Goal: Task Accomplishment & Management: Use online tool/utility

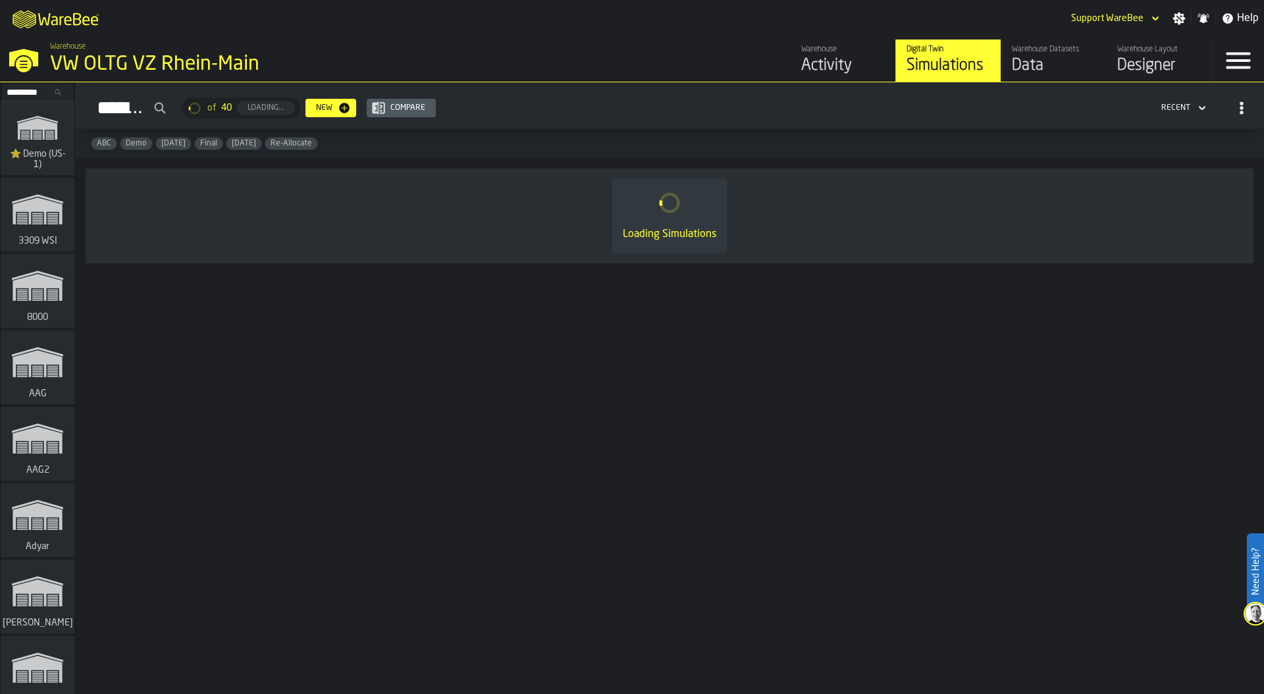
click at [185, 11] on div "M A K I N G W A R E H O U S E S M O R E EF F I C I E N T Support WareBee Settin…" at bounding box center [632, 18] width 1264 height 37
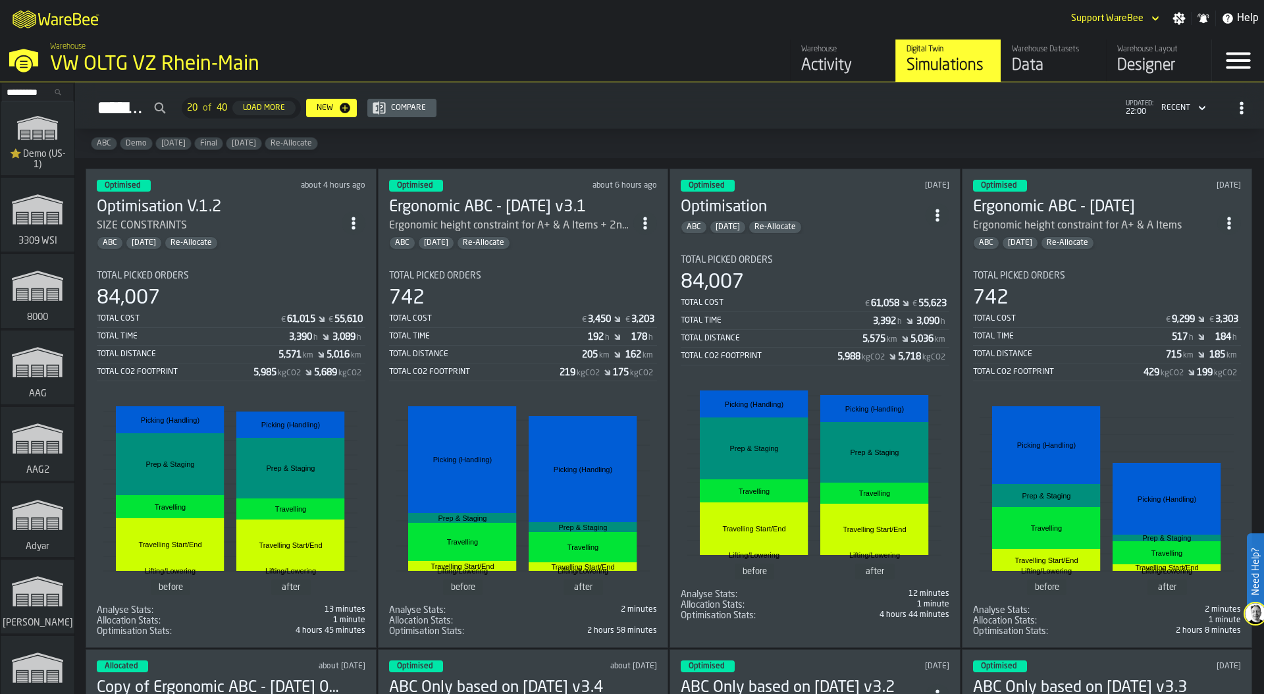
scroll to position [1152, 0]
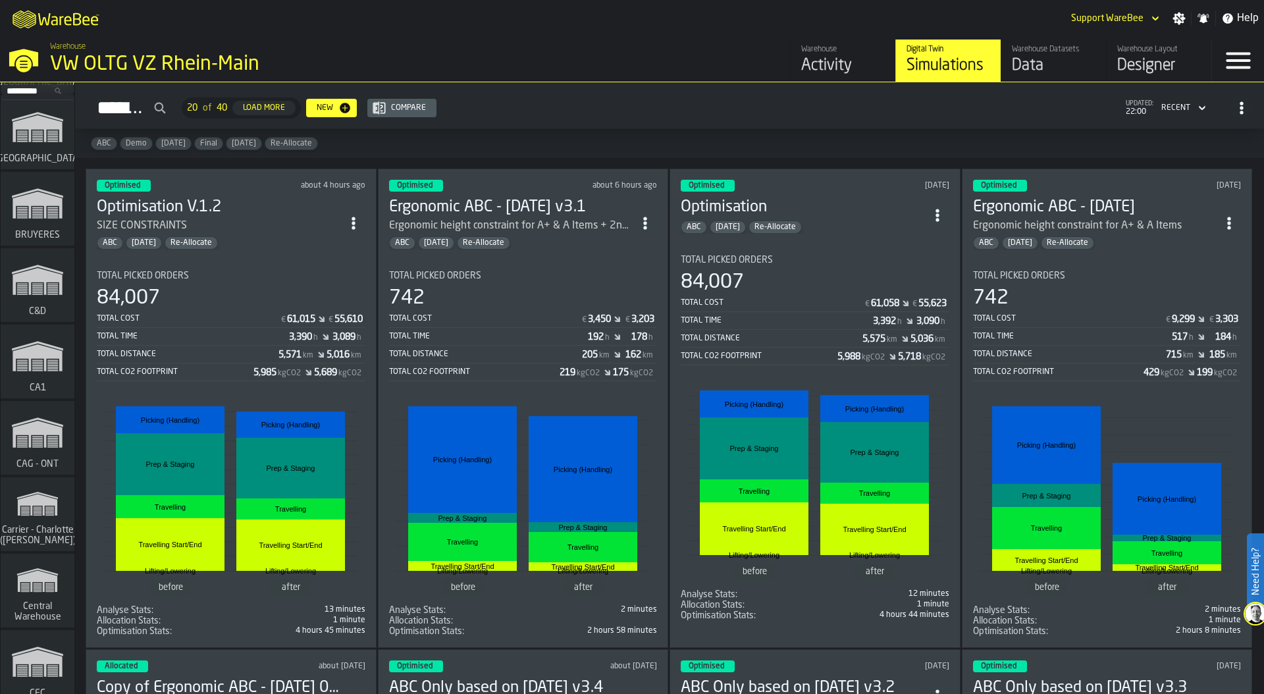
click at [55, 344] on icon "link-to-/wh/i/76e2a128-1b54-4d66-80d4-05ae4c277723/simulations" at bounding box center [37, 356] width 63 height 53
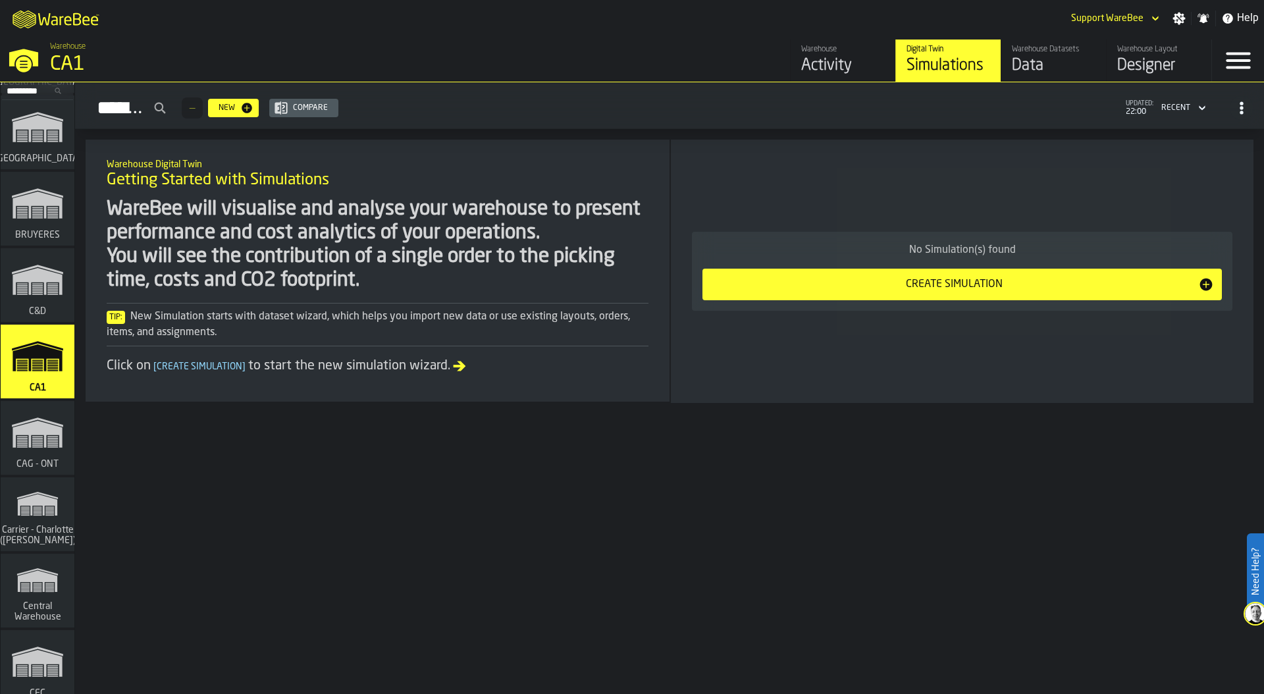
click at [1129, 52] on div "Warehouse Layout" at bounding box center [1160, 49] width 84 height 9
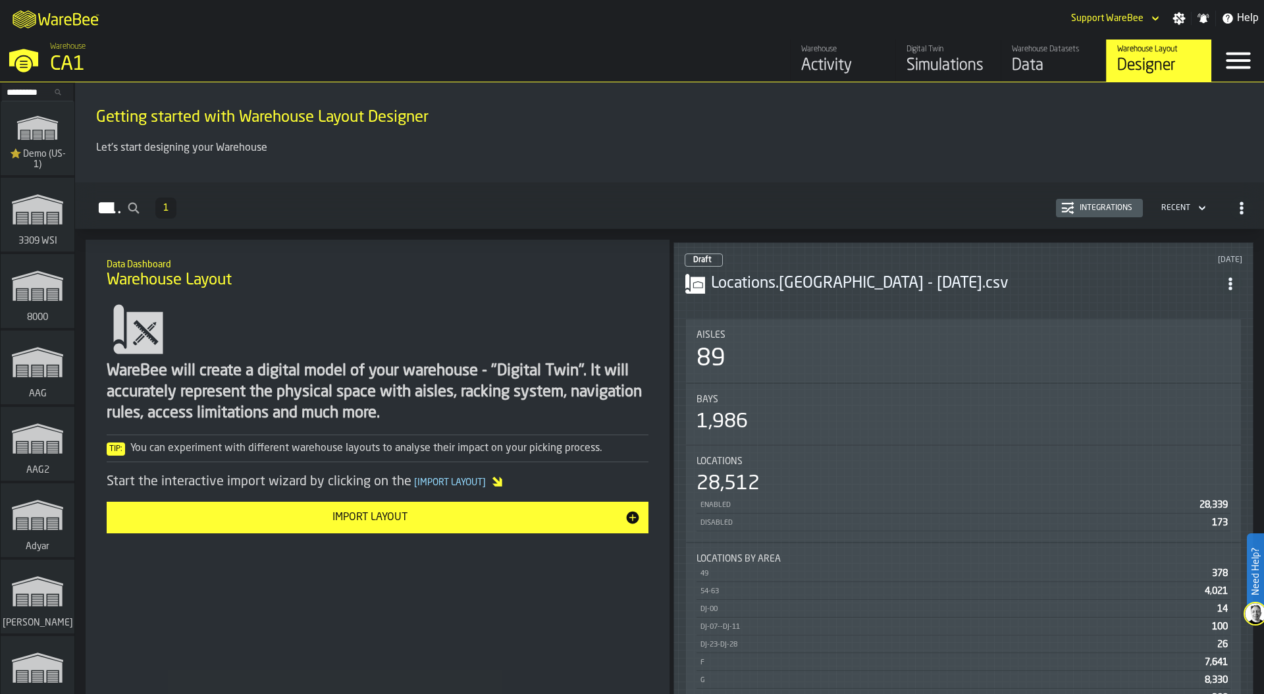
click at [865, 319] on div "Aisles 89" at bounding box center [963, 350] width 555 height 63
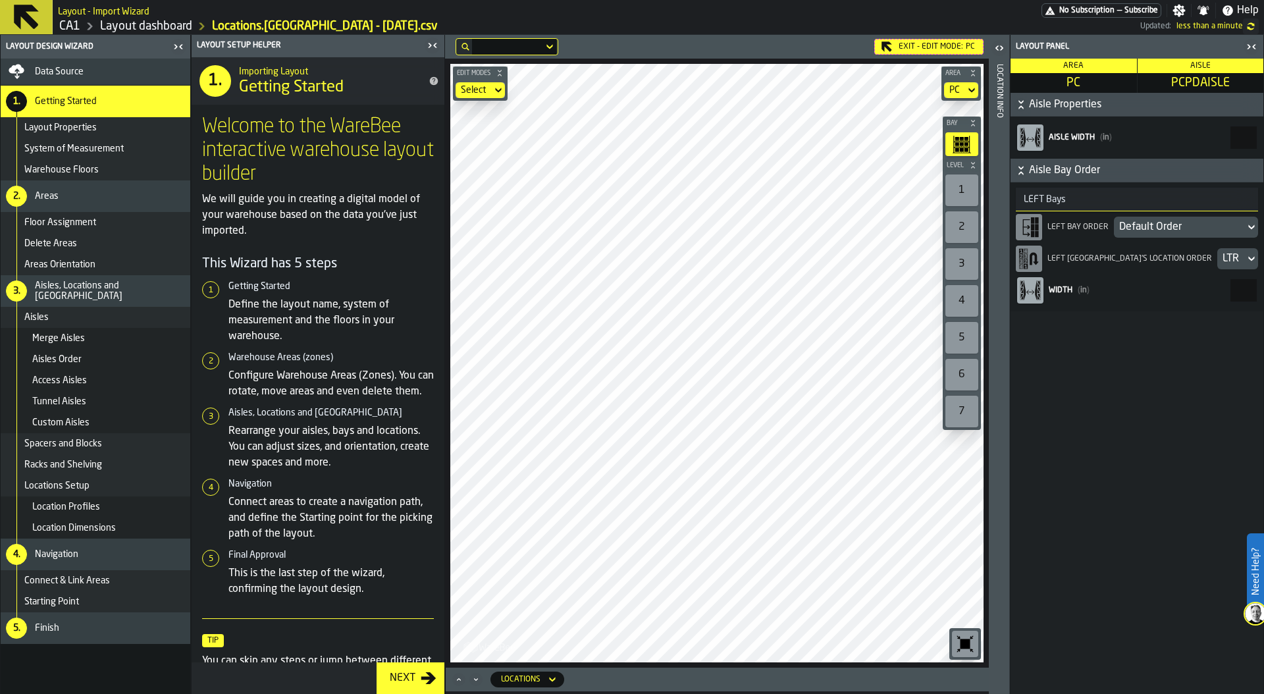
click at [1248, 47] on icon "button-toggle-Close me" at bounding box center [1248, 46] width 3 height 5
click at [1249, 45] on icon "button-toggle-Close me" at bounding box center [1248, 46] width 3 height 5
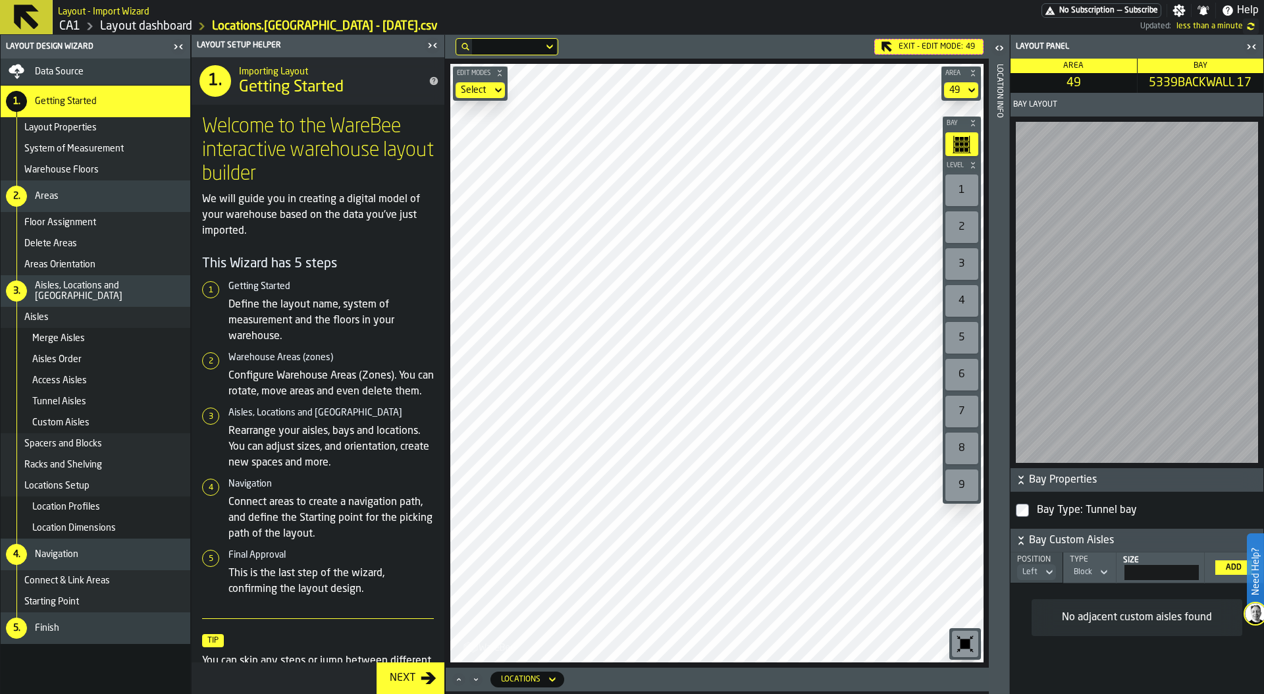
click at [75, 29] on link "CA1" at bounding box center [69, 26] width 21 height 14
click at [157, 28] on link "Layout dashboard" at bounding box center [146, 26] width 92 height 14
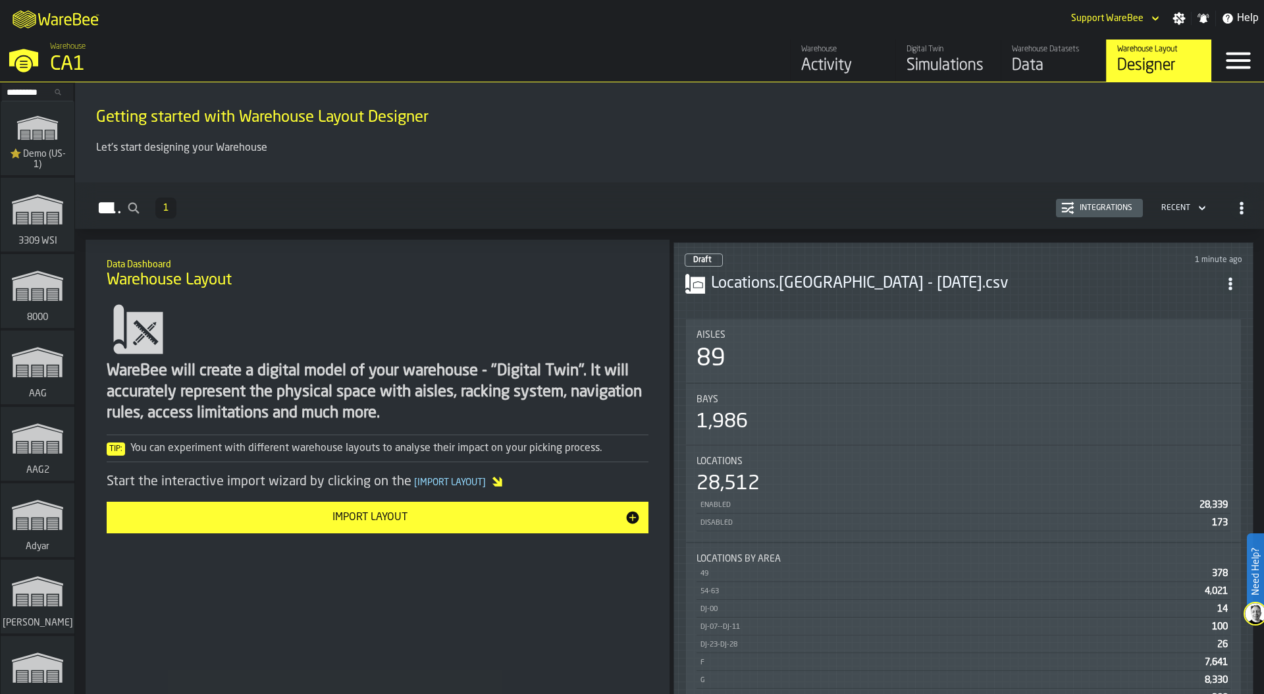
click at [1030, 65] on div "Data" at bounding box center [1054, 65] width 84 height 21
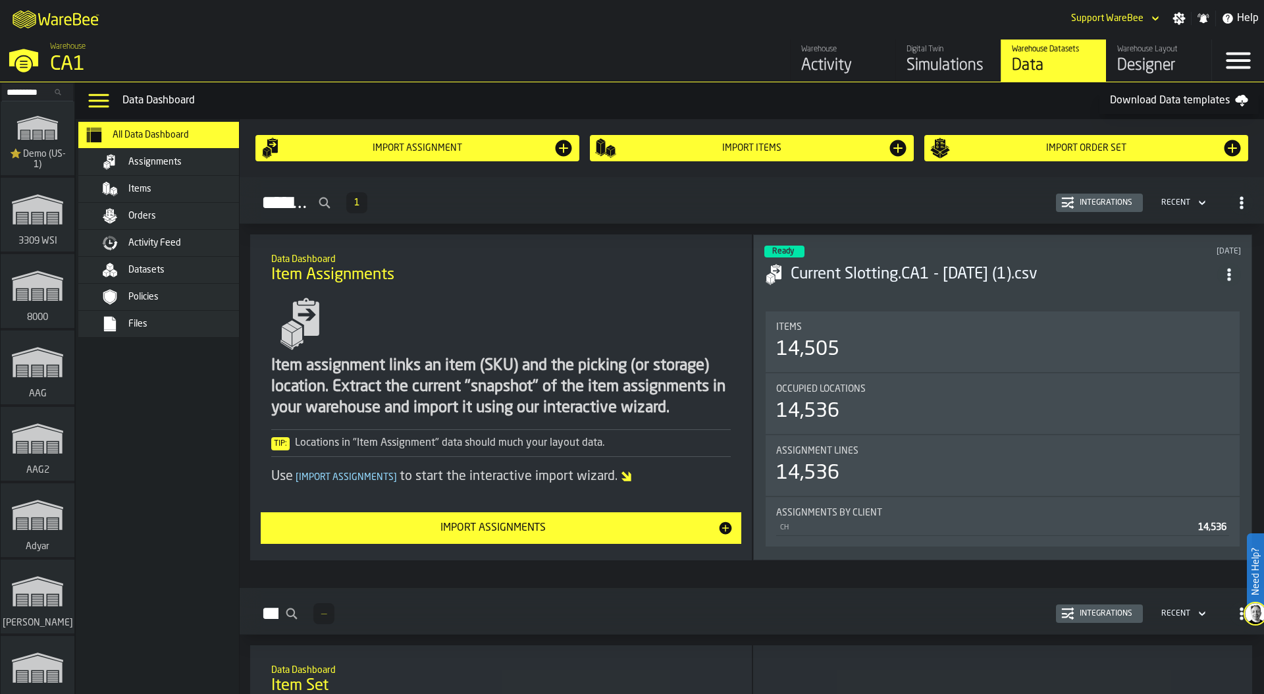
click at [170, 323] on div "Files" at bounding box center [192, 324] width 129 height 11
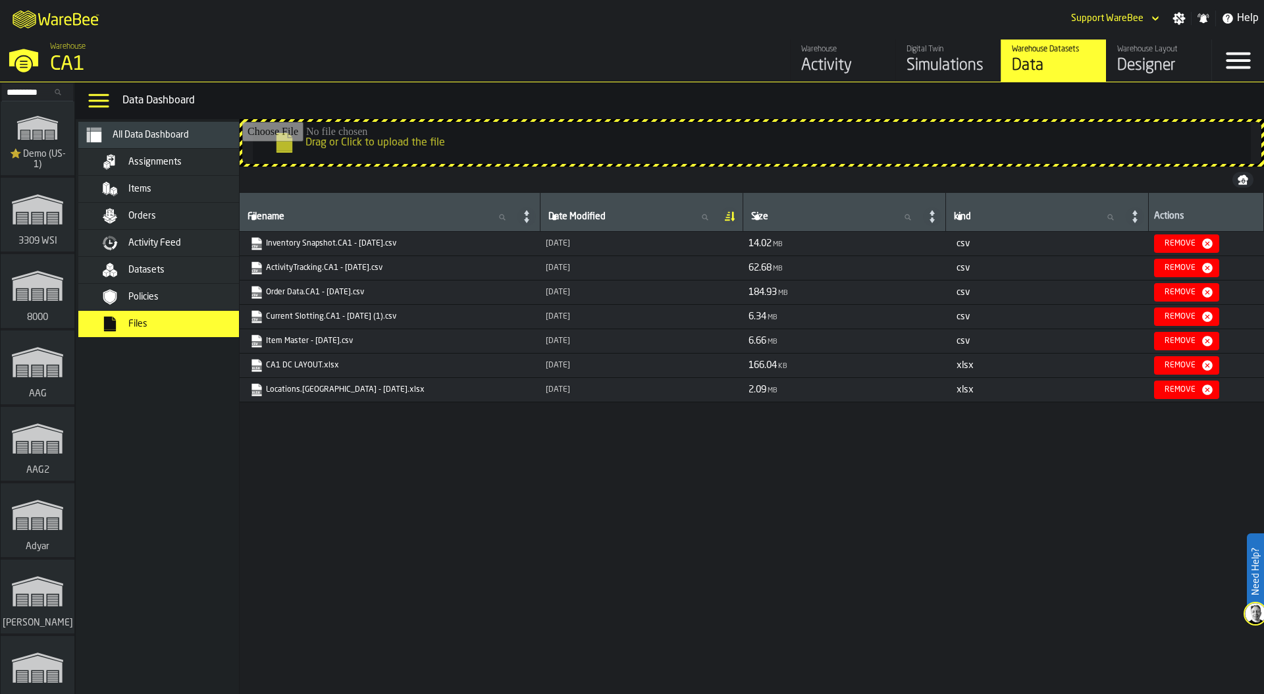
click at [181, 244] on span "Activity Feed" at bounding box center [154, 243] width 53 height 11
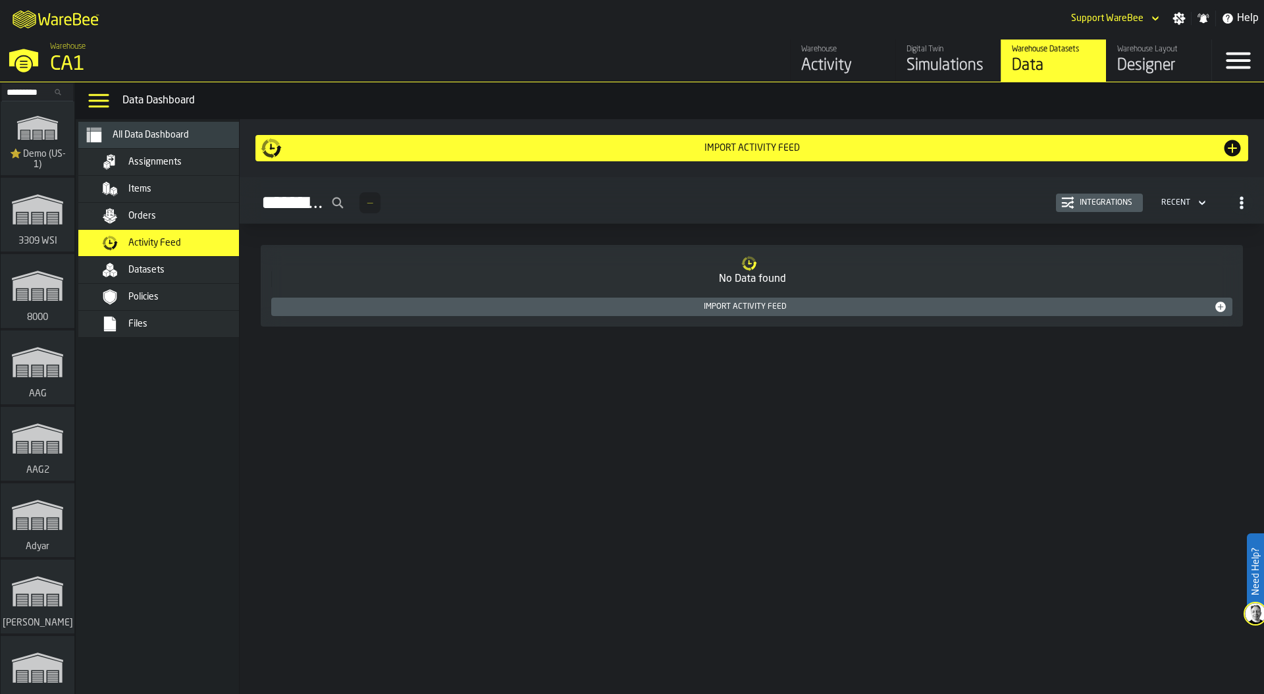
click at [900, 213] on div "Activity Feed — Integrations Recent" at bounding box center [752, 203] width 1004 height 30
click at [944, 307] on div "Import Activity Feed" at bounding box center [746, 306] width 938 height 9
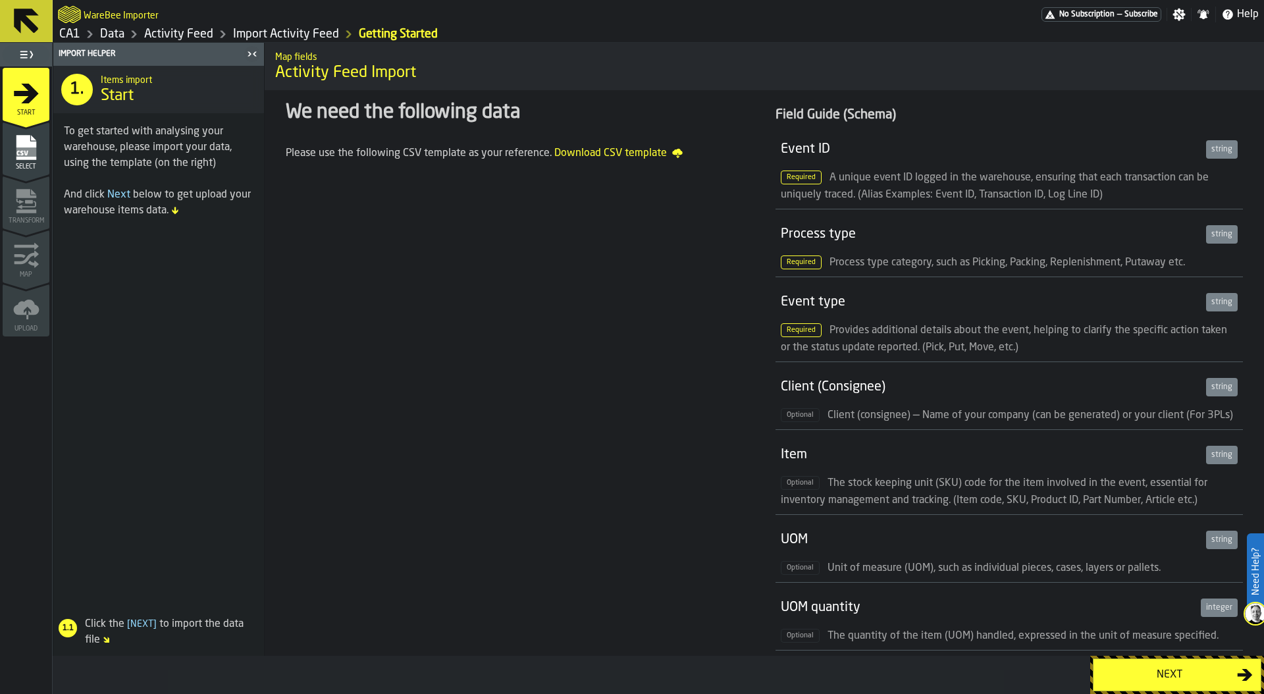
click at [1129, 677] on div "Next" at bounding box center [1170, 675] width 136 height 16
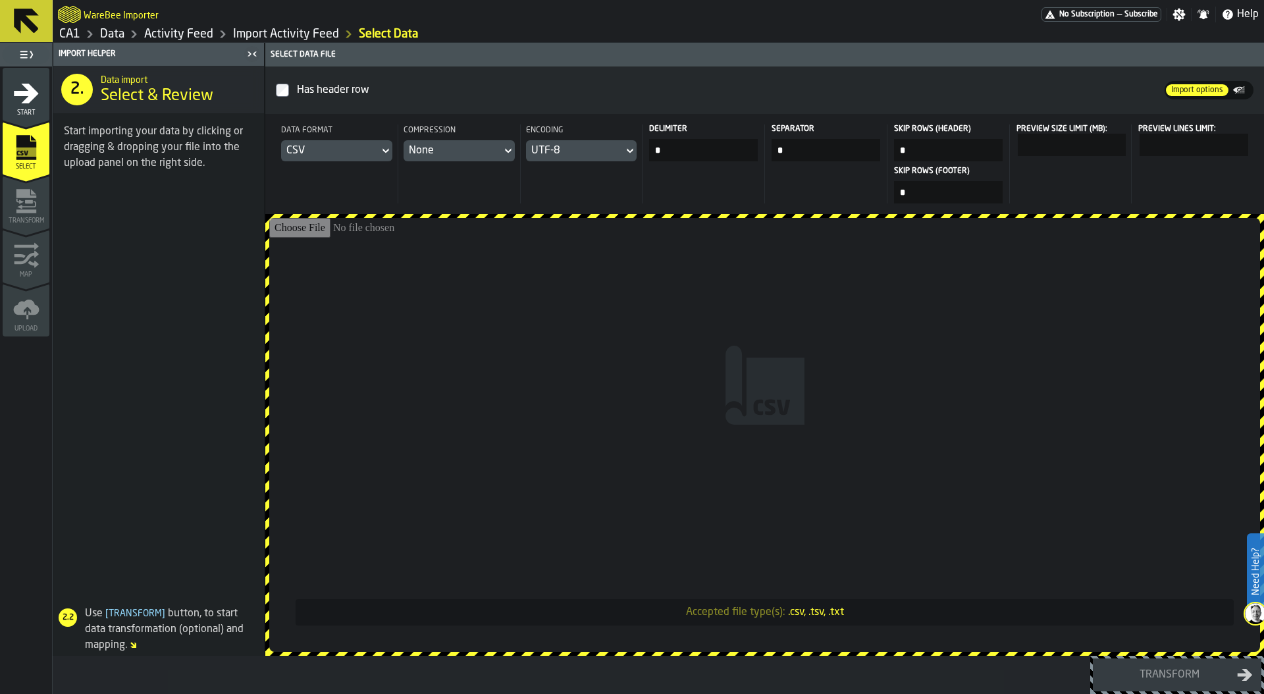
click at [752, 290] on input "Accepted file type(s): .csv, .tsv, .txt" at bounding box center [764, 435] width 991 height 434
click at [187, 32] on link "Activity Feed" at bounding box center [178, 34] width 69 height 14
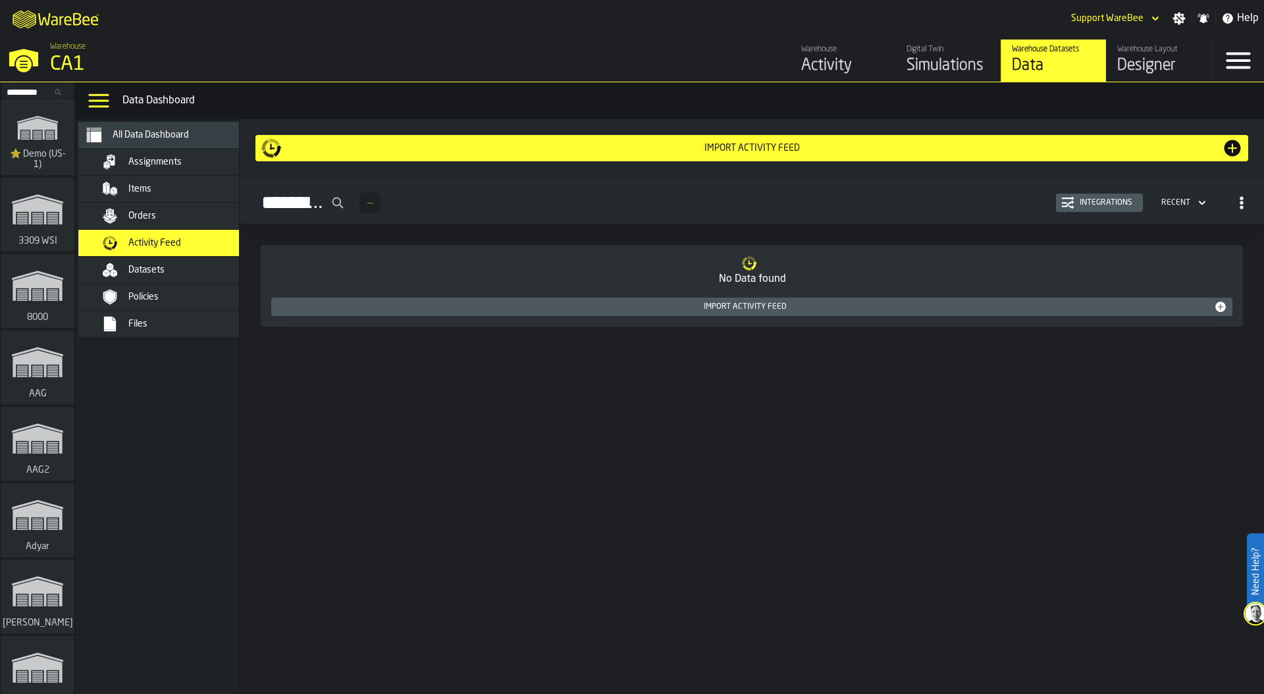
click at [192, 317] on div "Files" at bounding box center [177, 324] width 161 height 16
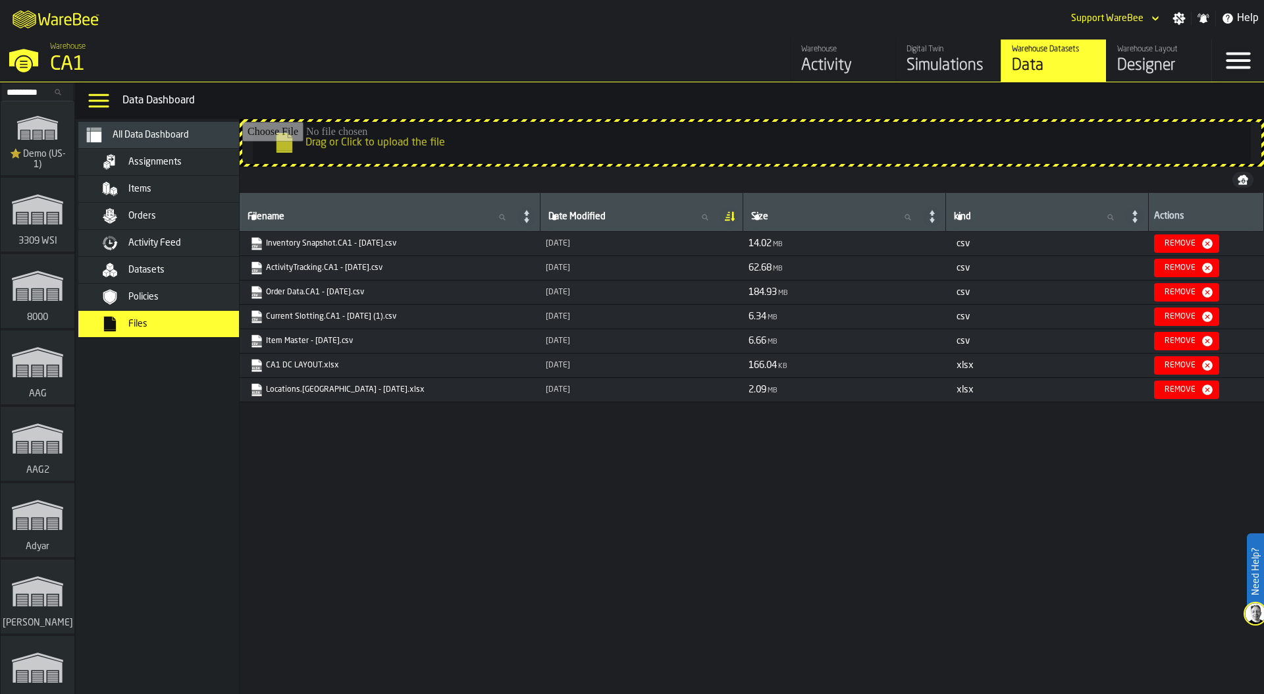
click at [255, 262] on icon "link-to-https://drive.app.warebee.com/76e2a128-1b54-4d66-80d4-05ae4c277723/file…" at bounding box center [253, 264] width 11 height 11
click at [172, 244] on span "Activity Feed" at bounding box center [154, 243] width 53 height 11
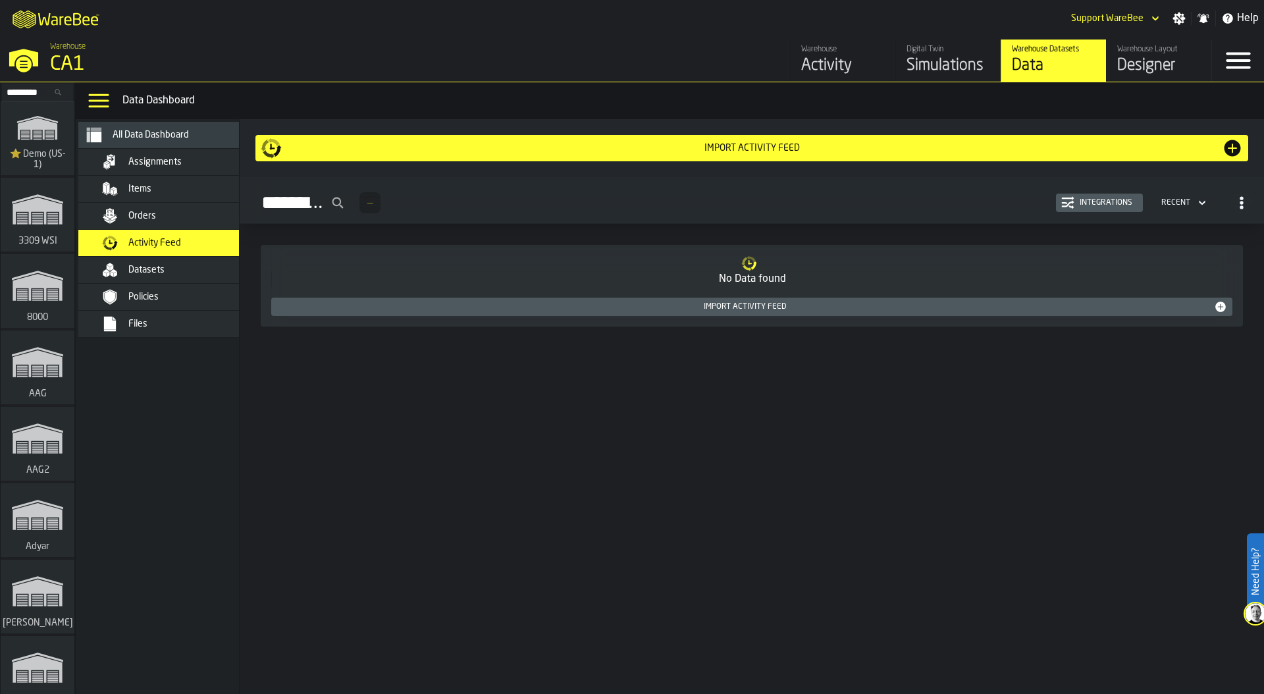
click at [925, 141] on div "Import Activity Feed" at bounding box center [752, 148] width 983 height 21
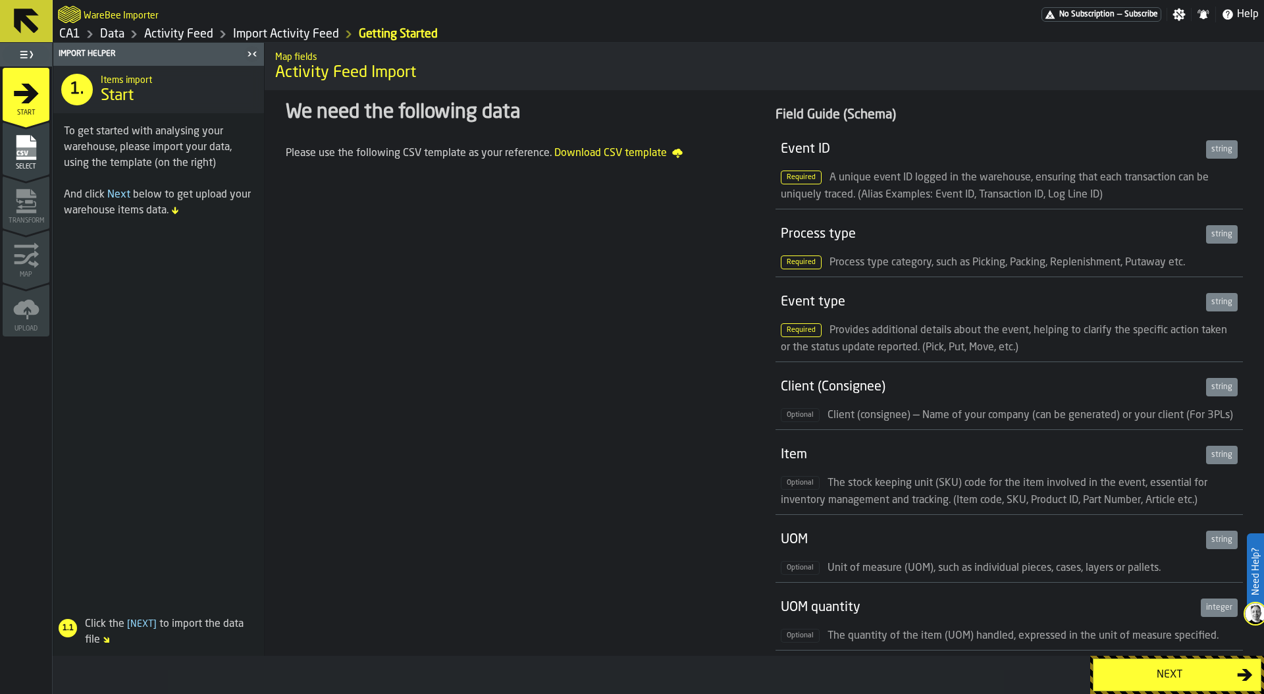
click at [1172, 670] on div "Next" at bounding box center [1170, 675] width 136 height 16
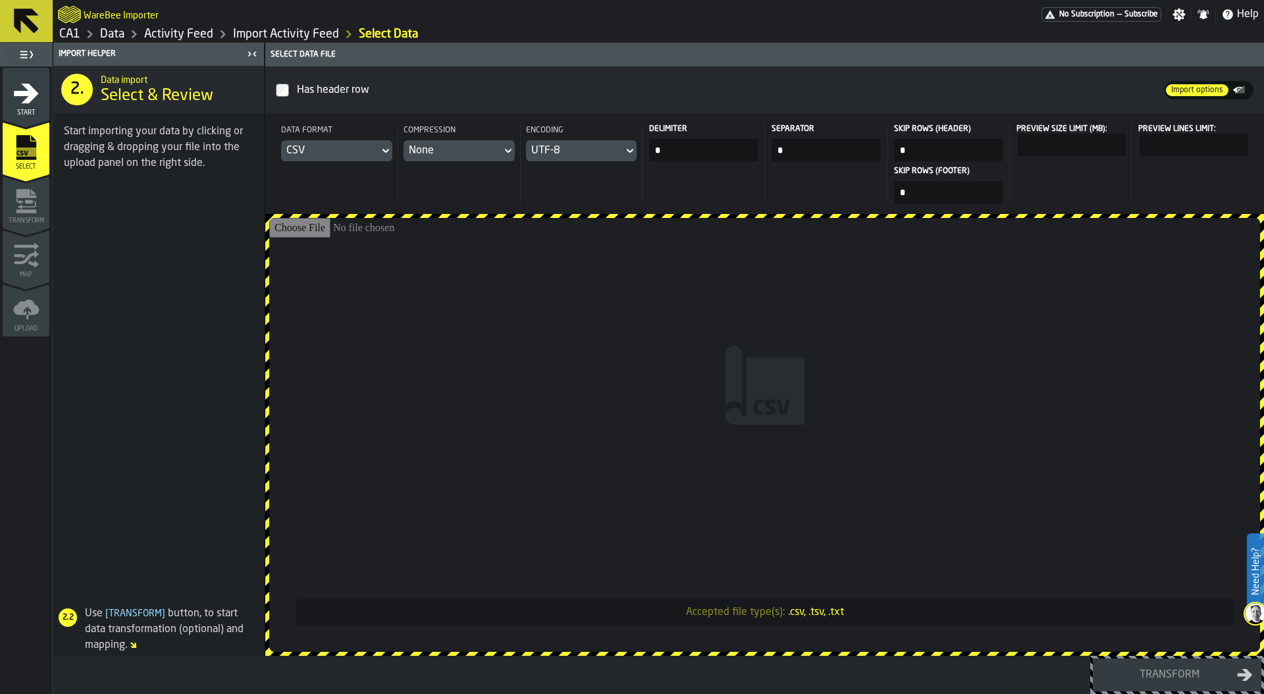
click at [676, 238] on input "Accepted file type(s): .csv, .tsv, .txt" at bounding box center [764, 435] width 991 height 434
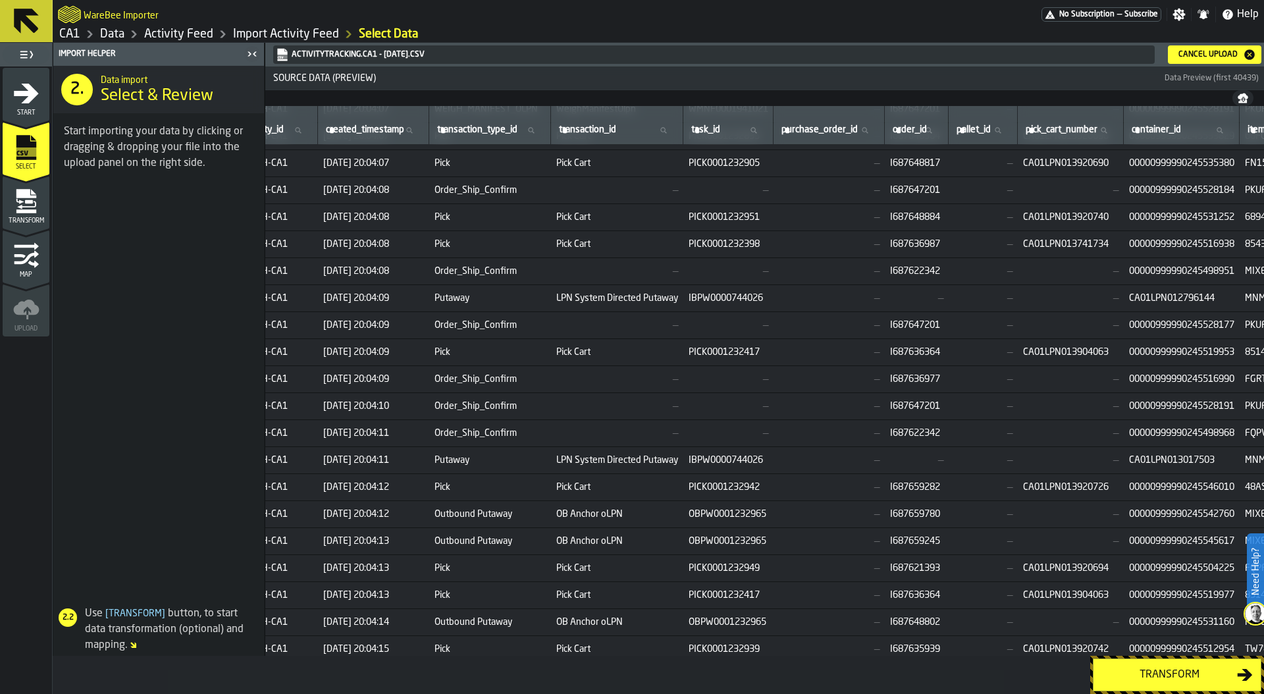
scroll to position [3154, 0]
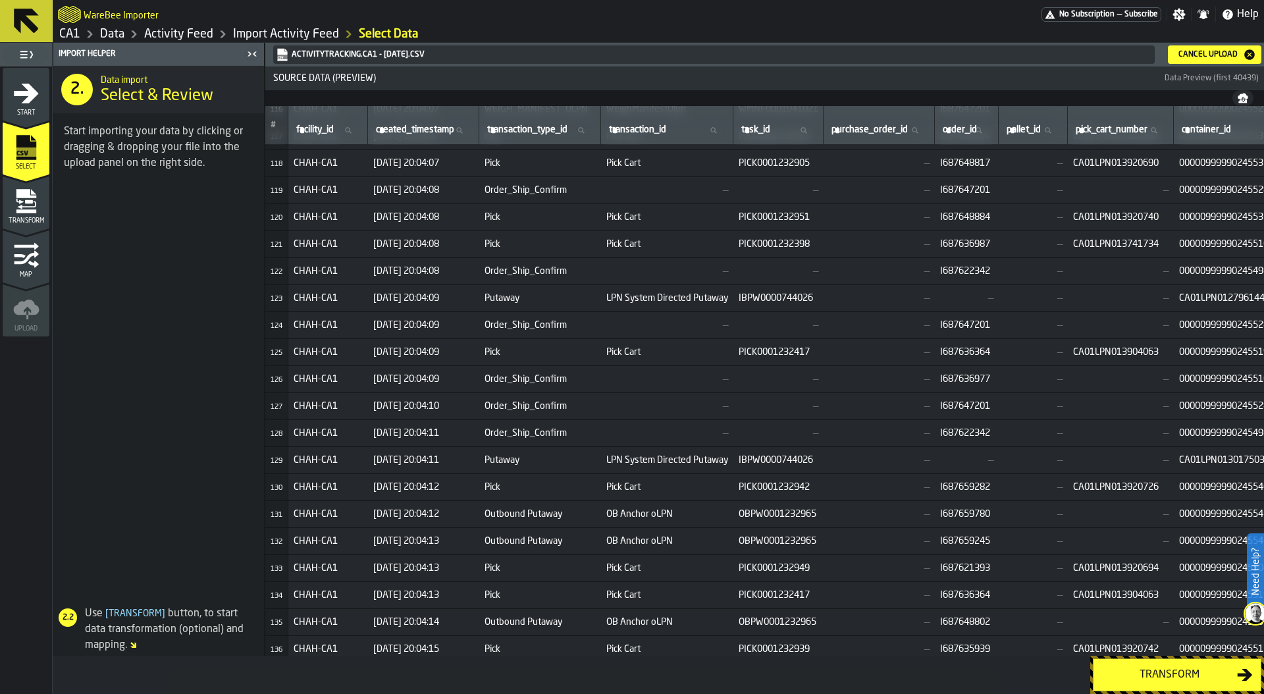
click at [1144, 678] on div "Transform" at bounding box center [1170, 675] width 136 height 16
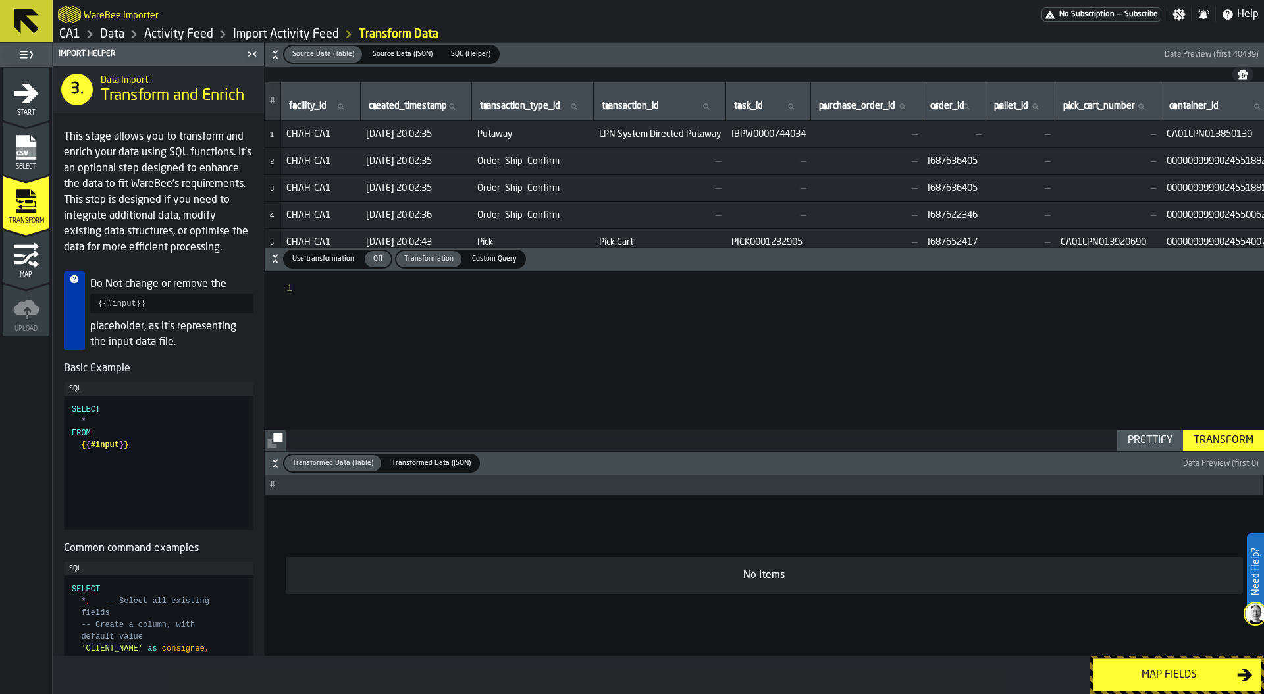
click at [436, 289] on div at bounding box center [787, 361] width 955 height 180
click at [327, 260] on span "Use transformation" at bounding box center [323, 259] width 72 height 11
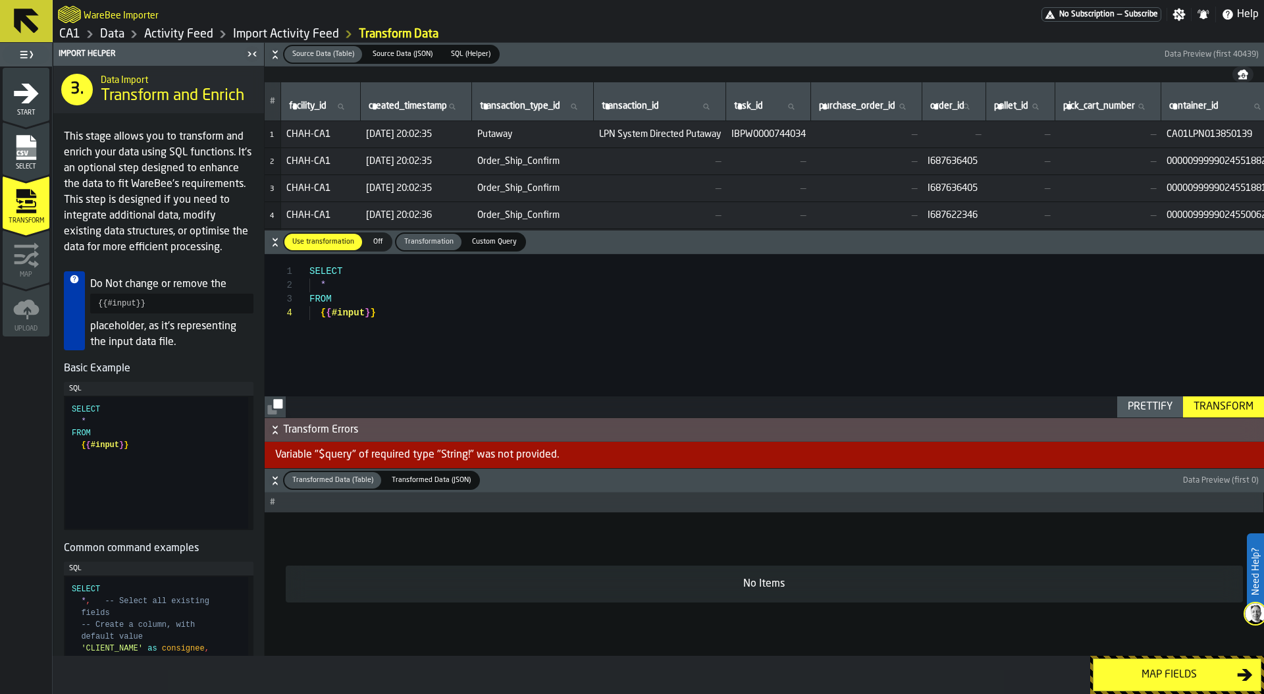
click at [371, 299] on div "SELECT * FROM { { #input } }" at bounding box center [787, 335] width 955 height 163
drag, startPoint x: 315, startPoint y: 287, endPoint x: 341, endPoint y: 287, distance: 25.7
click at [341, 287] on div "SELECT * FROM { { #input } }" at bounding box center [787, 335] width 955 height 163
type textarea "**********"
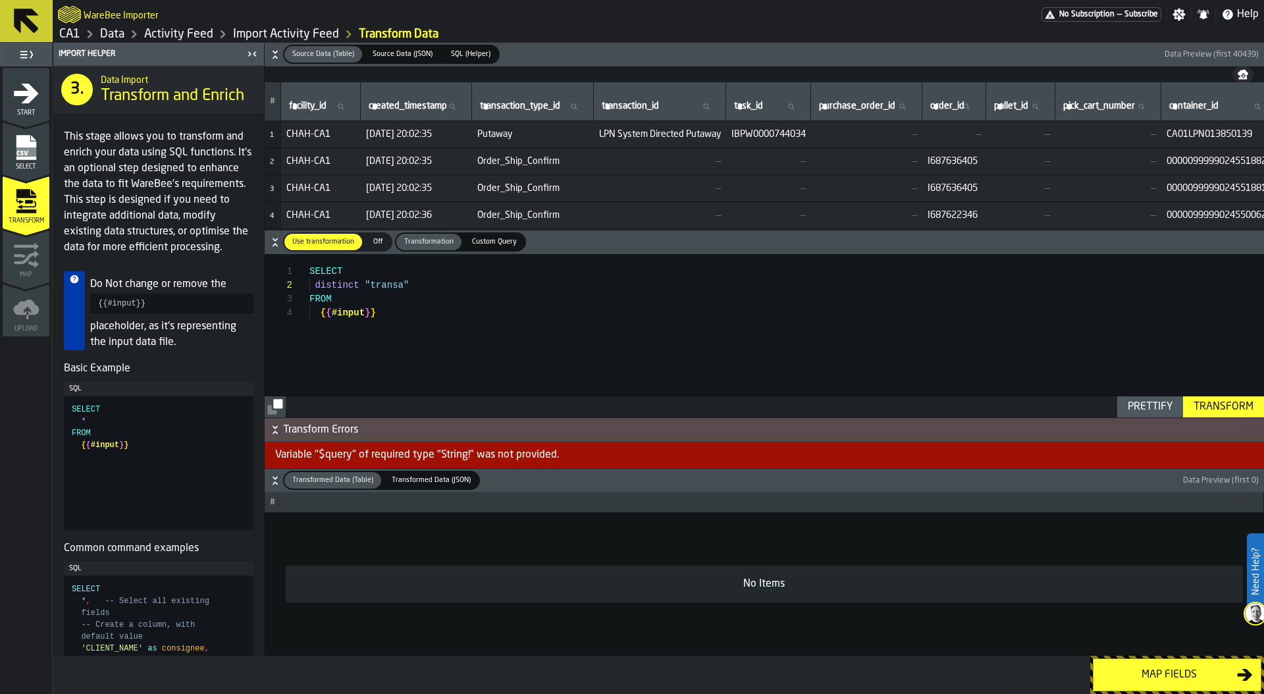
click at [477, 49] on span "SQL (Helper)" at bounding box center [471, 54] width 50 height 11
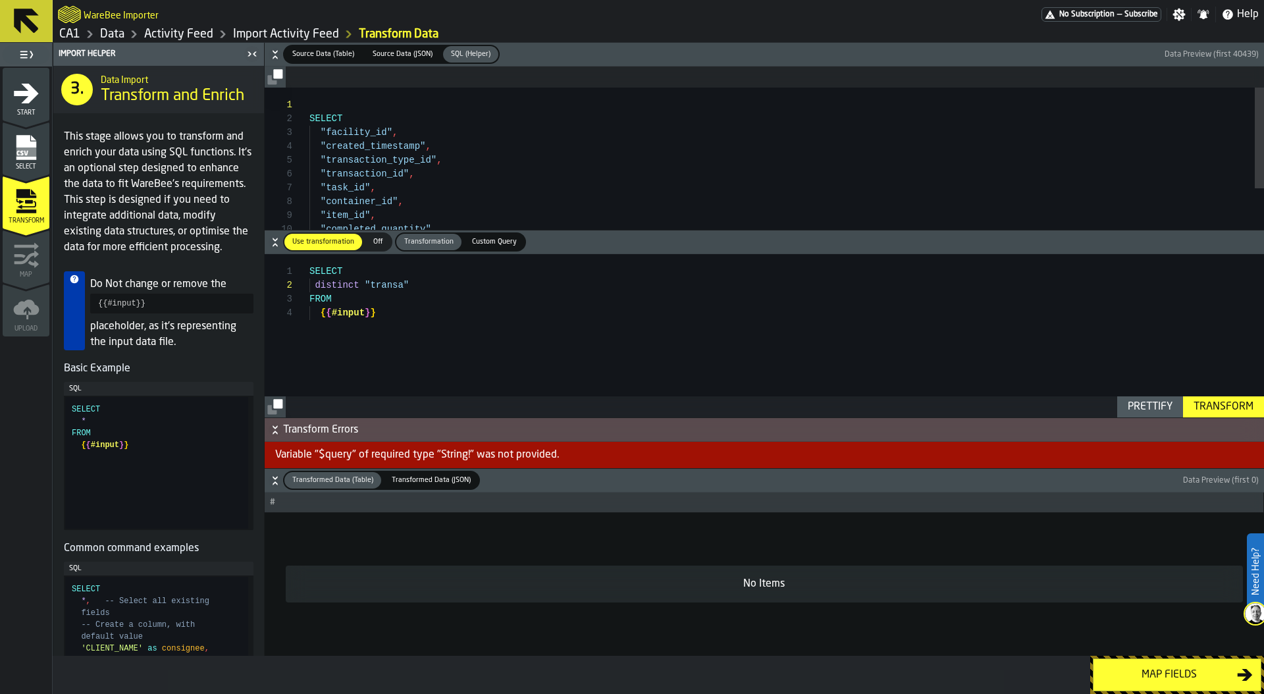
type textarea "**********"
drag, startPoint x: 319, startPoint y: 157, endPoint x: 435, endPoint y: 155, distance: 115.9
click at [436, 156] on div "SELECT "facility_id" , "created_timestamp" , "transaction_type_id" , "transacti…" at bounding box center [787, 219] width 955 height 263
drag, startPoint x: 366, startPoint y: 281, endPoint x: 425, endPoint y: 281, distance: 59.3
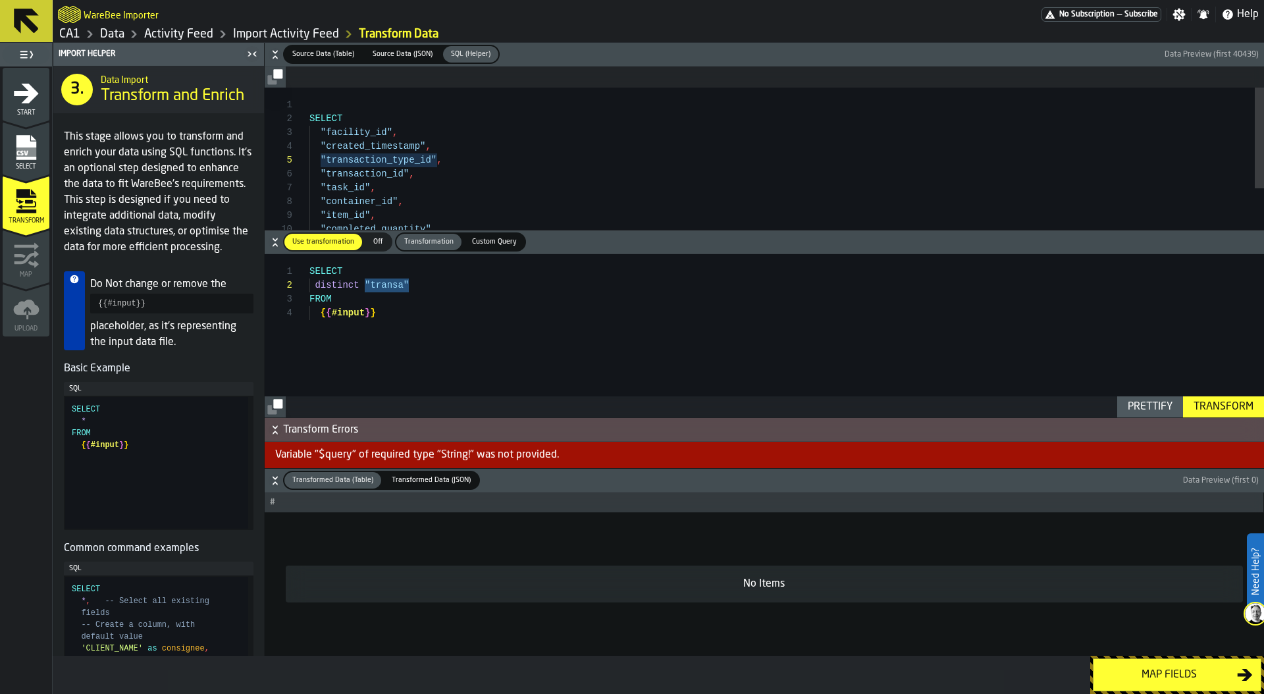
type textarea "**********"
click at [1214, 414] on div "Transform" at bounding box center [1224, 407] width 70 height 16
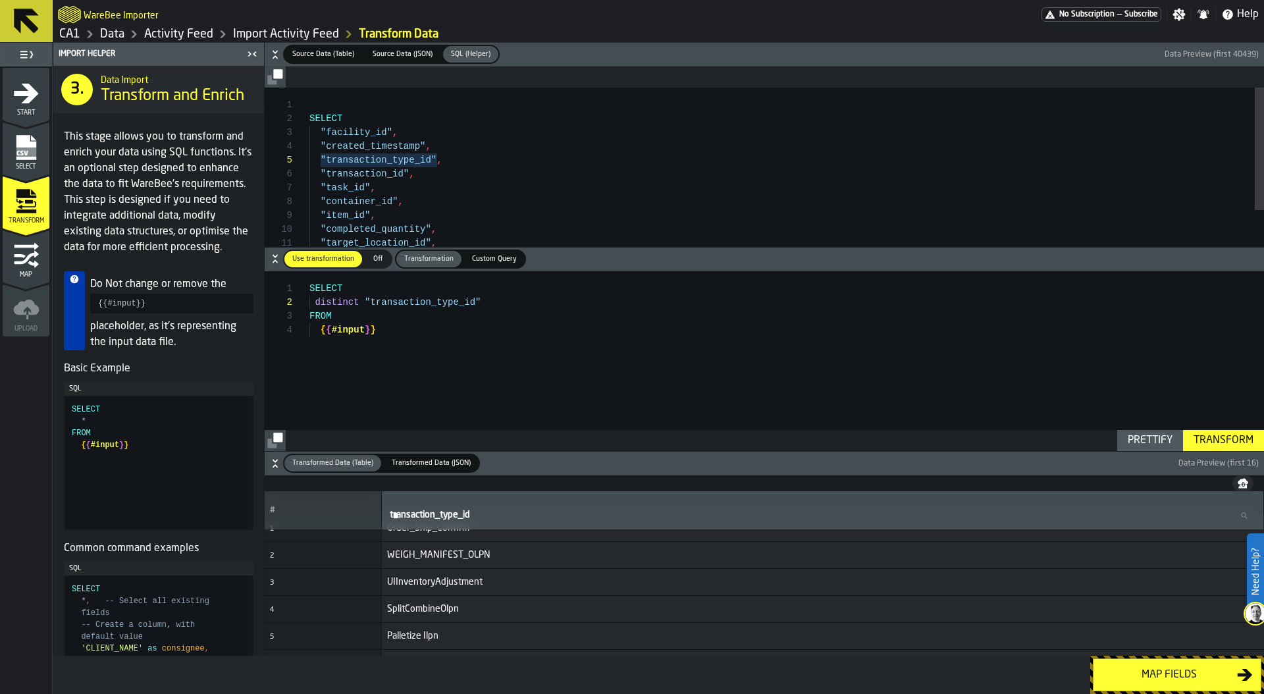
scroll to position [0, 0]
click at [120, 36] on link "Data" at bounding box center [112, 34] width 24 height 14
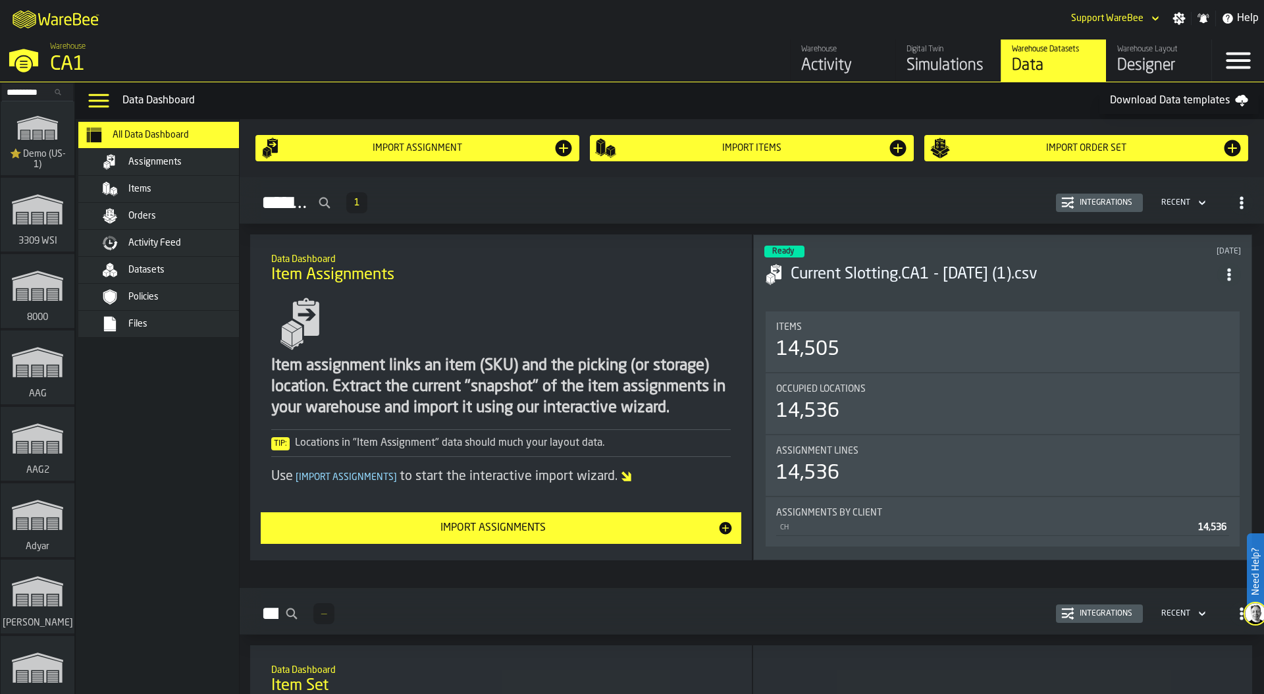
click at [190, 160] on div "Assignments" at bounding box center [192, 162] width 129 height 11
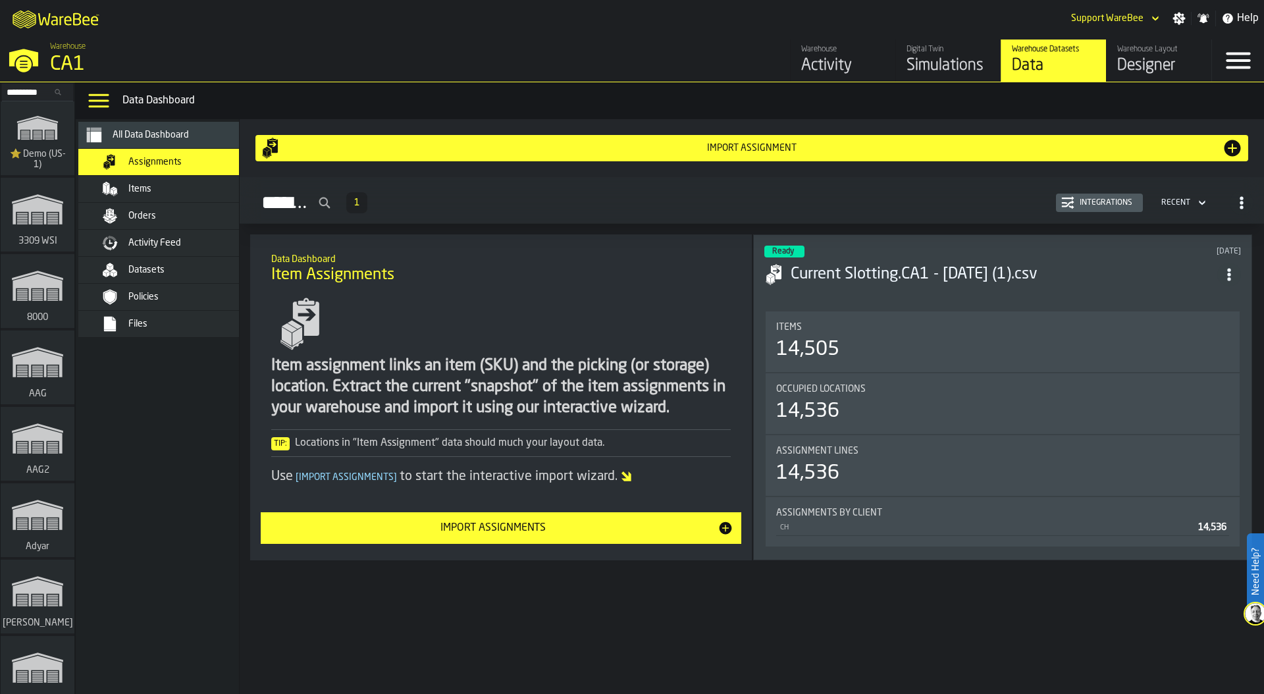
click at [1100, 205] on div "Integrations" at bounding box center [1106, 202] width 63 height 9
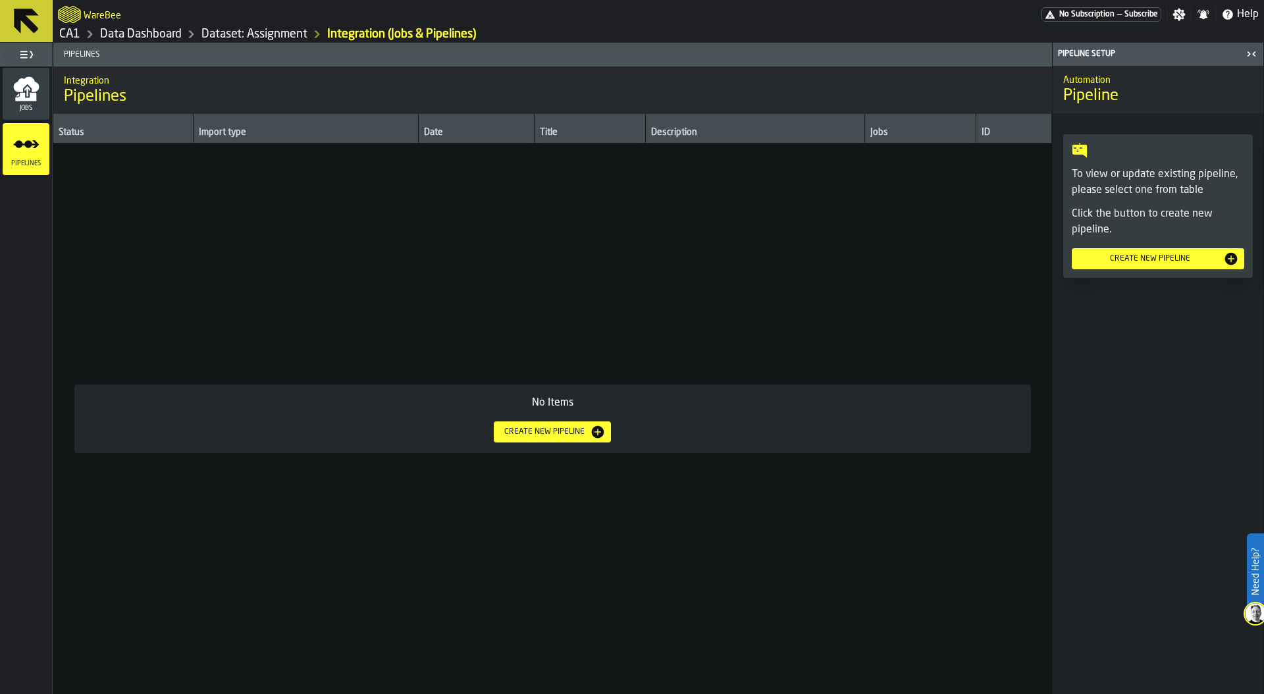
click at [573, 432] on div "Create new pipeline" at bounding box center [544, 431] width 91 height 9
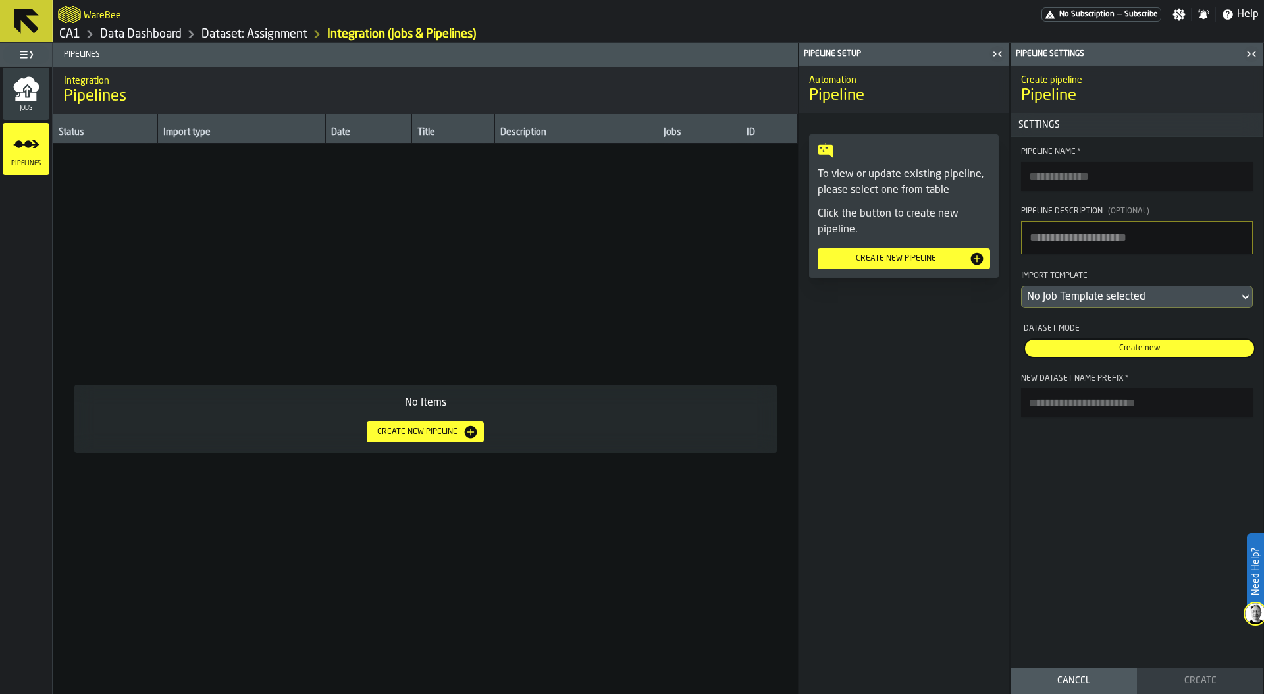
click at [156, 36] on link "Data Dashboard" at bounding box center [141, 34] width 82 height 14
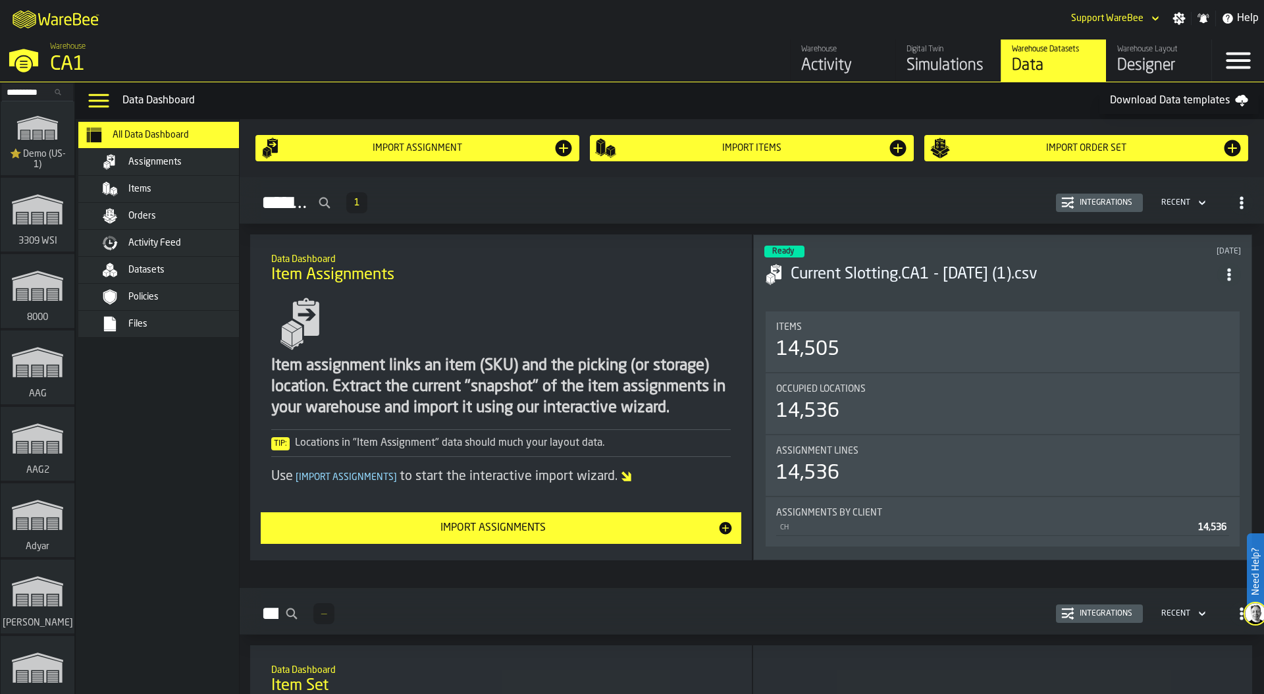
click at [188, 240] on div "Activity Feed" at bounding box center [192, 243] width 129 height 11
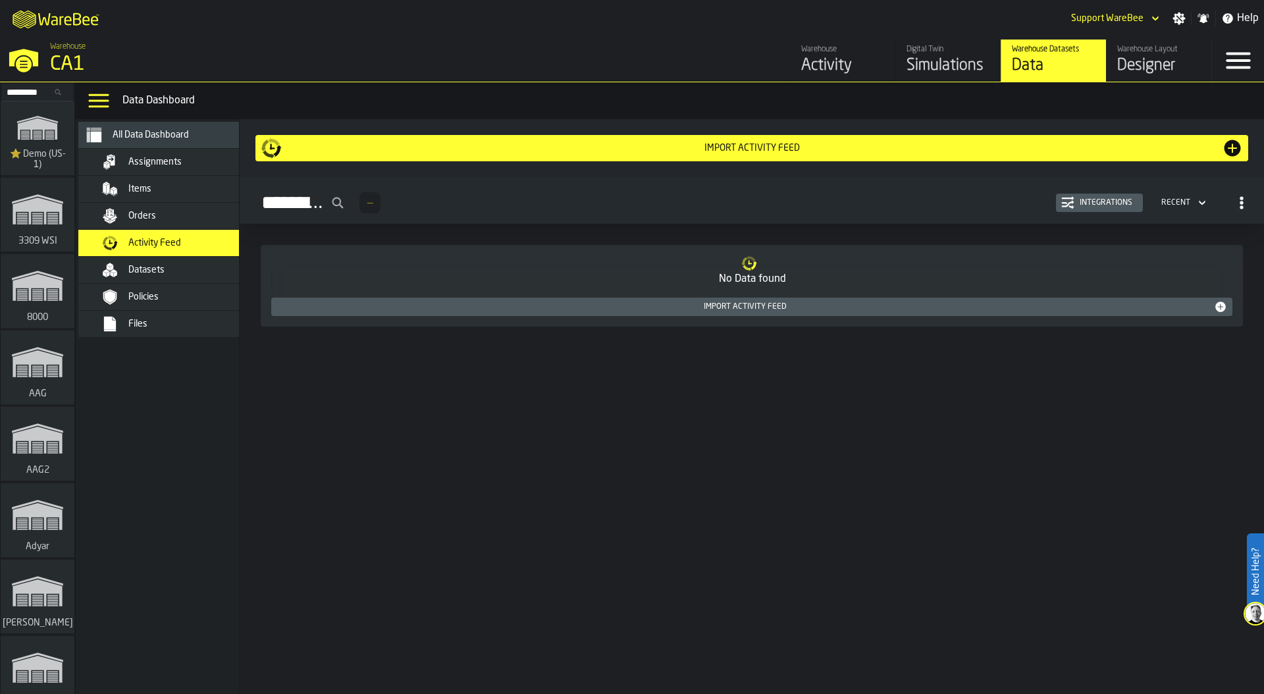
click at [884, 149] on div "Import Activity Feed" at bounding box center [752, 148] width 940 height 11
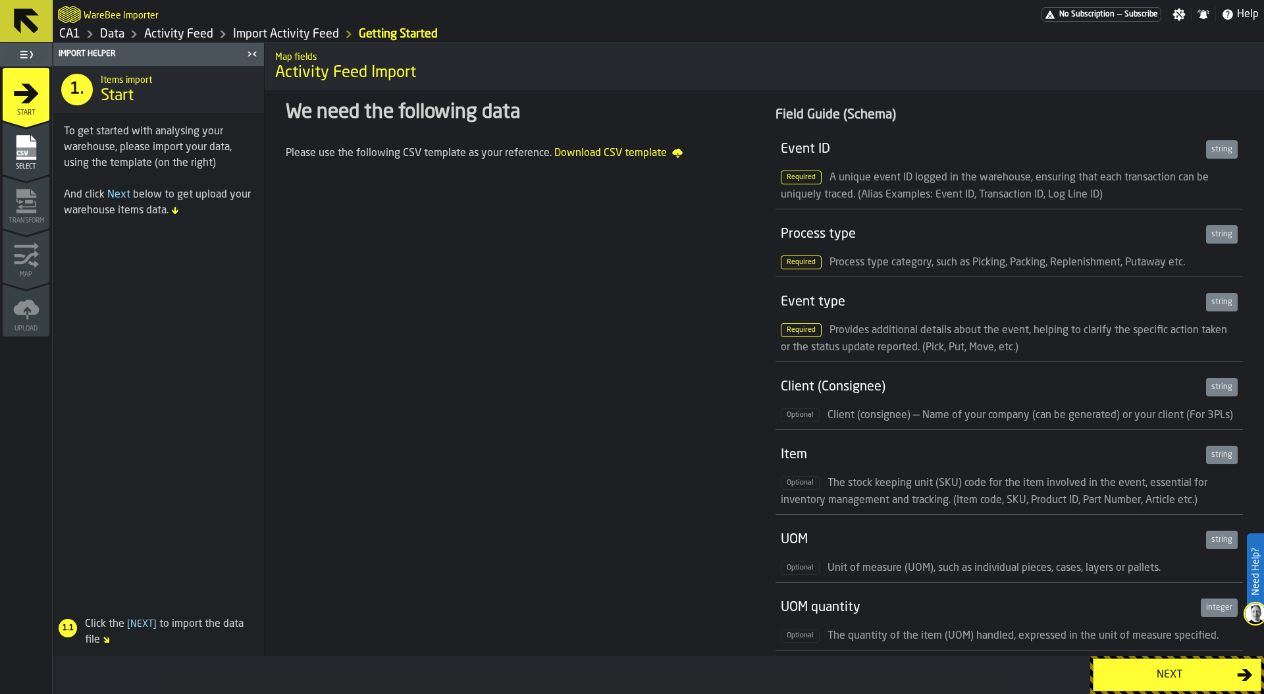
click at [1143, 683] on button "Next" at bounding box center [1177, 675] width 169 height 33
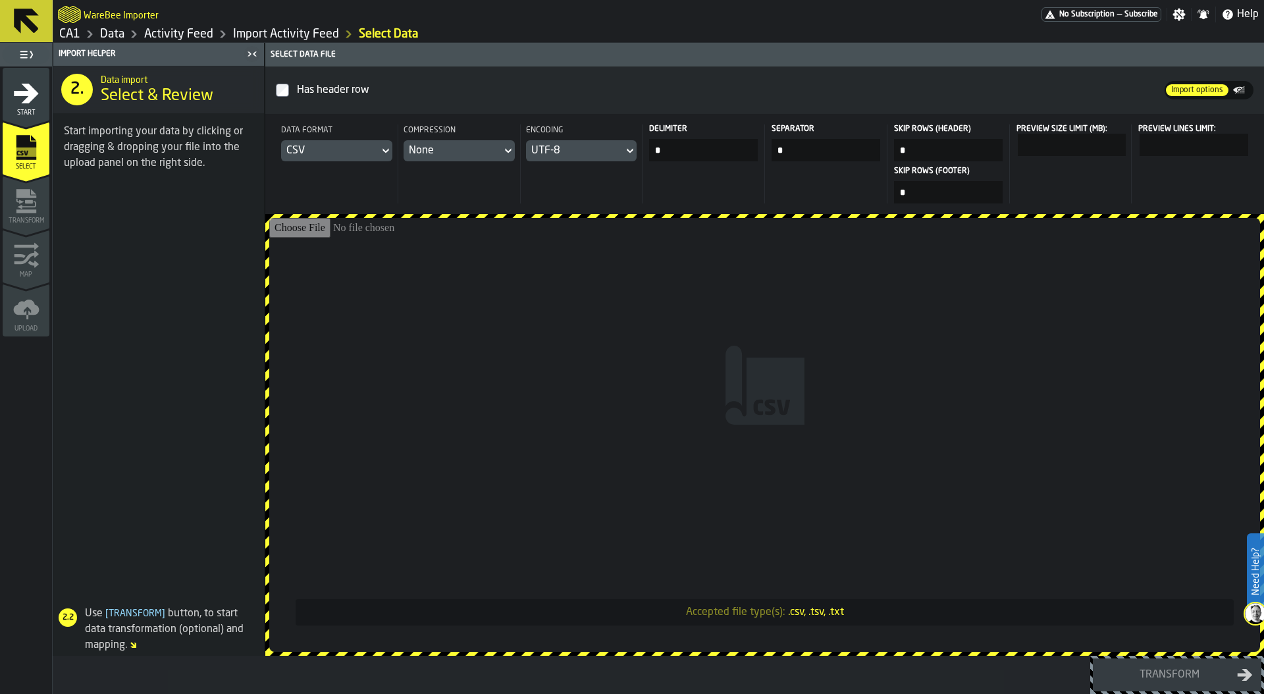
click at [689, 340] on input "Accepted file type(s): .csv, .tsv, .txt" at bounding box center [764, 435] width 991 height 434
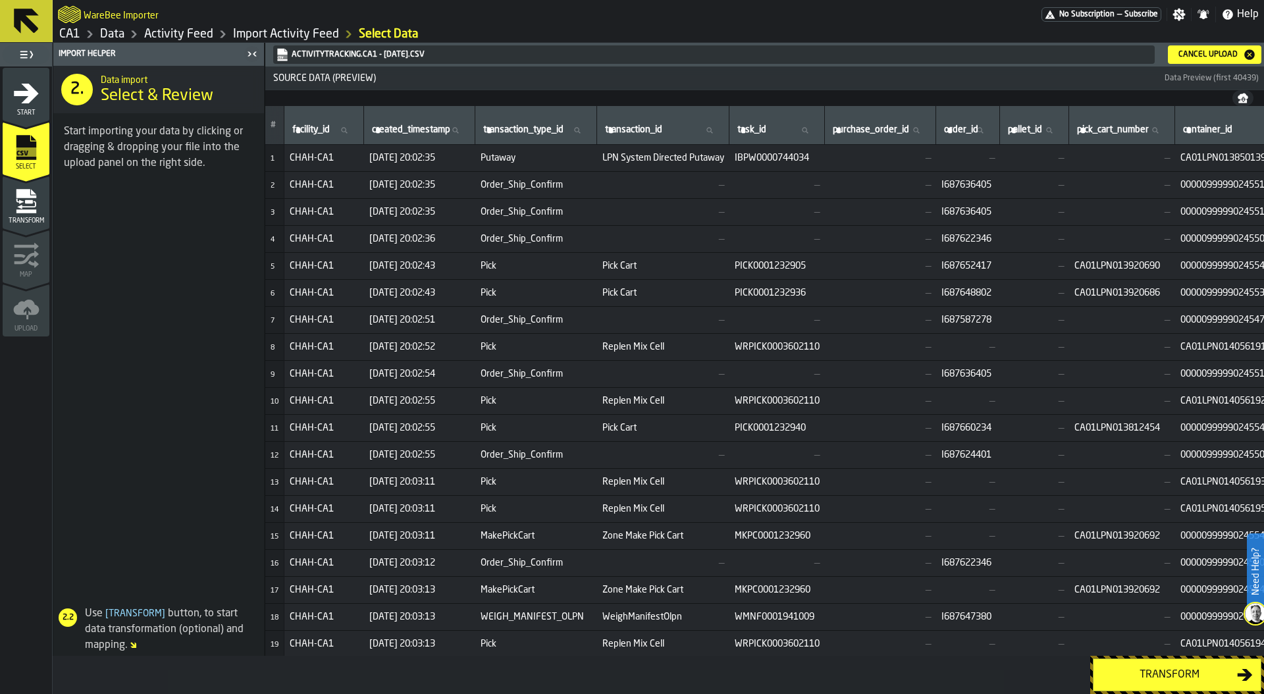
click at [1168, 674] on div "Transform" at bounding box center [1170, 675] width 136 height 16
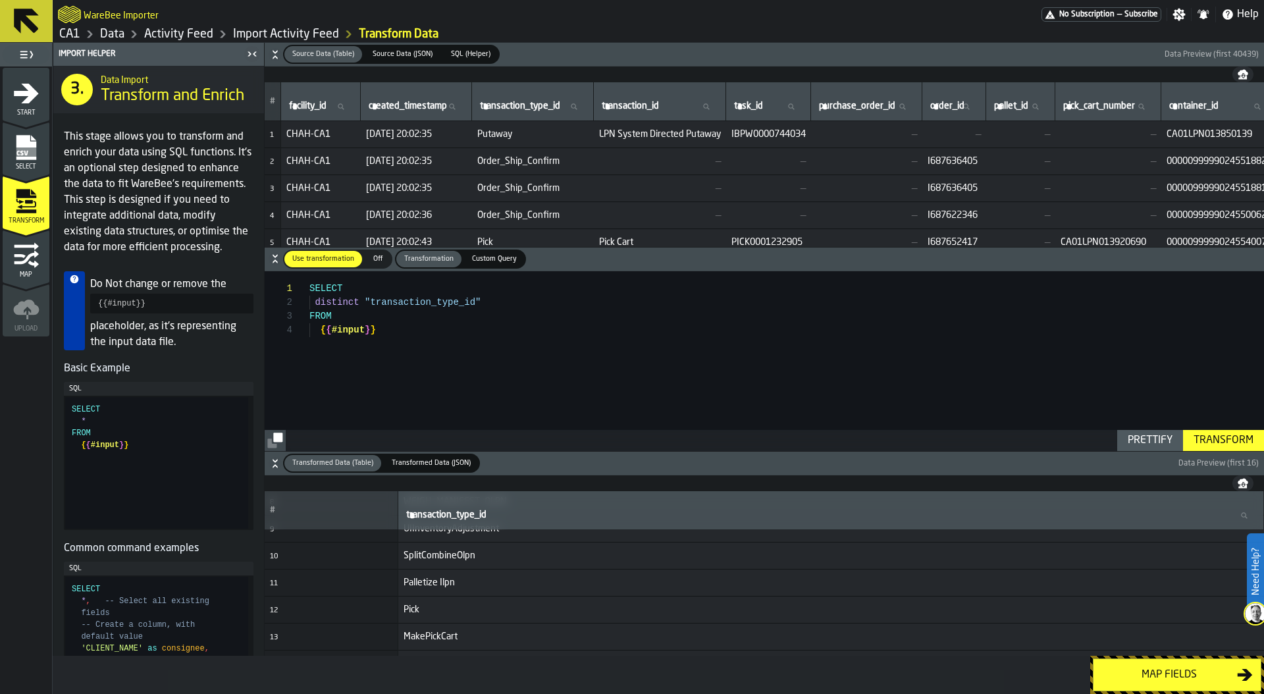
scroll to position [229, 0]
click at [107, 35] on link "Data" at bounding box center [112, 34] width 24 height 14
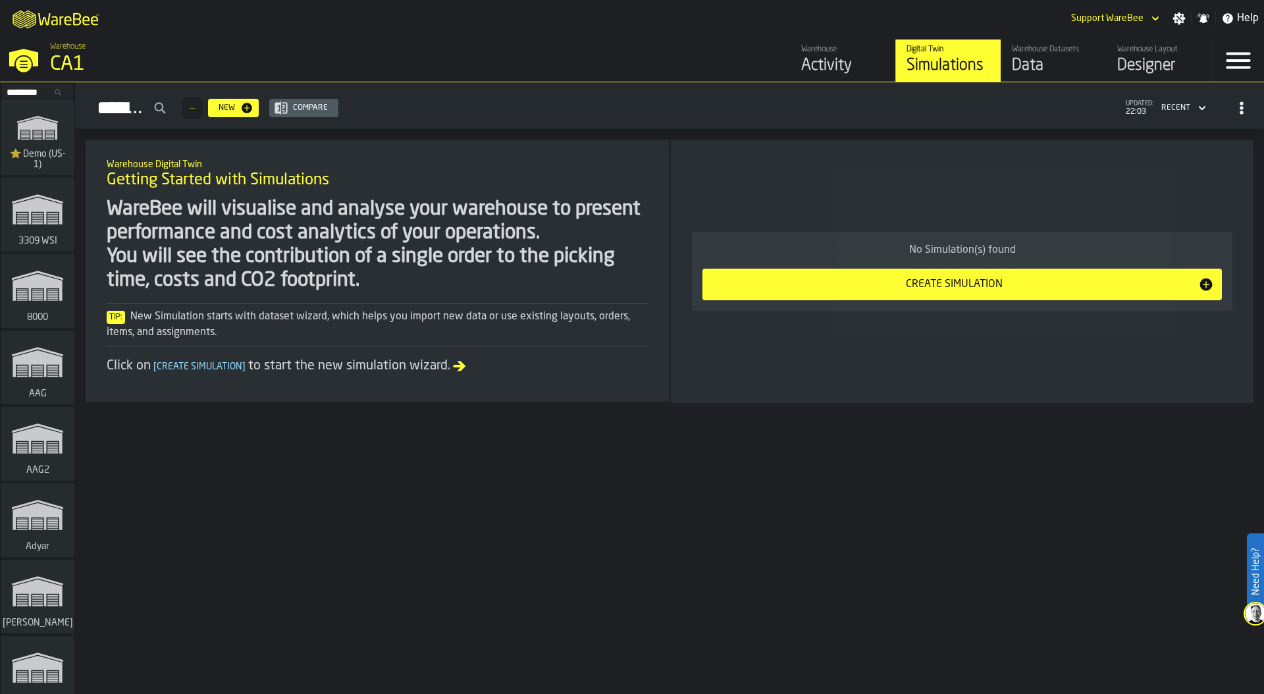
click at [1042, 115] on div "Simulations — New Compare updated: 22:03 Recent" at bounding box center [670, 108] width 1168 height 30
click at [86, 62] on div "CA1" at bounding box center [228, 65] width 356 height 24
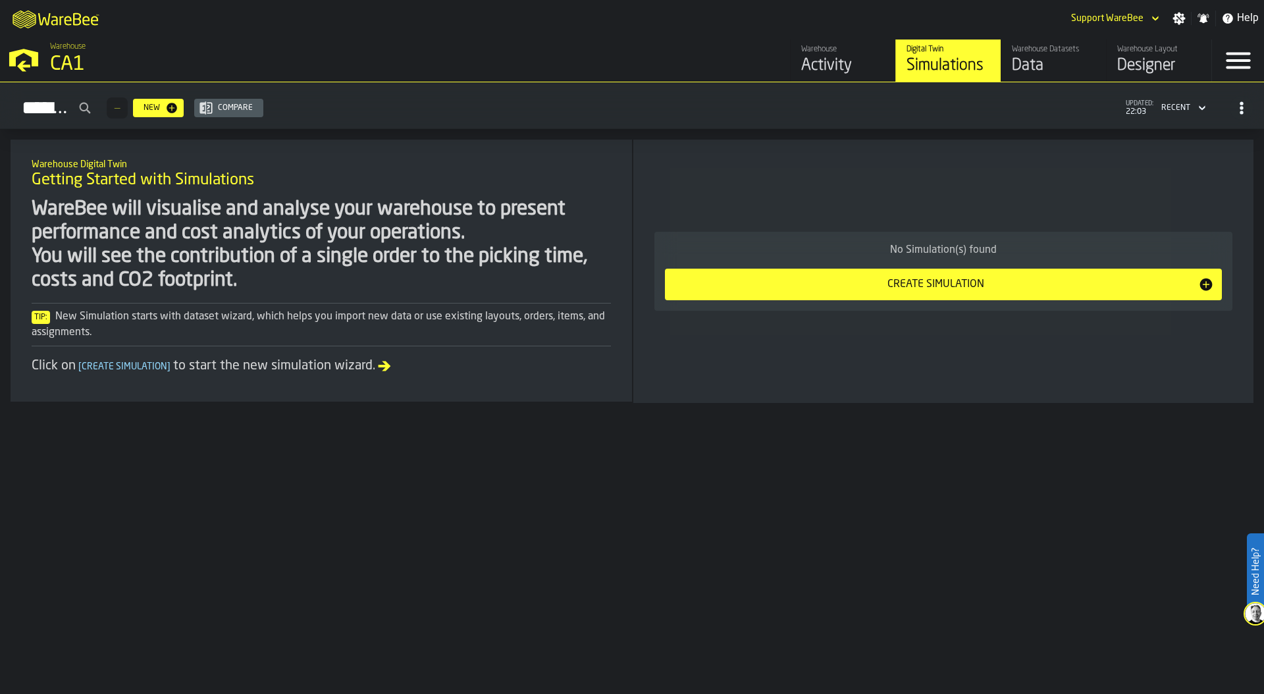
click at [974, 160] on div "No Simulation(s) found Create Simulation" at bounding box center [943, 271] width 599 height 242
click at [1043, 67] on div "Data" at bounding box center [1054, 65] width 84 height 21
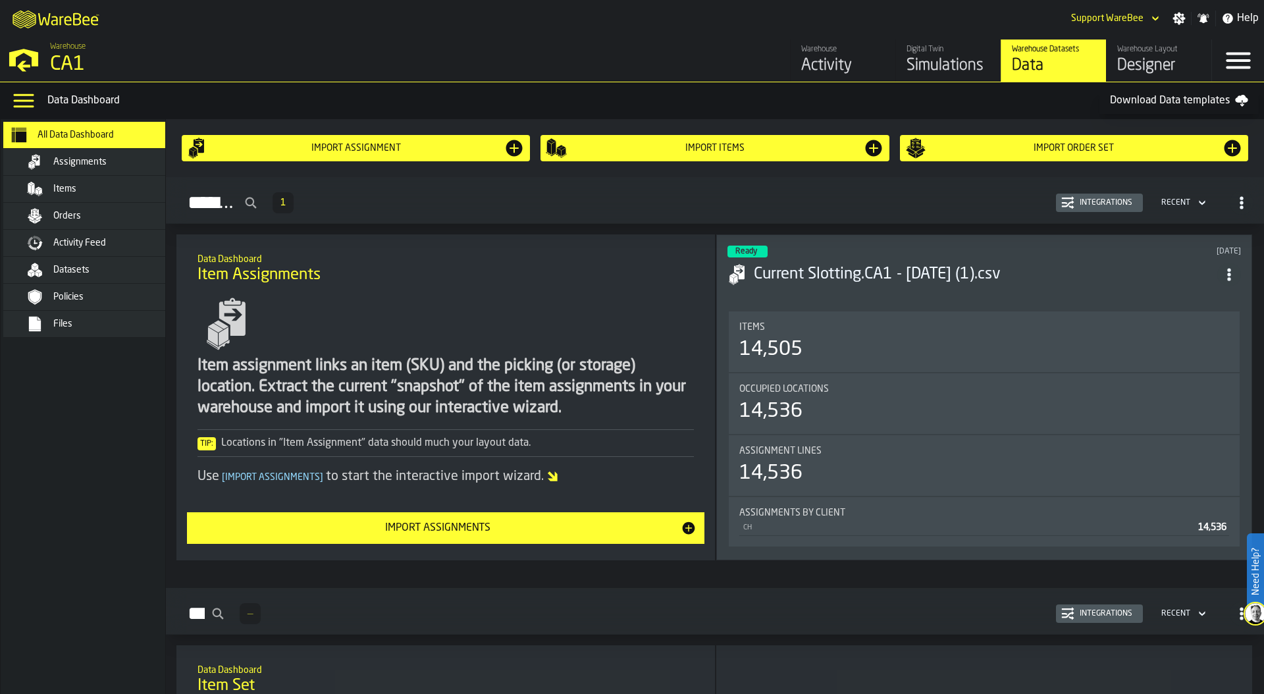
click at [858, 198] on div "Assignments 1 Integrations Recent" at bounding box center [714, 203] width 1077 height 30
click at [90, 236] on div "Activity Feed" at bounding box center [102, 243] width 161 height 16
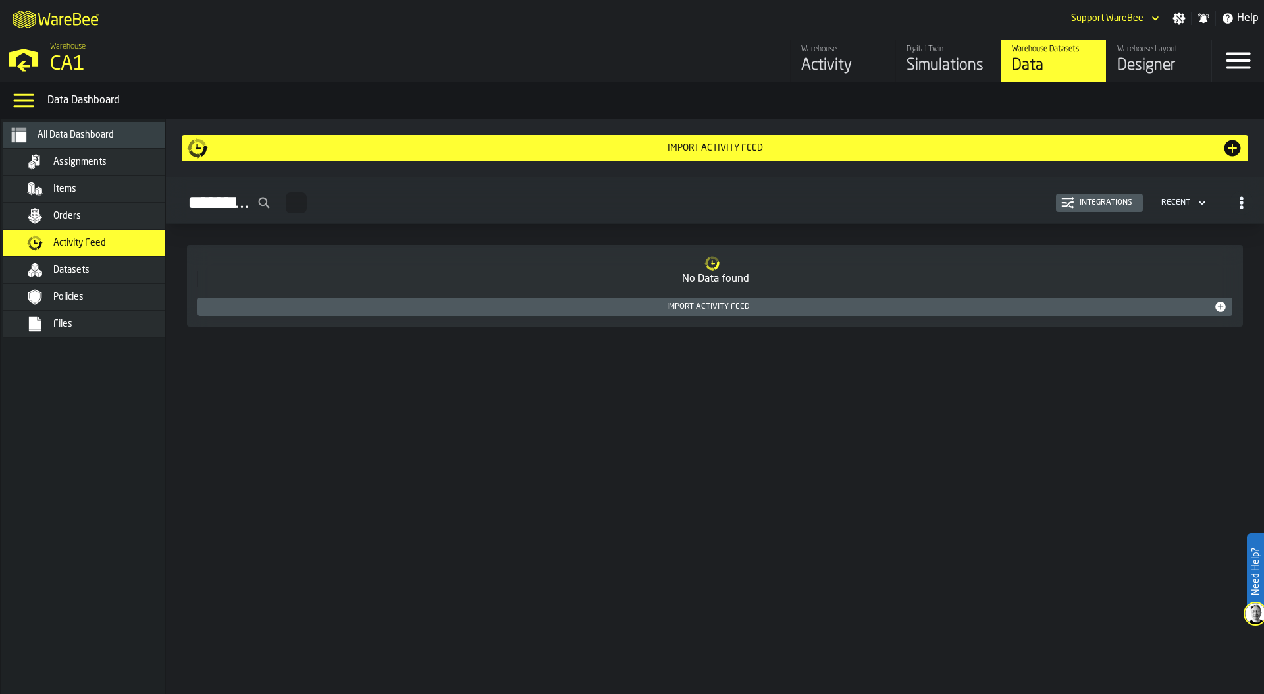
click at [959, 186] on h2 "Activity Feed — Integrations Recent" at bounding box center [715, 200] width 1098 height 47
click at [967, 201] on div "Activity Feed — Integrations Recent" at bounding box center [714, 203] width 1077 height 30
click at [892, 428] on div "Import Activity Feed Activity Feed — Integrations Recent No Data found Import A…" at bounding box center [715, 406] width 1098 height 575
click at [86, 163] on span "Assignments" at bounding box center [79, 162] width 53 height 11
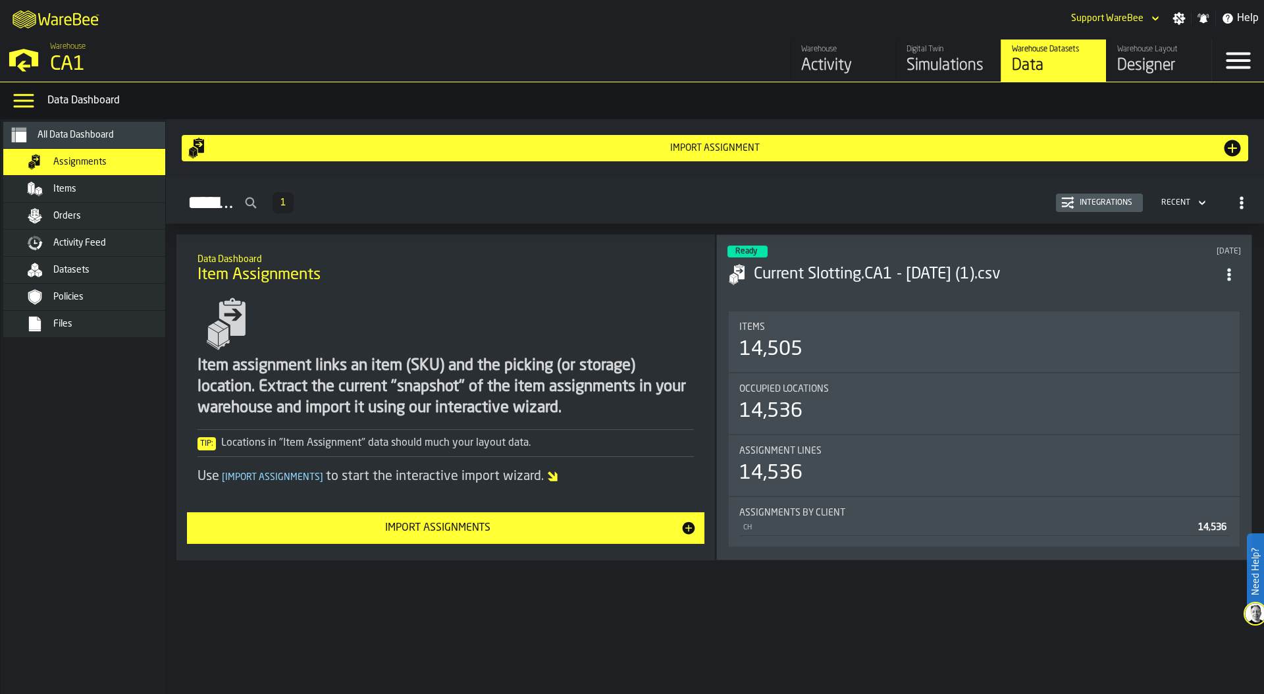
click at [1173, 53] on div "Warehouse Layout" at bounding box center [1160, 49] width 84 height 9
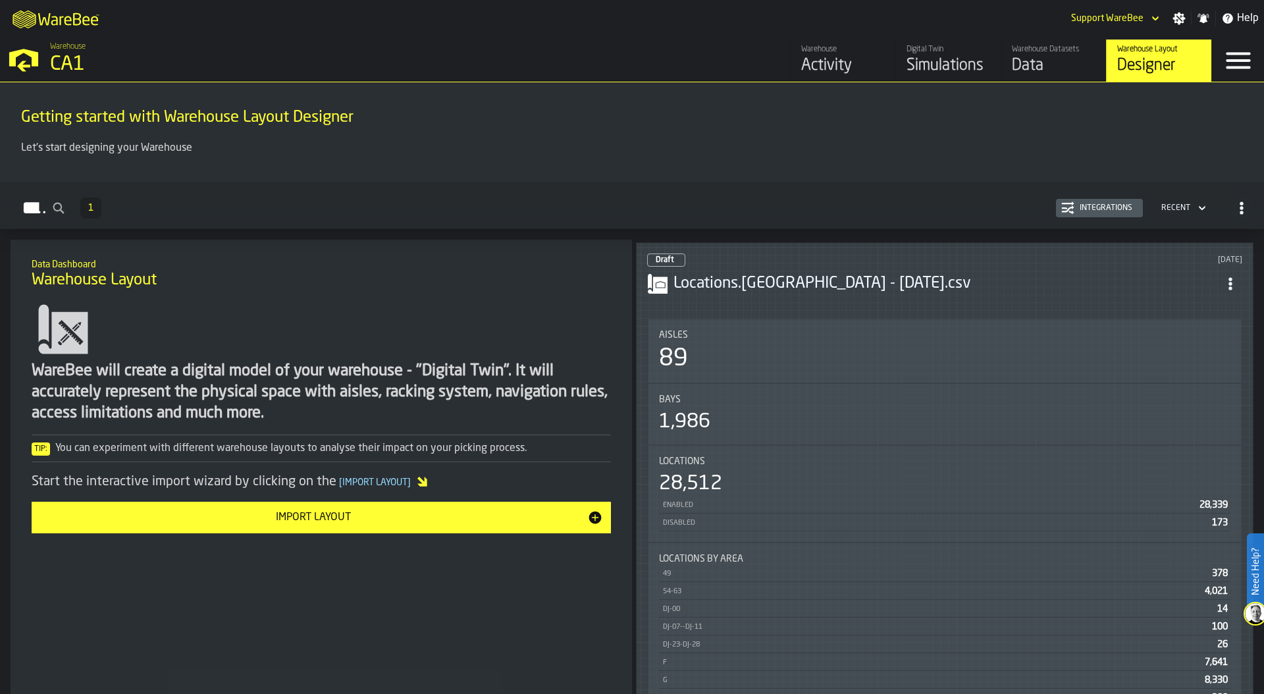
click at [878, 308] on div "Draft 1 day ago Locations.CA1 - 08.05.25.csv Aisles 89 Bays 1,986 Locations 28,…" at bounding box center [945, 504] width 618 height 524
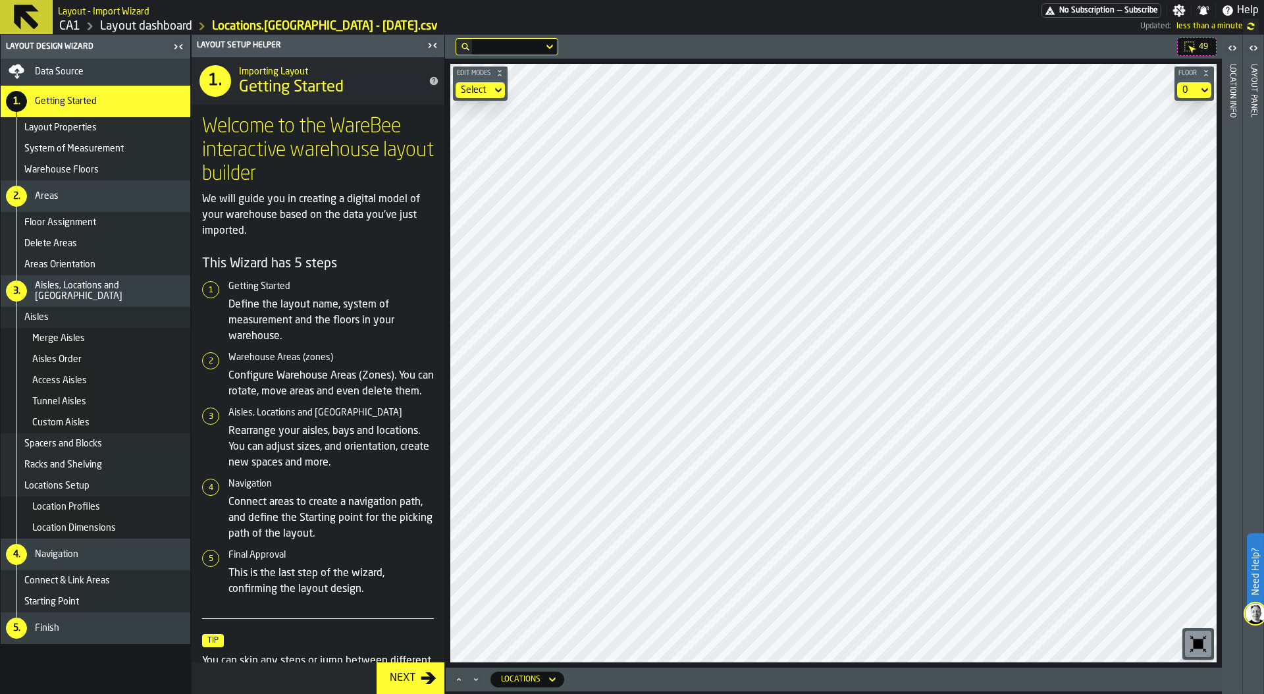
click at [441, 363] on main "Layout Design Wizard Data Source 1. Getting Started Layout Properties System of…" at bounding box center [632, 364] width 1264 height 659
click at [1257, 306] on div "Layout panel" at bounding box center [1253, 376] width 9 height 630
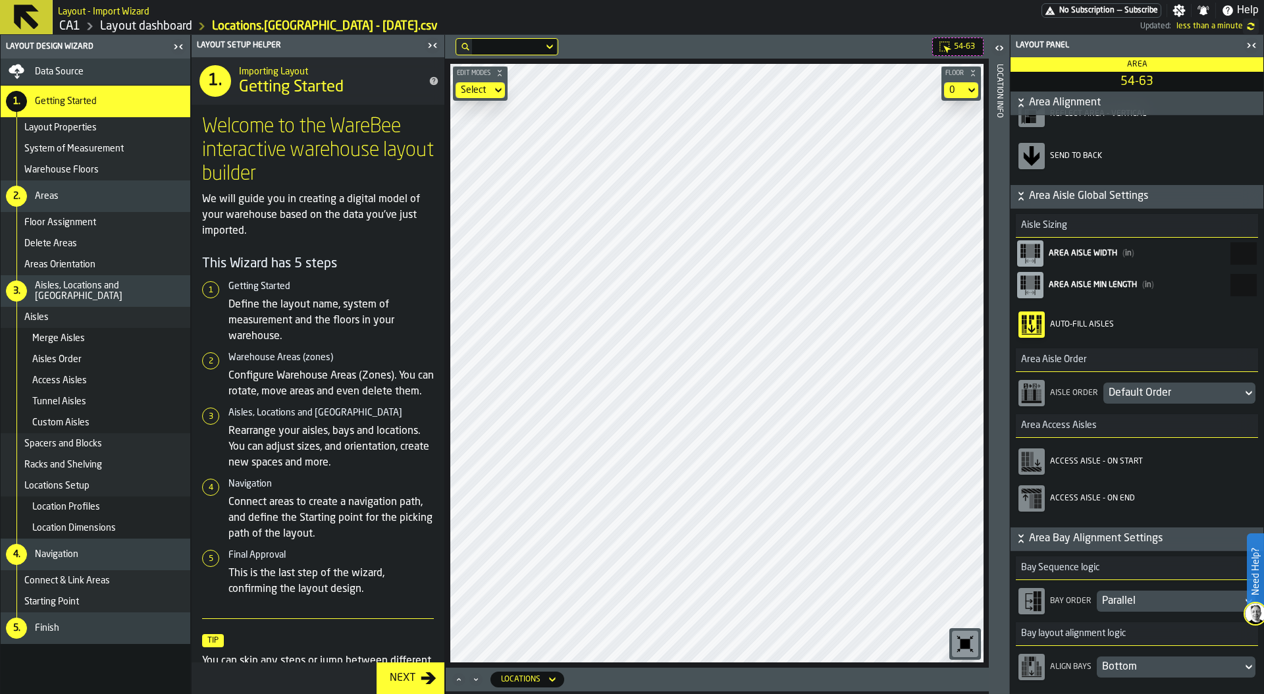
scroll to position [181, 0]
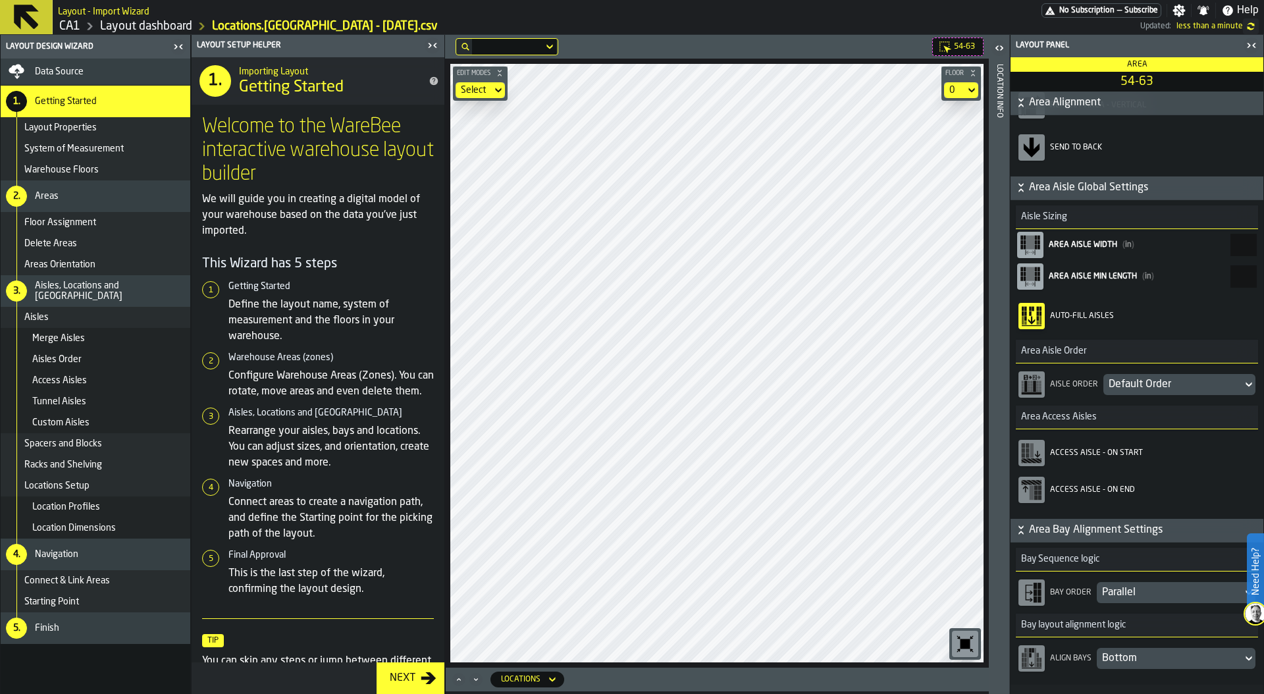
click at [1162, 389] on div "Default Order" at bounding box center [1173, 385] width 128 height 16
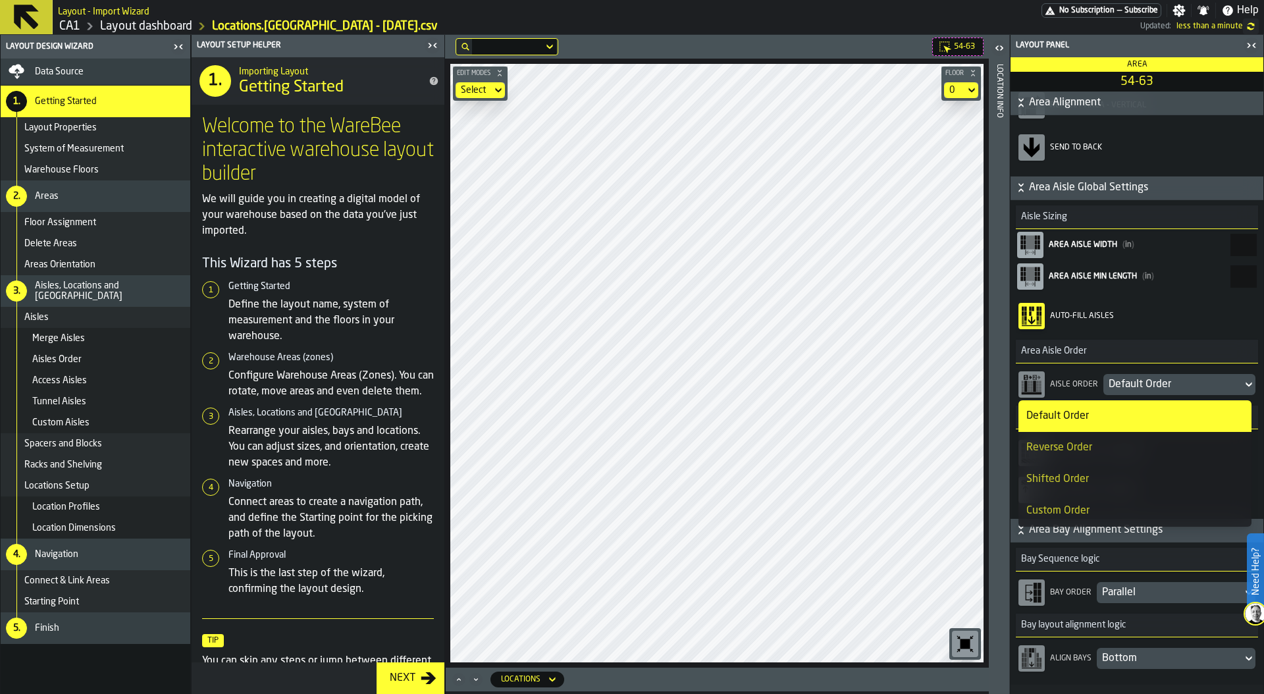
click at [1131, 501] on li "Custom Order" at bounding box center [1135, 511] width 233 height 32
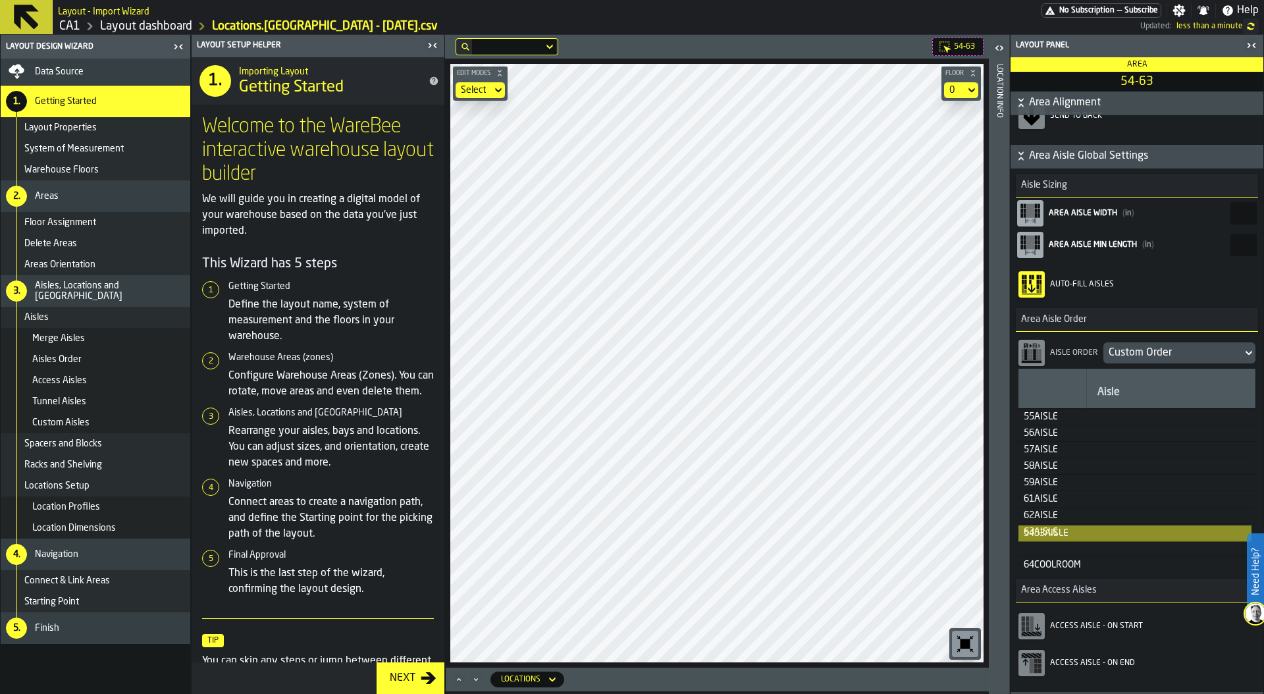
scroll to position [0, 3]
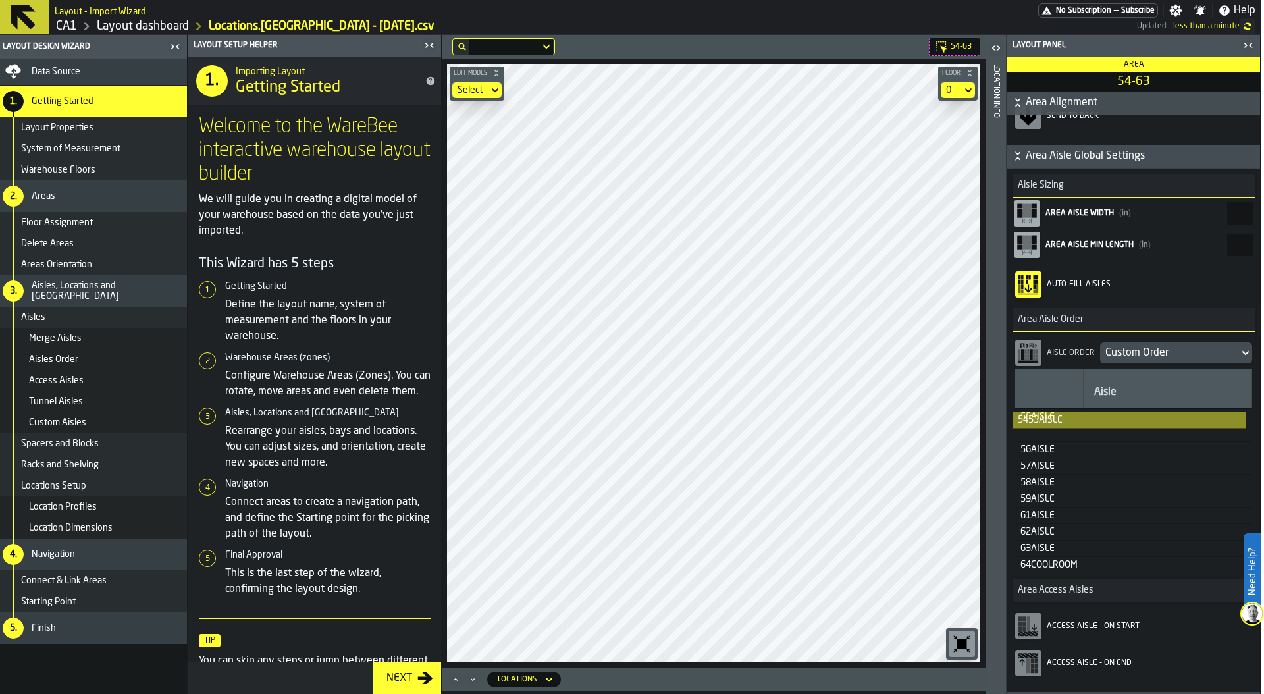
drag, startPoint x: 1044, startPoint y: 567, endPoint x: 1042, endPoint y: 437, distance: 130.4
click at [1042, 437] on table "Aisle 55AISLE 56AISLE 57AISLE 58AISLE 59AISLE 61AISLE 62AISLE 63AISLE 64COOLROO…" at bounding box center [1133, 471] width 237 height 205
drag, startPoint x: 1041, startPoint y: 419, endPoint x: 1043, endPoint y: 446, distance: 27.7
click at [1043, 446] on table "Aisle 55AISLE 5453AISLE 56AISLE 57AISLE 58AISLE 59AISLE 61AISLE 62AISLE 63AISLE…" at bounding box center [1133, 471] width 237 height 205
click at [1046, 448] on div "56AISLE" at bounding box center [1049, 449] width 57 height 11
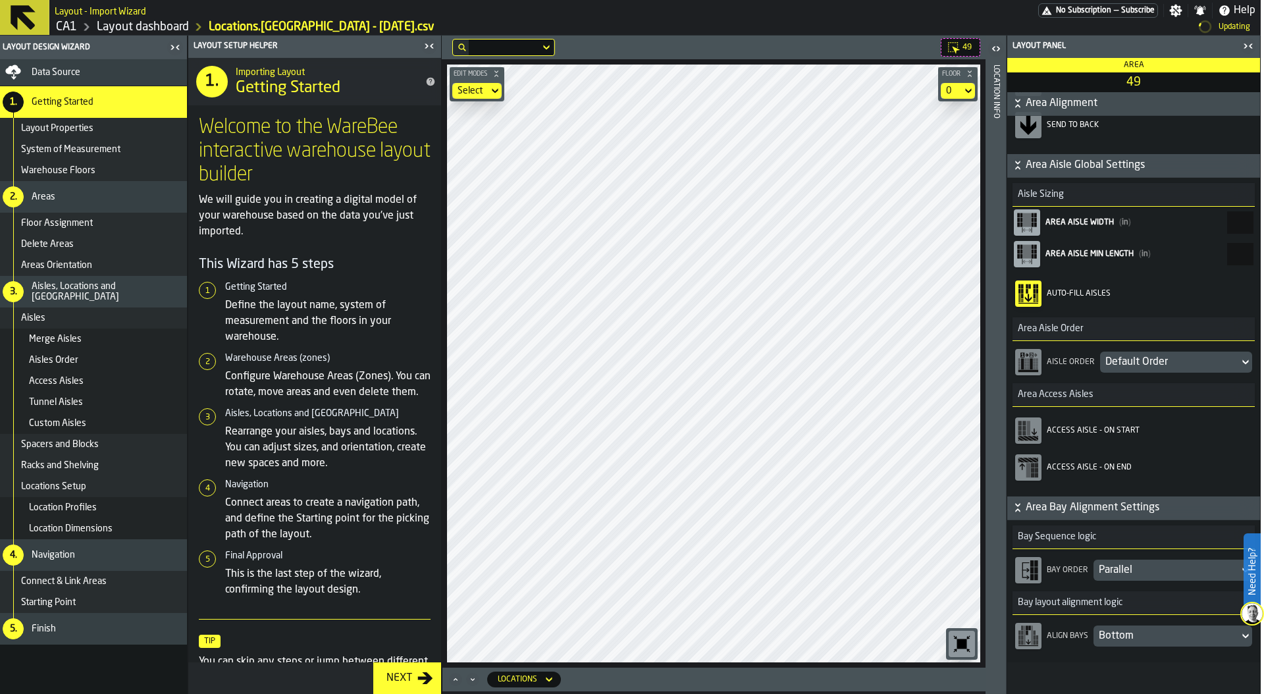
scroll to position [203, 0]
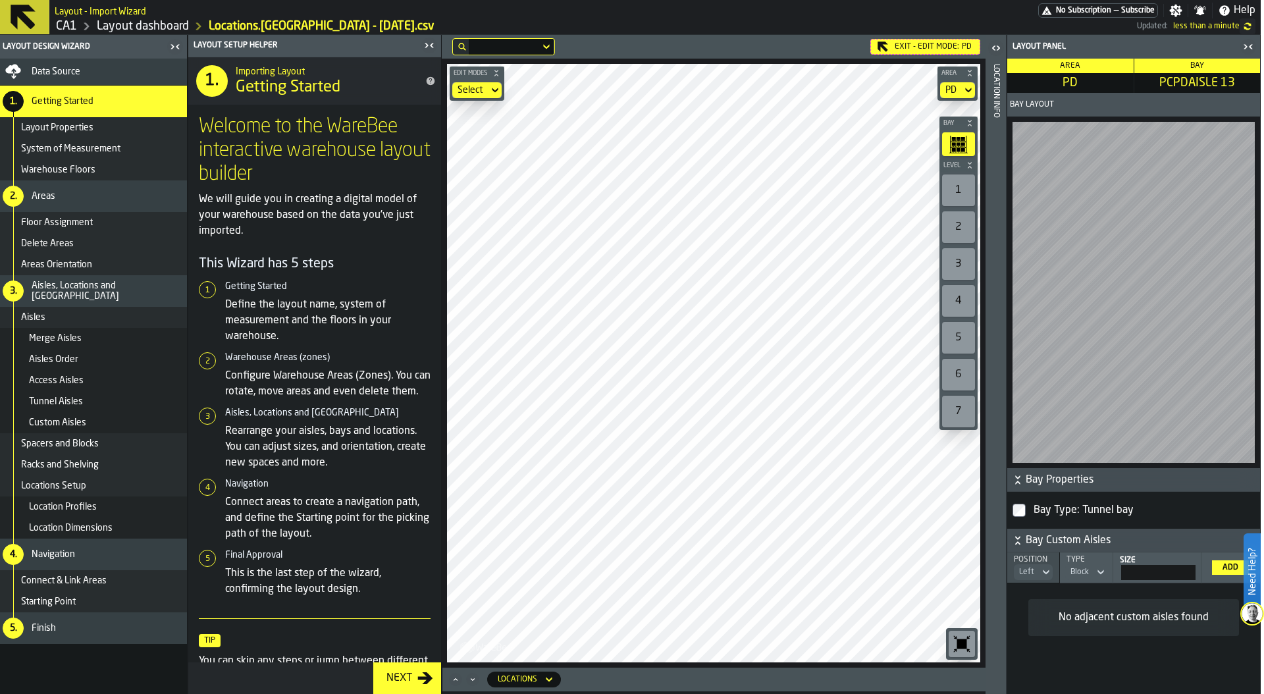
click at [1252, 48] on icon "button-toggle-Close me" at bounding box center [1250, 46] width 3 height 5
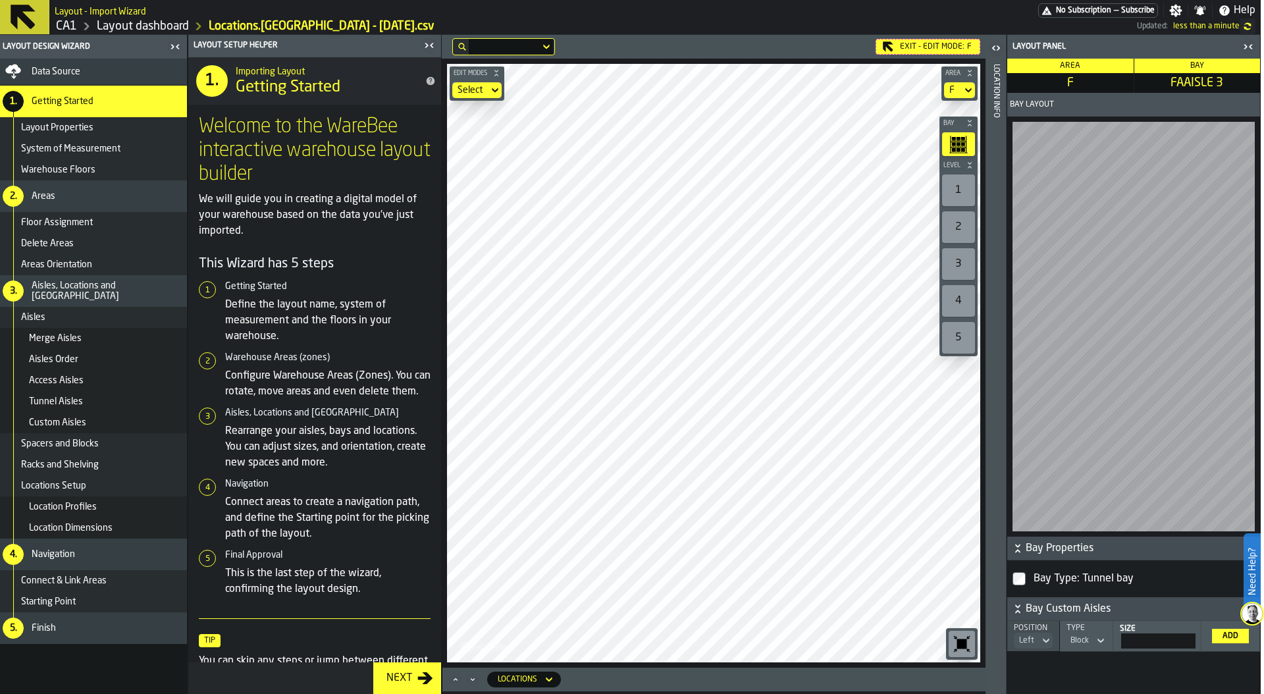
click at [822, 58] on div "Exit - Edit Mode: F Edit Modes Select Area F Bay Level 1 2 3 4 5 M A K I N G W …" at bounding box center [714, 351] width 544 height 633
click at [957, 333] on div "5" at bounding box center [958, 338] width 33 height 32
click at [958, 337] on div "5" at bounding box center [958, 338] width 33 height 32
click at [963, 192] on div "1" at bounding box center [958, 191] width 33 height 32
click at [739, 26] on main "Layout - Import Wizard No Subscription — Subscribe Settings Notifications Help …" at bounding box center [629, 347] width 1264 height 694
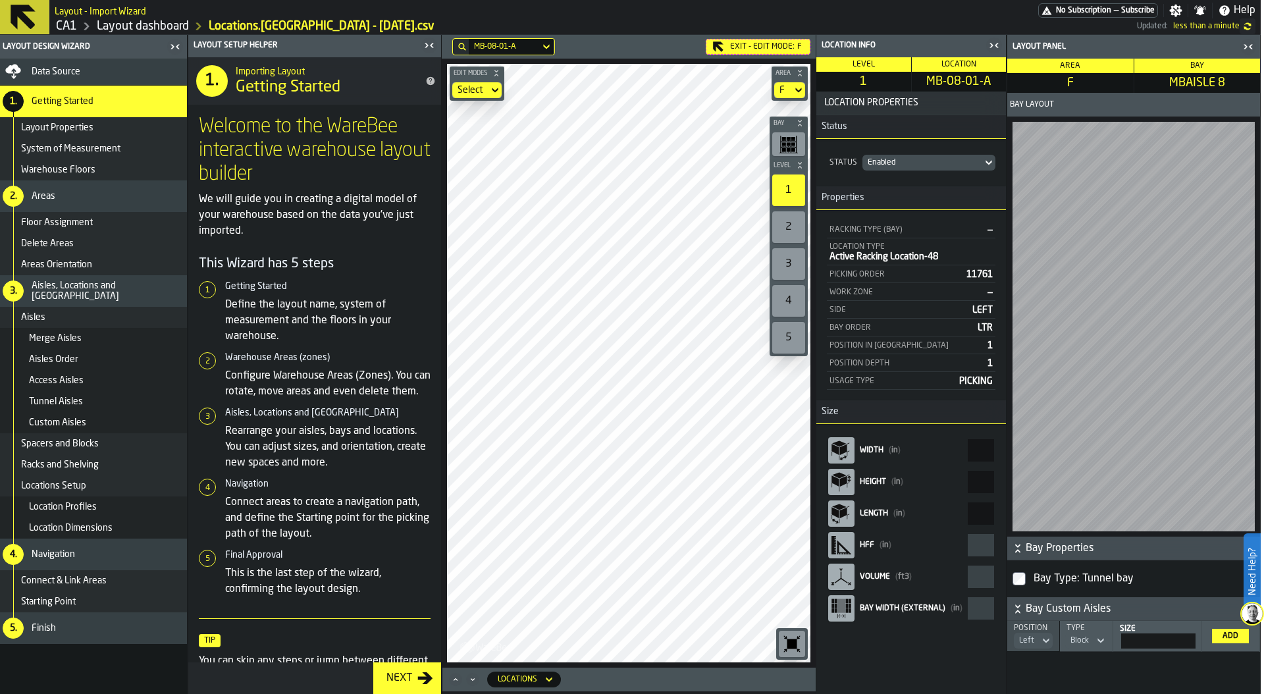
click at [788, 144] on rect "button-toolbar-undefined" at bounding box center [789, 144] width 4 height 3
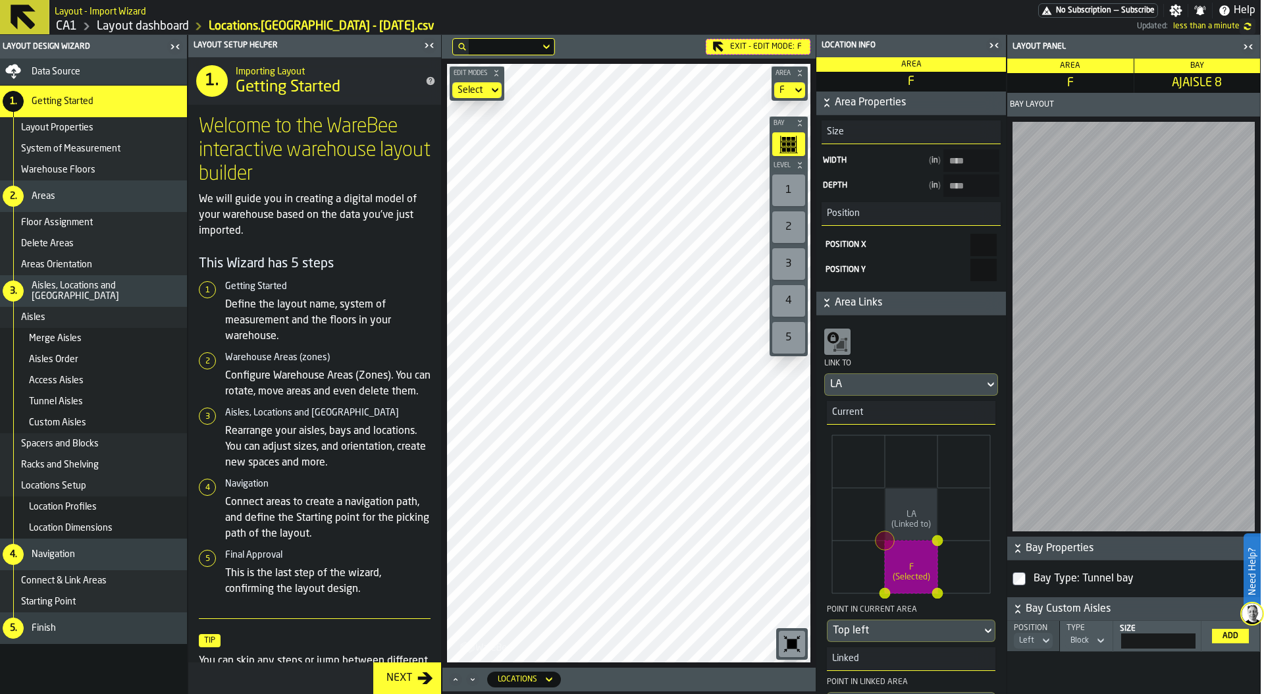
click at [994, 45] on icon "button-toggle-Close me" at bounding box center [994, 46] width 16 height 16
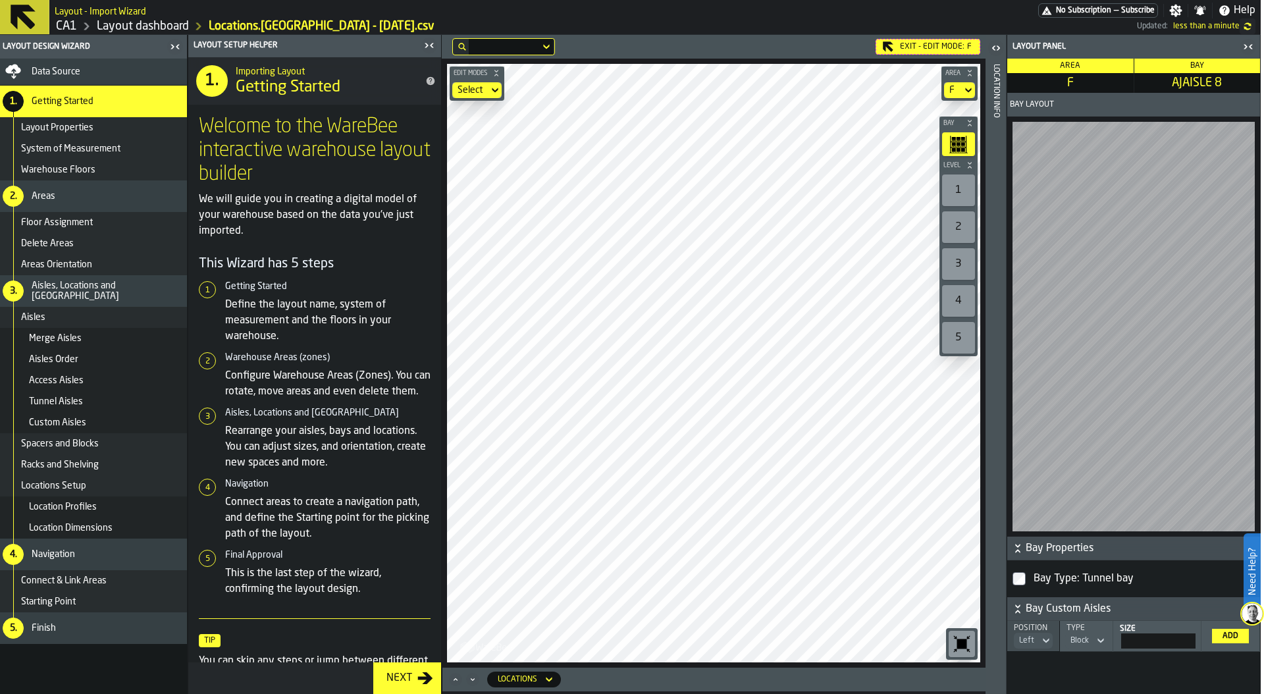
click at [431, 45] on icon "button-toggle-Close me" at bounding box center [431, 45] width 3 height 5
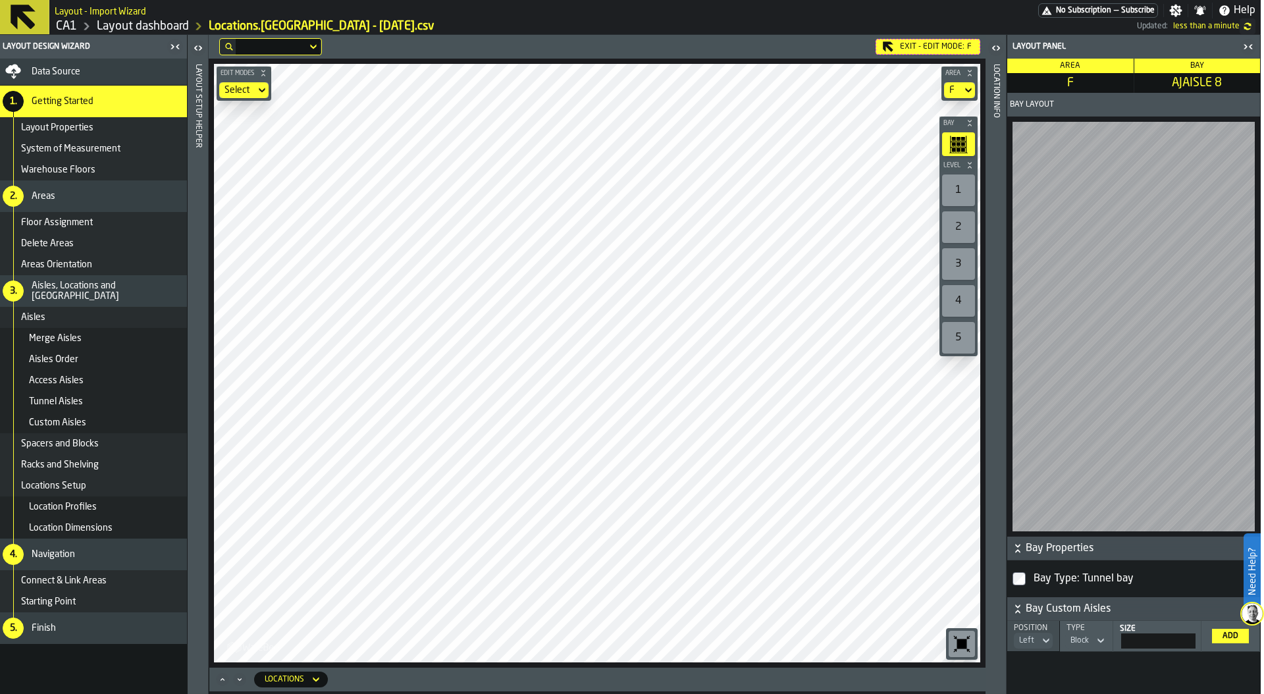
click at [175, 46] on icon "button-toggle-Close me" at bounding box center [175, 47] width 16 height 16
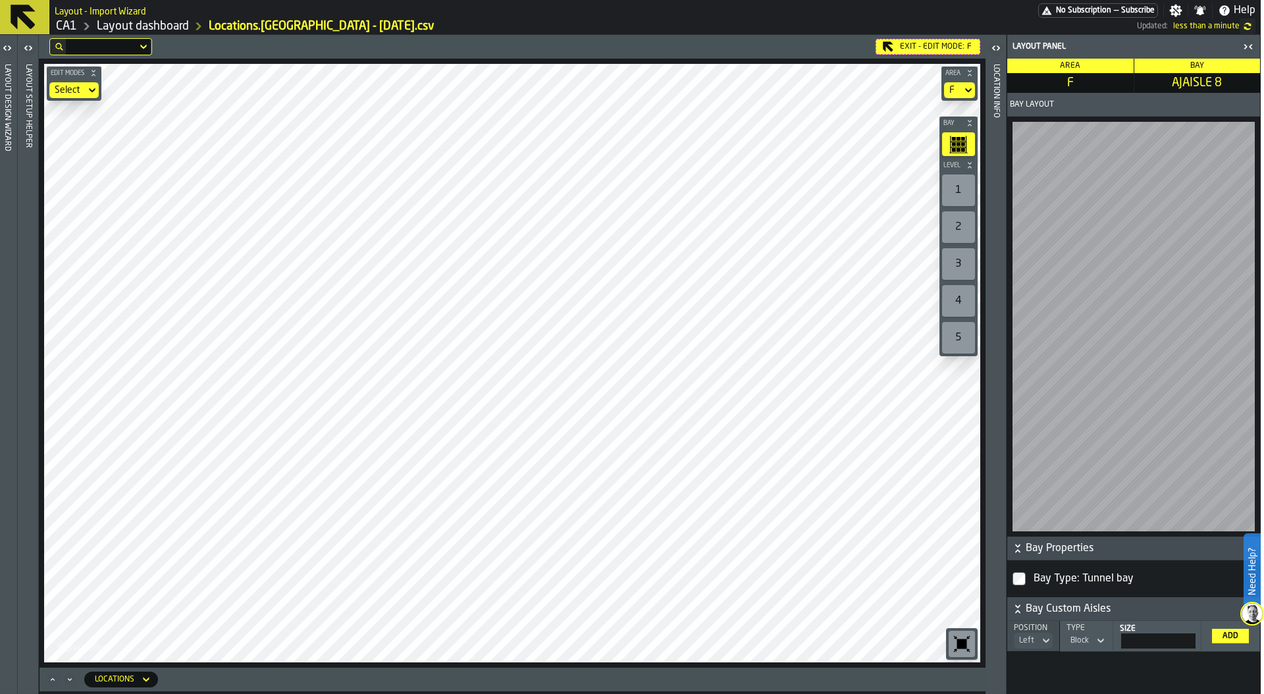
click at [964, 645] on icon "button-toolbar-undefined" at bounding box center [962, 644] width 10 height 10
click at [901, 46] on div "Exit - Edit Mode: F" at bounding box center [928, 47] width 105 height 16
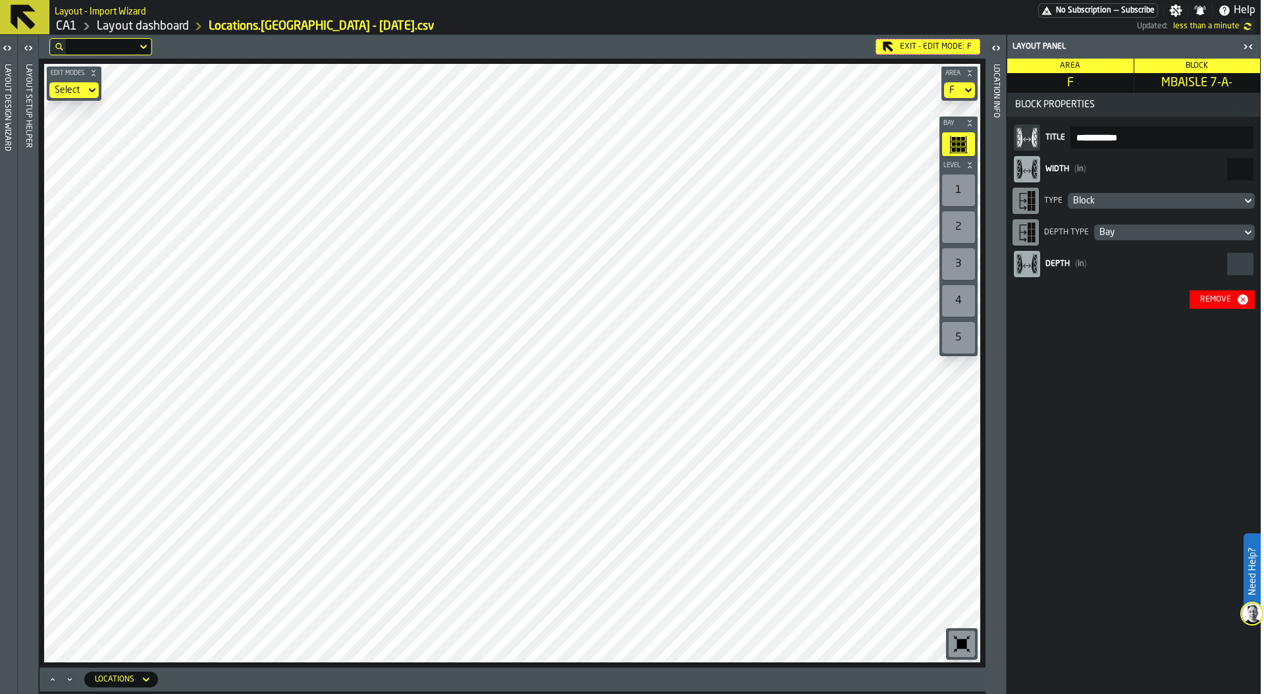
click at [1131, 198] on div "Block" at bounding box center [1154, 201] width 163 height 11
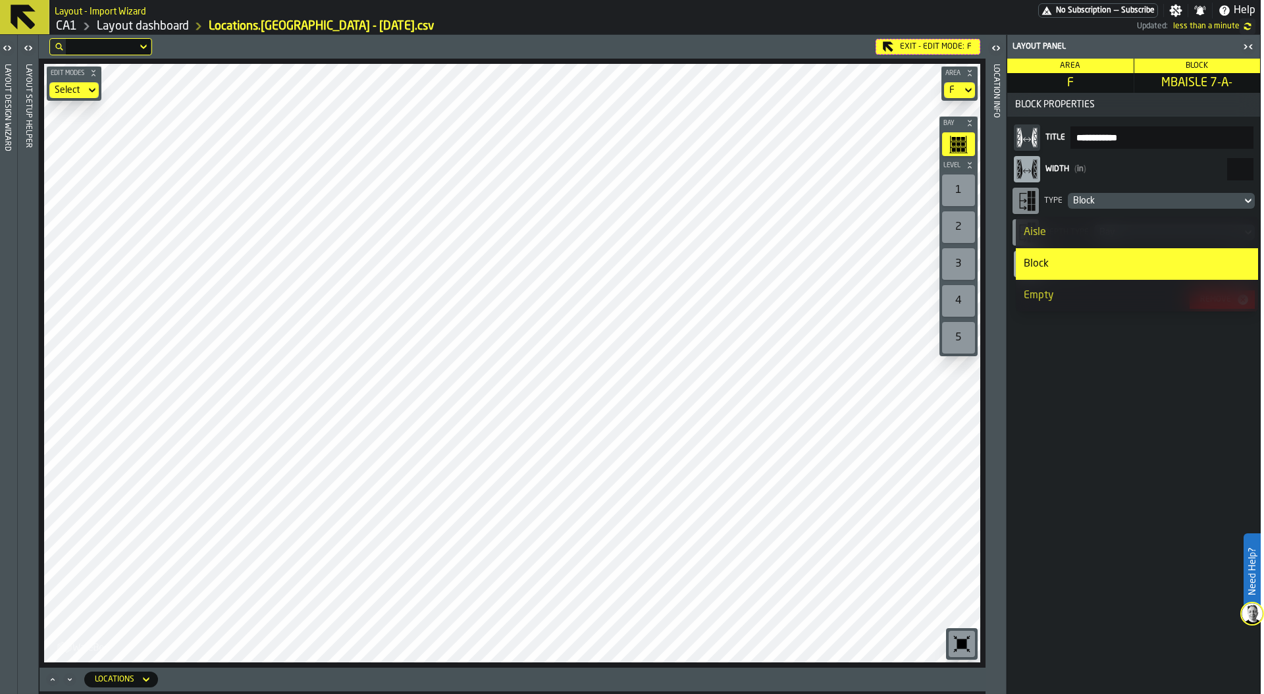
click at [1121, 232] on div "Aisle" at bounding box center [1137, 233] width 227 height 16
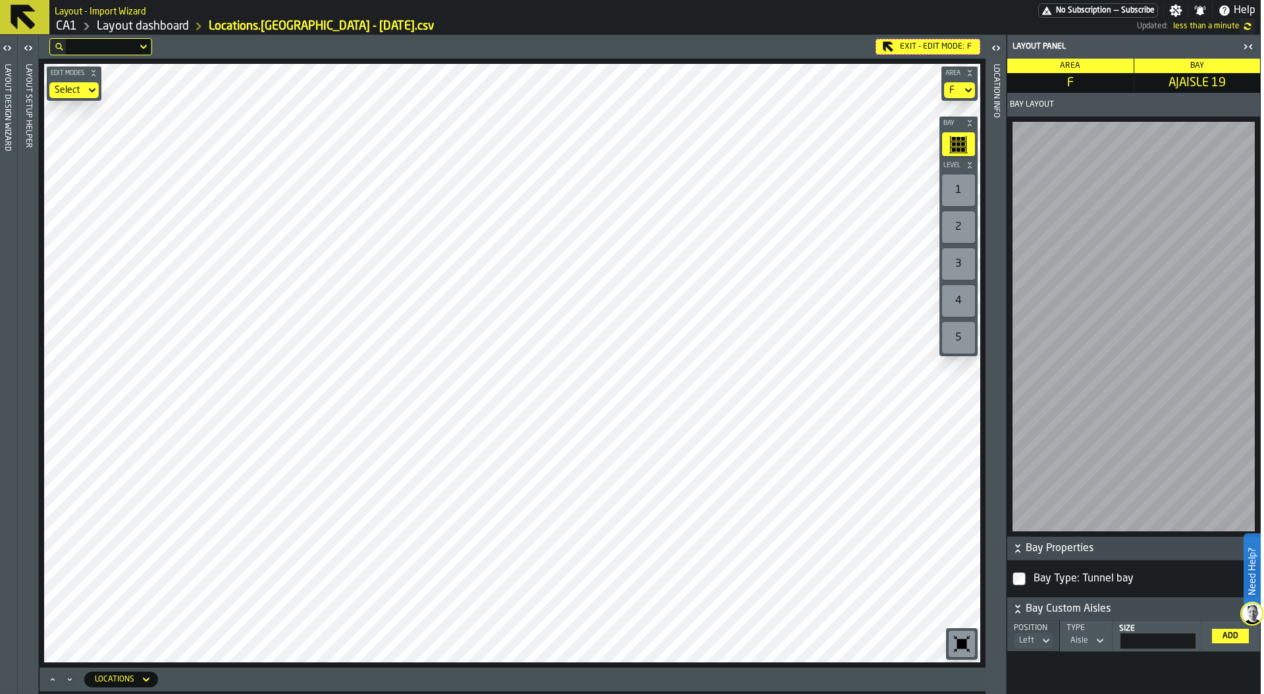
click at [512, 18] on main "Layout - Import Wizard No Subscription — Subscribe Settings Notifications Help …" at bounding box center [629, 347] width 1264 height 694
click at [54, 681] on icon "Maximize" at bounding box center [52, 679] width 13 height 13
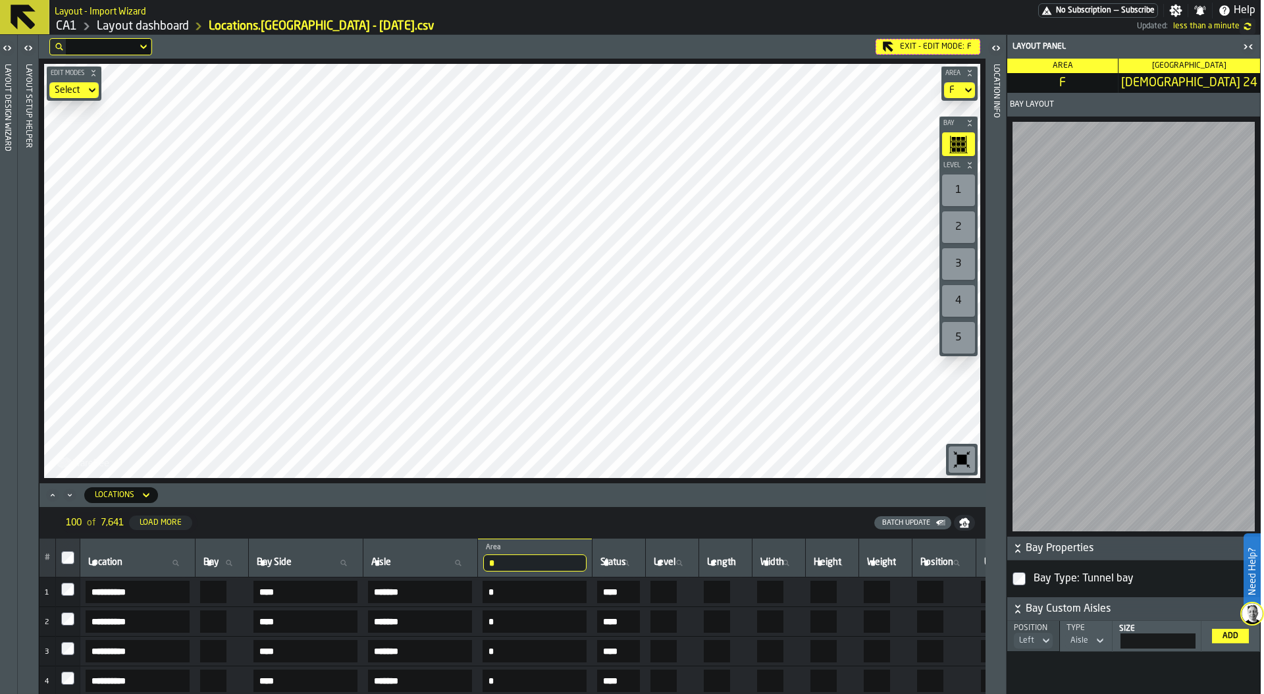
click at [69, 496] on icon "Minimize" at bounding box center [69, 495] width 13 height 13
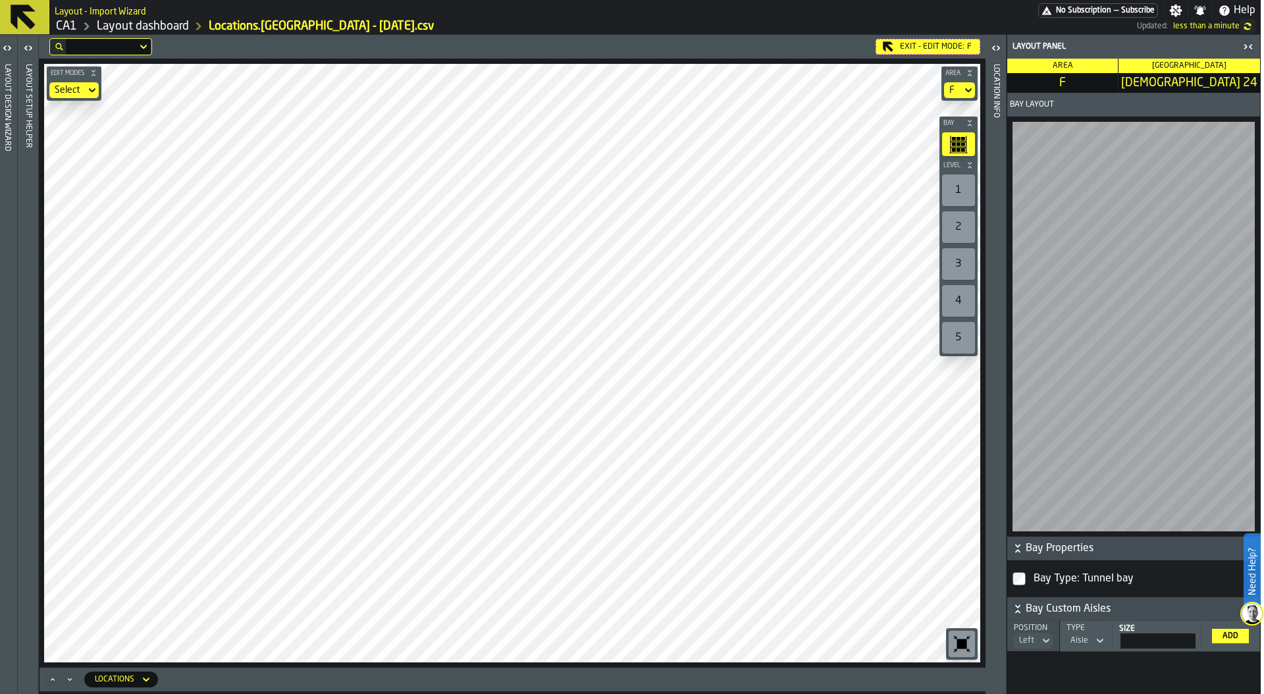
click at [55, 680] on icon "Maximize" at bounding box center [52, 679] width 13 height 13
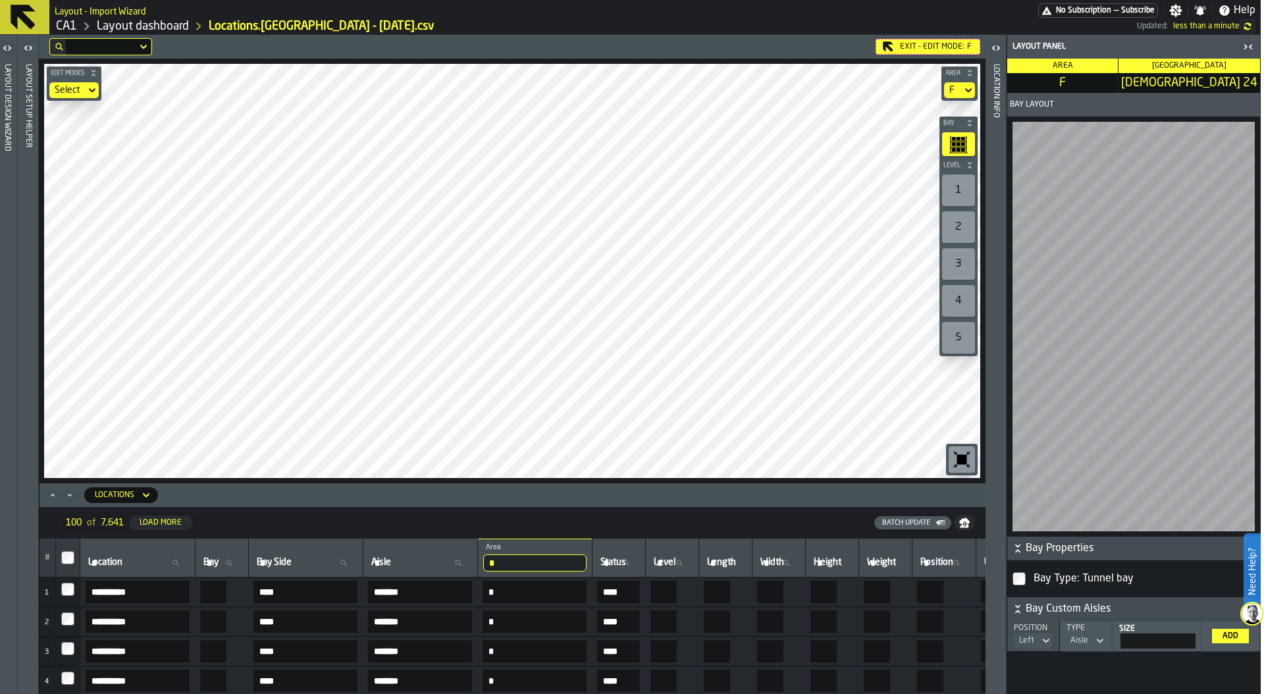
click at [68, 498] on icon "Minimize" at bounding box center [69, 495] width 13 height 13
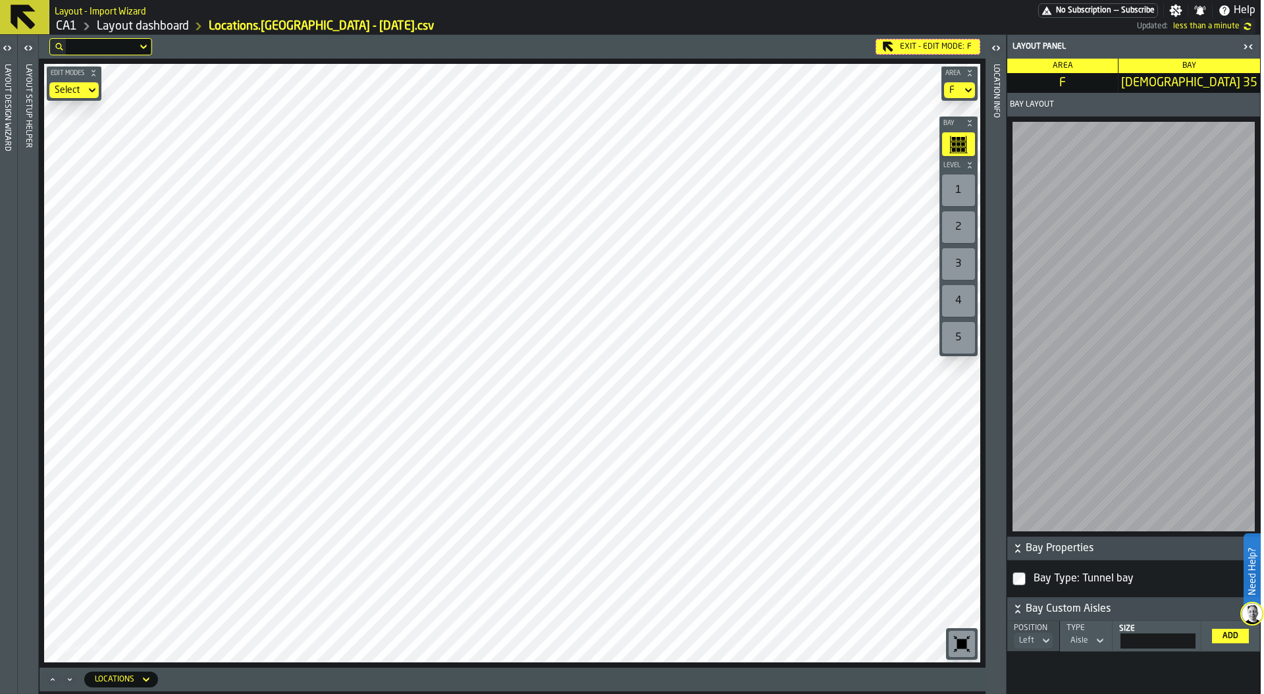
click at [12, 56] on label "button-toggle-Open" at bounding box center [7, 50] width 18 height 24
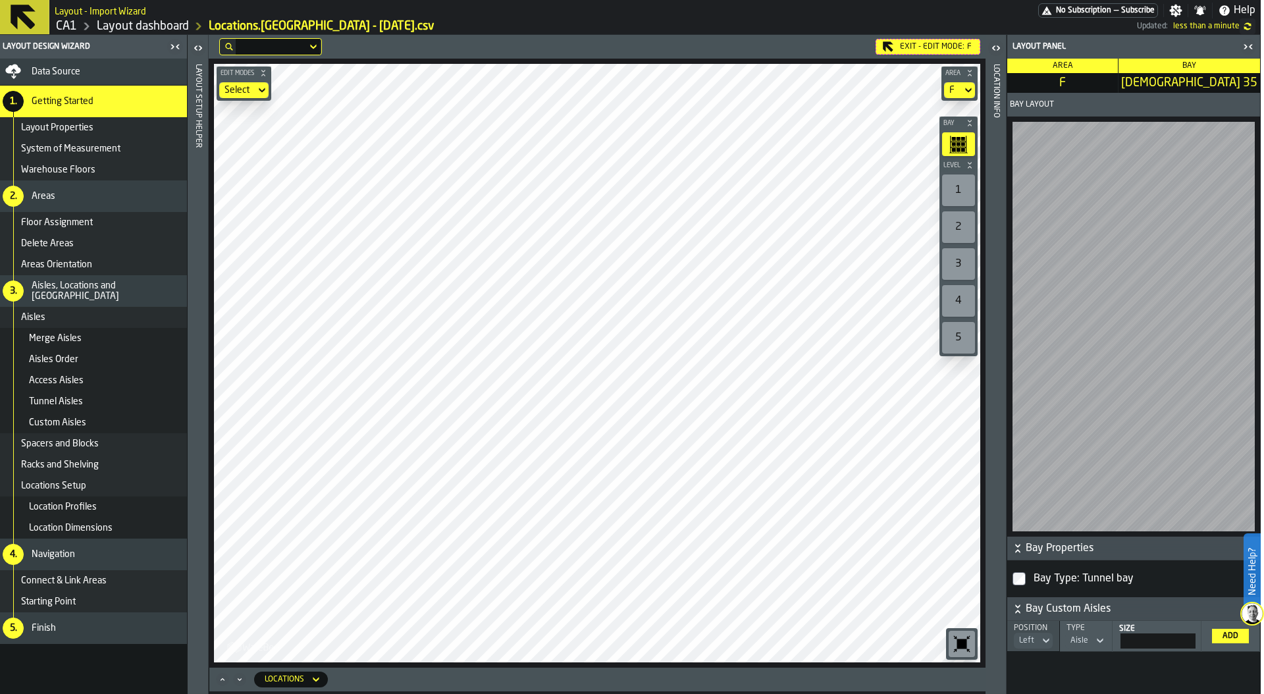
click at [101, 70] on div "Data Source" at bounding box center [107, 72] width 150 height 11
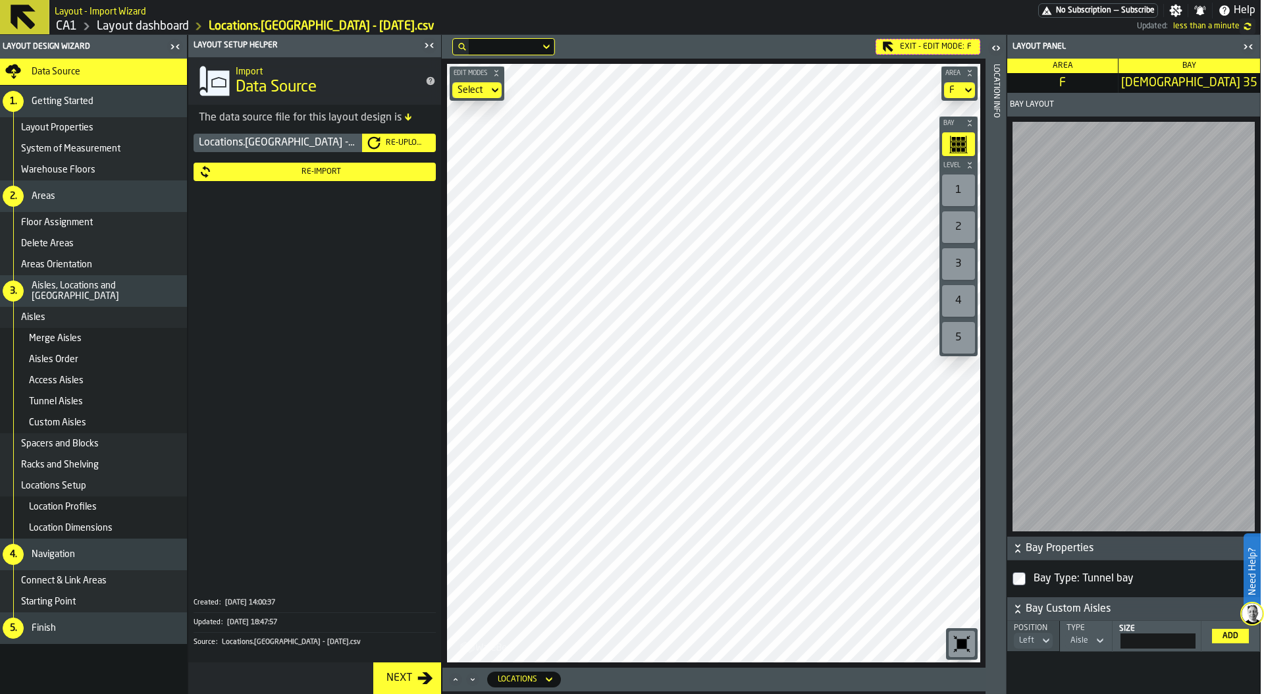
click at [427, 42] on icon "button-toggle-Close me" at bounding box center [429, 46] width 16 height 16
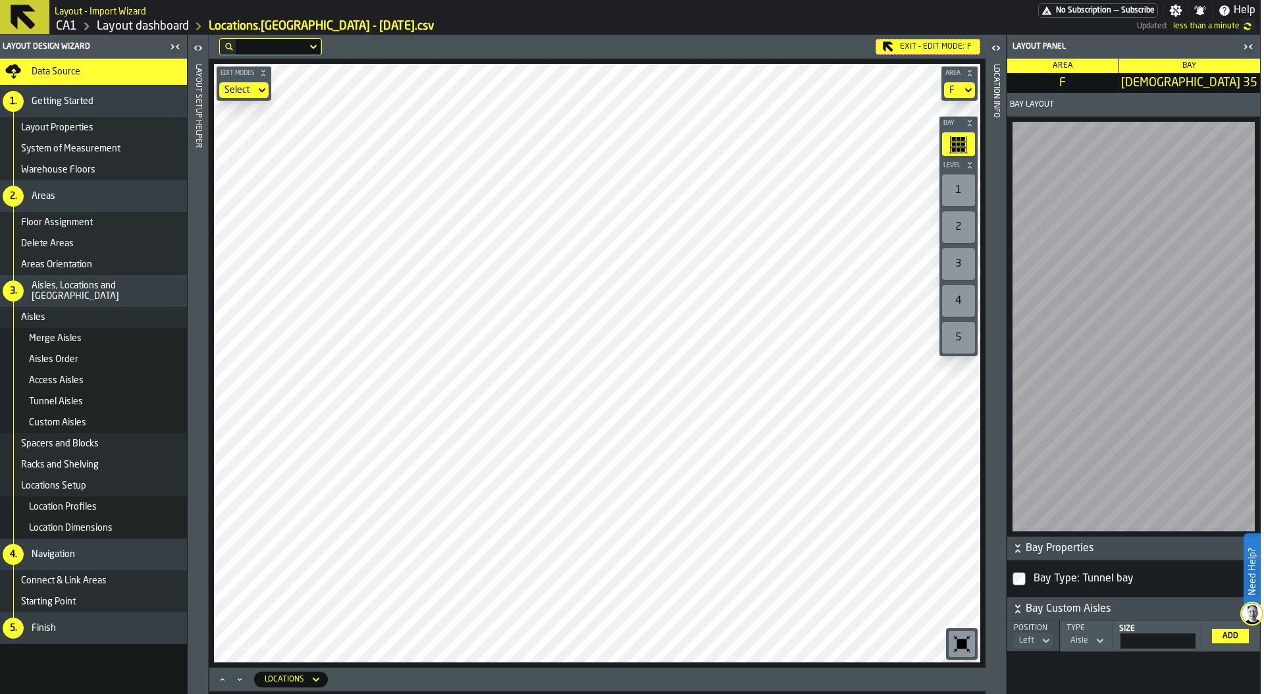
click at [169, 44] on icon "button-toggle-Close me" at bounding box center [175, 47] width 16 height 16
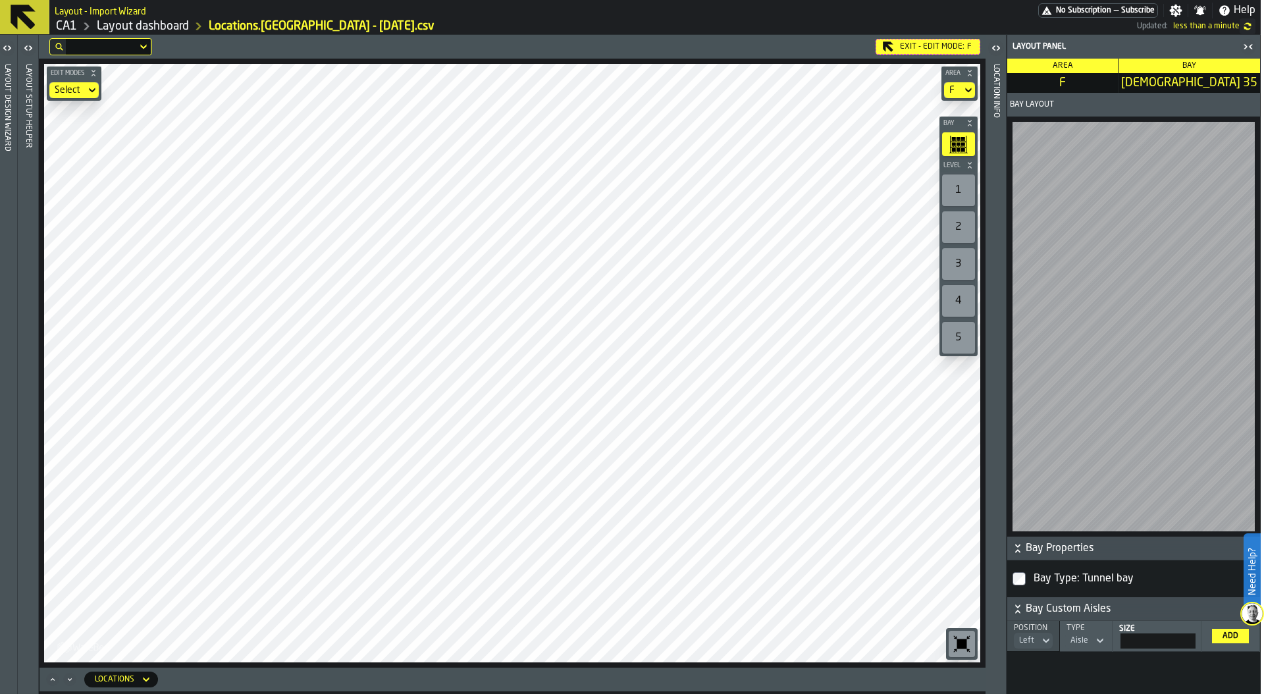
click at [3, 51] on icon "button-toggle-Open" at bounding box center [7, 48] width 16 height 16
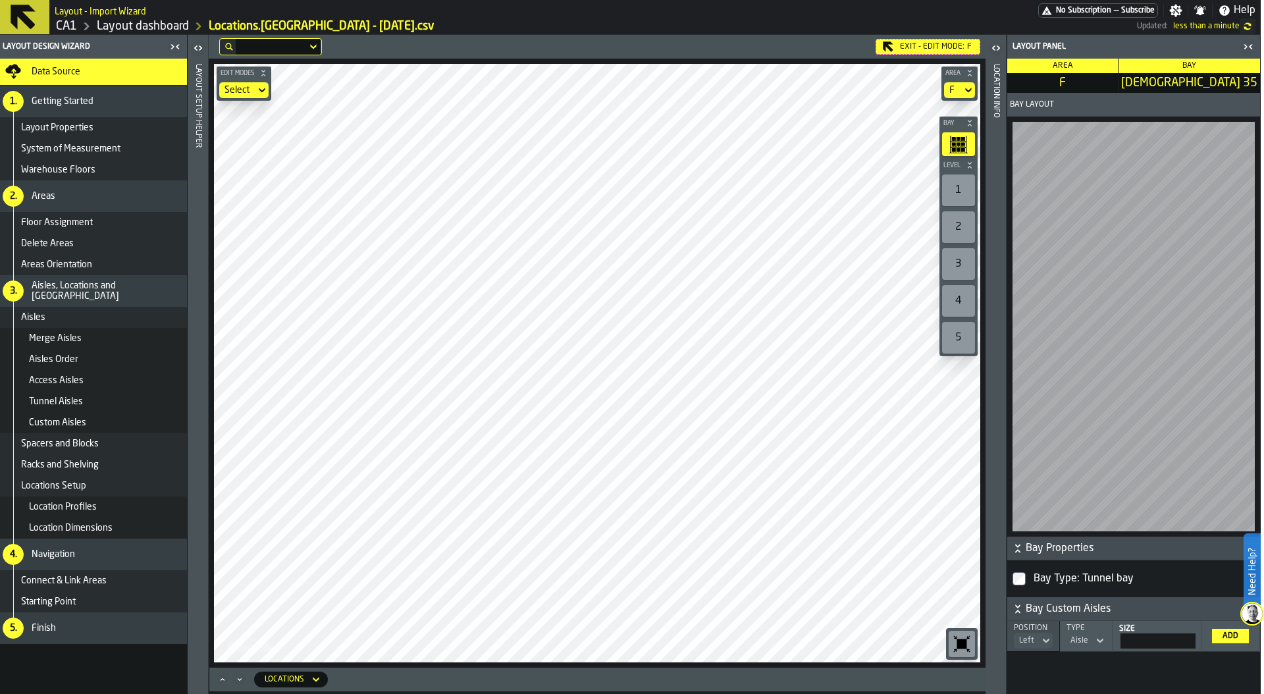
click at [79, 70] on span "Data Source" at bounding box center [56, 72] width 49 height 11
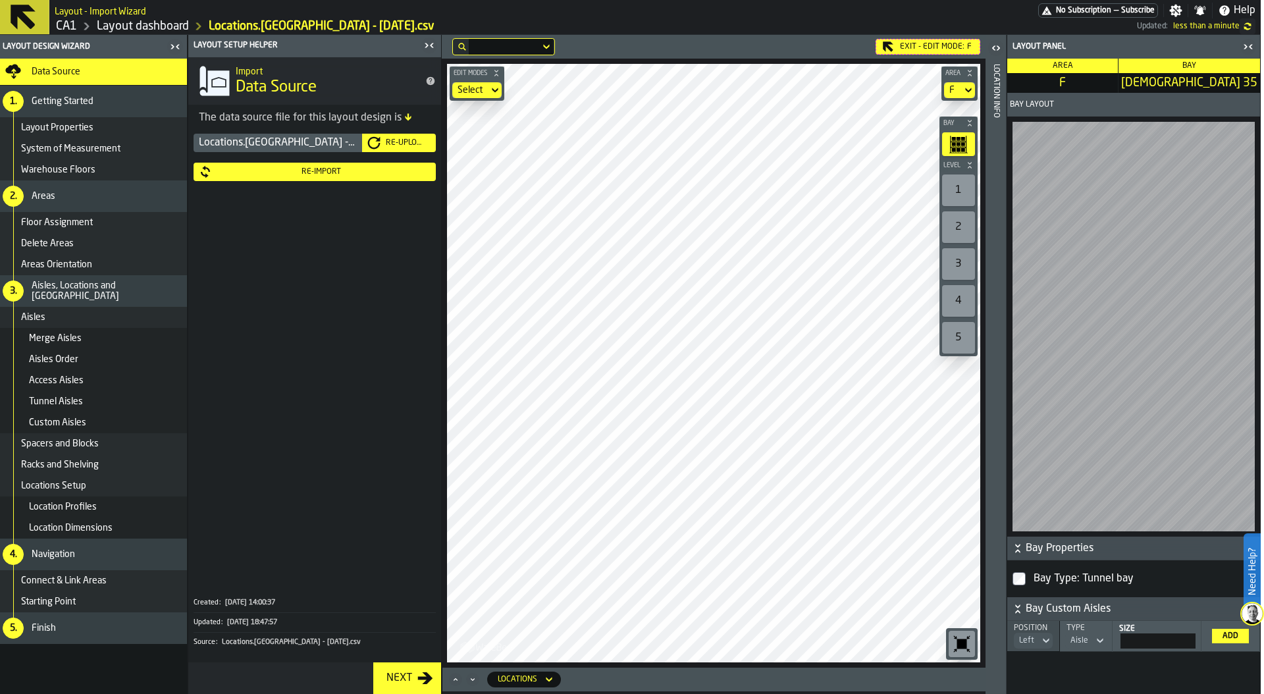
click at [394, 140] on div "Re-Upload" at bounding box center [406, 142] width 50 height 9
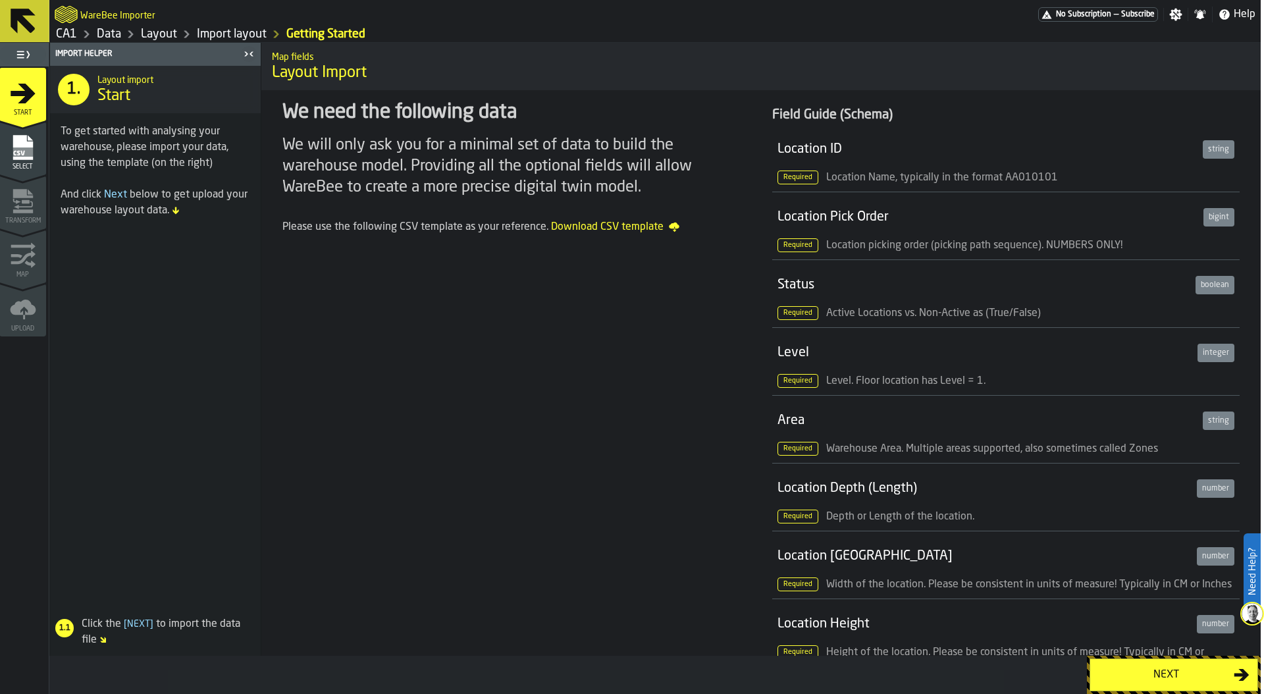
click at [1187, 668] on div "Next" at bounding box center [1166, 675] width 136 height 16
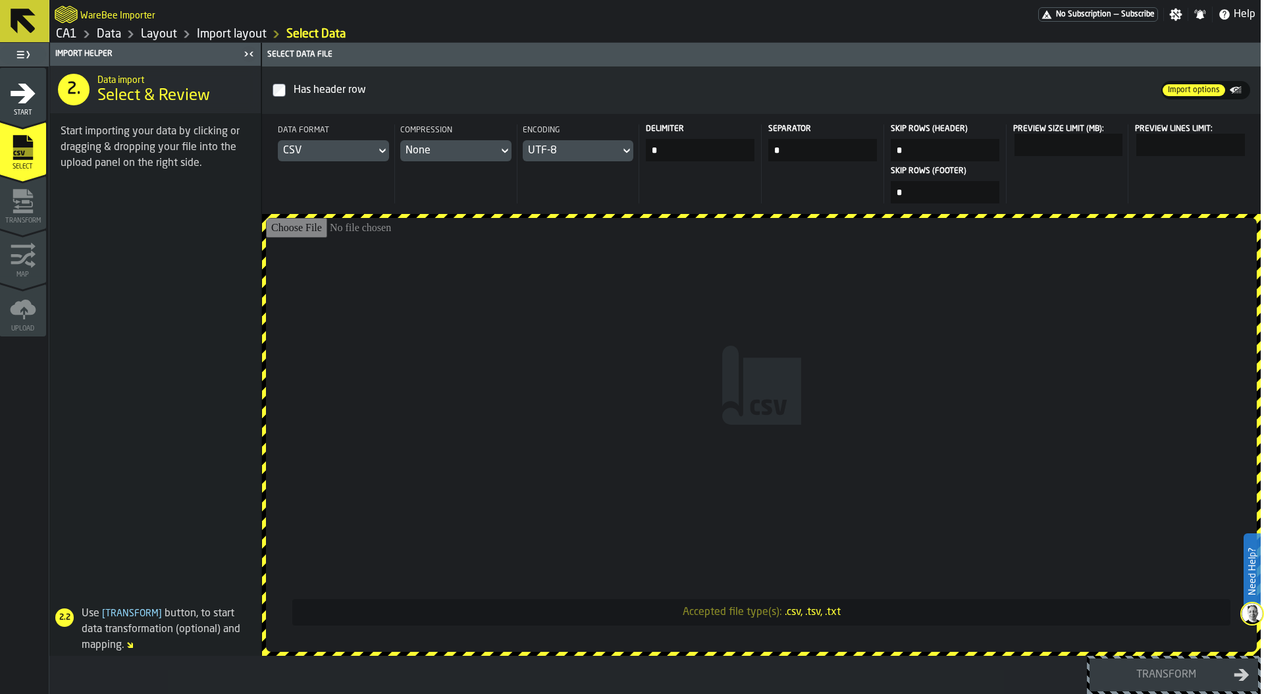
click at [97, 38] on link "Data" at bounding box center [109, 34] width 24 height 14
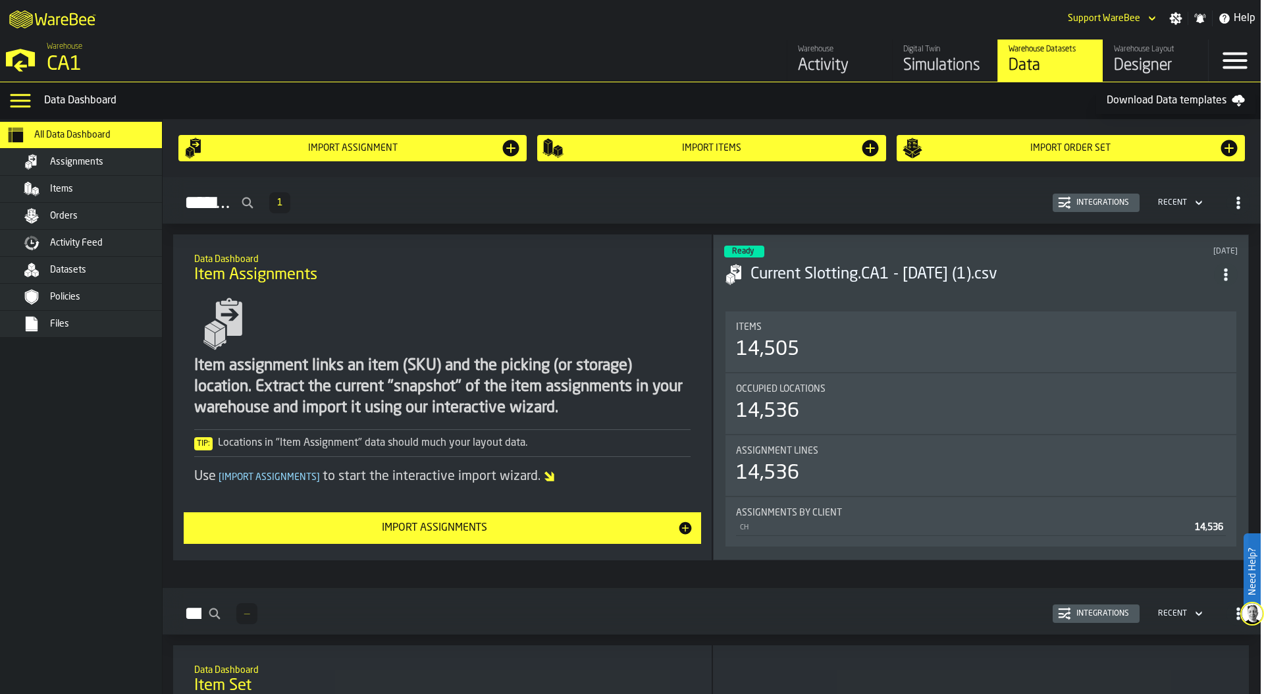
click at [1149, 62] on div "Designer" at bounding box center [1156, 65] width 84 height 21
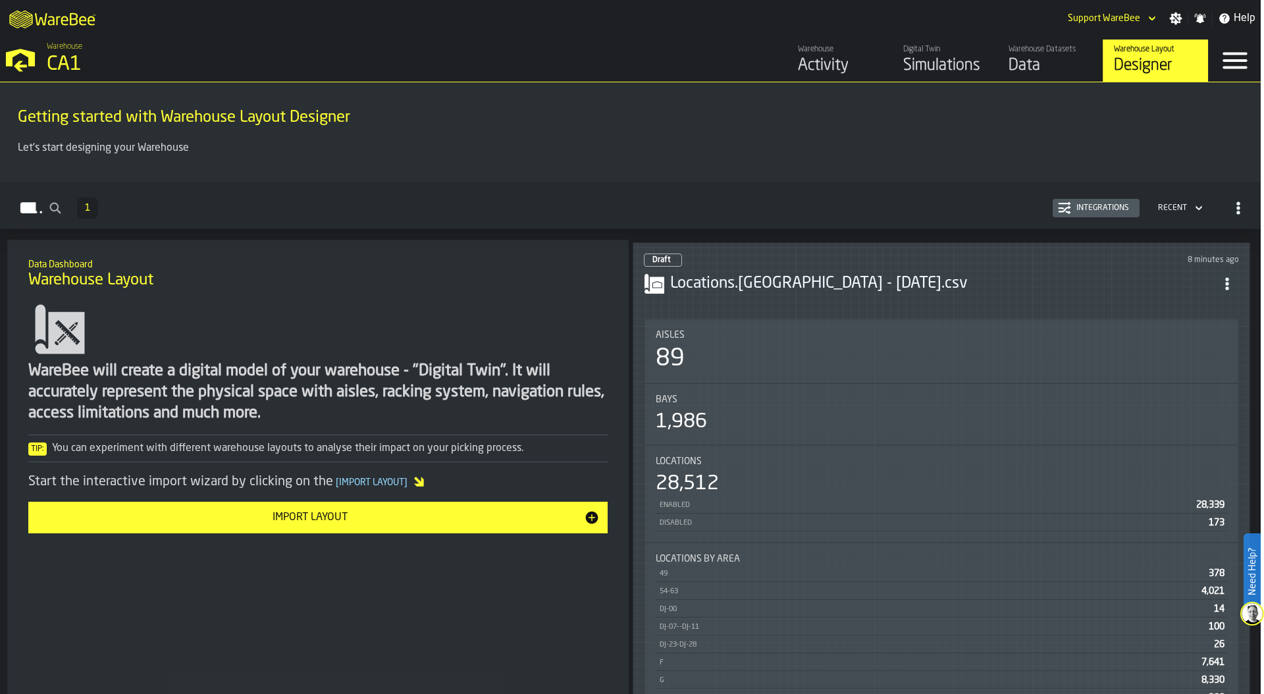
click at [952, 330] on div "Aisles" at bounding box center [942, 335] width 572 height 11
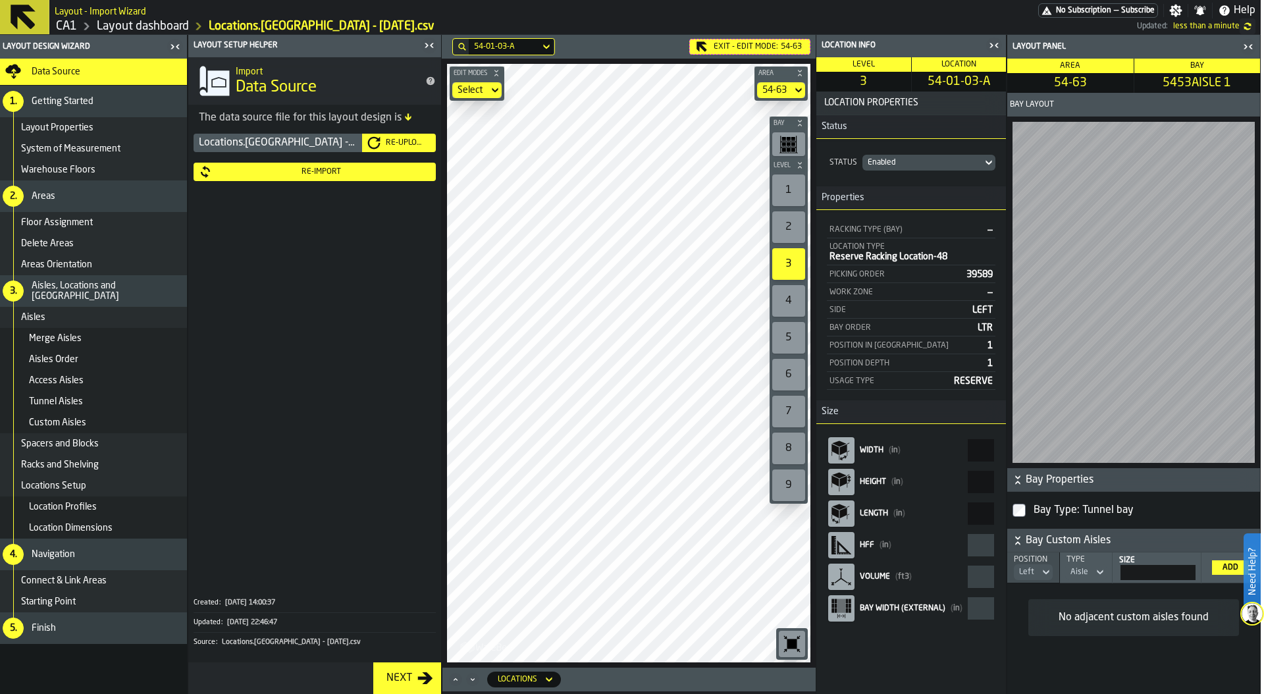
click at [348, 371] on main "Layout Design Wizard Data Source 1. Getting Started Layout Properties System of…" at bounding box center [629, 364] width 1264 height 659
click at [417, 335] on main "Layout Design Wizard Data Source 1. Getting Started Layout Properties System of…" at bounding box center [629, 364] width 1264 height 659
click at [701, 39] on div "Exit - Edit Mode: 54-63" at bounding box center [749, 47] width 121 height 16
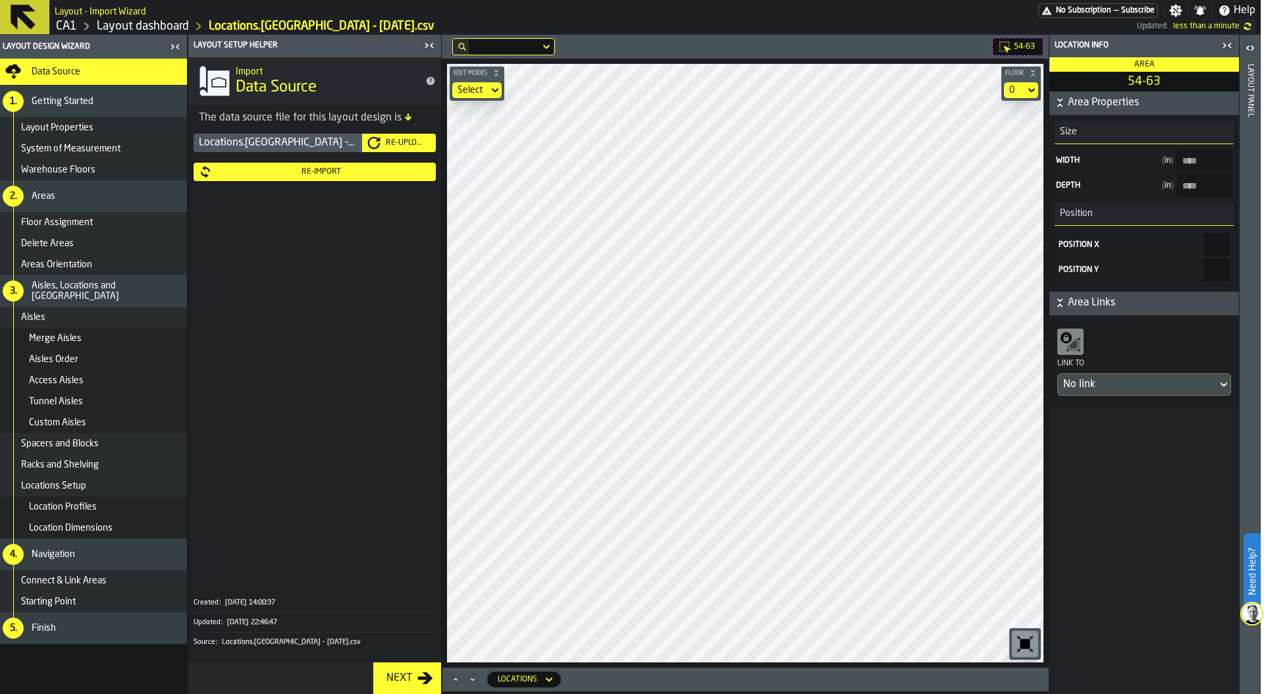
click at [1250, 256] on div "Layout panel" at bounding box center [1250, 376] width 9 height 630
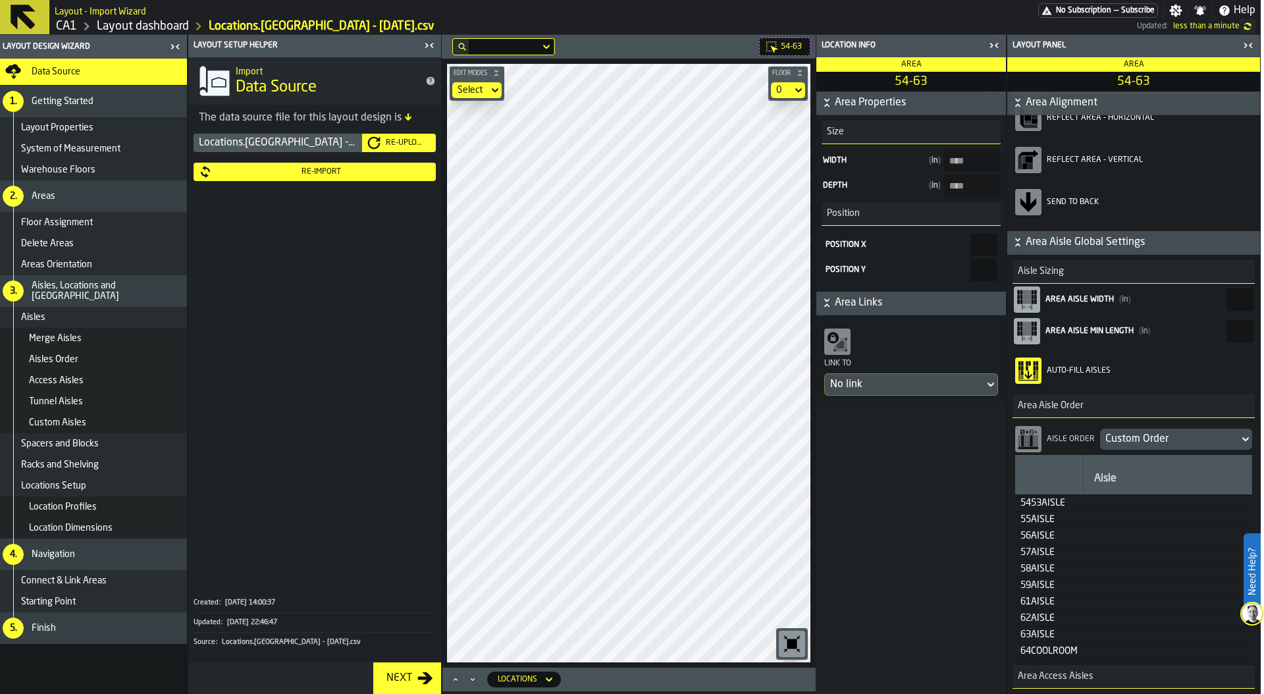
scroll to position [133, 0]
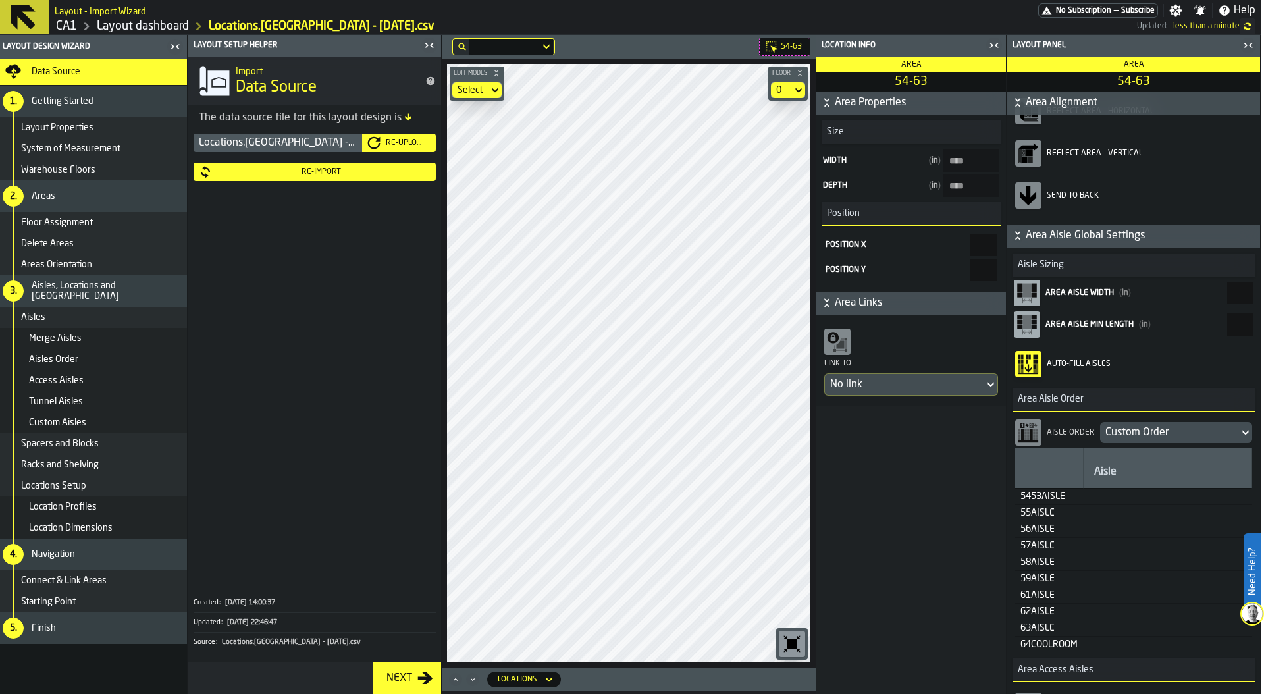
click at [1134, 419] on div "Aisle Order Custom Order" at bounding box center [1133, 433] width 237 height 32
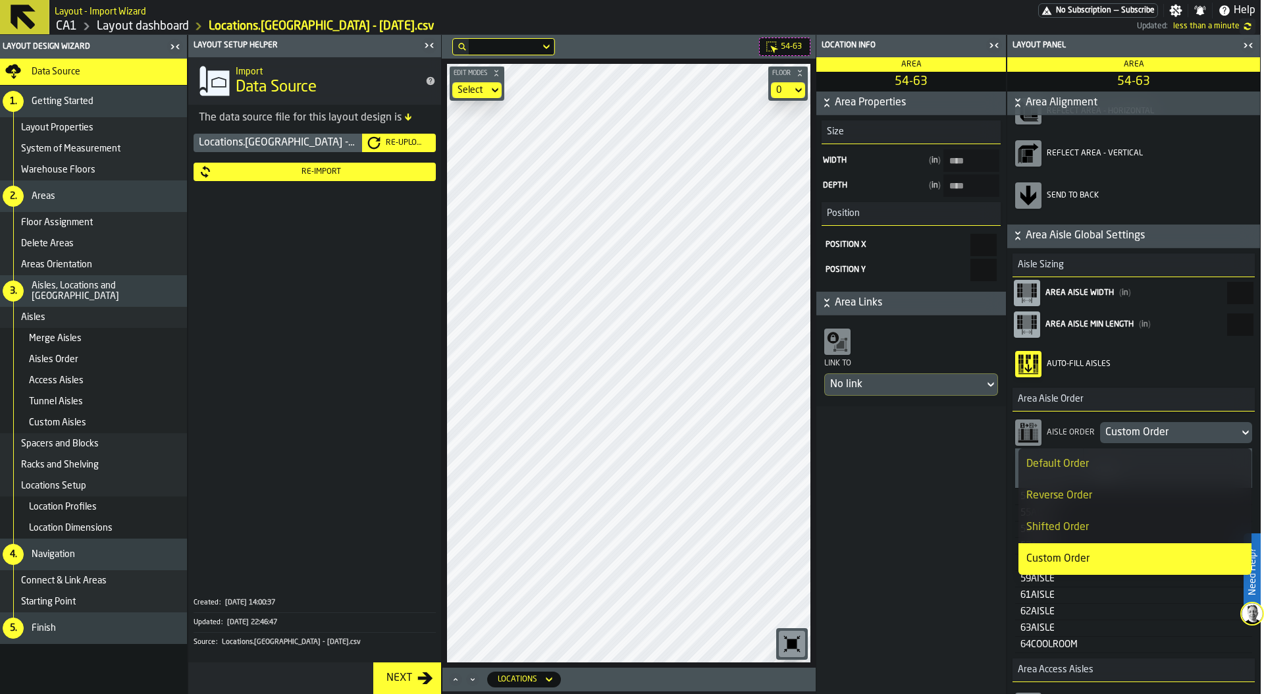
click at [1106, 498] on div "Reverse Order" at bounding box center [1135, 496] width 217 height 16
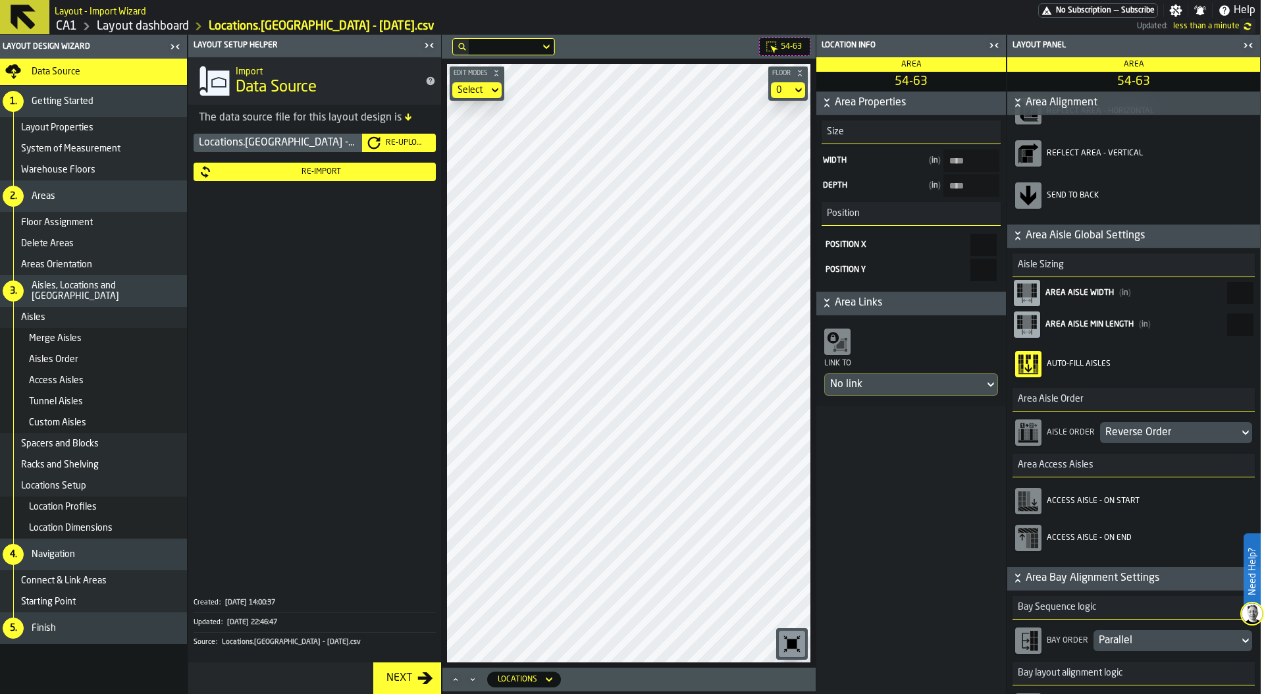
type input "****"
type input "***"
type input "****"
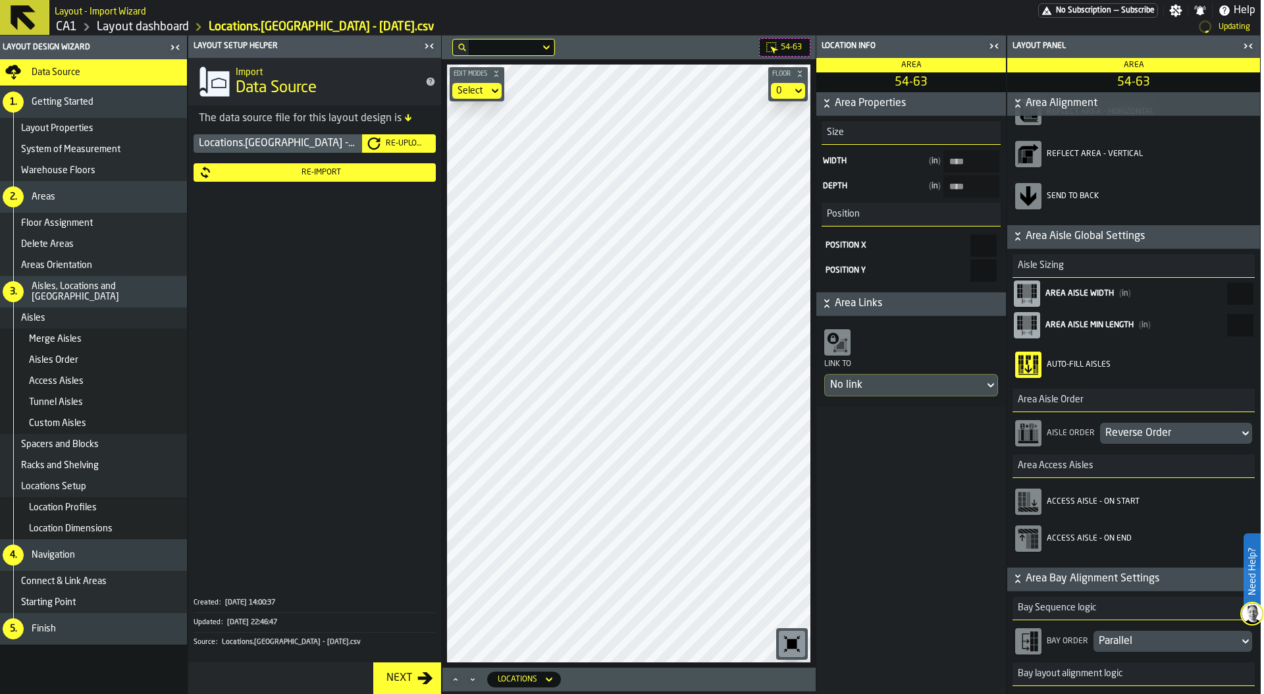
type input "****"
type input "***"
type input "****"
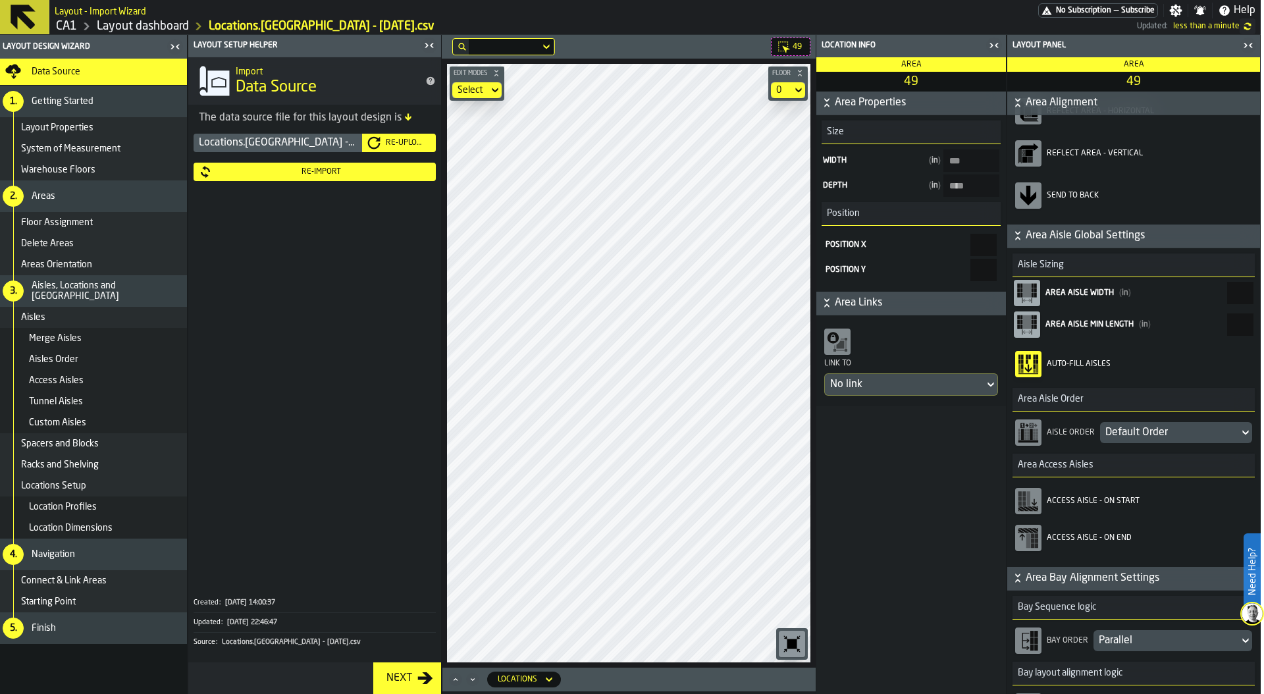
type input "****"
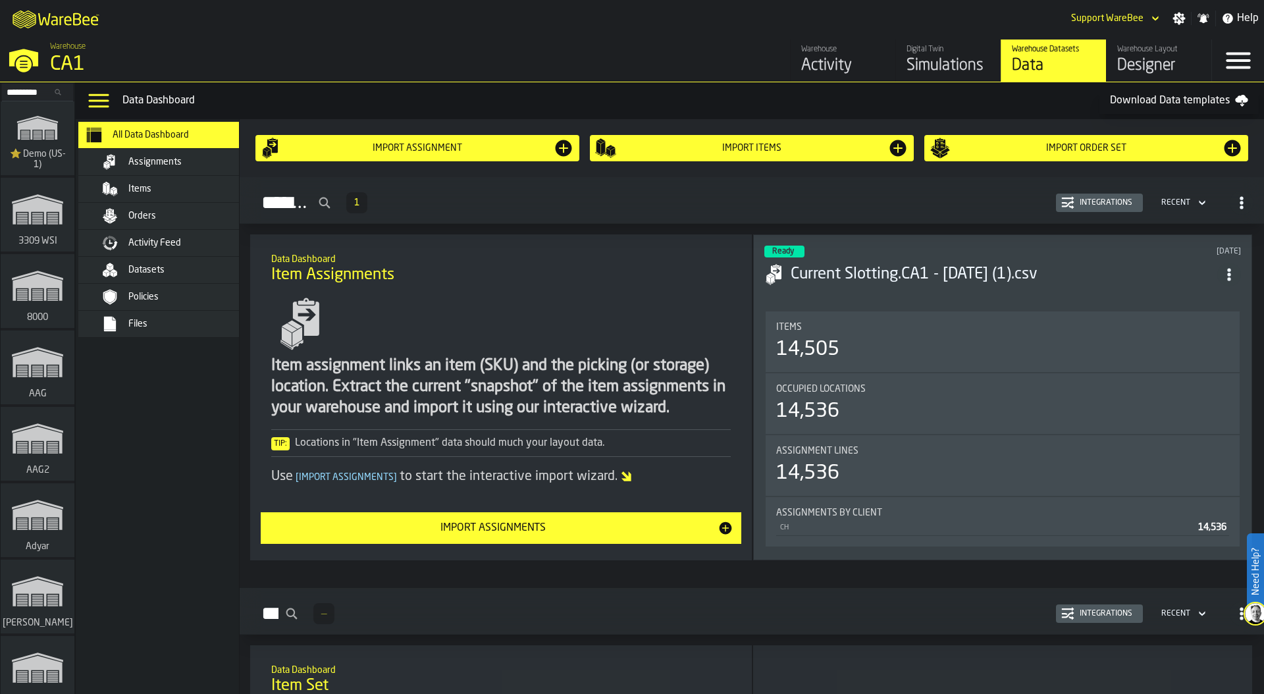
click at [159, 323] on div "Files" at bounding box center [192, 324] width 129 height 11
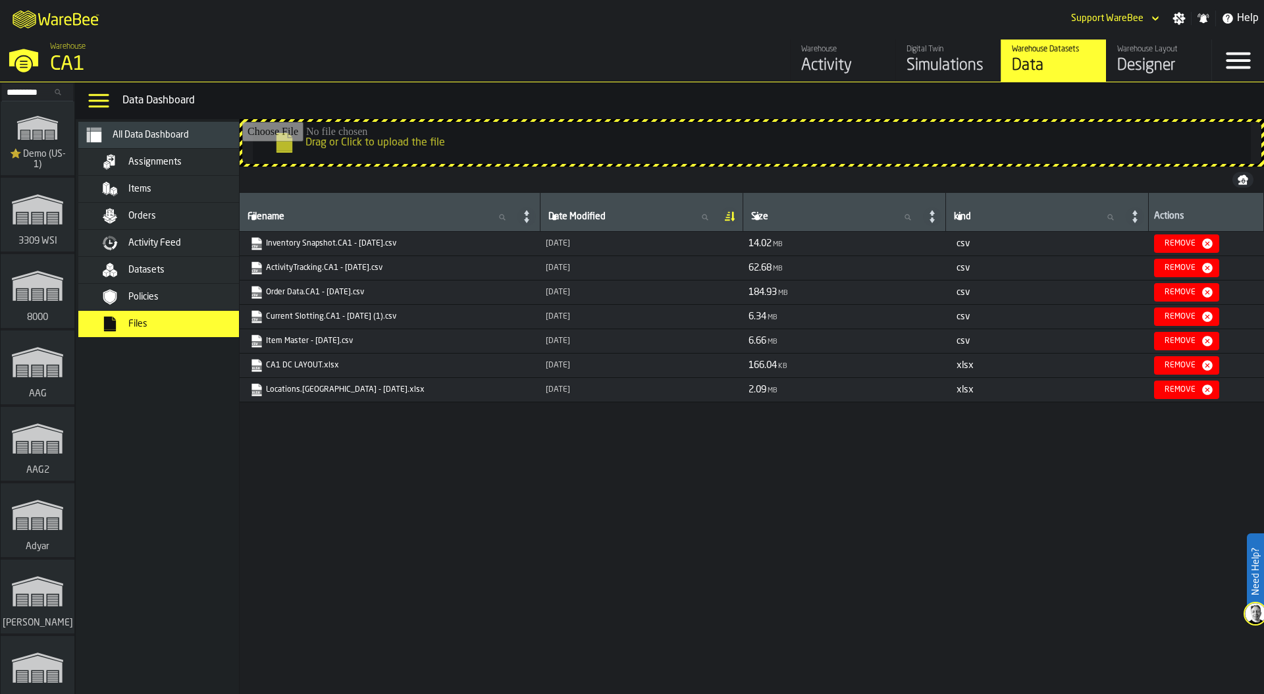
click at [1150, 64] on div "Designer" at bounding box center [1160, 65] width 84 height 21
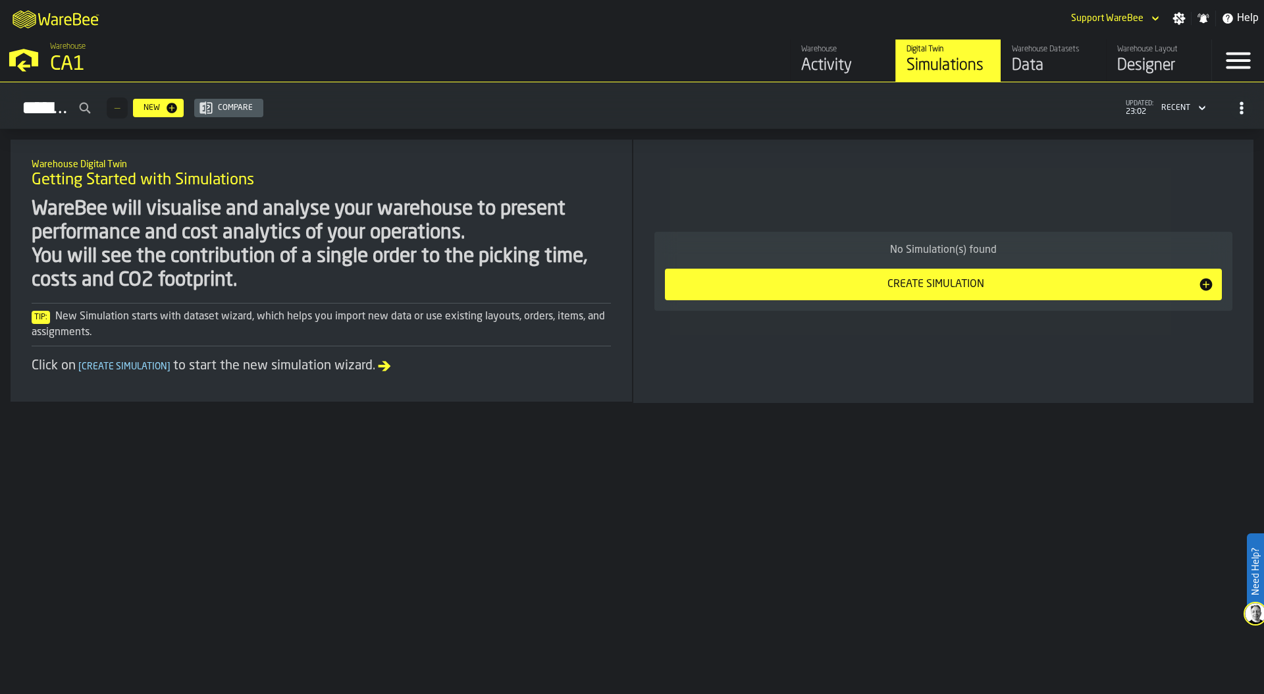
click at [493, 13] on div "M A K I N G W A R E H O U S E S M O R E EF F I C I E N T Support WareBee Settin…" at bounding box center [632, 18] width 1264 height 37
click at [71, 61] on div "CA1" at bounding box center [228, 65] width 356 height 24
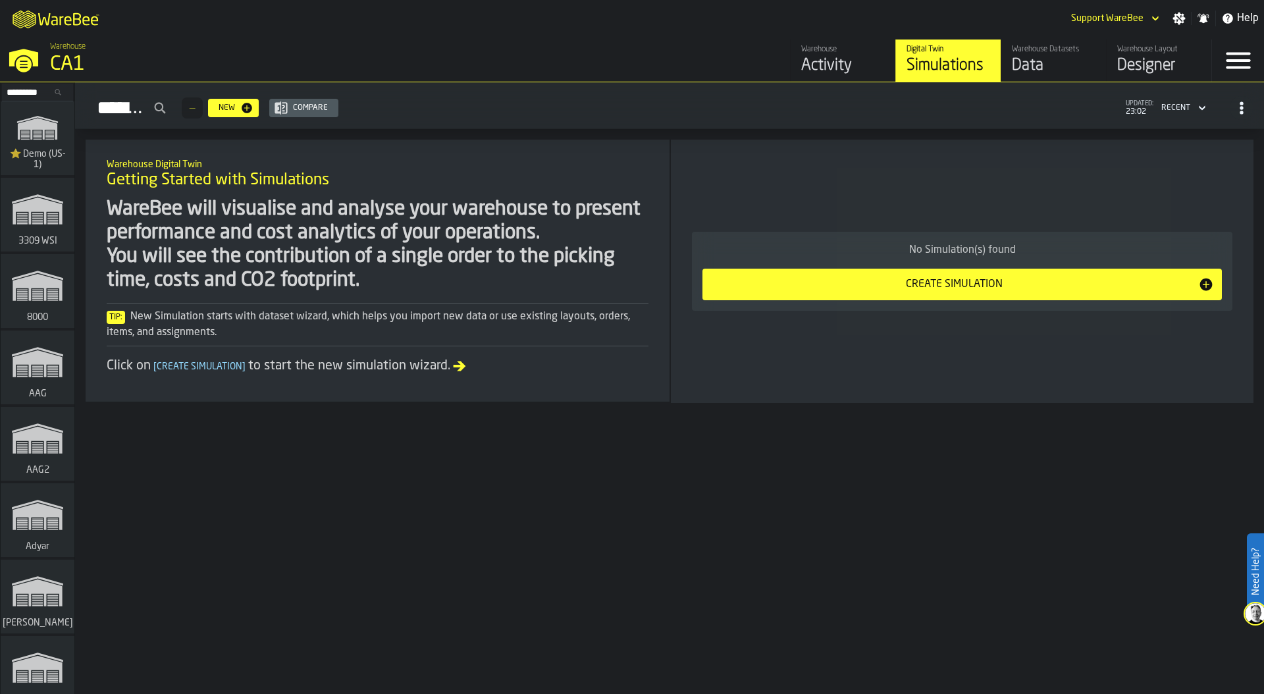
scroll to position [530, 0]
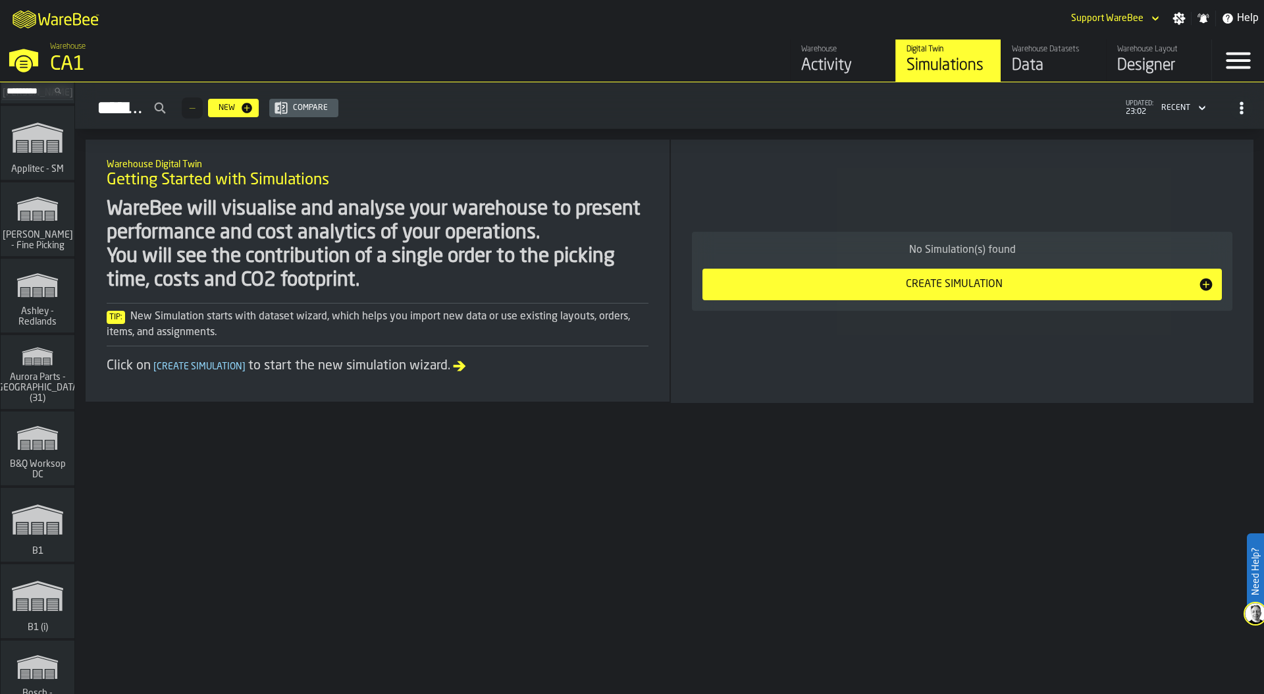
click at [47, 367] on icon "link-to-/wh/i/aa2e4adb-2cd5-4688-aa4a-ec82bcf75d46/simulations" at bounding box center [37, 356] width 63 height 32
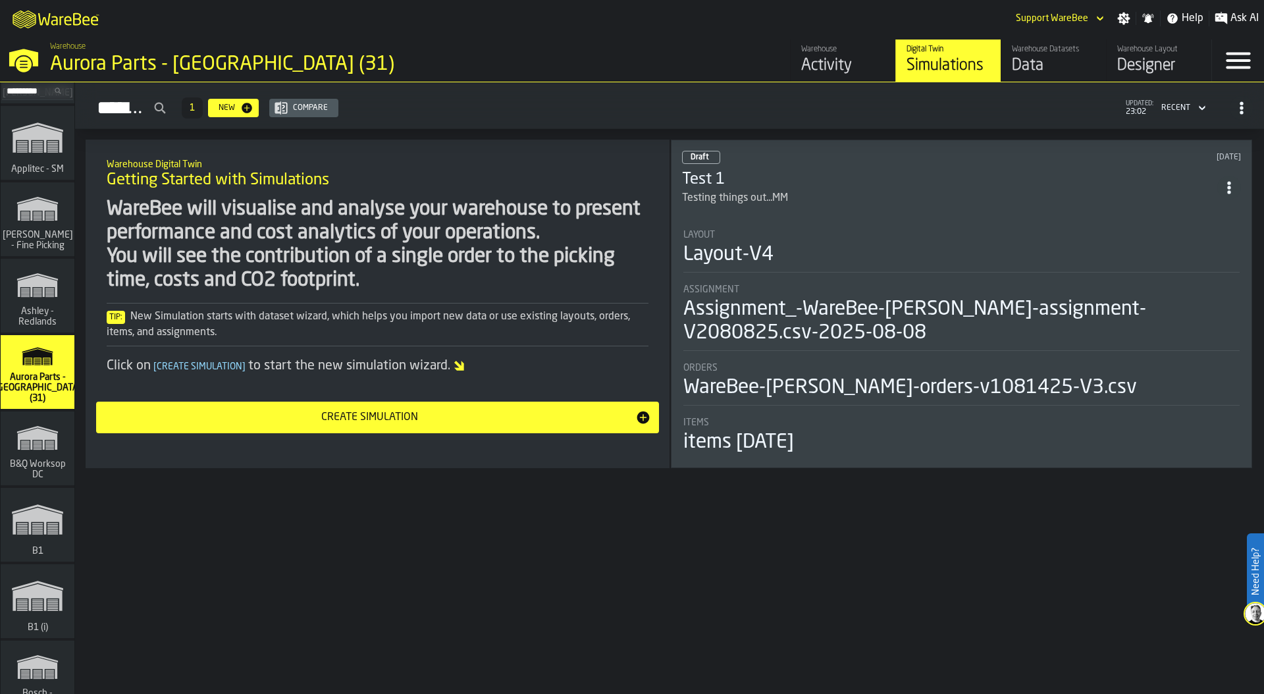
click at [290, 57] on div "Aurora Parts - [GEOGRAPHIC_DATA] (31)" at bounding box center [228, 65] width 356 height 24
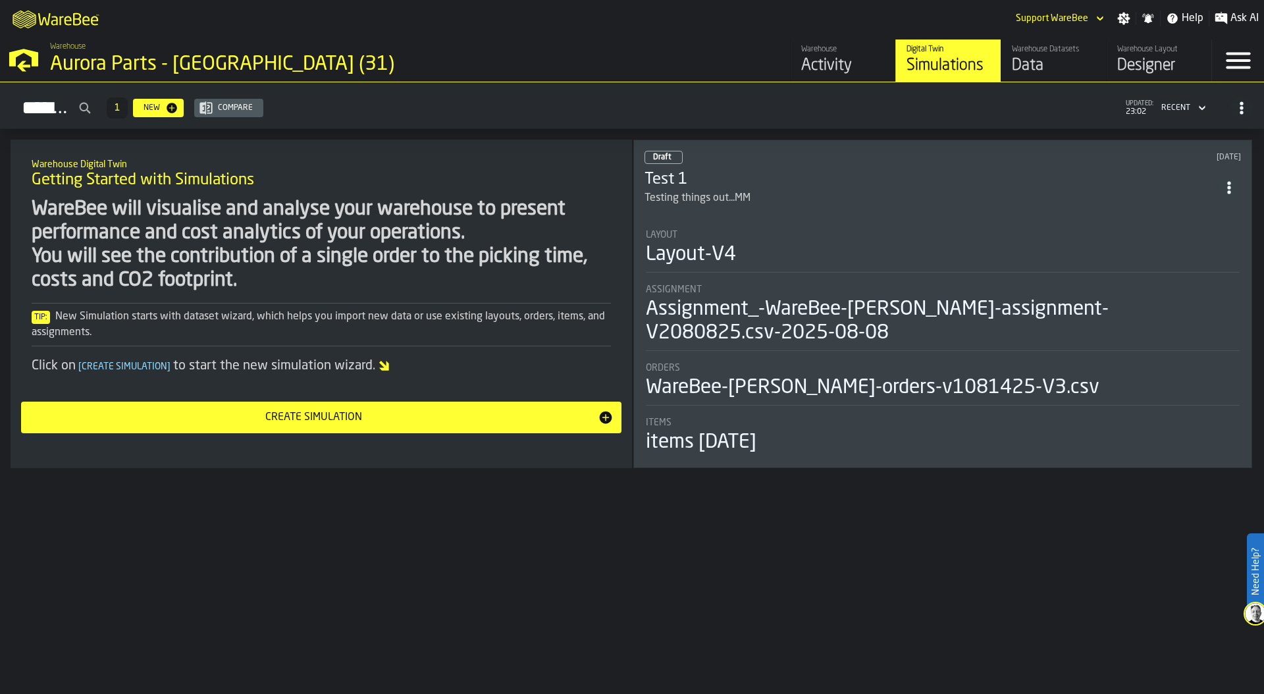
click at [586, 17] on div "M A K I N G W A R E H O U S E S M O R E EF F I C I E N T Support WareBee Settin…" at bounding box center [632, 18] width 1264 height 37
click at [651, 28] on div "M A K I N G W A R E H O U S E S M O R E EF F I C I E N T Support WareBee Settin…" at bounding box center [632, 18] width 1264 height 37
click at [421, 24] on div "M A K I N G W A R E H O U S E S M O R E EF F I C I E N T Support WareBee Settin…" at bounding box center [632, 18] width 1264 height 37
click at [805, 218] on li "Layout Layout-V4 Assignment Assignment_-WareBee-Aurora Reno-assignment- V208082…" at bounding box center [943, 337] width 597 height 238
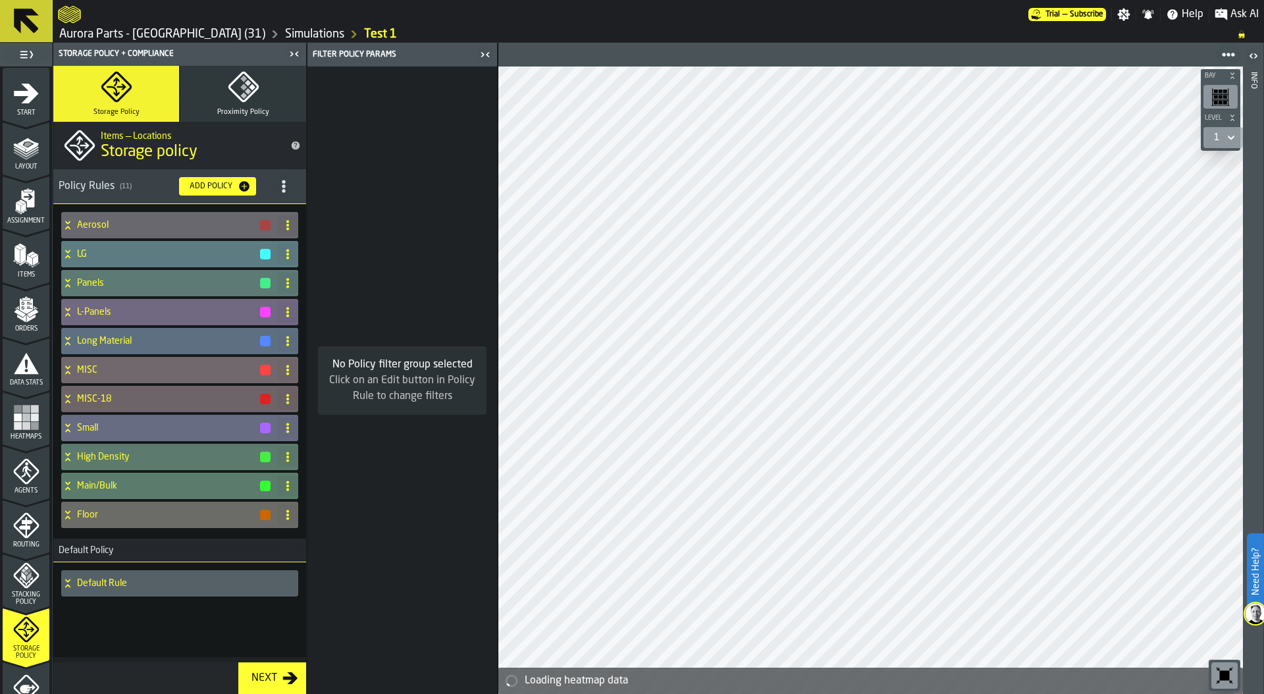
click at [1222, 671] on icon "button-toolbar-undefined" at bounding box center [1225, 676] width 10 height 10
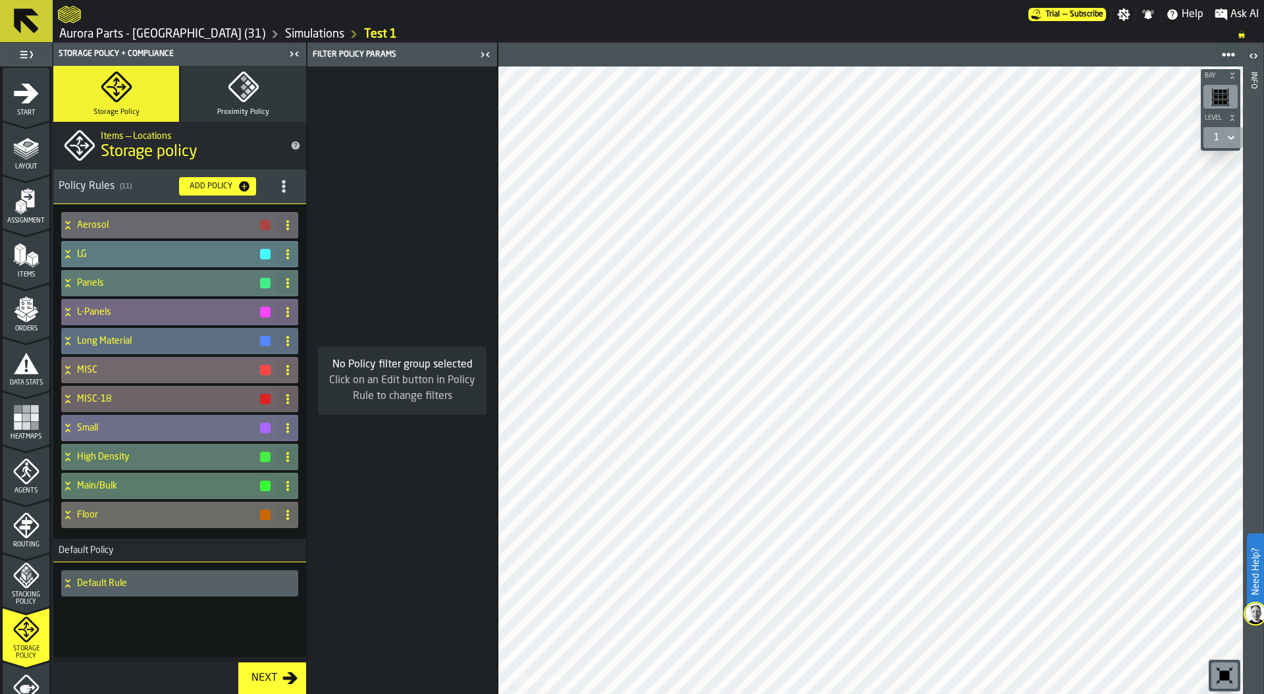
click at [132, 424] on h4 "Small" at bounding box center [168, 428] width 182 height 11
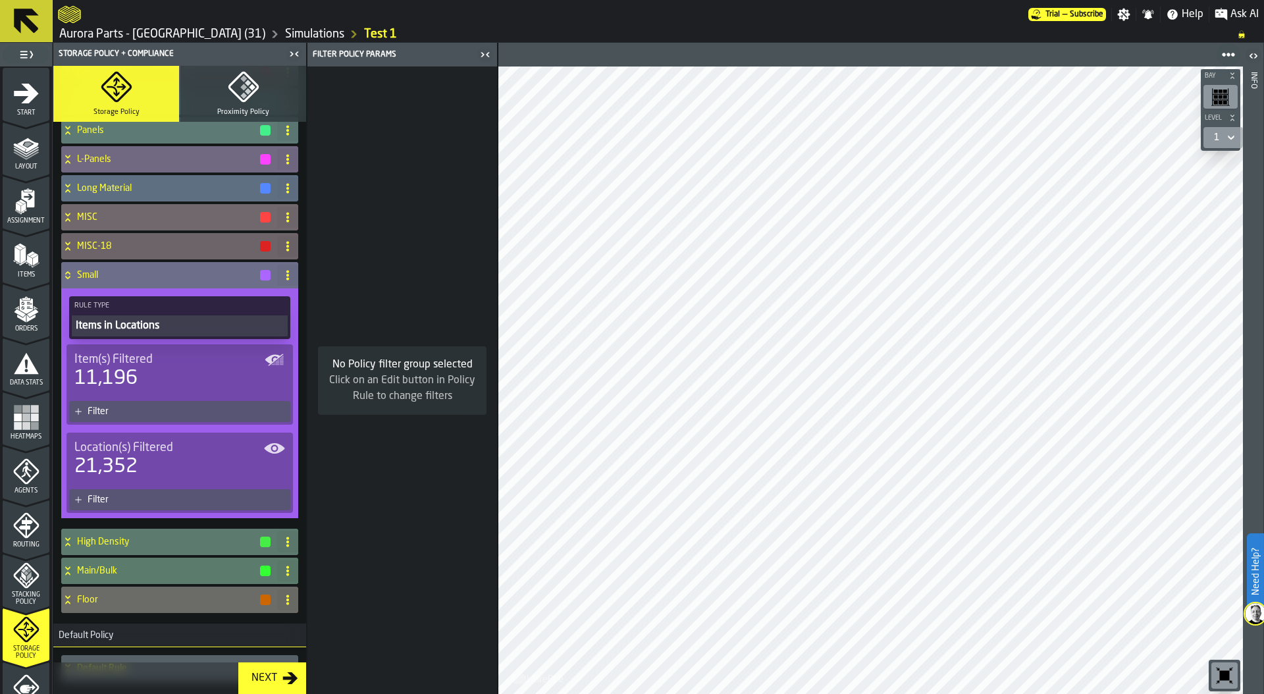
scroll to position [172, 0]
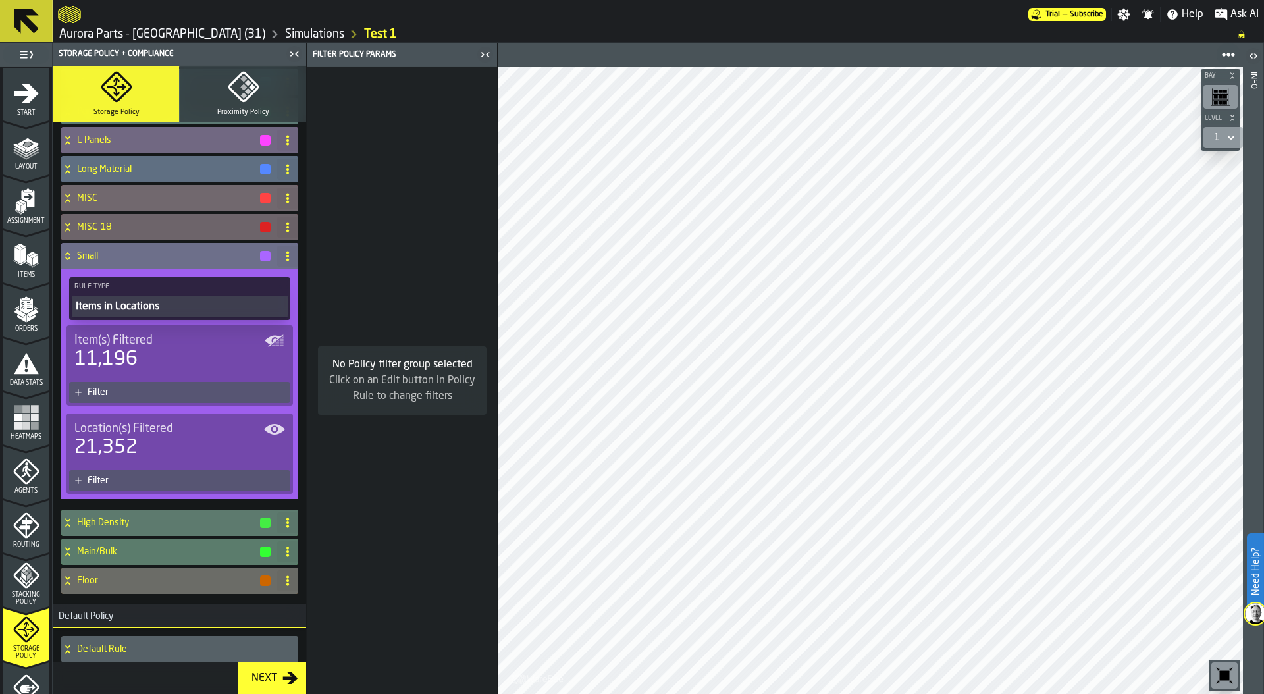
click at [152, 396] on div "Filter" at bounding box center [187, 392] width 198 height 11
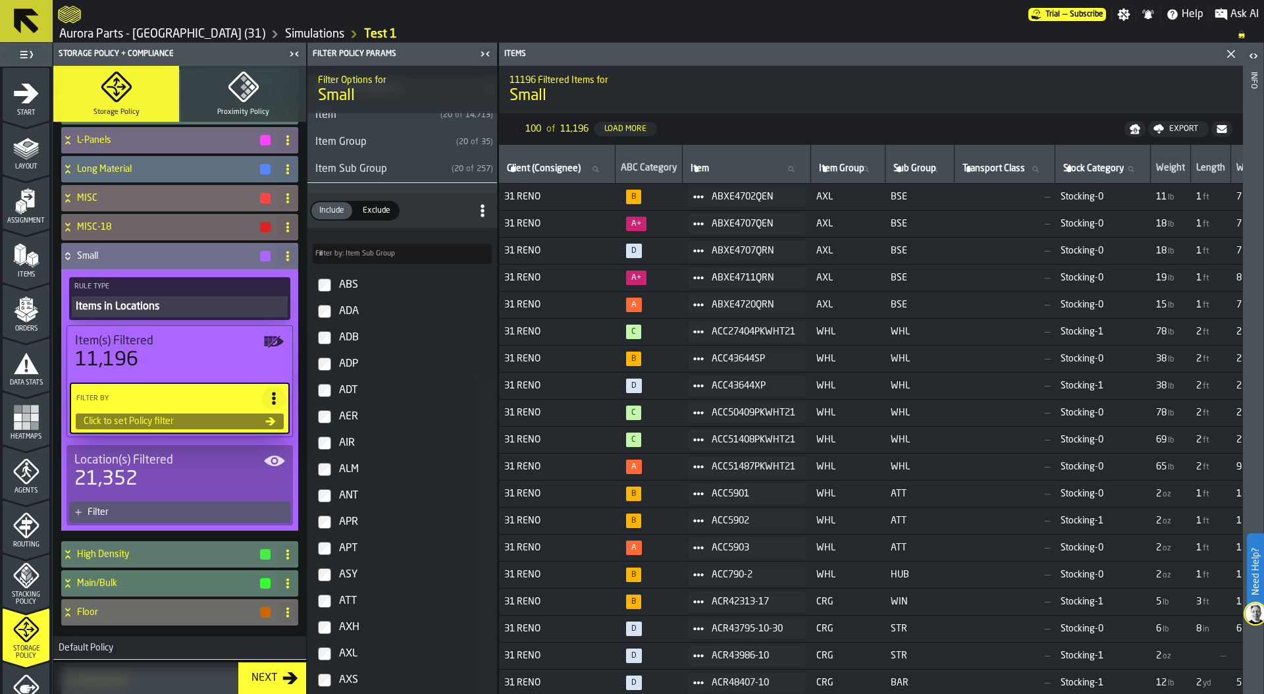
scroll to position [0, 0]
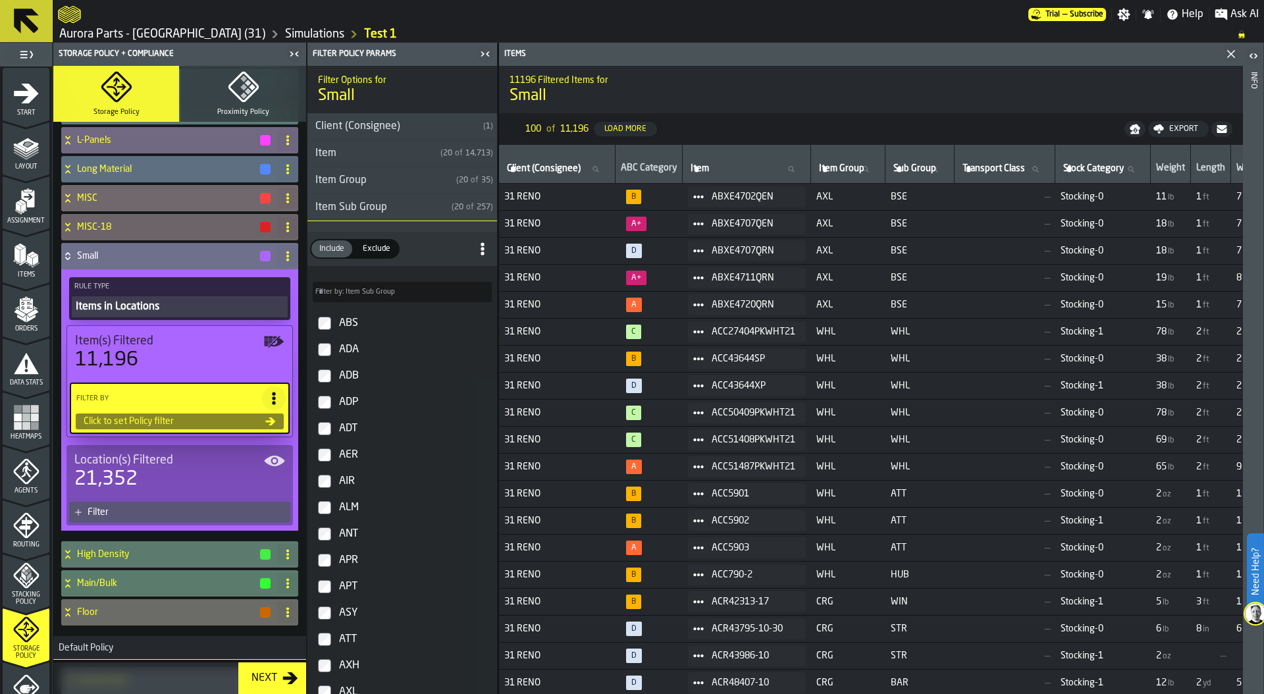
click at [406, 219] on h3 "Item Sub Group ( 20 of 257 )" at bounding box center [403, 207] width 190 height 27
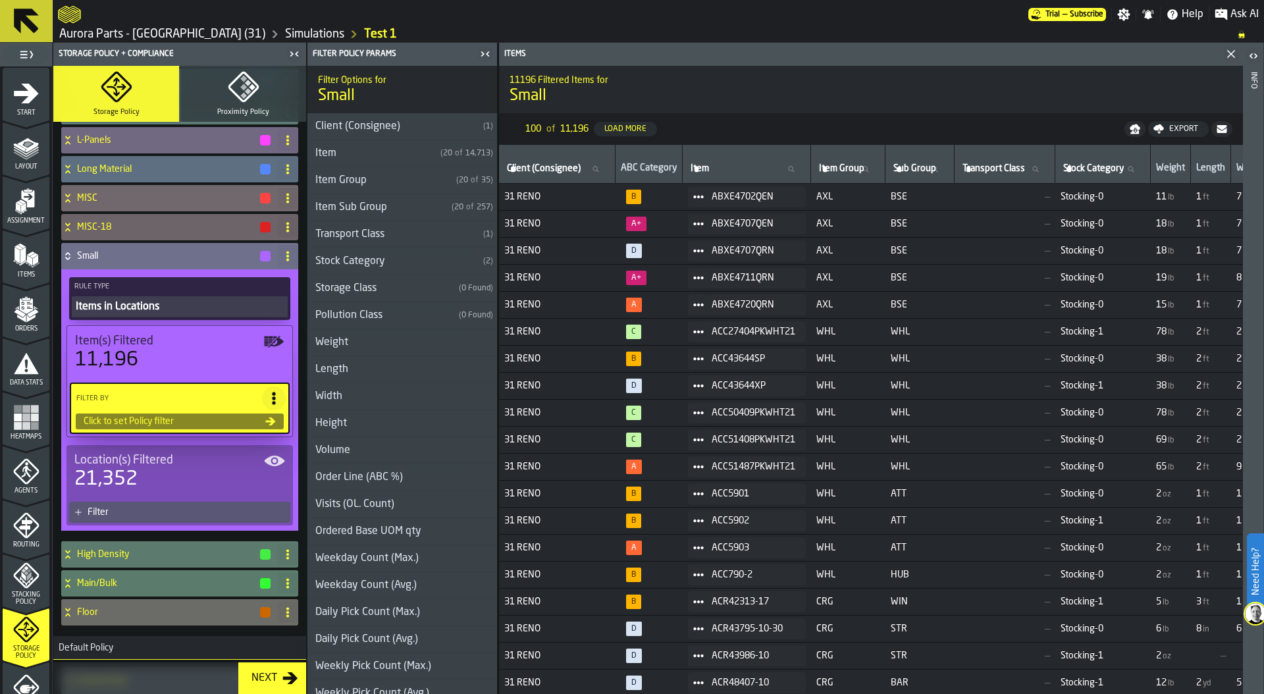
click at [399, 337] on h3 "Weight" at bounding box center [403, 342] width 190 height 27
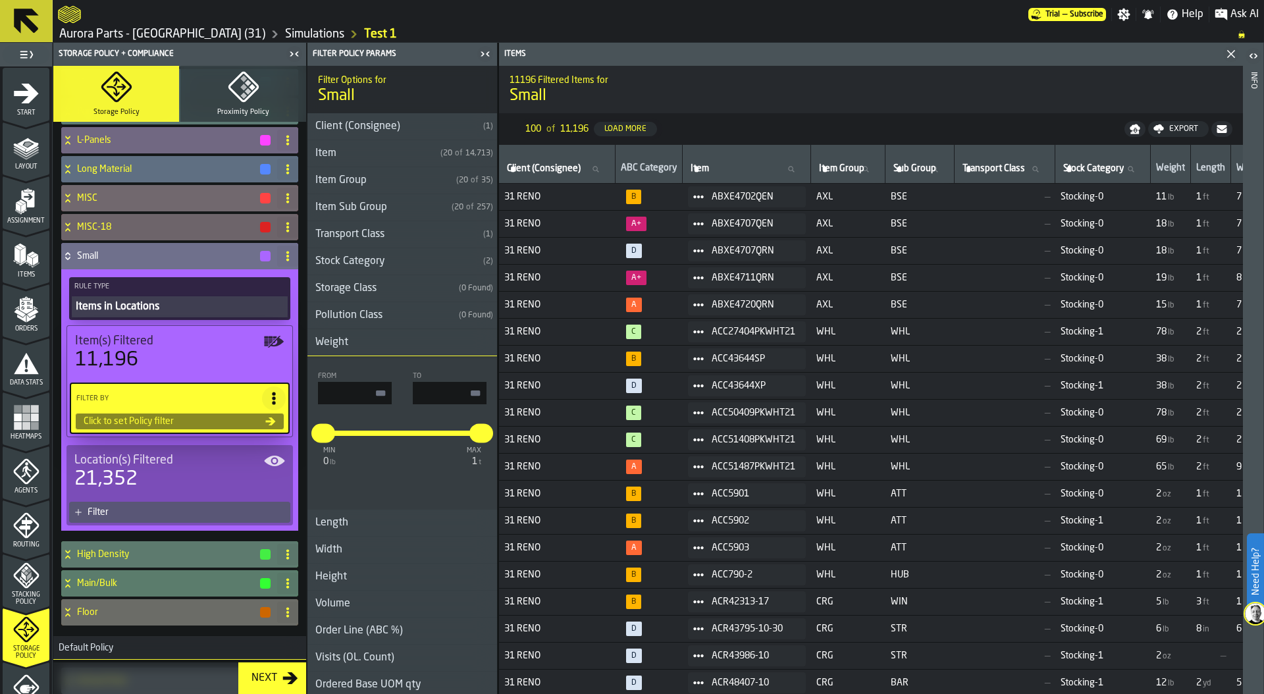
click at [460, 397] on input "input-value-" at bounding box center [450, 393] width 74 height 22
type input "**"
click at [344, 398] on input "input-value-" at bounding box center [355, 393] width 74 height 22
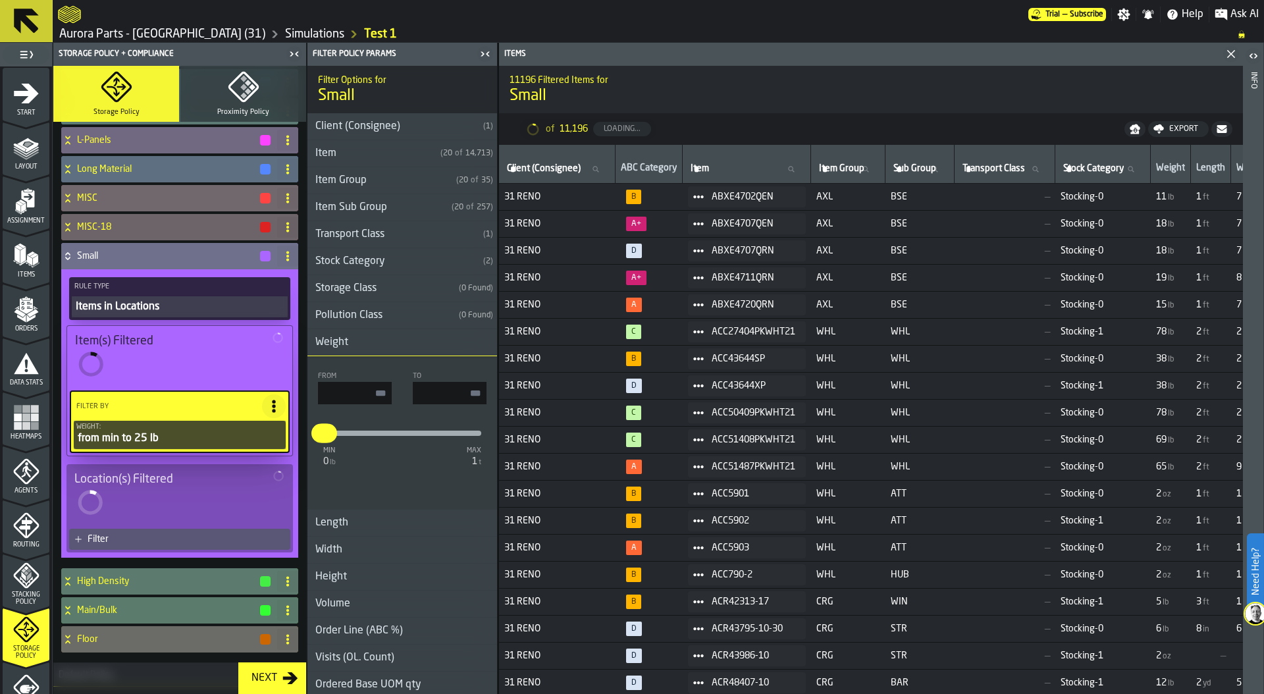
type input "**"
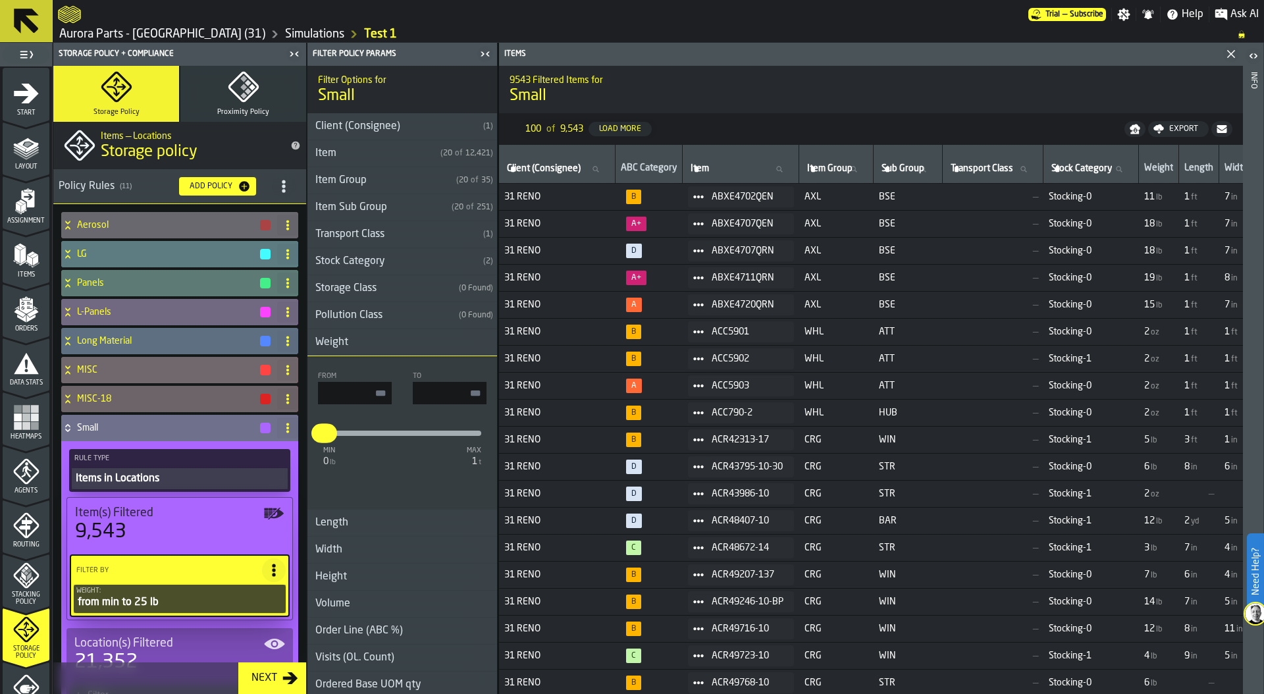
click at [137, 423] on h4 "Small" at bounding box center [168, 428] width 182 height 11
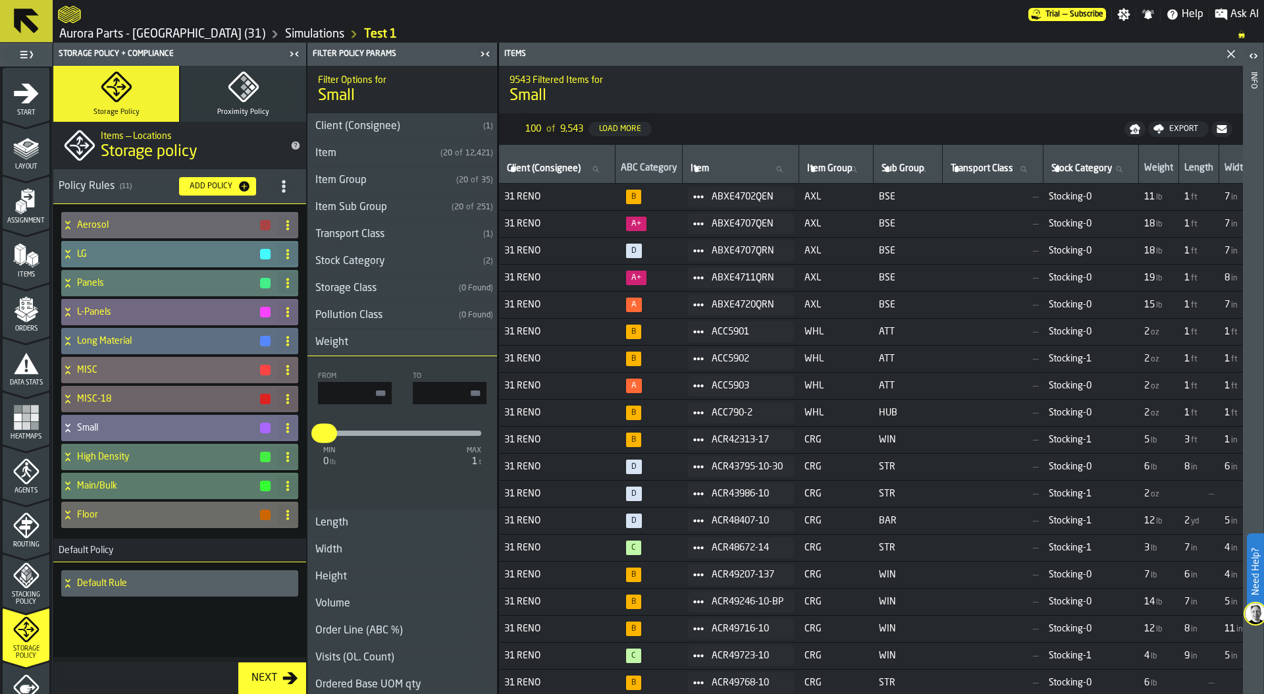
click at [105, 425] on h4 "Small" at bounding box center [168, 428] width 182 height 11
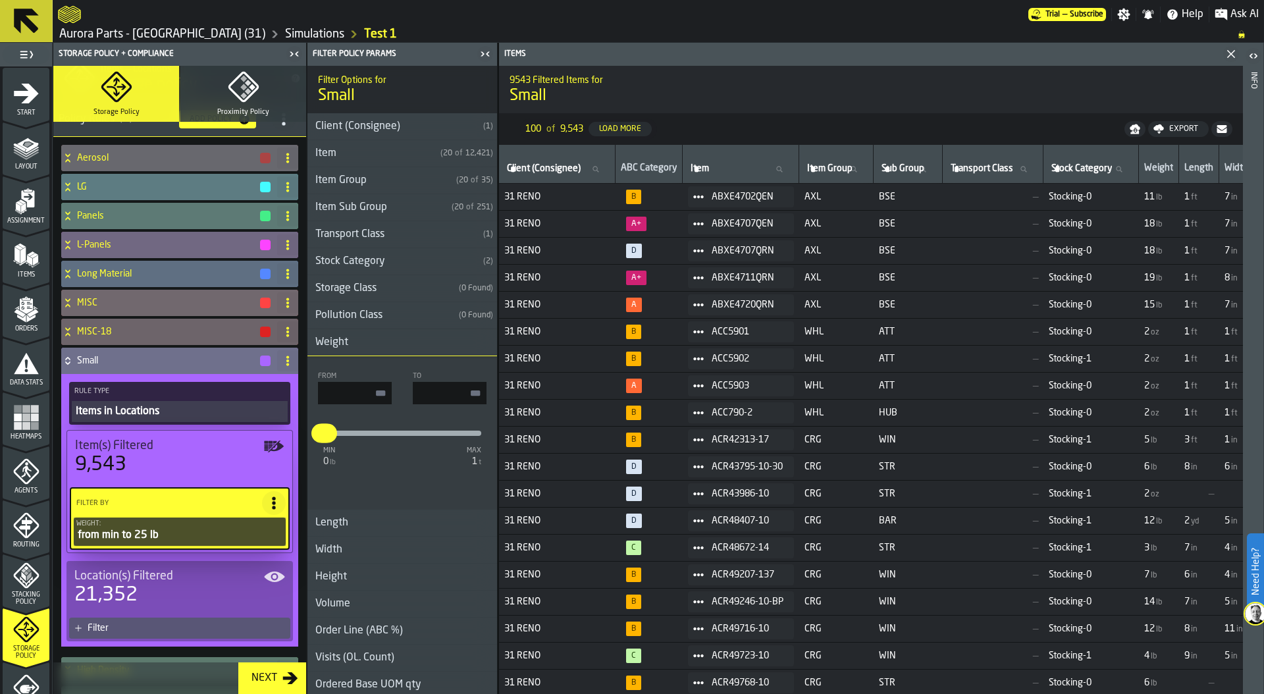
scroll to position [175, 0]
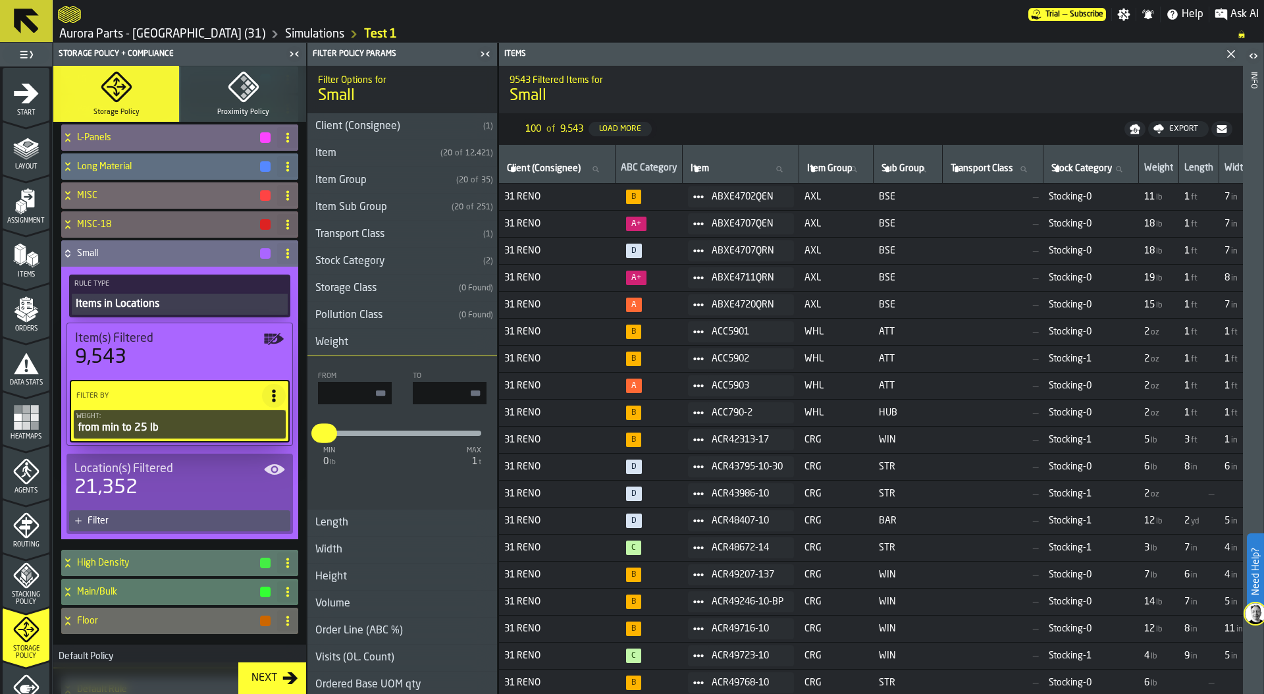
click at [96, 256] on h4 "Small" at bounding box center [168, 253] width 182 height 11
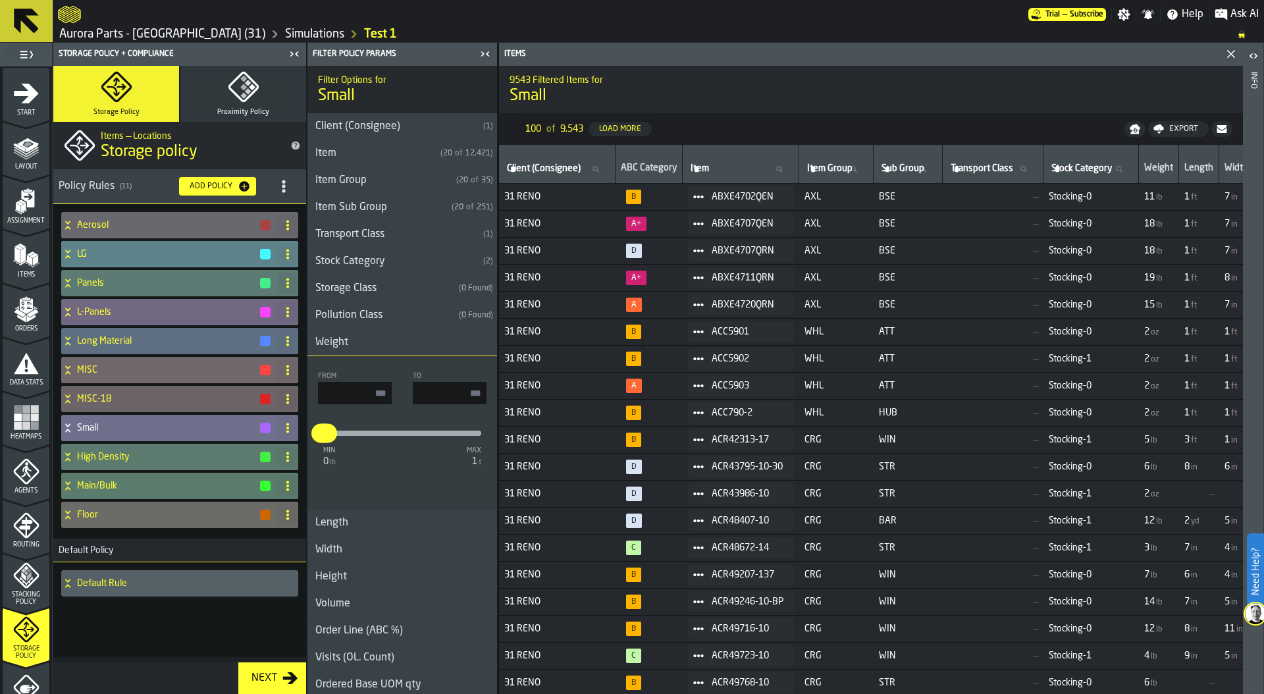
scroll to position [0, 0]
click at [94, 427] on h4 "Small" at bounding box center [168, 428] width 182 height 11
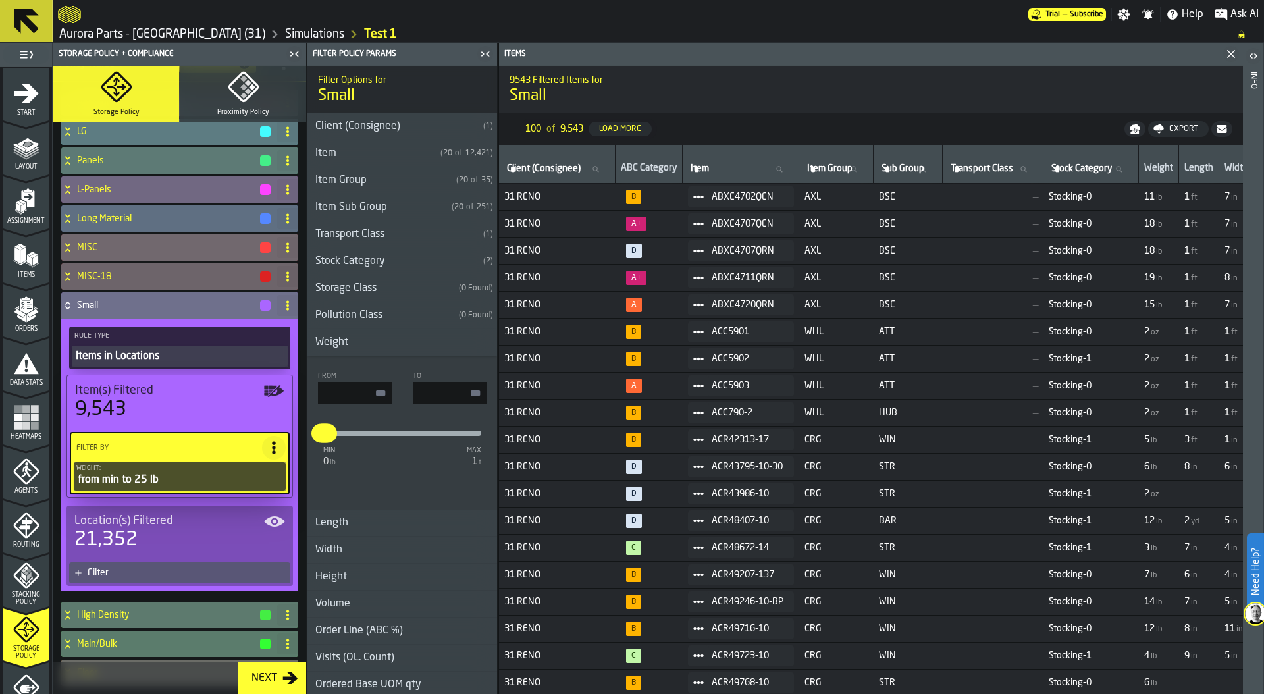
scroll to position [142, 0]
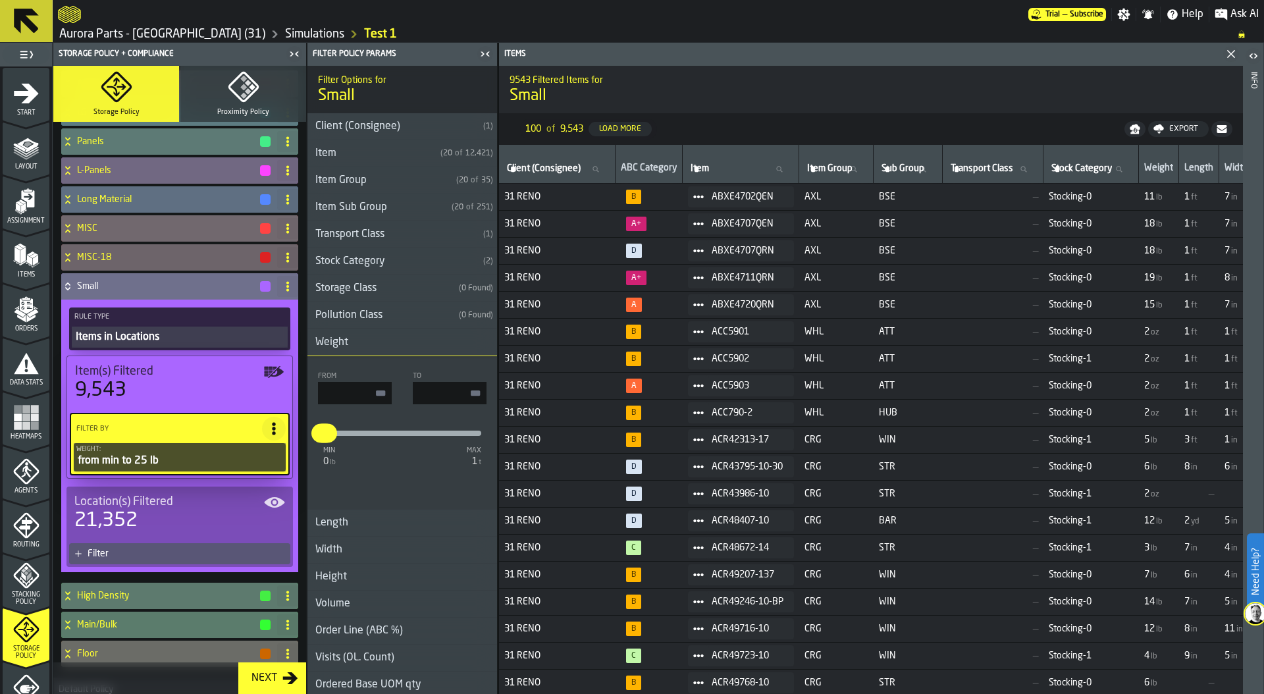
click at [160, 462] on div "from min to 25 lb" at bounding box center [179, 461] width 207 height 16
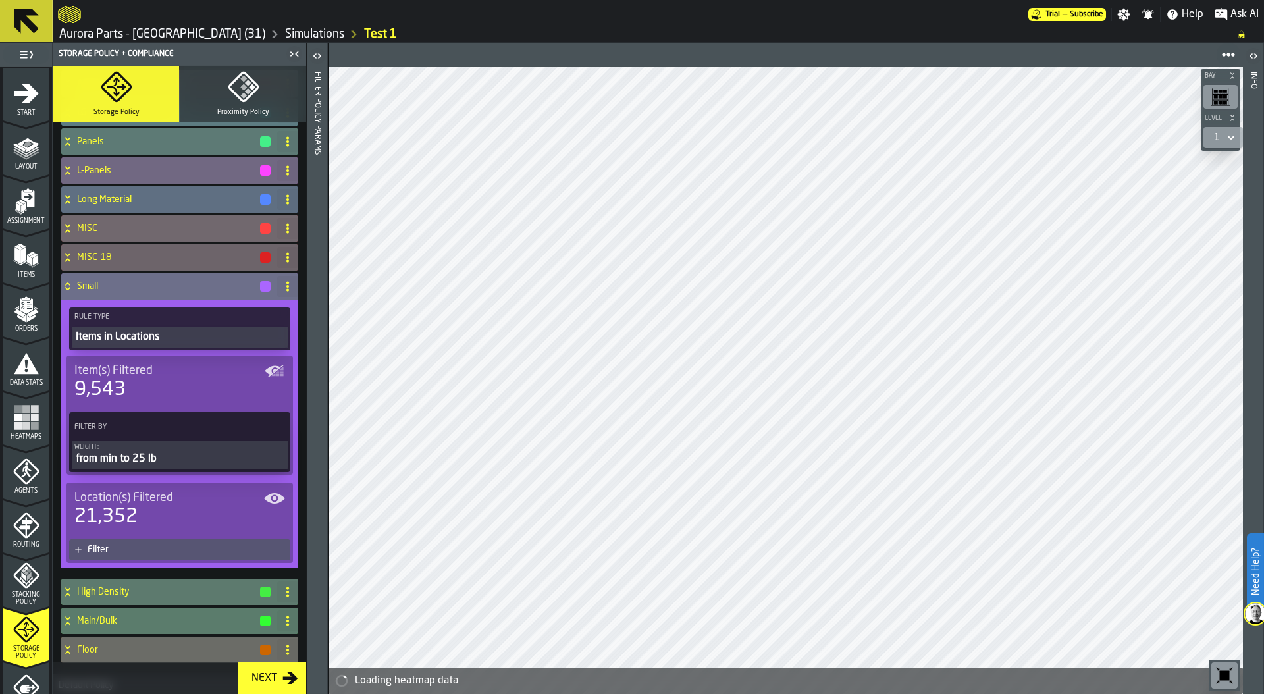
click at [160, 462] on div "from min to 25 lb" at bounding box center [179, 459] width 211 height 16
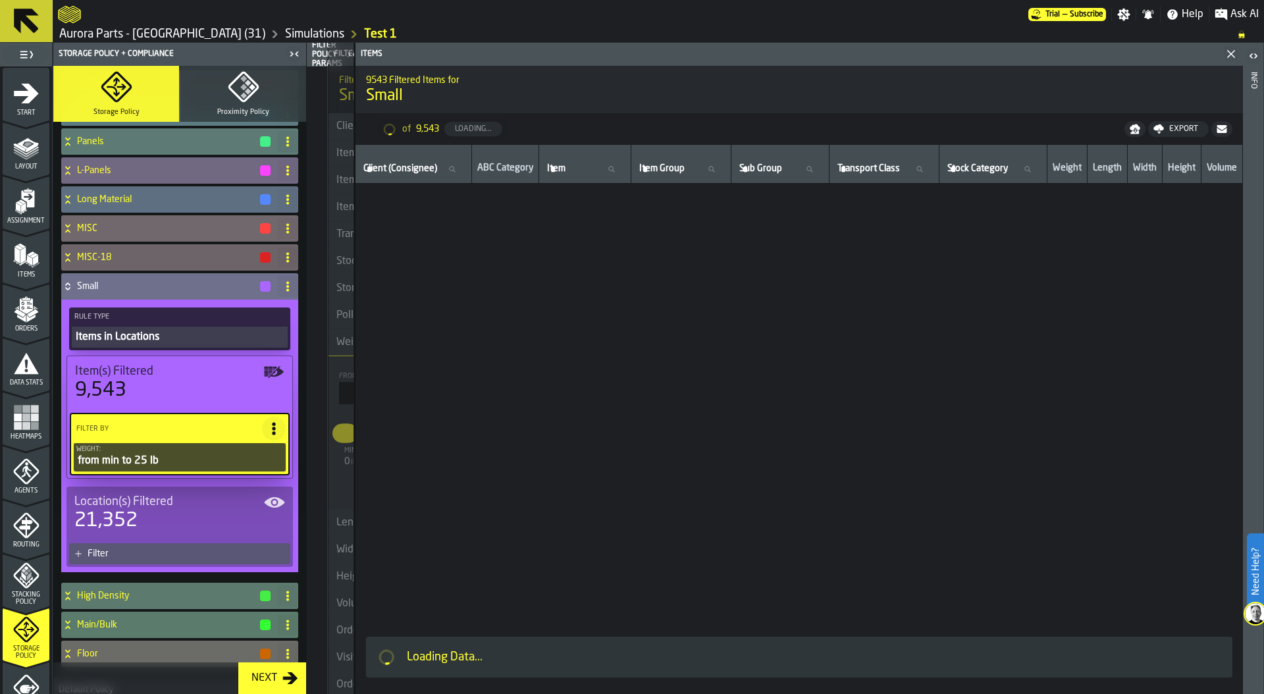
type input "**"
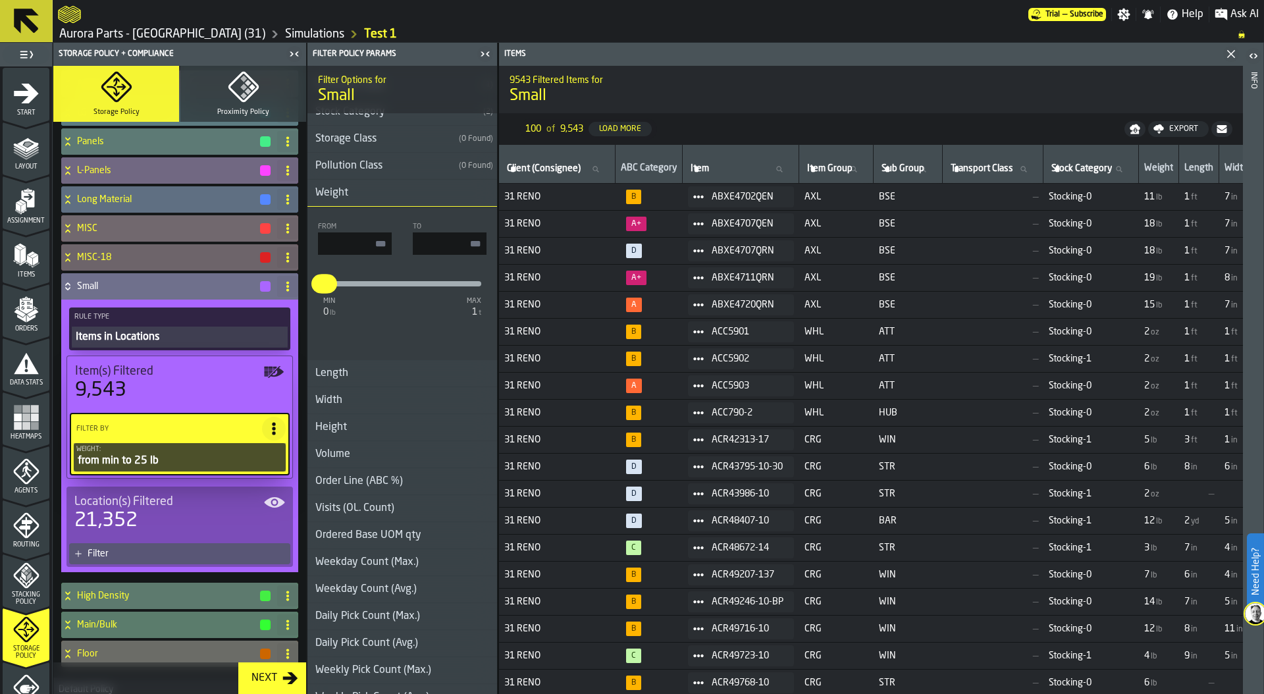
scroll to position [166, 0]
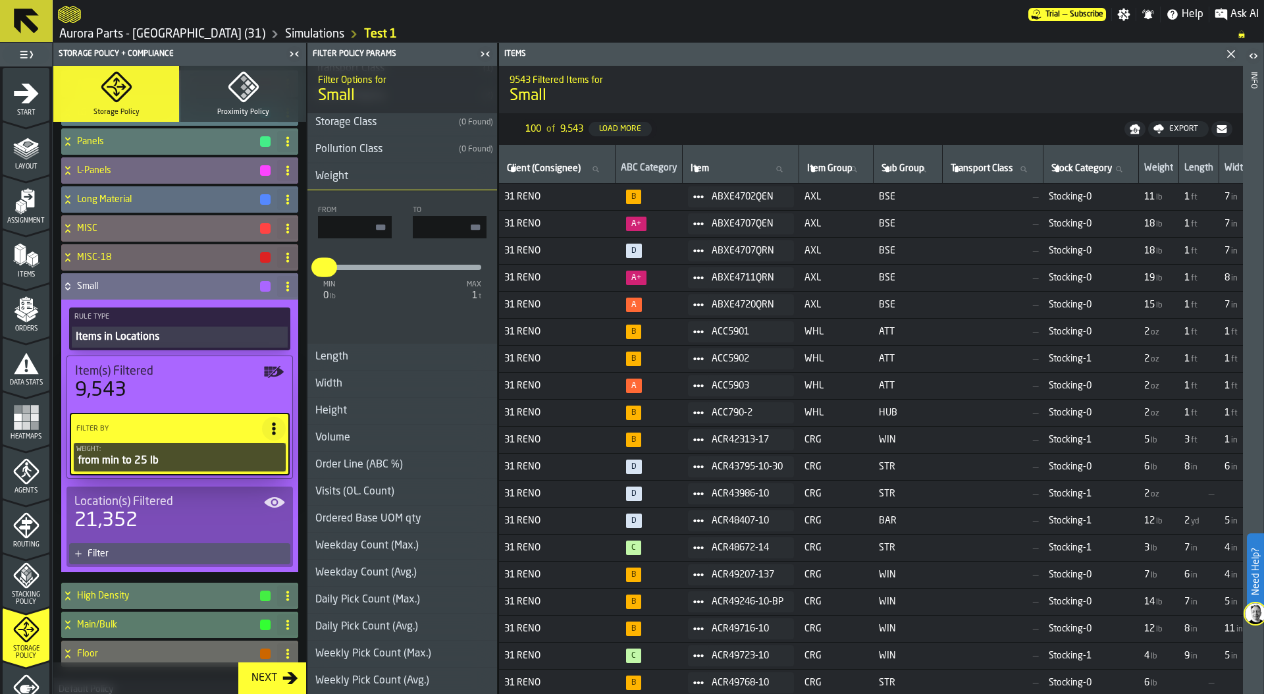
click at [426, 390] on h3 "Width" at bounding box center [403, 384] width 190 height 27
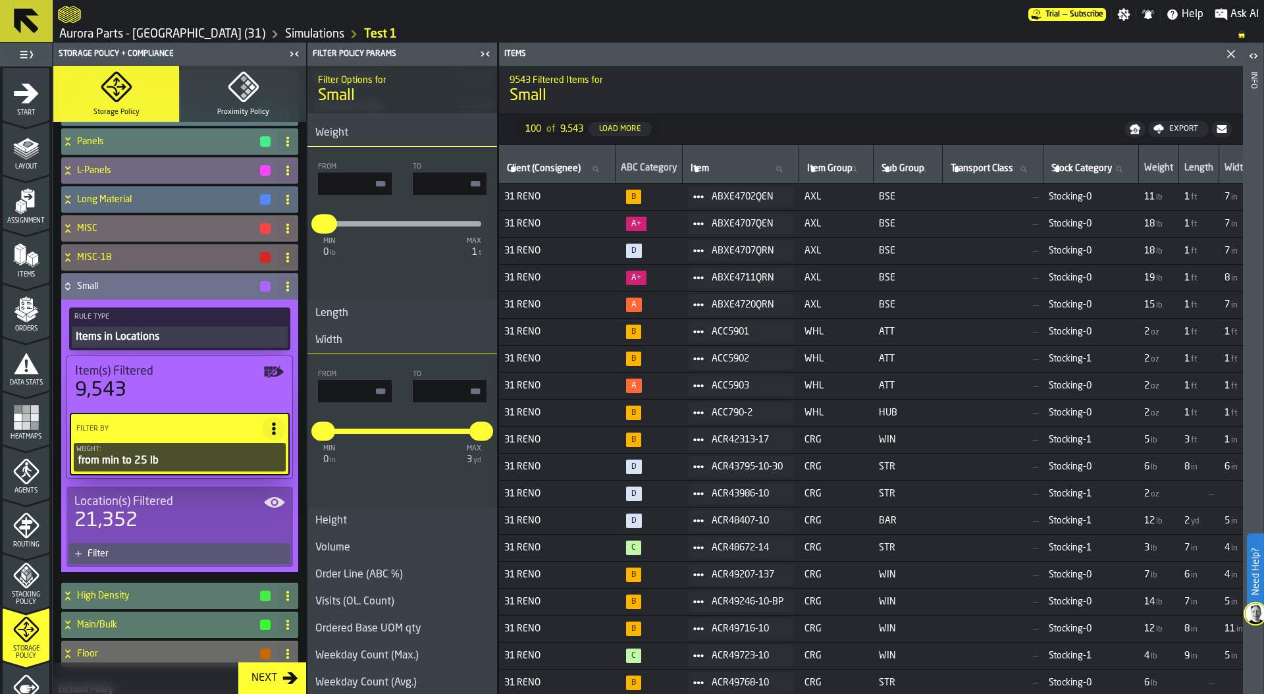
scroll to position [216, 0]
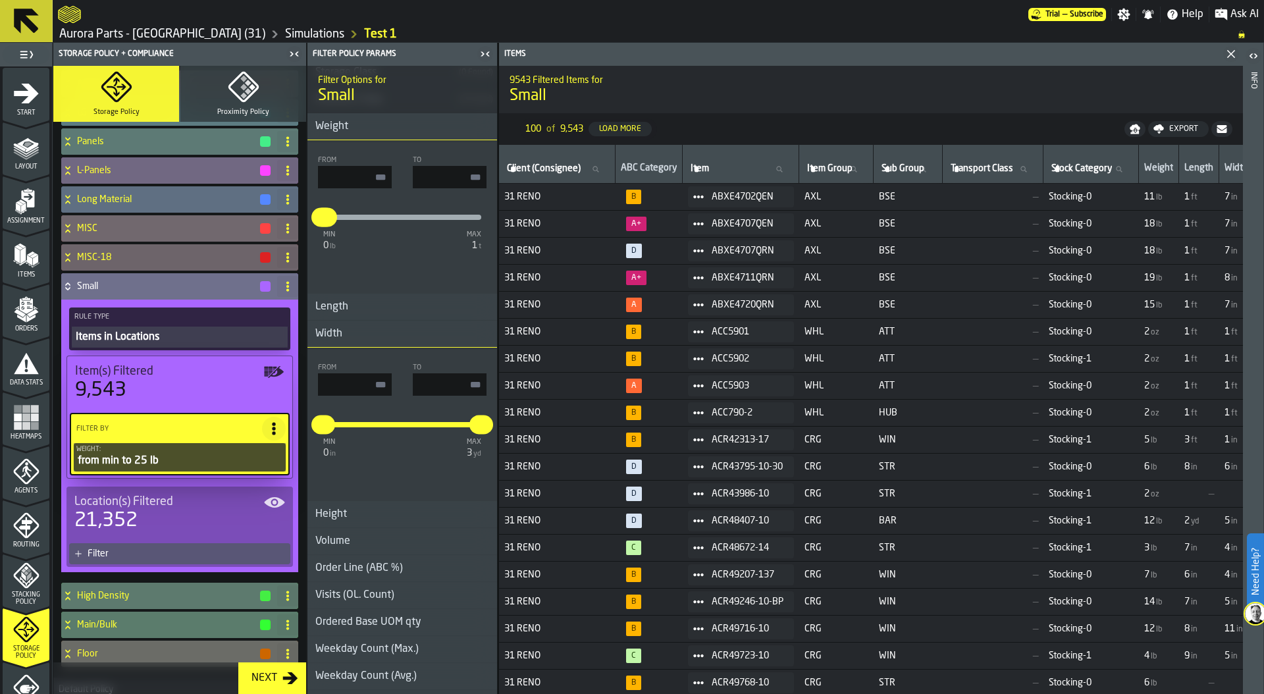
click at [421, 337] on h3 "Width" at bounding box center [403, 334] width 190 height 27
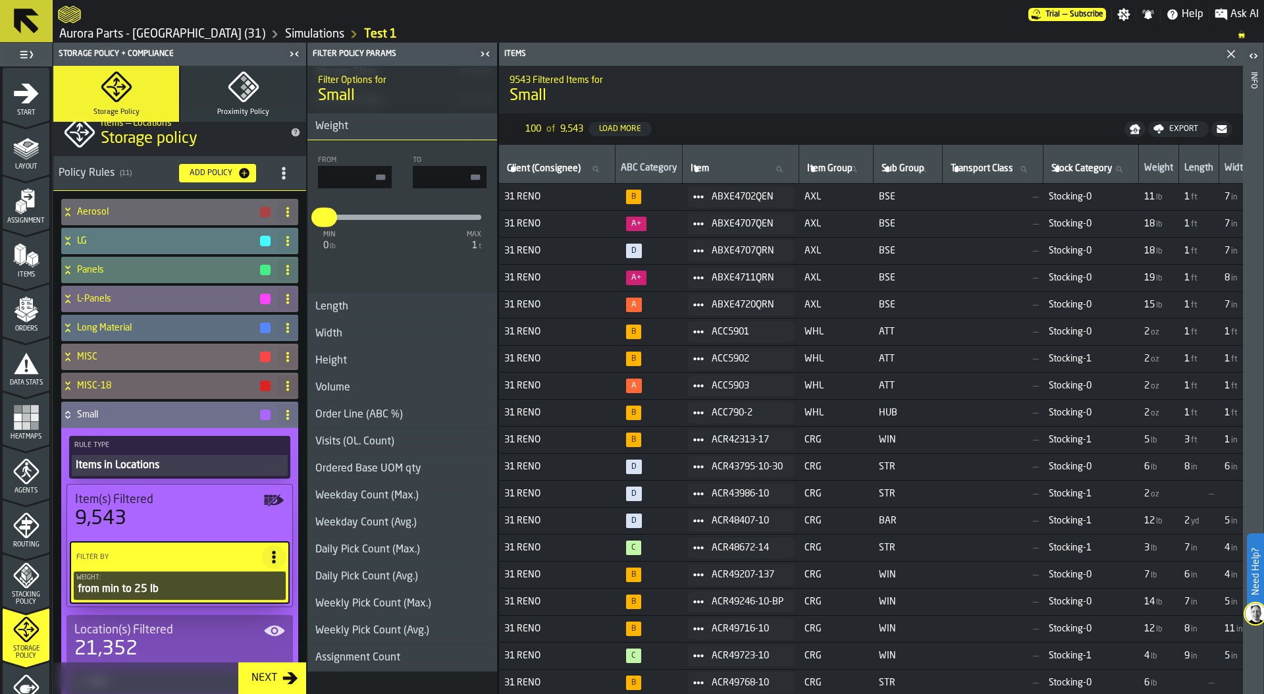
scroll to position [13, 0]
click at [67, 414] on icon at bounding box center [67, 413] width 5 height 3
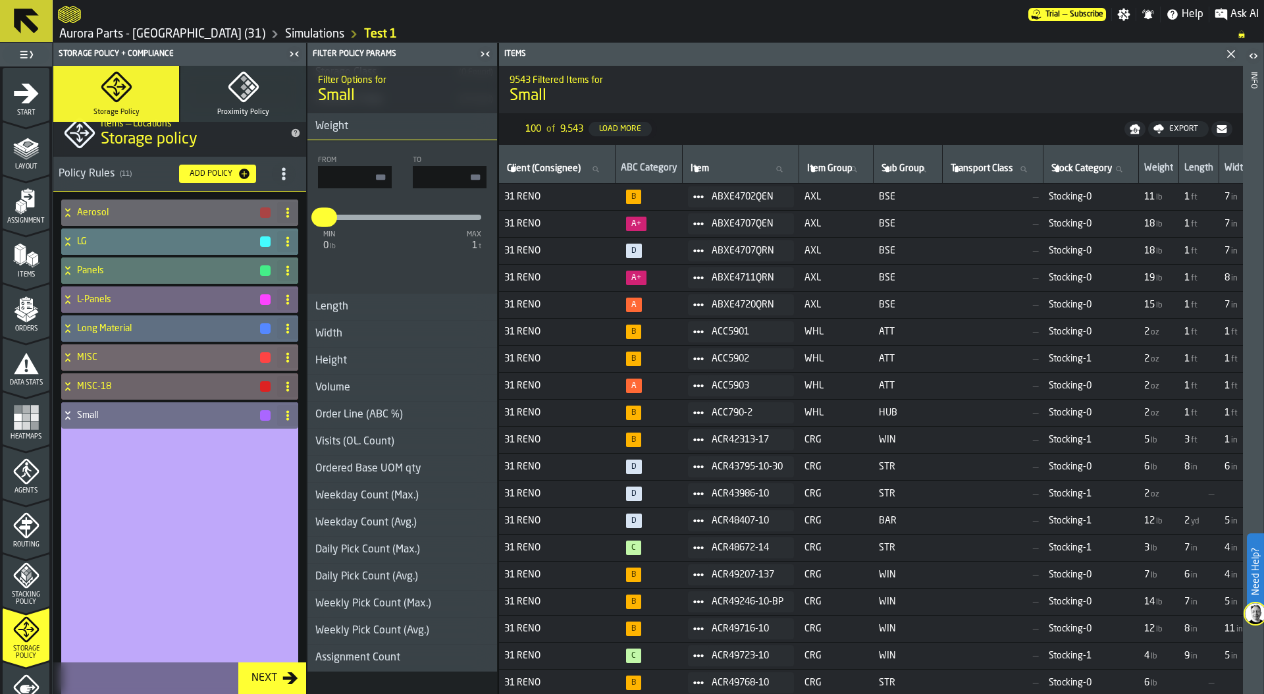
scroll to position [0, 0]
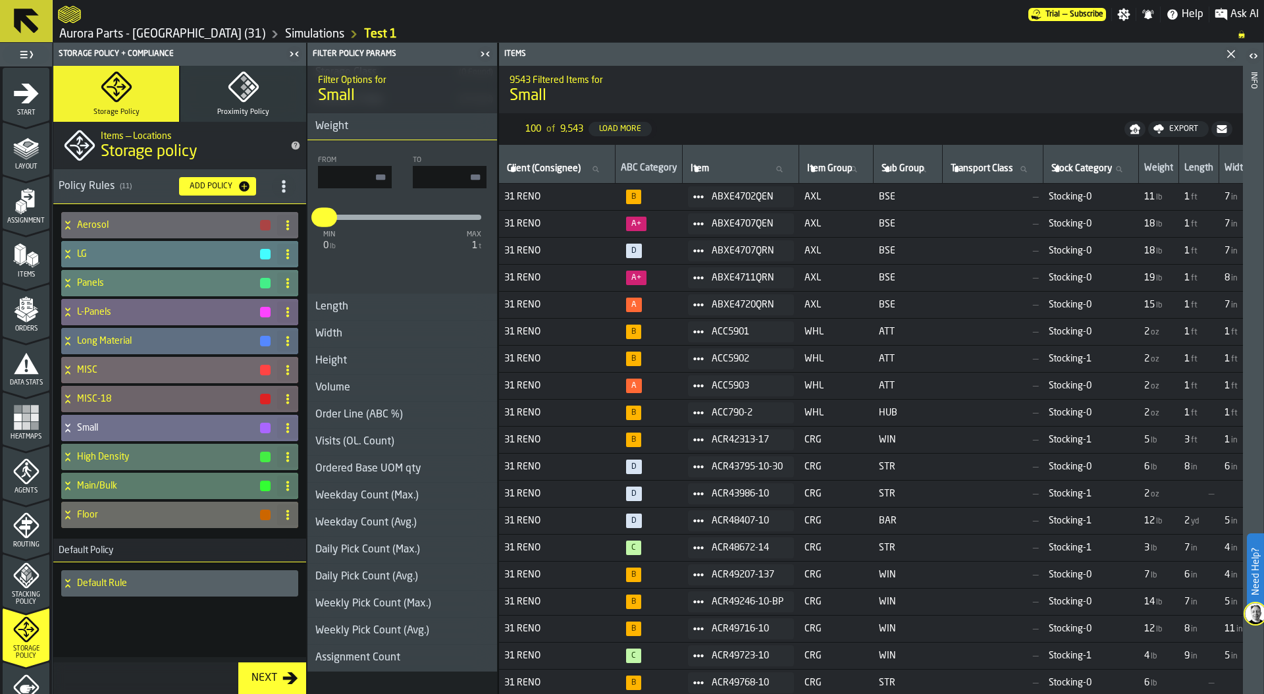
click at [99, 284] on h4 "Panels" at bounding box center [168, 283] width 182 height 11
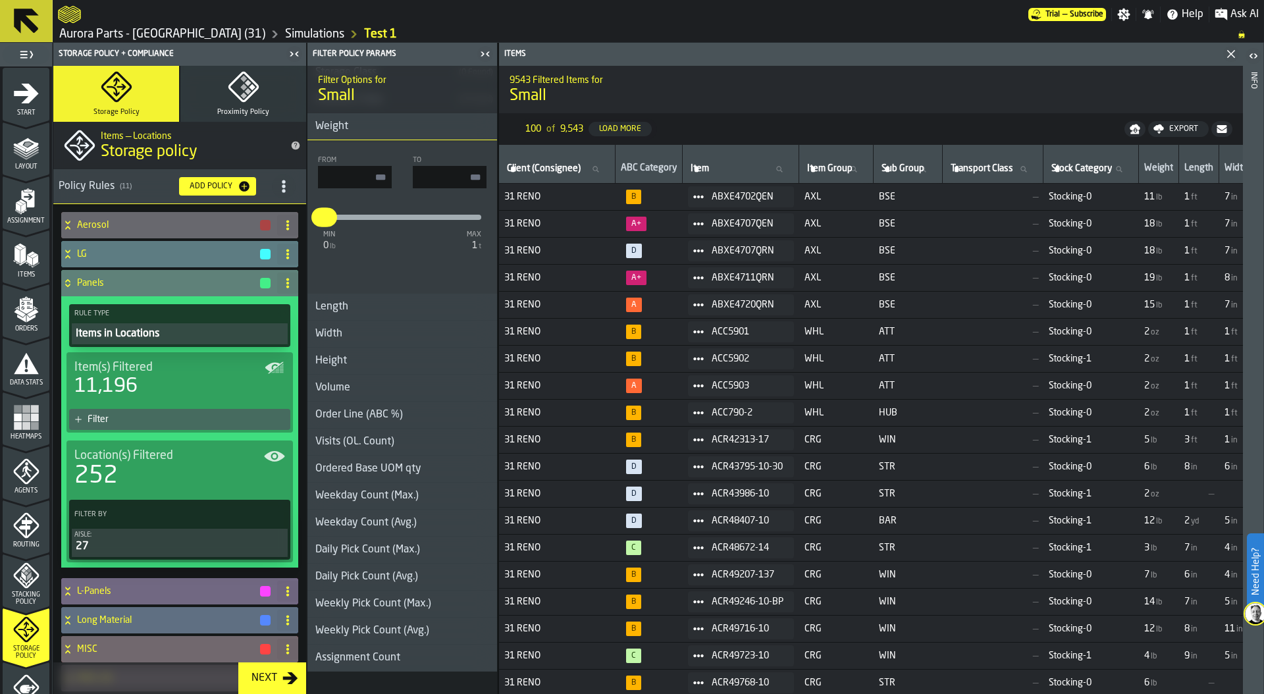
click at [80, 280] on h4 "Panels" at bounding box center [168, 283] width 182 height 11
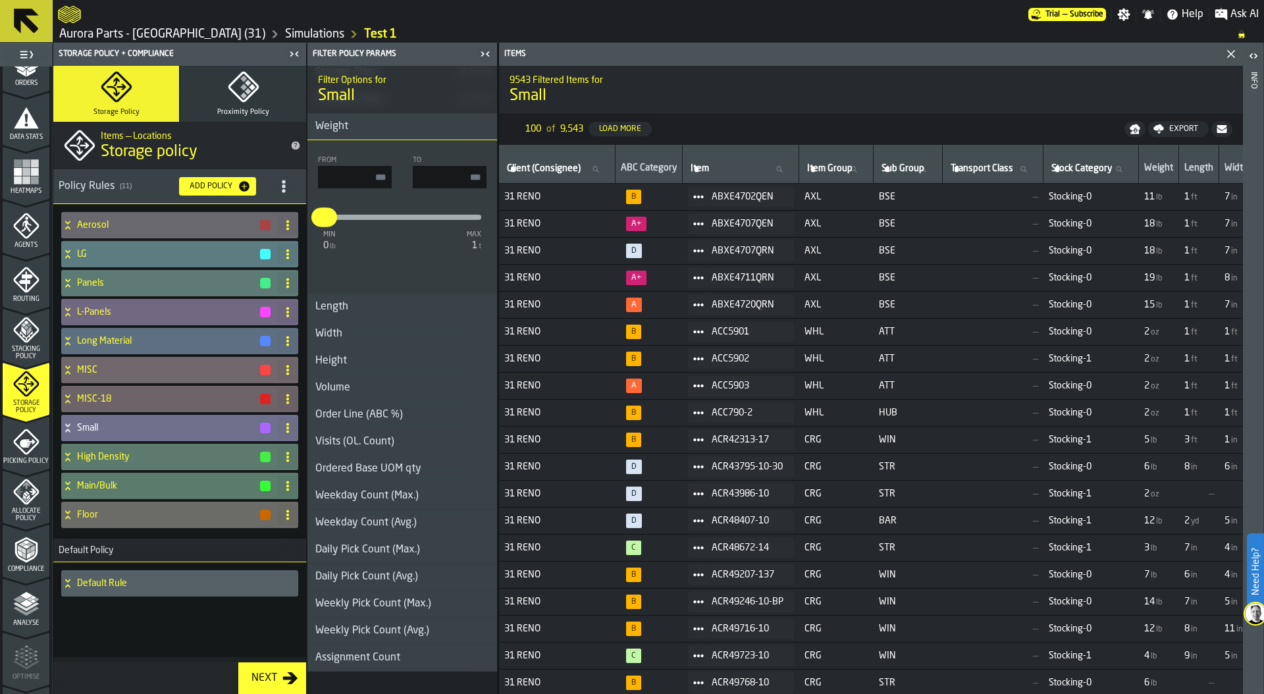
scroll to position [250, 0]
click at [93, 417] on div "Small" at bounding box center [166, 428] width 211 height 26
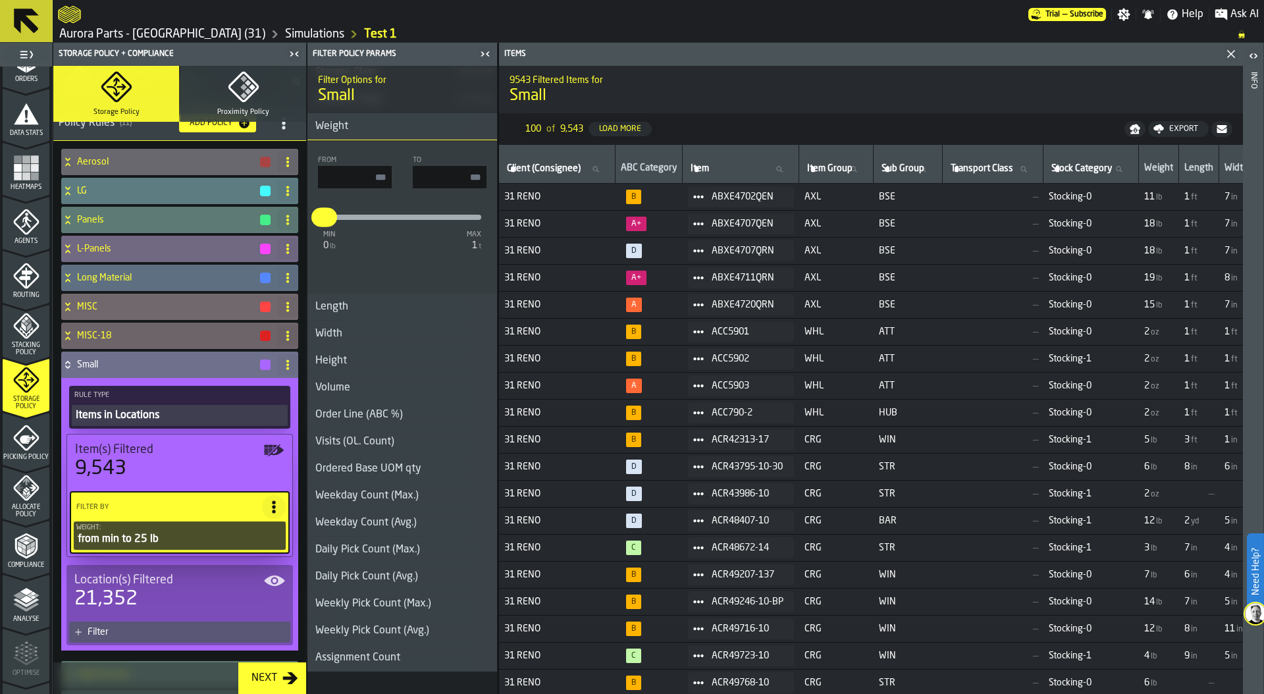
scroll to position [117, 0]
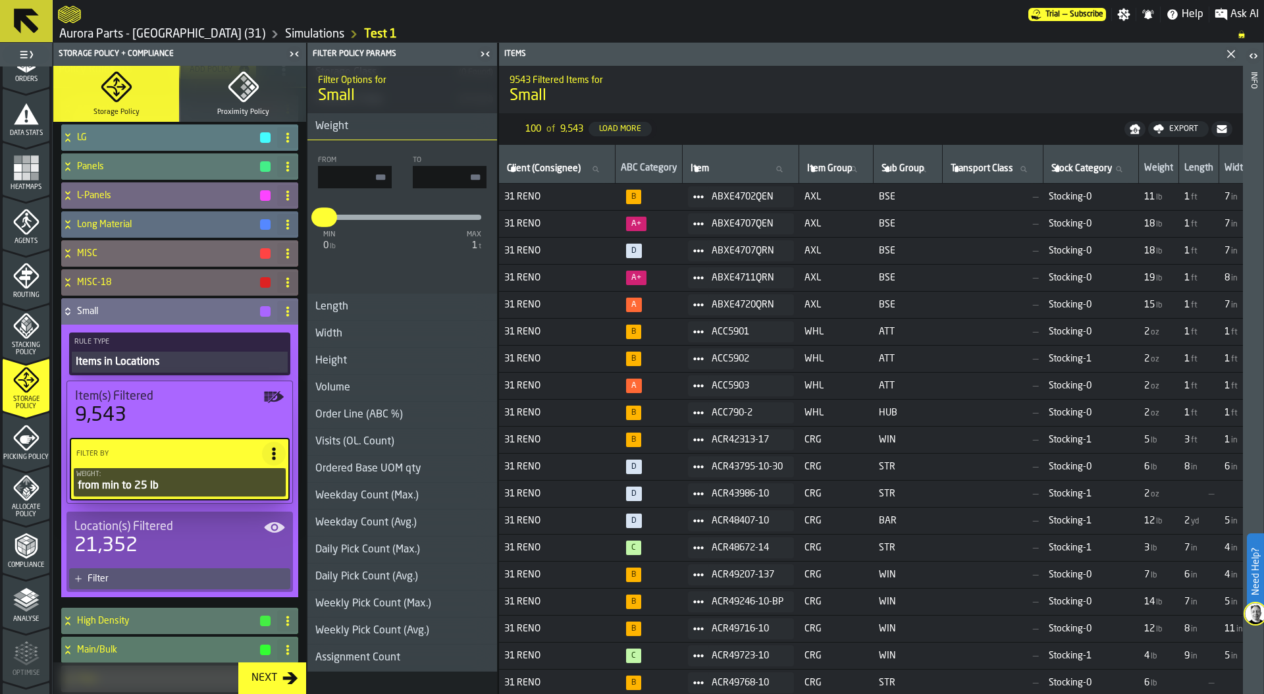
click at [149, 479] on div "from min to 25 lb" at bounding box center [179, 486] width 207 height 16
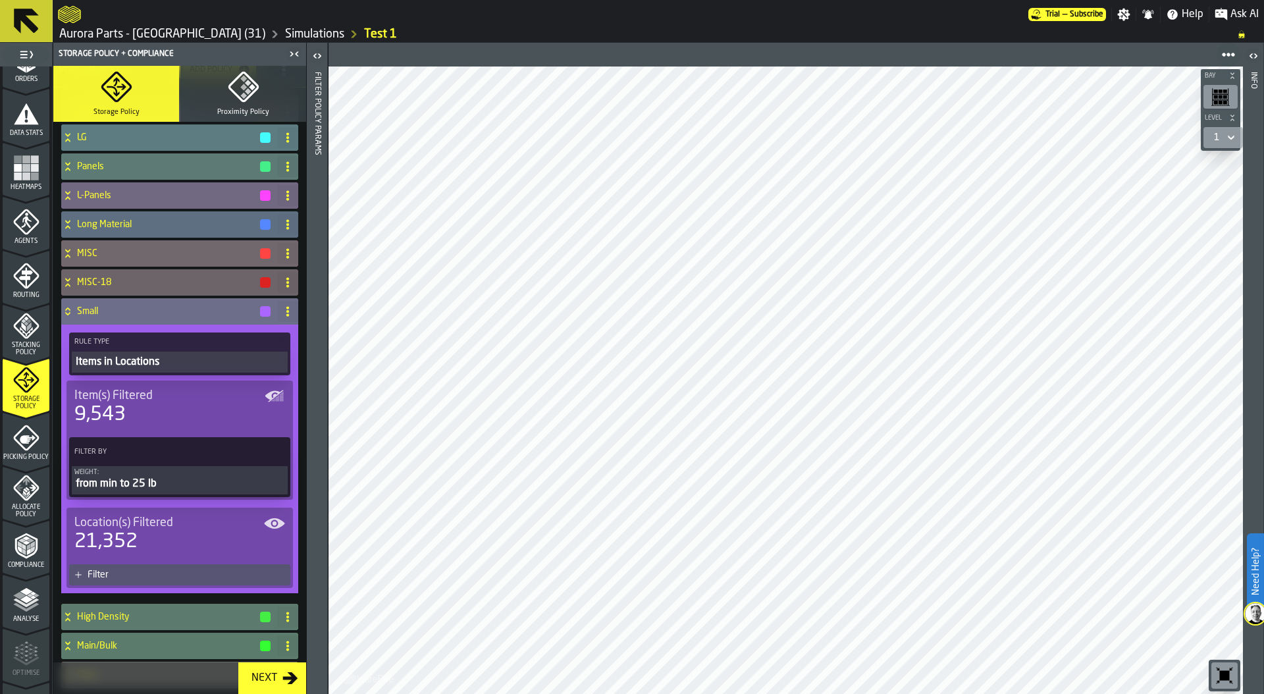
click at [171, 483] on div "from min to 25 lb" at bounding box center [179, 484] width 211 height 16
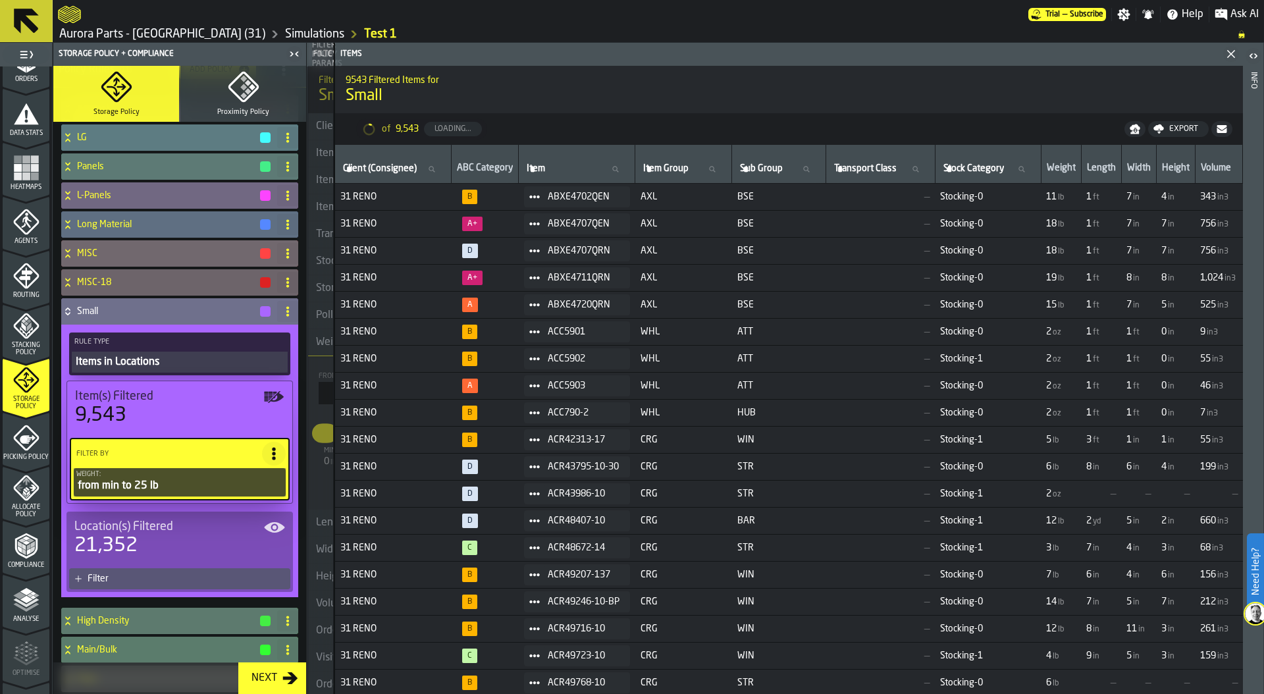
type input "**"
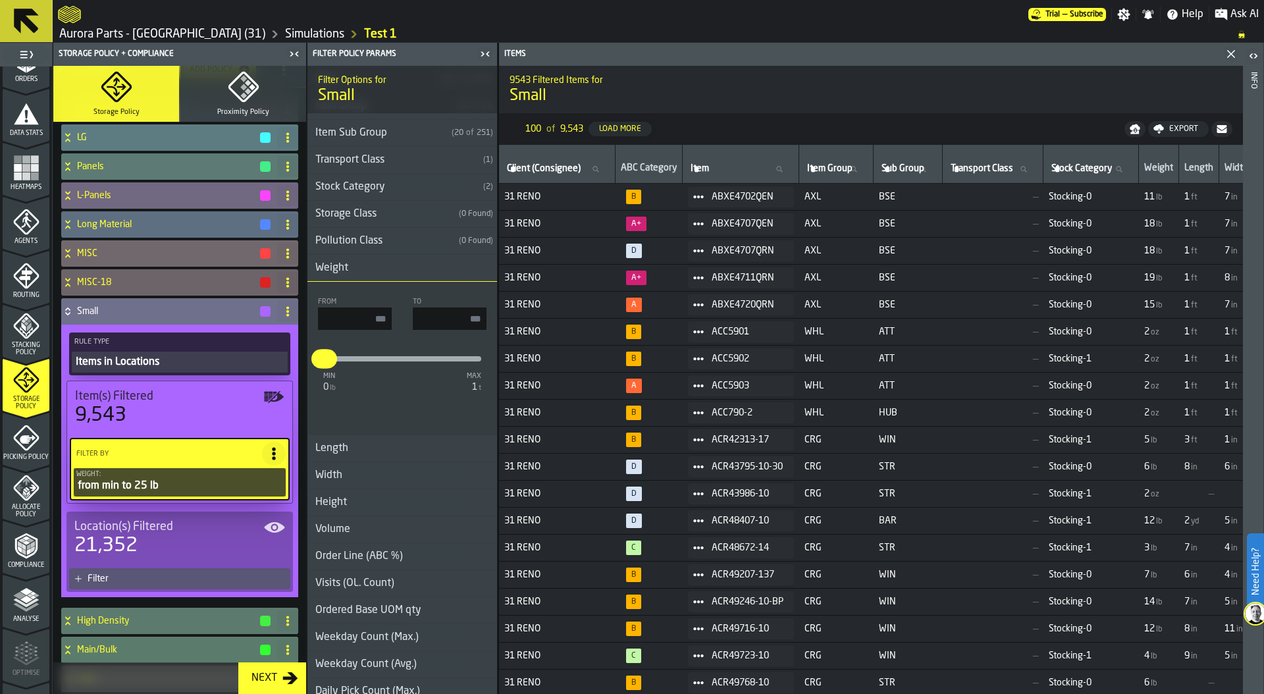
scroll to position [123, 0]
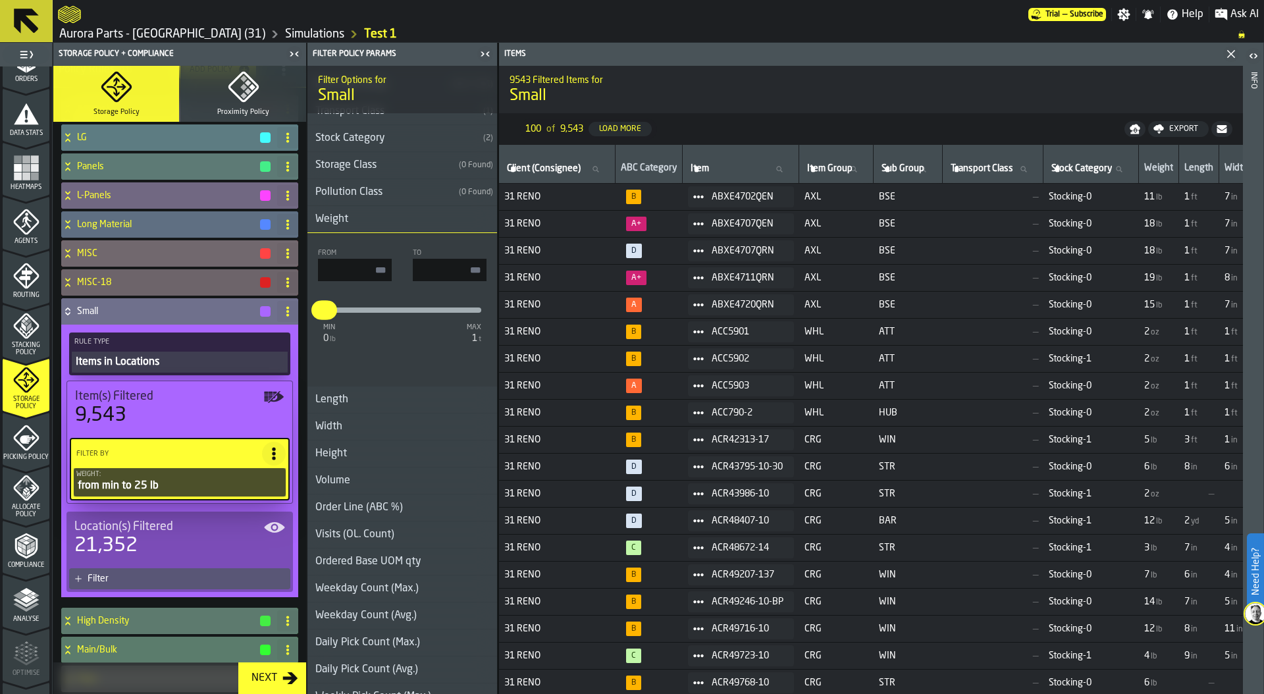
click at [362, 396] on h3 "Length" at bounding box center [403, 400] width 190 height 27
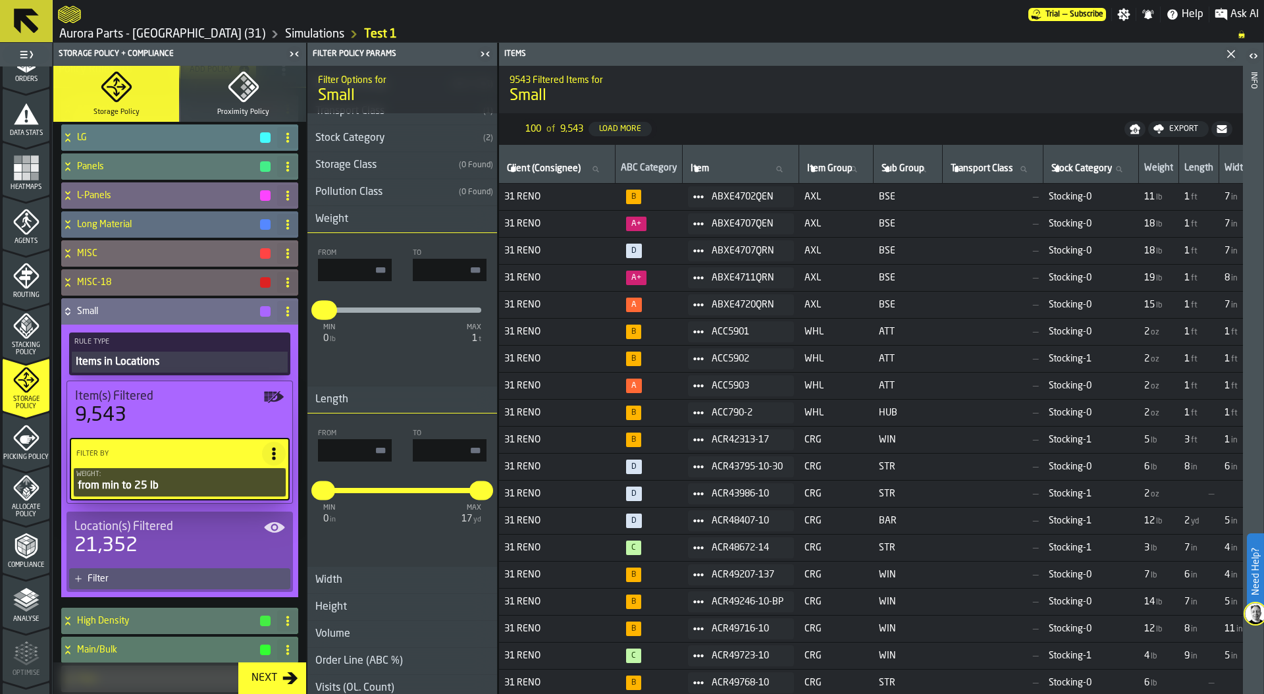
click at [460, 449] on input "input-value-" at bounding box center [450, 450] width 74 height 22
type input "**"
click at [377, 475] on div "min 0 in max 17 yd * ***" at bounding box center [402, 501] width 169 height 58
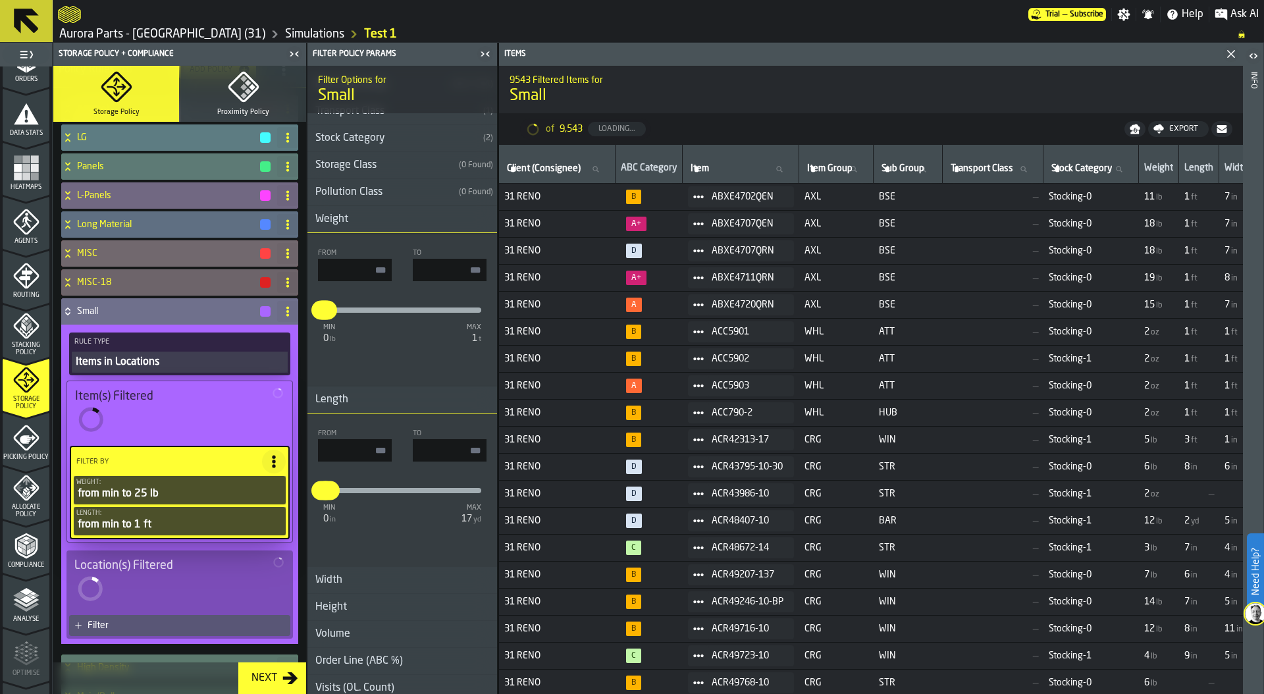
type input "**"
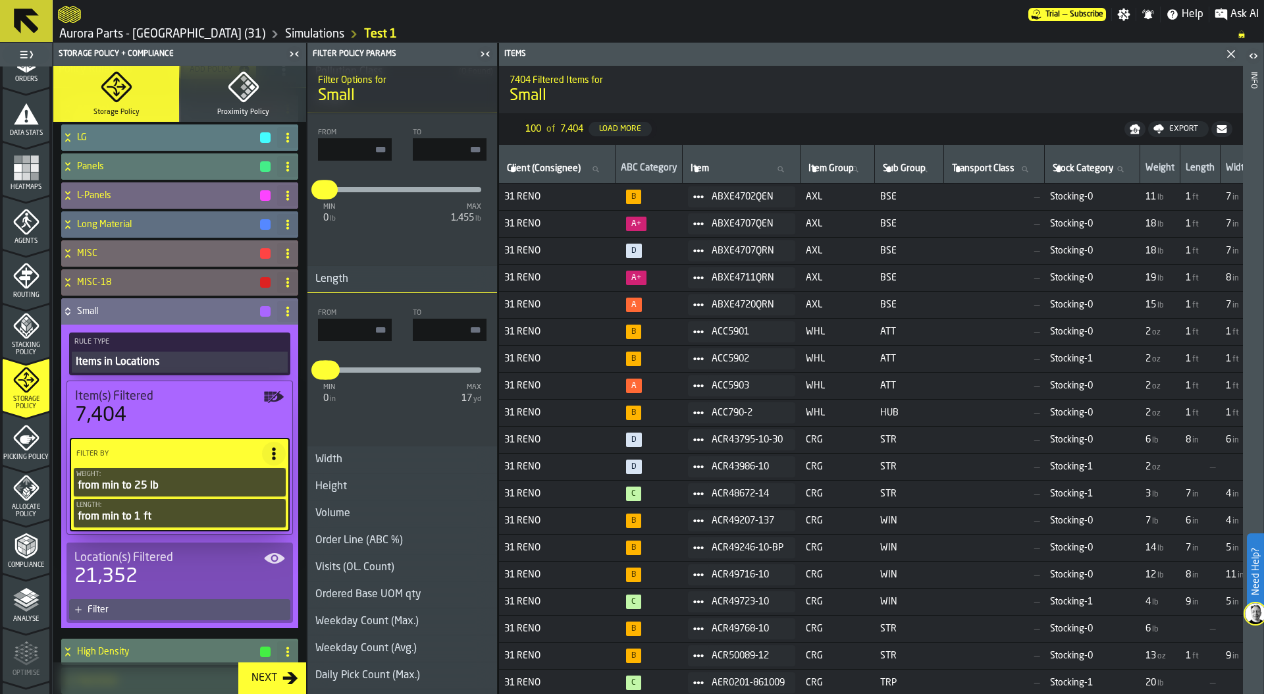
scroll to position [311, 0]
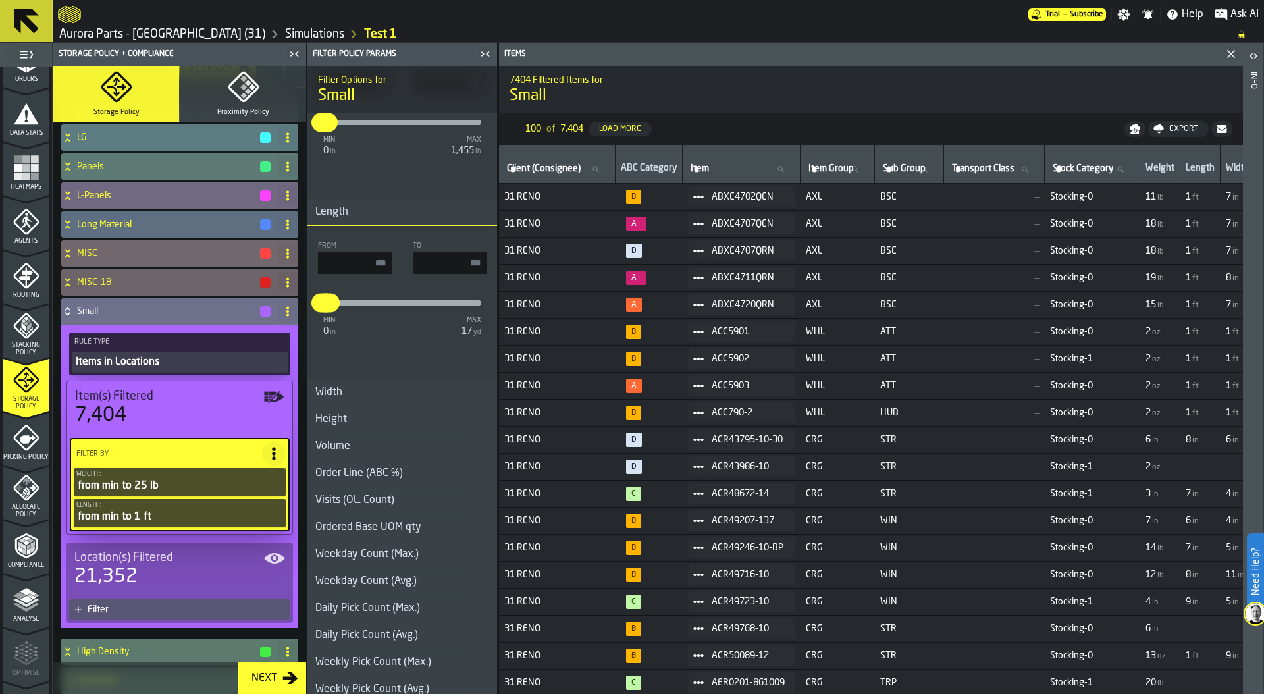
click at [373, 393] on h3 "Width" at bounding box center [403, 392] width 190 height 27
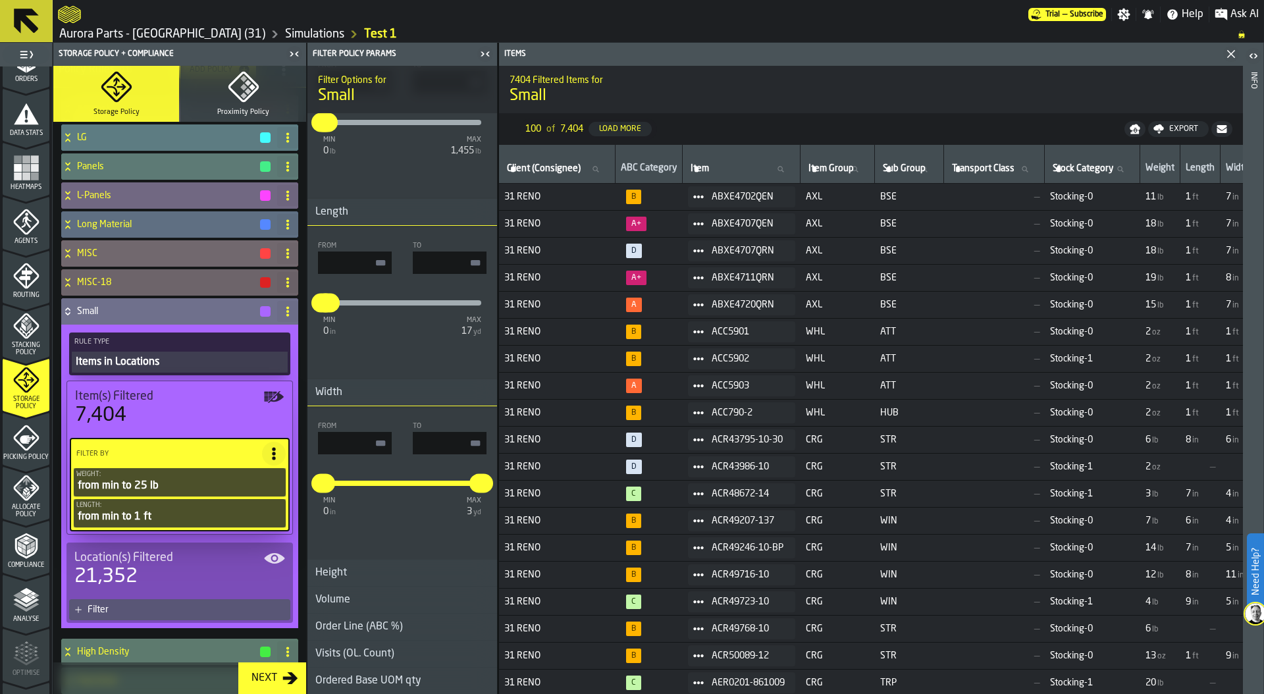
click at [458, 441] on input "input-value-" at bounding box center [450, 443] width 74 height 22
type input "**"
click at [357, 437] on input "input-value-" at bounding box center [355, 443] width 74 height 22
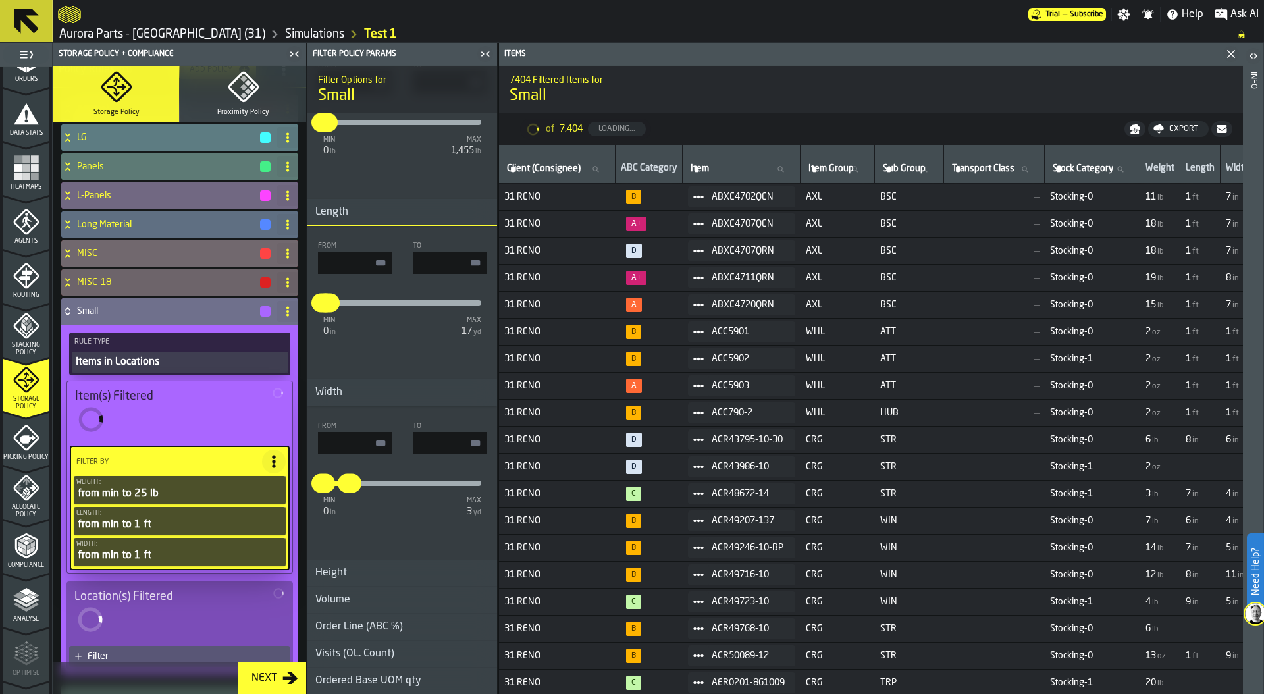
type input "**"
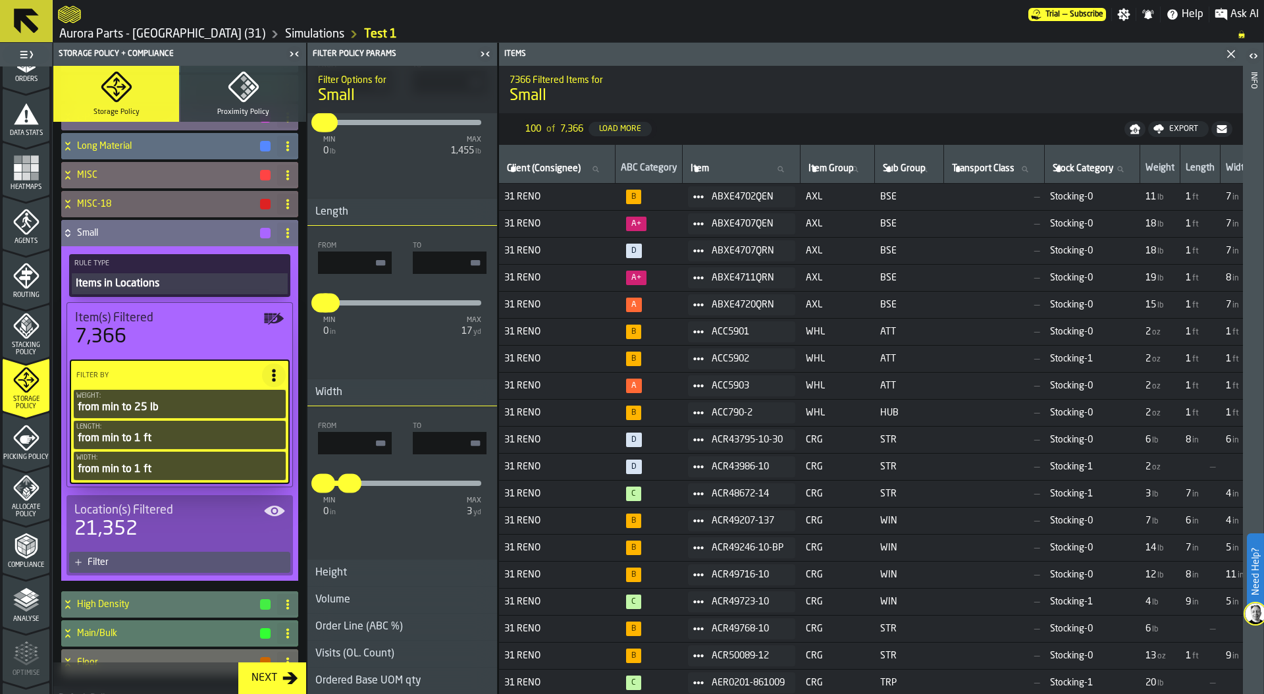
scroll to position [206, 0]
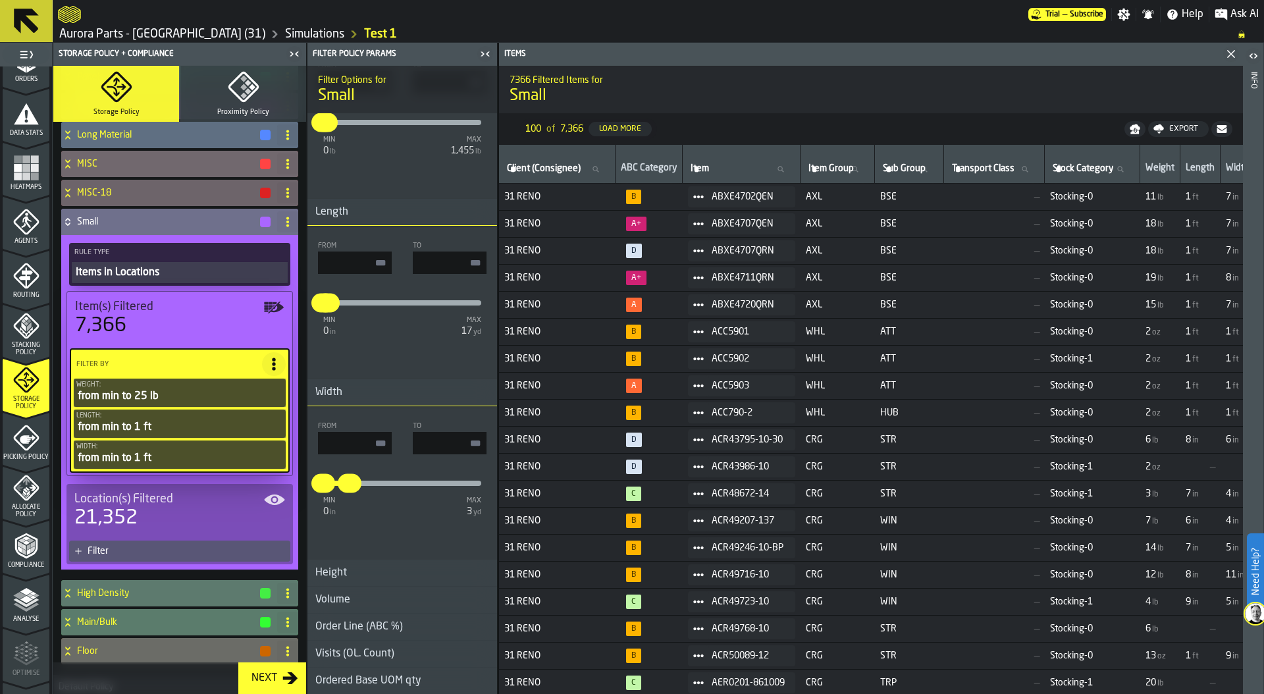
click at [142, 557] on div "Filter" at bounding box center [179, 551] width 221 height 21
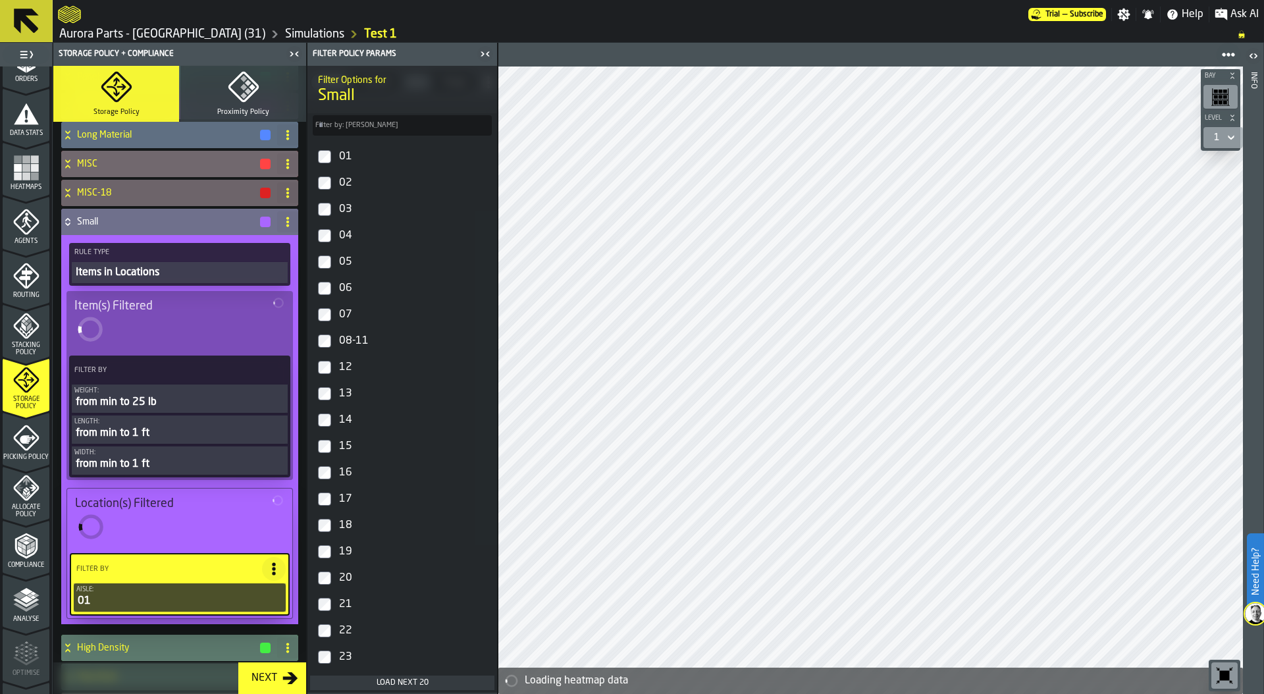
scroll to position [171, 0]
click at [324, 200] on label "03" at bounding box center [402, 207] width 184 height 26
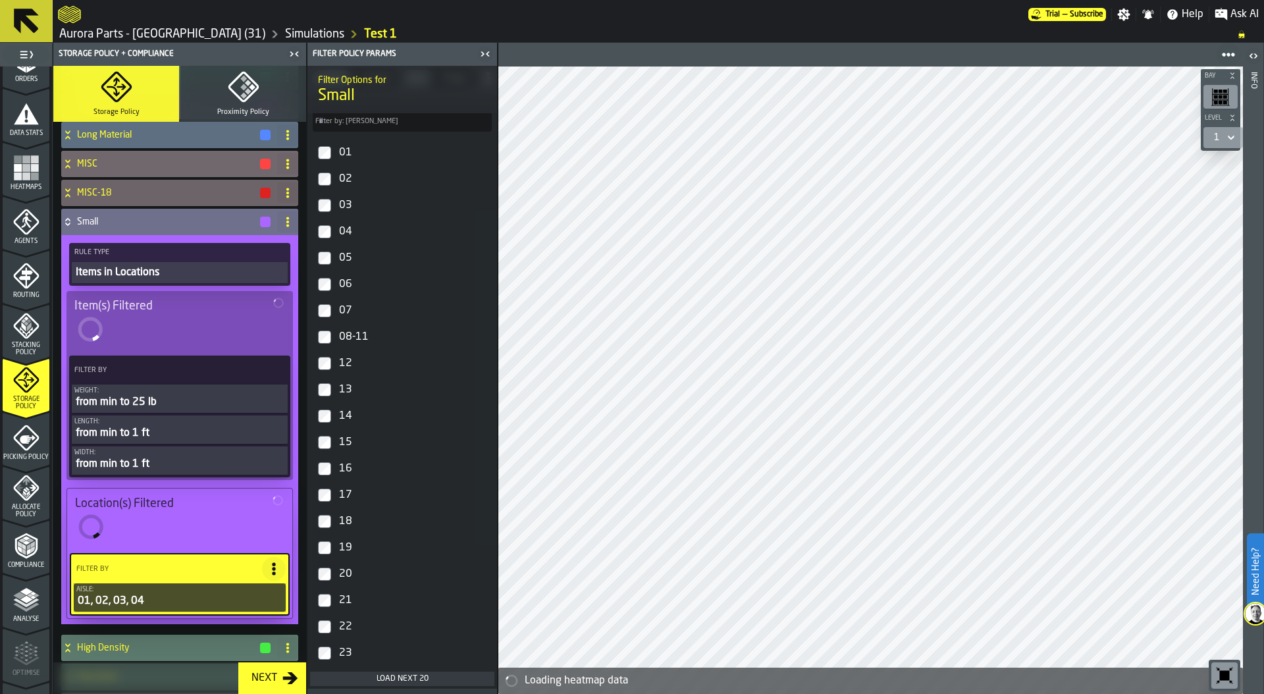
scroll to position [169, 0]
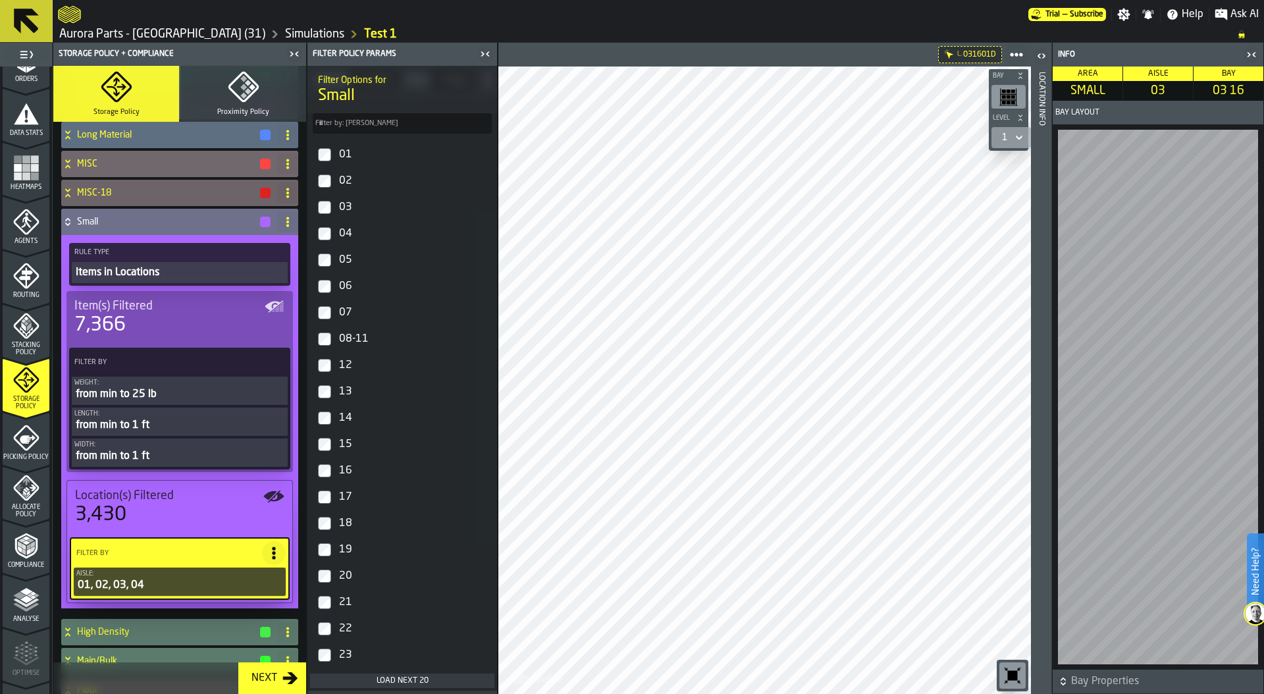
click at [269, 305] on div "Item(s) Filtered" at bounding box center [179, 306] width 211 height 14
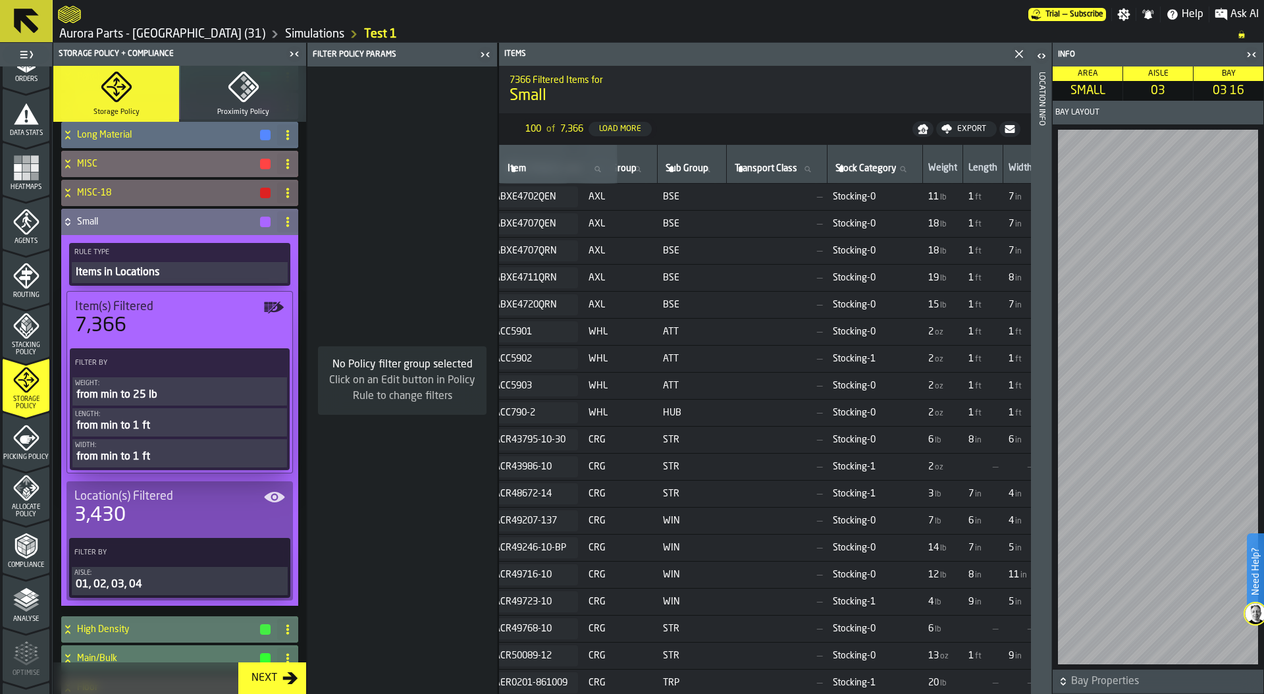
scroll to position [0, 0]
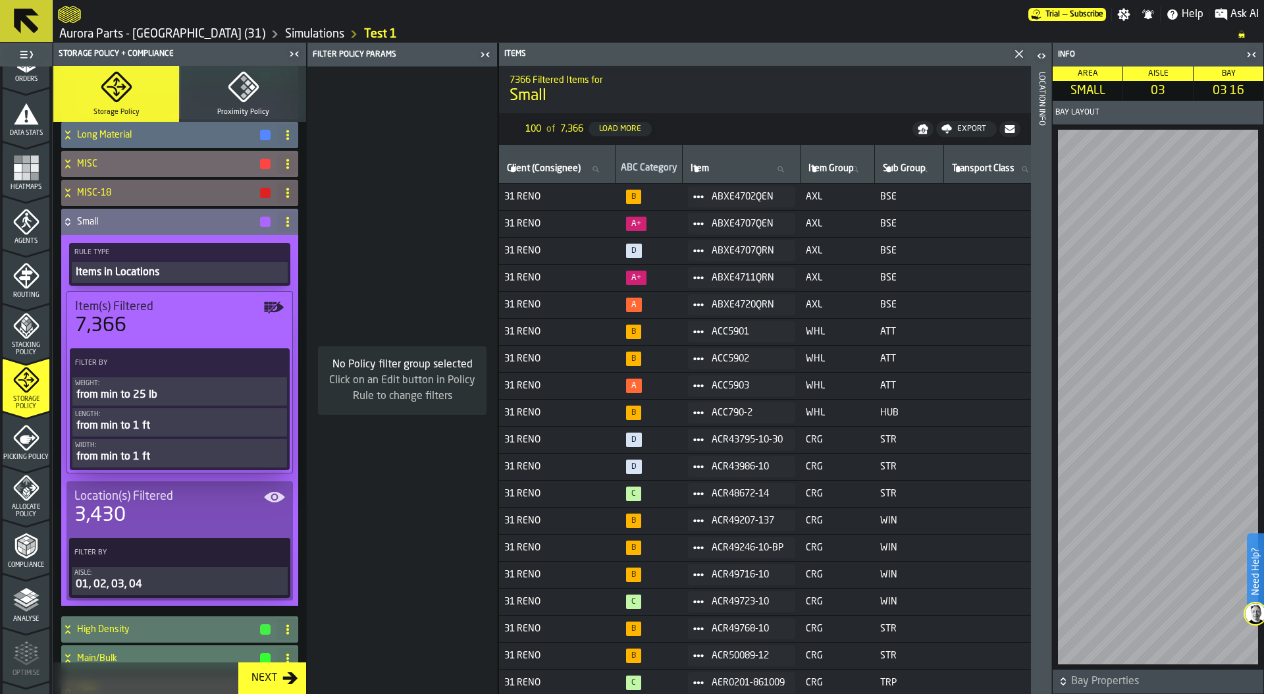
click at [20, 117] on icon "menu Data Stats" at bounding box center [26, 113] width 25 height 21
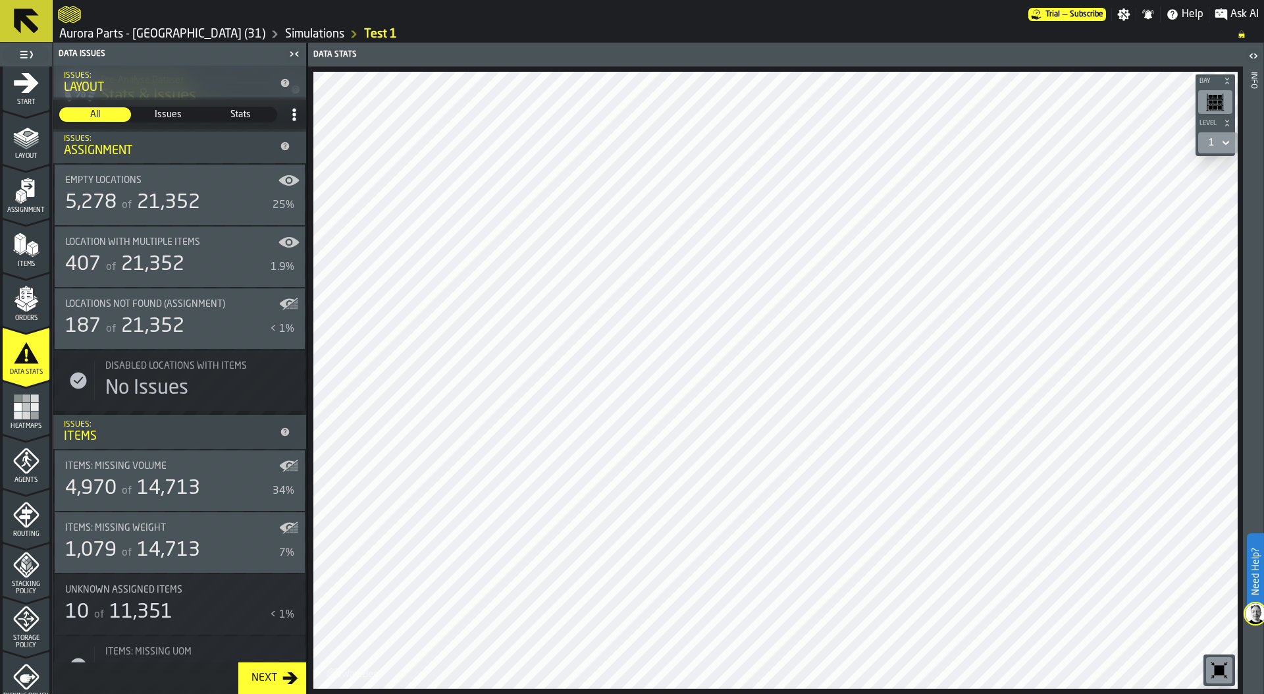
scroll to position [9, 0]
click at [21, 186] on icon "menu Assignment" at bounding box center [27, 189] width 13 height 17
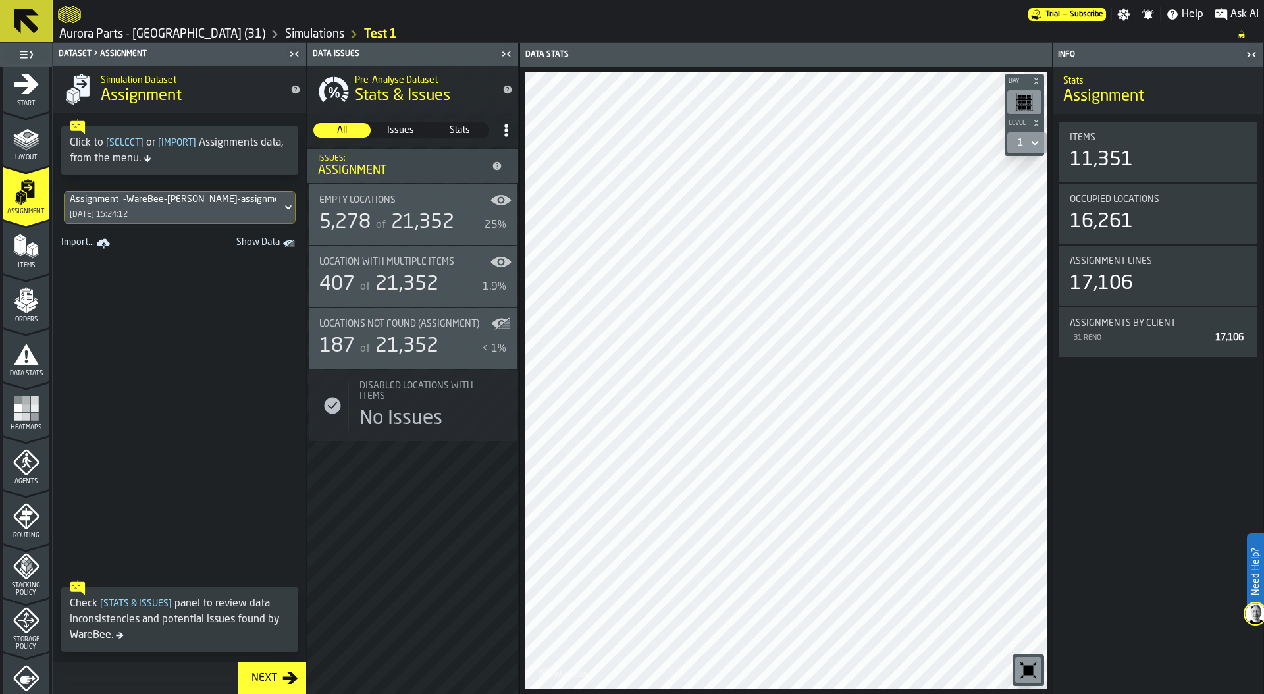
click at [0, 0] on icon "Show Data" at bounding box center [0, 0] width 0 height 0
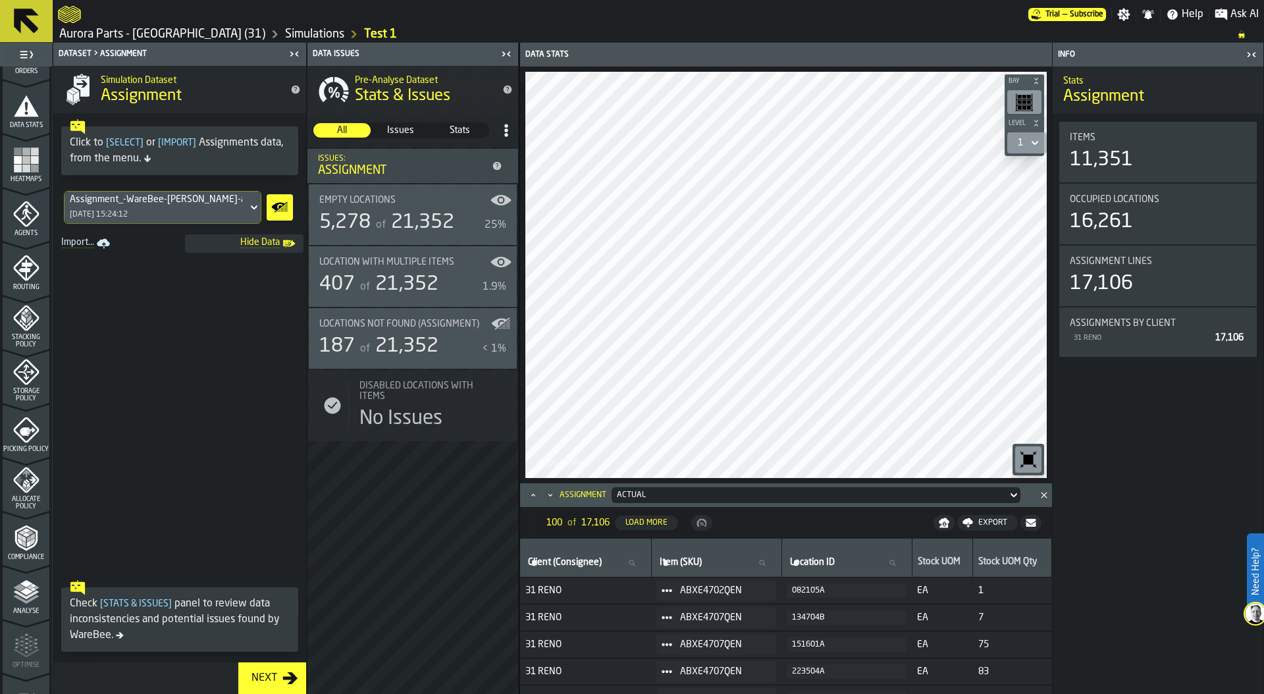
scroll to position [292, 0]
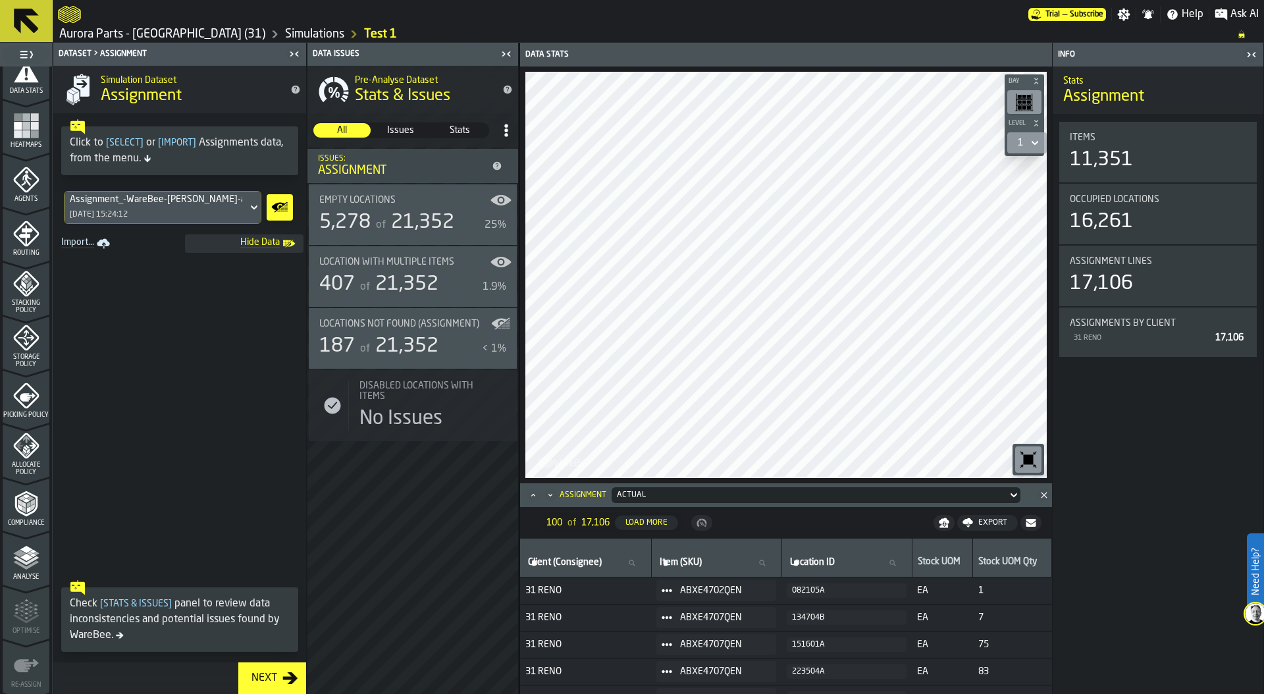
click at [13, 327] on icon "menu Storage Policy" at bounding box center [26, 338] width 26 height 26
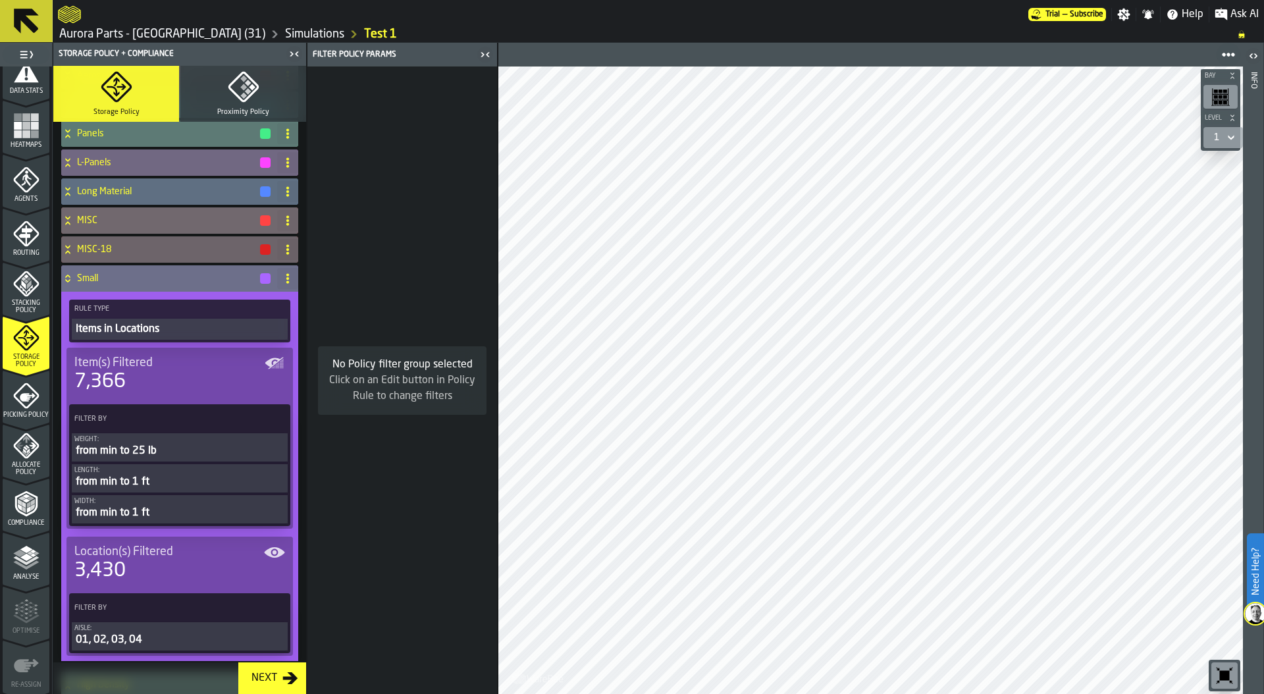
scroll to position [165, 0]
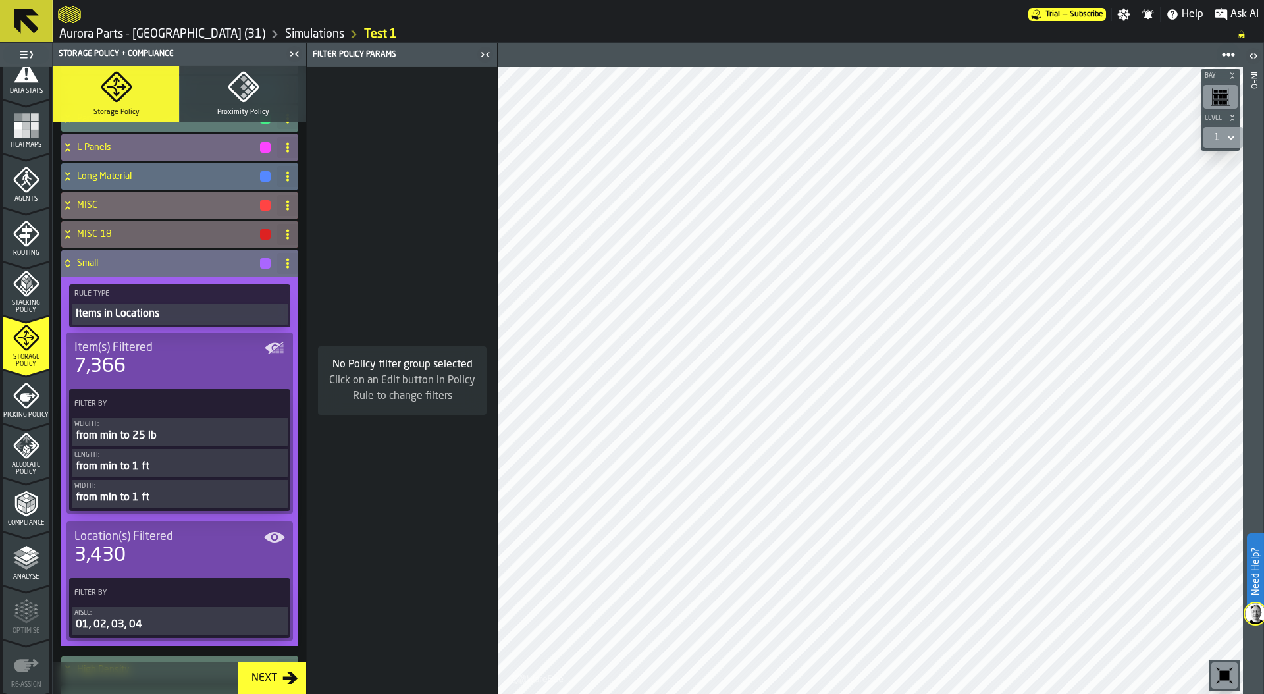
click at [161, 436] on div "from min to 25 lb" at bounding box center [179, 436] width 211 height 16
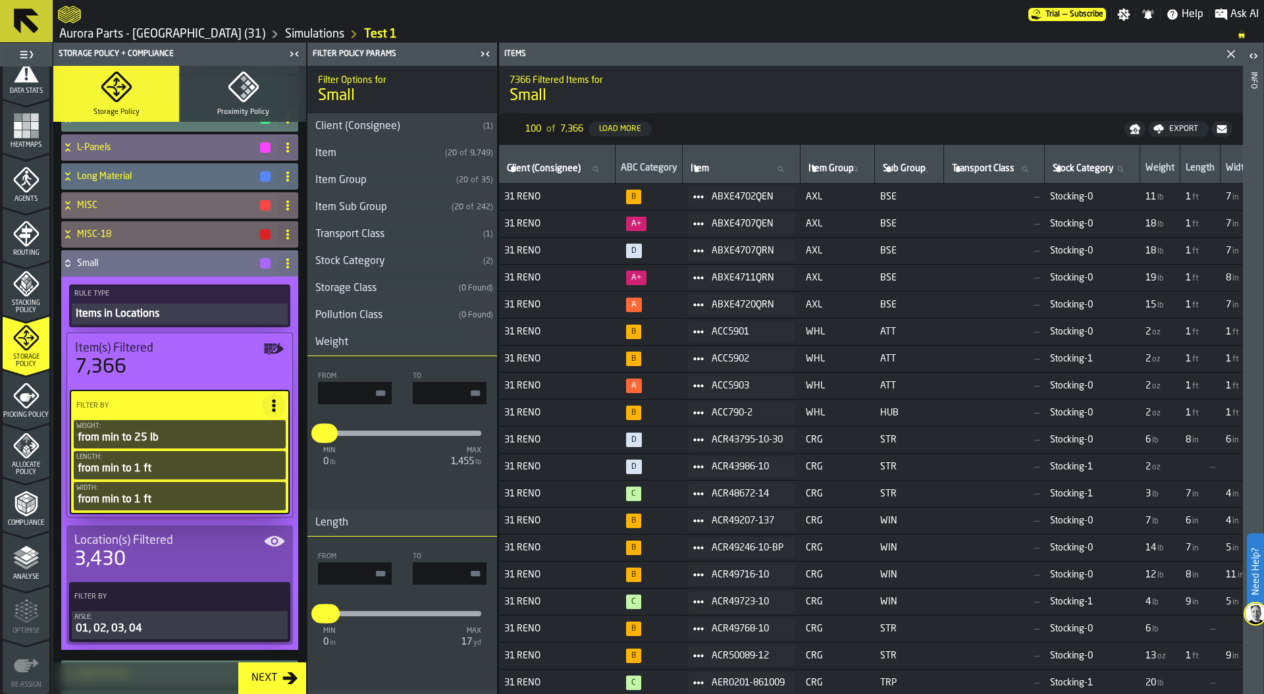
click at [162, 623] on div "01, 02, 03, 04" at bounding box center [179, 629] width 211 height 16
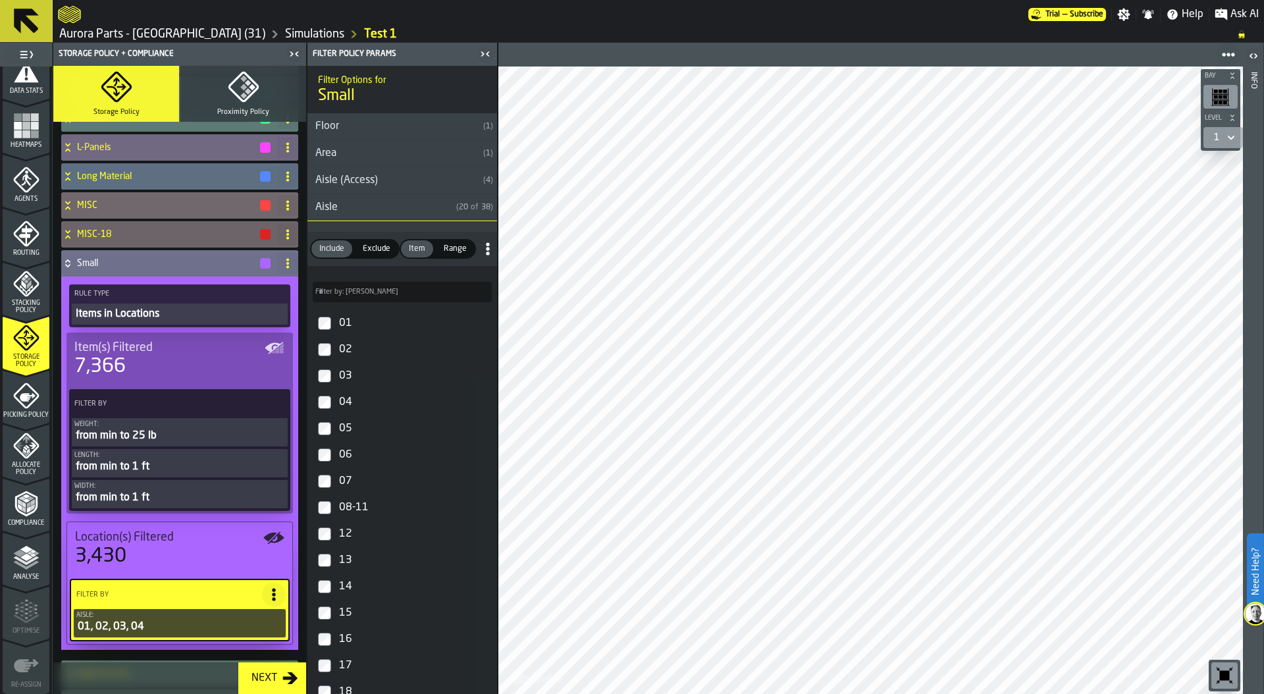
click at [680, 578] on div at bounding box center [870, 381] width 745 height 628
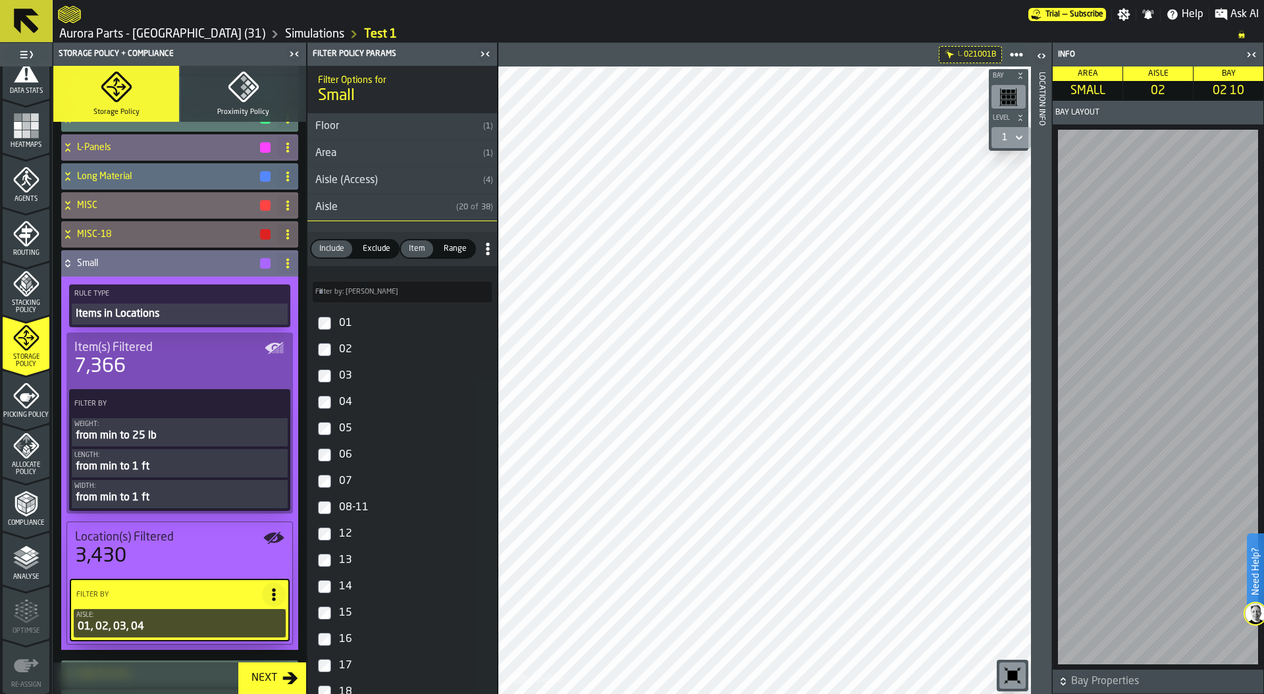
click at [1046, 295] on div "Location Info" at bounding box center [1041, 380] width 9 height 622
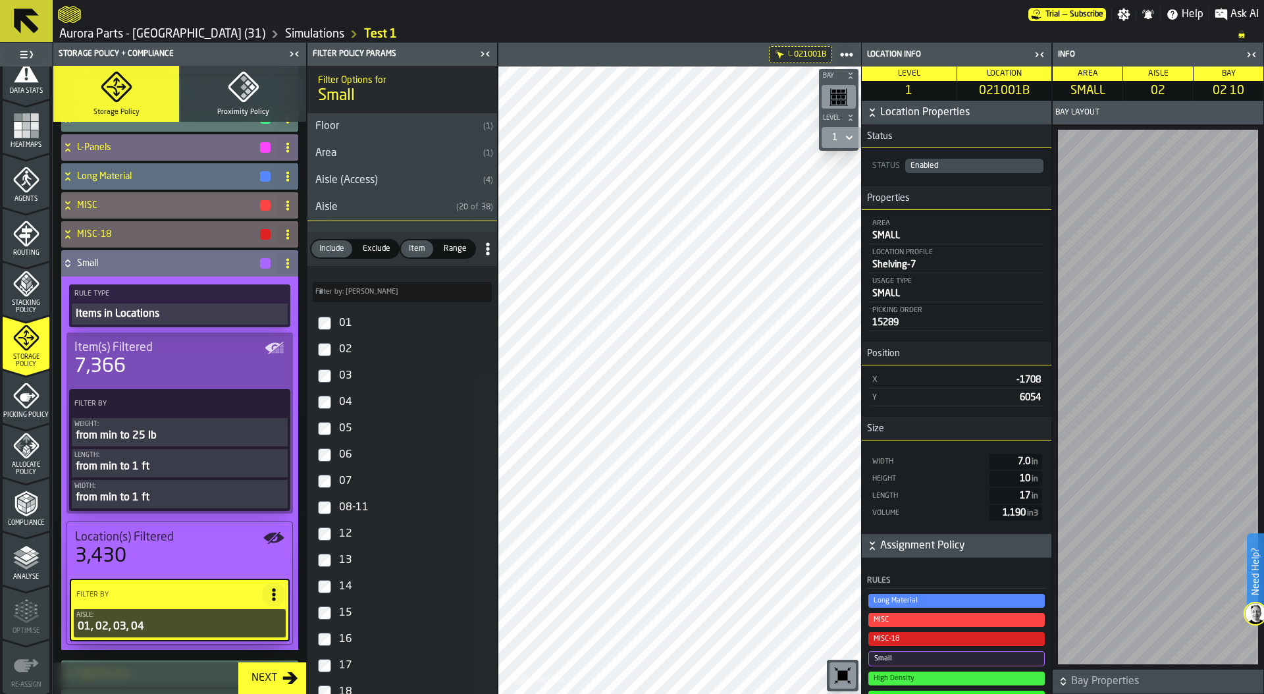
drag, startPoint x: 999, startPoint y: 510, endPoint x: 1019, endPoint y: 510, distance: 20.4
click at [1019, 510] on span "1,190 in3" at bounding box center [1021, 512] width 37 height 9
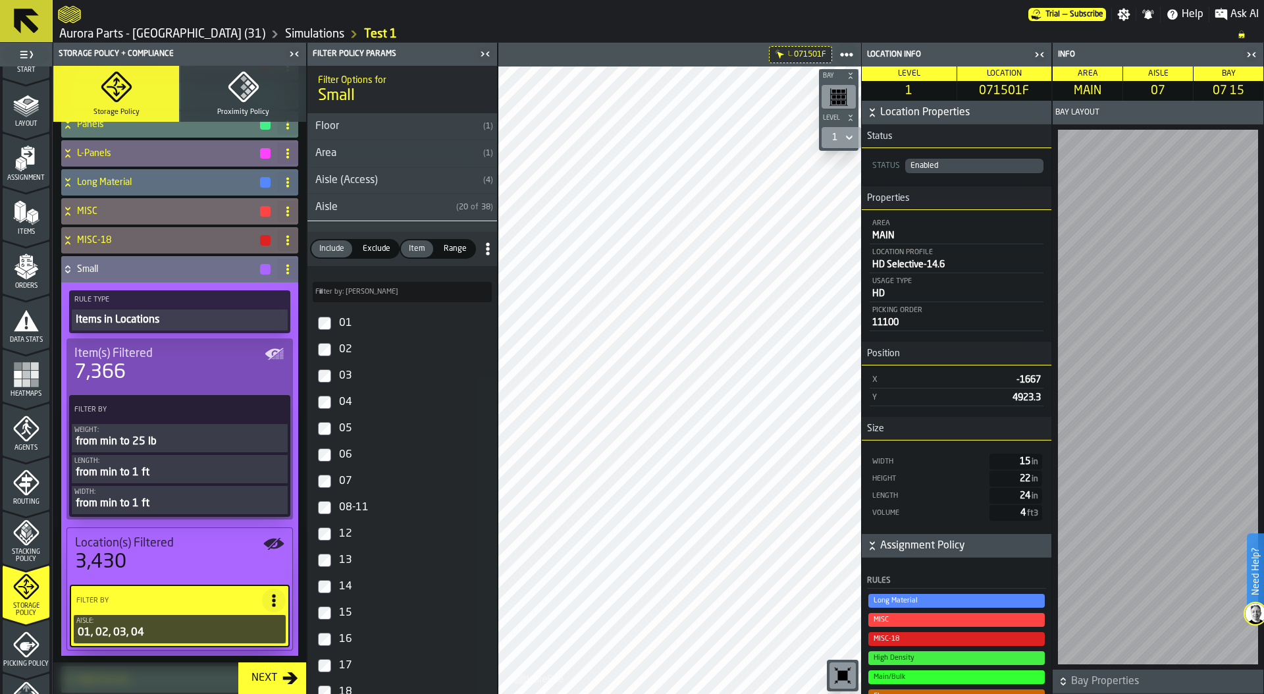
scroll to position [0, 0]
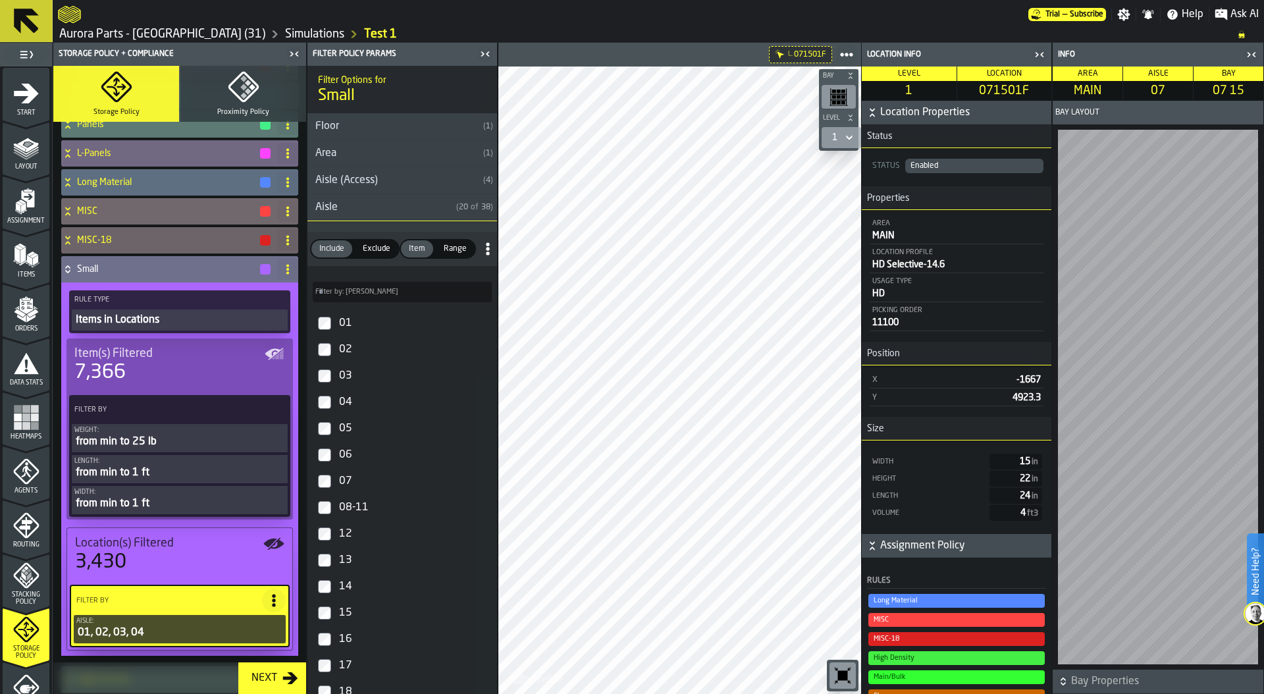
click at [27, 317] on polygon "menu Orders" at bounding box center [30, 318] width 9 height 8
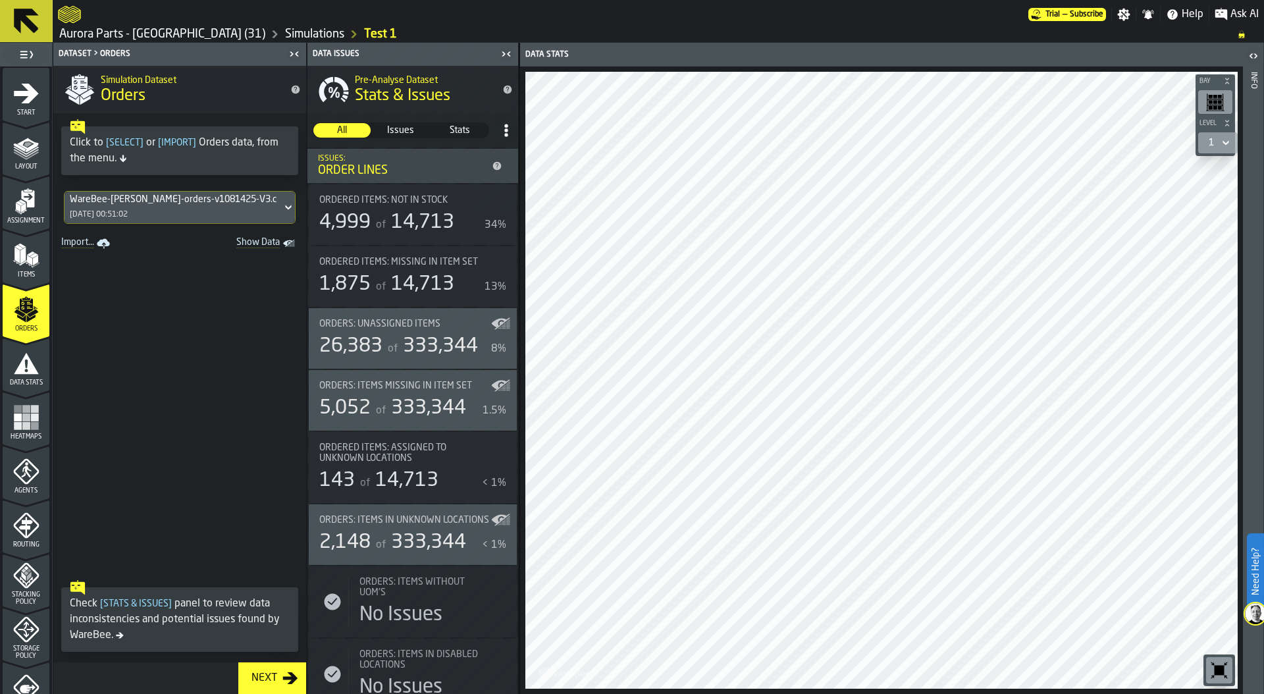
click at [0, 0] on icon "Show Data" at bounding box center [0, 0] width 0 height 0
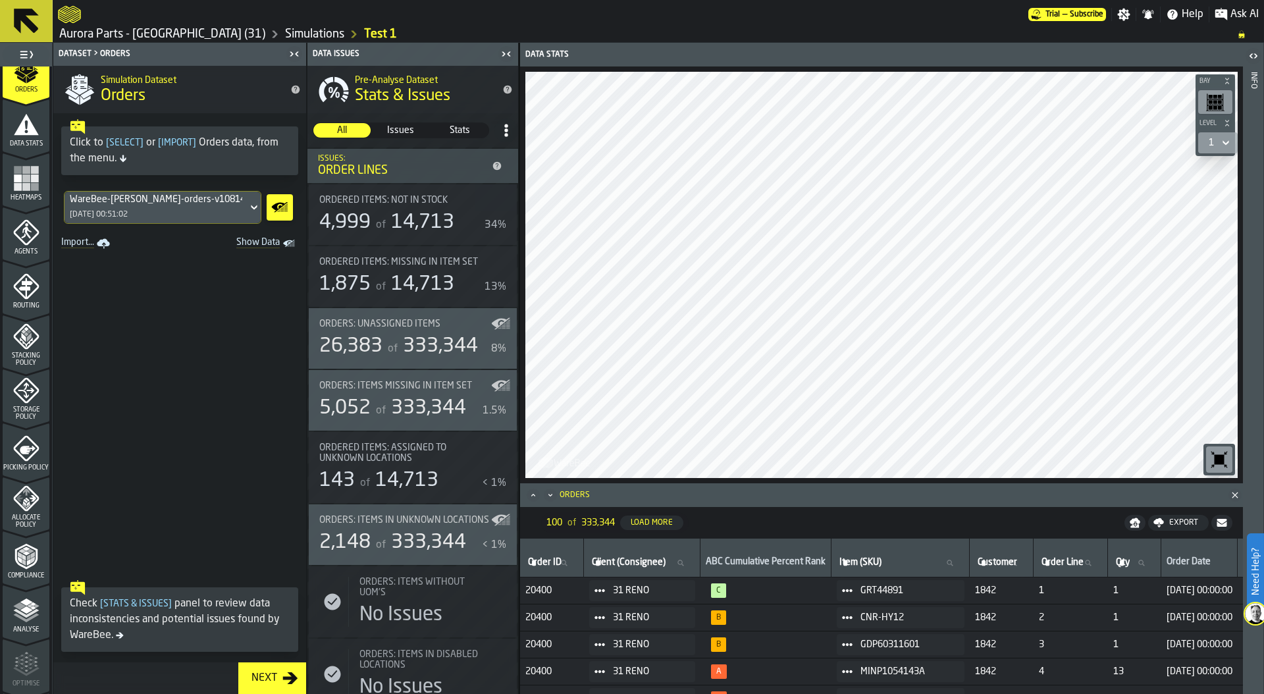
scroll to position [344, 0]
click at [34, 508] on polyline "menu Analyse" at bounding box center [26, 512] width 26 height 9
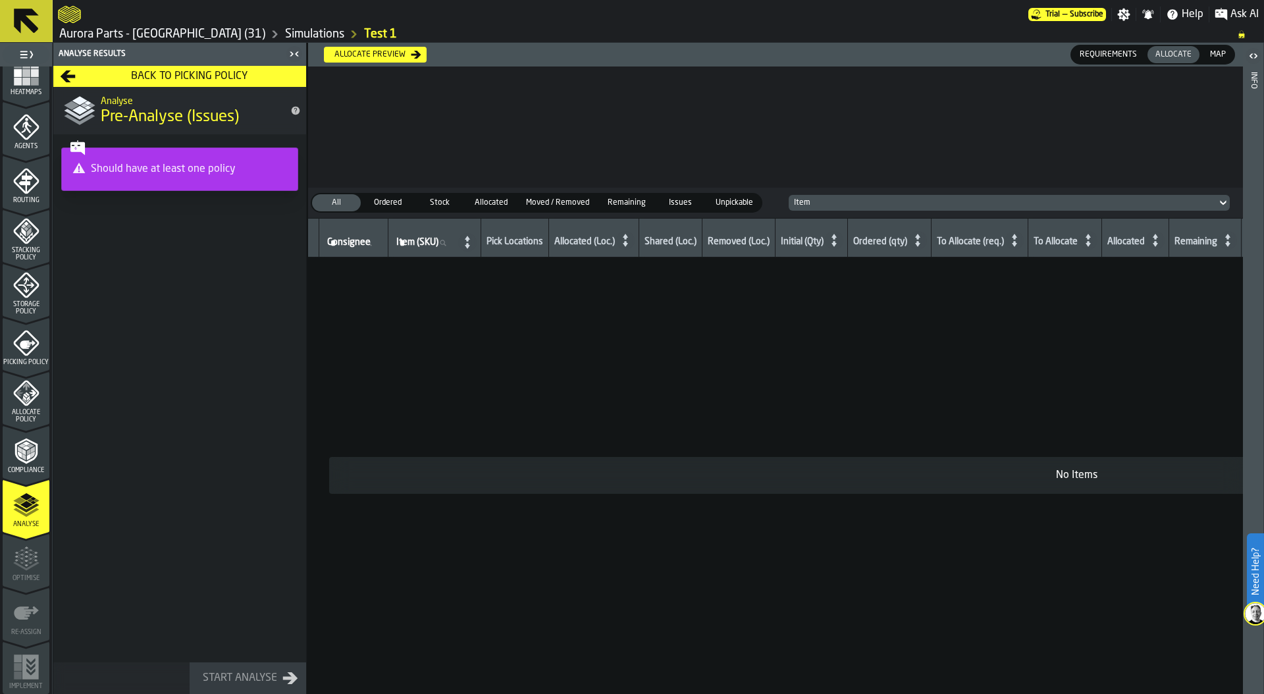
click at [23, 345] on icon "menu Picking Policy" at bounding box center [26, 343] width 26 height 26
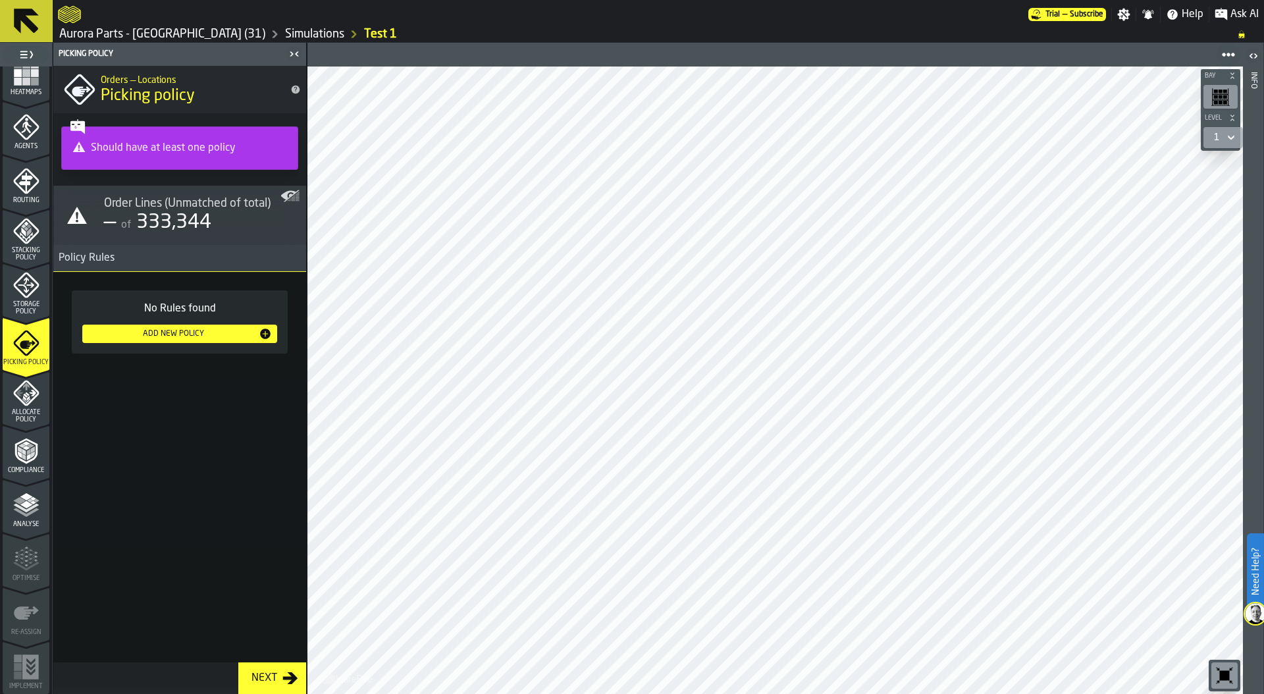
click at [188, 335] on div "Add New Policy" at bounding box center [173, 333] width 171 height 9
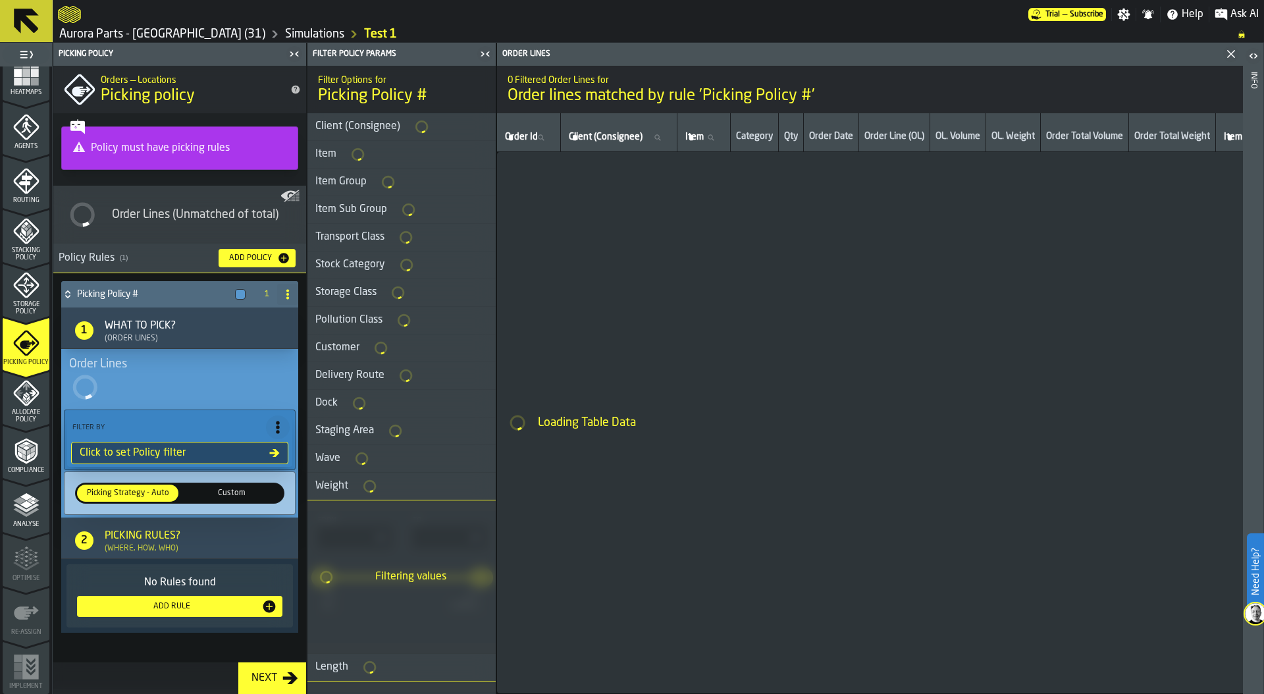
type input "****"
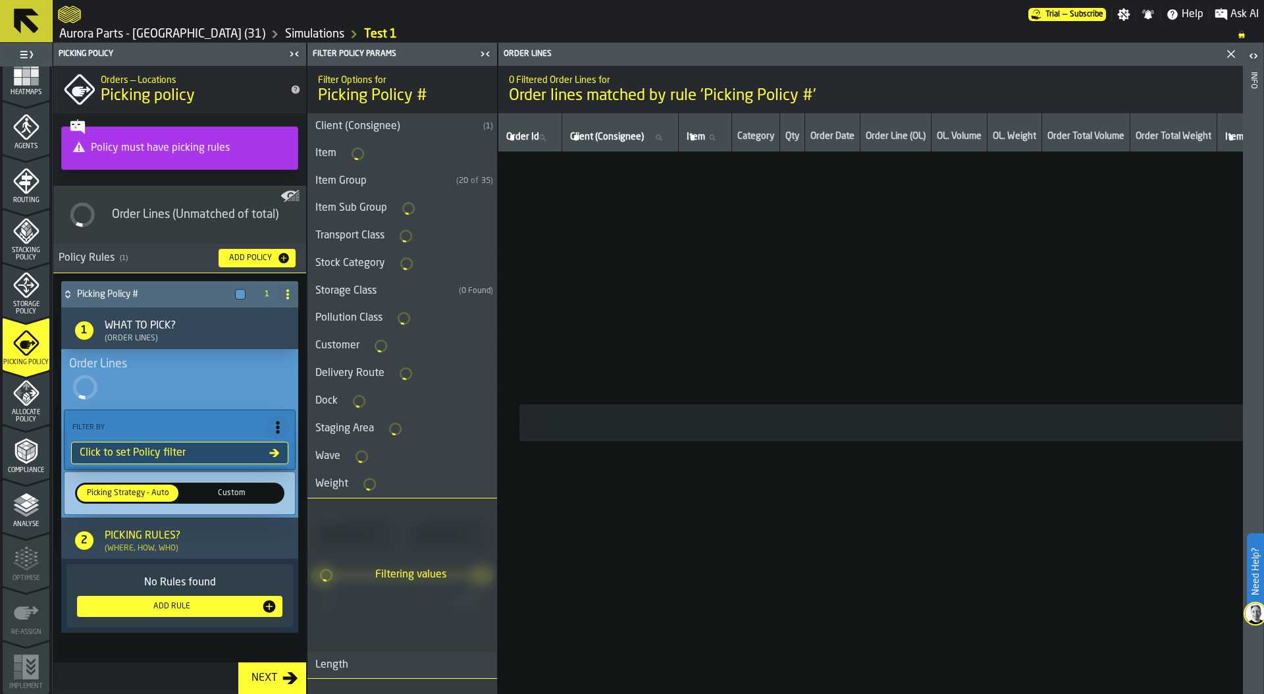
type input "****"
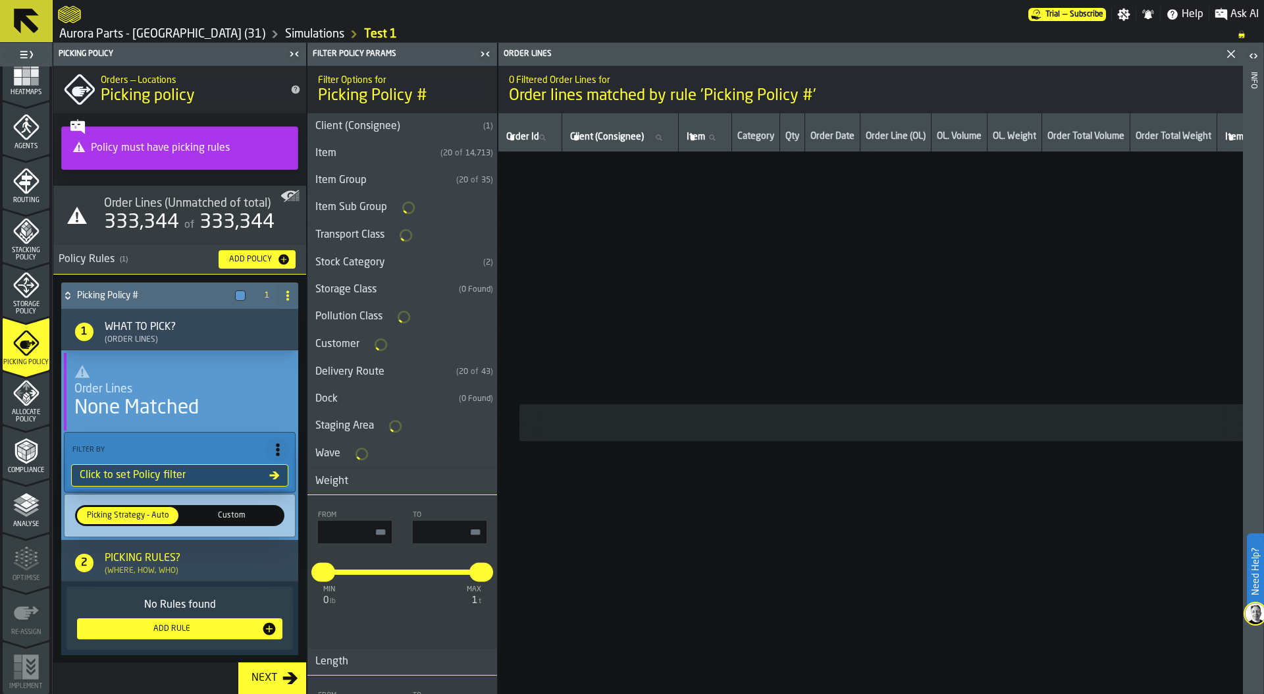
type input "***"
click at [30, 409] on span "Allocate Policy" at bounding box center [26, 416] width 47 height 14
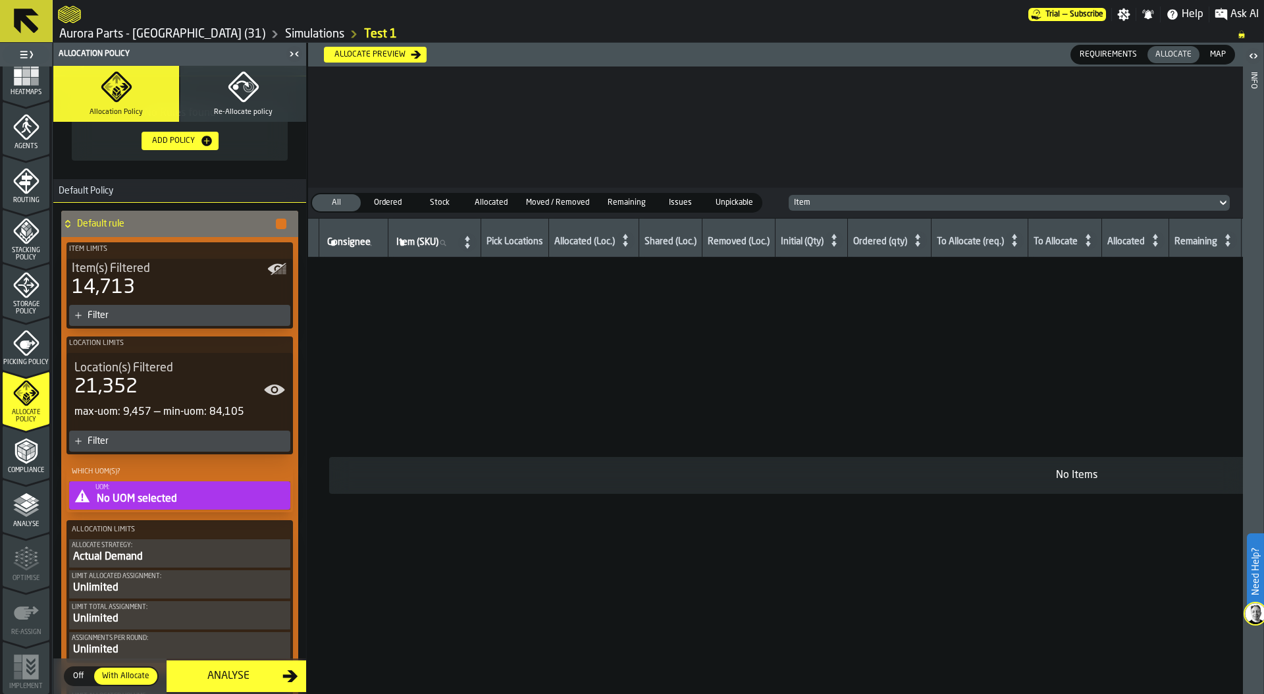
scroll to position [298, 0]
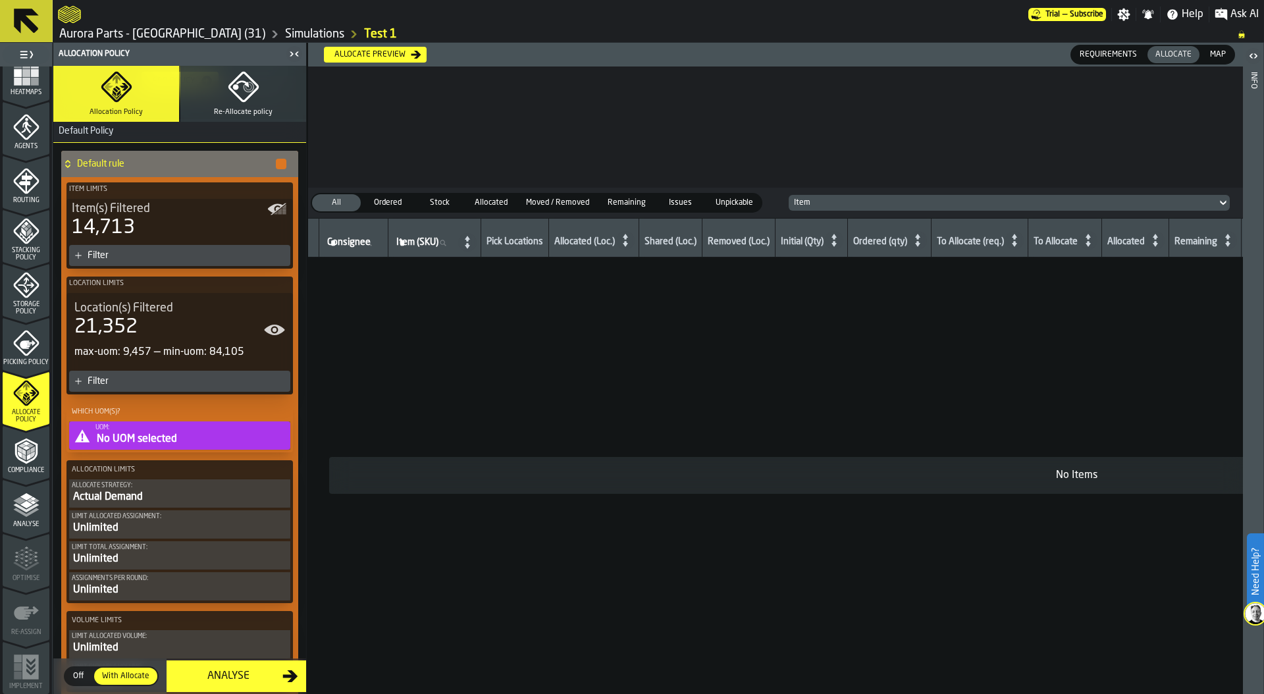
click at [165, 490] on div "Actual Demand" at bounding box center [180, 497] width 216 height 16
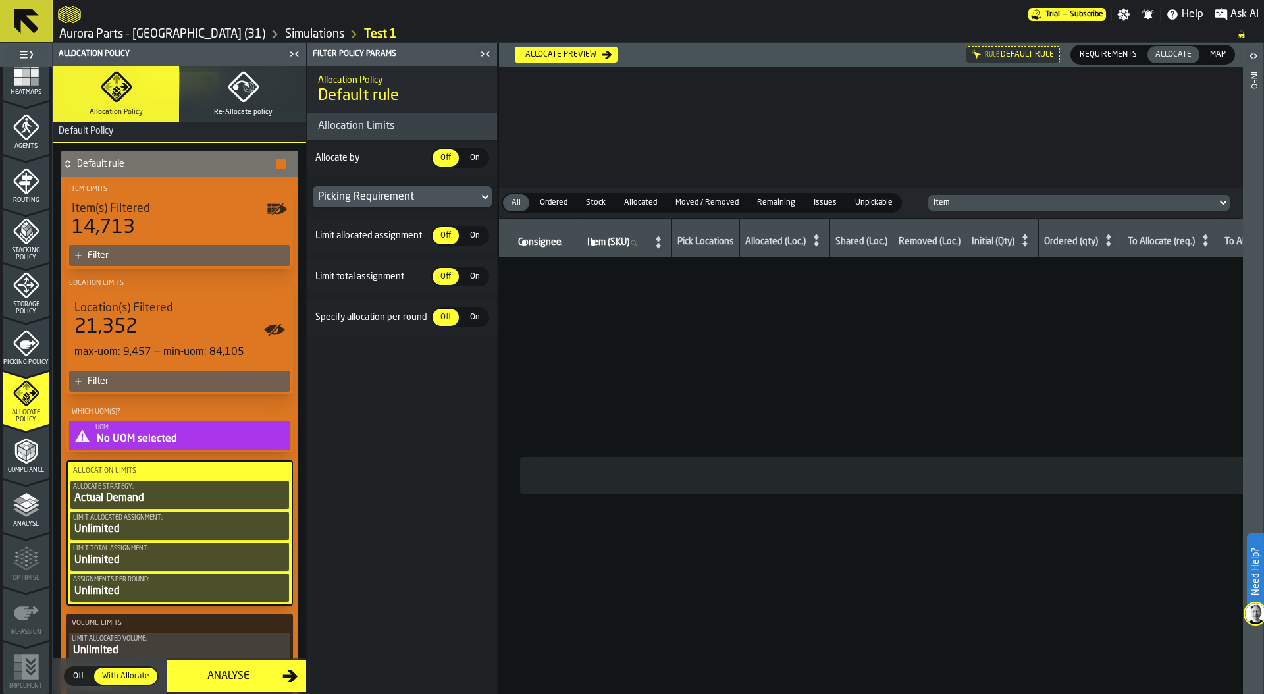
click at [477, 158] on span "On" at bounding box center [474, 158] width 21 height 12
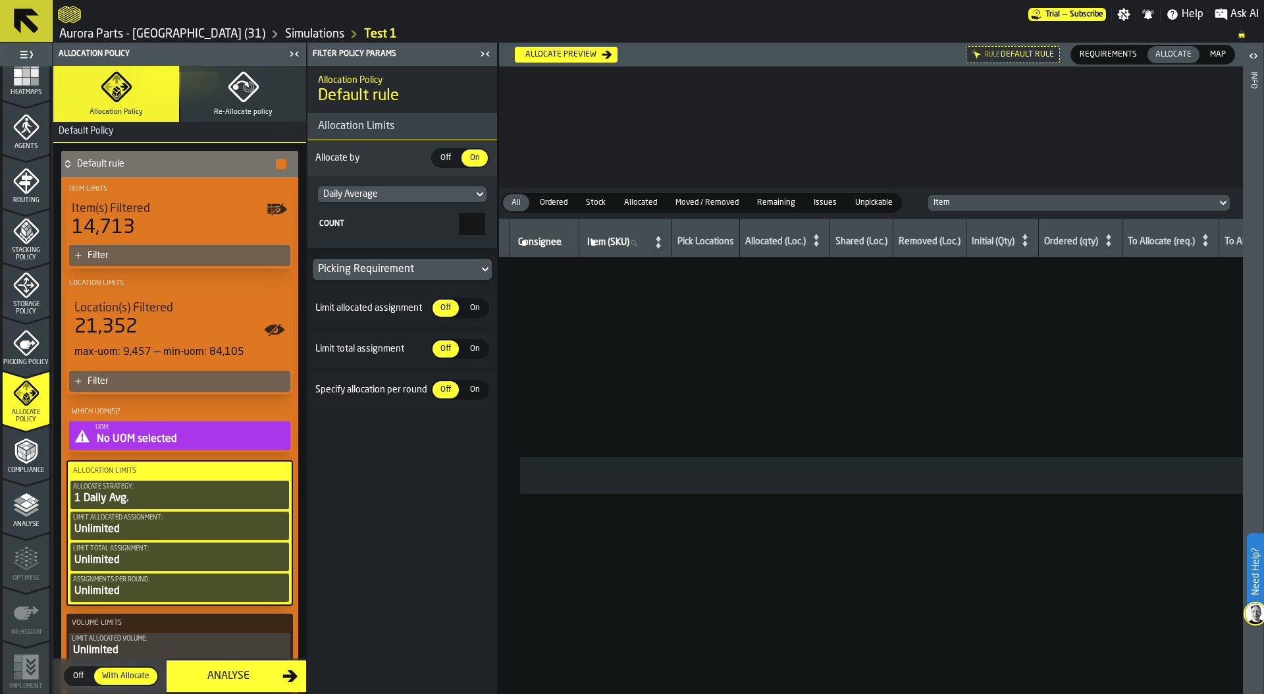
click at [441, 194] on div "Daily Average" at bounding box center [395, 194] width 145 height 11
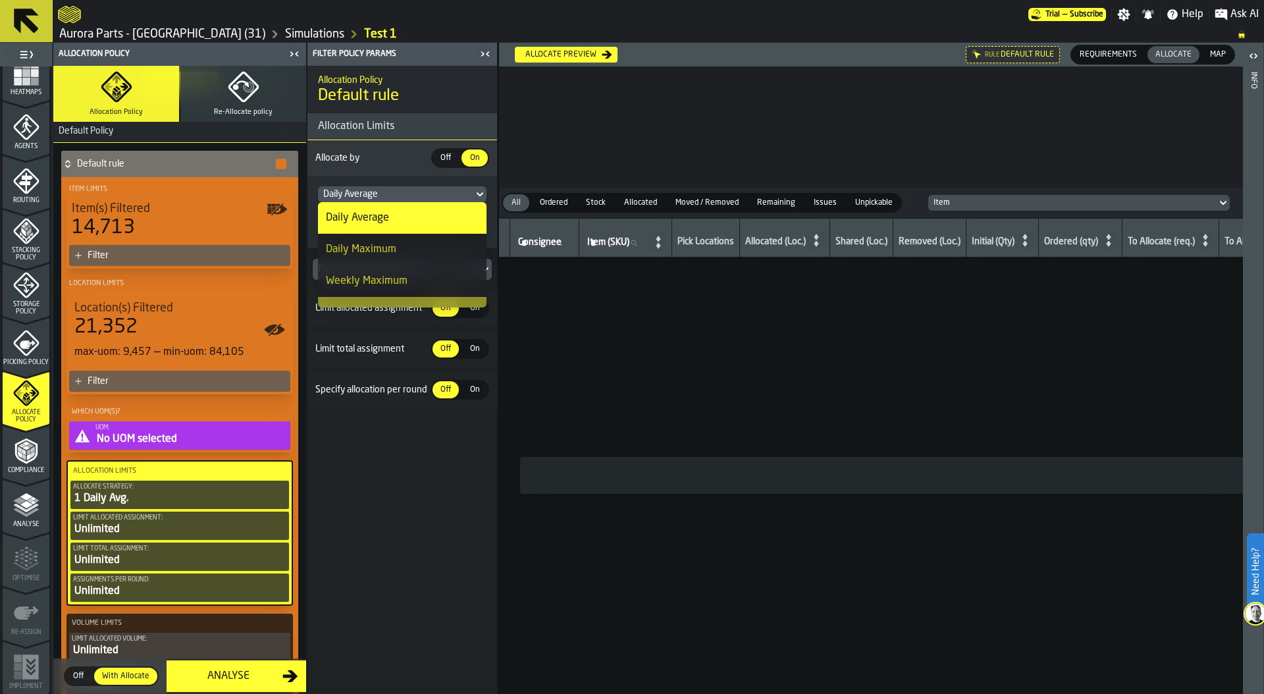
click at [397, 280] on div "Weekly Maximum" at bounding box center [367, 281] width 82 height 16
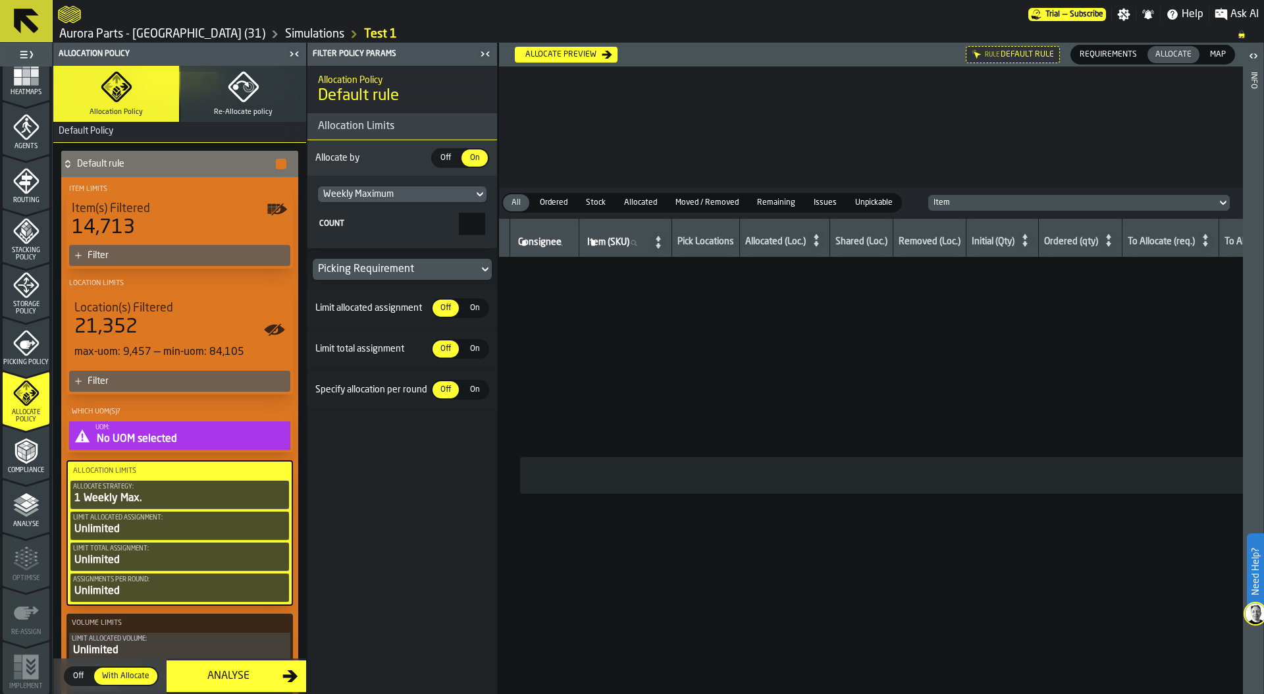
drag, startPoint x: 471, startPoint y: 221, endPoint x: 527, endPoint y: 221, distance: 56.0
click at [526, 221] on main "1 Start 1.1 Layout 1.2 Assignment 1.3 Items 1.4 Orders 1.5 Data Stats 1.6 Heatm…" at bounding box center [632, 368] width 1264 height 651
click at [412, 188] on div "Weekly Maximum" at bounding box center [395, 194] width 155 height 16
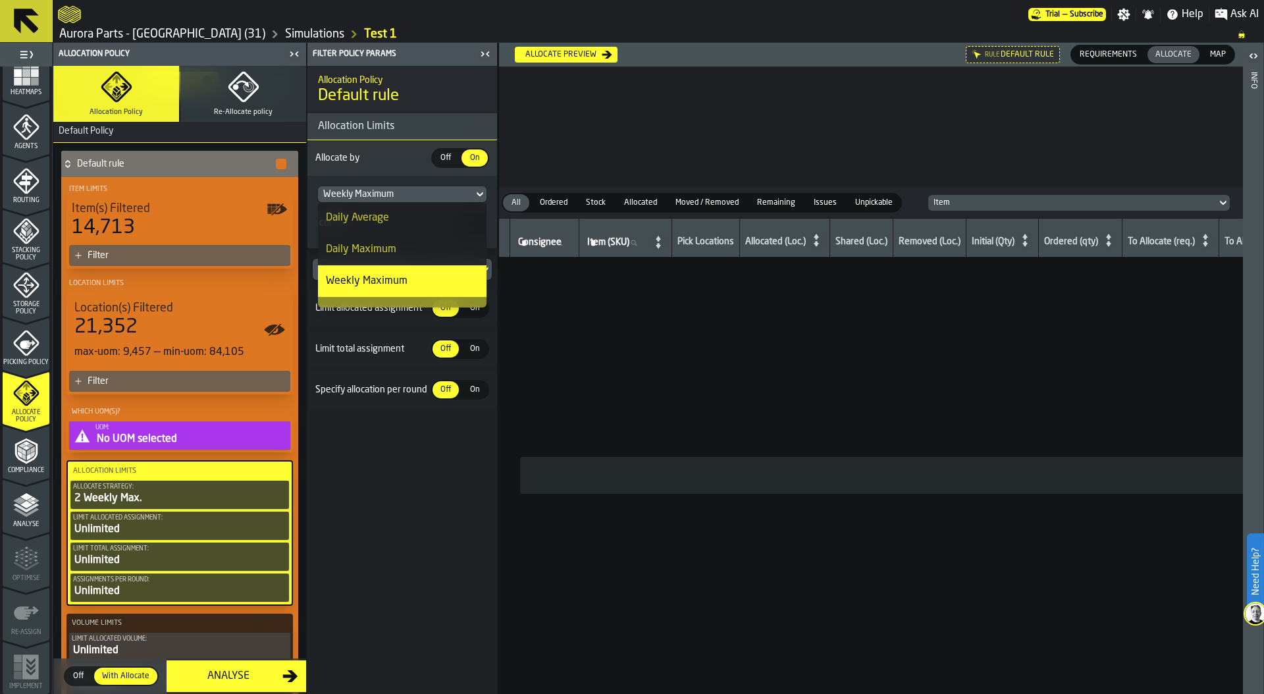
click at [387, 216] on div "Daily Average" at bounding box center [357, 218] width 63 height 16
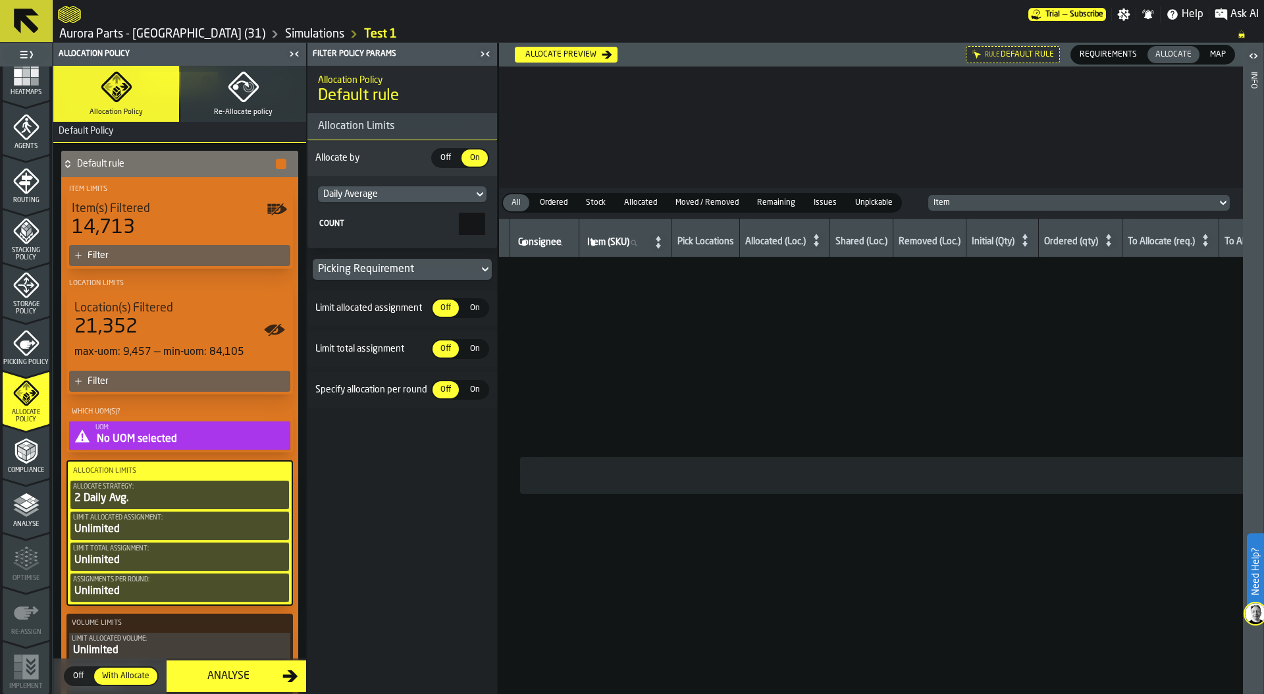
drag, startPoint x: 469, startPoint y: 225, endPoint x: 546, endPoint y: 225, distance: 77.0
click at [546, 225] on main "1 Start 1.1 Layout 1.2 Assignment 1.3 Items 1.4 Orders 1.5 Data Stats 1.6 Heatm…" at bounding box center [632, 368] width 1264 height 651
type input "*"
click at [26, 350] on icon "menu Picking Policy" at bounding box center [26, 343] width 26 height 26
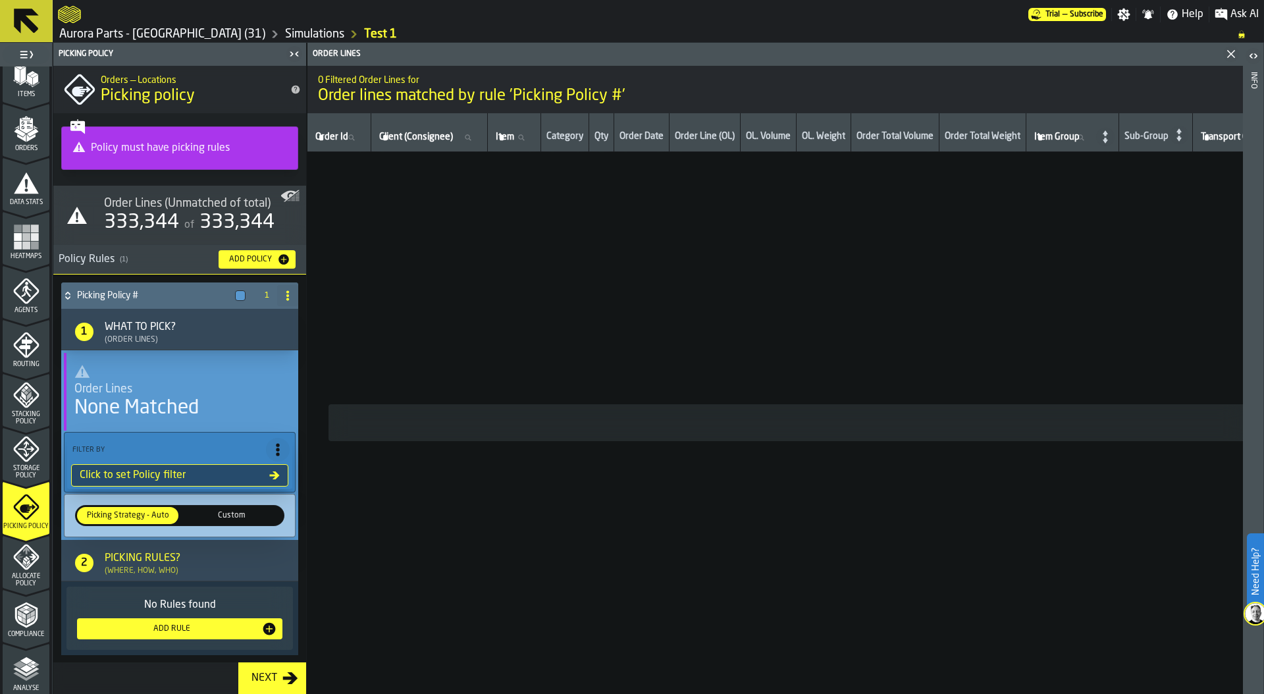
scroll to position [173, 0]
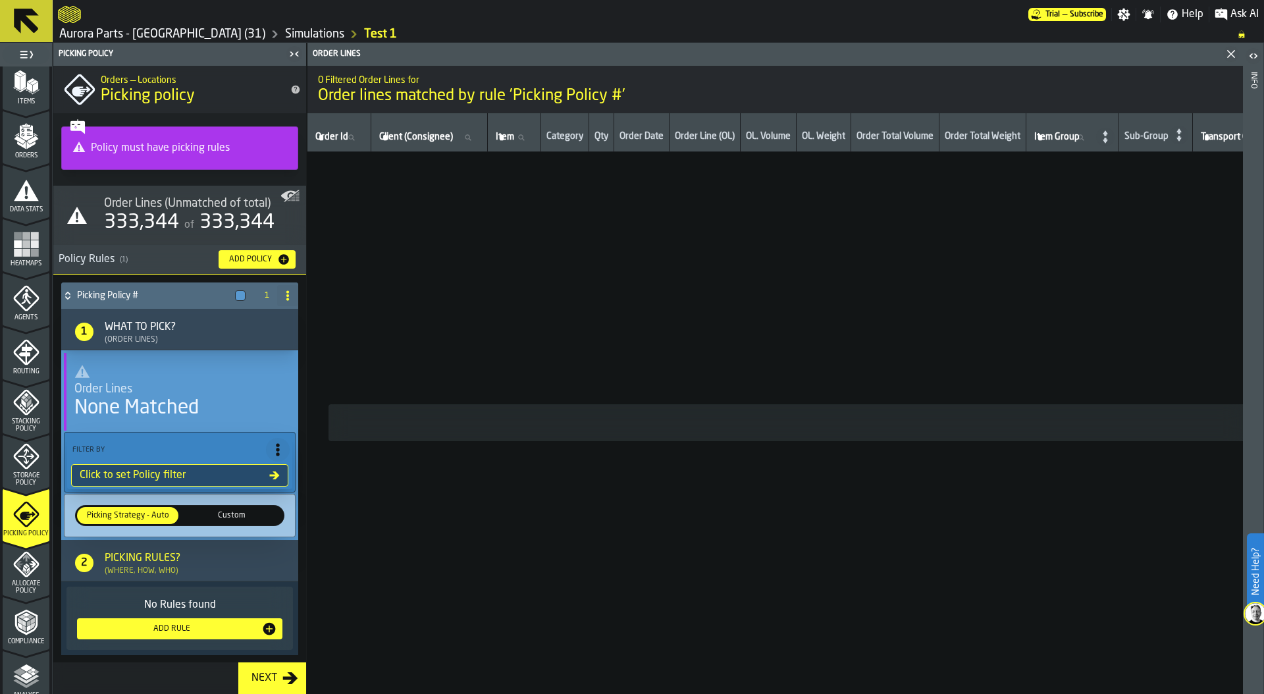
click at [22, 467] on icon "menu Storage Policy" at bounding box center [26, 457] width 26 height 26
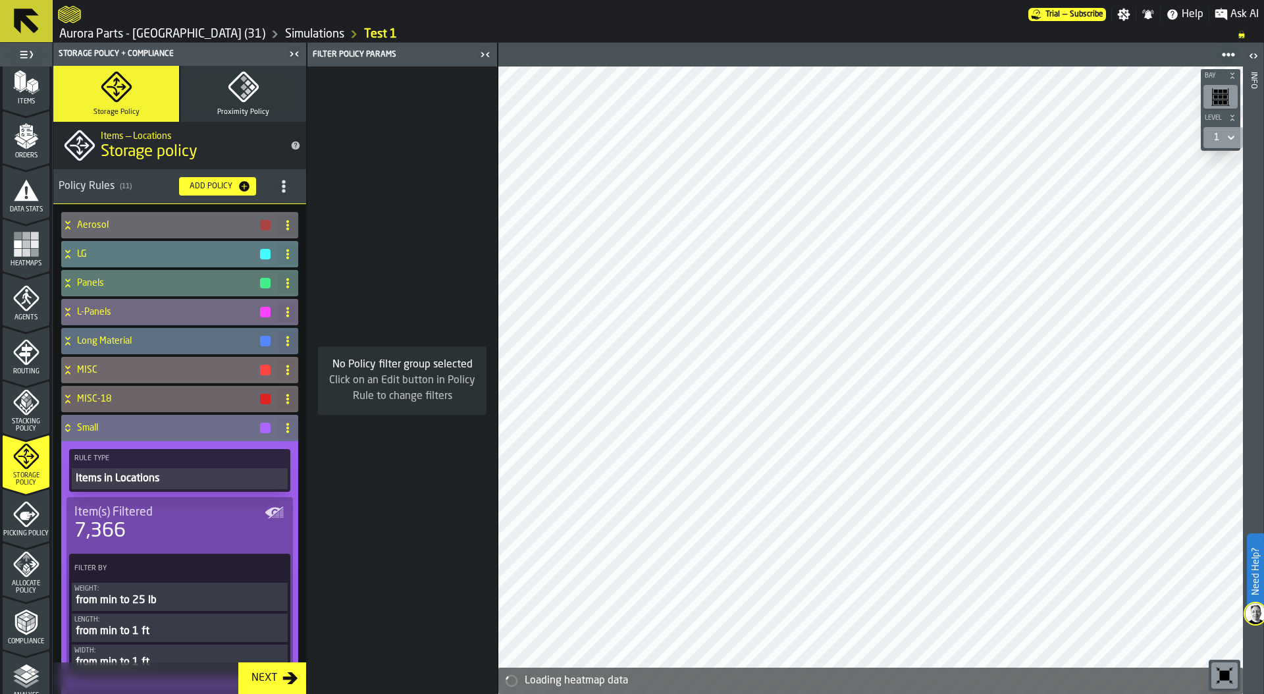
click at [68, 429] on icon at bounding box center [67, 428] width 13 height 11
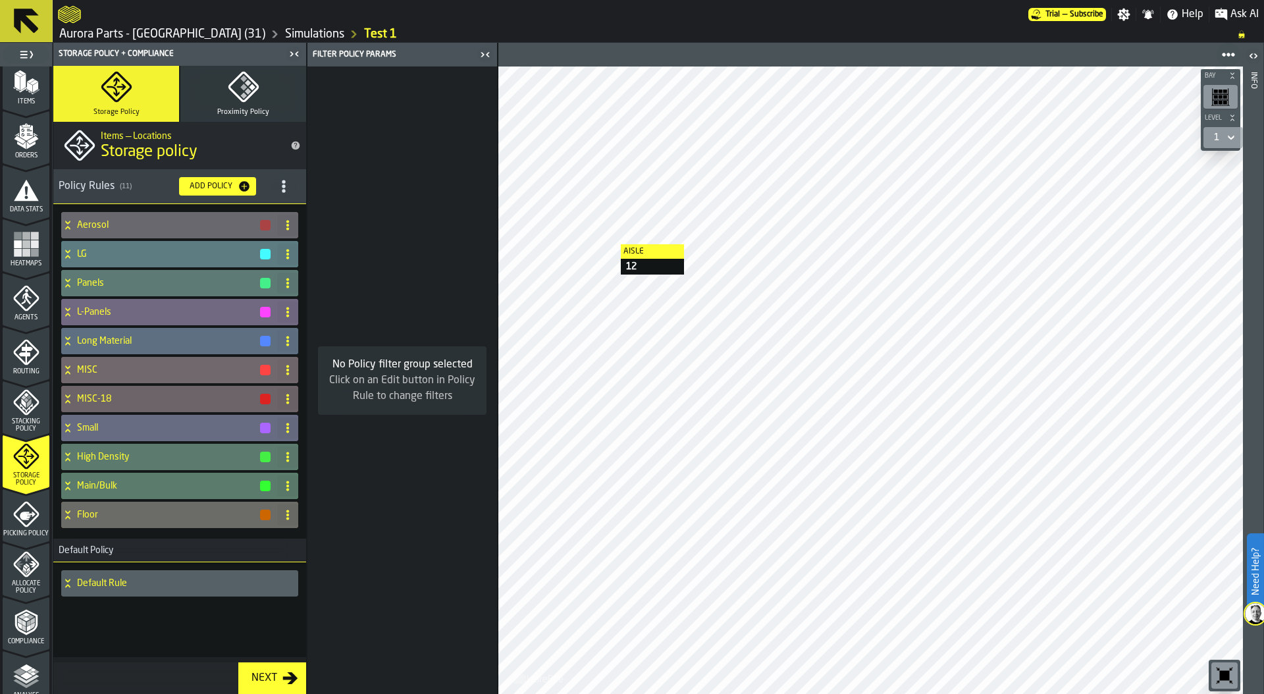
click at [614, 230] on div at bounding box center [870, 381] width 745 height 628
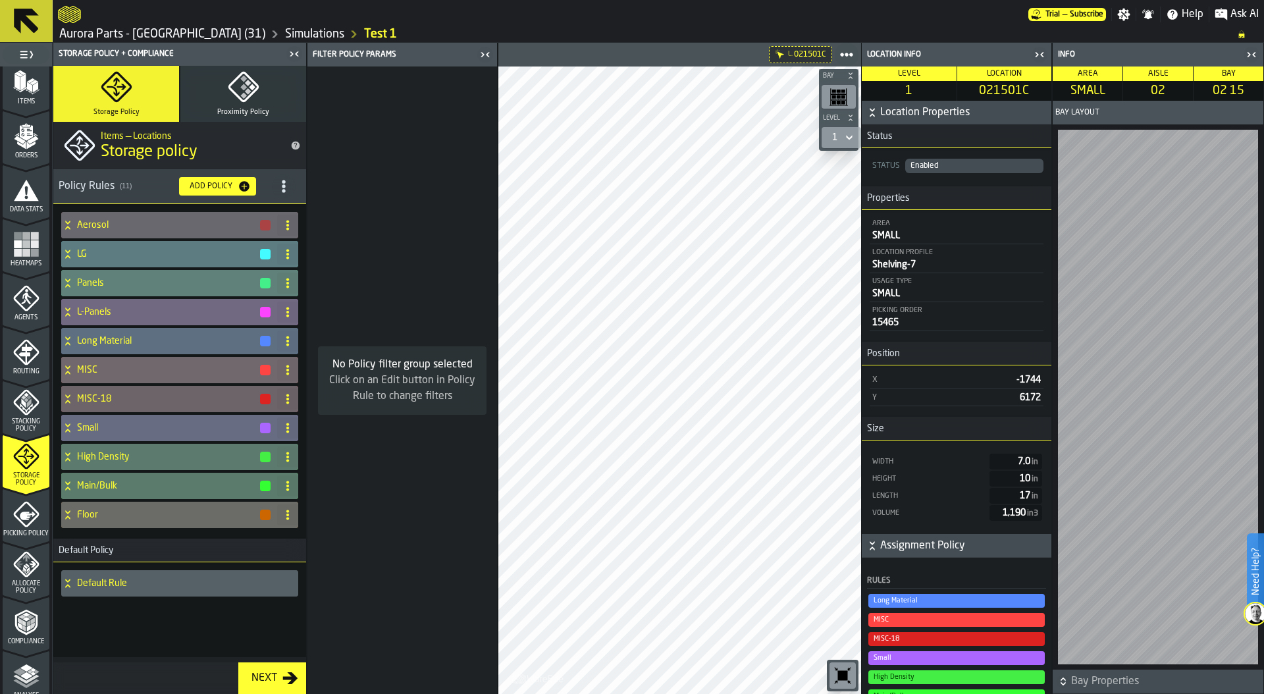
click at [113, 284] on h4 "Panels" at bounding box center [168, 283] width 182 height 11
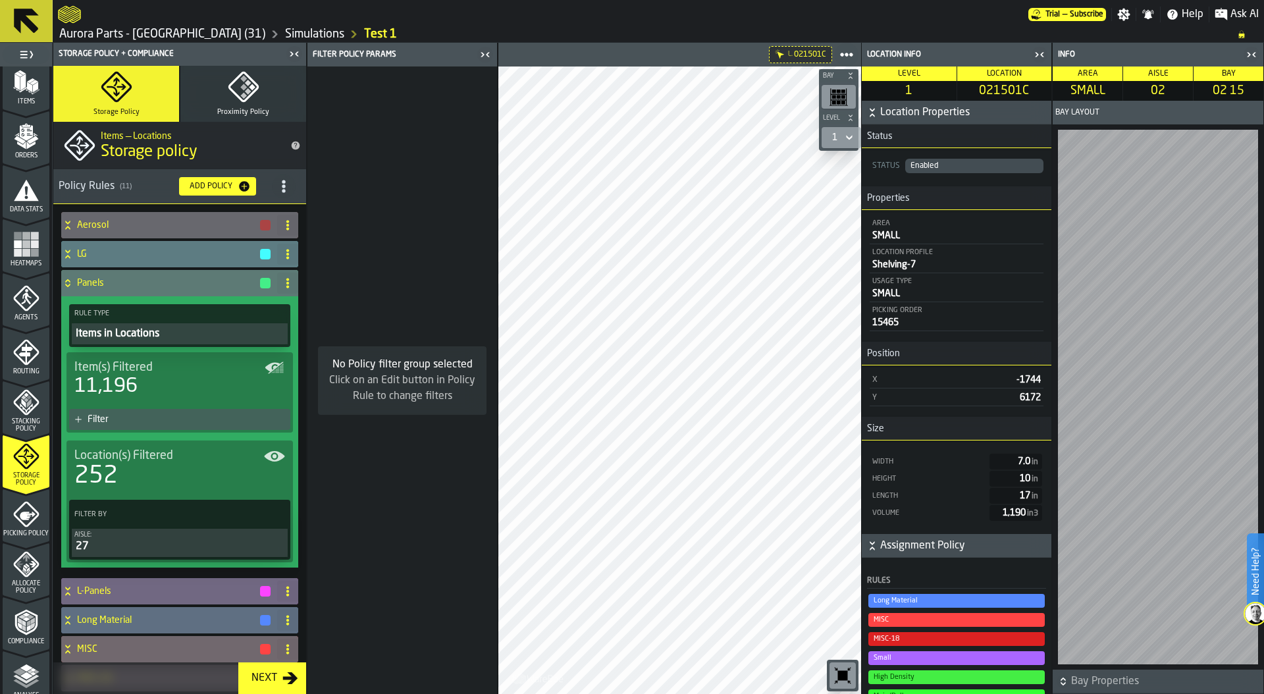
click at [1046, 57] on icon "button-toggle-Close me" at bounding box center [1040, 55] width 16 height 16
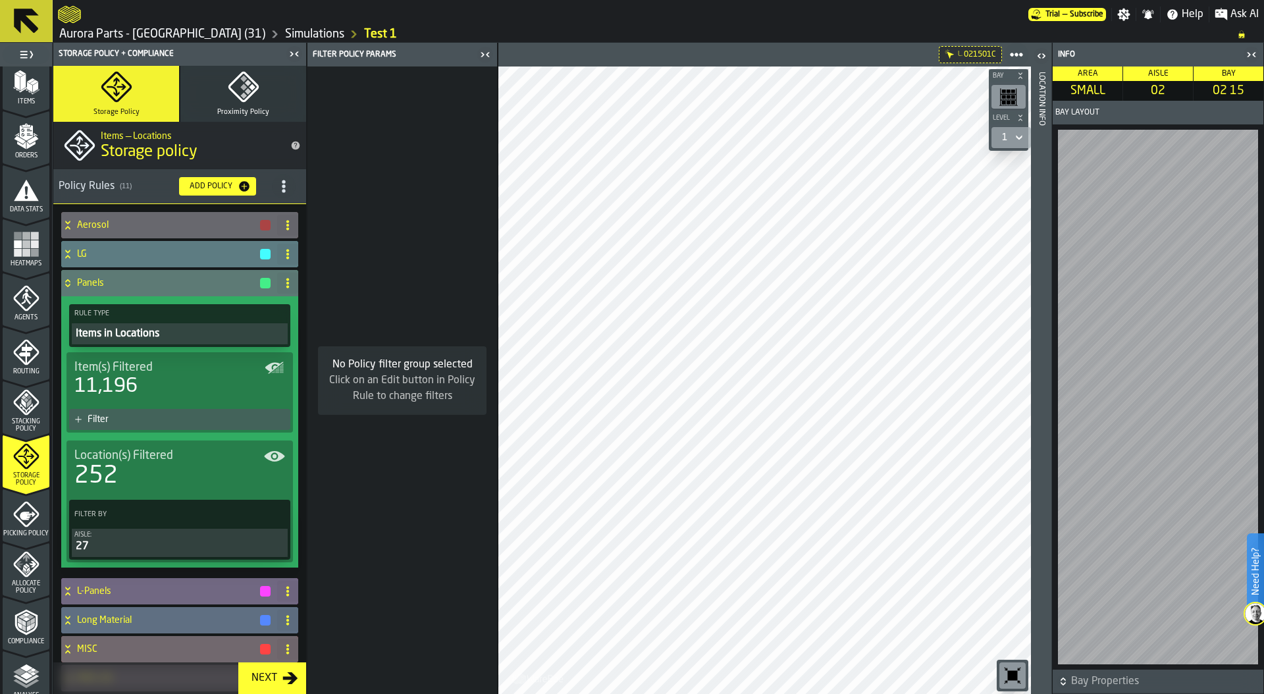
click at [1253, 55] on icon "button-toggle-Close me" at bounding box center [1253, 54] width 3 height 5
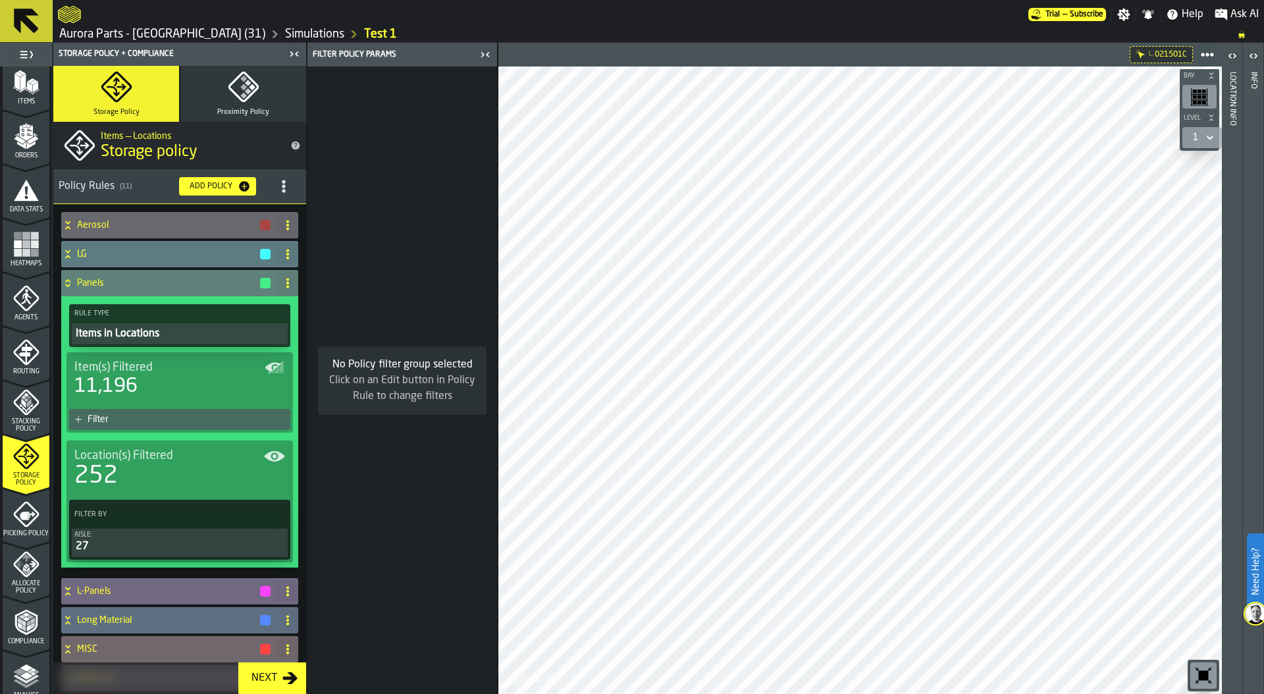
click at [155, 417] on div "Filter" at bounding box center [187, 419] width 198 height 11
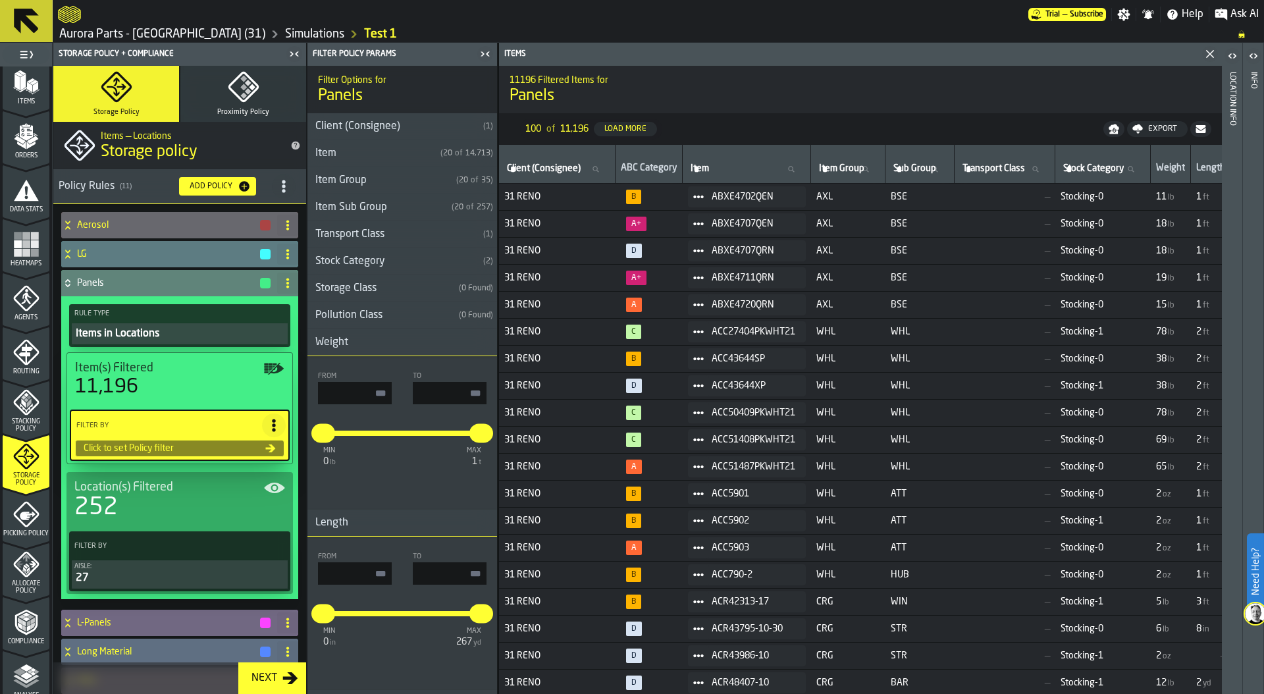
click at [406, 343] on h3 "Weight" at bounding box center [403, 342] width 190 height 27
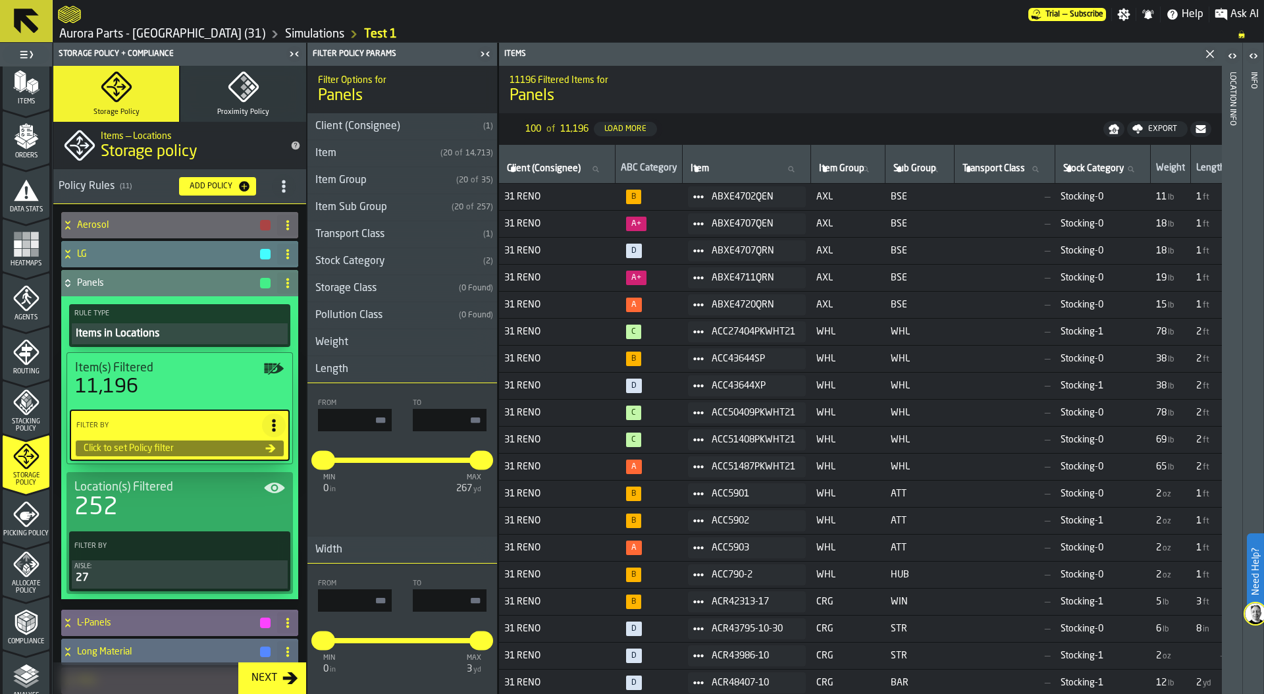
click at [399, 369] on h3 "Length" at bounding box center [403, 369] width 190 height 27
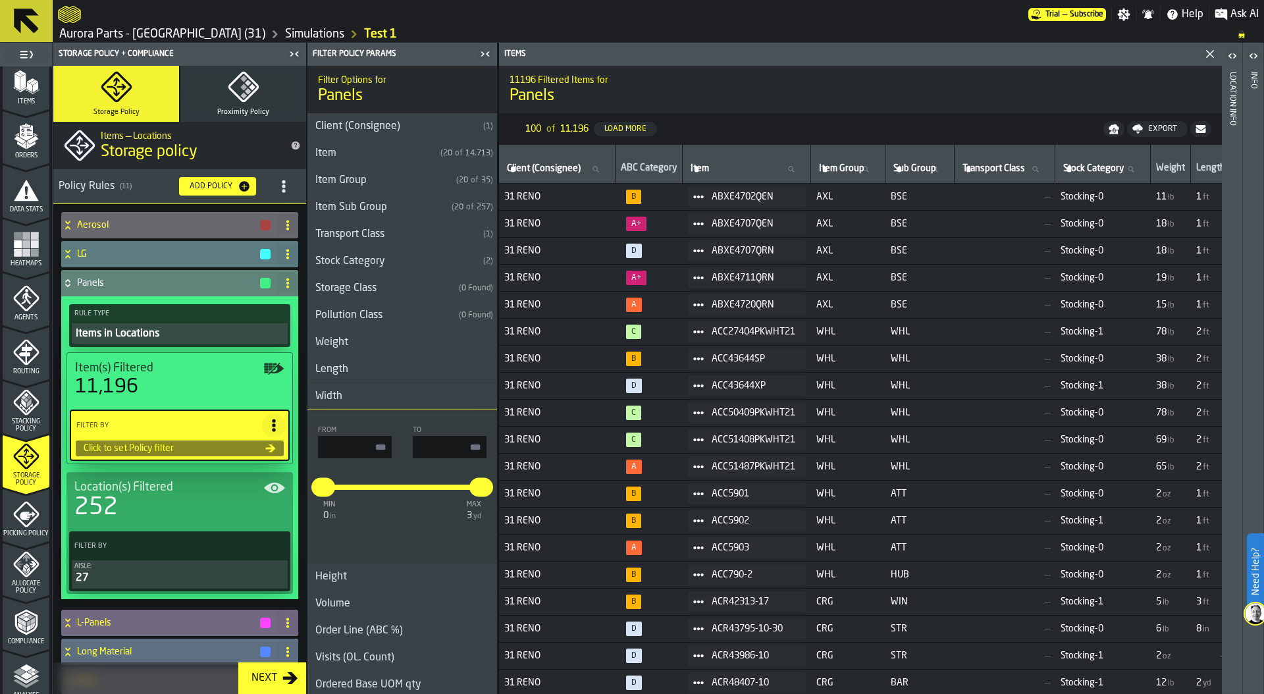
click at [401, 392] on h3 "Width" at bounding box center [403, 396] width 190 height 27
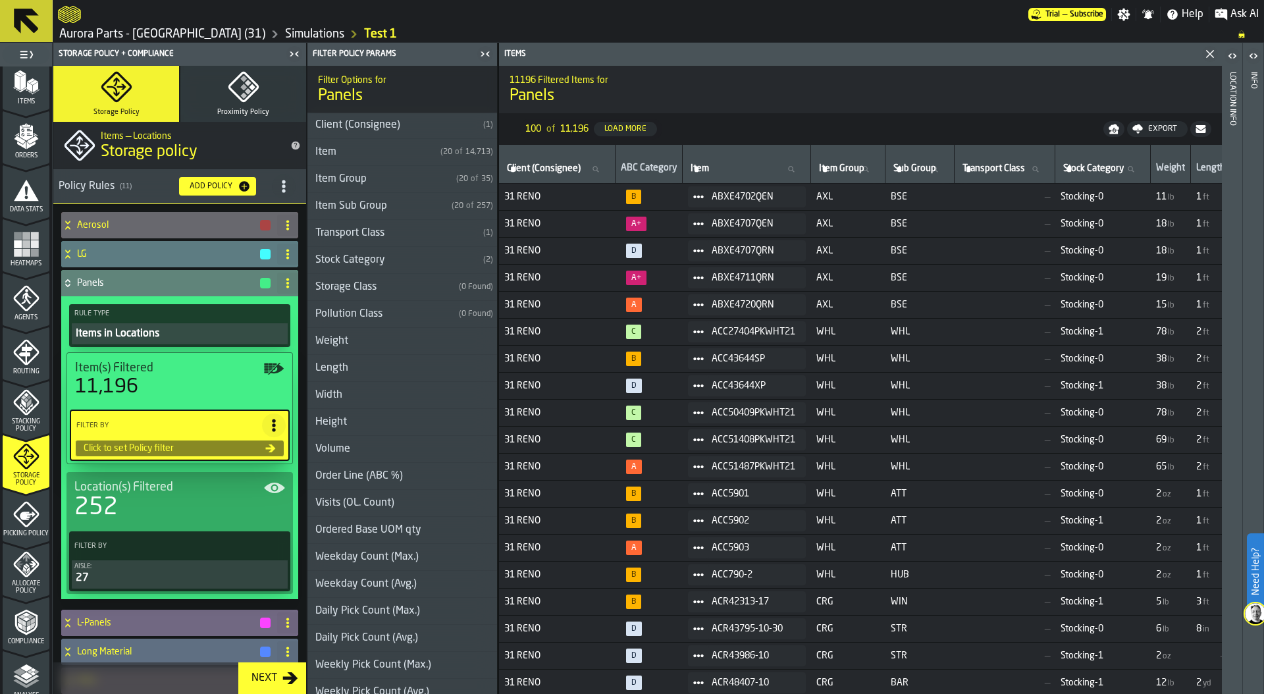
scroll to position [0, 0]
click at [369, 425] on h3 "Height" at bounding box center [403, 423] width 190 height 27
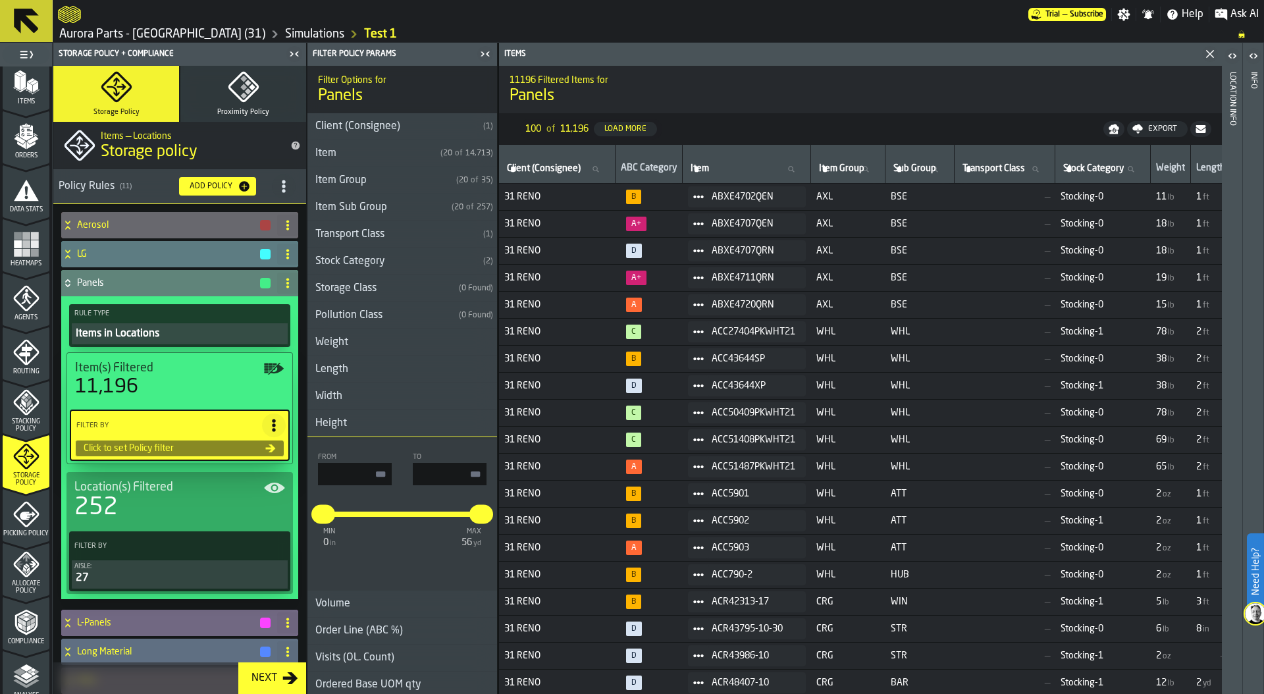
click at [446, 472] on input "input-value-" at bounding box center [450, 474] width 74 height 22
type input "*"
click at [348, 475] on input "input-value-" at bounding box center [355, 474] width 74 height 22
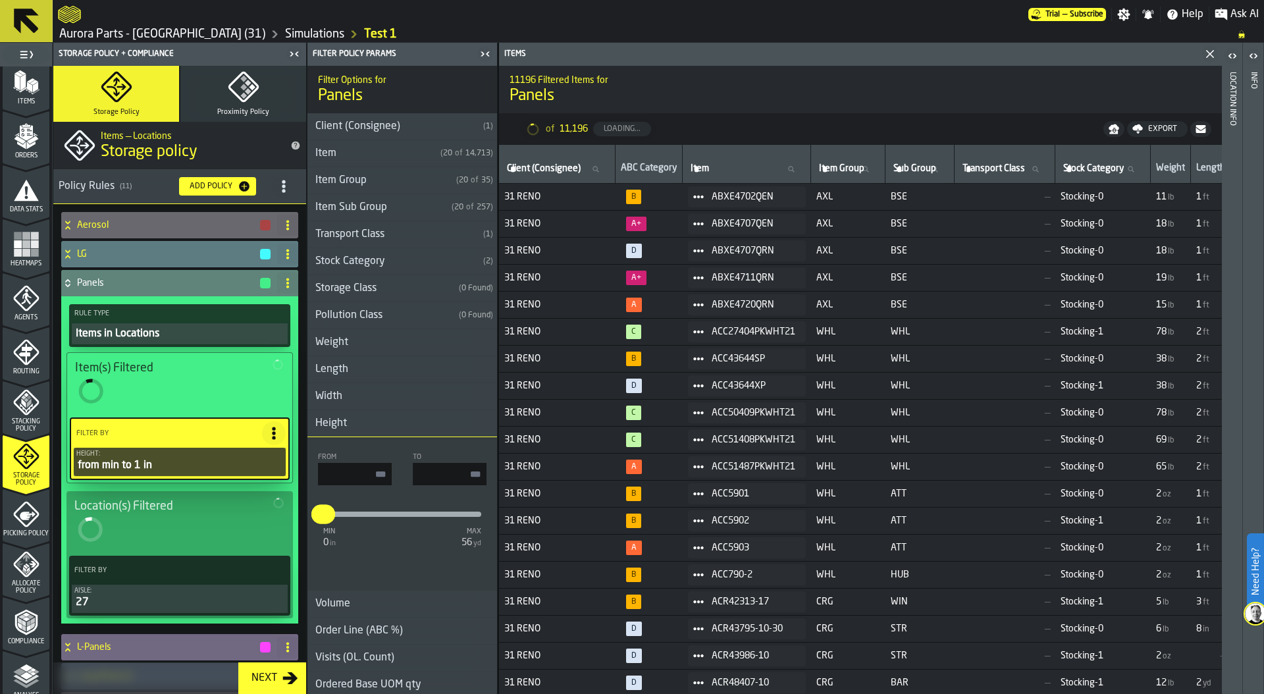
type input "*"
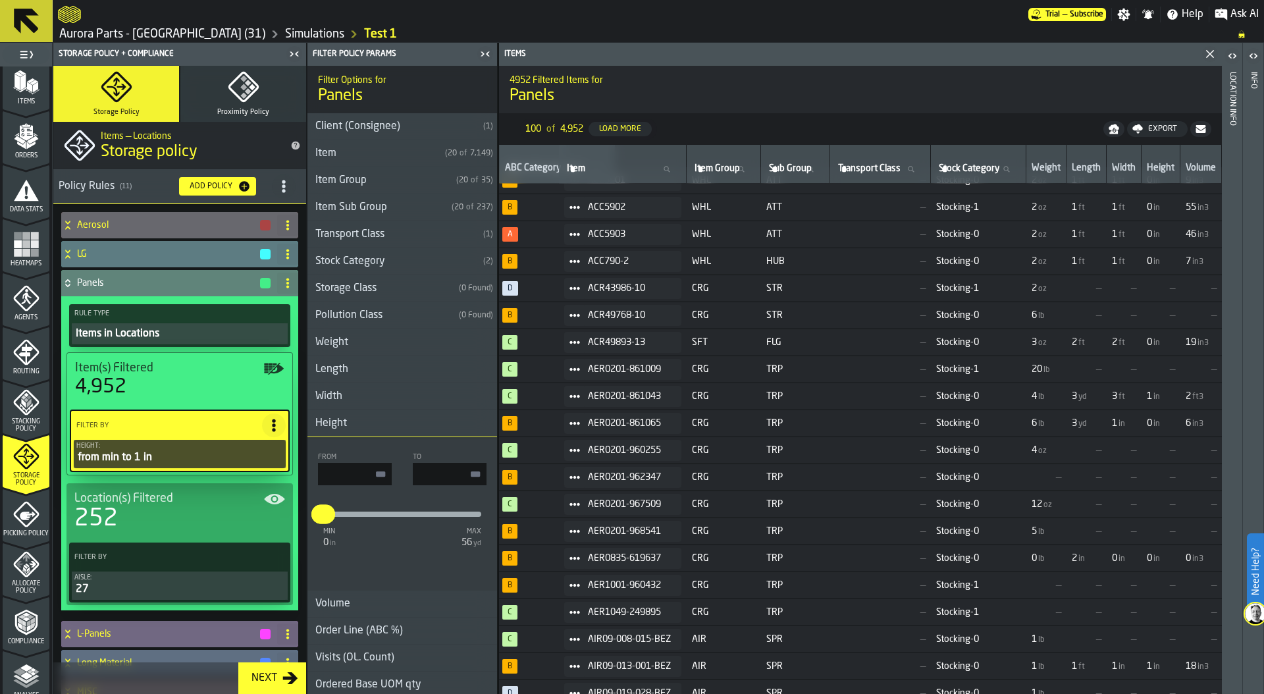
scroll to position [0, 150]
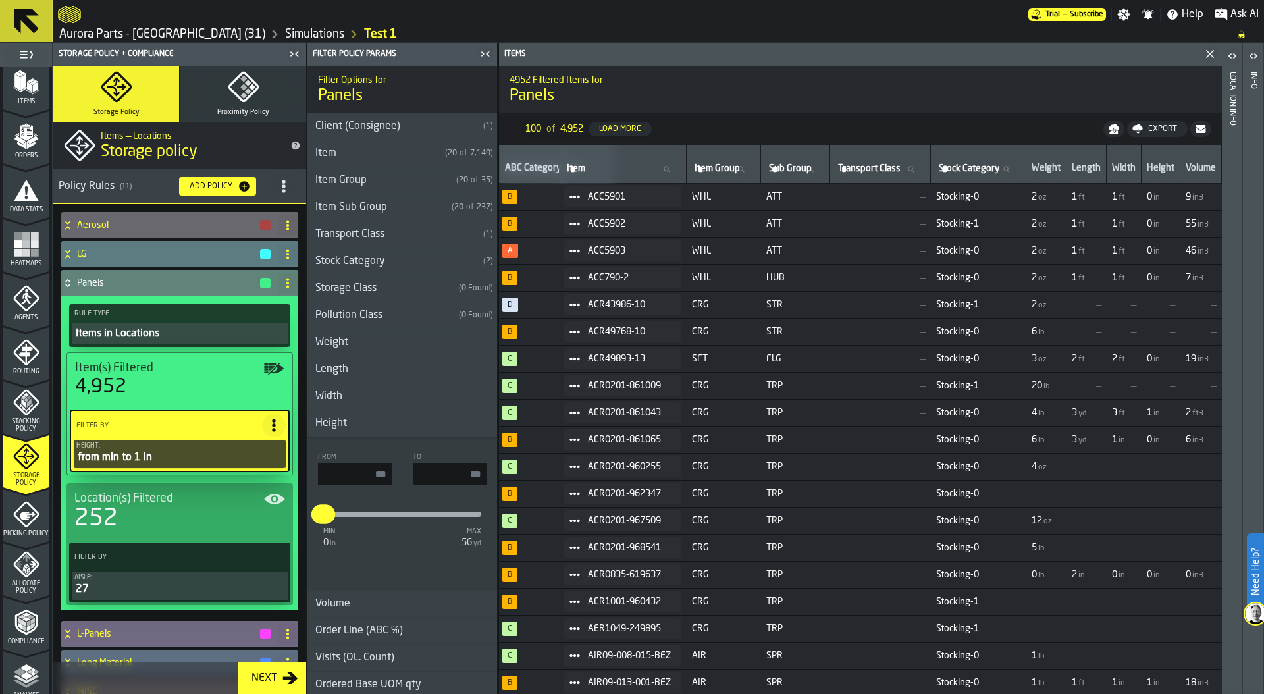
click at [388, 421] on h3 "Height" at bounding box center [403, 423] width 190 height 27
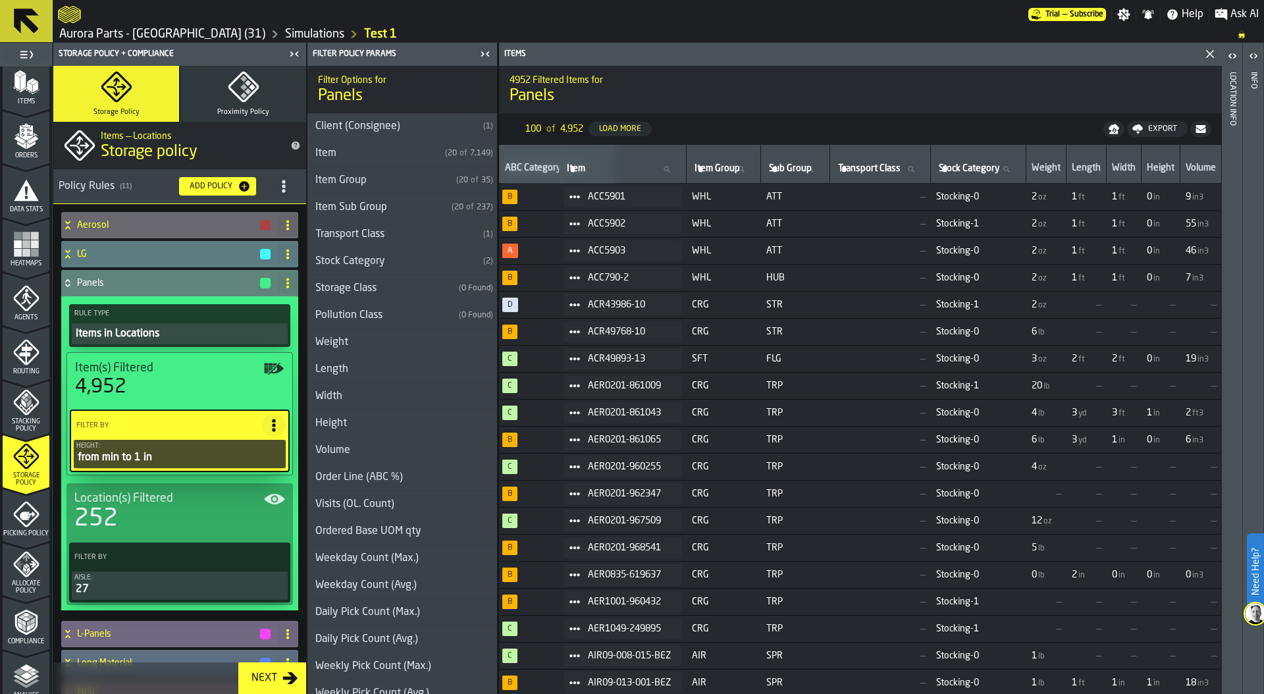
click at [411, 373] on h3 "Length" at bounding box center [403, 369] width 190 height 27
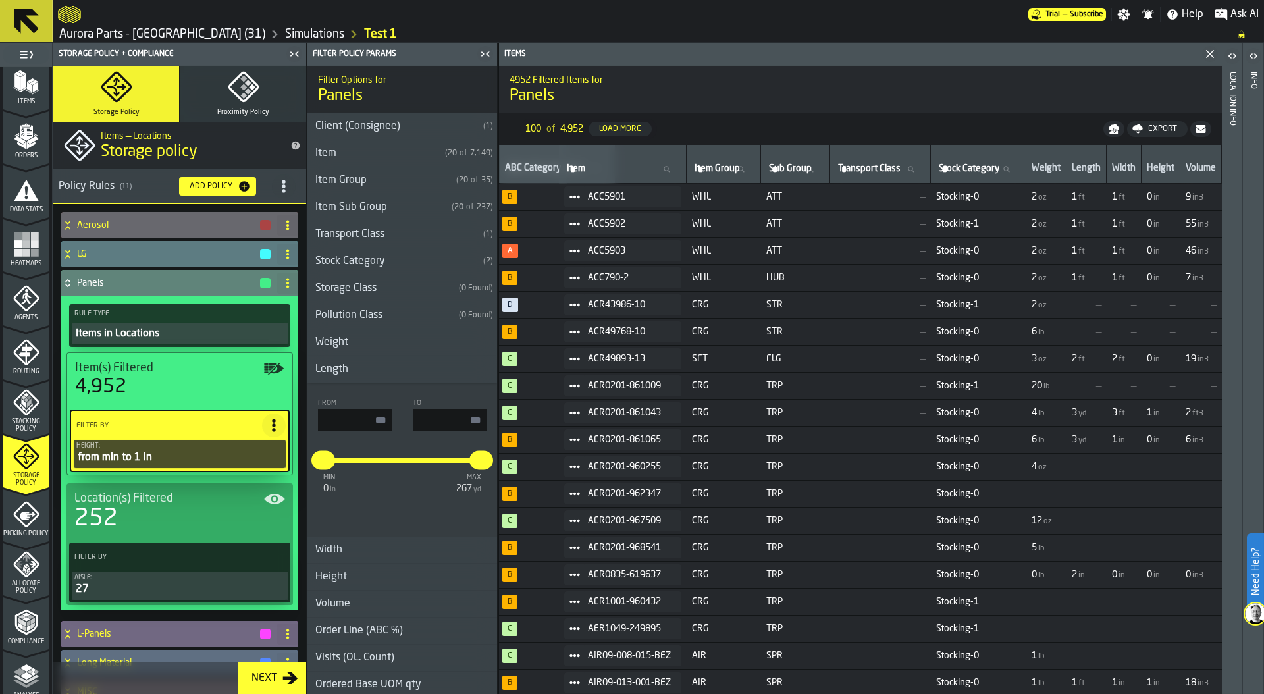
click at [213, 450] on div "Height: from min to 1 in" at bounding box center [179, 454] width 207 height 23
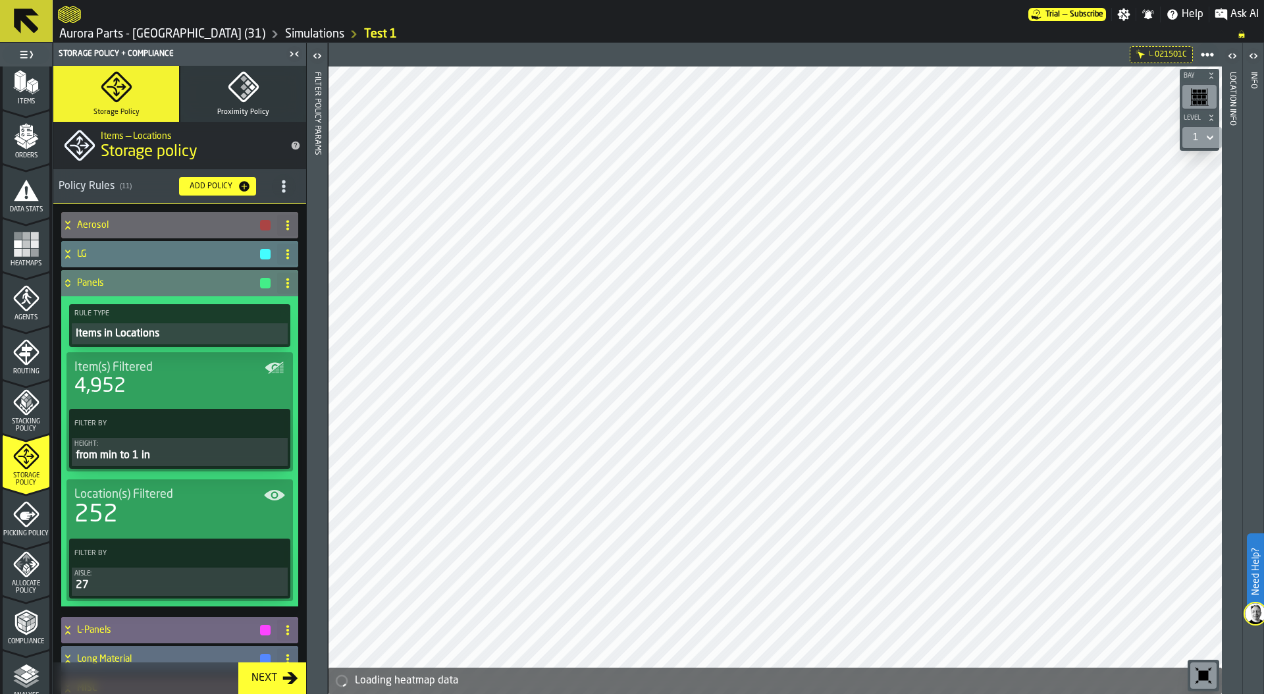
click at [213, 450] on div "from min to 1 in" at bounding box center [179, 456] width 211 height 16
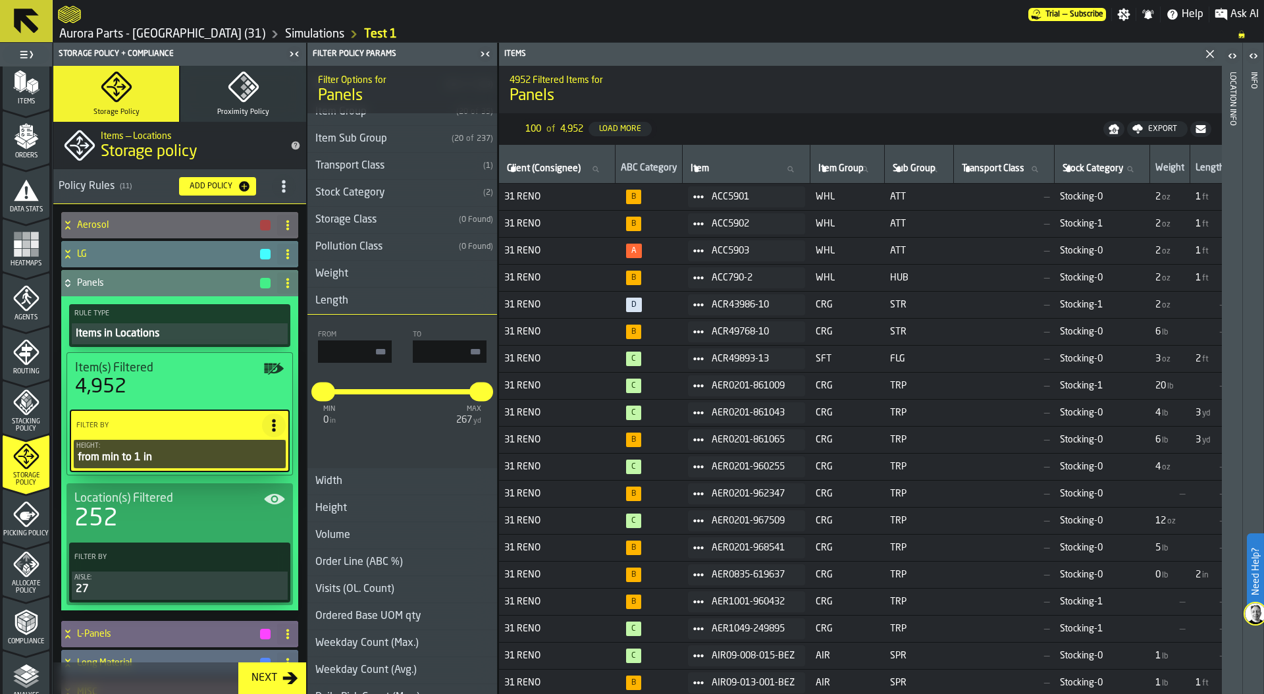
scroll to position [109, 0]
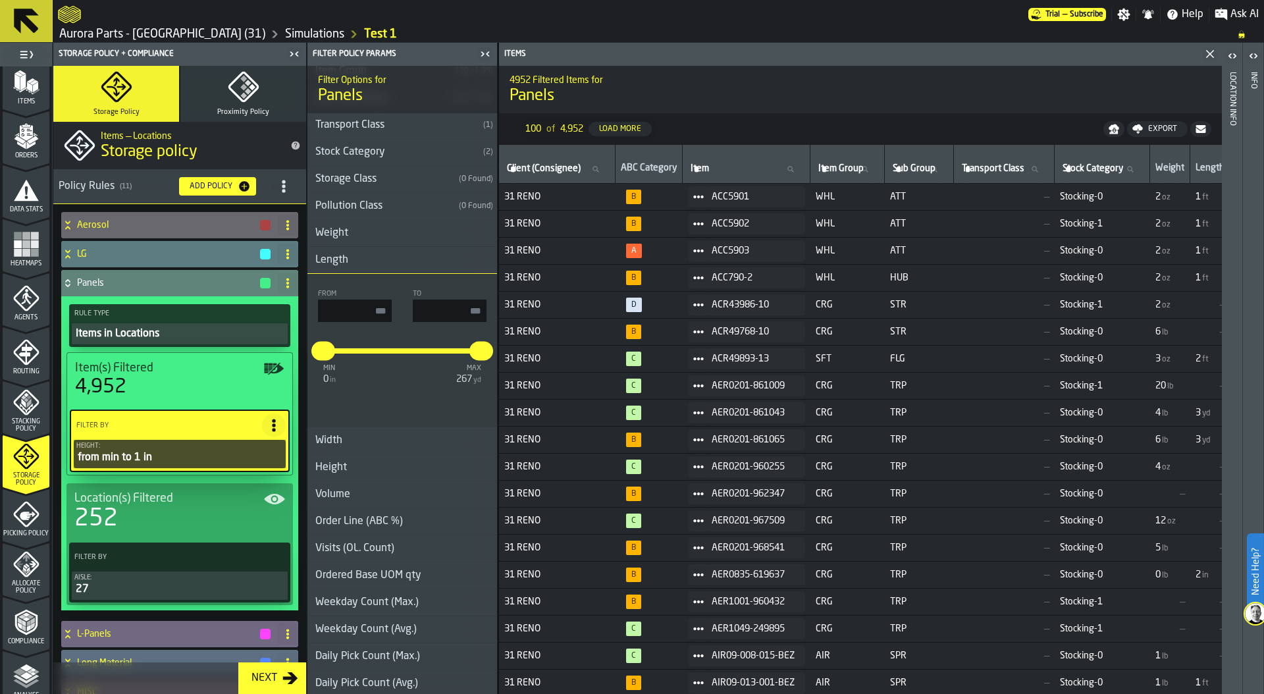
click at [416, 470] on h3 "Height" at bounding box center [403, 467] width 190 height 27
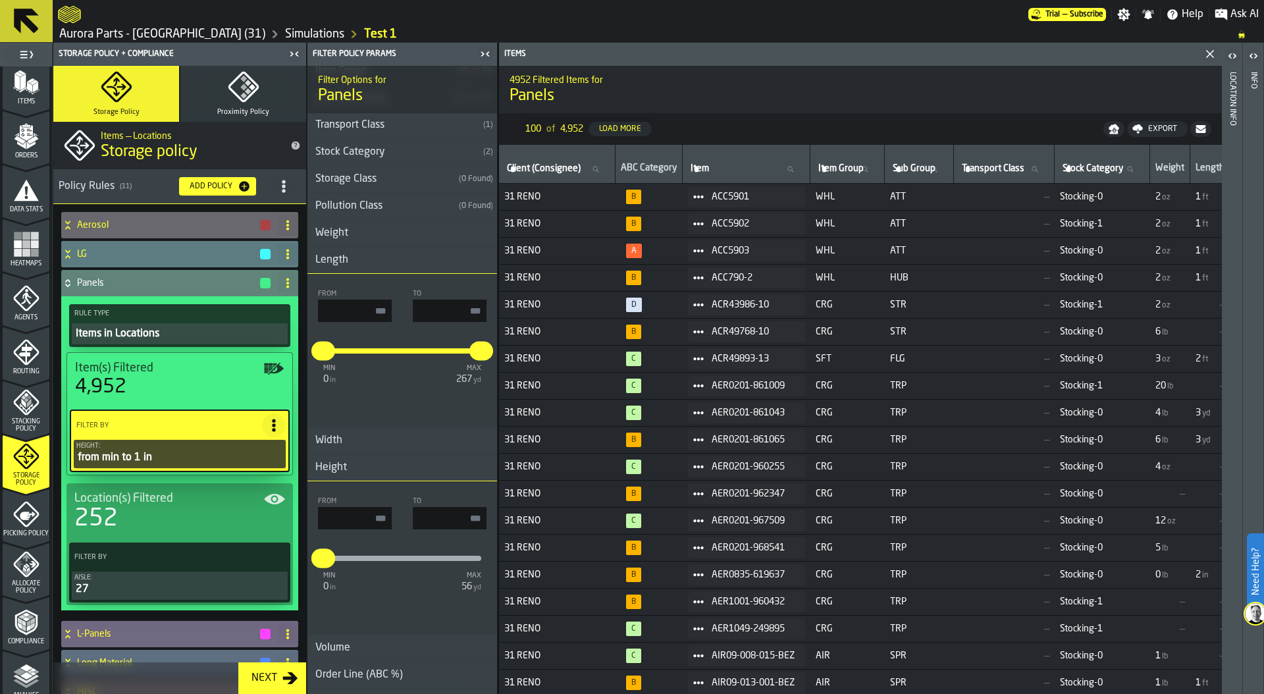
drag, startPoint x: 450, startPoint y: 520, endPoint x: 489, endPoint y: 520, distance: 38.2
click at [489, 520] on div "From To * min 0 in max 56 yd * *" at bounding box center [403, 558] width 190 height 132
type input "*"
click at [405, 424] on div "From To min 0 in max 267 yd * ****" at bounding box center [403, 350] width 190 height 153
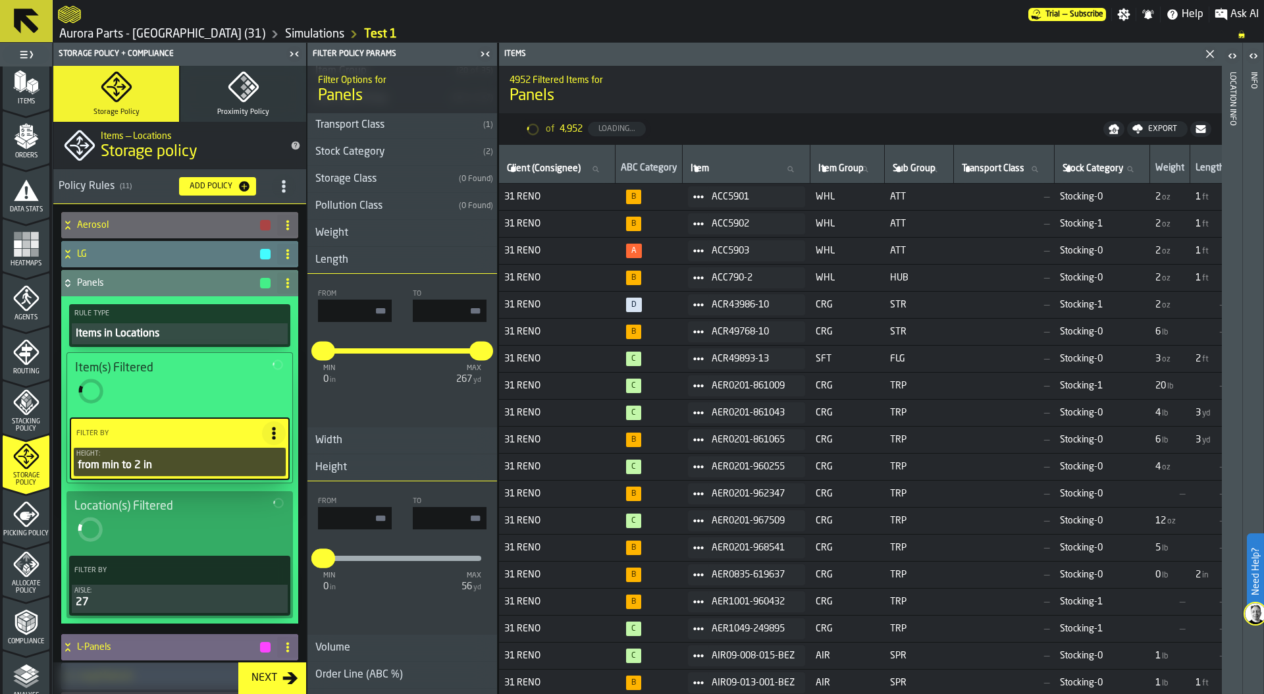
type input "*"
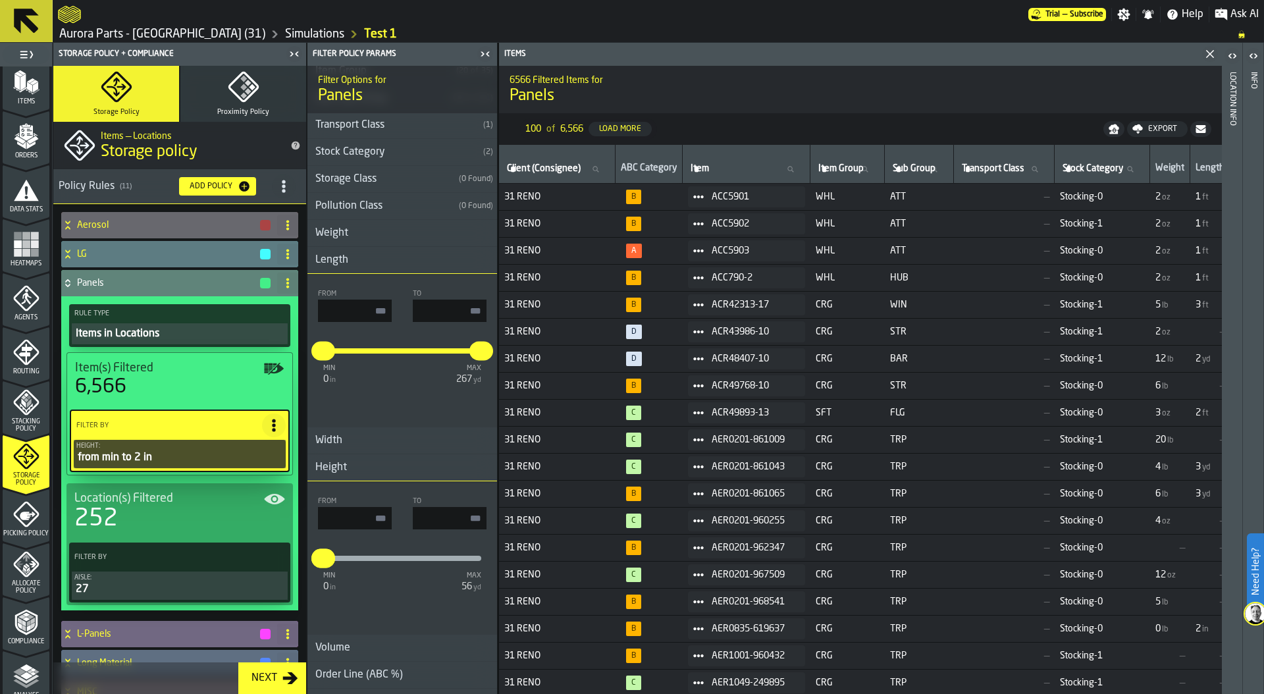
click at [371, 310] on input "input-value-" at bounding box center [355, 311] width 74 height 22
type input "**"
click at [447, 318] on input "input-value-" at bounding box center [450, 311] width 74 height 22
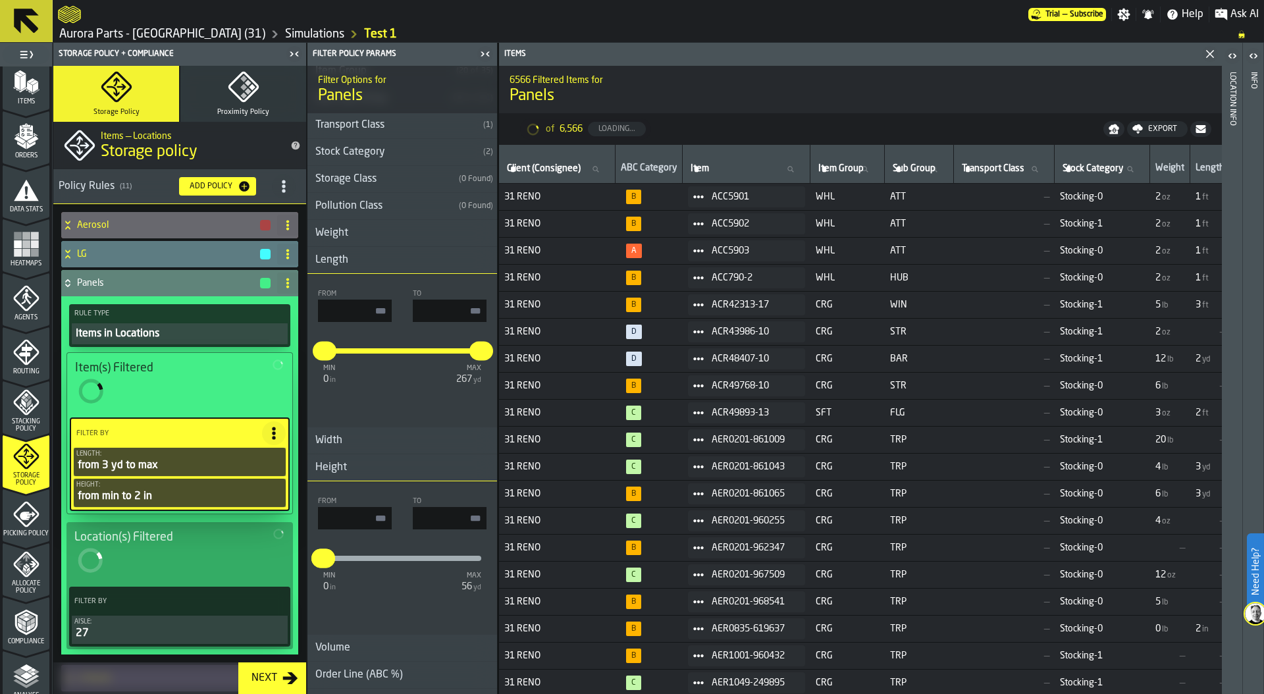
type input "**"
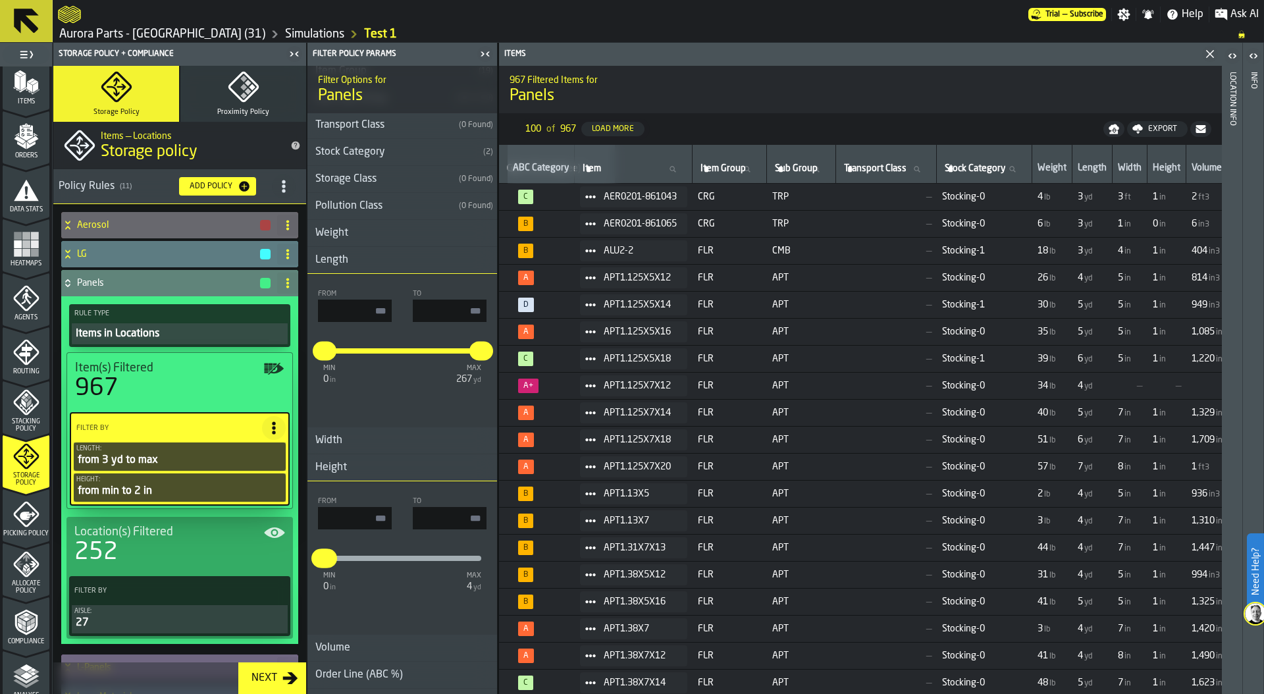
scroll to position [0, 148]
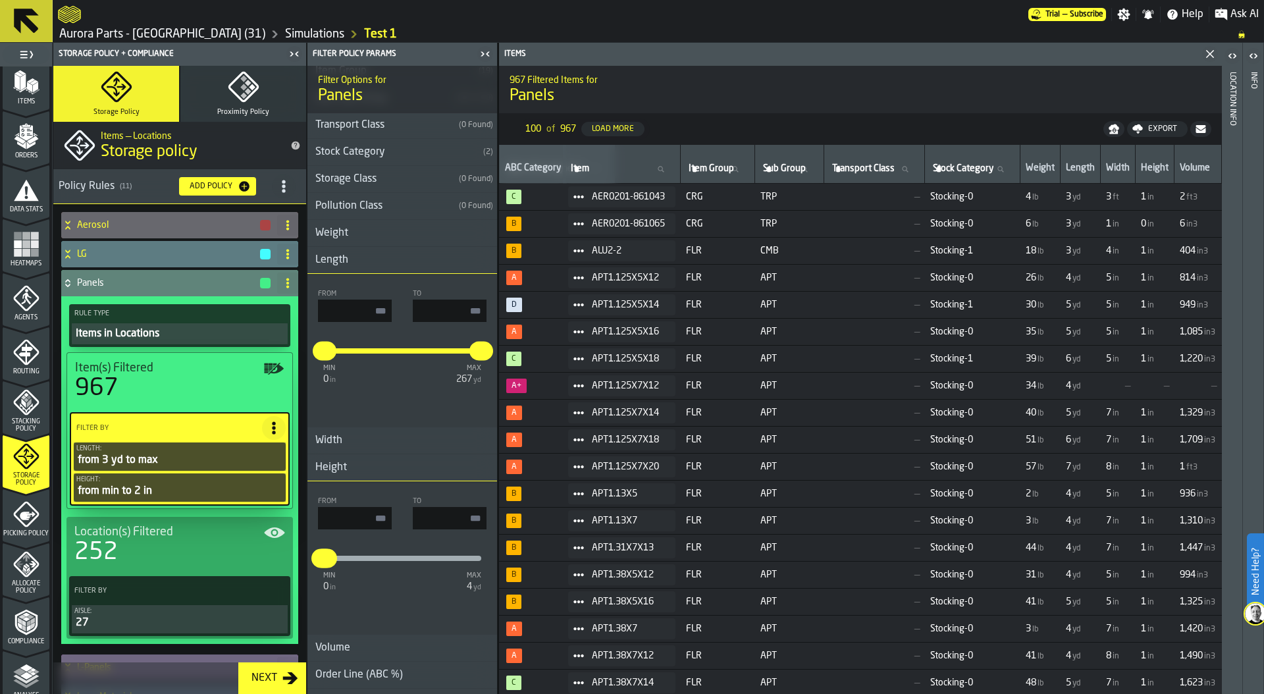
type input "***"
click at [345, 314] on input "**" at bounding box center [355, 311] width 74 height 22
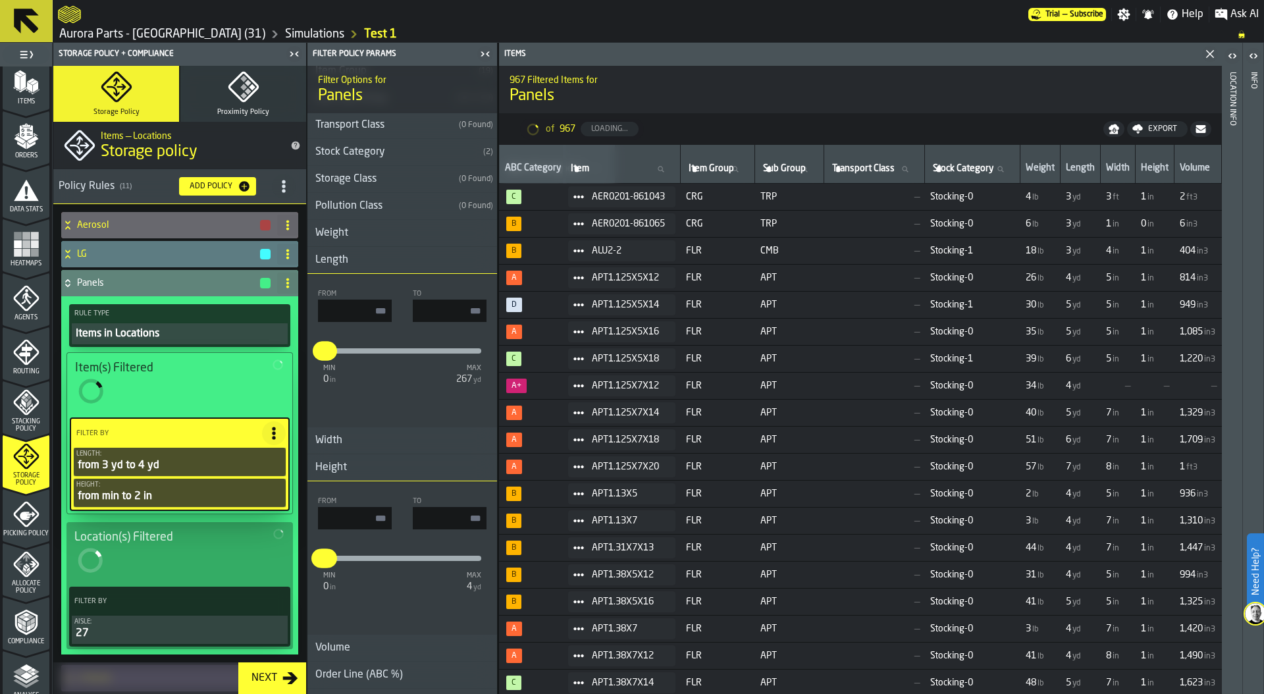
type input "***"
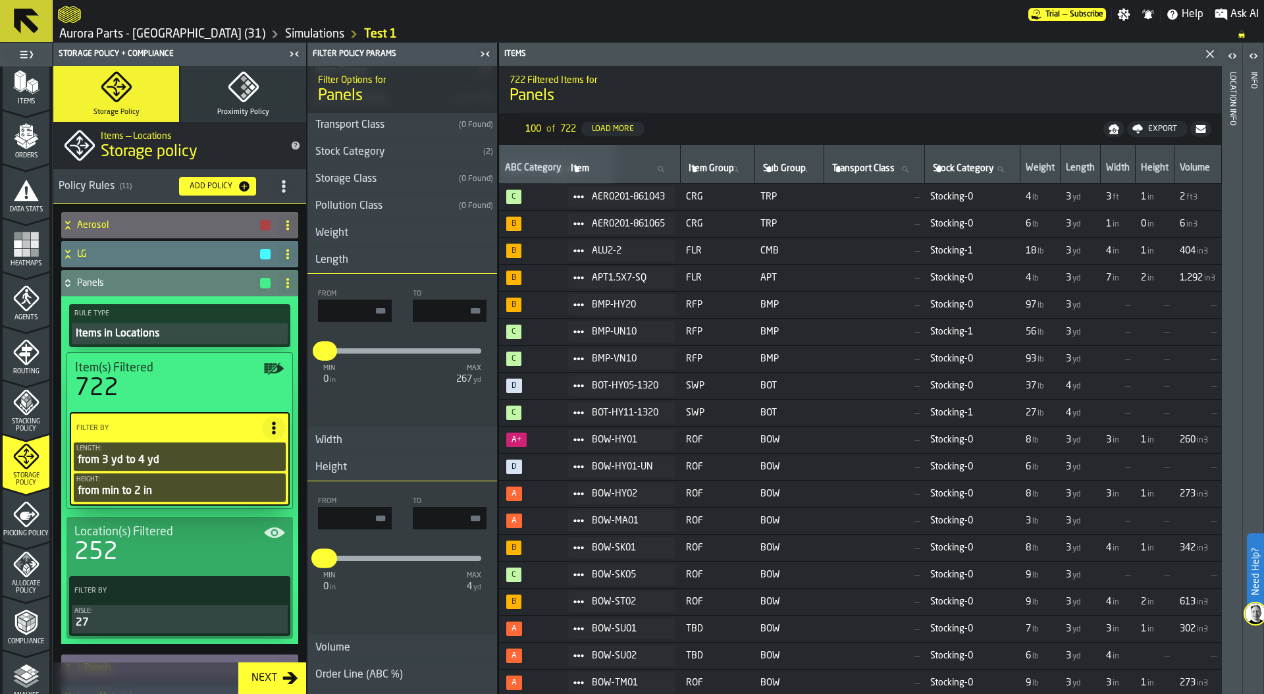
click at [362, 438] on h3 "Width" at bounding box center [403, 440] width 190 height 27
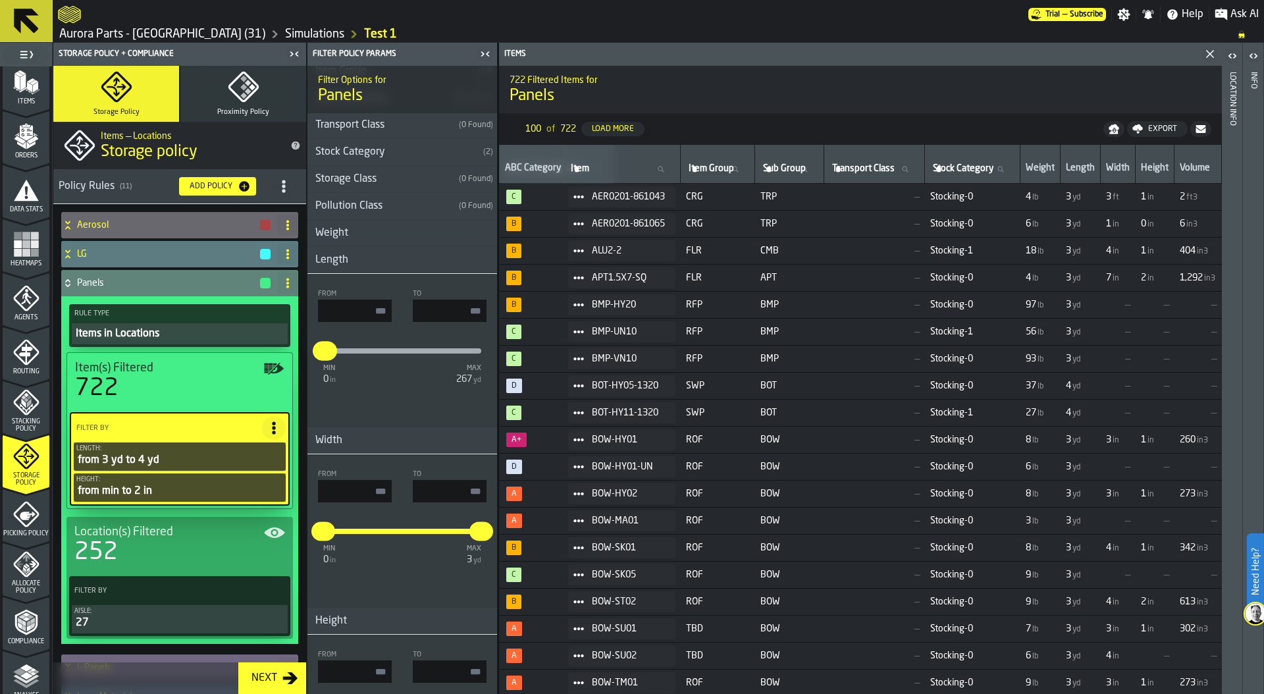
click at [371, 496] on input "input-value-" at bounding box center [355, 491] width 74 height 22
type input "**"
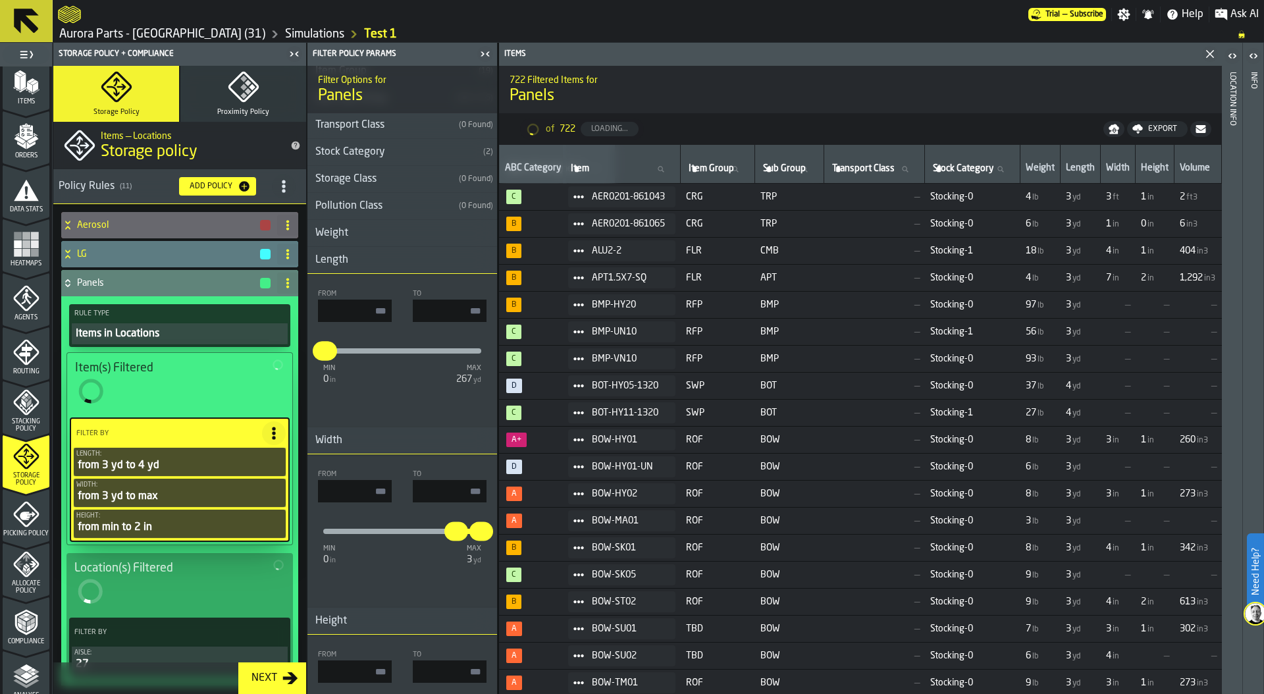
type input "**"
type input "***"
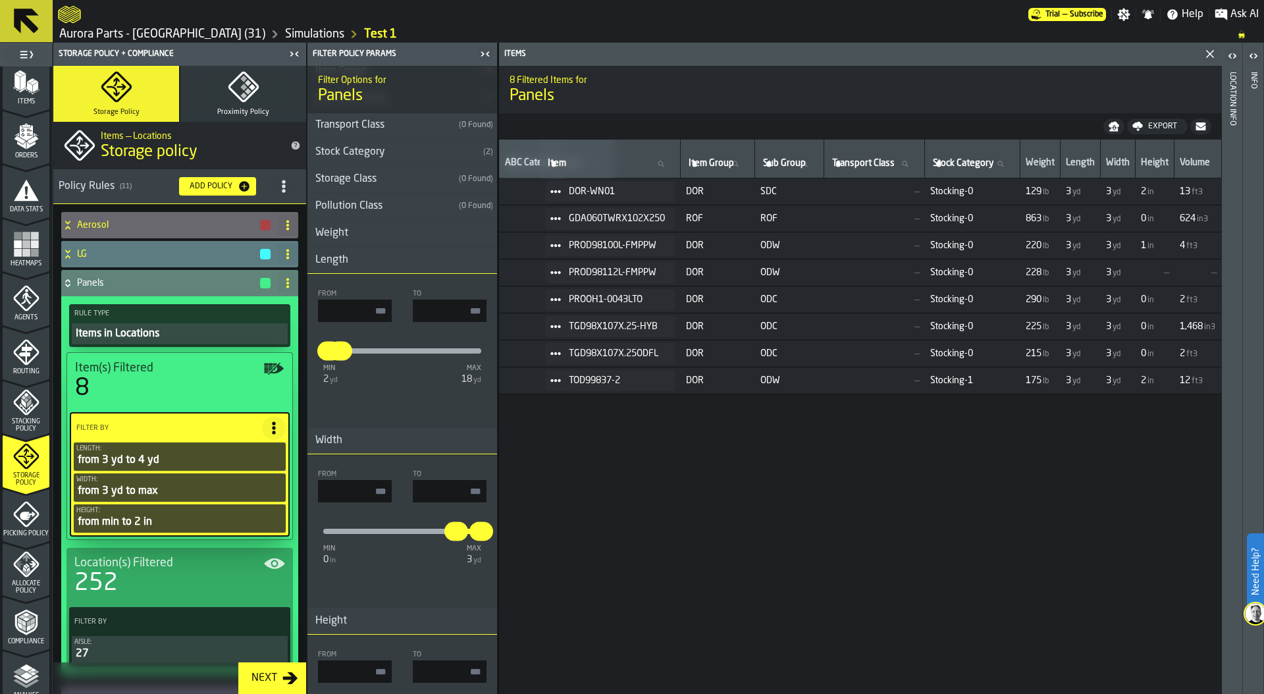
type input "***"
click at [354, 491] on input "**" at bounding box center [355, 491] width 74 height 22
drag, startPoint x: 354, startPoint y: 309, endPoint x: 453, endPoint y: 310, distance: 99.4
click at [453, 310] on div "From ** To ***" at bounding box center [402, 306] width 169 height 32
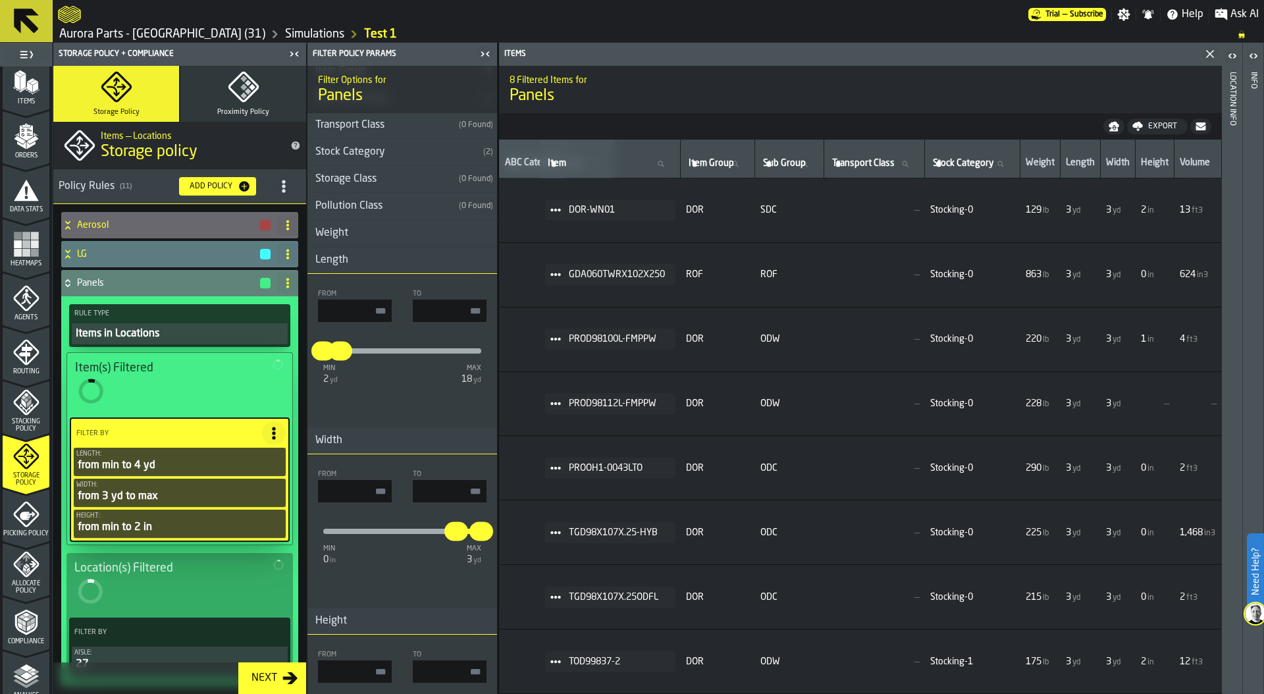
type input "**"
drag, startPoint x: 450, startPoint y: 309, endPoint x: 529, endPoint y: 309, distance: 79.0
click at [529, 309] on main "1 Start 1.1 Layout 1.2 Assignment 1.3 Items 1.4 Orders 1.5 Data Stats 1.6 Heatm…" at bounding box center [632, 368] width 1264 height 651
type input "*"
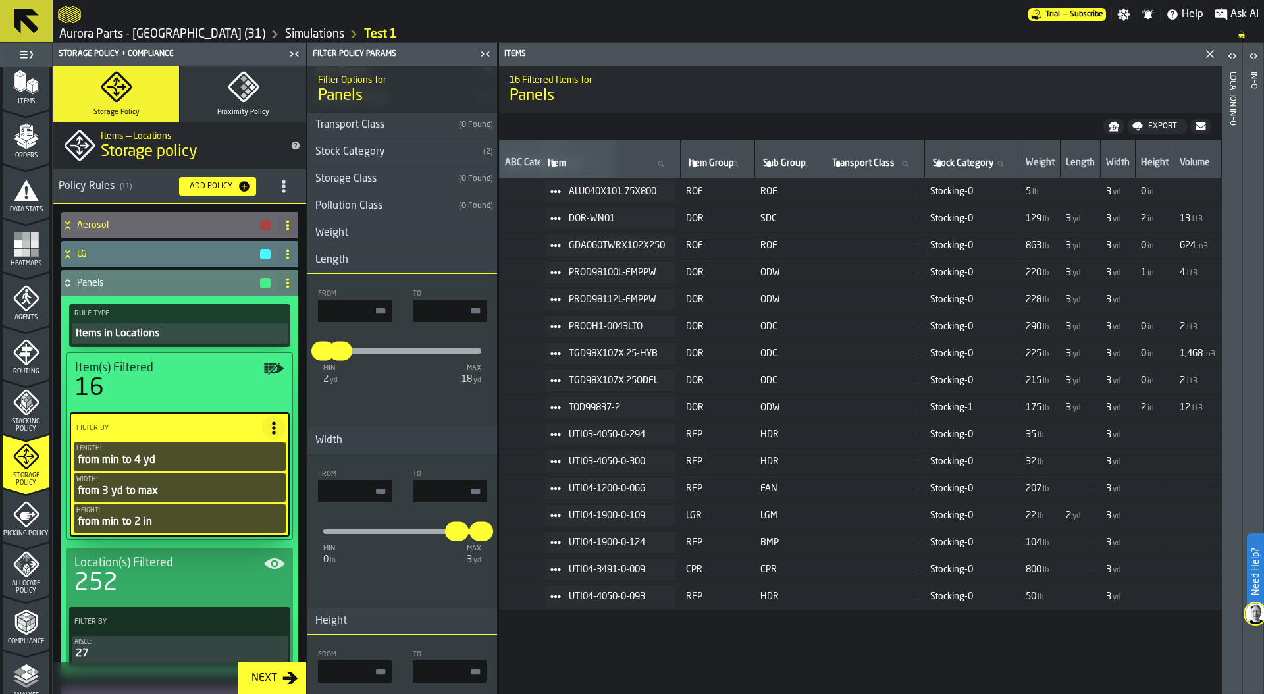
click at [360, 390] on div "min 2 yd max 18 yd ** ***" at bounding box center [402, 362] width 169 height 58
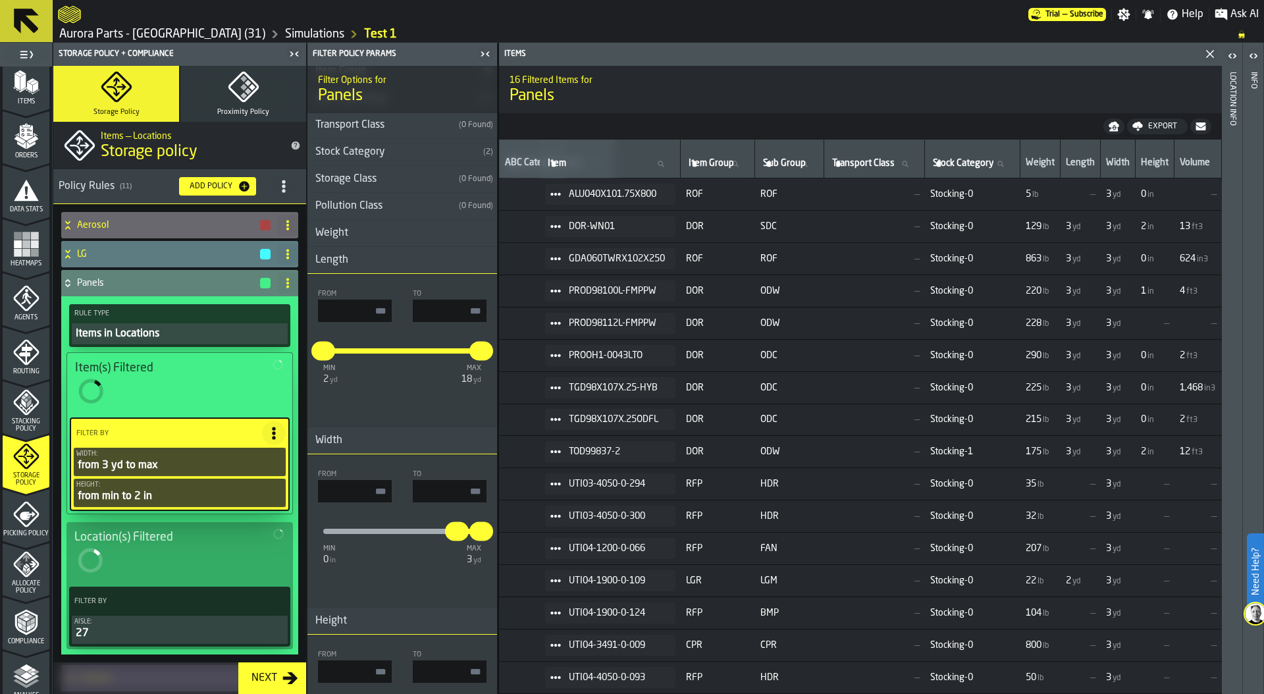
type input "***"
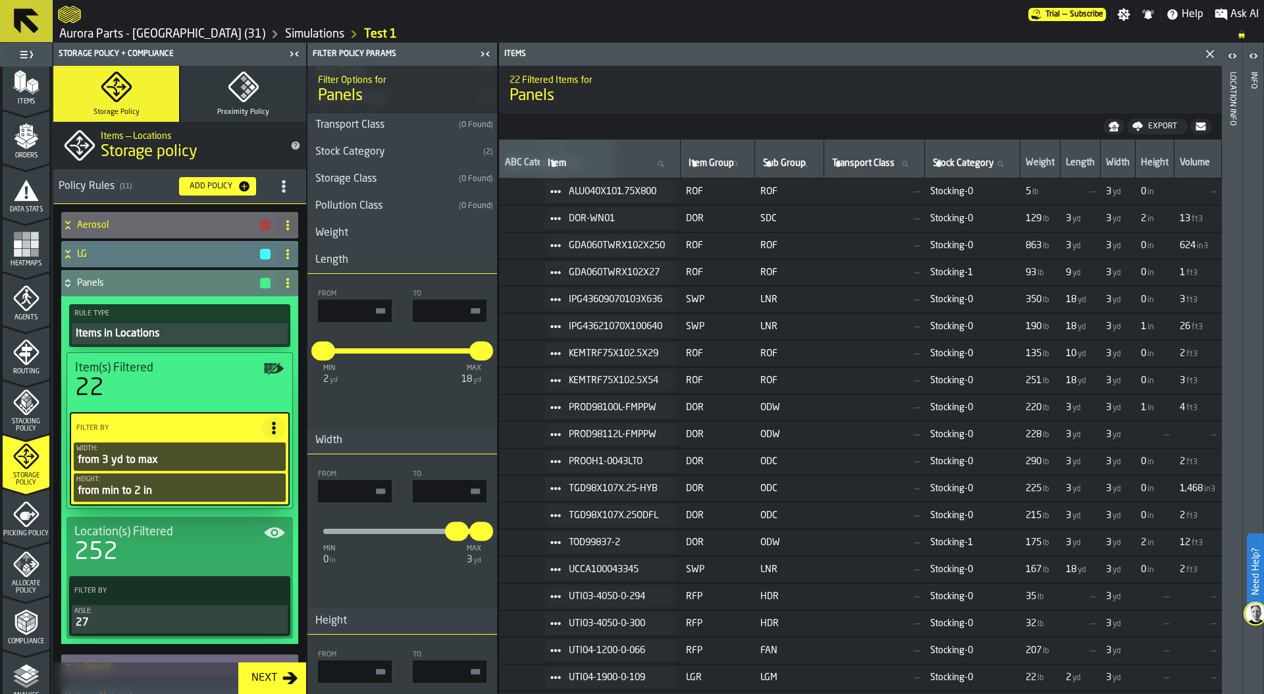
click at [454, 493] on input "input-value-" at bounding box center [450, 491] width 74 height 22
type input "***"
click at [370, 489] on input "**" at bounding box center [355, 491] width 74 height 22
click at [354, 489] on input "**" at bounding box center [355, 491] width 74 height 22
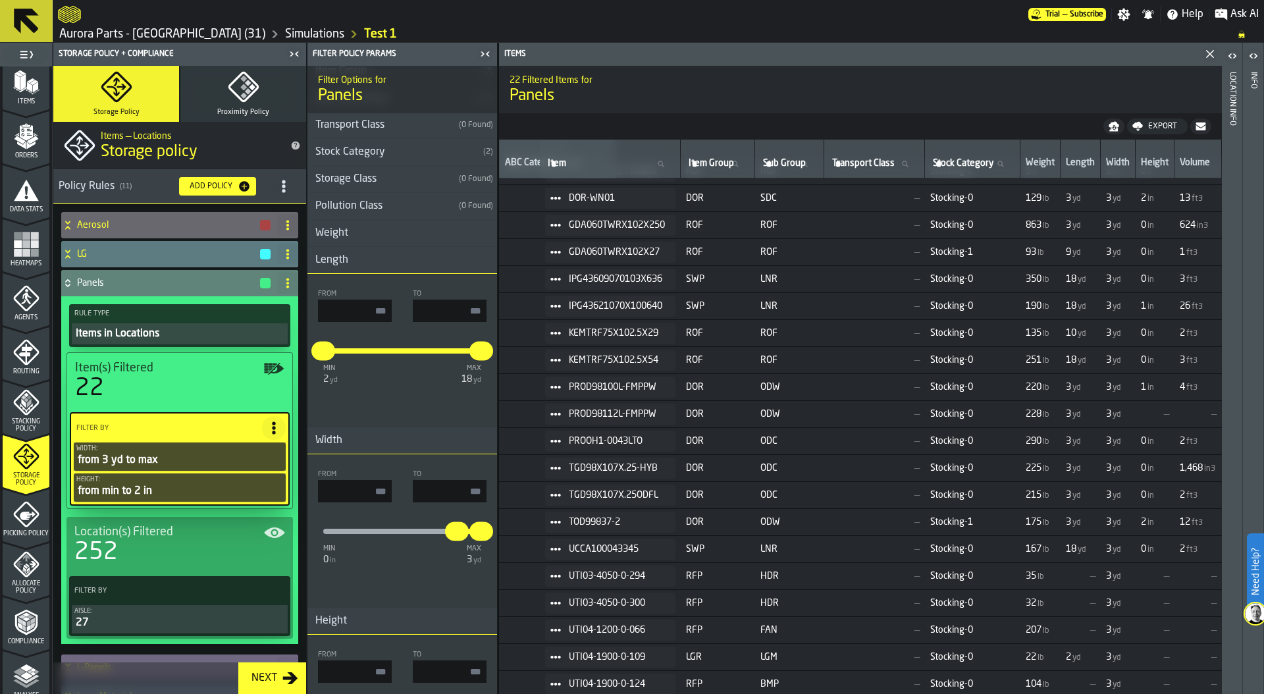
scroll to position [0, 171]
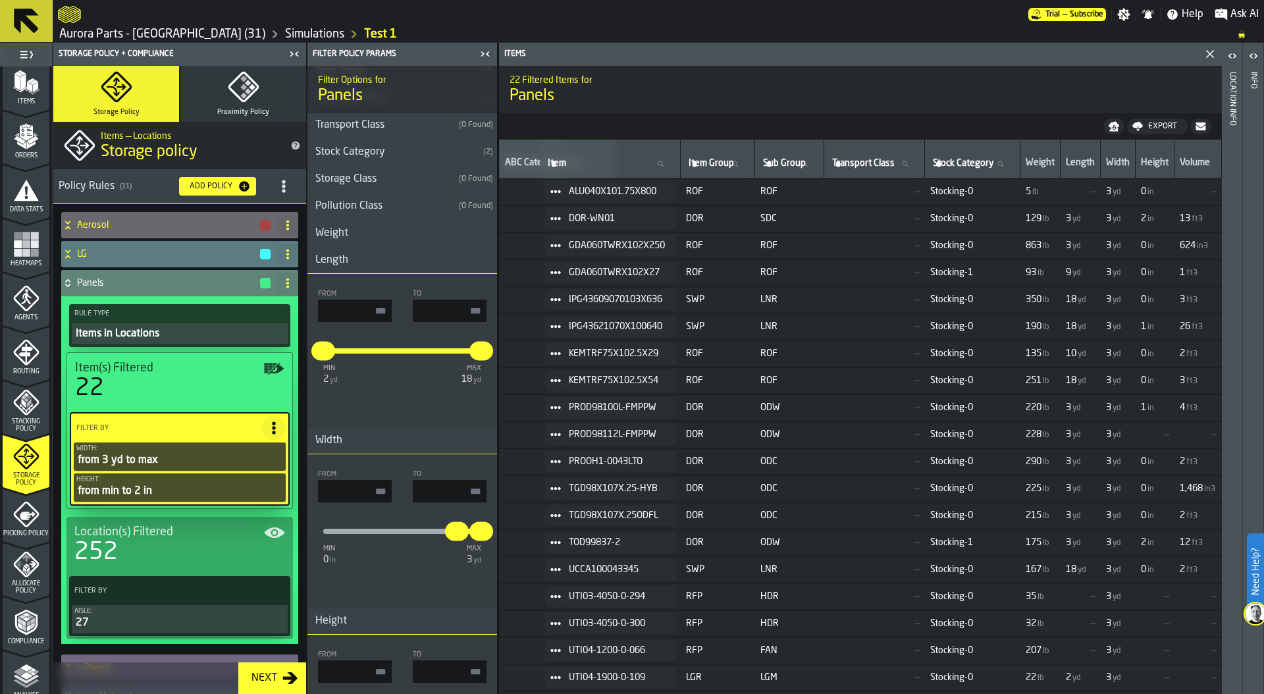
click at [67, 281] on icon at bounding box center [67, 280] width 5 height 3
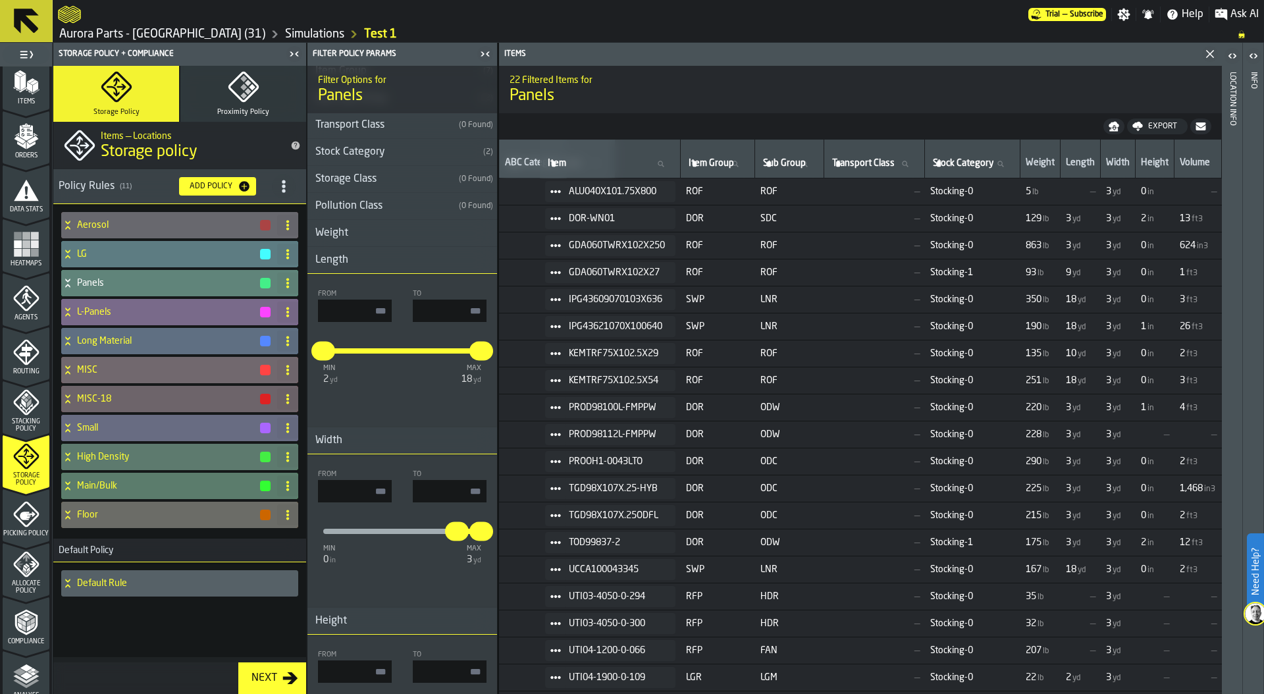
click at [73, 311] on icon at bounding box center [67, 312] width 13 height 11
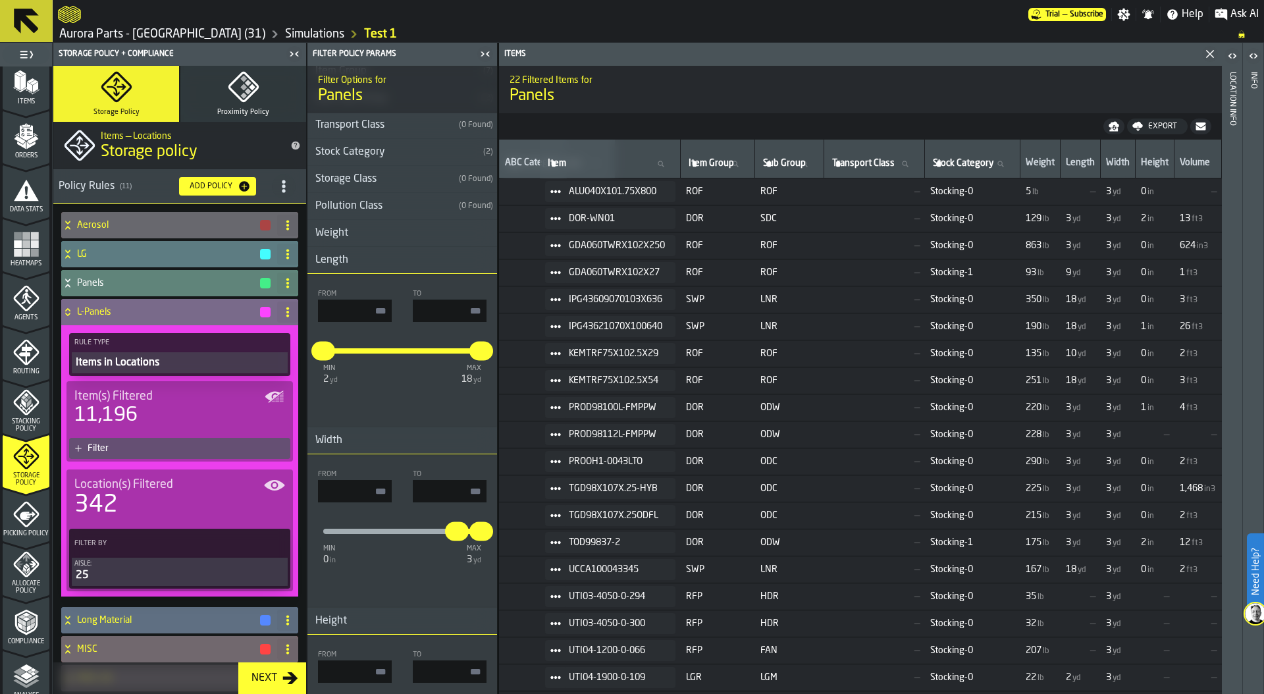
click at [144, 447] on div "Filter" at bounding box center [187, 448] width 198 height 11
type input "**"
type input "*"
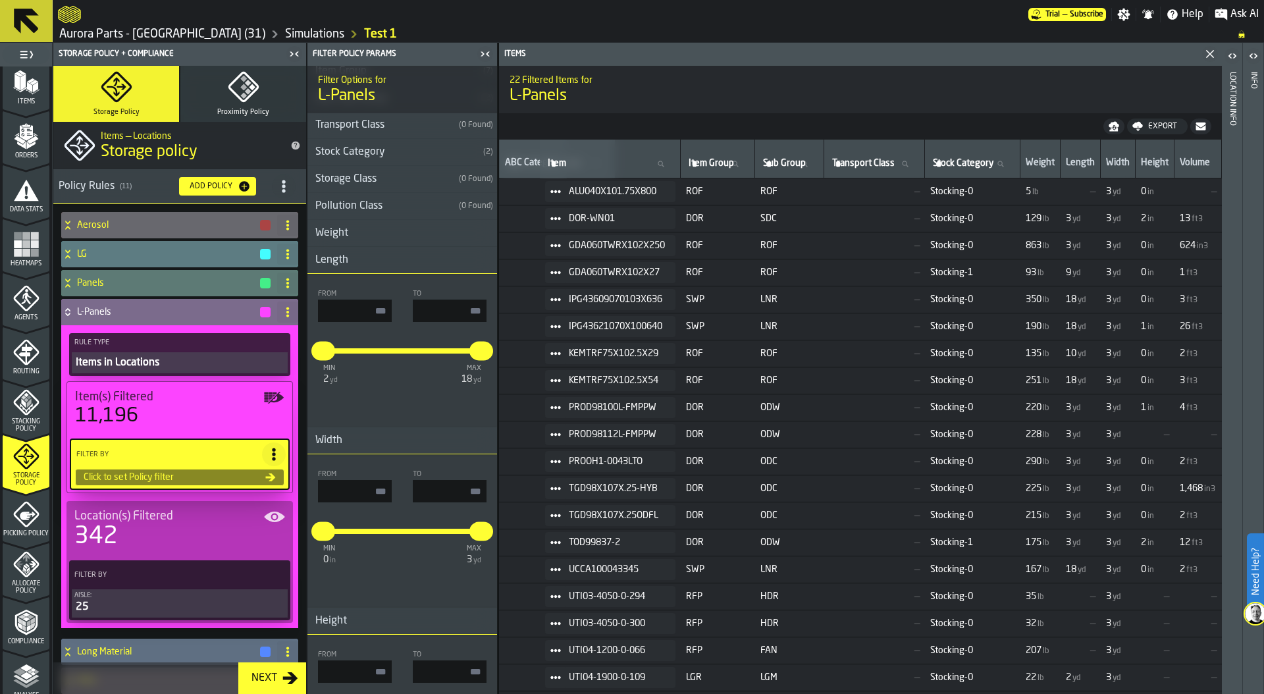
type input "*"
type input "****"
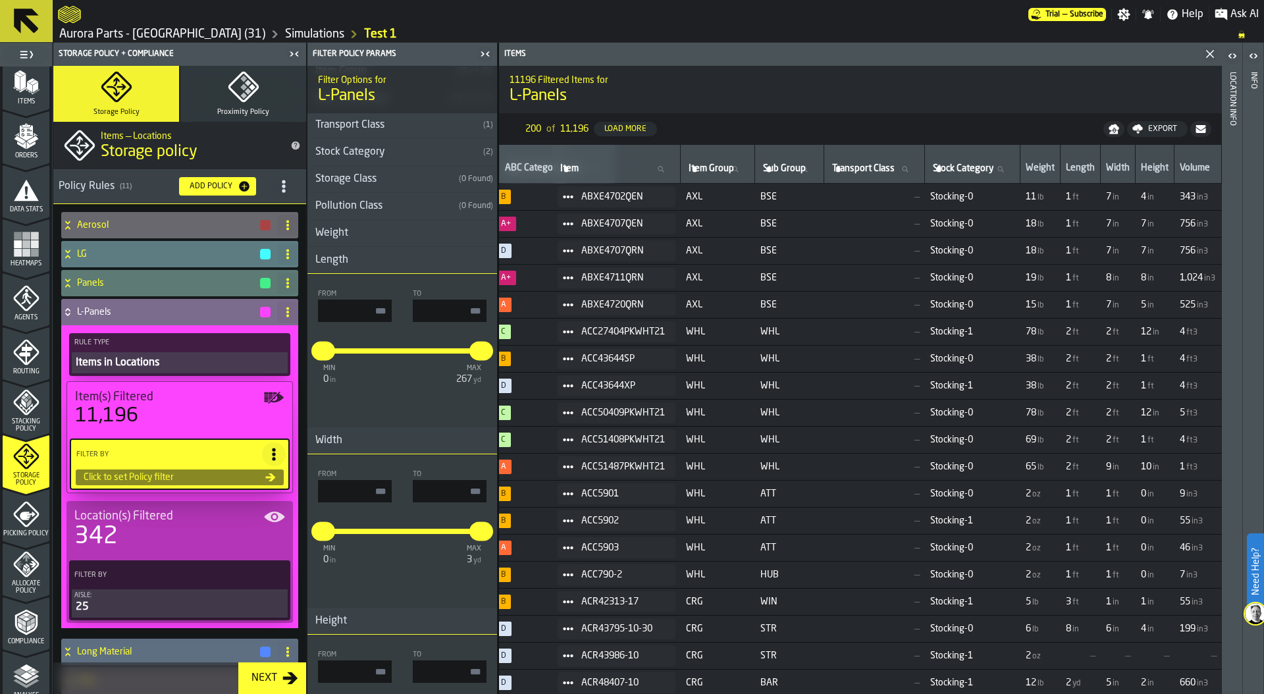
click at [376, 311] on input "input-value-" at bounding box center [355, 311] width 74 height 22
type input "**"
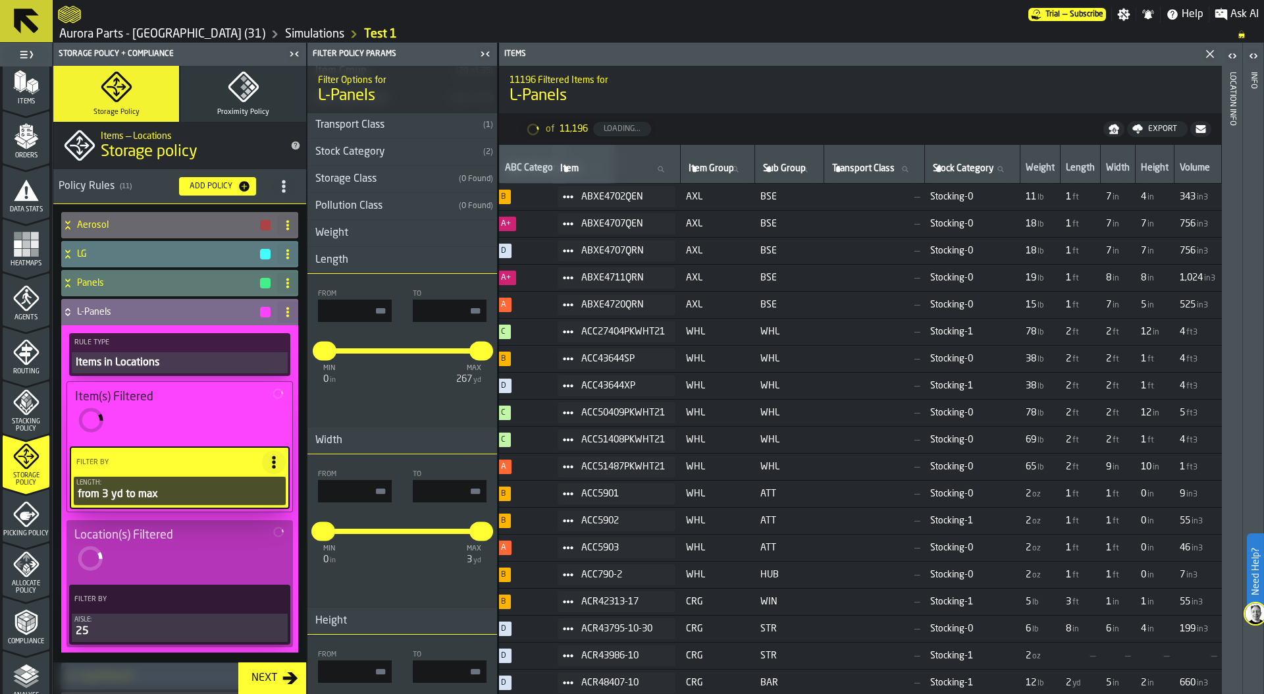
type input "***"
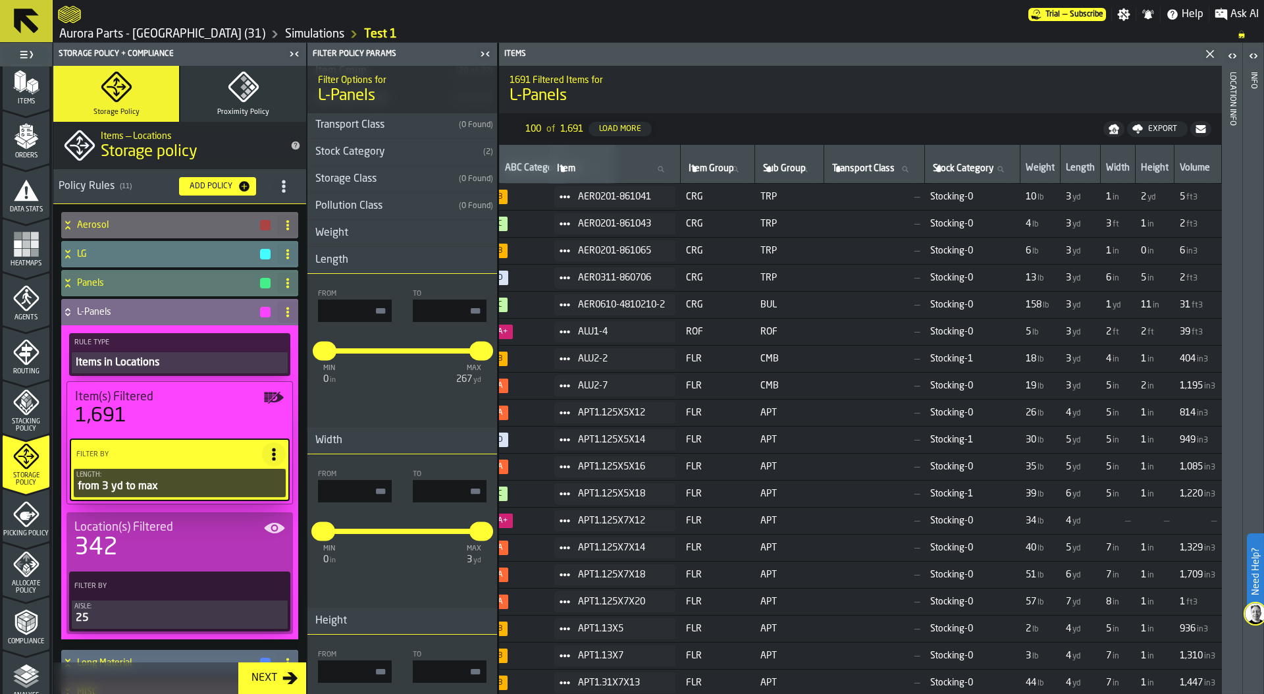
type input "***"
click at [370, 318] on input "**" at bounding box center [355, 311] width 74 height 22
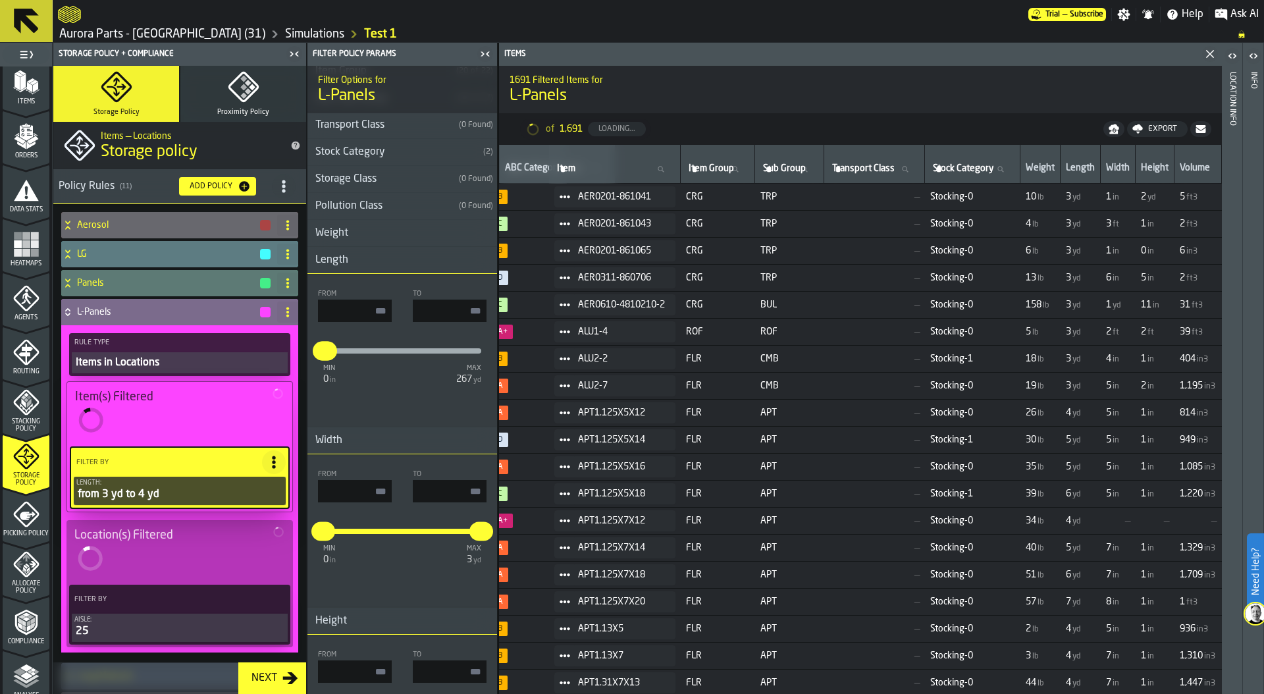
type input "***"
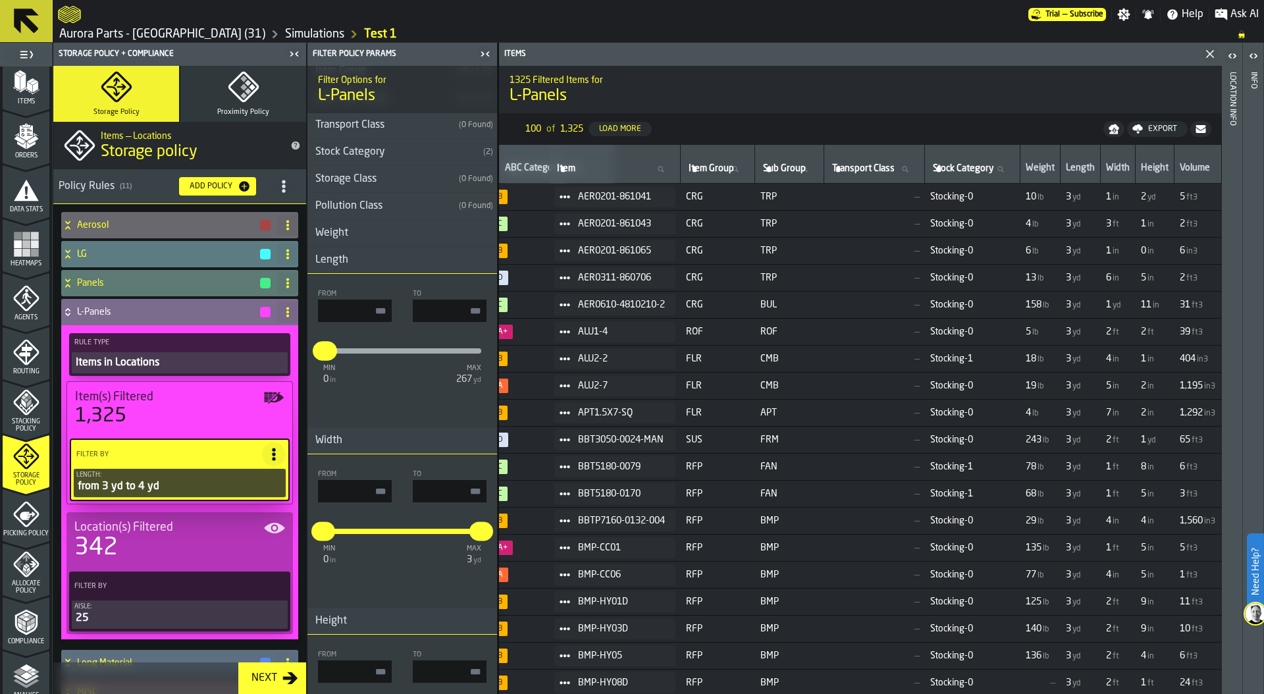
drag, startPoint x: 437, startPoint y: 310, endPoint x: 533, endPoint y: 310, distance: 96.1
click at [533, 310] on main "1 Start 1.1 Layout 1.2 Assignment 1.3 Items 1.4 Orders 1.5 Data Stats 1.6 Heatm…" at bounding box center [632, 368] width 1264 height 651
type input "***"
click at [360, 308] on input "**" at bounding box center [355, 311] width 74 height 22
type input "***"
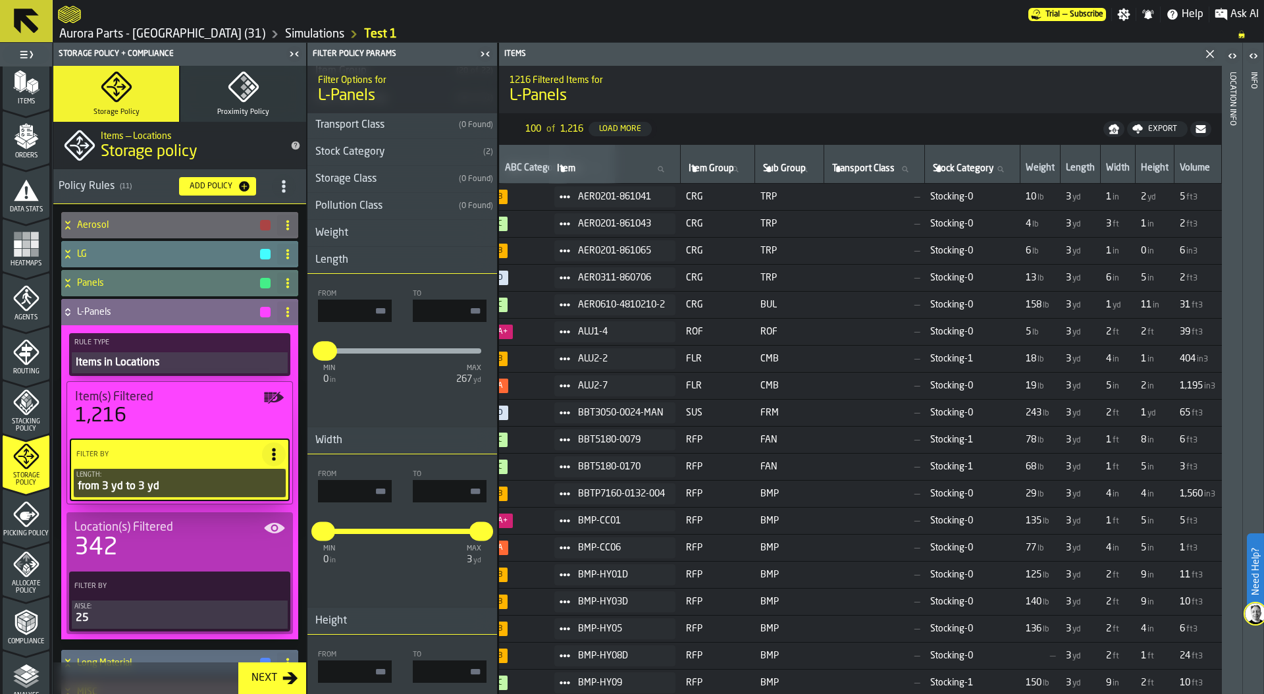
click at [452, 300] on input "***" at bounding box center [450, 311] width 74 height 22
click at [456, 311] on input "***" at bounding box center [450, 311] width 74 height 22
click at [375, 313] on input "**" at bounding box center [355, 311] width 74 height 22
click at [452, 324] on div "From ** To *** min 0 in max 267 yd ** ***" at bounding box center [403, 350] width 190 height 132
drag, startPoint x: 1068, startPoint y: 304, endPoint x: 1158, endPoint y: 304, distance: 89.6
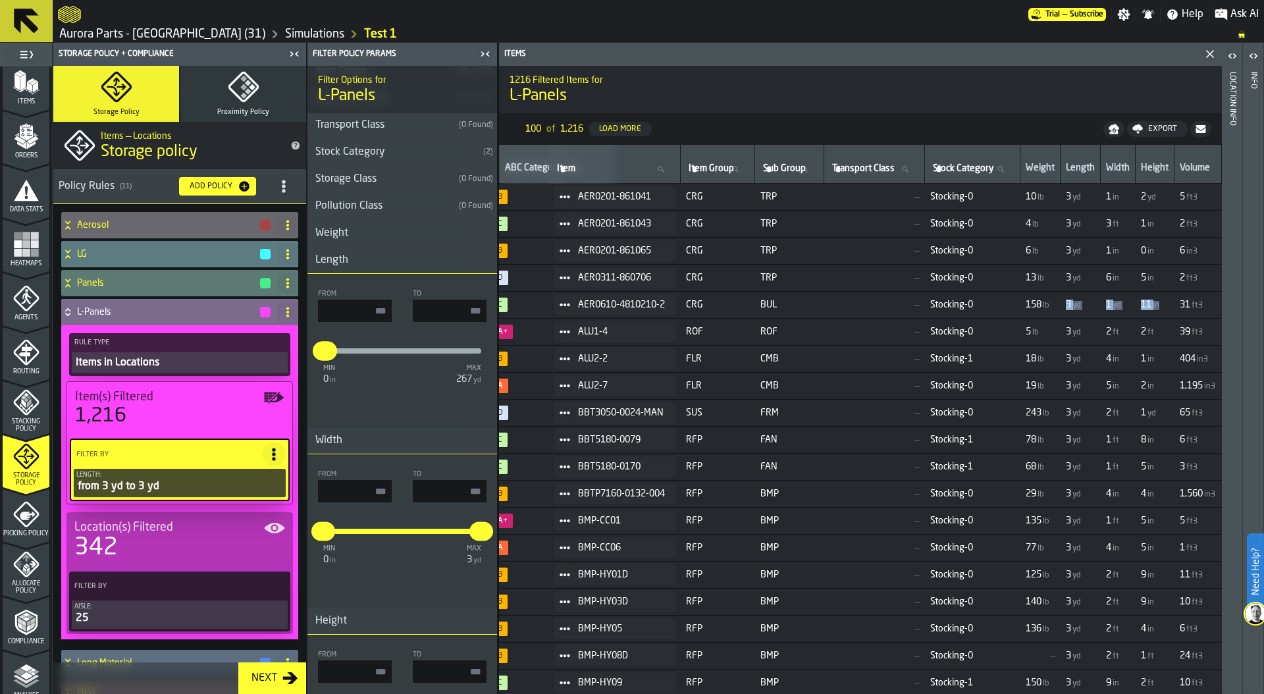
click at [1158, 305] on tr "31 RENO C AER0610-4810210-2 CRG BUL — Stocking-0 158 lb 3 yd 1 yd 11 in 31 ft3" at bounding box center [793, 305] width 857 height 27
click at [566, 304] on circle at bounding box center [568, 305] width 4 height 4
click at [589, 378] on div "Show Items" at bounding box center [577, 376] width 68 height 9
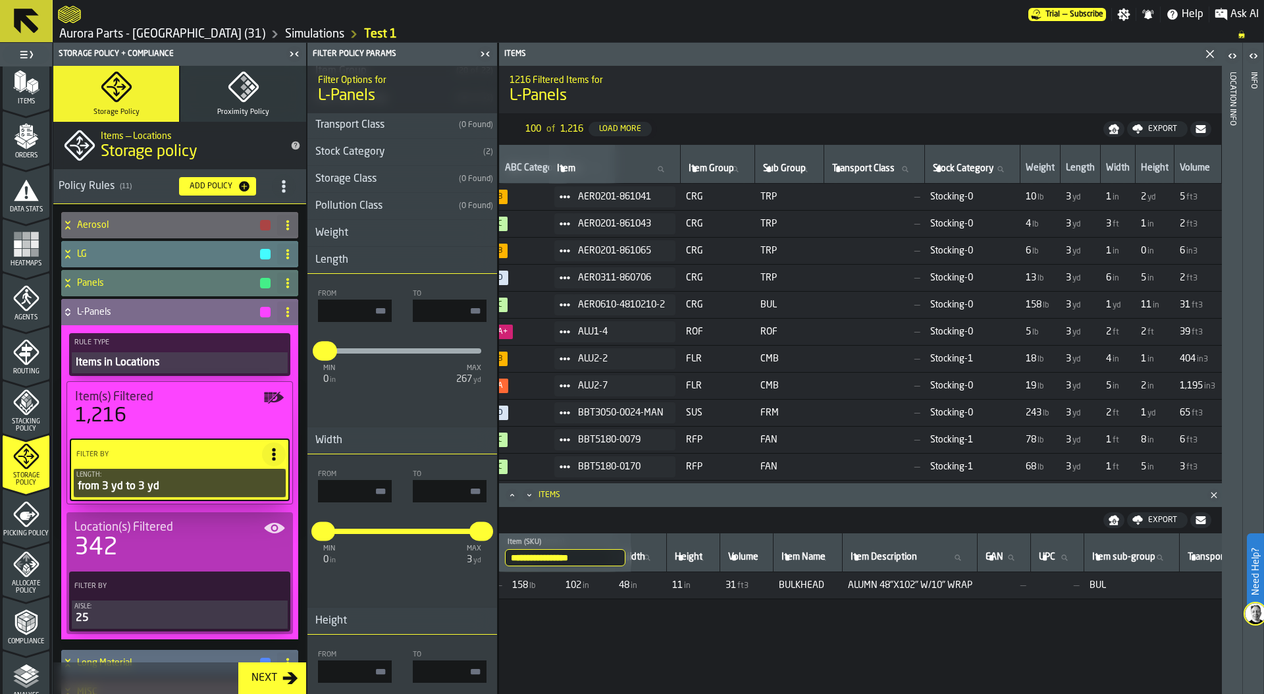
scroll to position [0, 551]
click at [387, 311] on input "**" at bounding box center [355, 311] width 74 height 22
drag, startPoint x: 348, startPoint y: 312, endPoint x: 446, endPoint y: 312, distance: 98.1
click at [446, 312] on div "From ** To ***" at bounding box center [402, 306] width 169 height 32
type input "**"
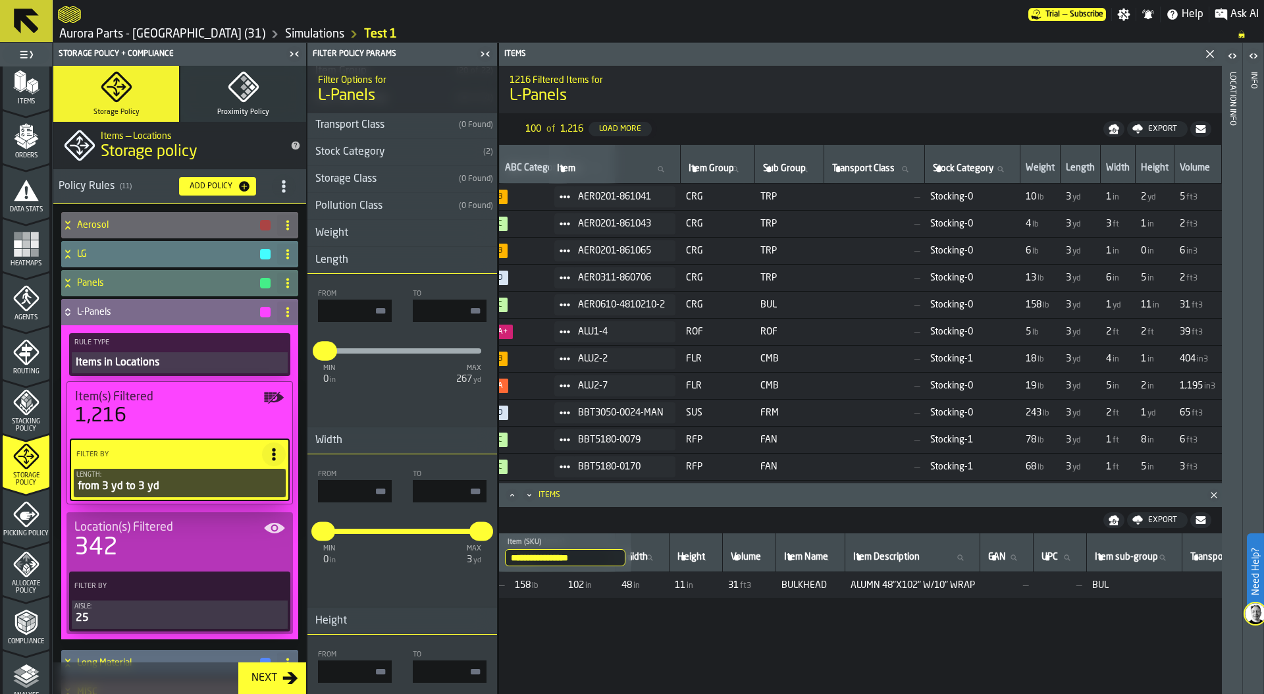
click at [392, 262] on h3 "Length" at bounding box center [403, 260] width 190 height 27
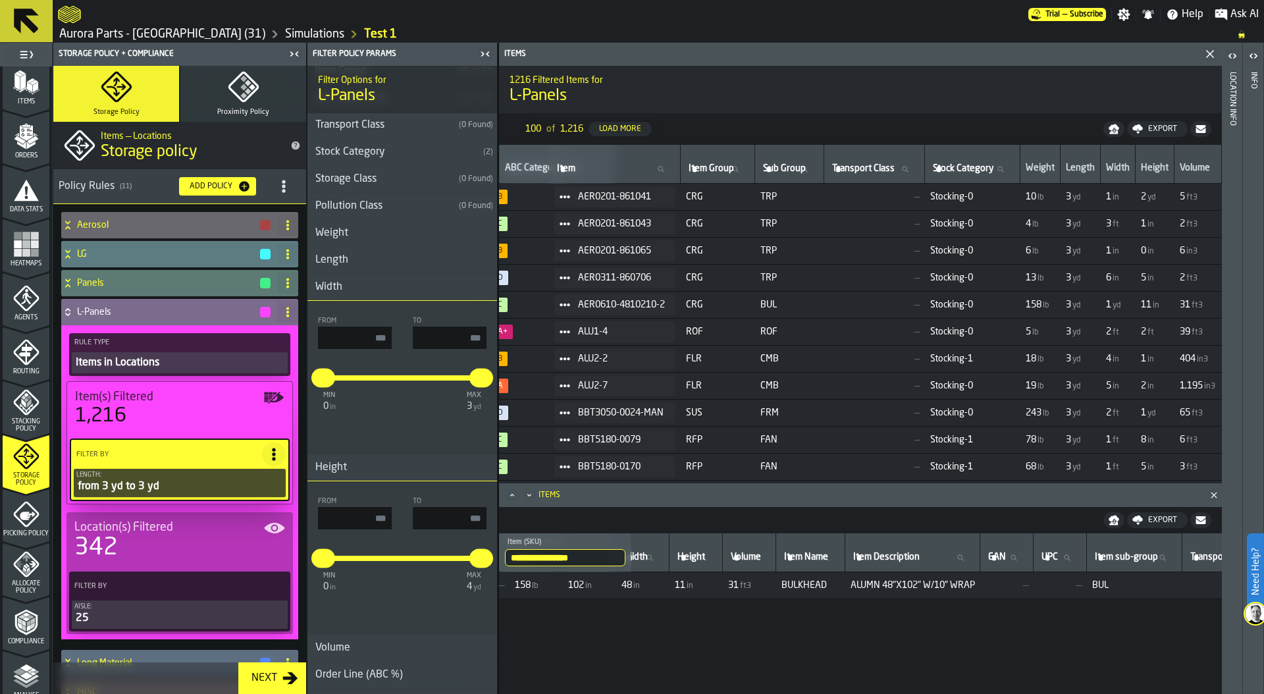
click at [394, 289] on h3 "Width" at bounding box center [403, 287] width 190 height 27
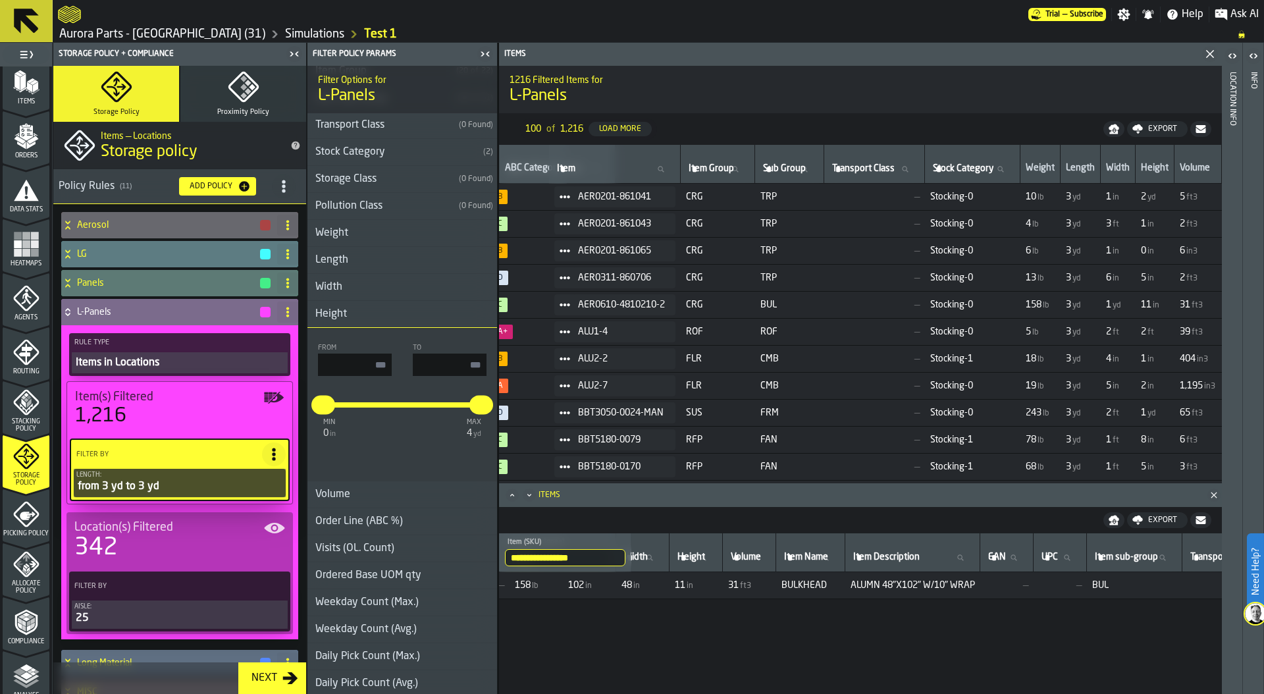
click at [458, 368] on input "input-value-" at bounding box center [450, 365] width 74 height 22
type input "*"
click at [367, 358] on input "input-value-" at bounding box center [355, 365] width 74 height 22
type input "*"
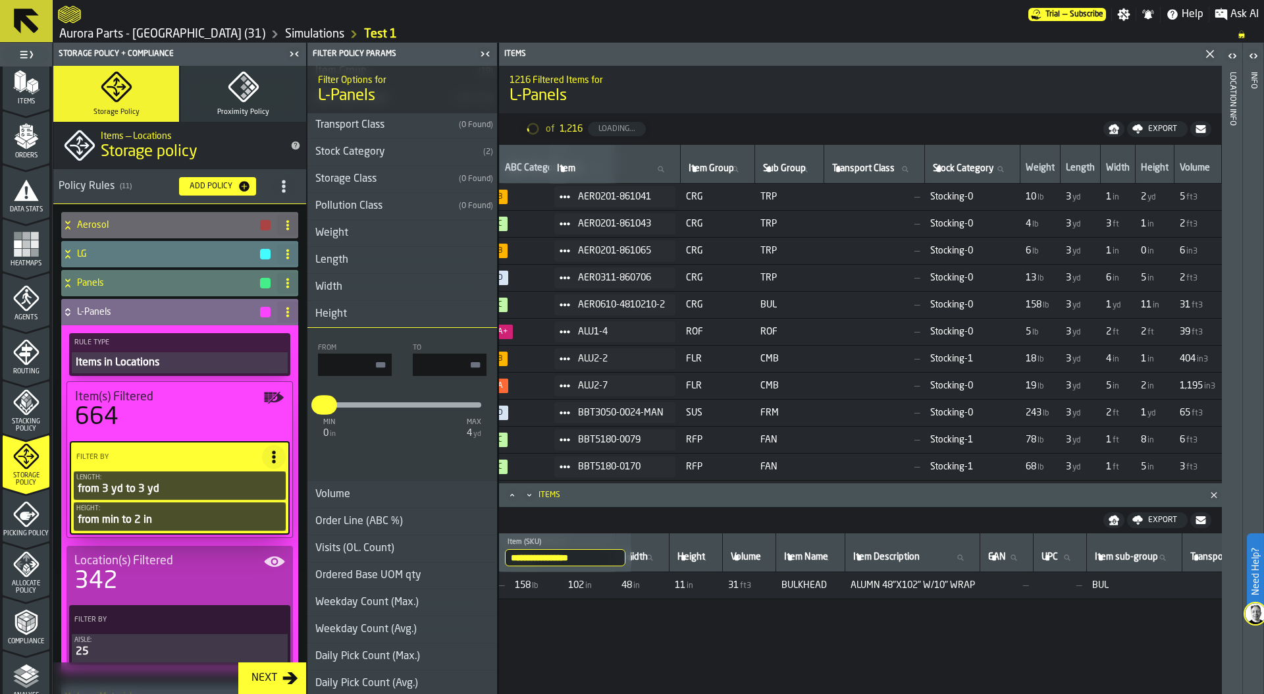
scroll to position [0, 142]
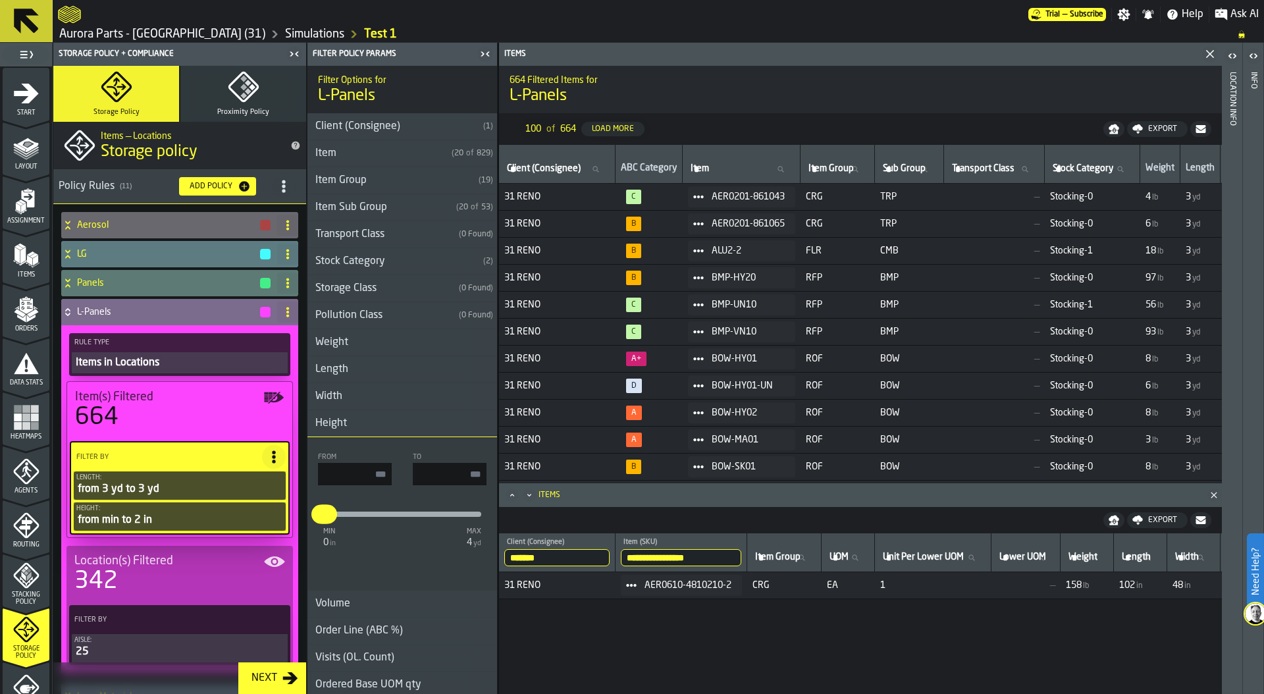
scroll to position [0, 551]
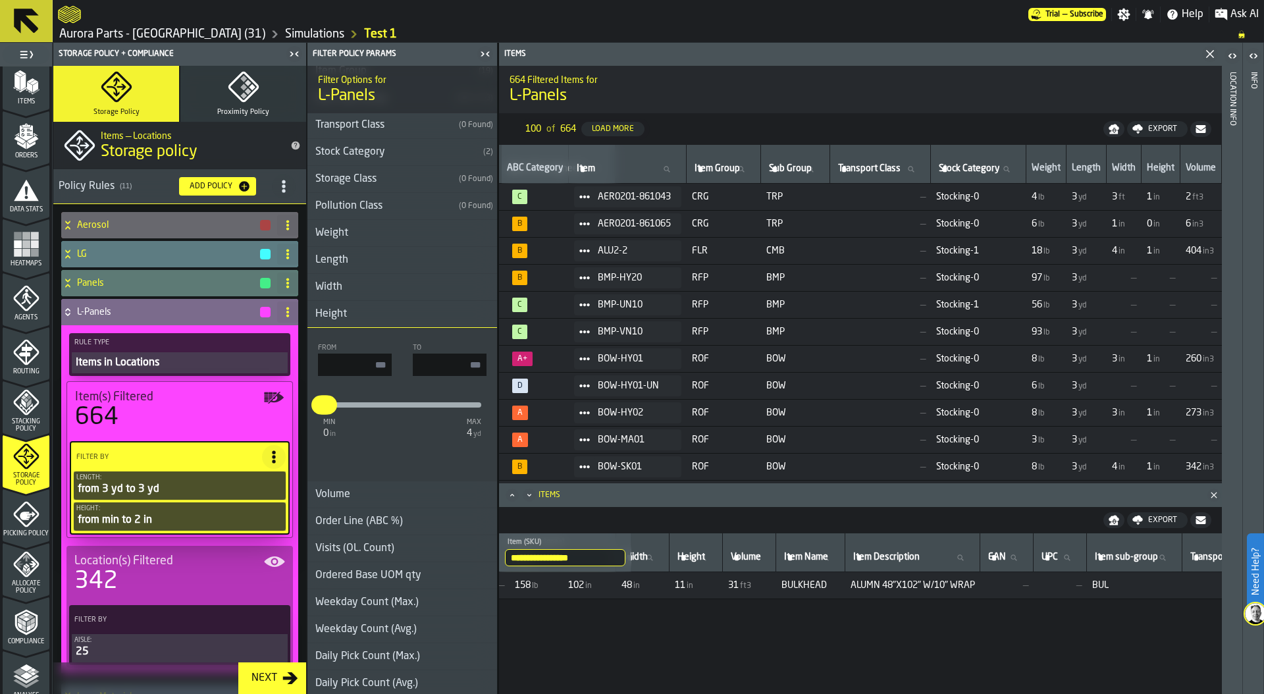
drag, startPoint x: 462, startPoint y: 363, endPoint x: 486, endPoint y: 362, distance: 24.4
click at [486, 362] on div "From To * min 0 in max 4 yd * *" at bounding box center [403, 404] width 190 height 132
type input "*"
click at [353, 363] on input "input-value-" at bounding box center [355, 365] width 74 height 22
type input "*"
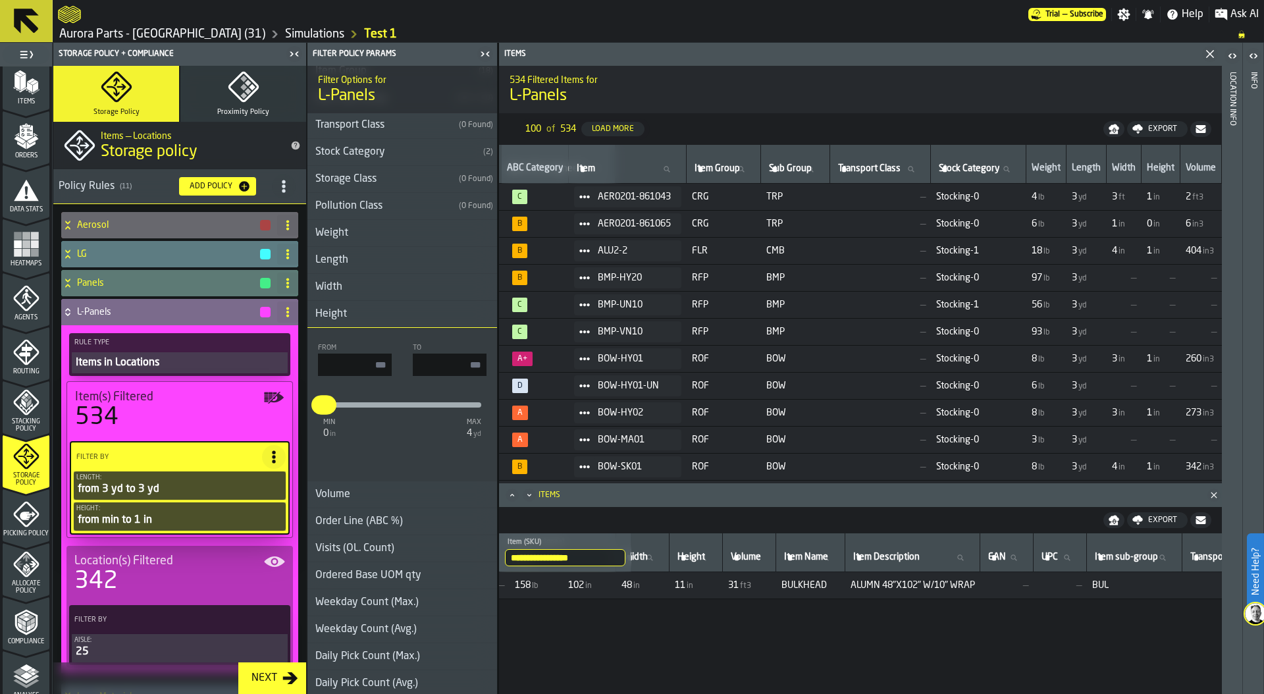
drag, startPoint x: 430, startPoint y: 369, endPoint x: 491, endPoint y: 369, distance: 60.6
click at [491, 369] on div "From To * min 0 in max 4 yd * *" at bounding box center [403, 404] width 190 height 132
type input "*"
click at [367, 366] on input "input-value-" at bounding box center [355, 365] width 74 height 22
type input "*"
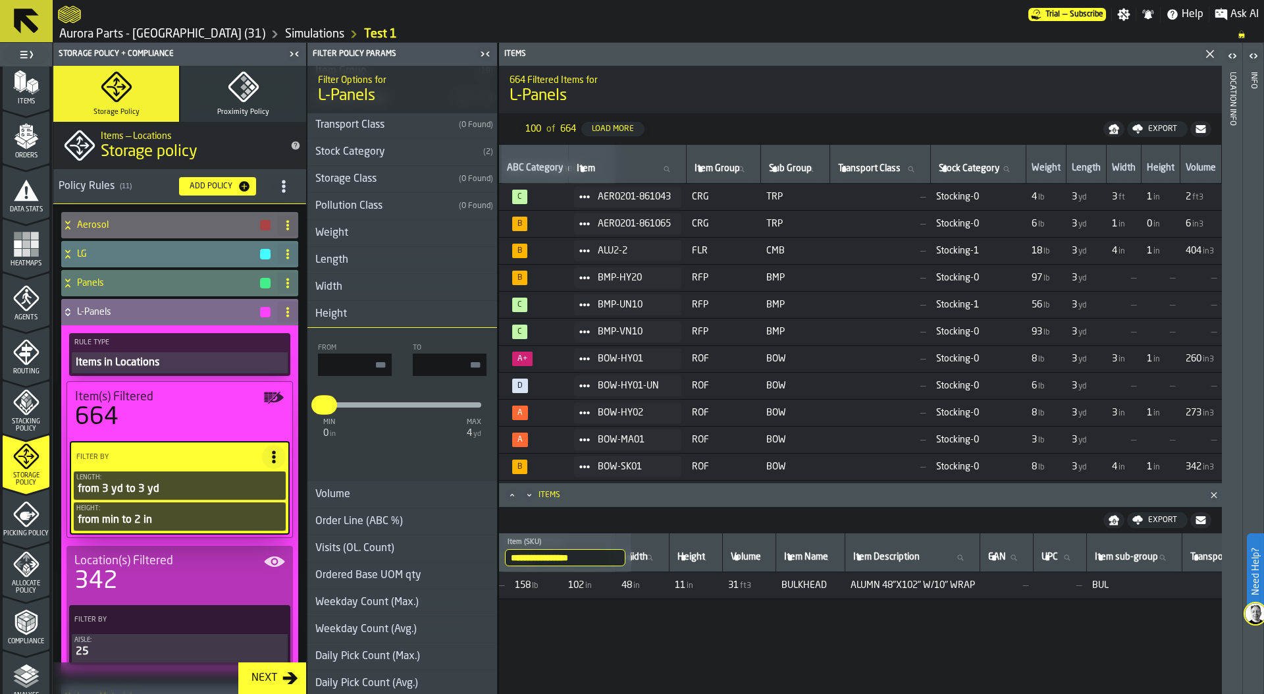
click at [74, 312] on div "L-Panels" at bounding box center [166, 312] width 211 height 26
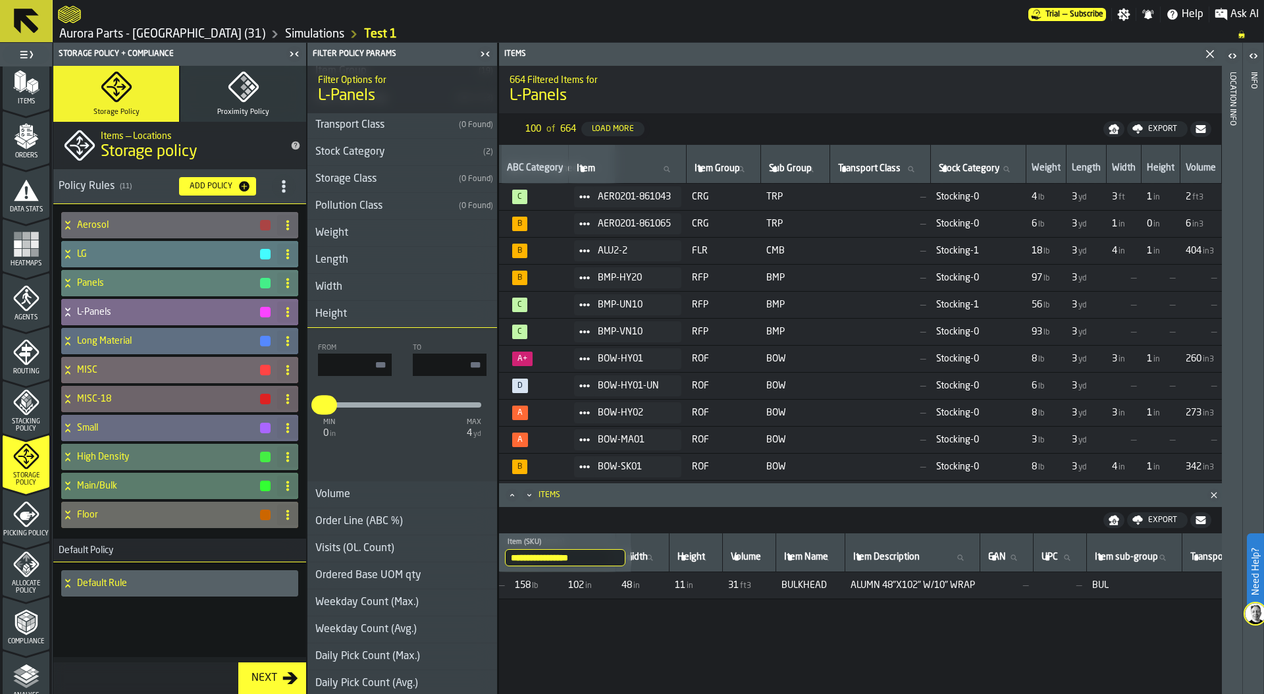
click at [74, 284] on div "Panels" at bounding box center [166, 283] width 211 height 26
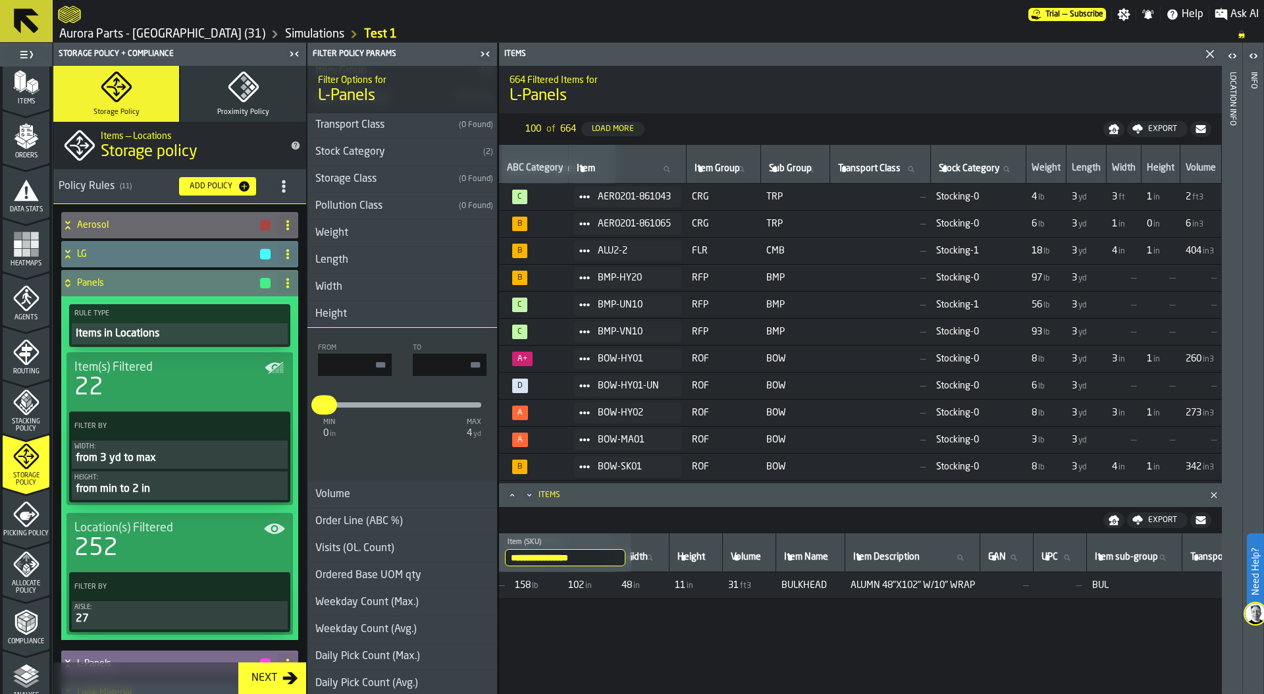
click at [72, 285] on icon at bounding box center [67, 283] width 13 height 11
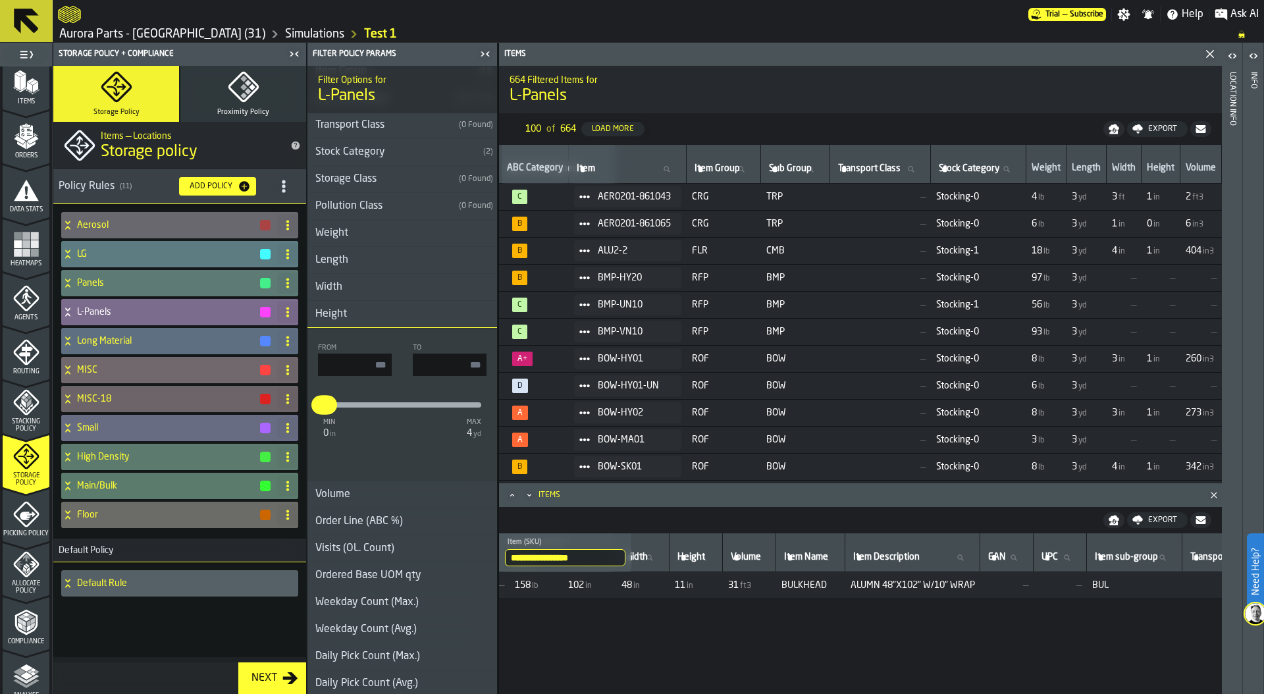
click at [80, 317] on h4 "L-Panels" at bounding box center [168, 312] width 182 height 11
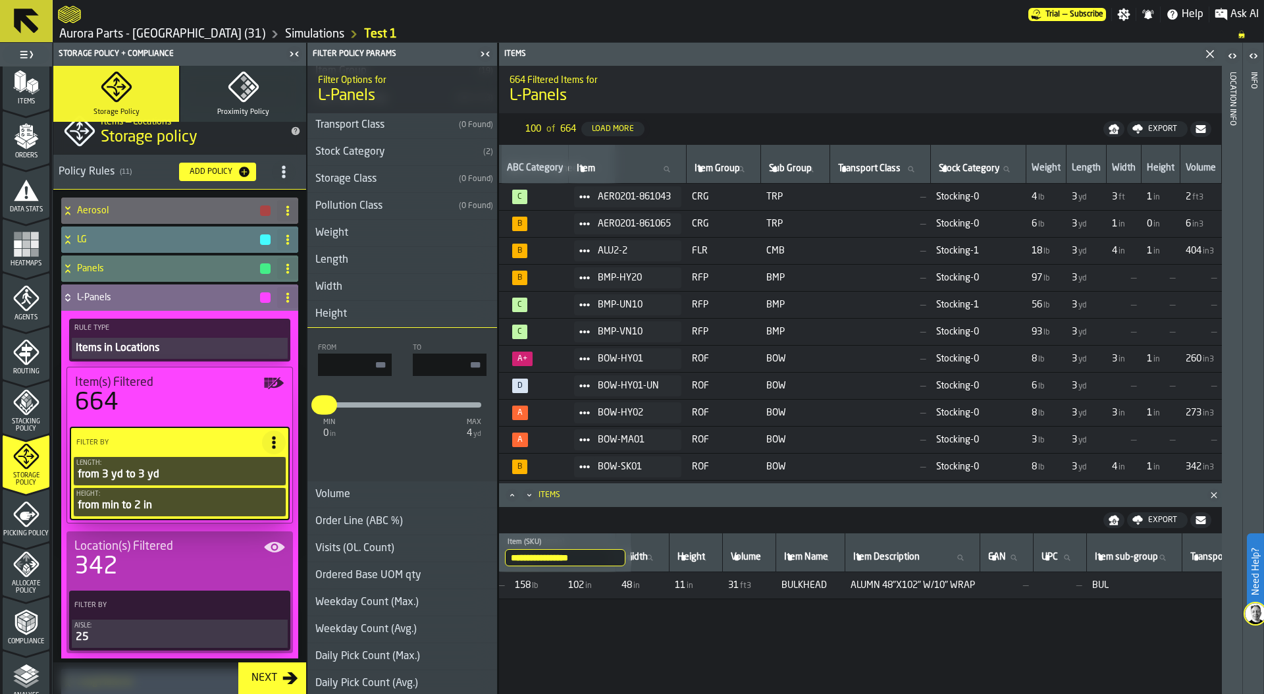
scroll to position [0, 0]
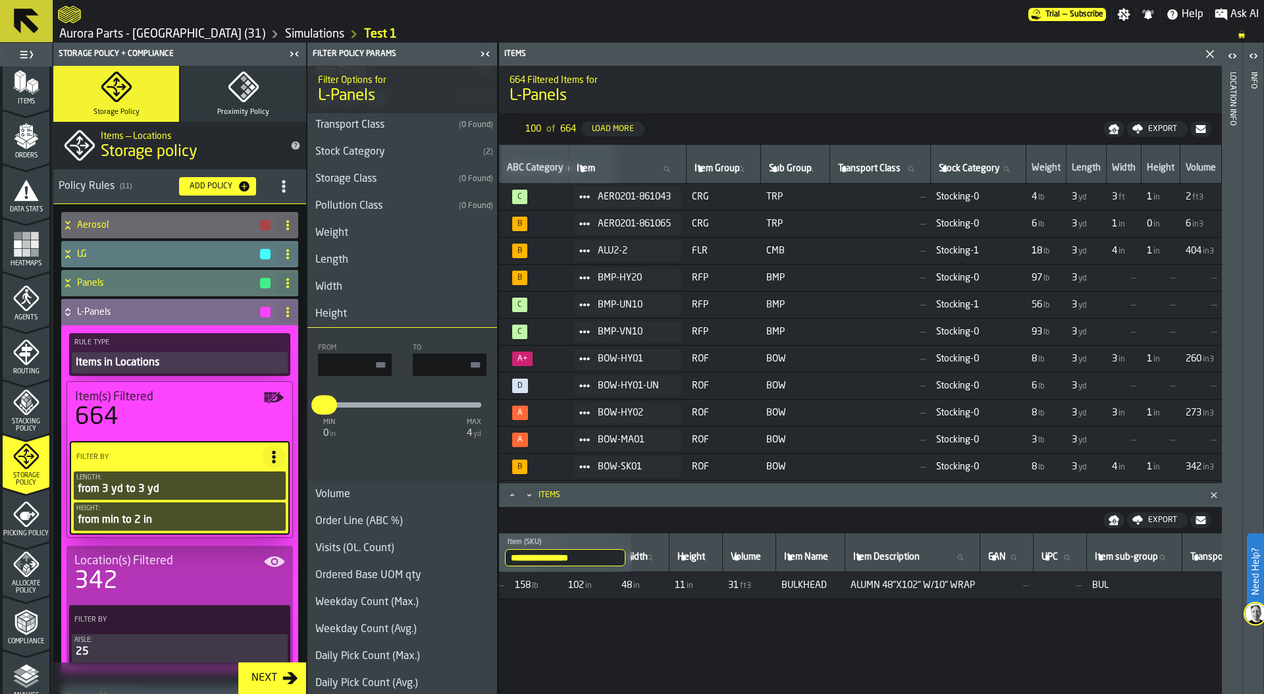
click at [74, 301] on div "L-Panels" at bounding box center [166, 312] width 211 height 26
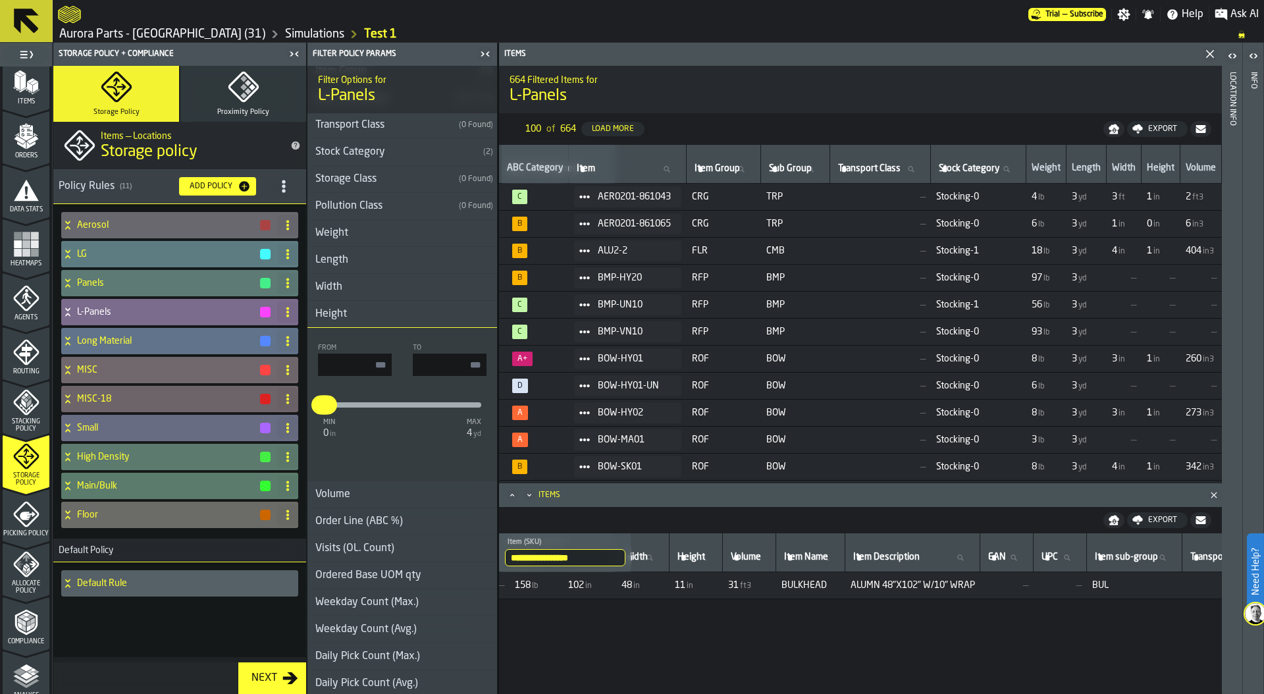
click at [96, 339] on h4 "Long Material" at bounding box center [168, 341] width 182 height 11
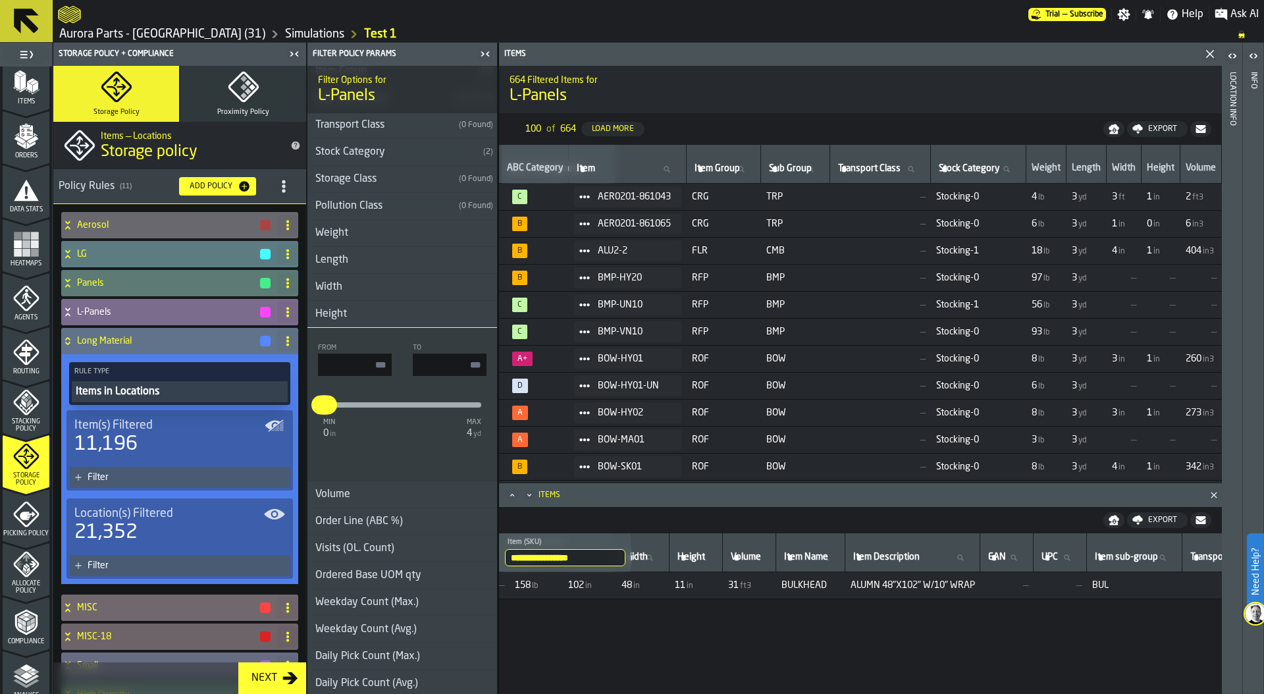
click at [105, 399] on div "Items in Locations" at bounding box center [179, 392] width 211 height 16
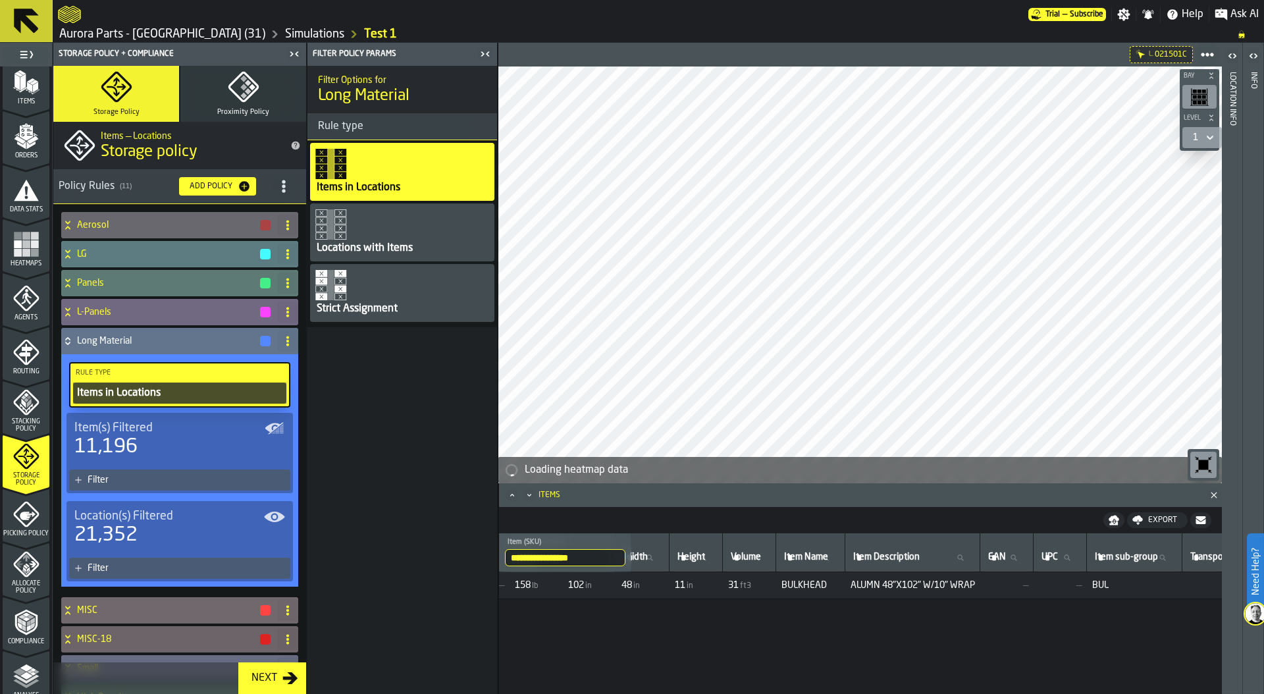
click at [146, 479] on div "Filter" at bounding box center [187, 480] width 198 height 11
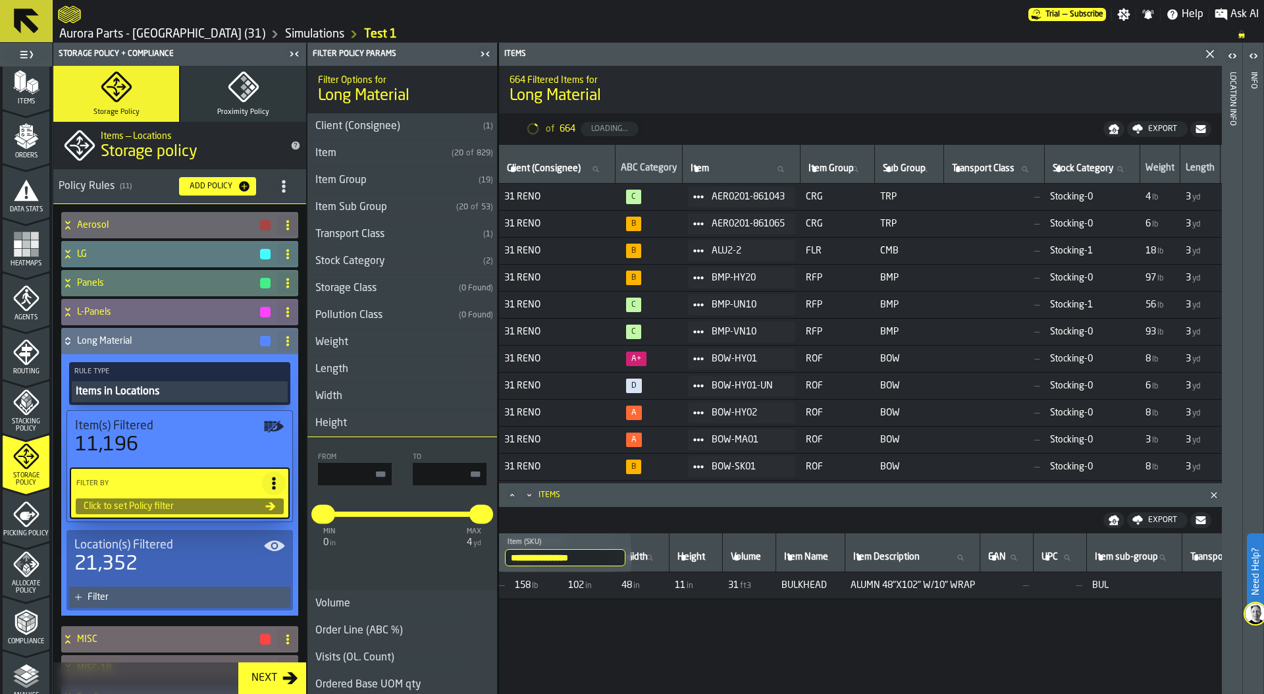
type input "****"
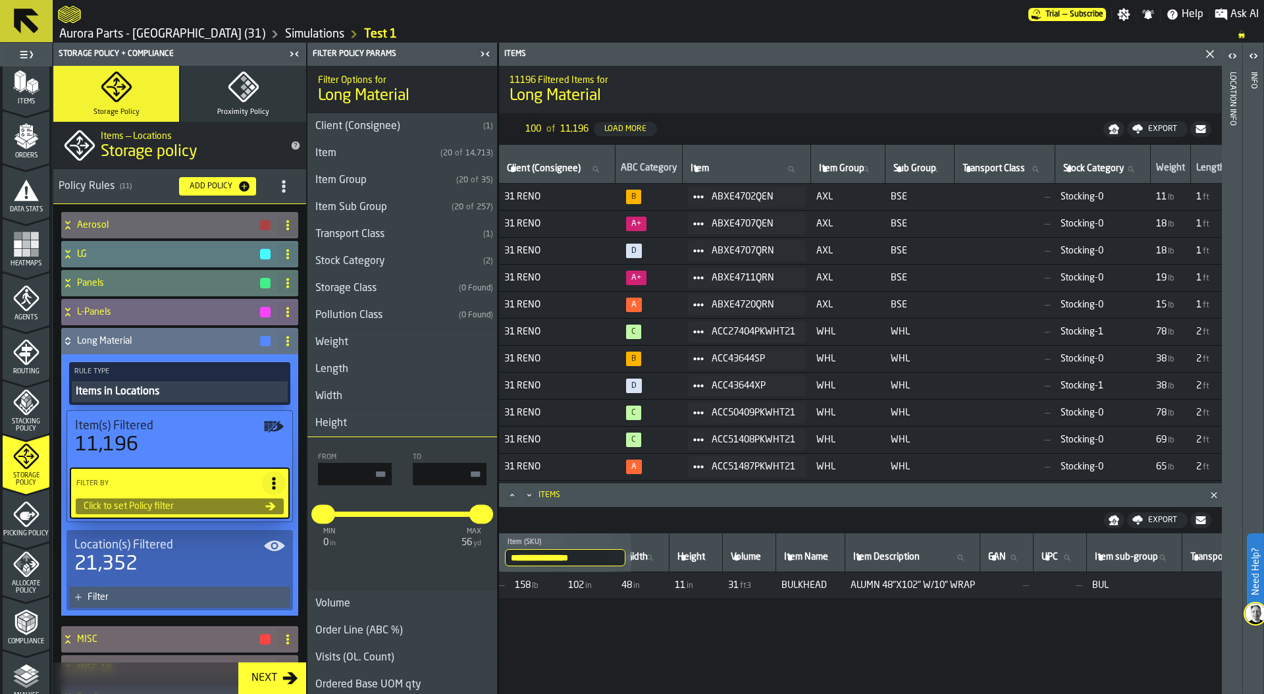
click at [389, 422] on h3 "Height" at bounding box center [403, 423] width 190 height 27
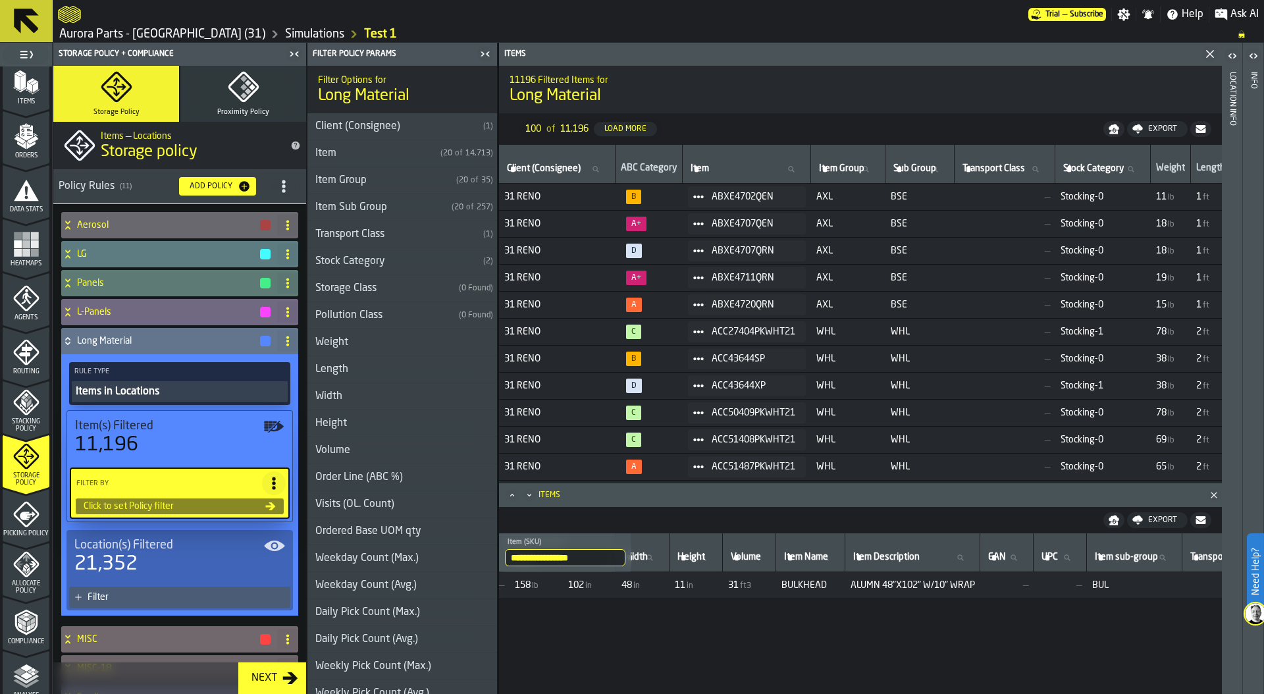
click at [363, 395] on h3 "Width" at bounding box center [403, 396] width 190 height 27
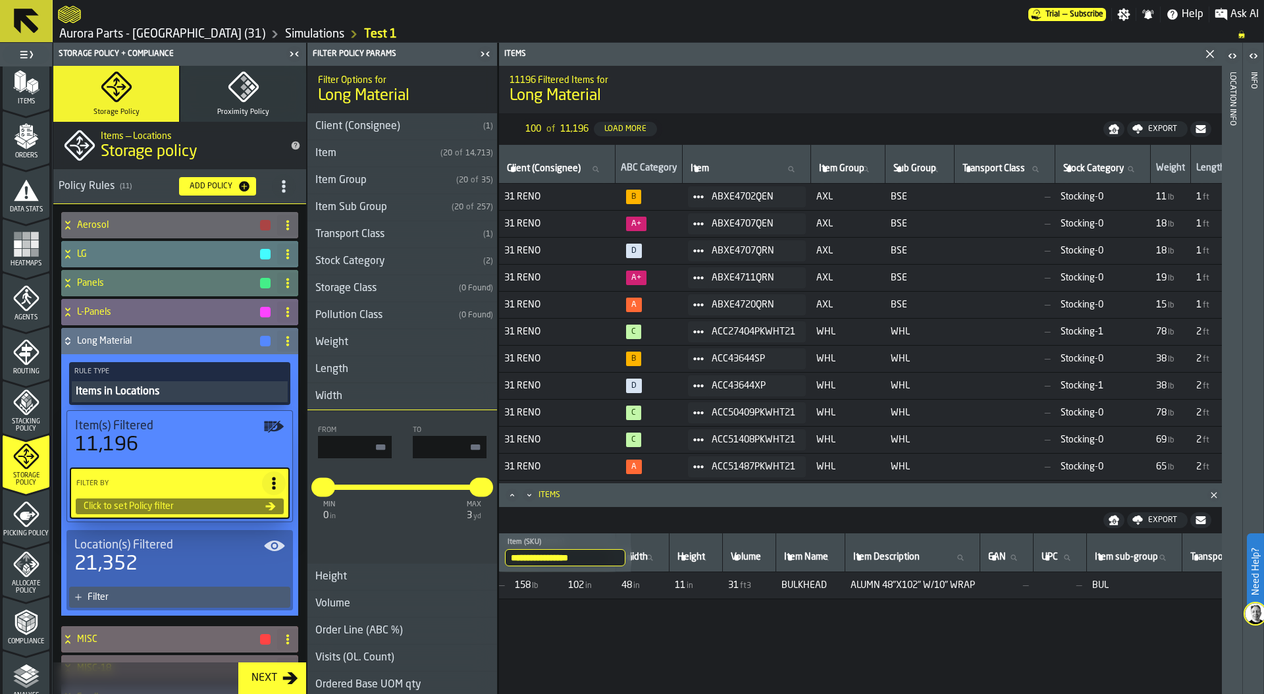
click at [378, 452] on input "input-value-" at bounding box center [355, 447] width 74 height 22
type input "***"
click at [358, 462] on div "From *** To min 0 in max 3 yd * ***" at bounding box center [403, 487] width 190 height 132
click at [362, 454] on input "***" at bounding box center [355, 447] width 74 height 22
click at [441, 452] on input "input-value-" at bounding box center [450, 447] width 74 height 22
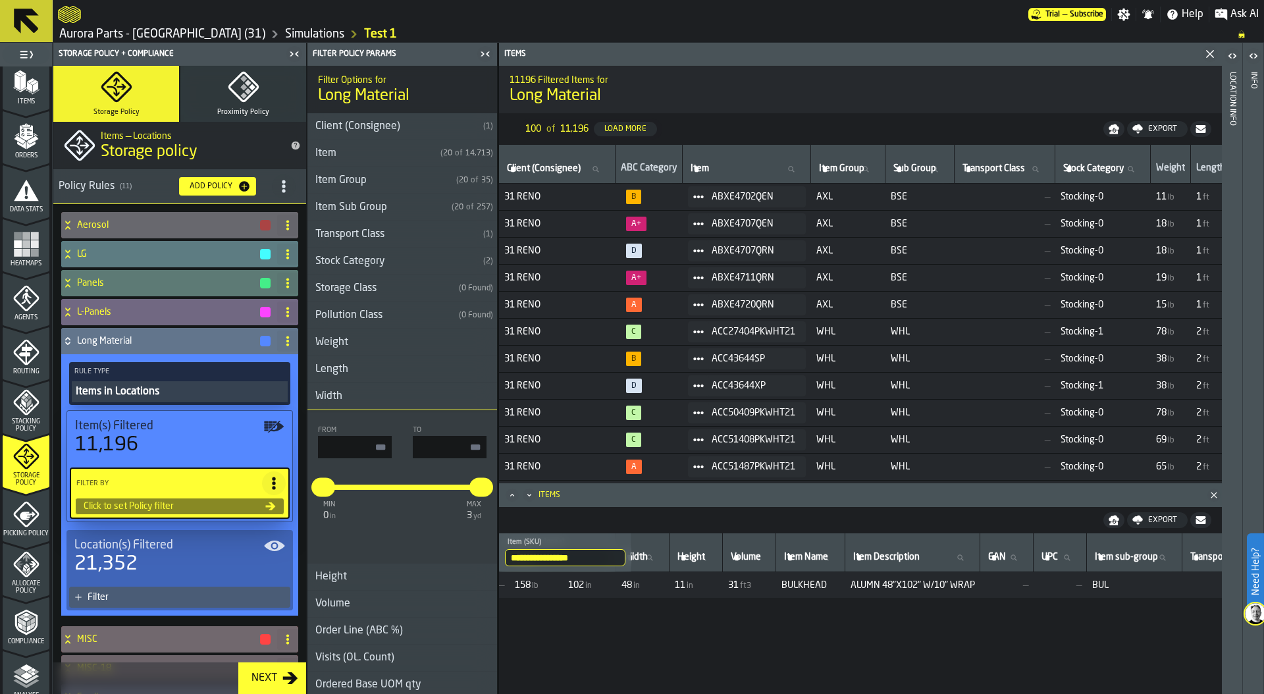
click at [384, 512] on div "min 0 in max 3 yd * ***" at bounding box center [402, 498] width 169 height 58
click at [435, 450] on input "input-value-" at bounding box center [450, 447] width 74 height 22
click at [358, 446] on input "***" at bounding box center [355, 447] width 74 height 22
drag, startPoint x: 365, startPoint y: 442, endPoint x: 451, endPoint y: 443, distance: 85.6
click at [451, 443] on div "From *** To" at bounding box center [402, 442] width 169 height 32
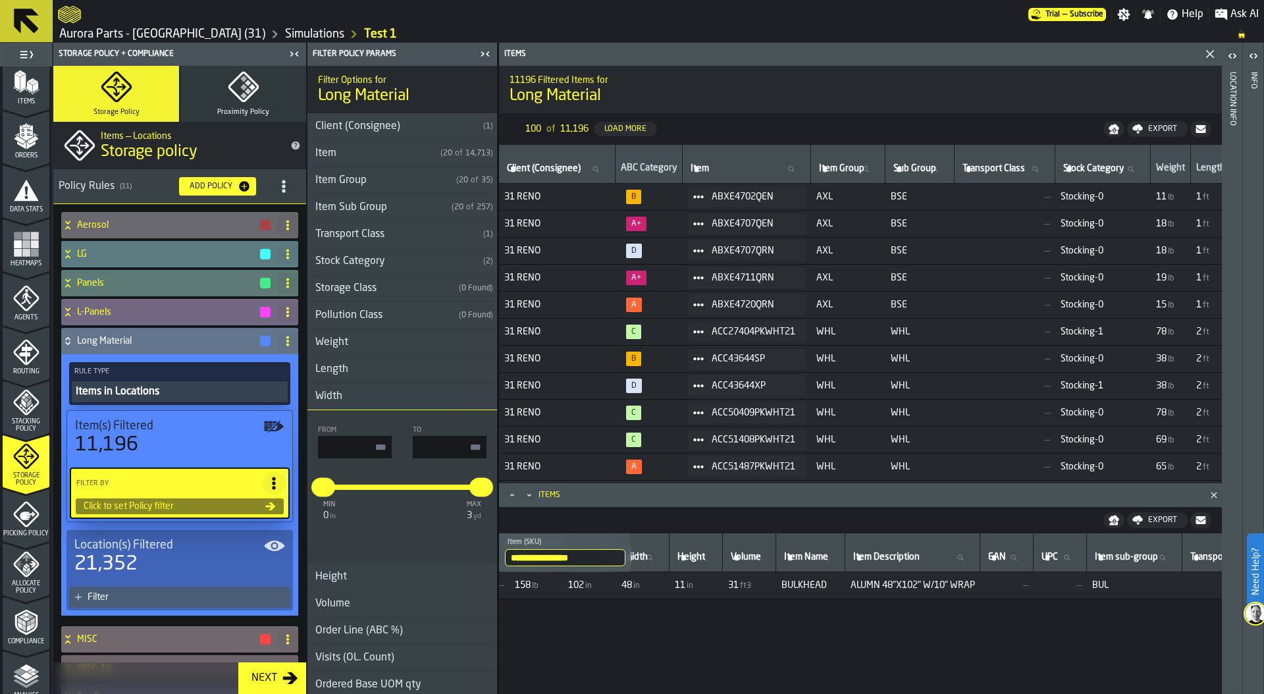
click at [172, 593] on div "Filter" at bounding box center [187, 597] width 198 height 11
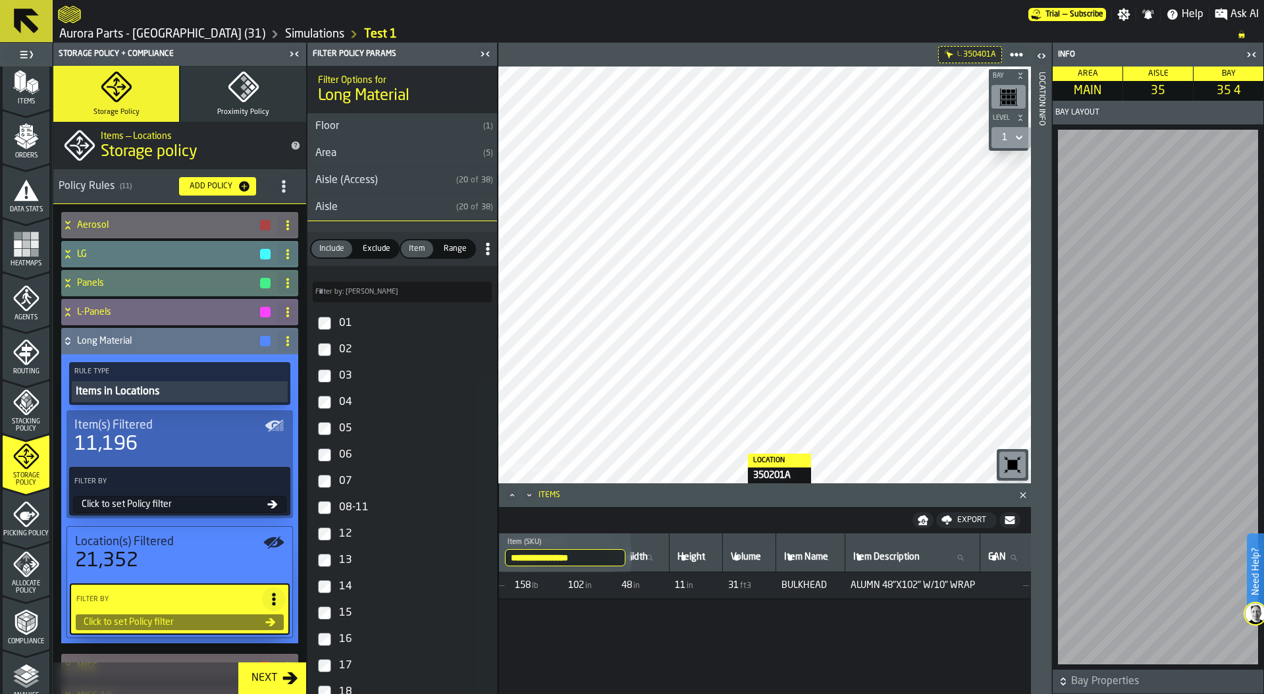
click at [734, 518] on div "**********" at bounding box center [764, 368] width 533 height 651
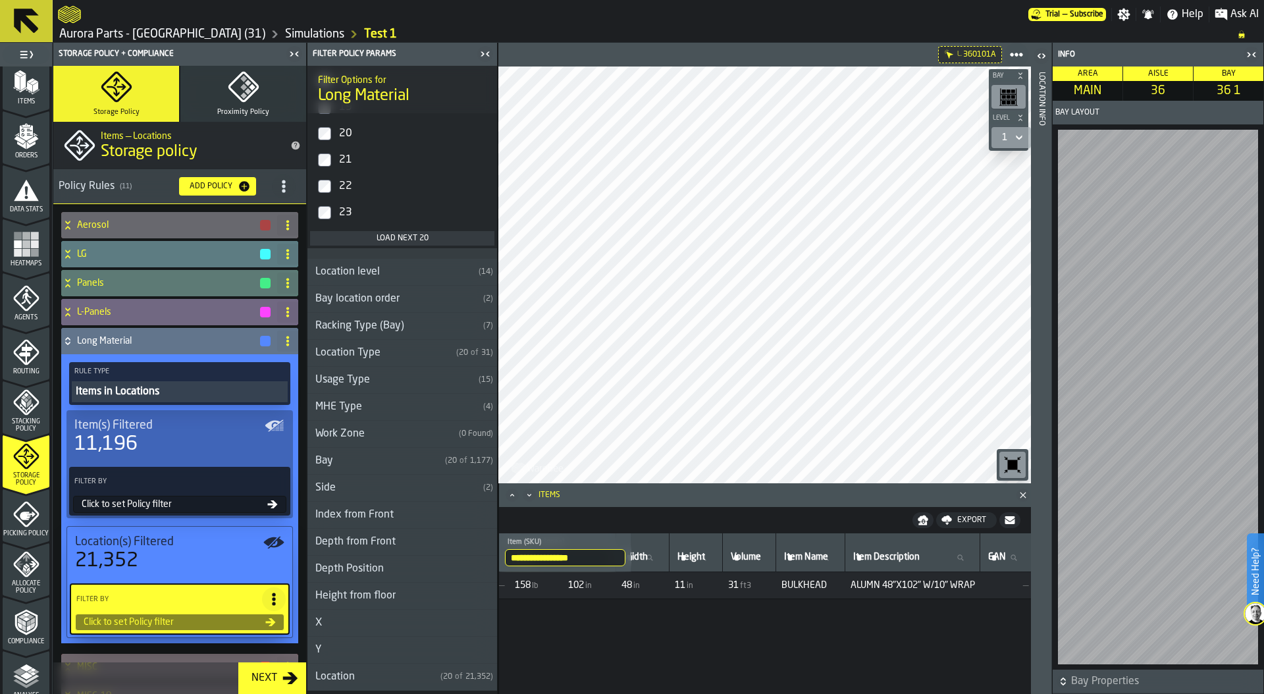
click at [412, 238] on div "Load next 20" at bounding box center [402, 238] width 174 height 9
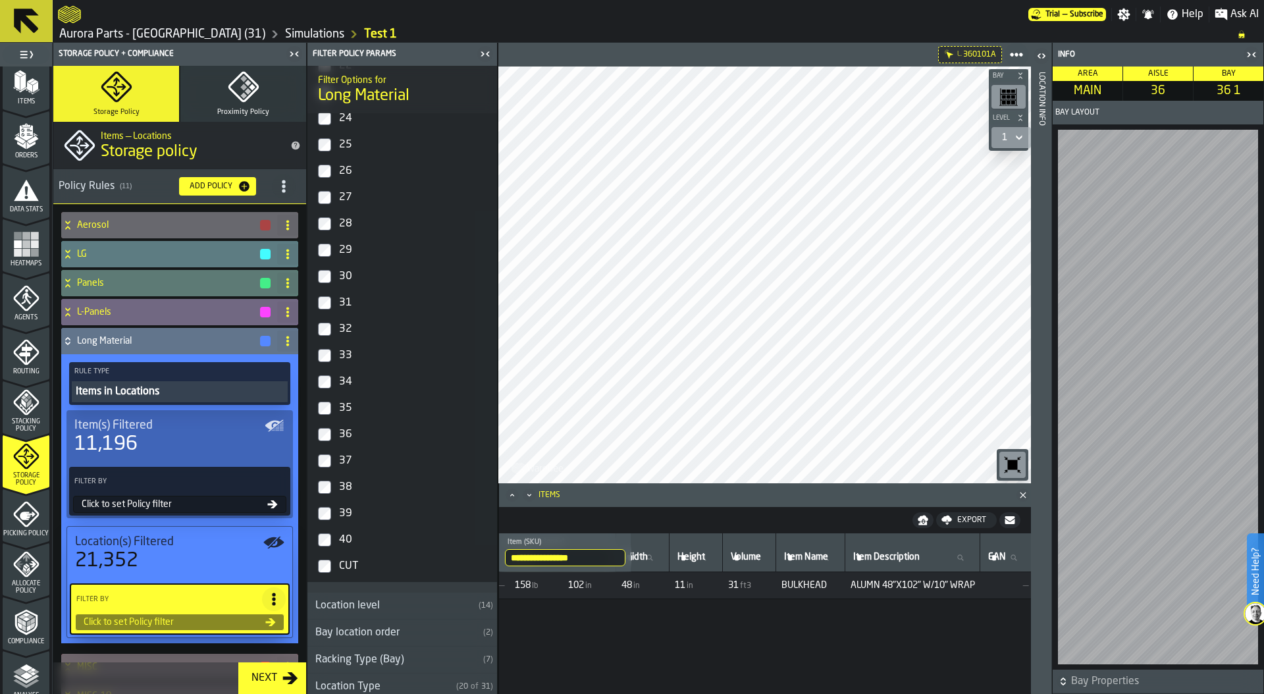
scroll to position [734, 0]
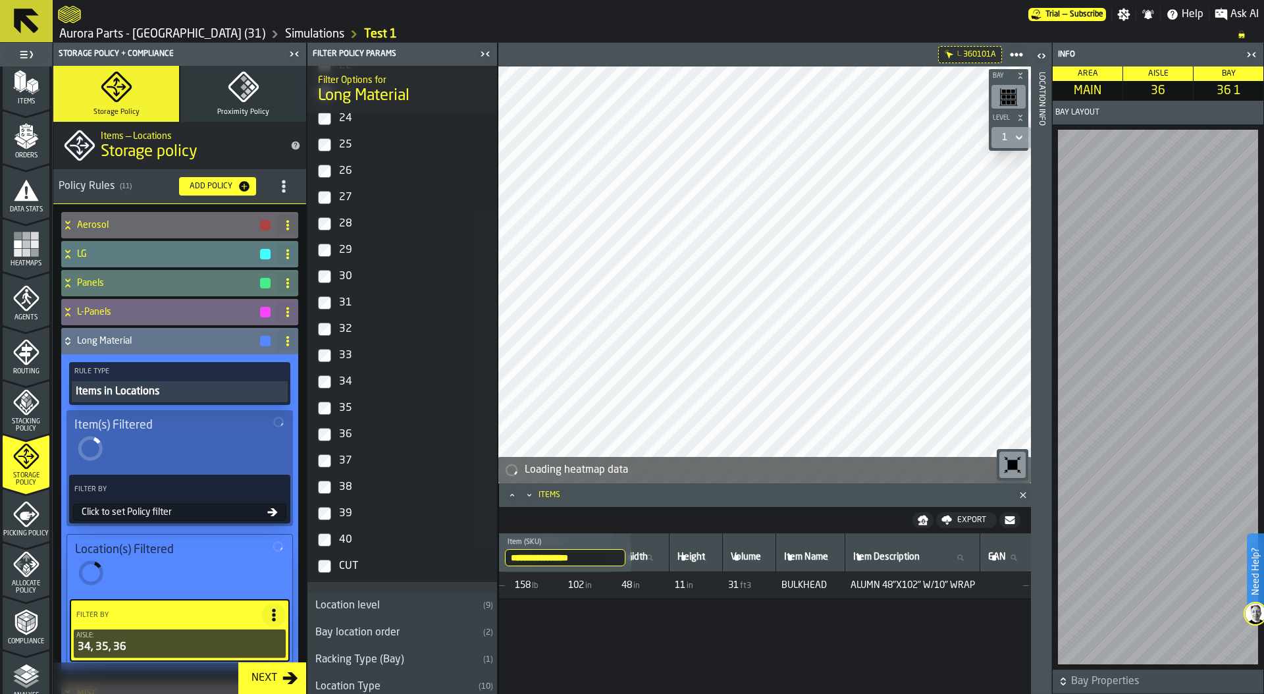
click at [326, 452] on label "37" at bounding box center [402, 461] width 184 height 26
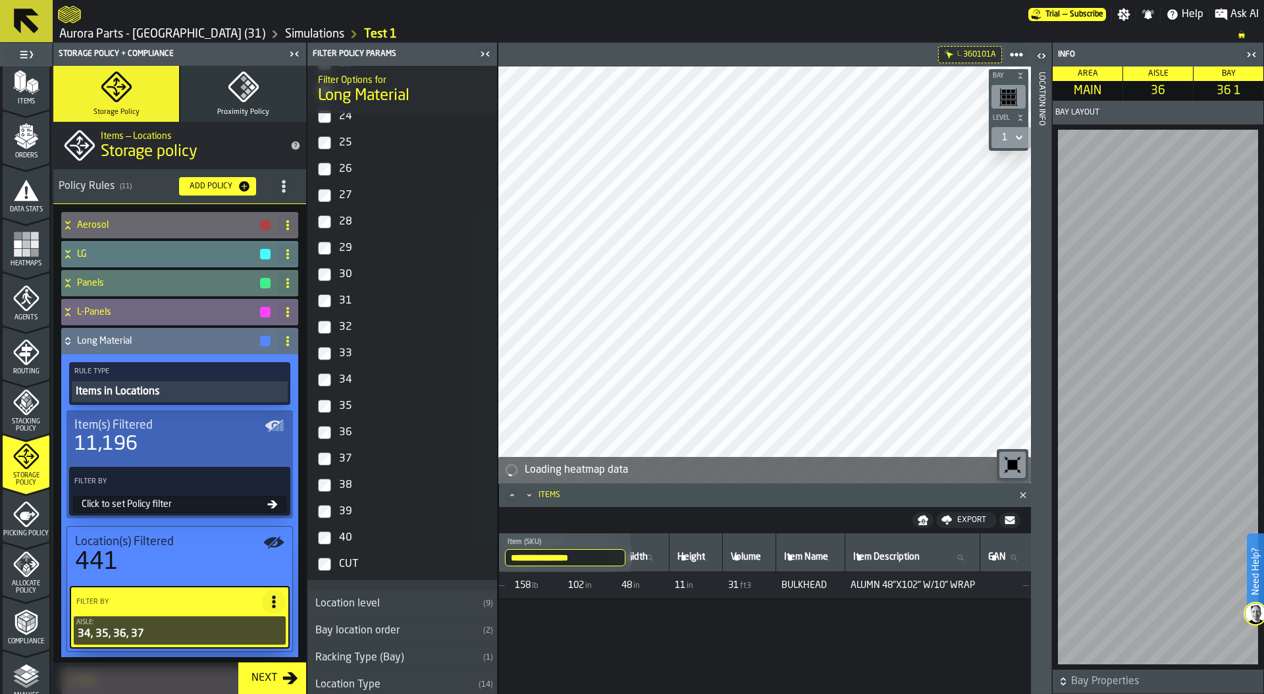
scroll to position [732, 0]
click at [671, 302] on div at bounding box center [764, 275] width 533 height 417
click at [273, 605] on icon at bounding box center [273, 601] width 13 height 13
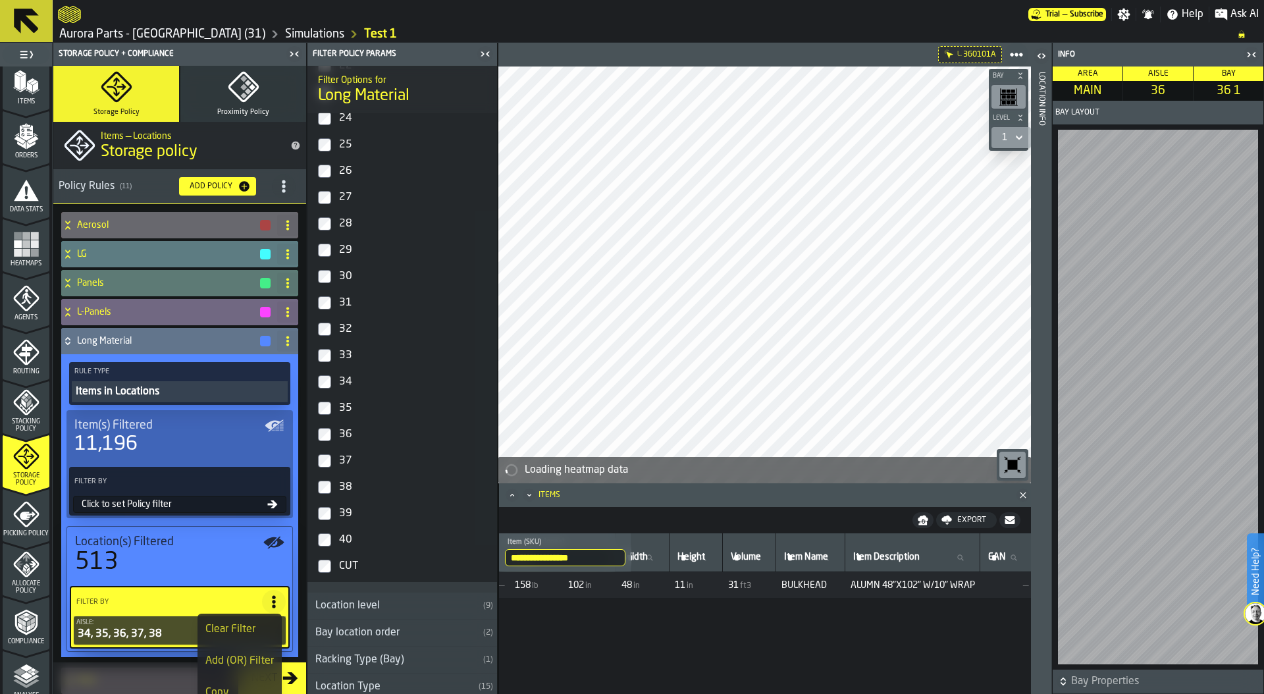
click at [238, 660] on div "Add (OR) Filter" at bounding box center [239, 661] width 68 height 16
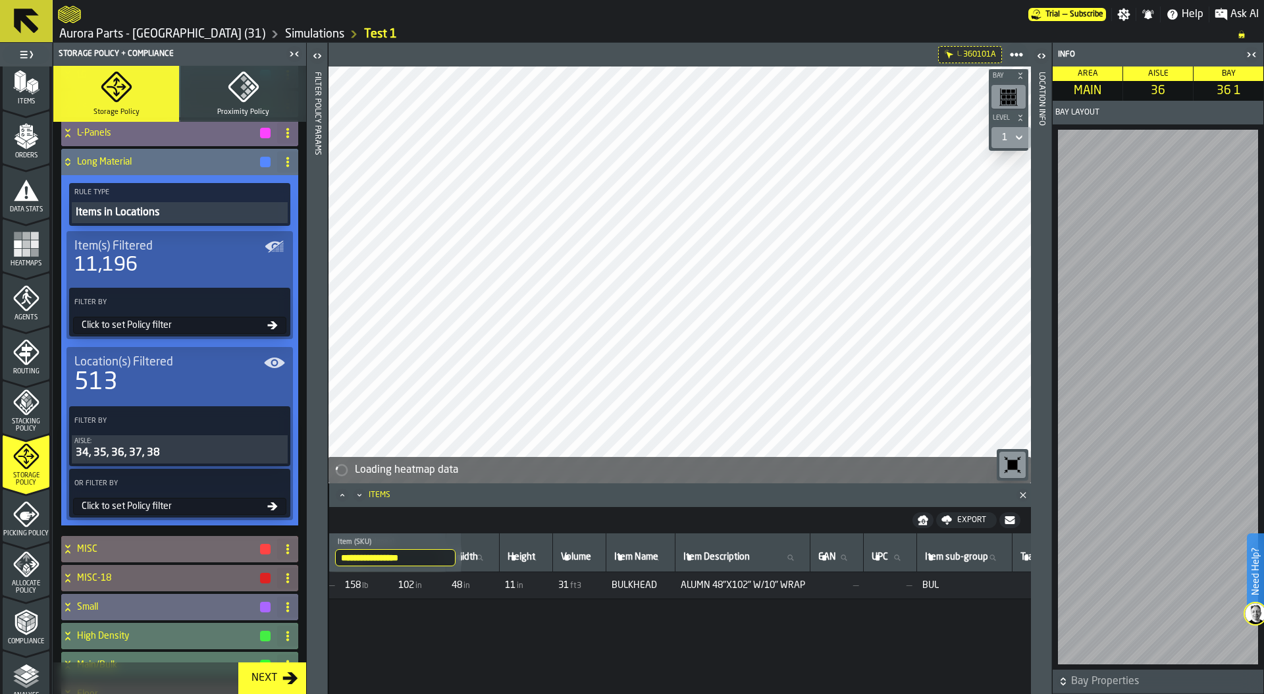
scroll to position [225, 0]
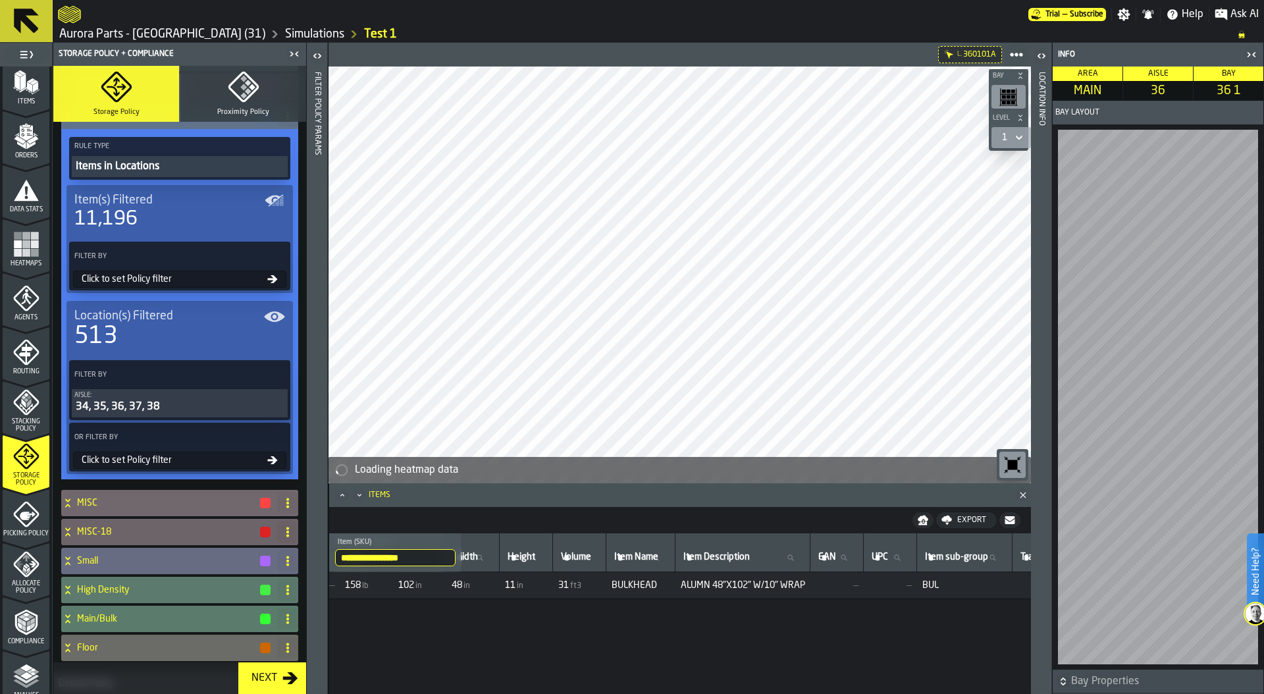
click at [198, 455] on div "Click to set Policy filter" at bounding box center [171, 460] width 191 height 11
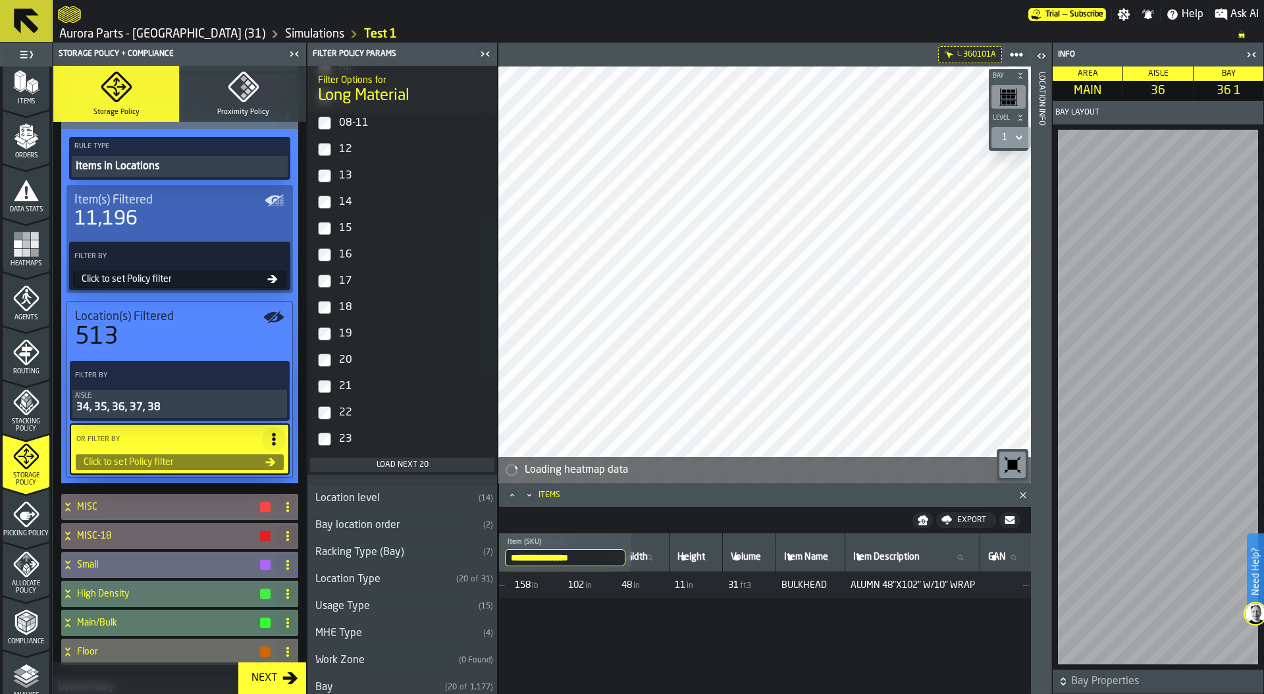
scroll to position [384, 0]
click at [385, 460] on button "Load next 20" at bounding box center [402, 465] width 184 height 14
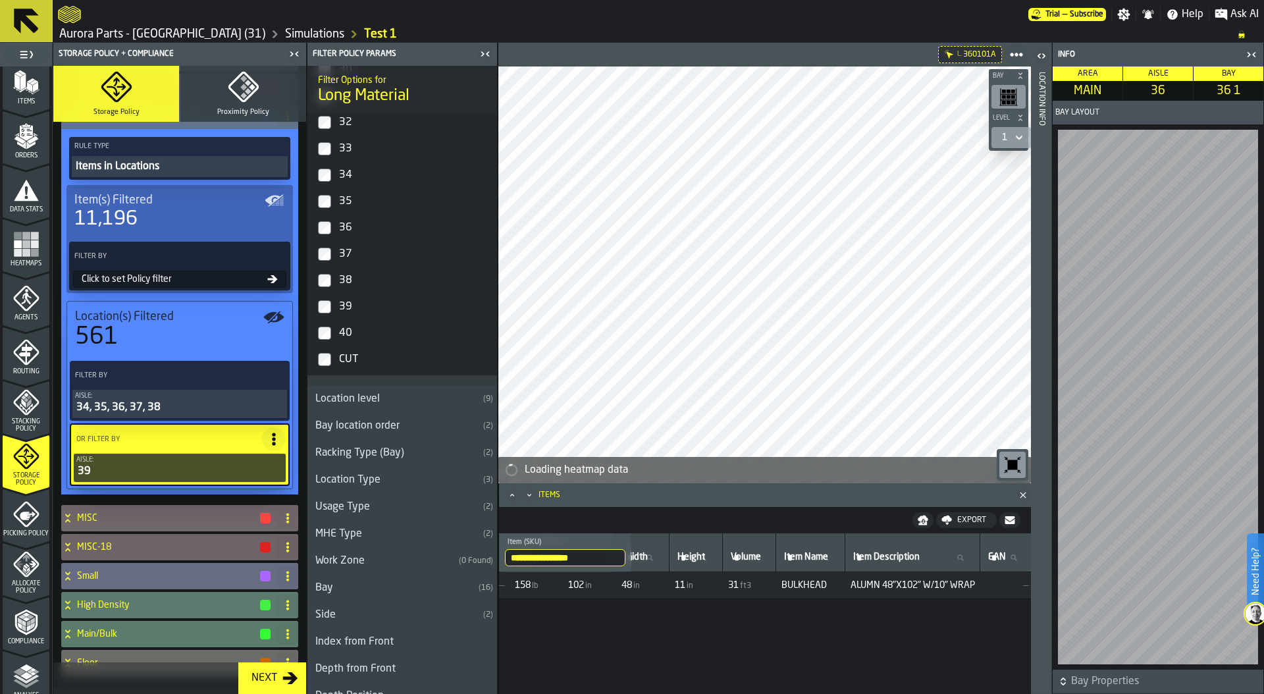
scroll to position [1006, 0]
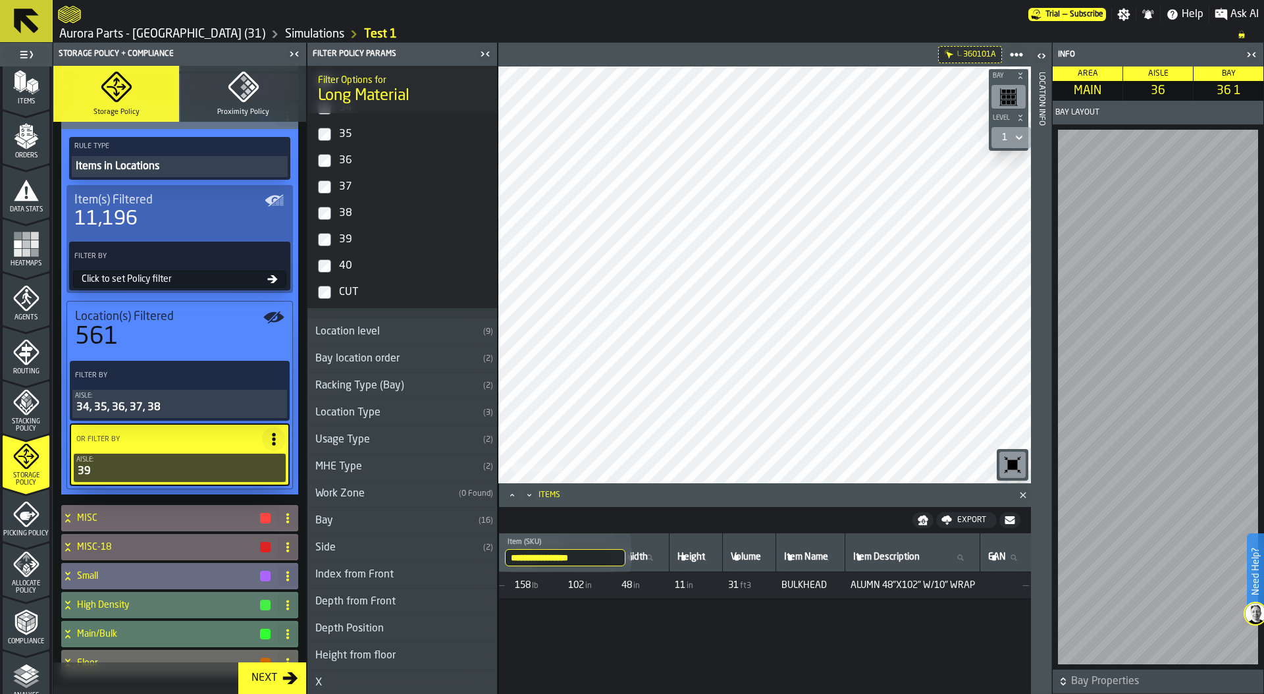
click at [358, 549] on div "Side" at bounding box center [393, 548] width 171 height 16
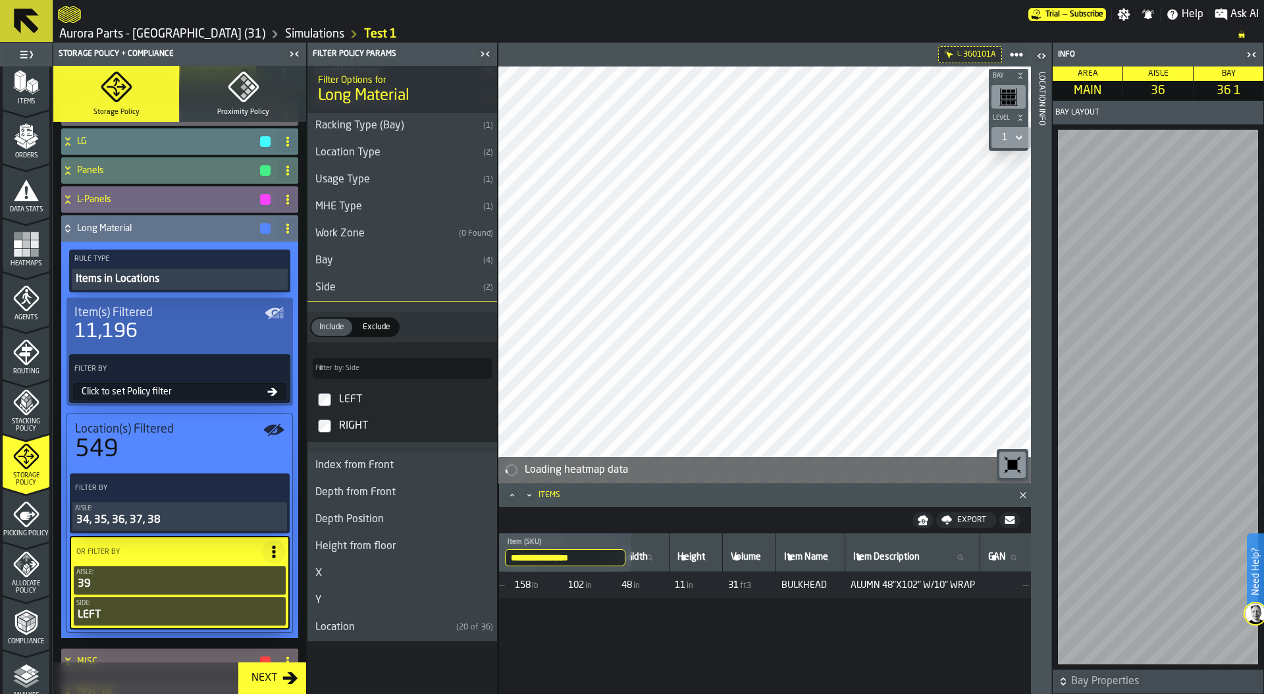
scroll to position [68, 0]
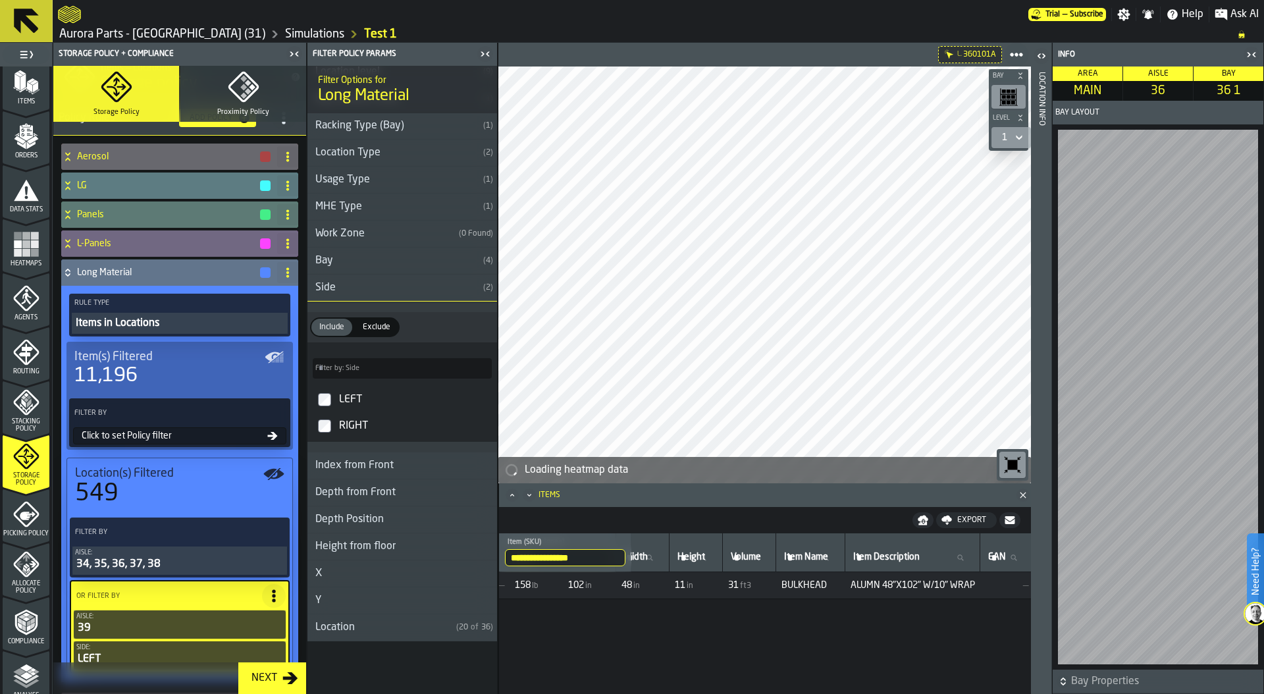
click at [263, 273] on div "button-" at bounding box center [265, 272] width 11 height 11
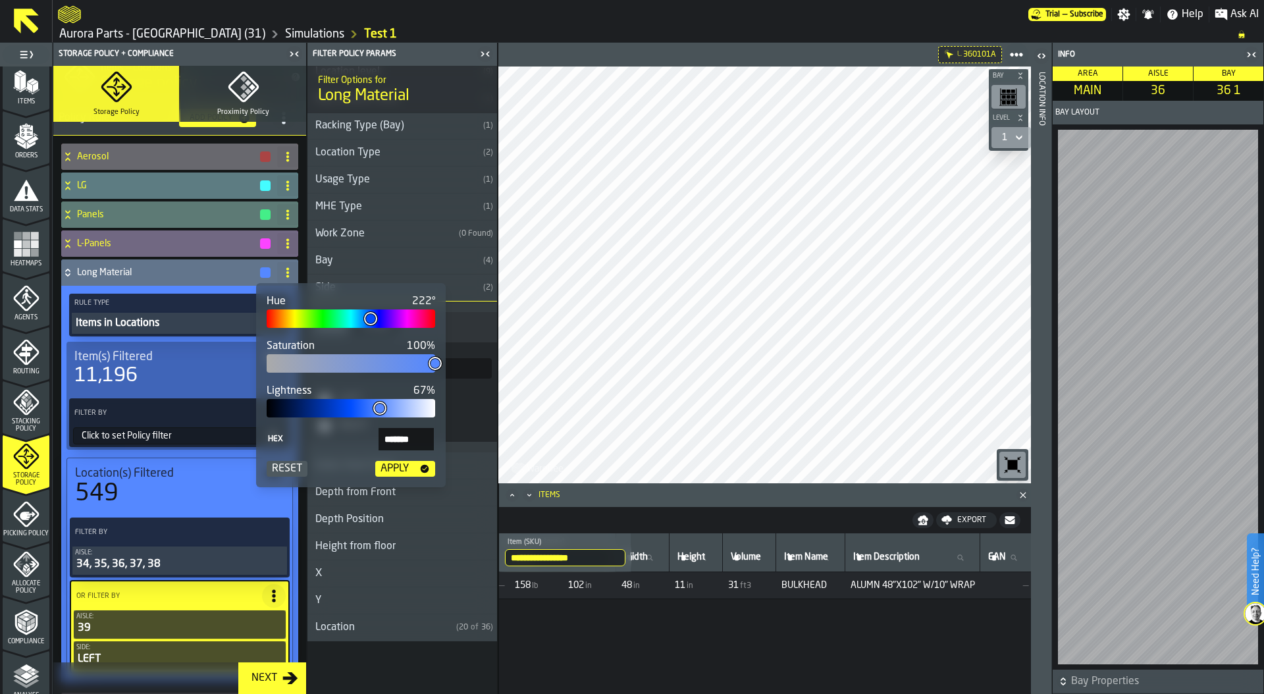
click at [401, 473] on div "Apply" at bounding box center [394, 469] width 39 height 16
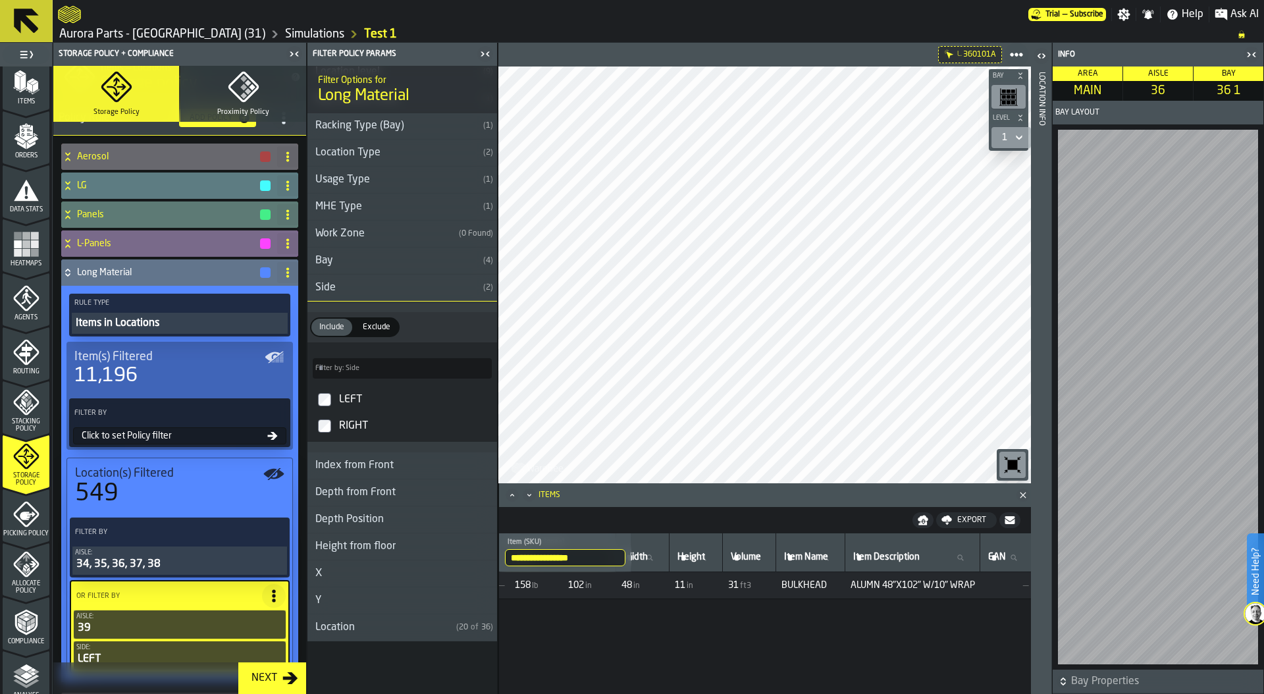
click at [260, 242] on div "button-" at bounding box center [265, 243] width 11 height 11
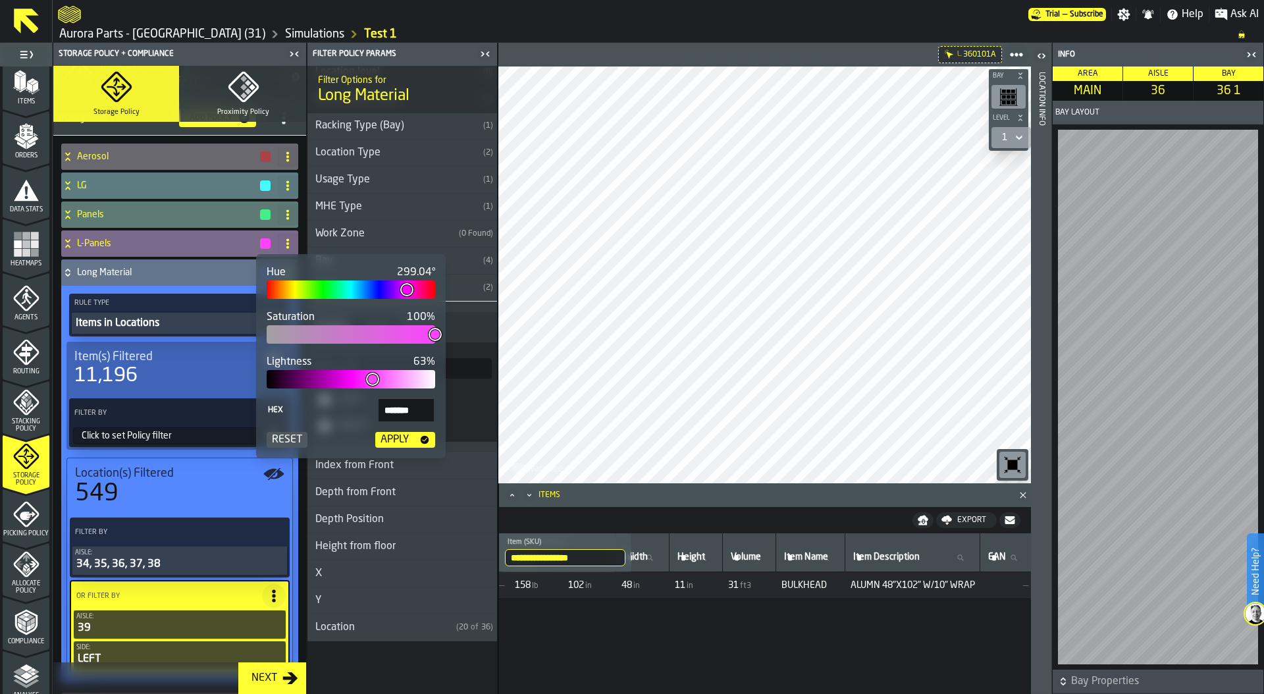
click at [399, 441] on div "Apply" at bounding box center [394, 440] width 39 height 16
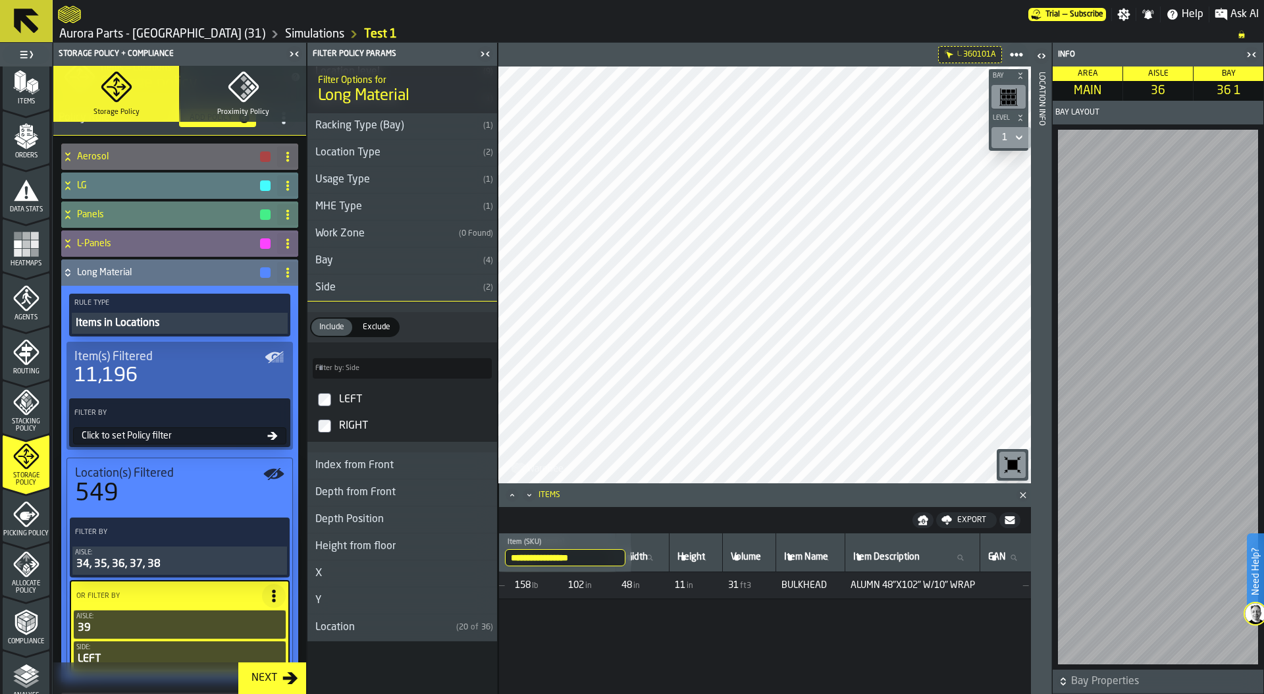
click at [263, 214] on div "button-" at bounding box center [265, 214] width 11 height 11
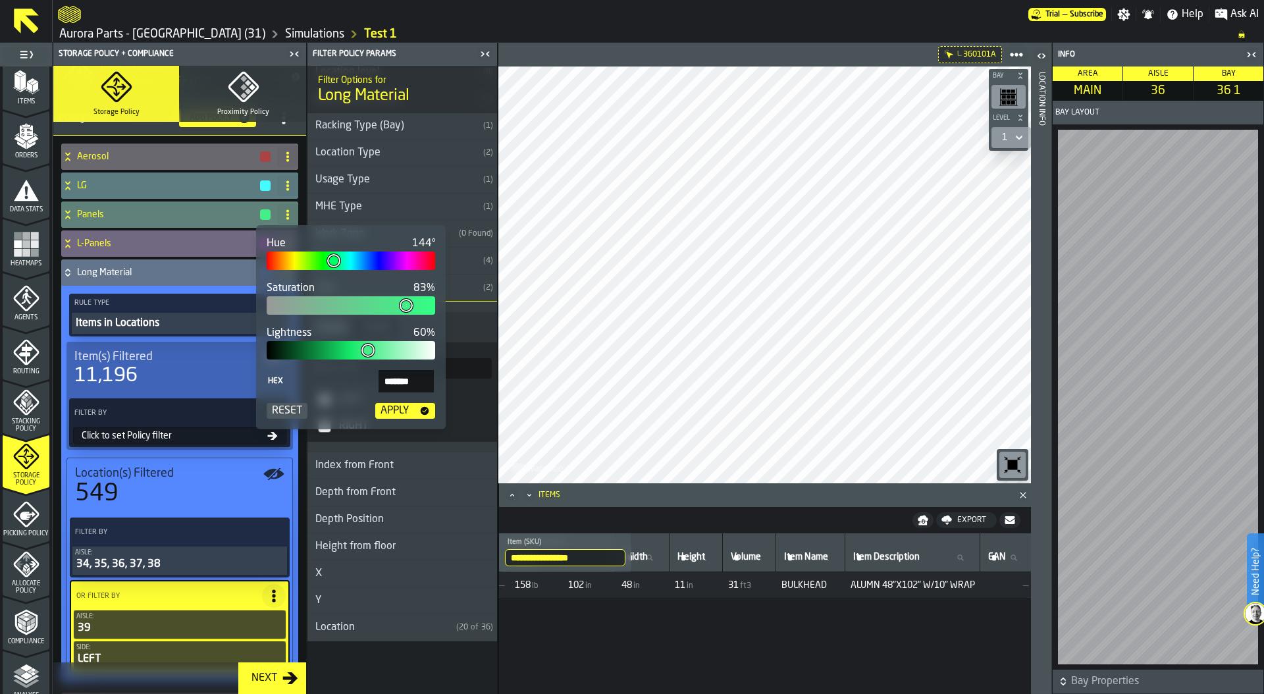
click at [393, 415] on div "Apply" at bounding box center [394, 411] width 39 height 16
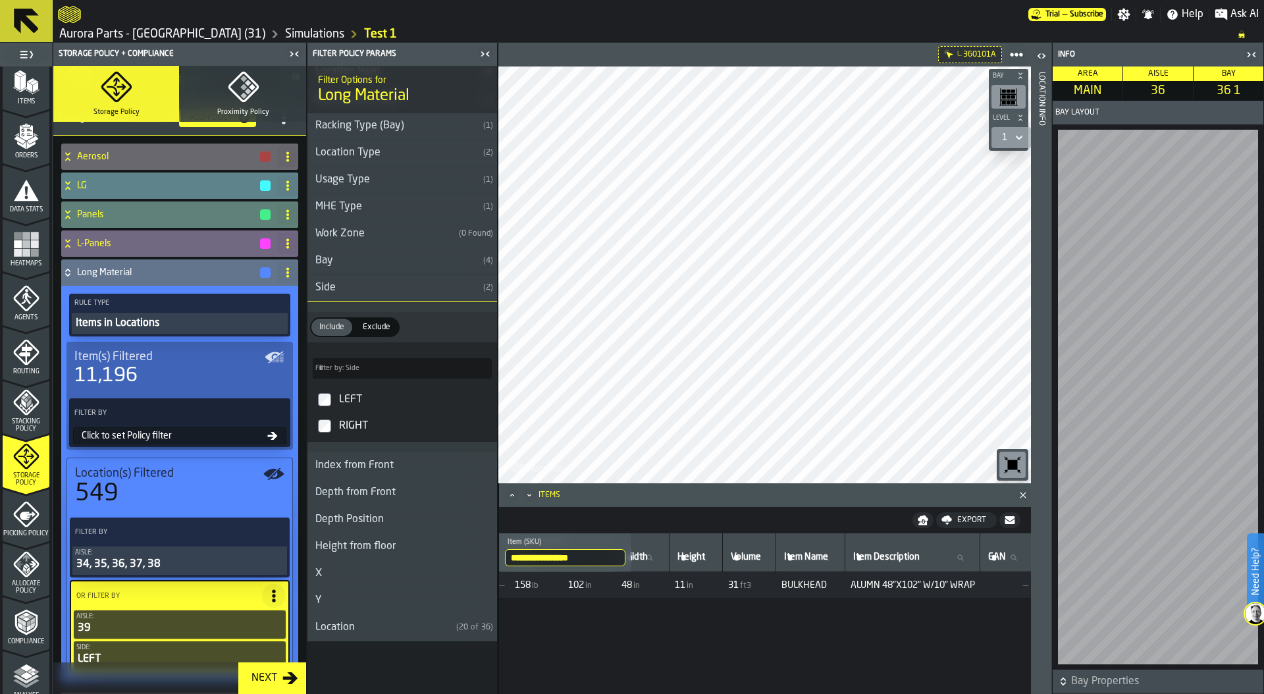
click at [263, 182] on div "button-" at bounding box center [265, 185] width 11 height 11
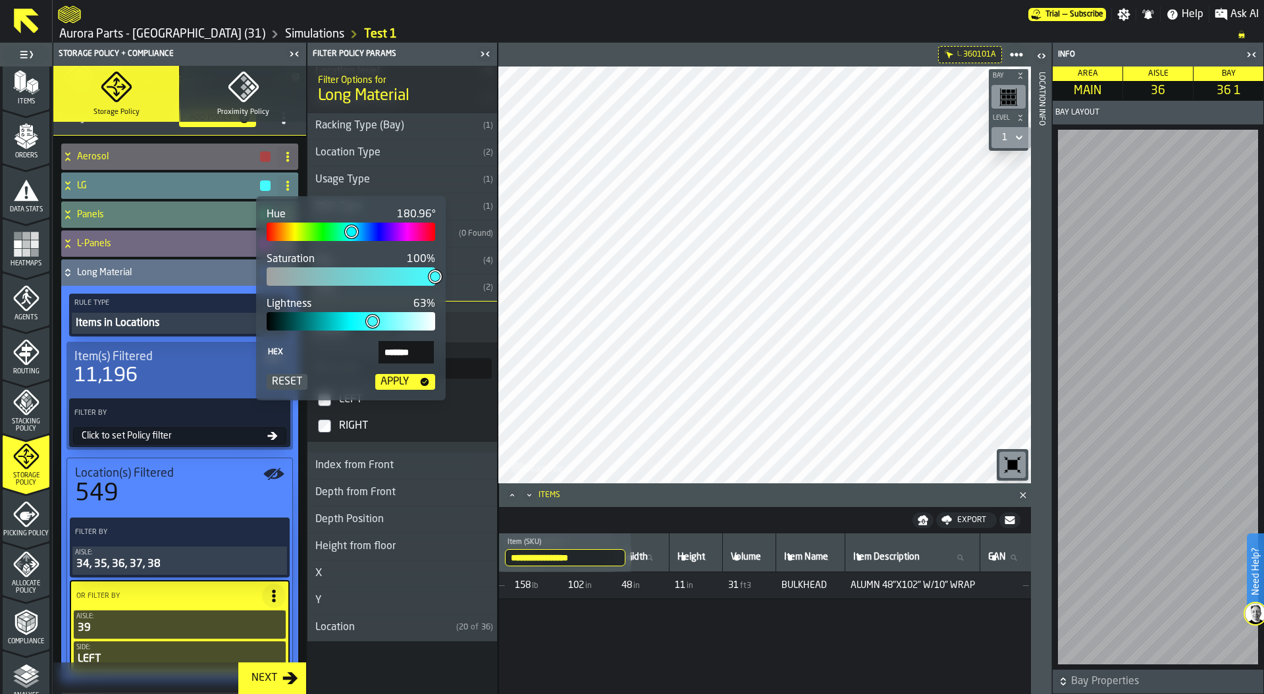
click at [407, 377] on div "Apply" at bounding box center [394, 382] width 39 height 16
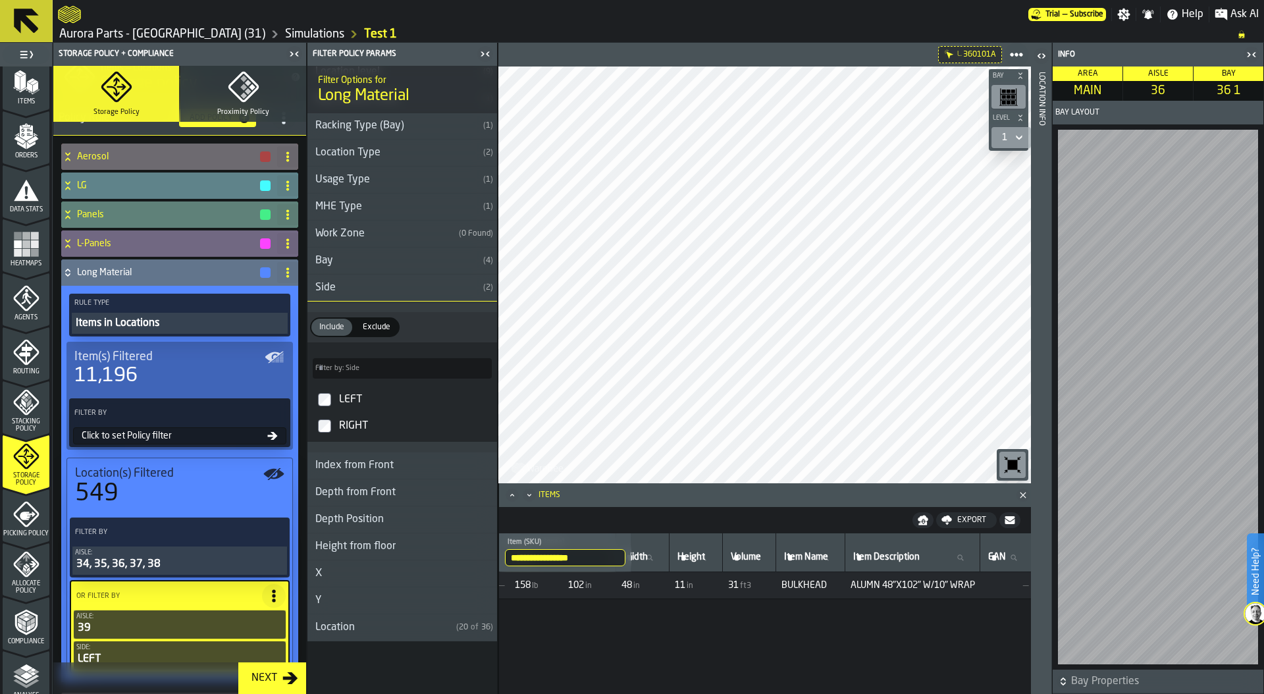
click at [261, 153] on div "button-" at bounding box center [265, 156] width 11 height 11
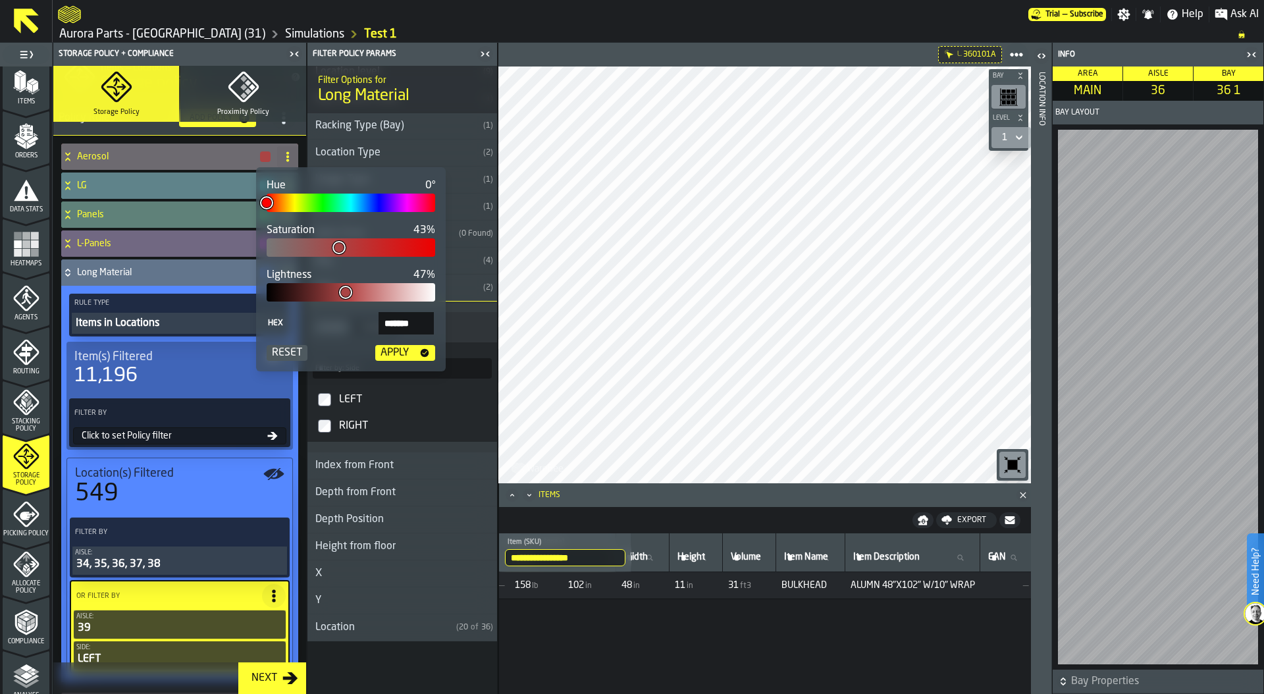
click at [394, 348] on div "Apply" at bounding box center [394, 353] width 39 height 16
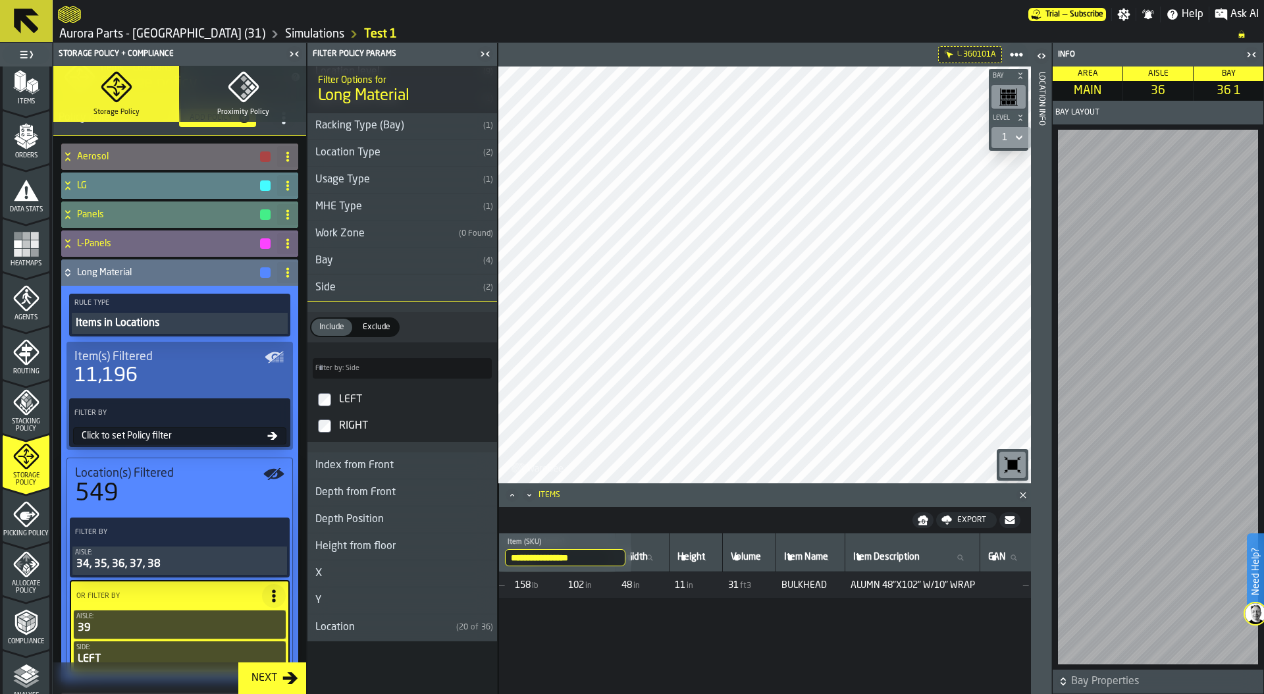
click at [143, 272] on h4 "Long Material" at bounding box center [168, 272] width 182 height 11
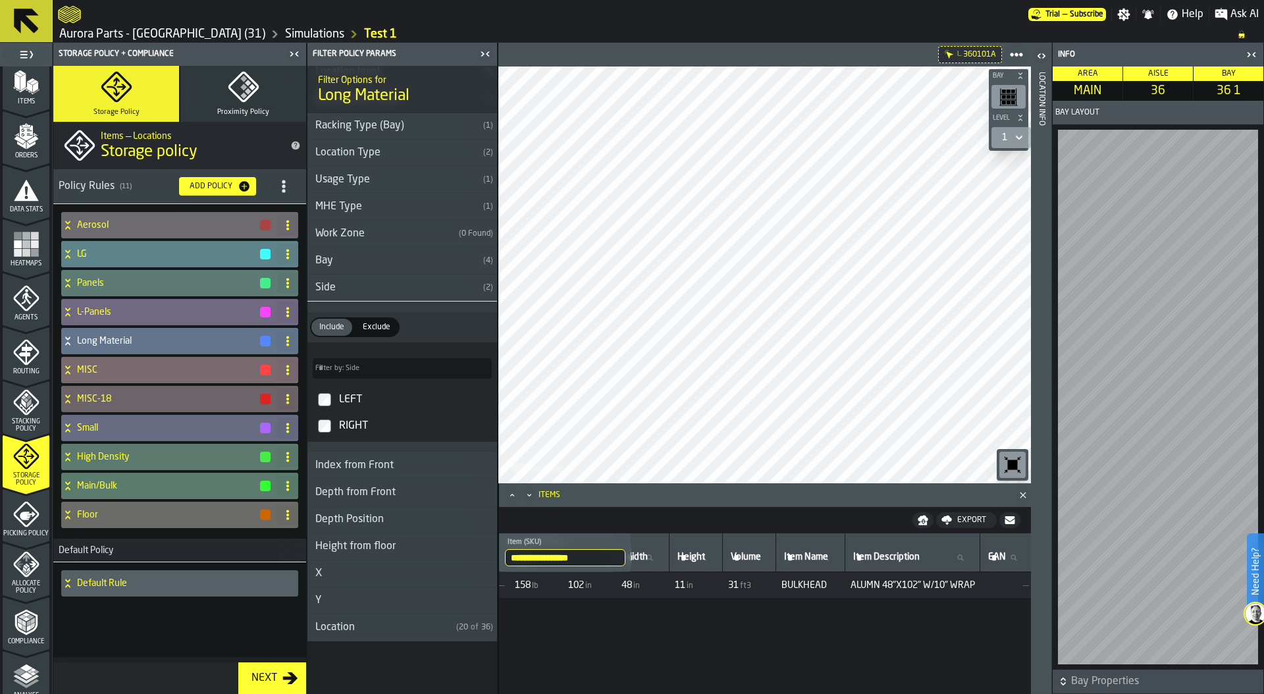
click at [155, 365] on h4 "MISC" at bounding box center [168, 370] width 182 height 11
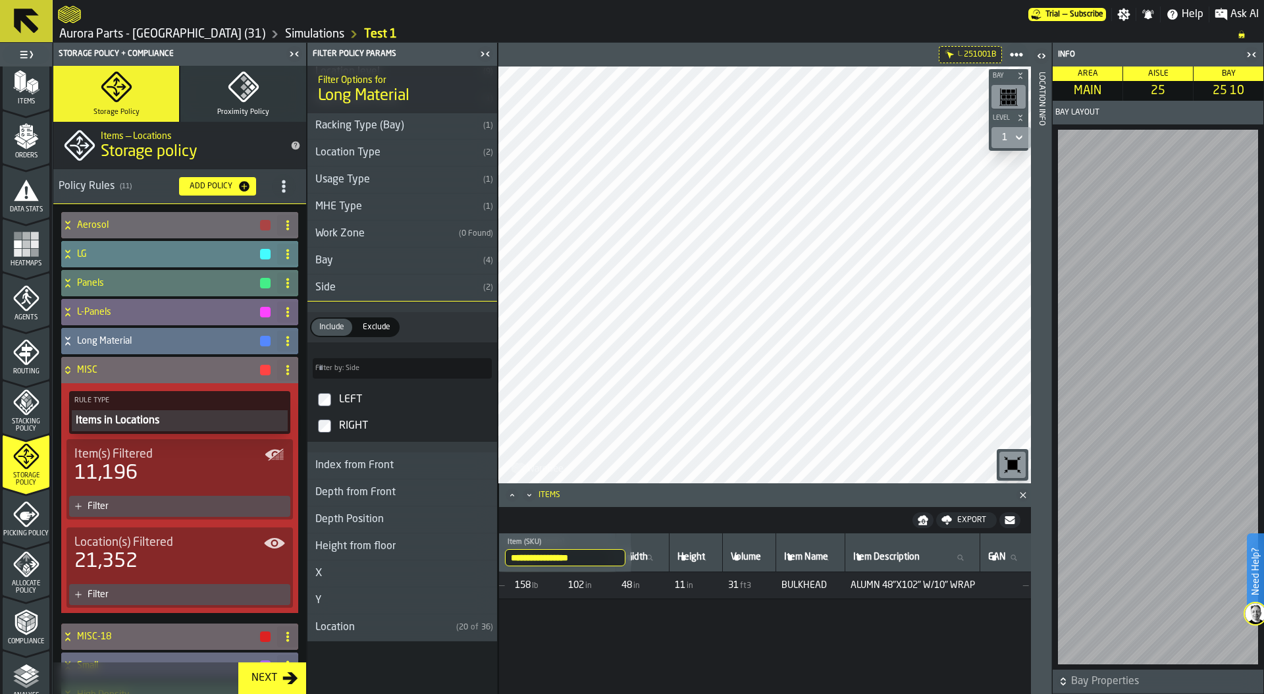
click at [1038, 319] on div "Location Info" at bounding box center [1041, 380] width 9 height 622
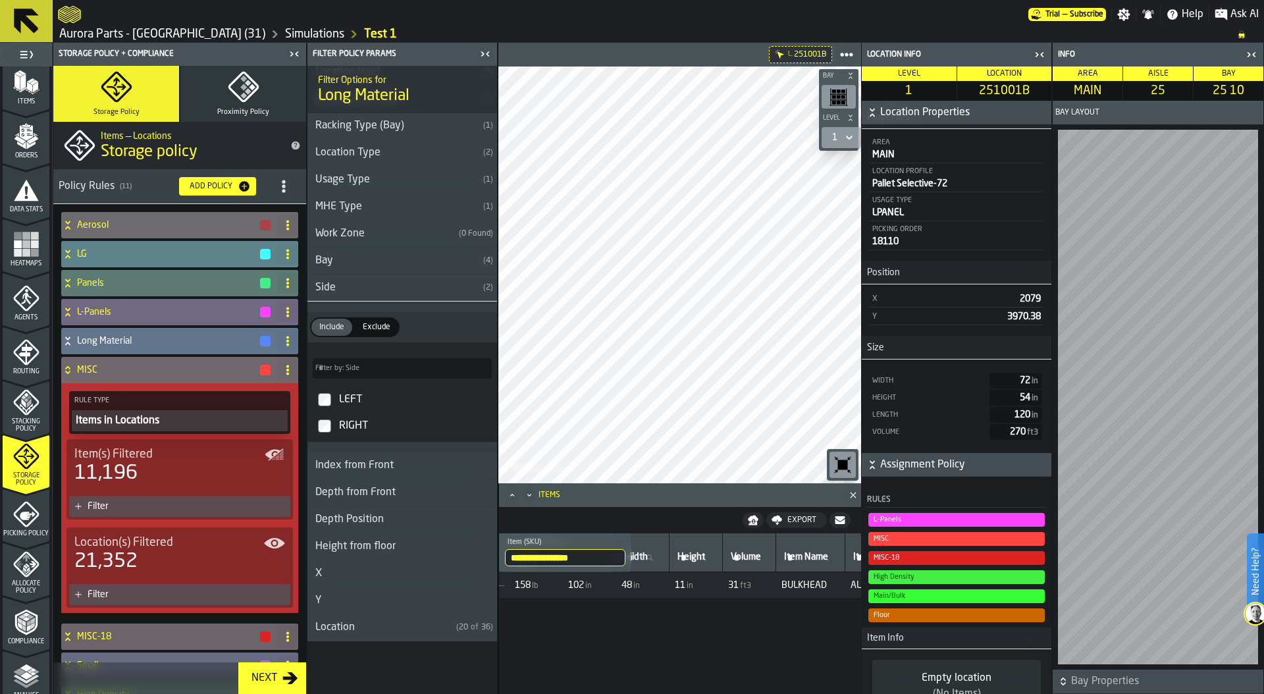
scroll to position [110, 0]
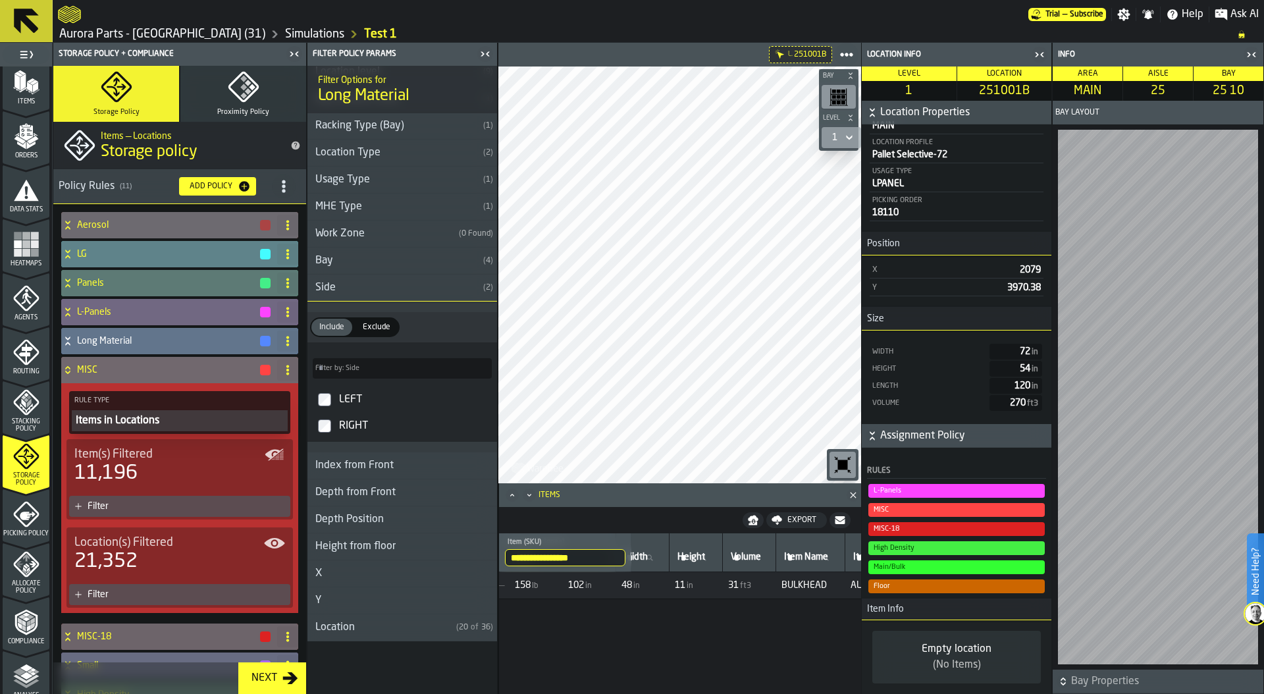
click at [1042, 57] on icon "button-toggle-Close me" at bounding box center [1040, 55] width 16 height 16
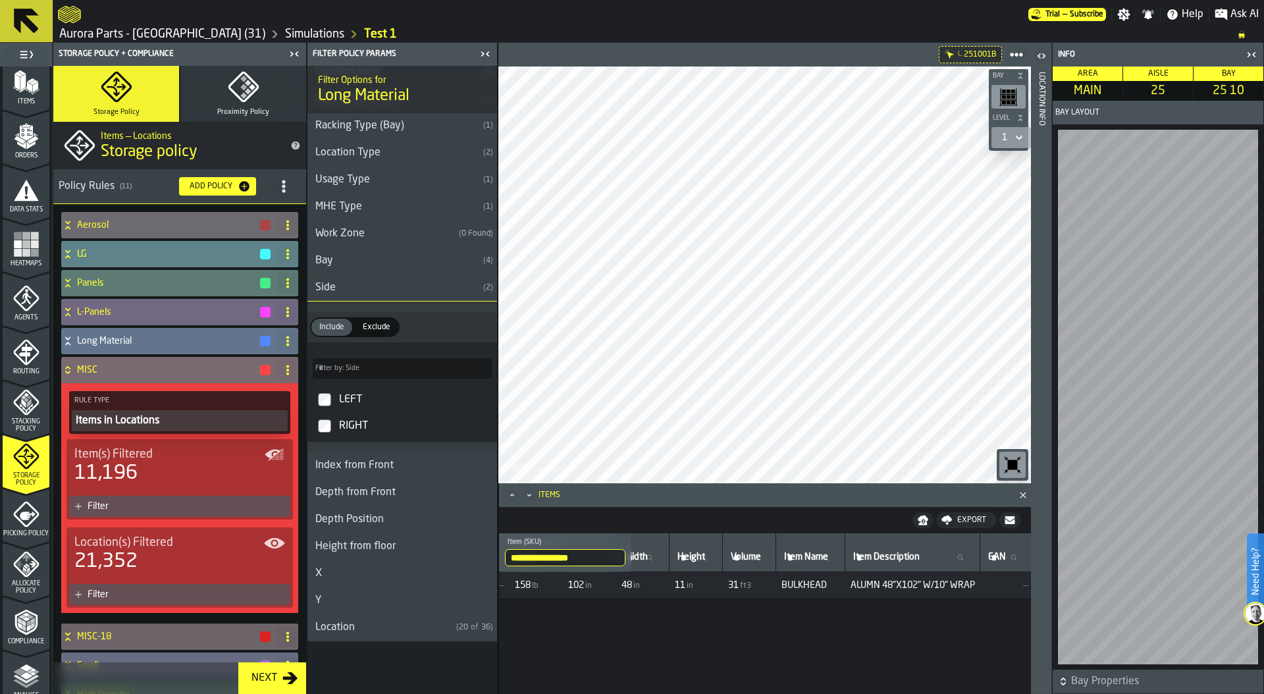
click at [71, 366] on icon at bounding box center [67, 370] width 13 height 11
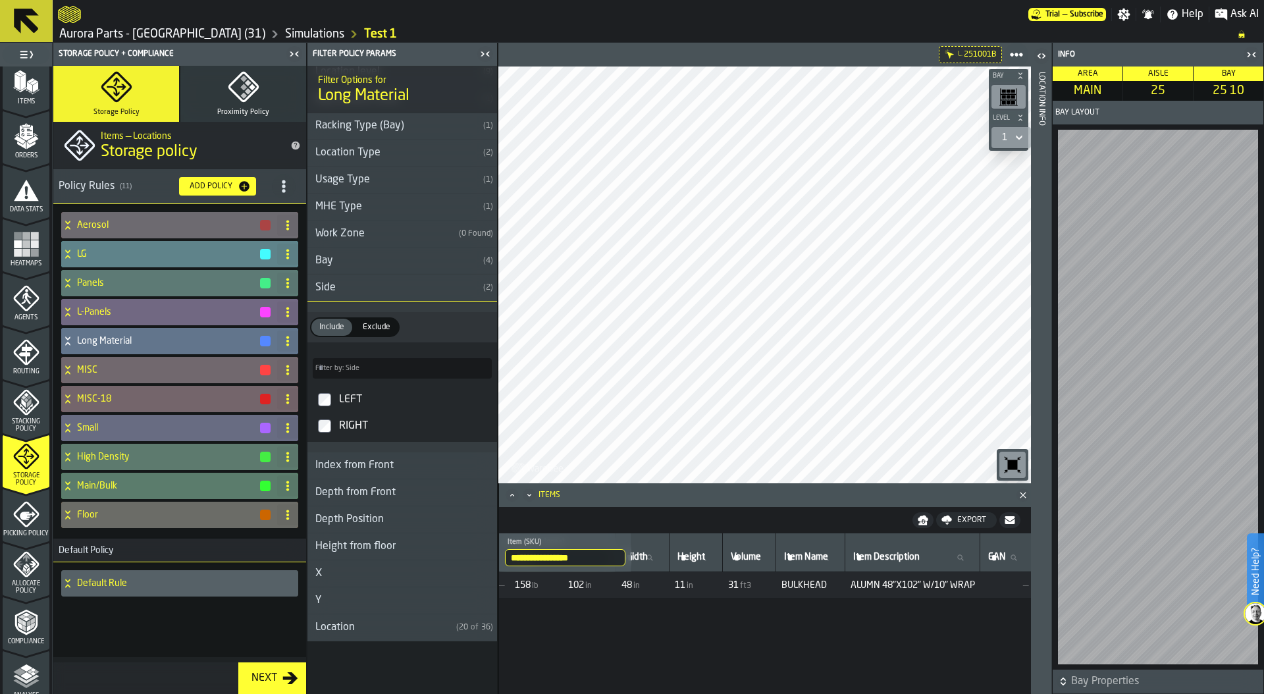
click at [70, 397] on icon at bounding box center [67, 399] width 13 height 11
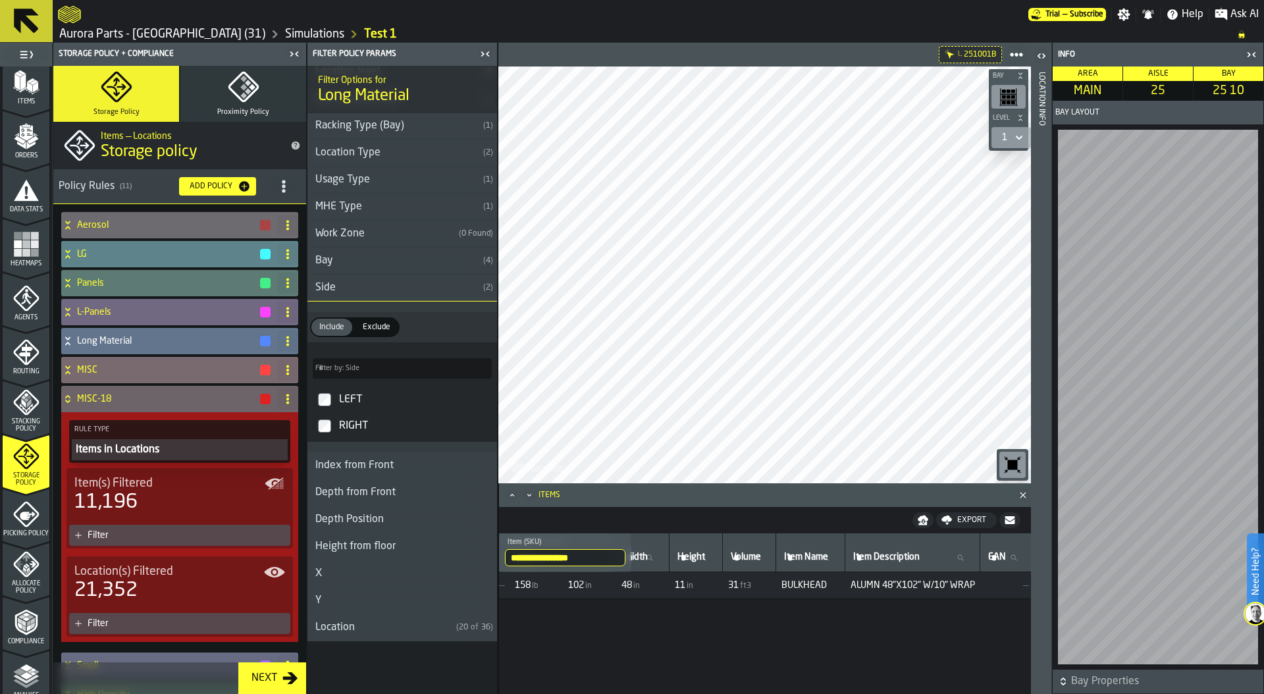
click at [286, 367] on icon at bounding box center [288, 370] width 11 height 11
click at [198, 400] on div "Rename" at bounding box center [231, 397] width 111 height 16
click at [129, 369] on input "****" at bounding box center [156, 370] width 159 height 22
type input "*********"
click at [242, 370] on span "Apply" at bounding box center [252, 369] width 23 height 9
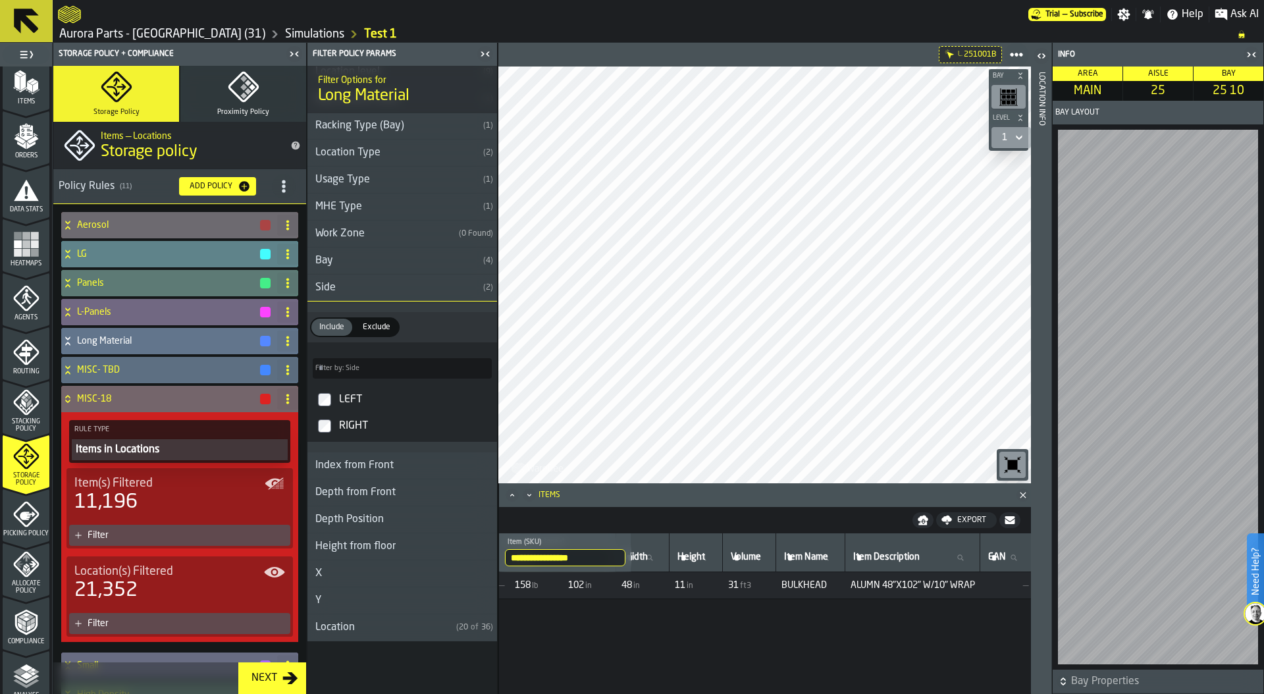
click at [132, 621] on div "Filter" at bounding box center [187, 623] width 198 height 11
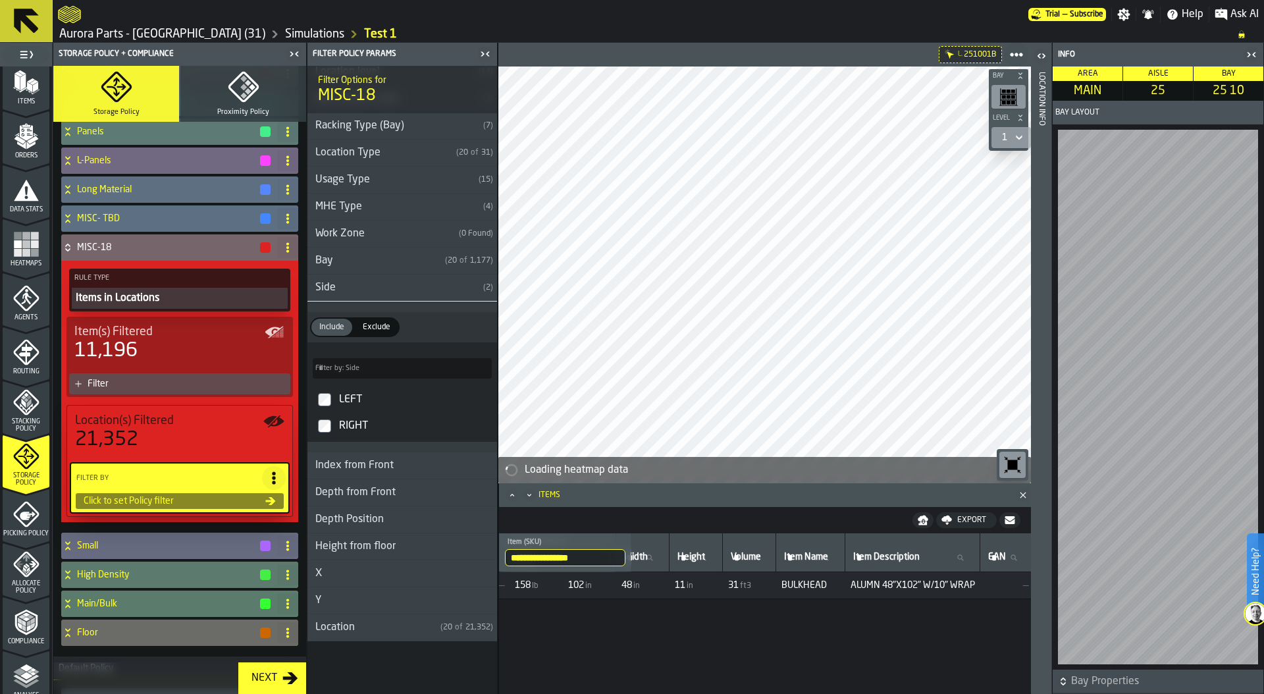
scroll to position [161, 0]
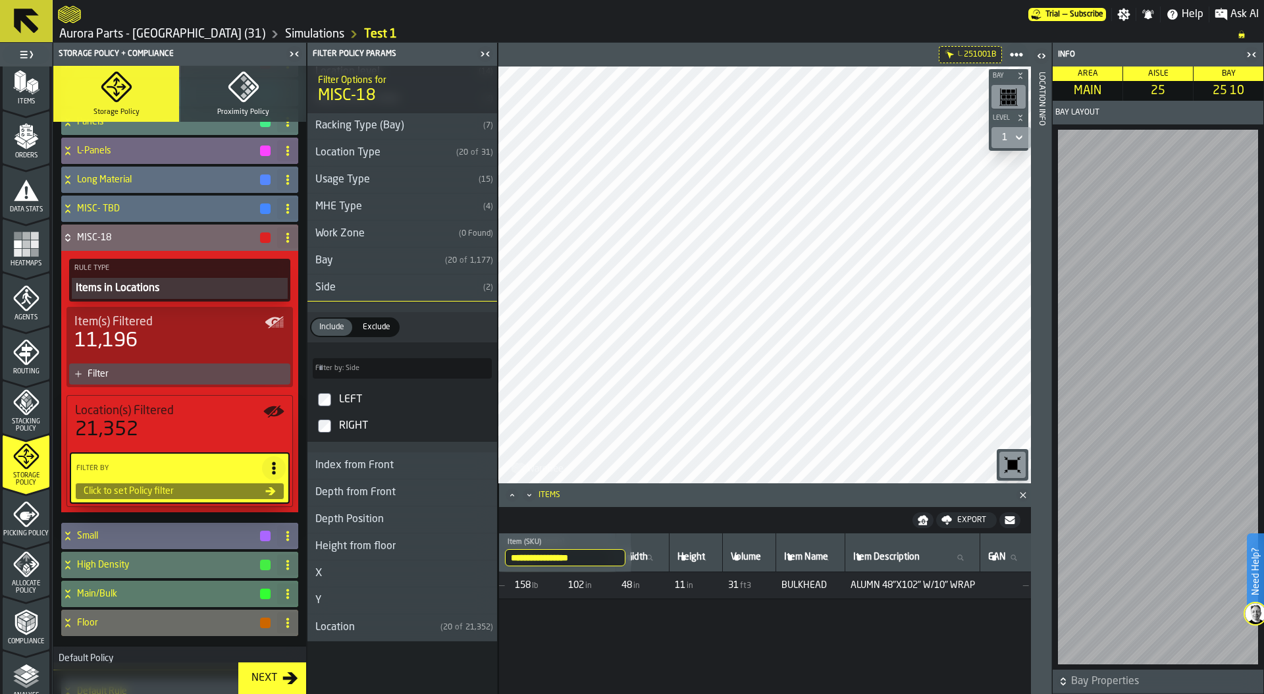
click at [163, 369] on div "Filter" at bounding box center [187, 374] width 198 height 11
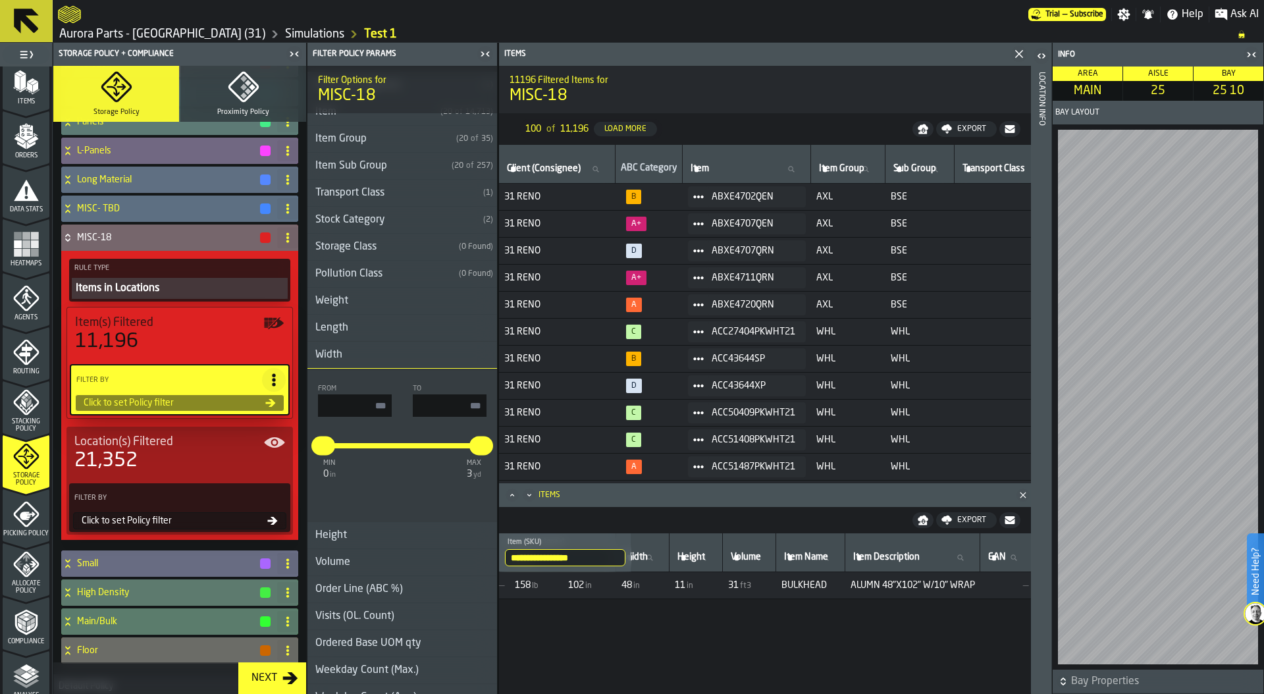
scroll to position [0, 0]
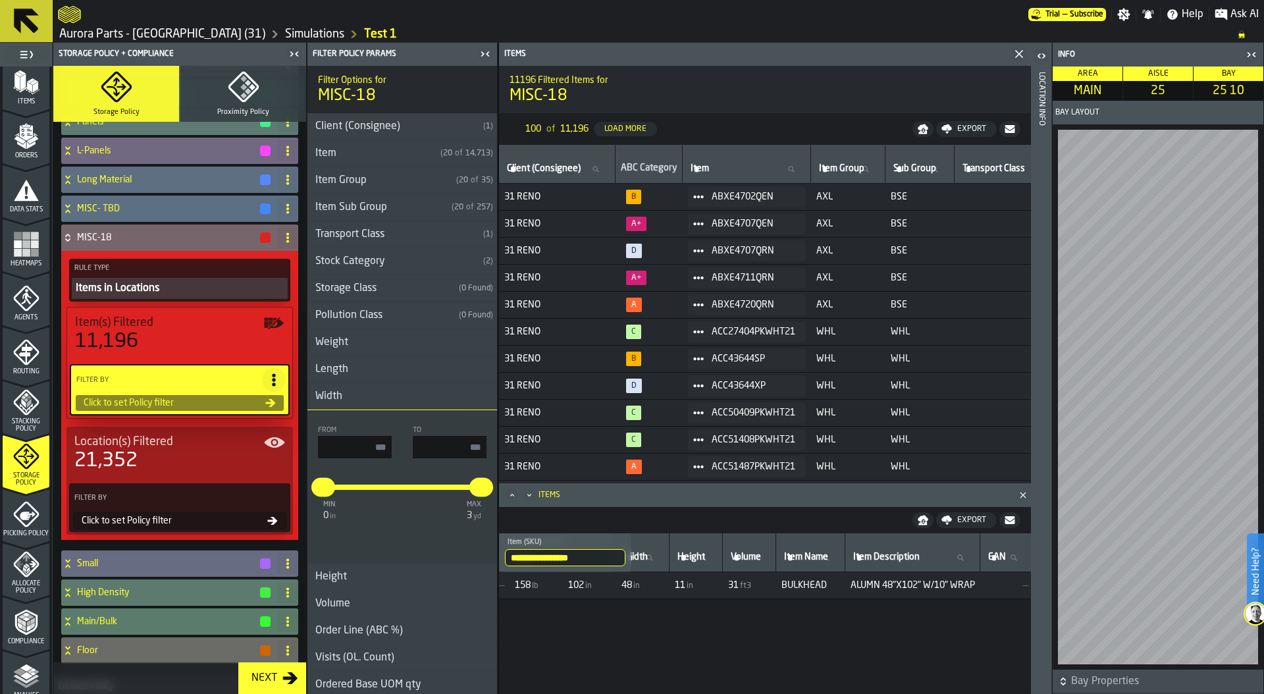
click at [374, 389] on h3 "Width" at bounding box center [403, 396] width 190 height 27
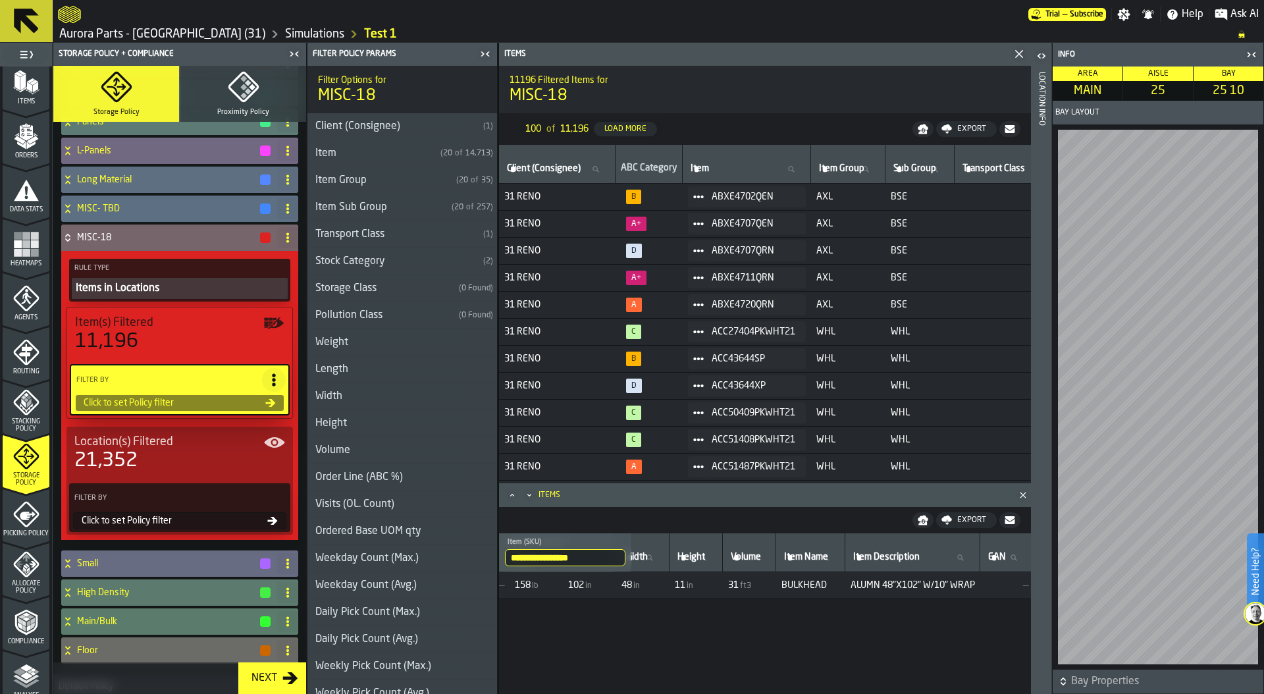
click at [389, 213] on div "Item Sub Group" at bounding box center [377, 208] width 139 height 16
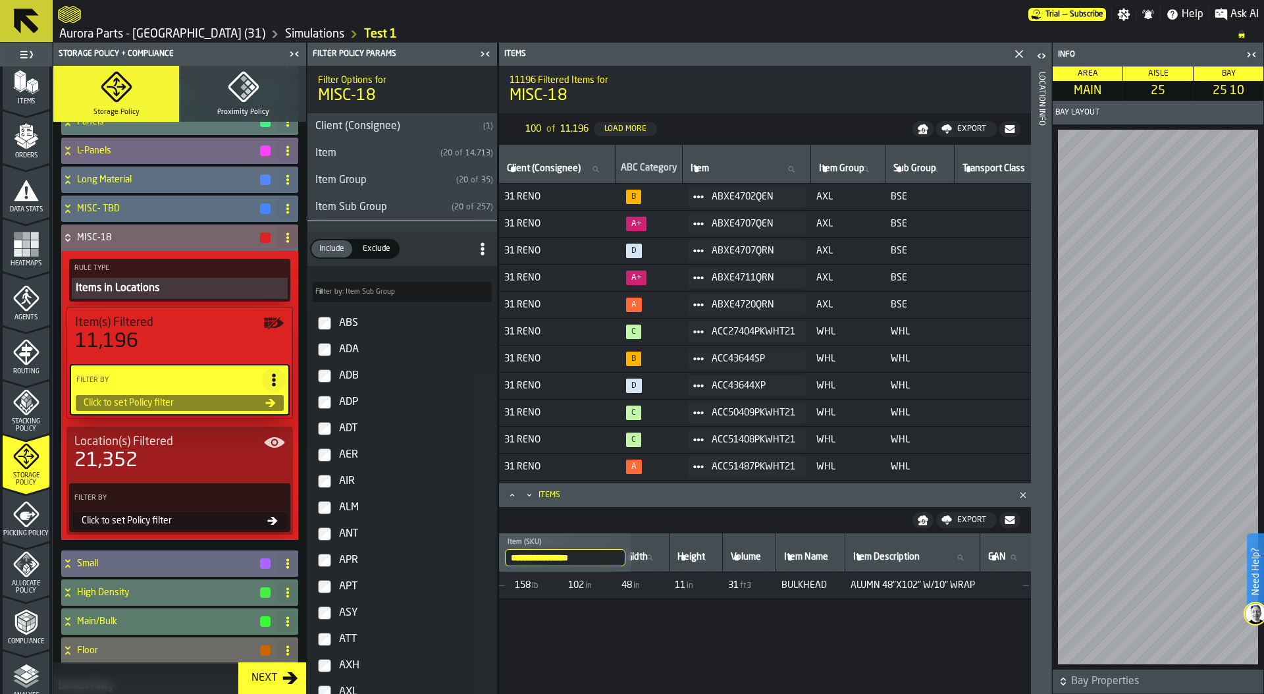
click at [372, 288] on span "Filter by: Item Sub Group" at bounding box center [355, 292] width 80 height 9
click at [372, 288] on input "Filter by: Item Sub Group Filter by: Item Sub Group" at bounding box center [402, 292] width 179 height 20
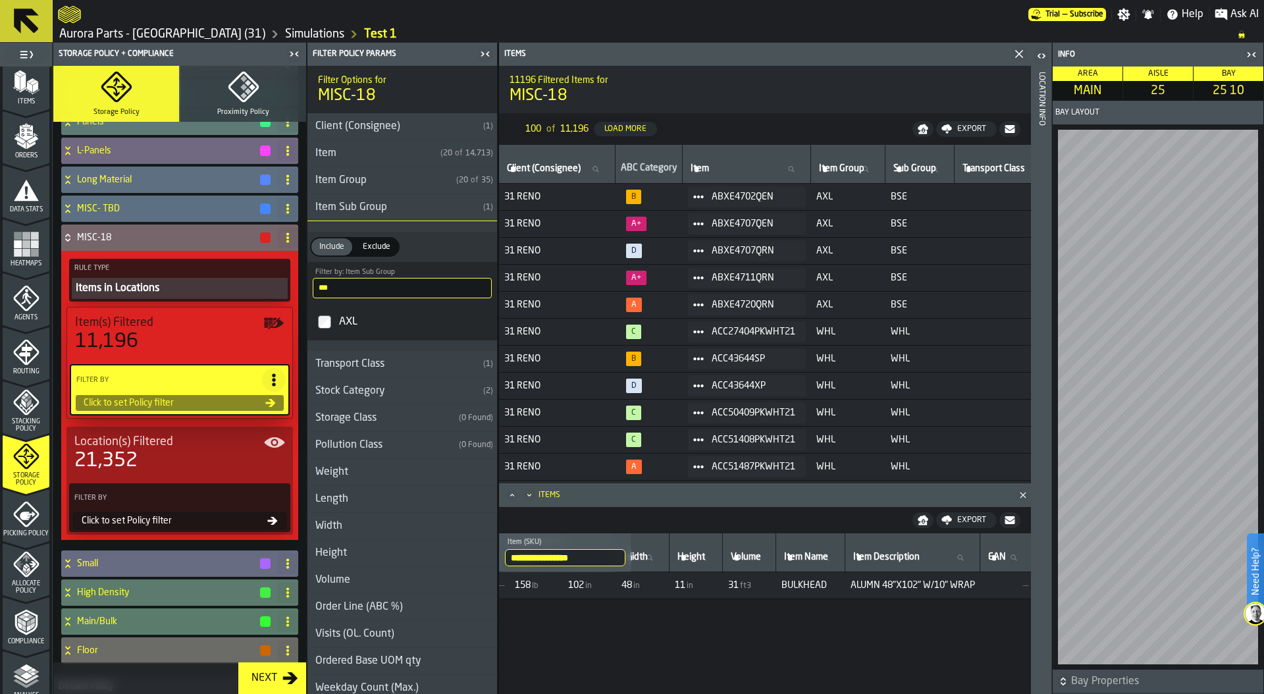
type input "***"
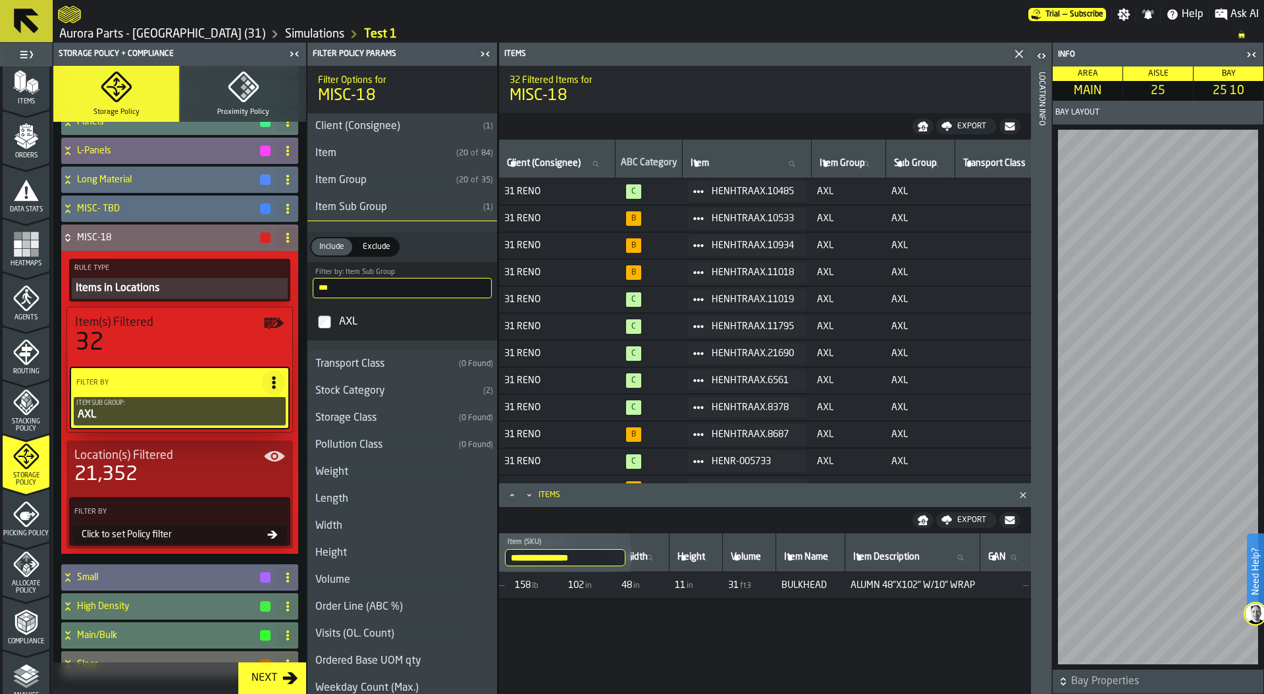
click at [1251, 51] on icon "button-toggle-Close me" at bounding box center [1252, 55] width 16 height 16
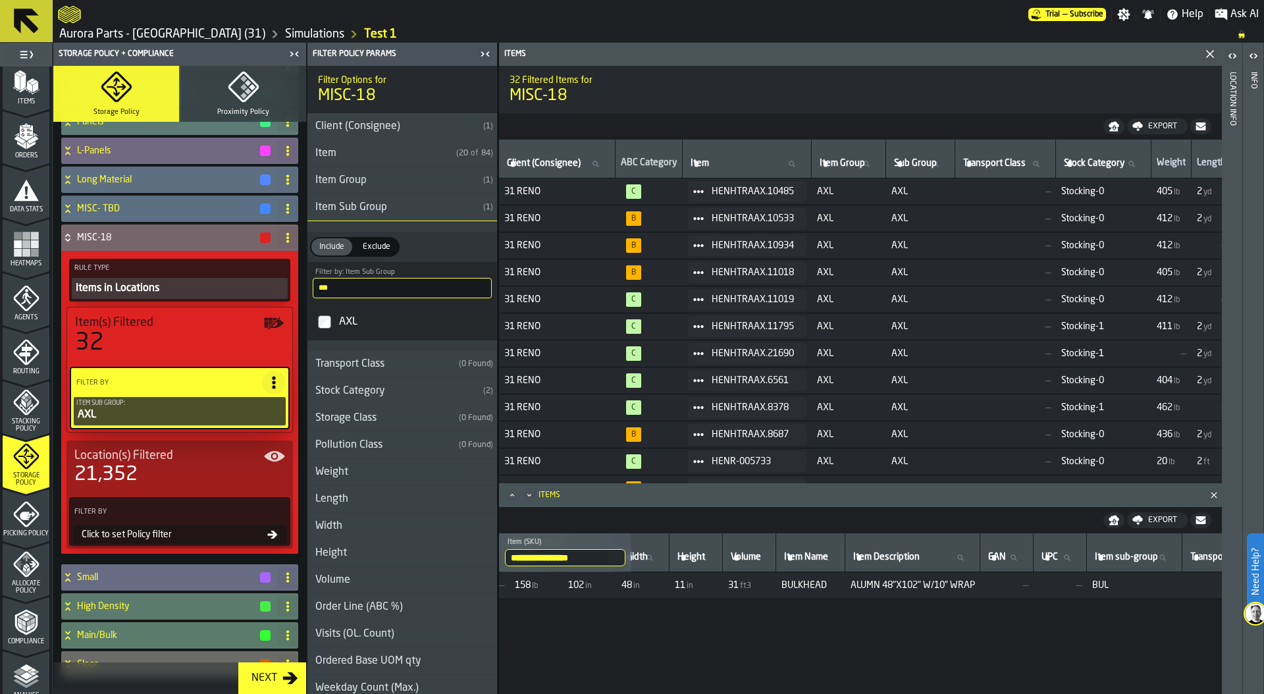
click at [147, 534] on div "Click to set Policy filter" at bounding box center [171, 534] width 191 height 11
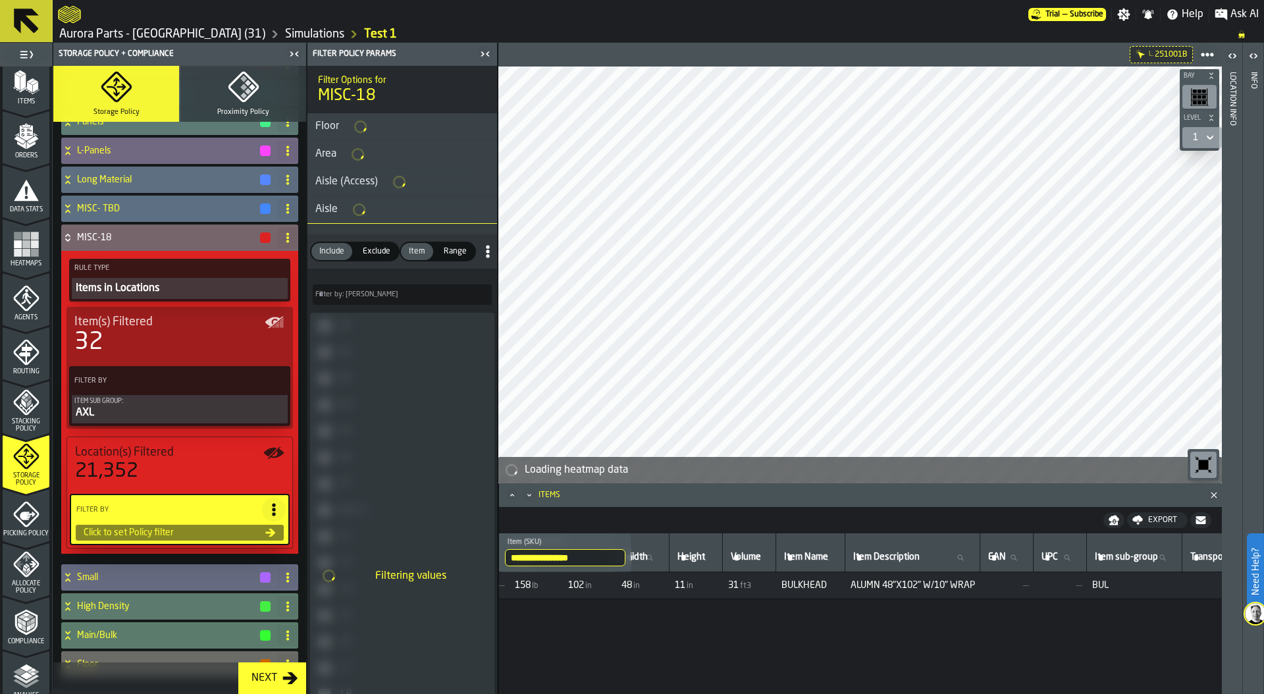
click at [136, 528] on div "Click to set Policy filter" at bounding box center [171, 532] width 187 height 11
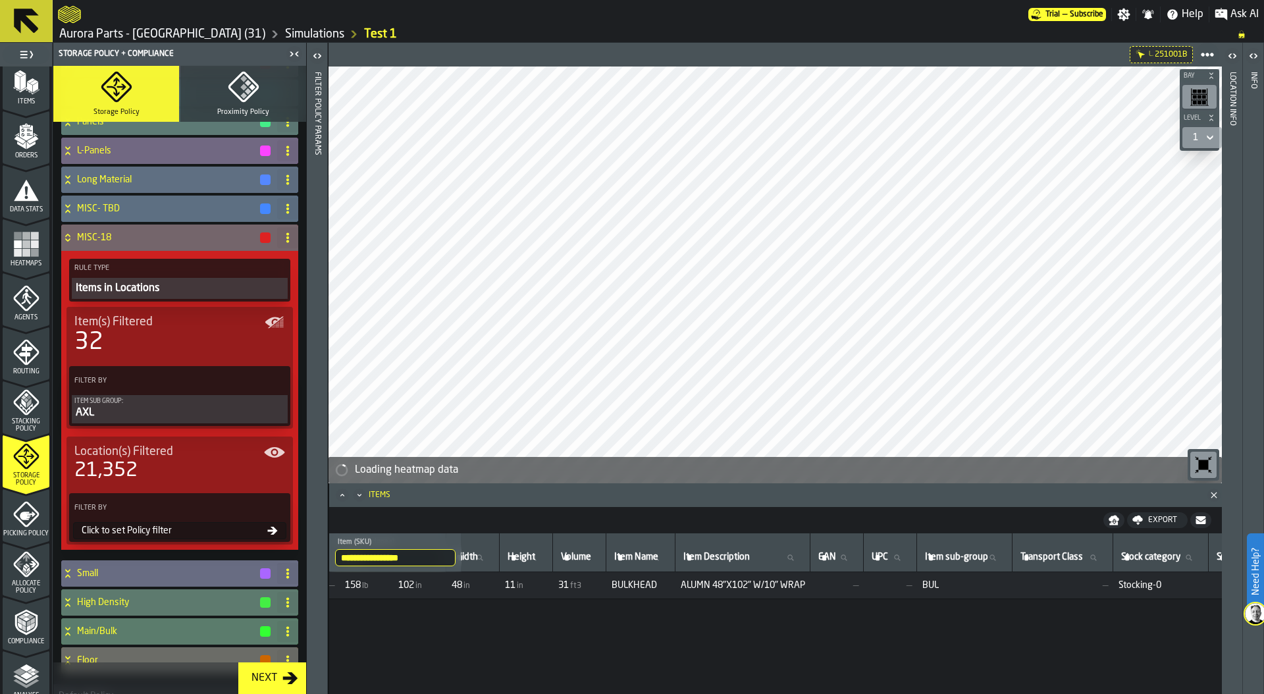
click at [136, 528] on div "Click to set Policy filter" at bounding box center [171, 530] width 191 height 11
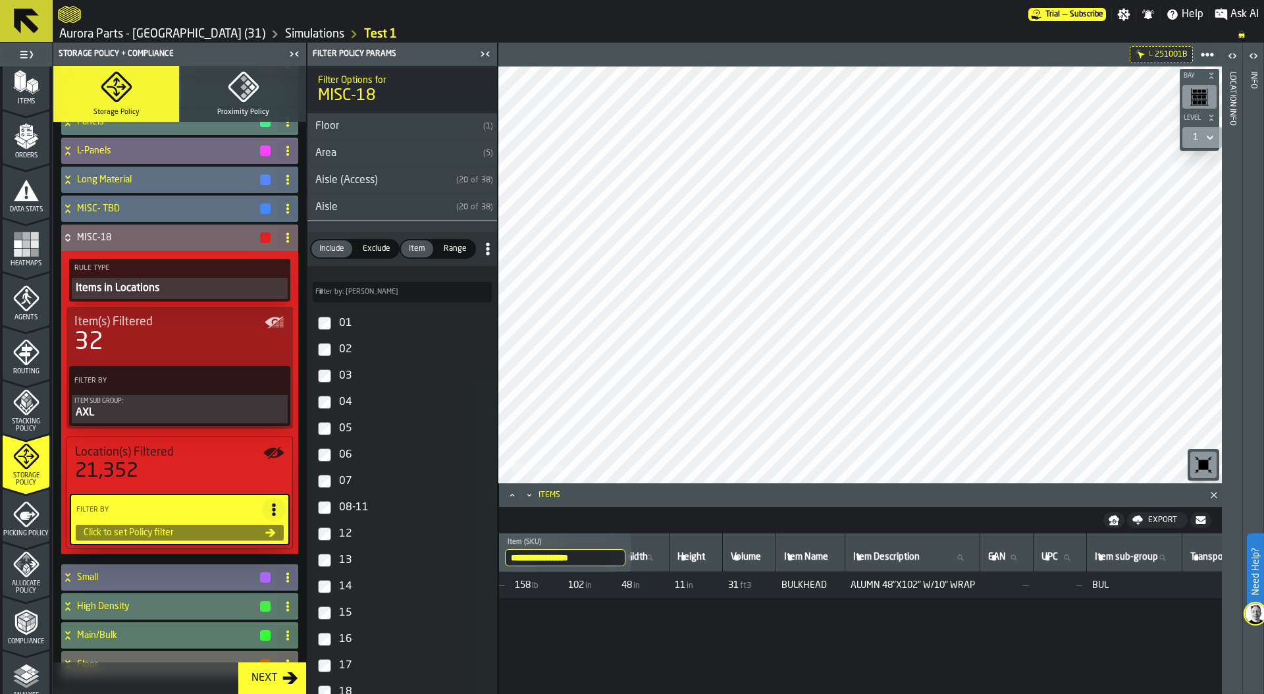
click at [264, 238] on div "button-" at bounding box center [265, 237] width 11 height 11
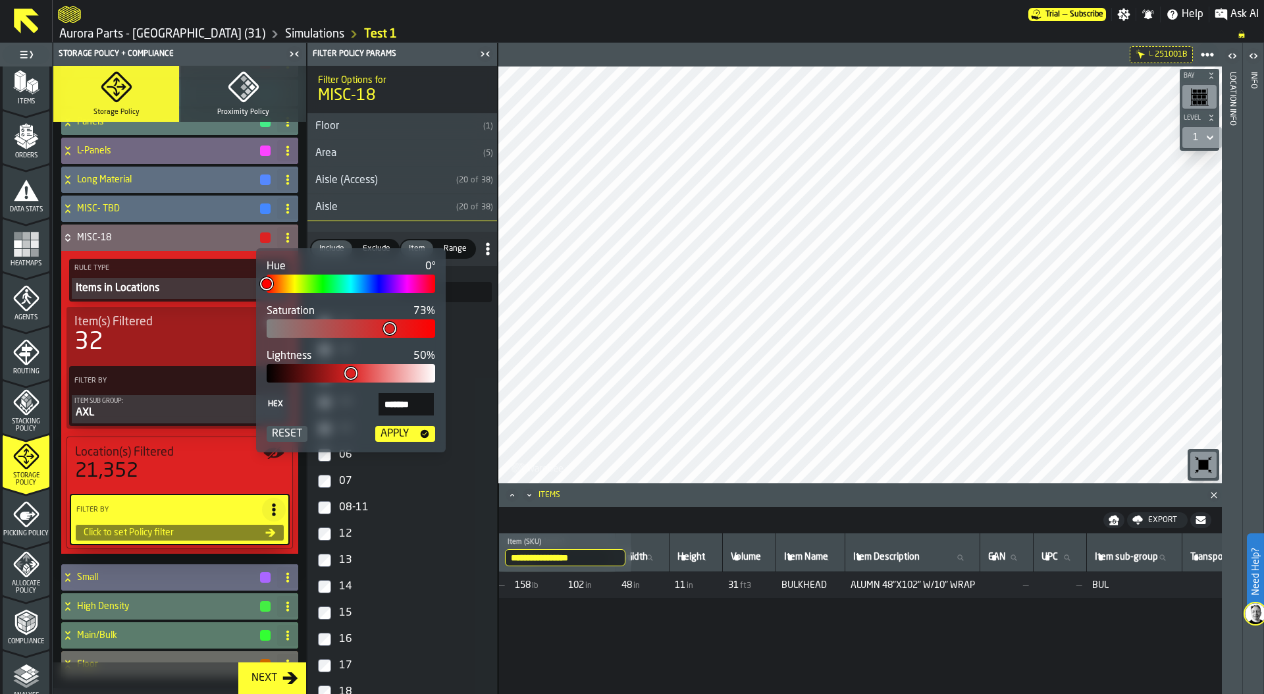
click at [410, 432] on div "Apply" at bounding box center [394, 434] width 39 height 16
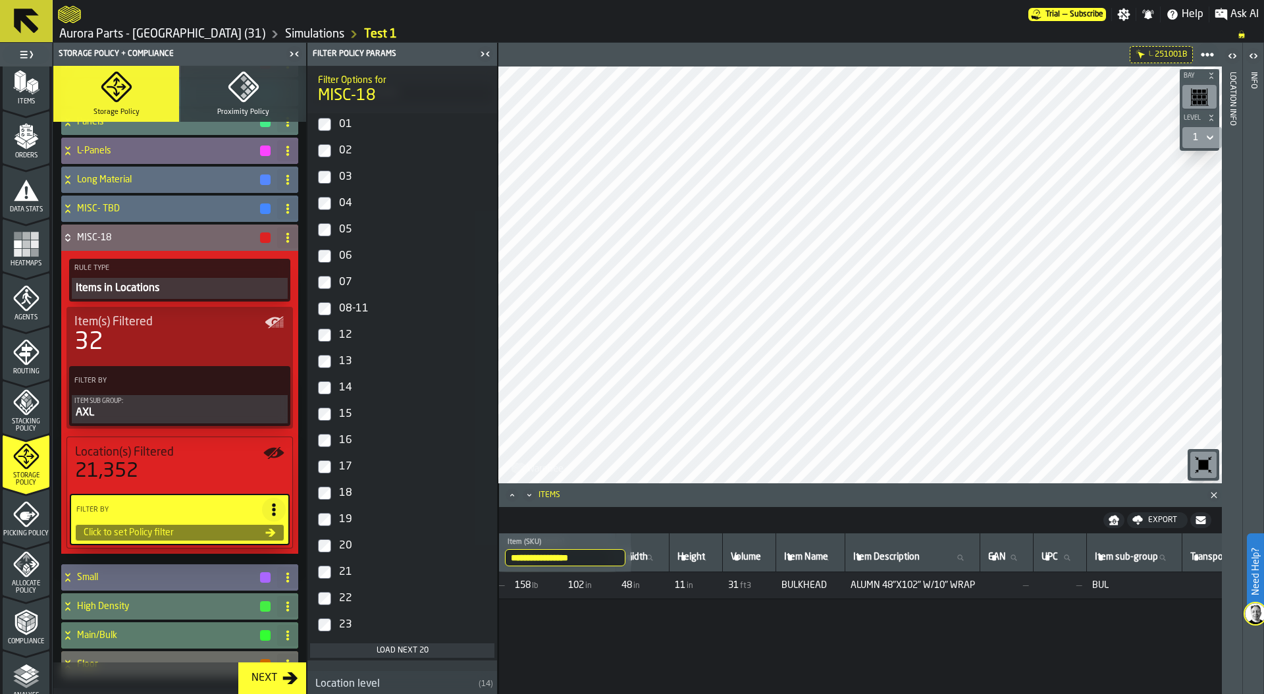
scroll to position [294, 0]
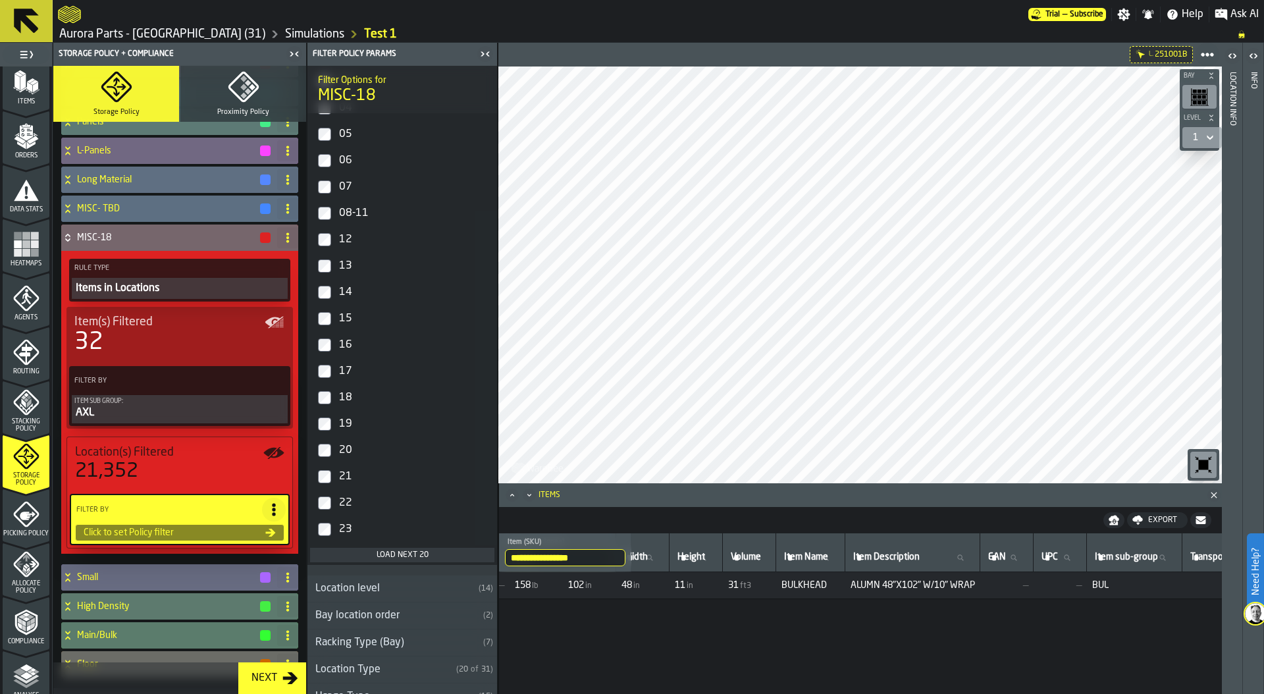
click at [392, 554] on div "Load next 20" at bounding box center [402, 555] width 174 height 9
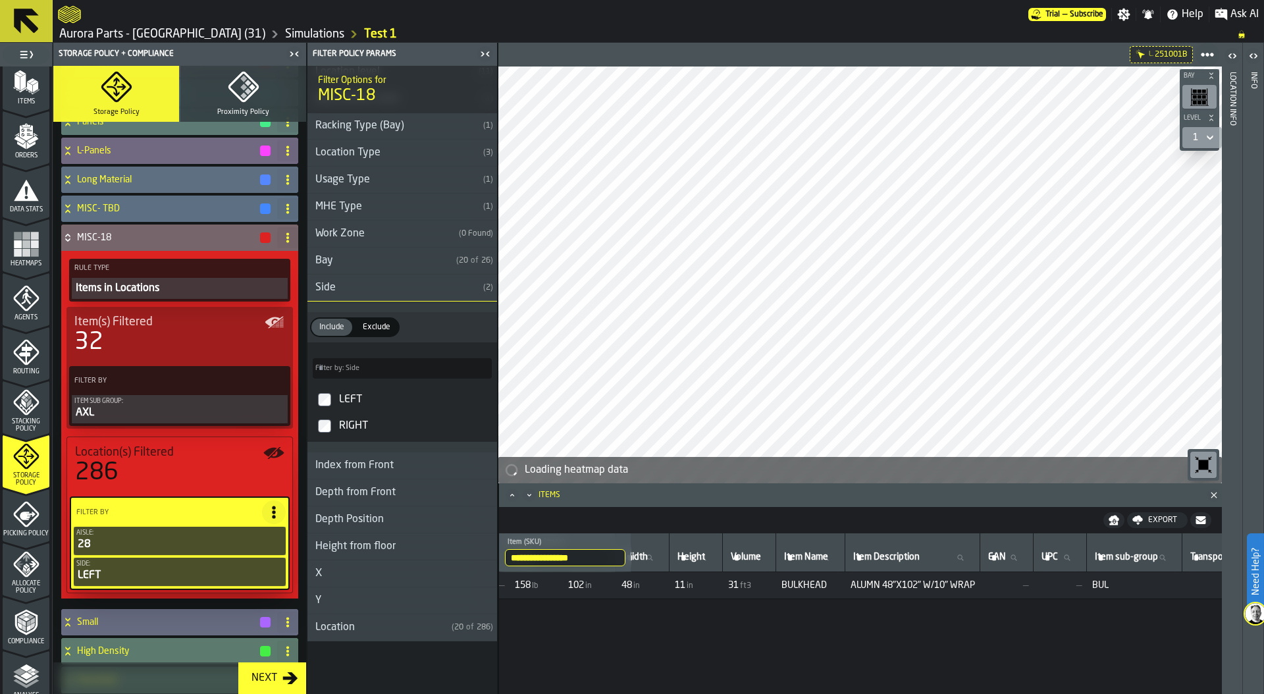
scroll to position [813, 0]
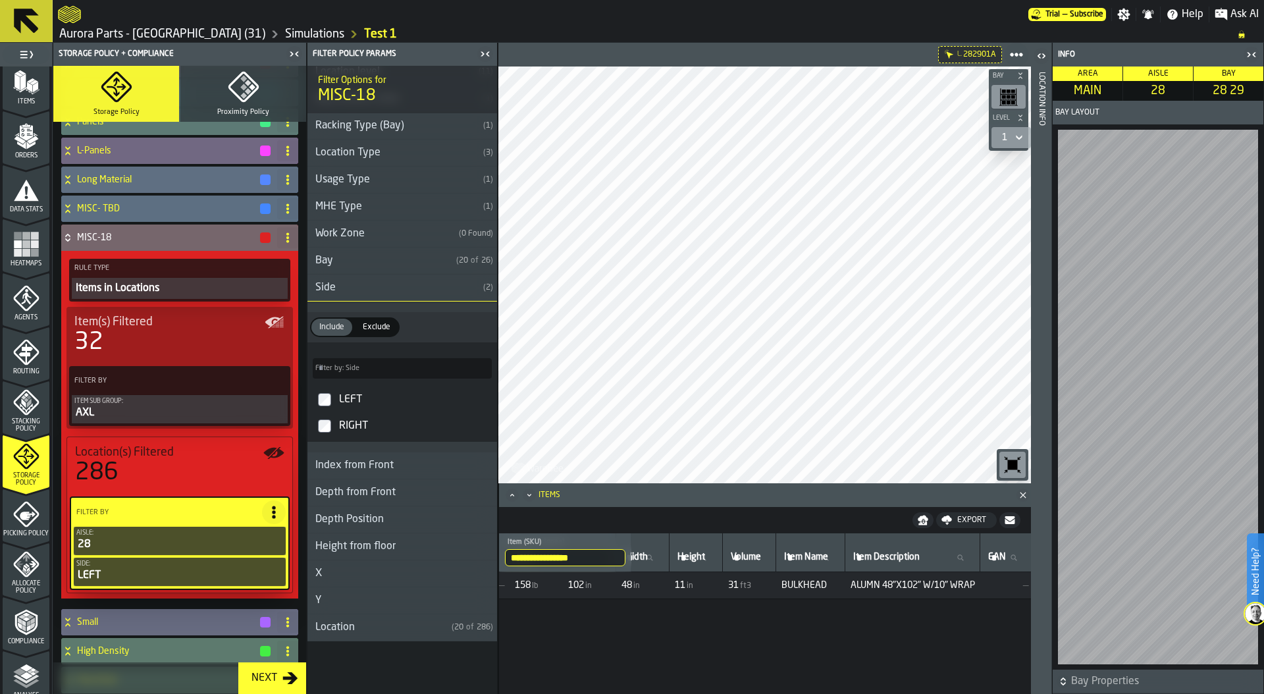
click at [1044, 526] on div "Location Info" at bounding box center [1041, 380] width 9 height 622
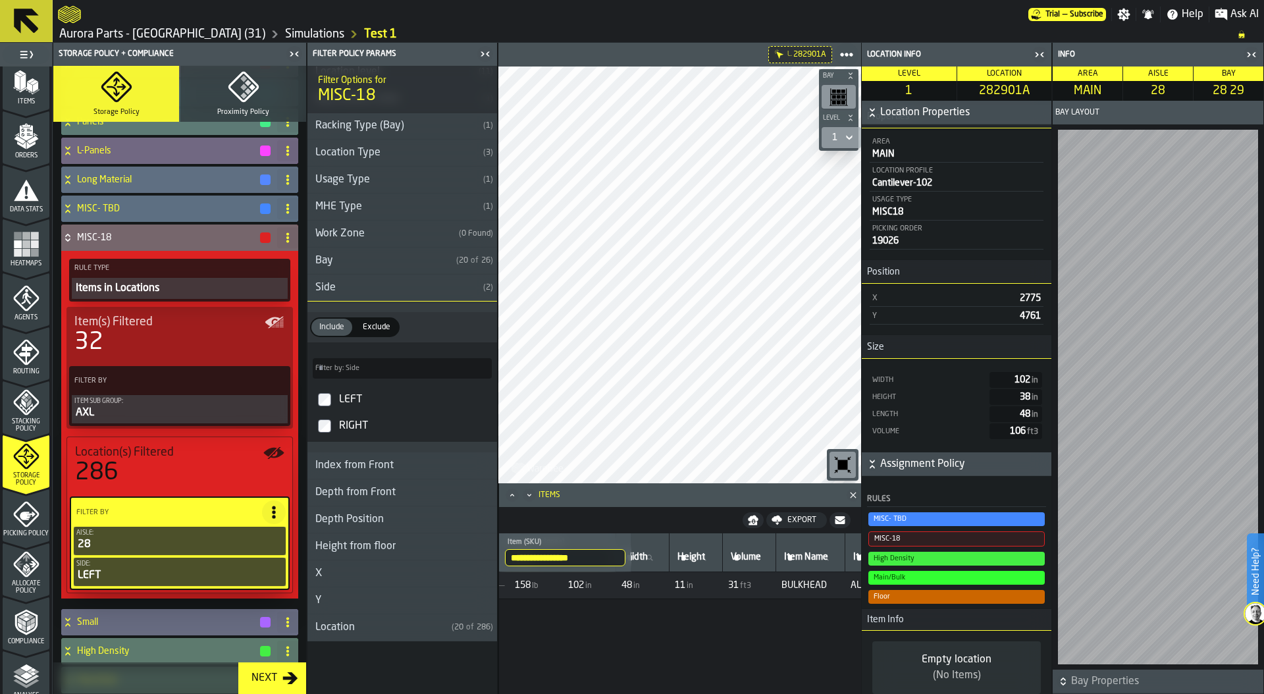
scroll to position [92, 0]
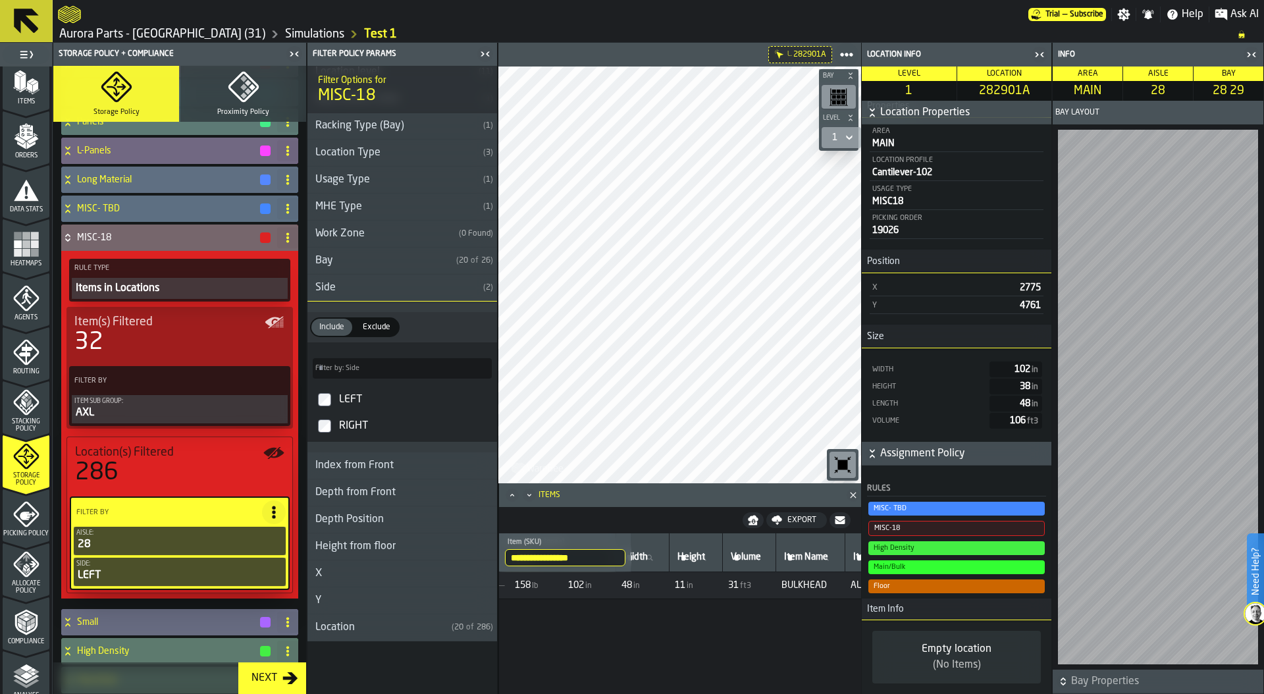
click at [67, 237] on icon at bounding box center [67, 237] width 13 height 11
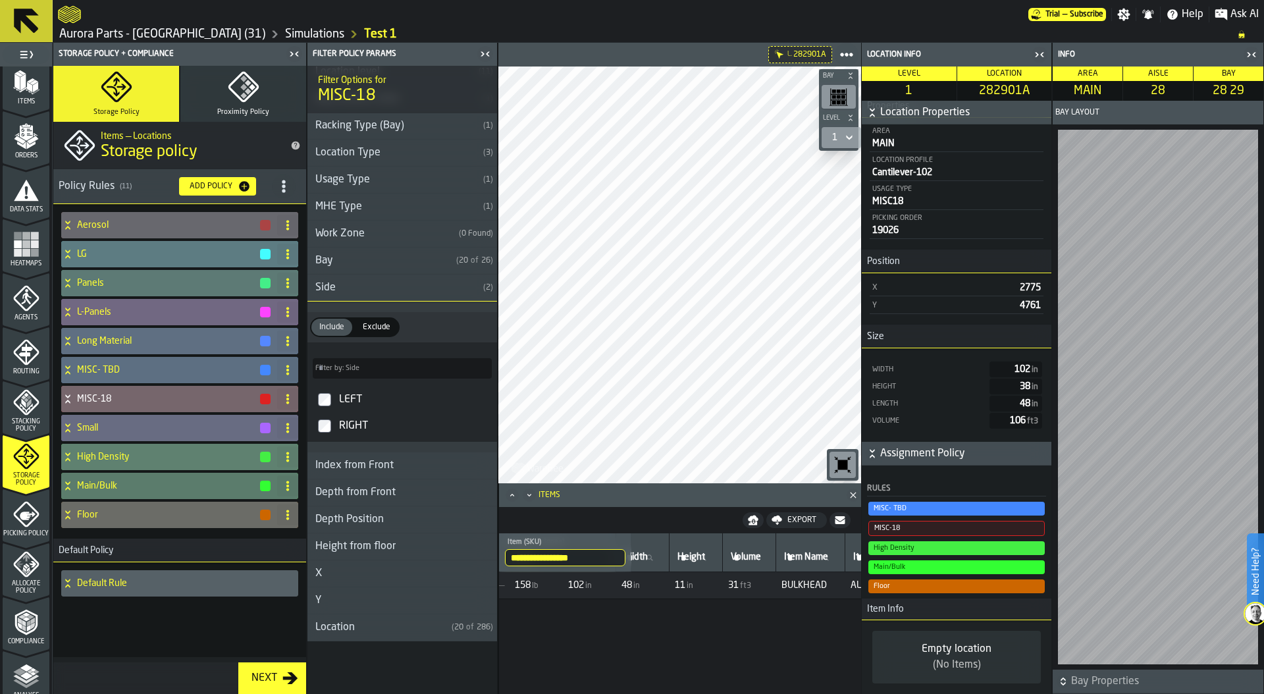
click at [107, 452] on h4 "High Density" at bounding box center [168, 457] width 182 height 11
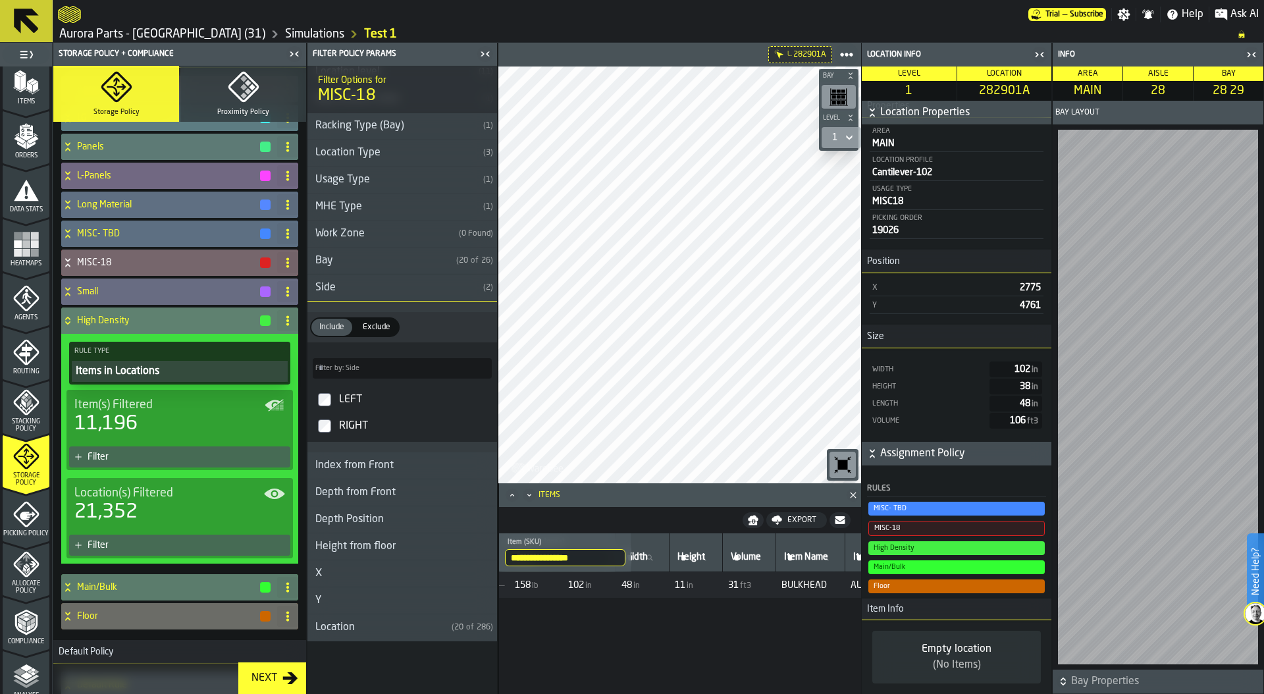
scroll to position [211, 0]
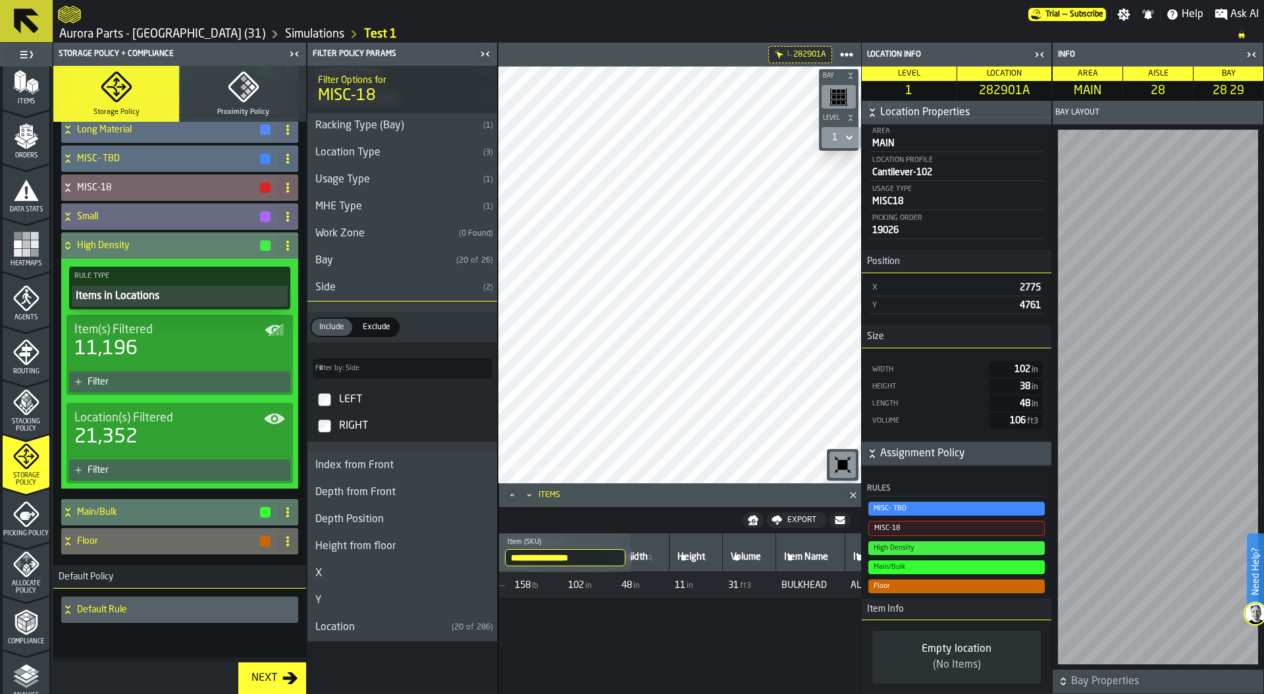
click at [163, 473] on div "Filter" at bounding box center [187, 470] width 198 height 11
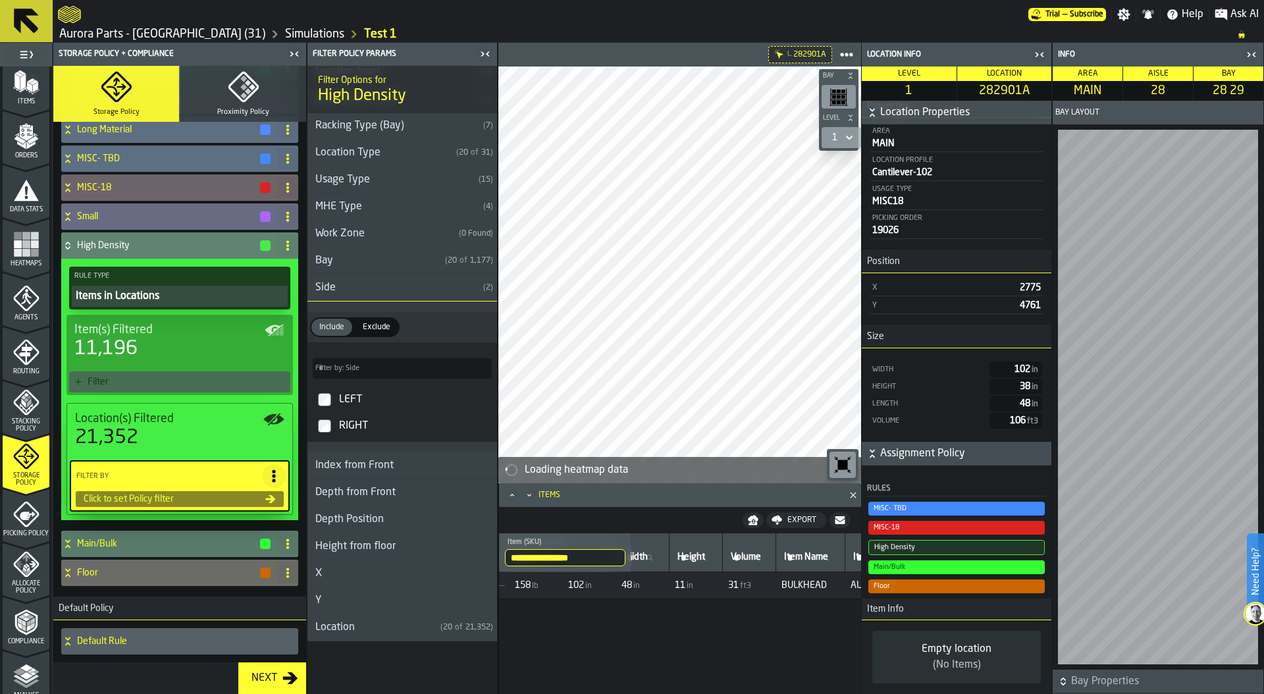
scroll to position [813, 0]
click at [969, 279] on main "1 Start 1.1 Layout 1.2 Assignment 1.3 Items 1.4 Orders 1.5 Data Stats 1.6 Heatm…" at bounding box center [632, 368] width 1264 height 651
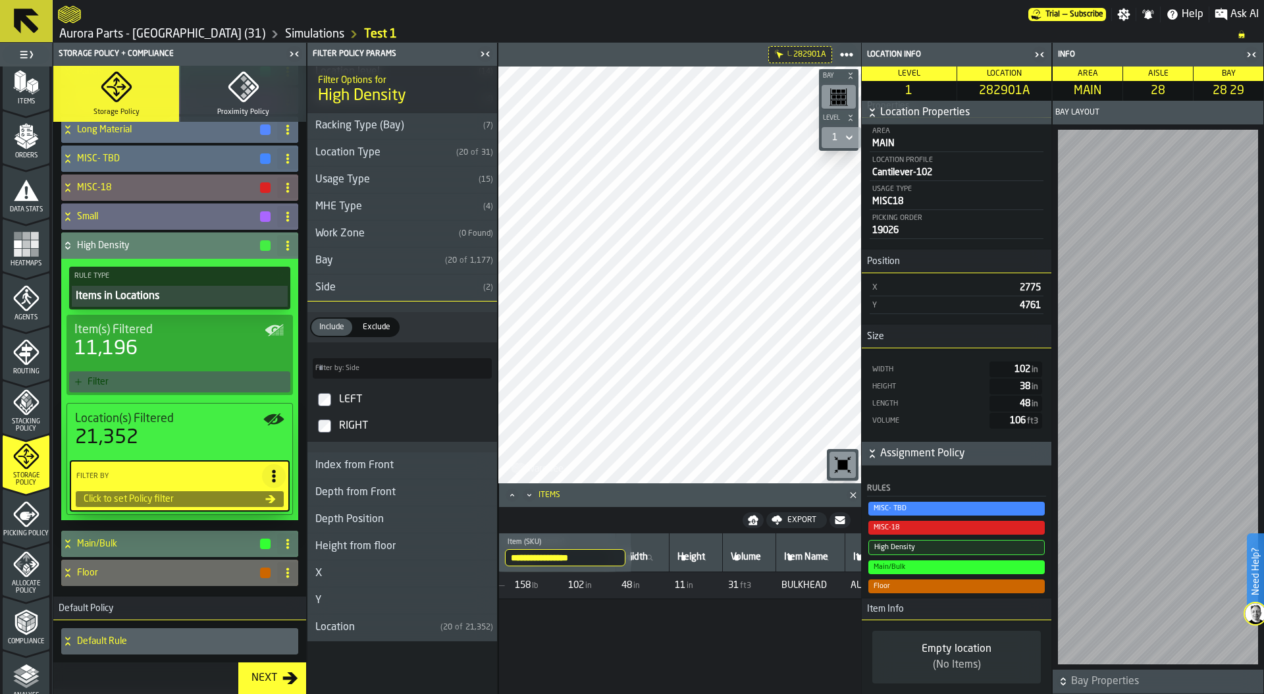
click at [1049, 284] on main "1 Start 1.1 Layout 1.2 Assignment 1.3 Items 1.4 Orders 1.5 Data Stats 1.6 Heatm…" at bounding box center [632, 368] width 1264 height 651
click at [323, 280] on div "Side" at bounding box center [393, 288] width 171 height 16
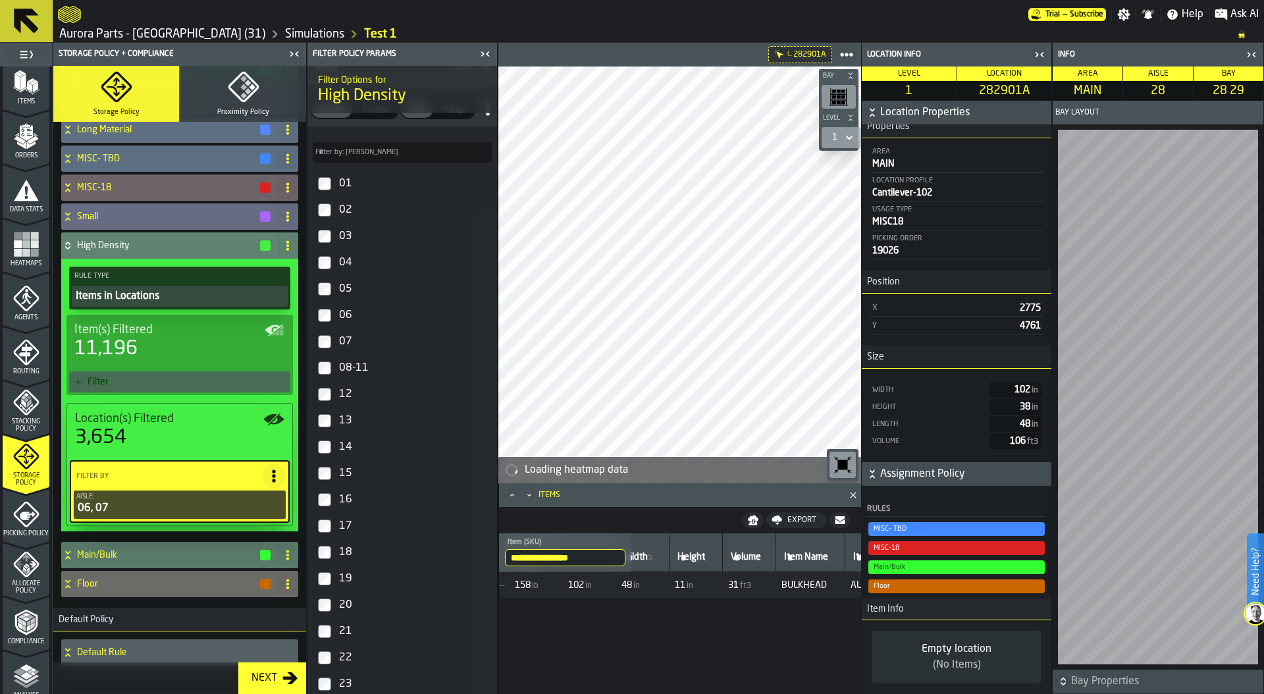
scroll to position [299, 0]
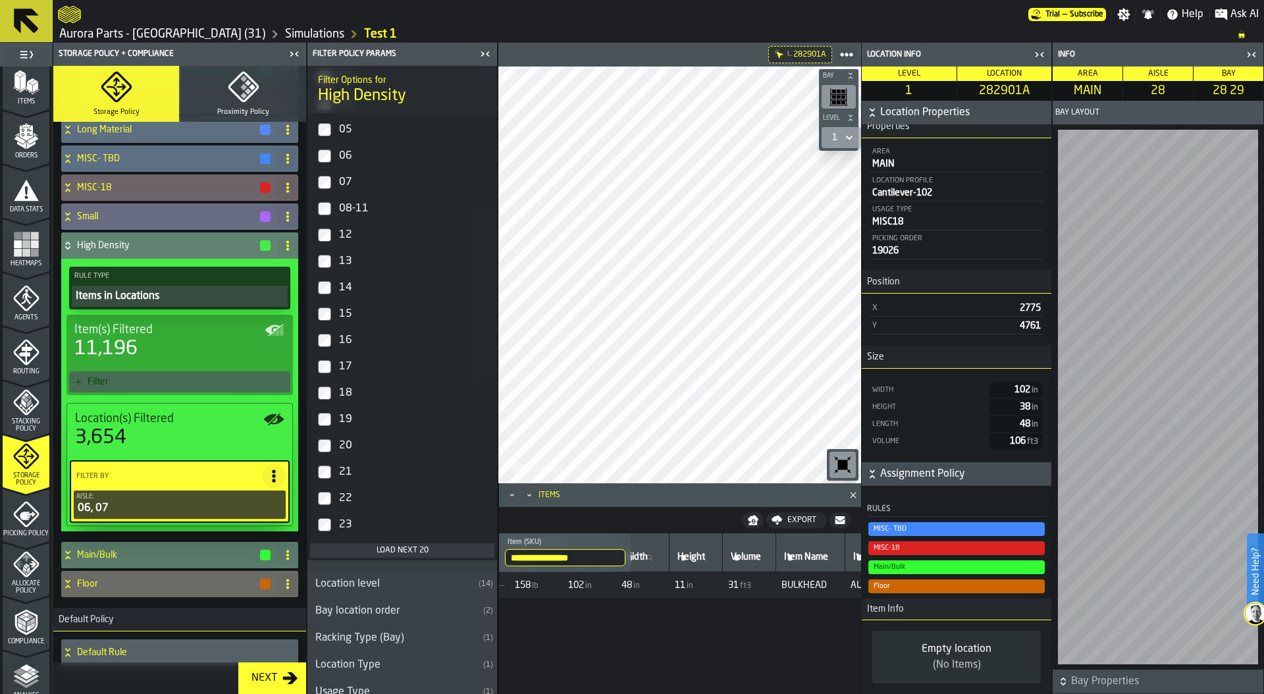
click at [267, 475] on icon at bounding box center [273, 476] width 13 height 13
click at [244, 531] on div "Add (OR) Filter" at bounding box center [239, 535] width 68 height 16
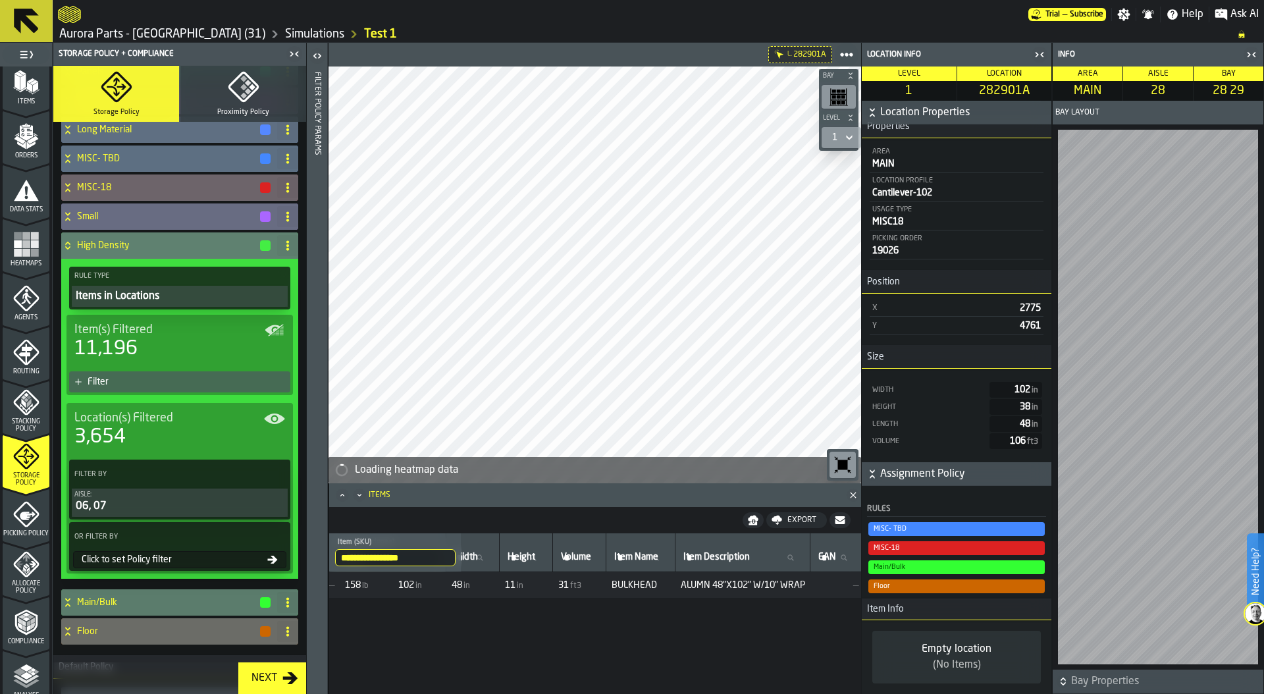
click at [172, 559] on div "Click to set Policy filter" at bounding box center [171, 559] width 191 height 11
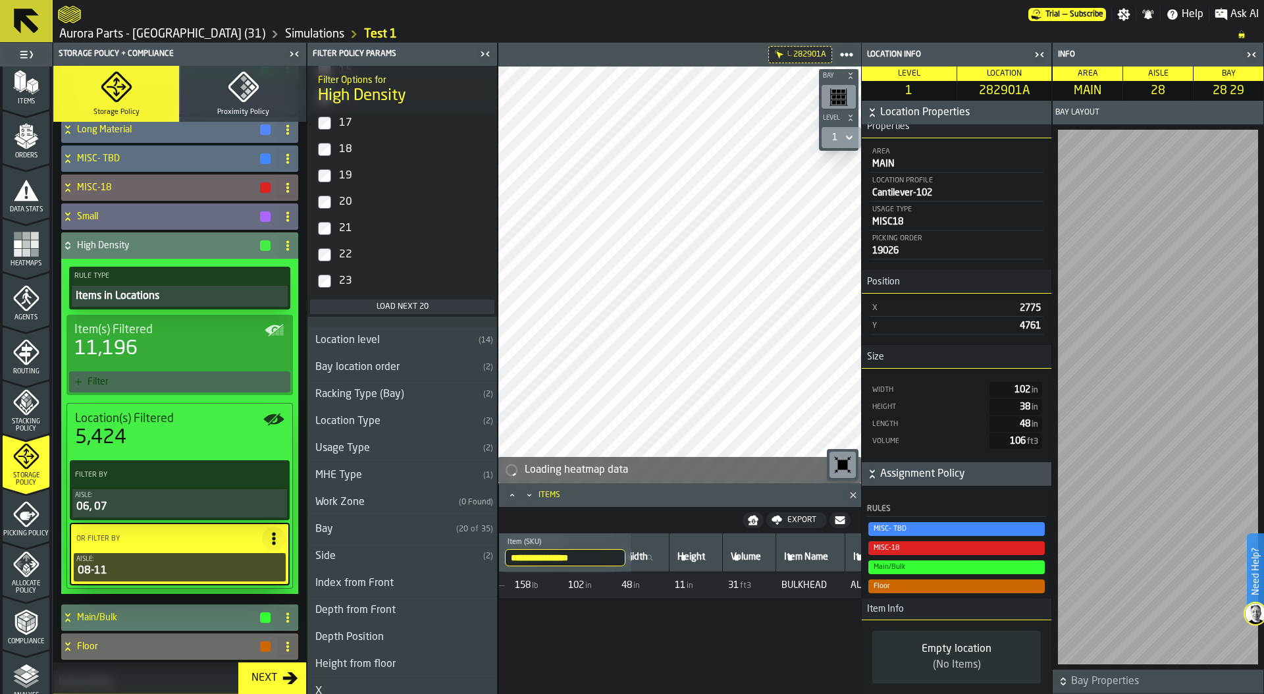
scroll to position [578, 0]
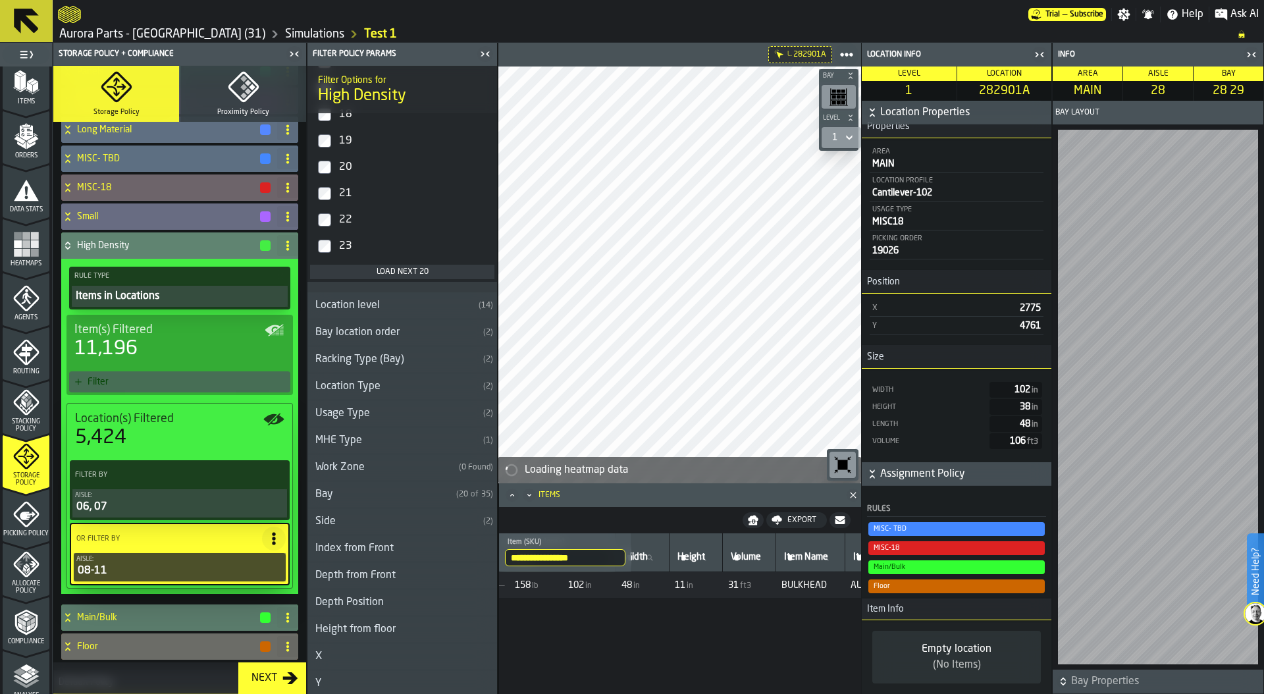
click at [369, 519] on div "Side" at bounding box center [393, 522] width 171 height 16
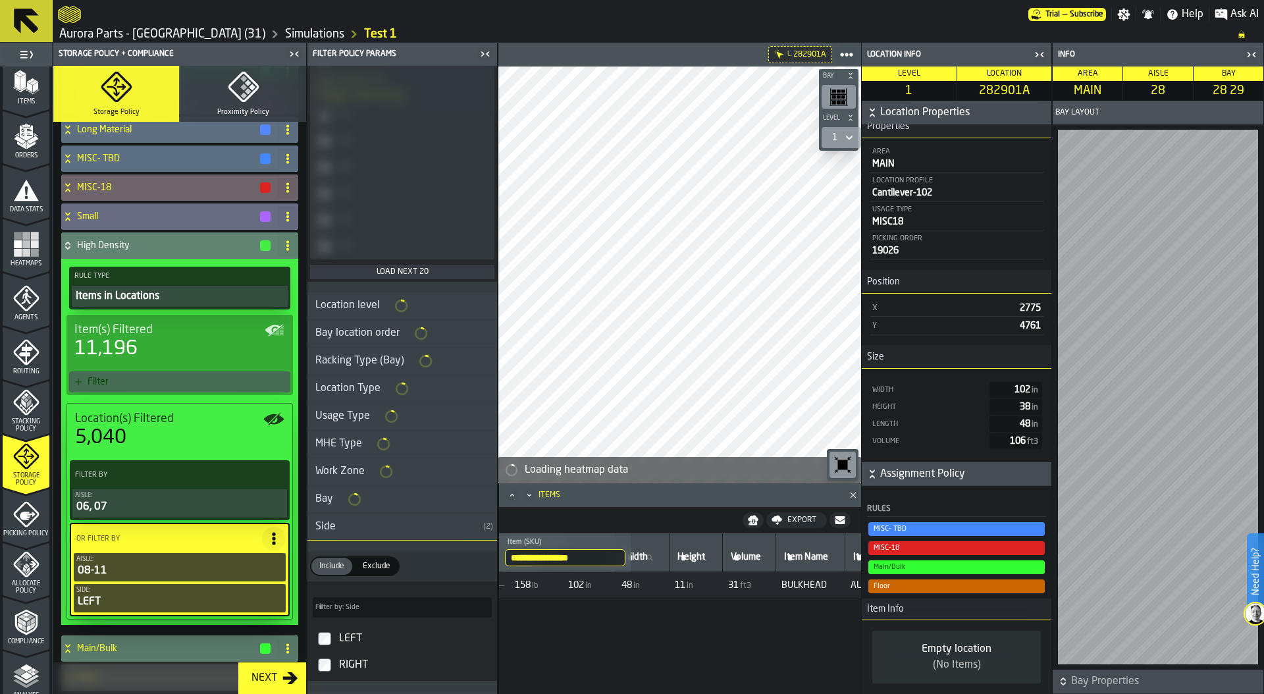
scroll to position [551, 0]
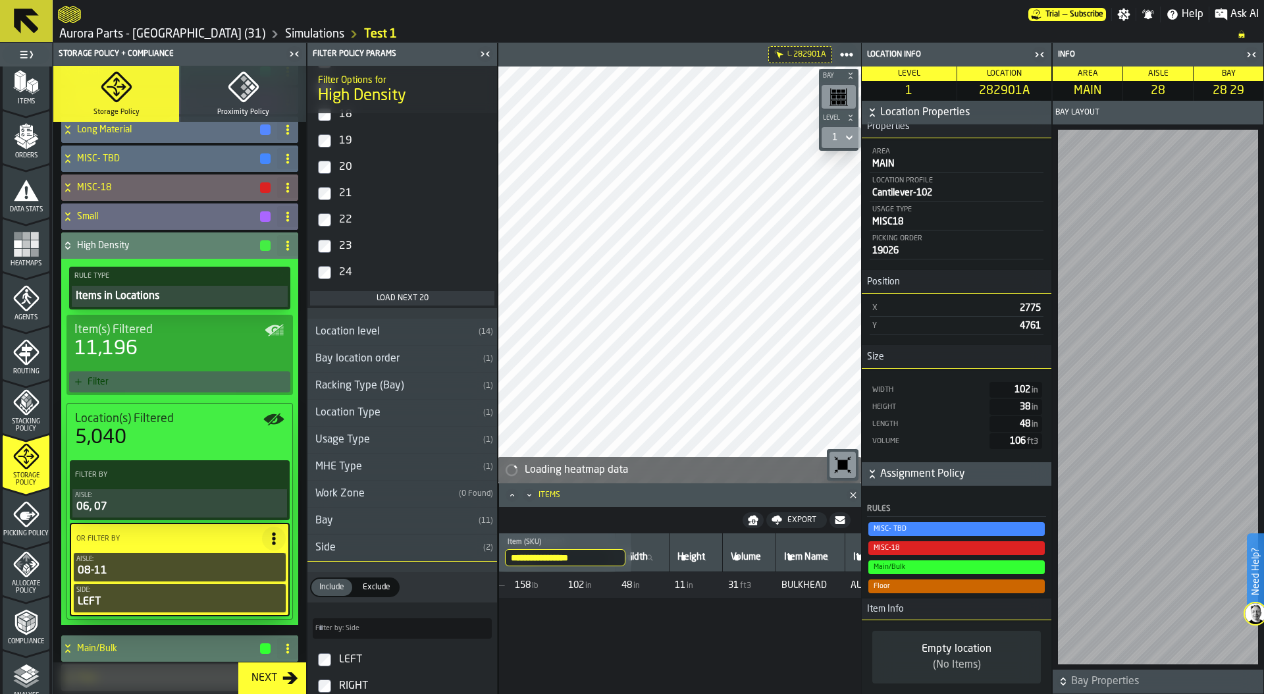
click at [70, 241] on icon at bounding box center [67, 245] width 13 height 11
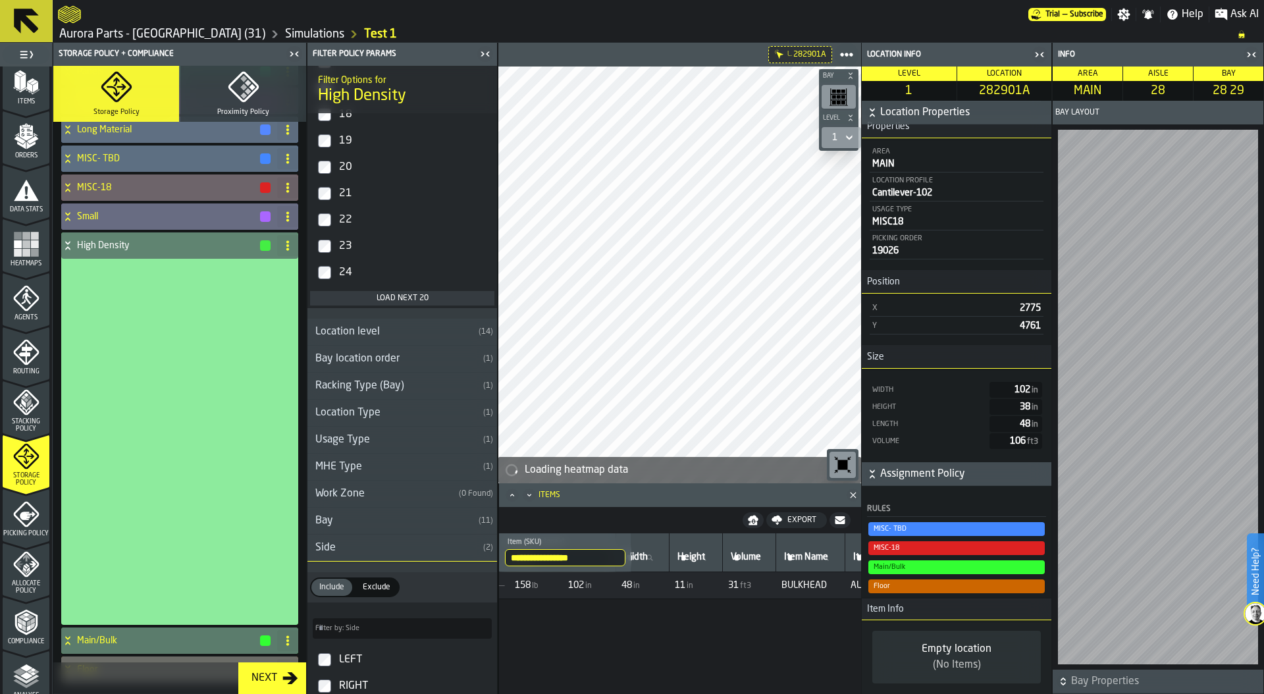
scroll to position [0, 0]
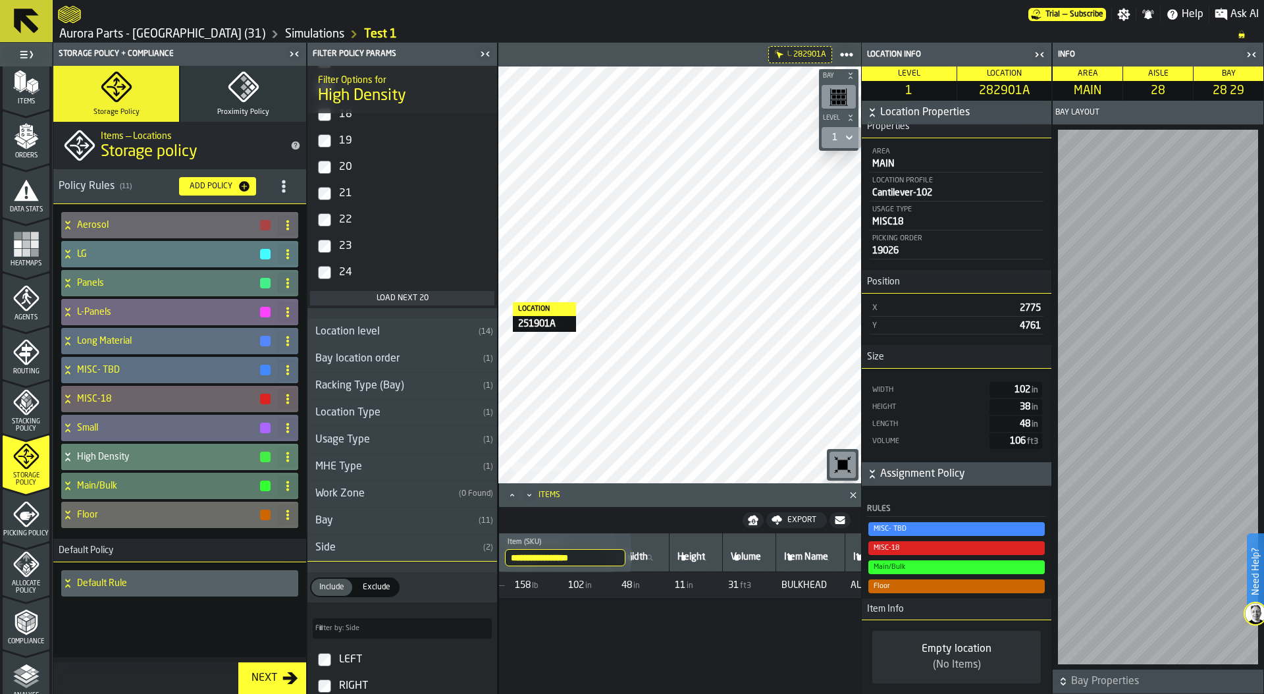
click at [479, 302] on main "1 Start 1.1 Layout 1.2 Assignment 1.3 Items 1.4 Orders 1.5 Data Stats 1.6 Heatm…" at bounding box center [632, 368] width 1264 height 651
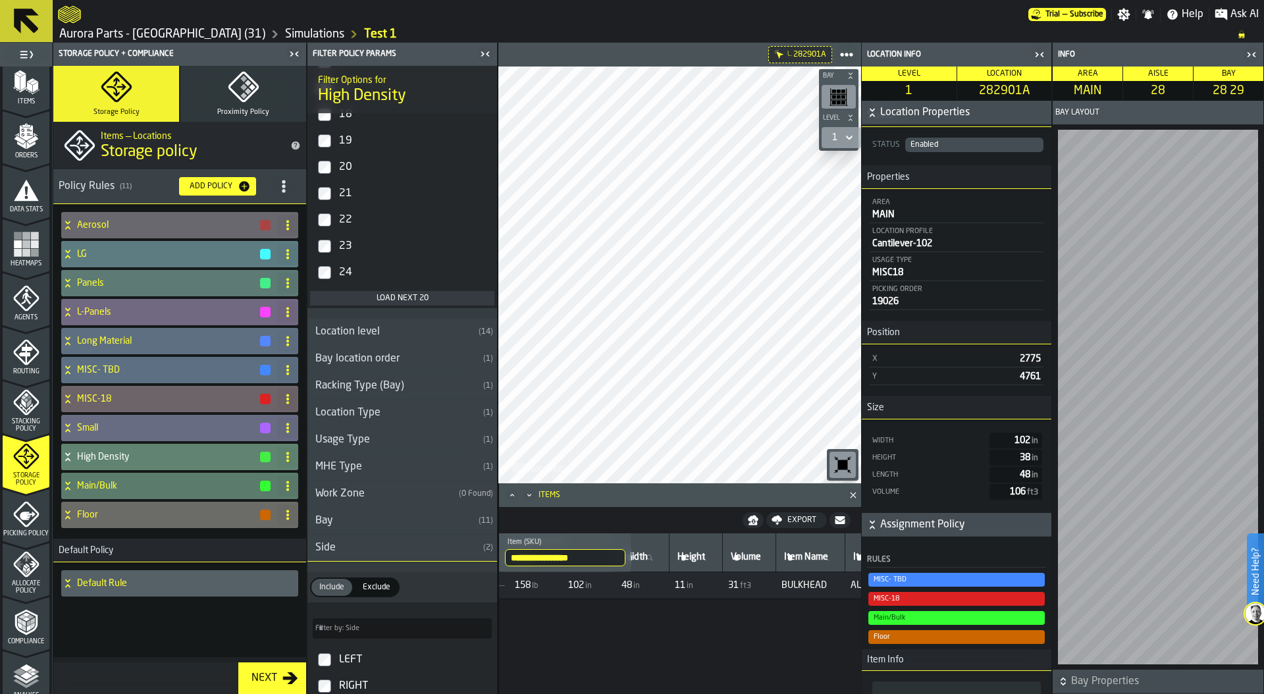
scroll to position [23, 0]
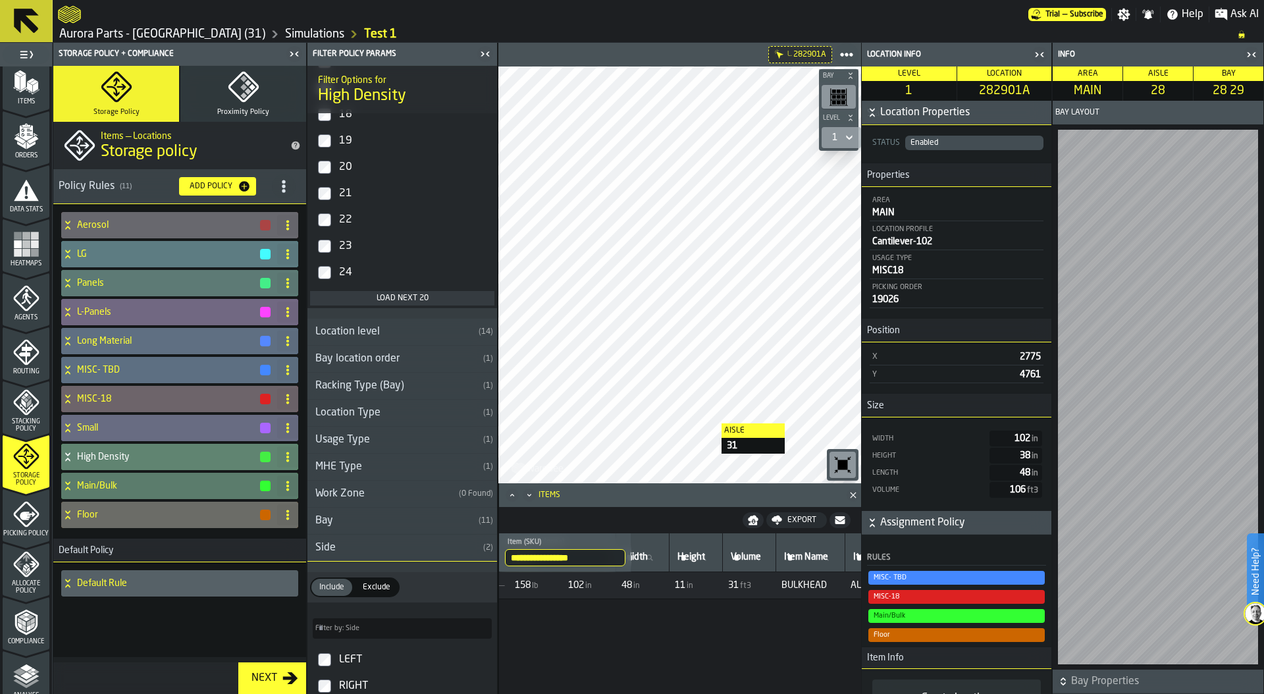
click at [331, 404] on main "1 Start 1.1 Layout 1.2 Assignment 1.3 Items 1.4 Orders 1.5 Data Stats 1.6 Heatm…" at bounding box center [632, 368] width 1264 height 651
click at [100, 508] on div "Floor" at bounding box center [166, 515] width 211 height 26
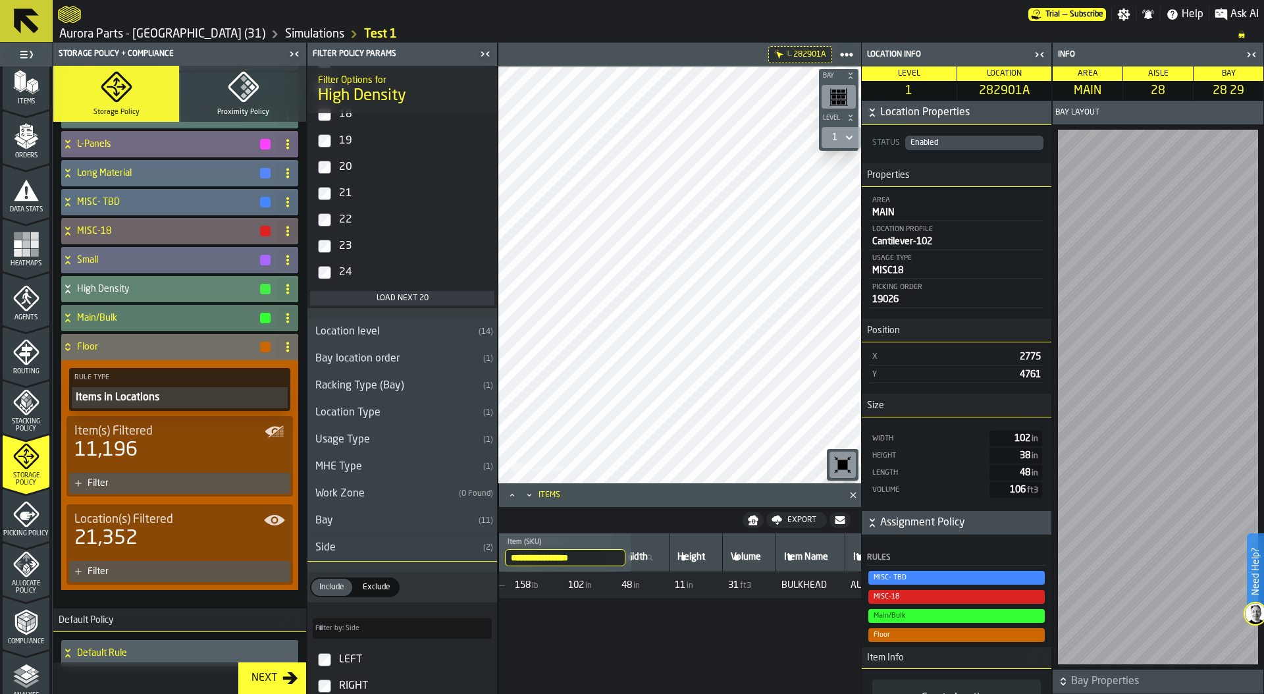
scroll to position [211, 0]
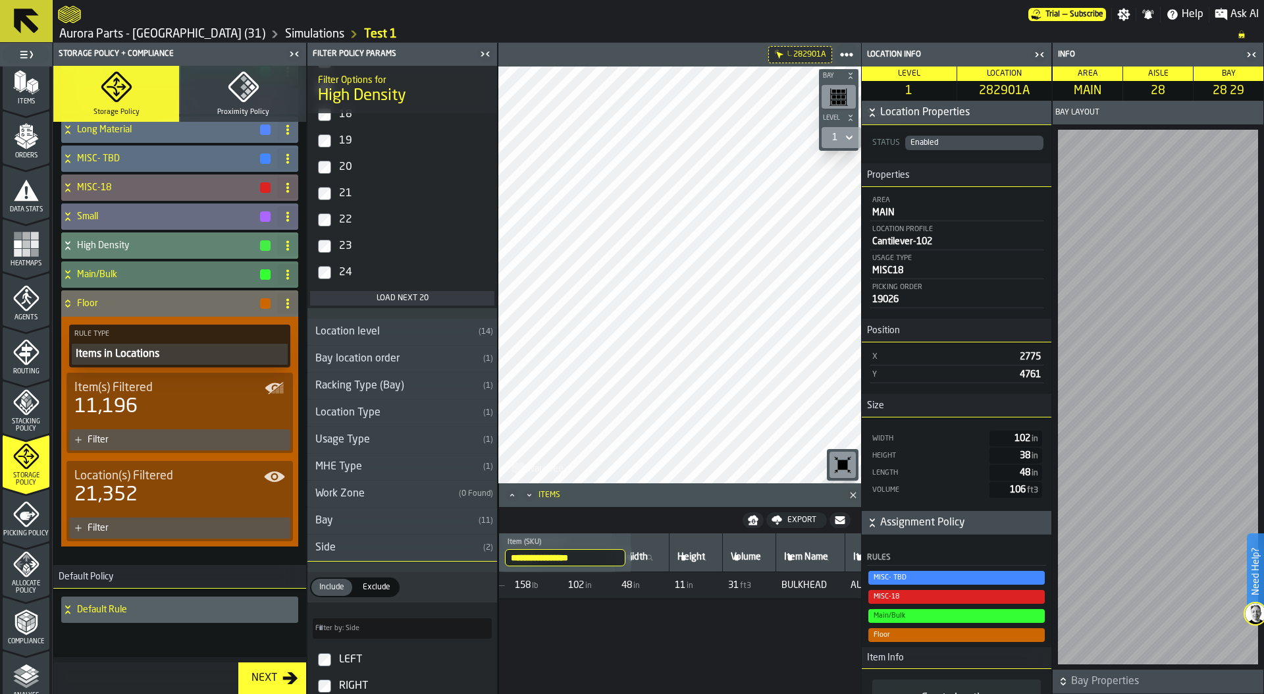
click at [136, 531] on div "Filter" at bounding box center [187, 528] width 198 height 11
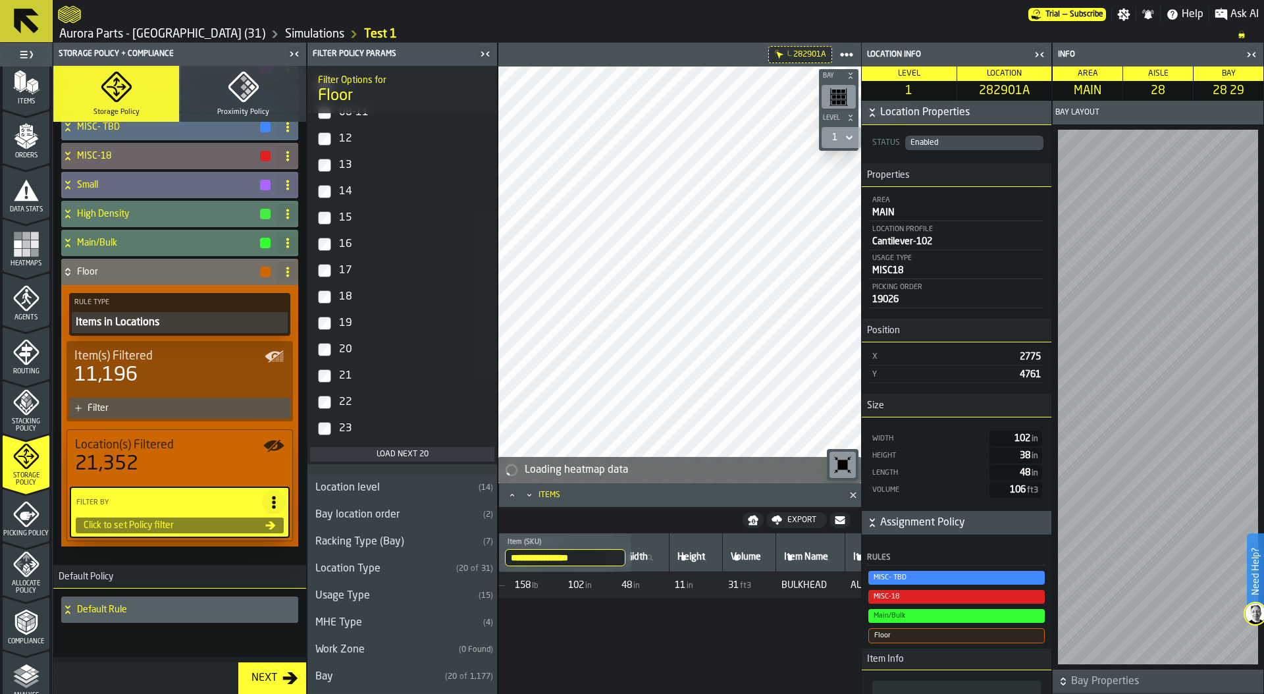
scroll to position [397, 0]
click at [394, 453] on div "Load next 20" at bounding box center [402, 452] width 174 height 9
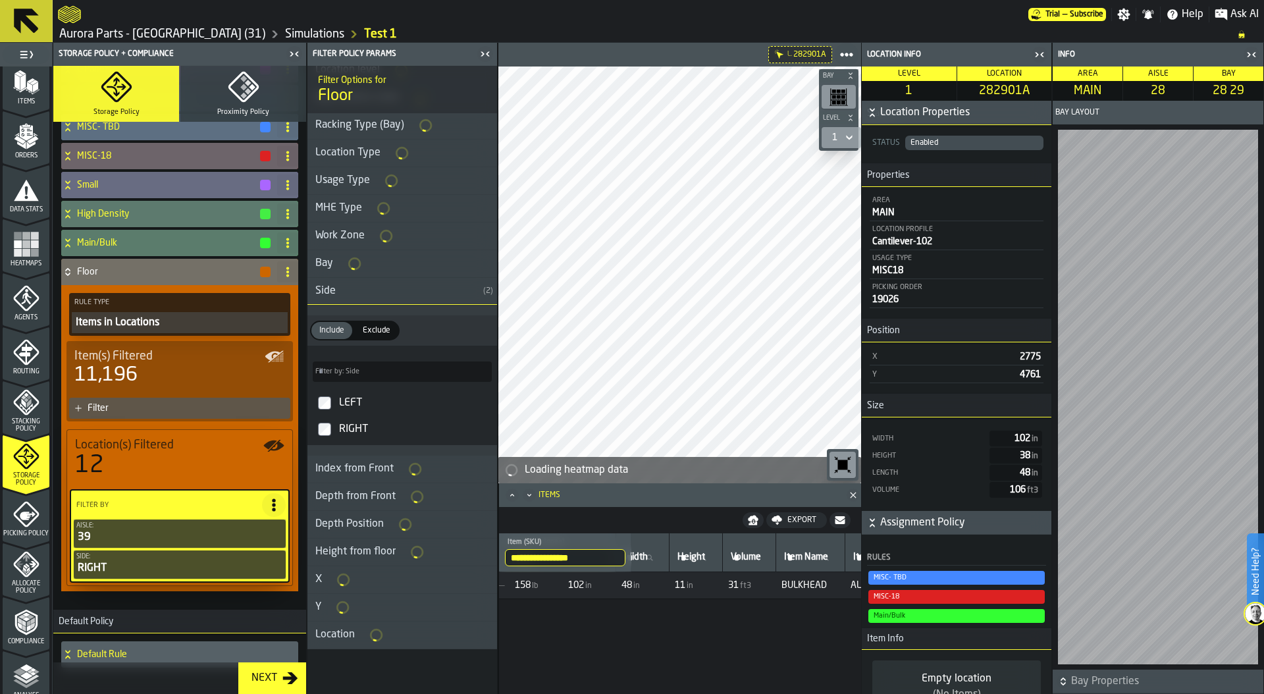
scroll to position [813, 0]
click at [267, 500] on icon at bounding box center [273, 504] width 13 height 13
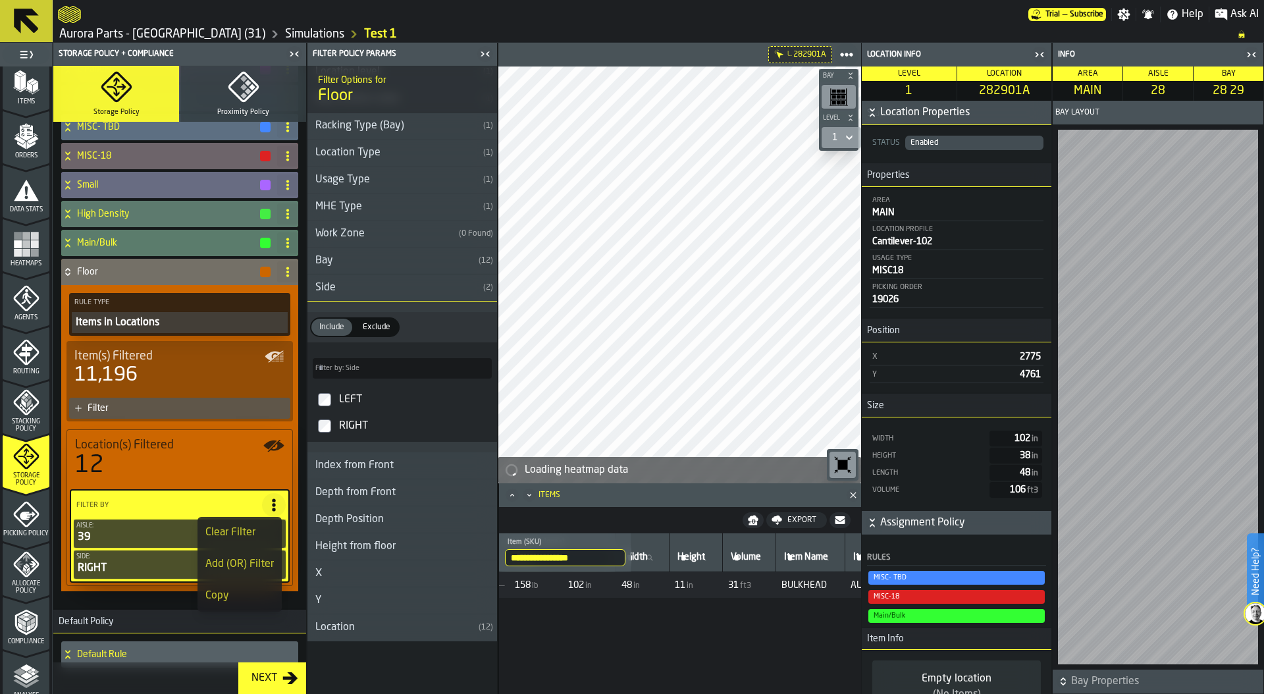
click at [243, 563] on div "Add (OR) Filter" at bounding box center [239, 564] width 68 height 16
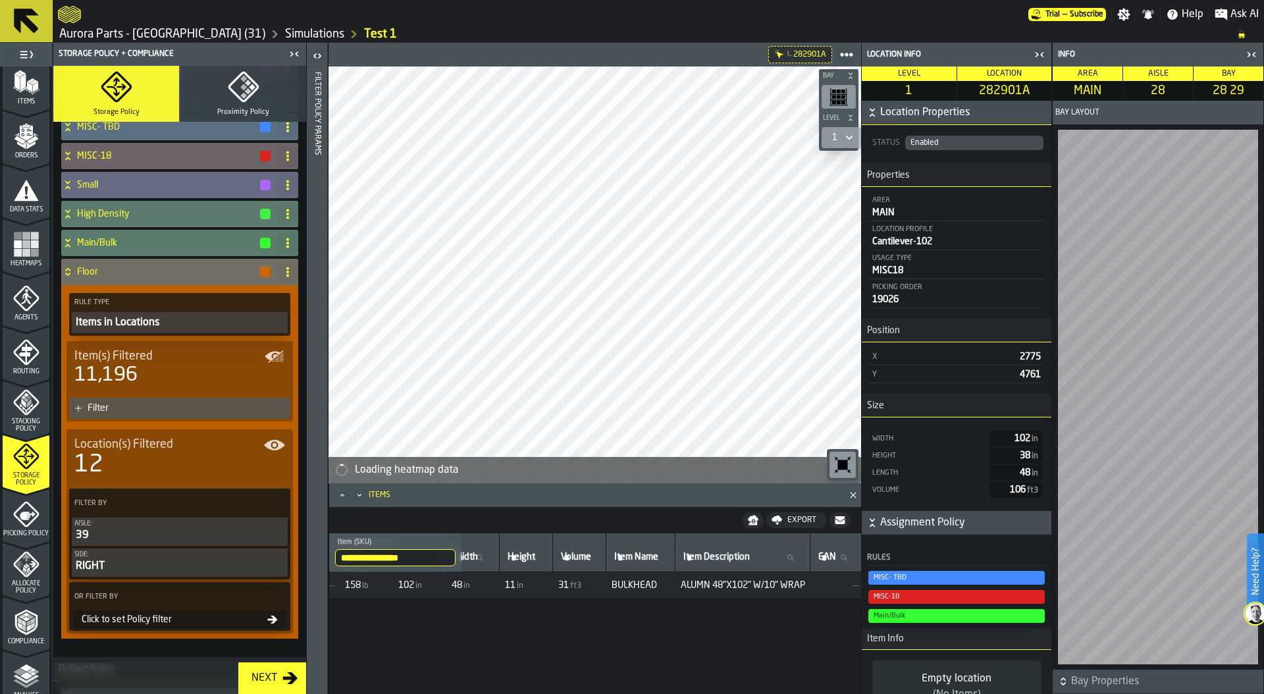
click at [185, 618] on div "Click to set Policy filter" at bounding box center [171, 619] width 191 height 11
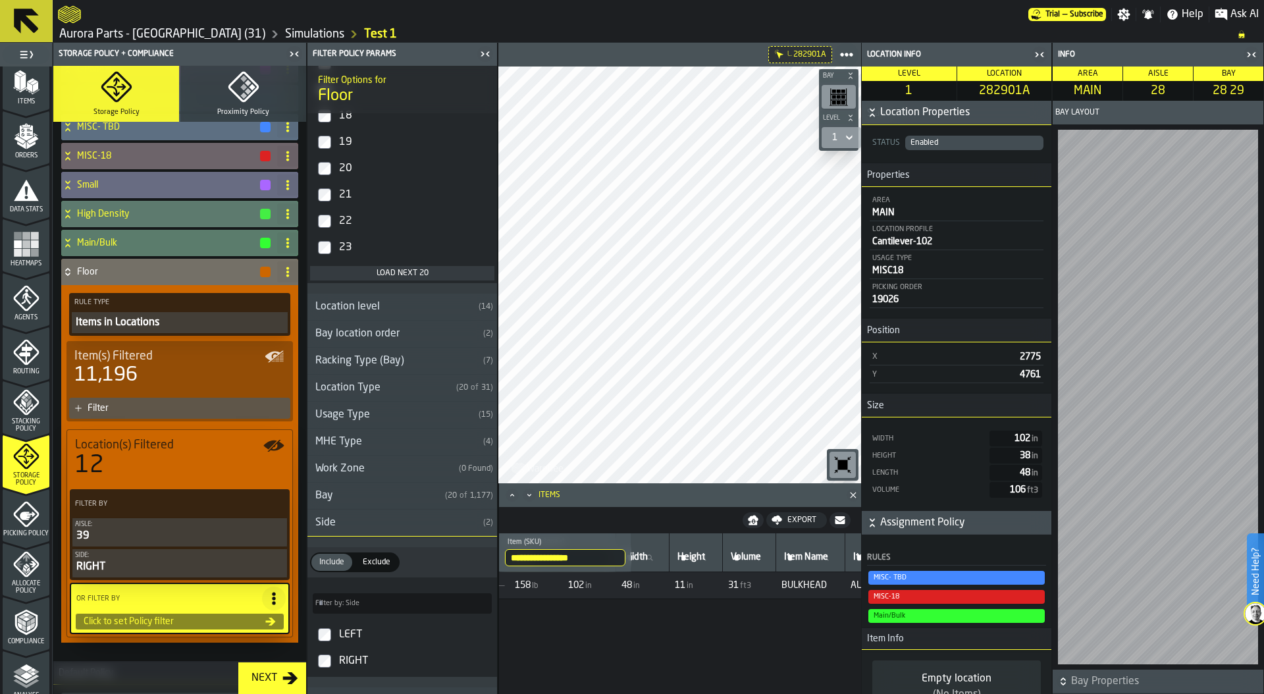
click at [373, 274] on div "Load next 20" at bounding box center [402, 273] width 174 height 9
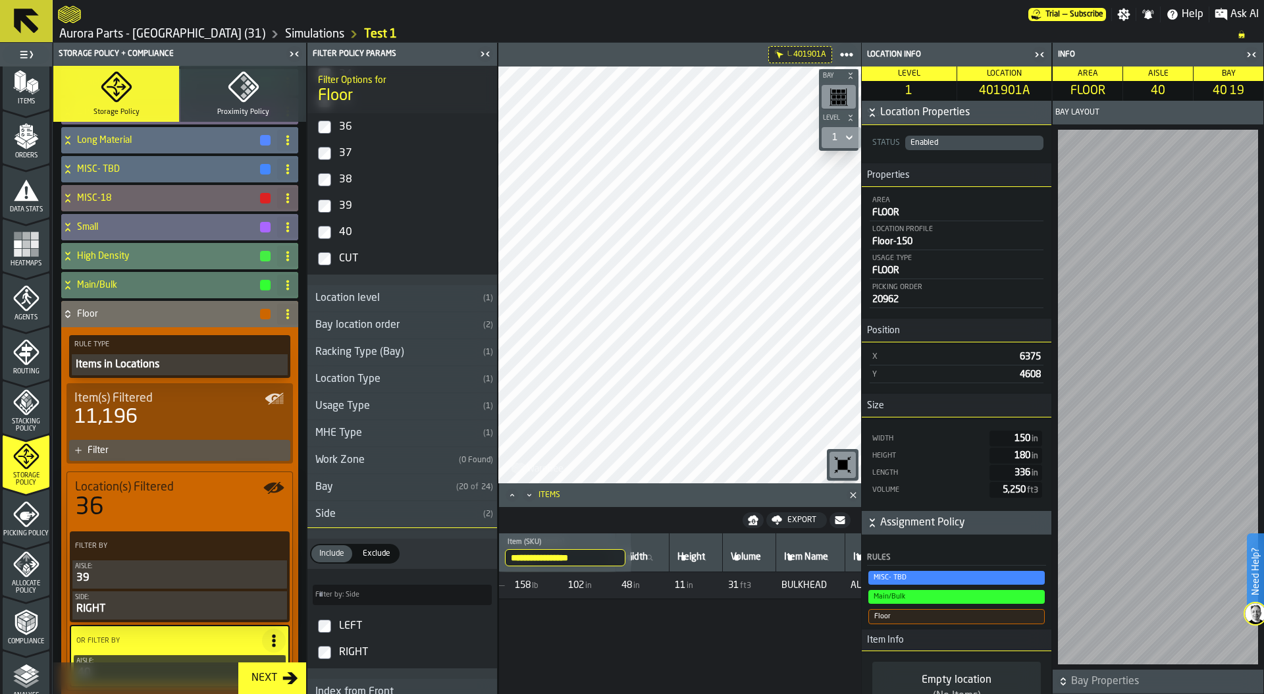
scroll to position [190, 0]
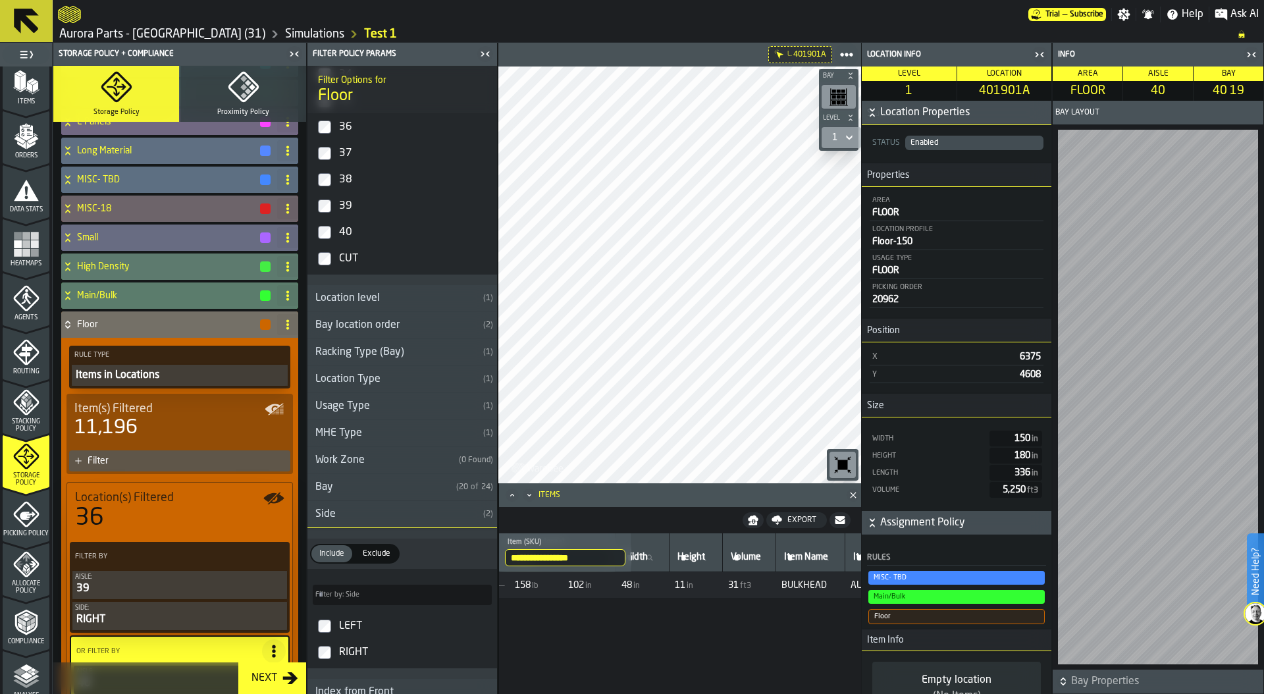
click at [67, 329] on icon at bounding box center [67, 324] width 13 height 11
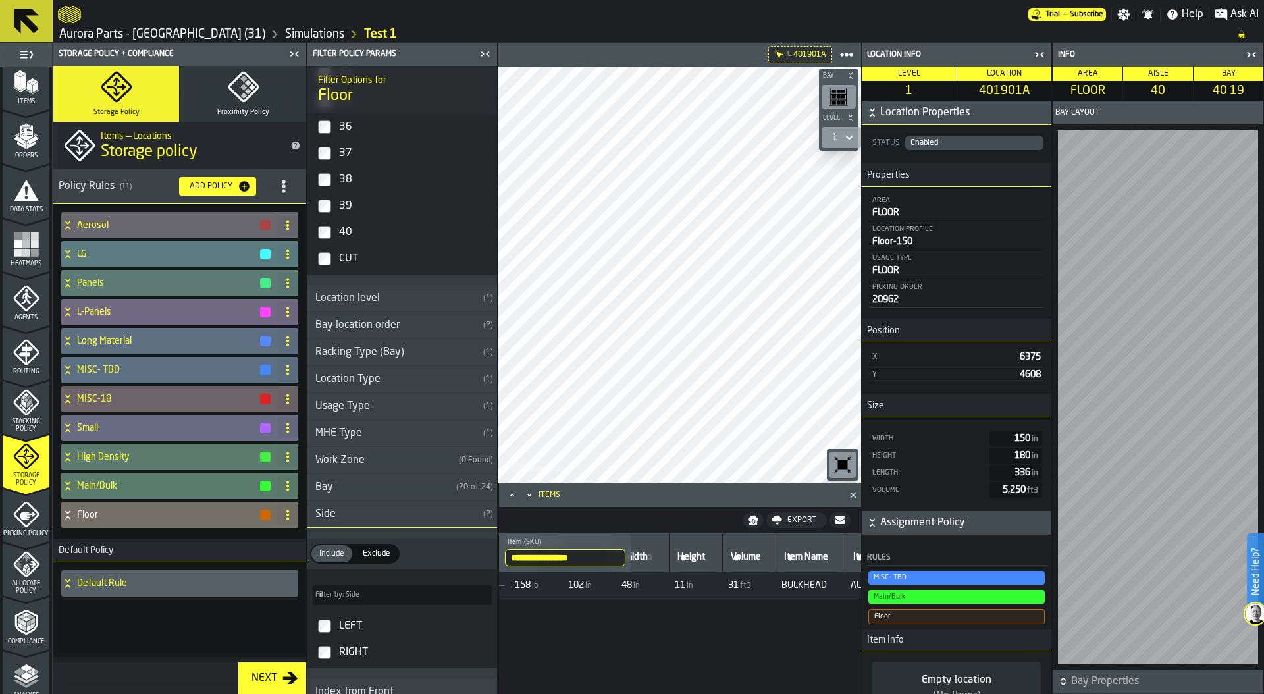
click at [128, 513] on h4 "Floor" at bounding box center [168, 515] width 182 height 11
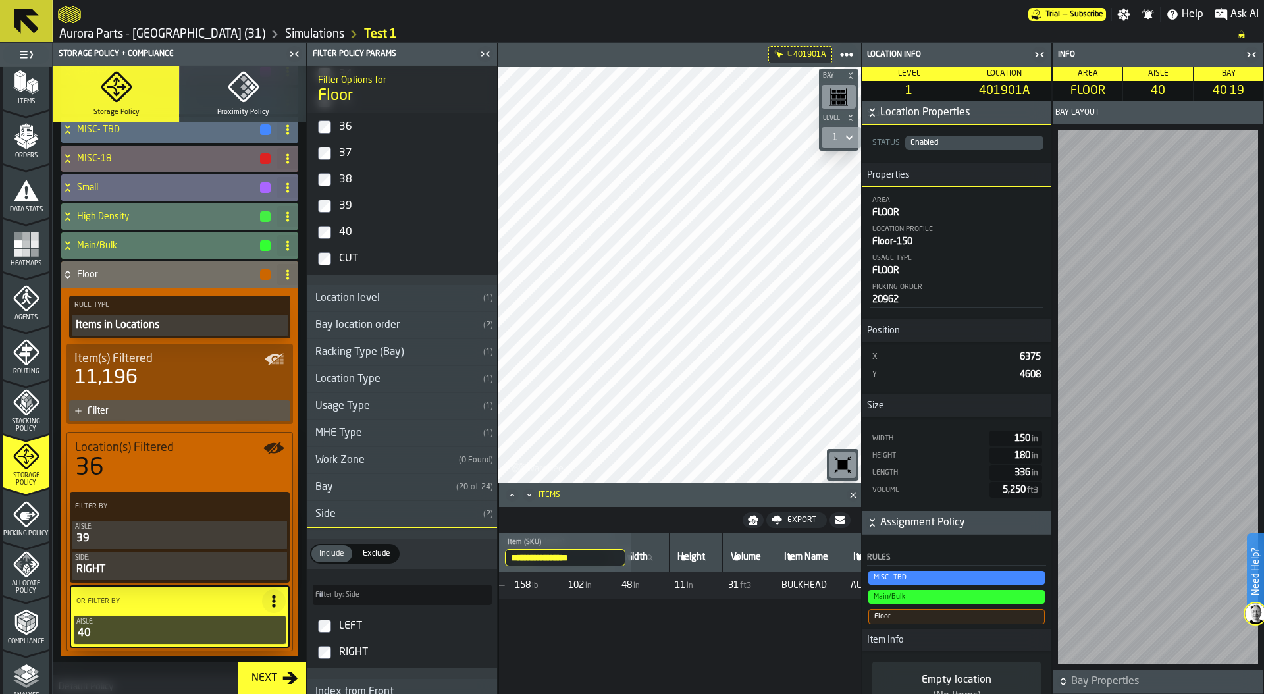
scroll to position [241, 0]
click at [175, 409] on div "Filter" at bounding box center [187, 410] width 198 height 11
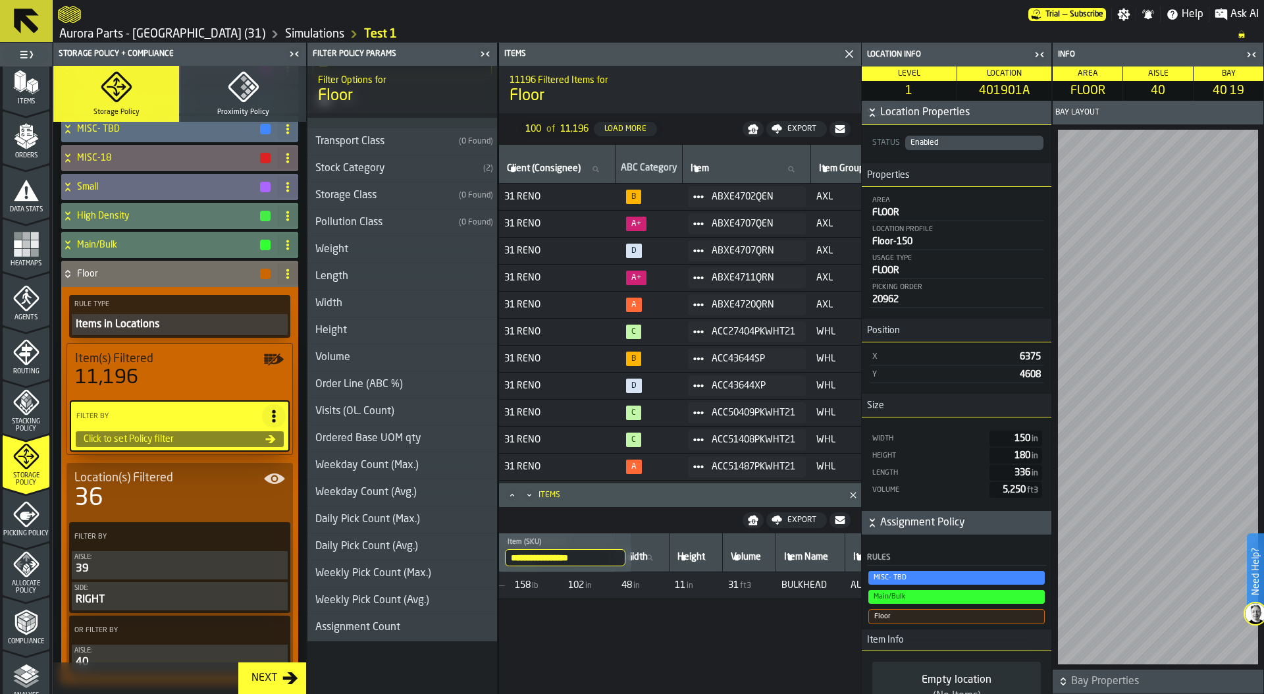
click at [1041, 57] on icon "button-toggle-Close me" at bounding box center [1040, 55] width 16 height 16
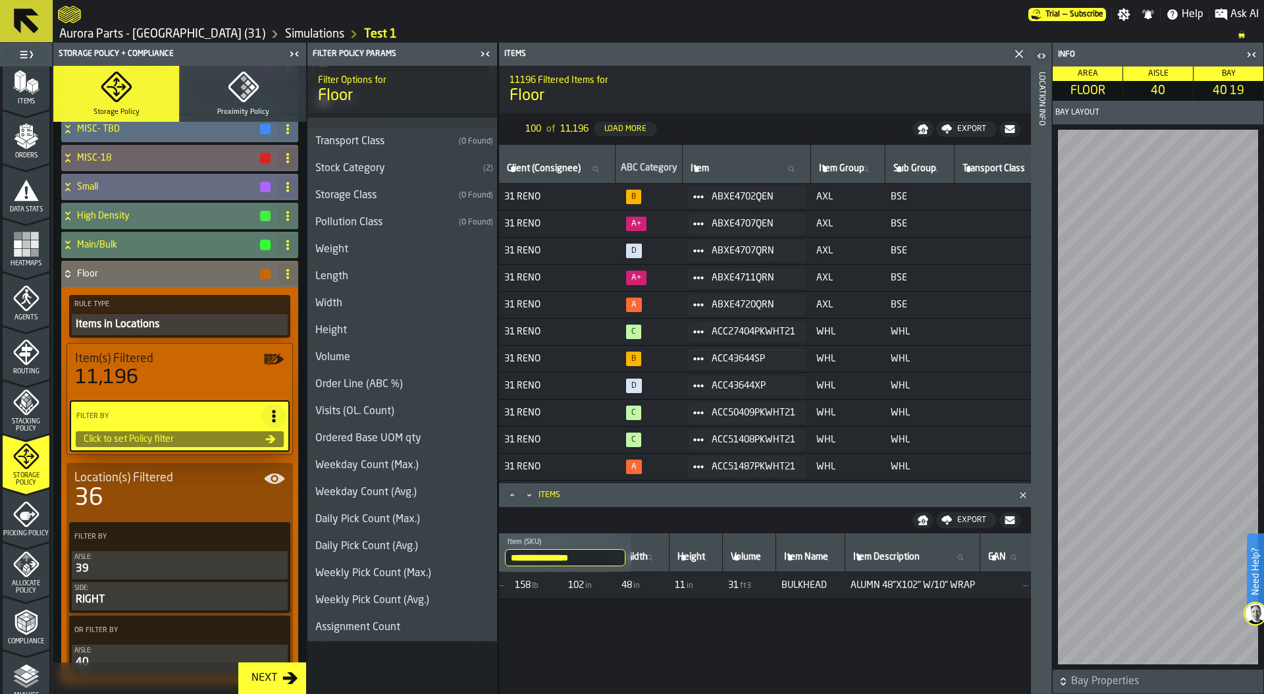
click at [1251, 57] on icon "button-toggle-Close me" at bounding box center [1252, 55] width 16 height 16
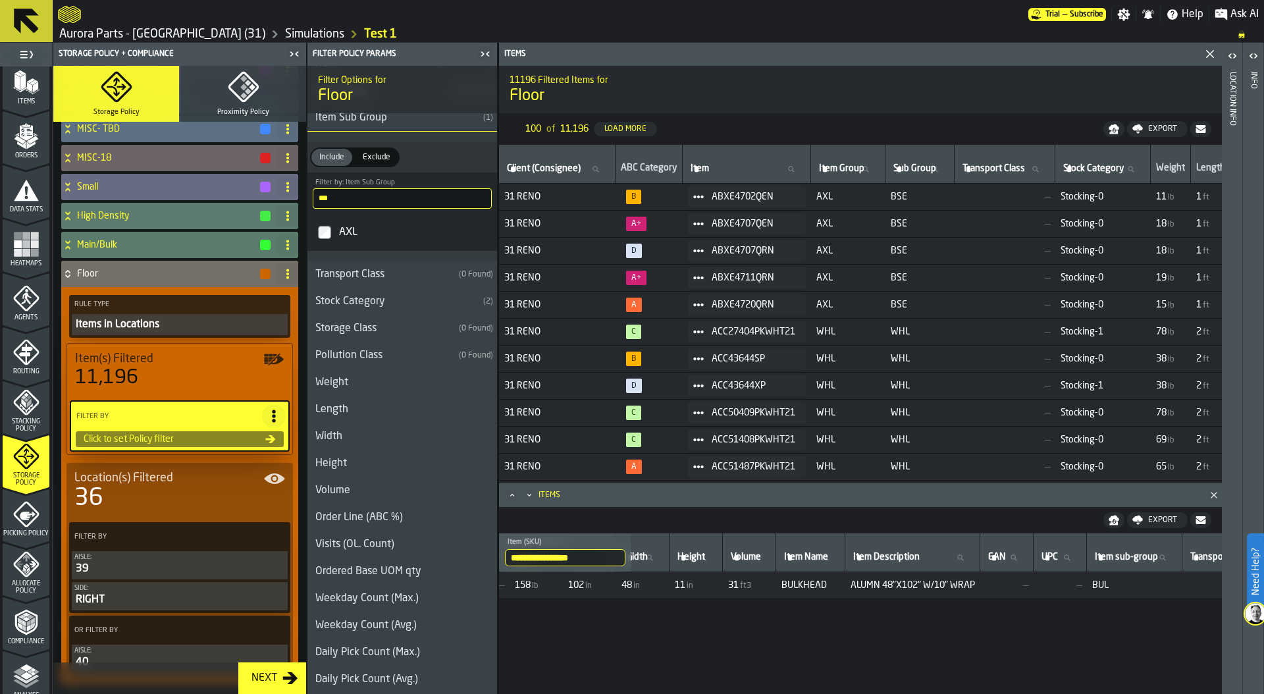
scroll to position [71, 0]
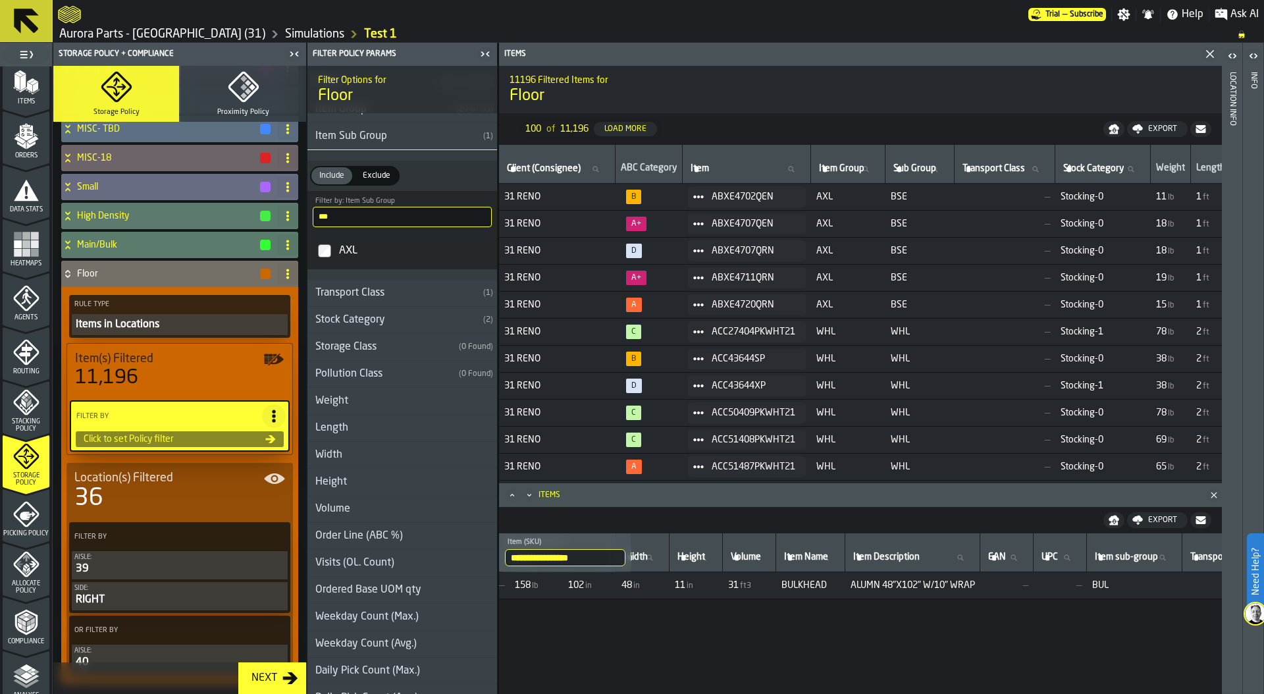
click at [350, 217] on input "***" at bounding box center [402, 217] width 179 height 20
click at [474, 211] on input "***" at bounding box center [402, 217] width 179 height 20
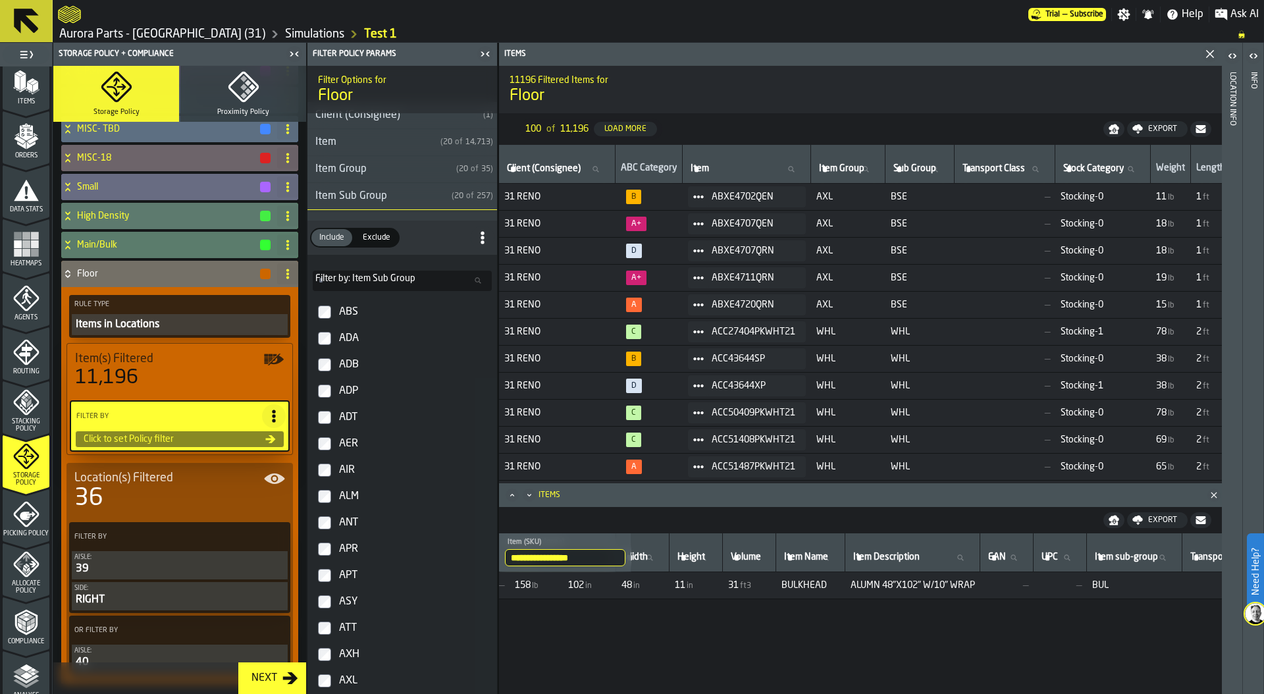
scroll to position [0, 0]
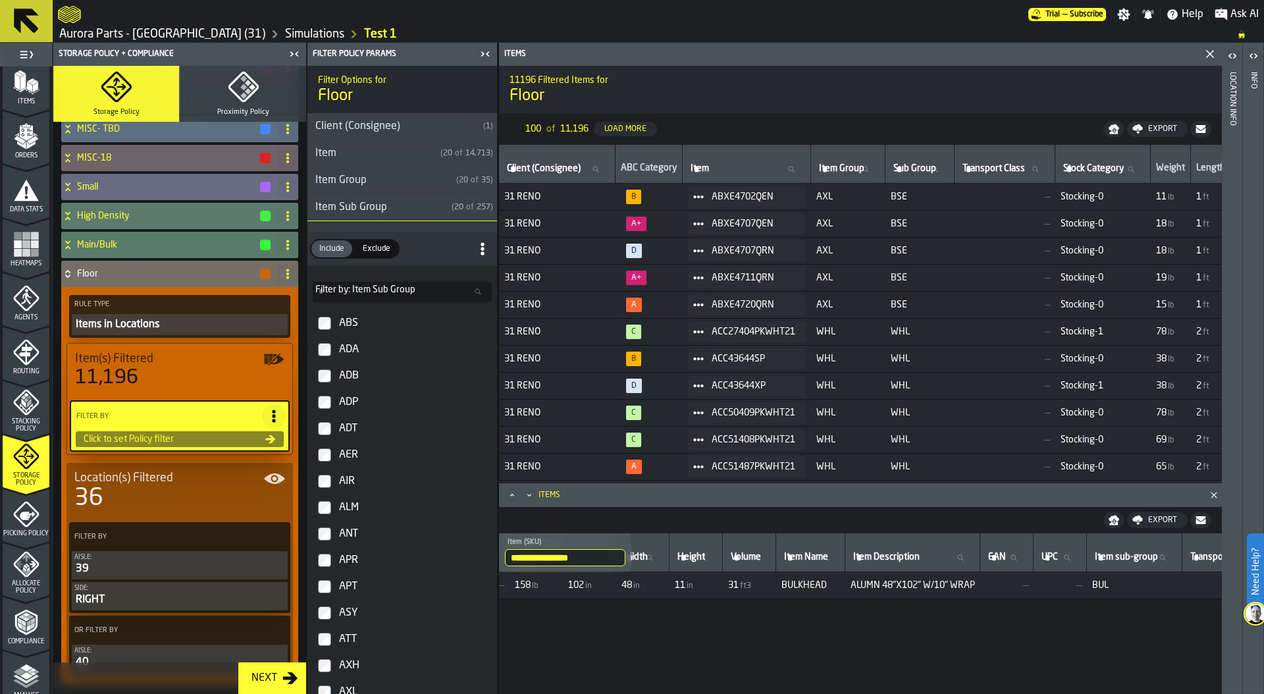
click at [359, 212] on div "Item Sub Group" at bounding box center [377, 208] width 139 height 16
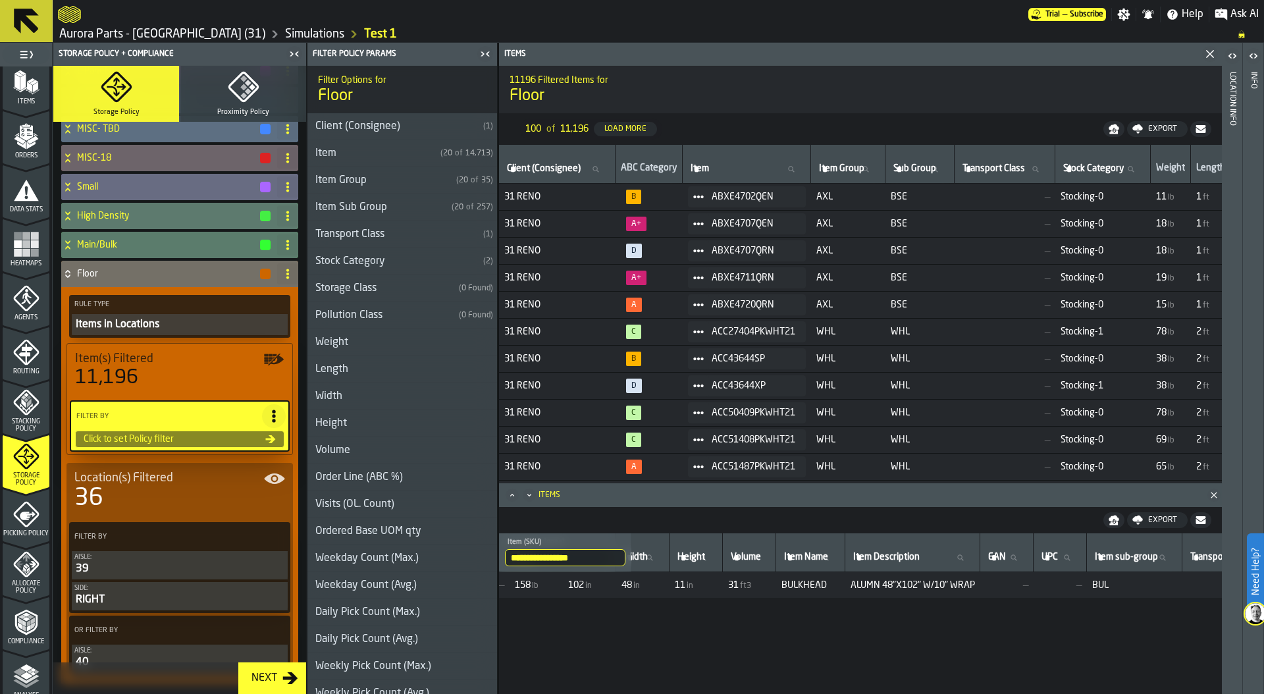
click at [350, 156] on div "Item" at bounding box center [372, 154] width 128 height 16
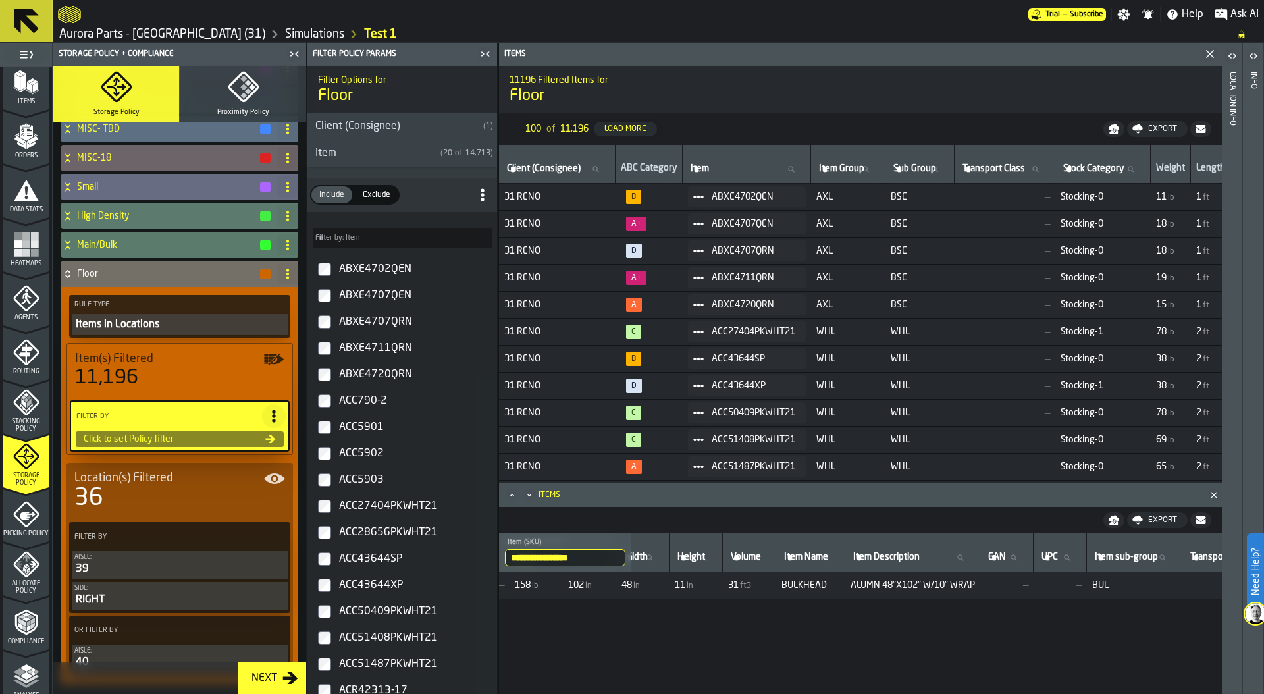
click at [365, 241] on input "Filter by: Item Filter by: Item" at bounding box center [402, 238] width 179 height 20
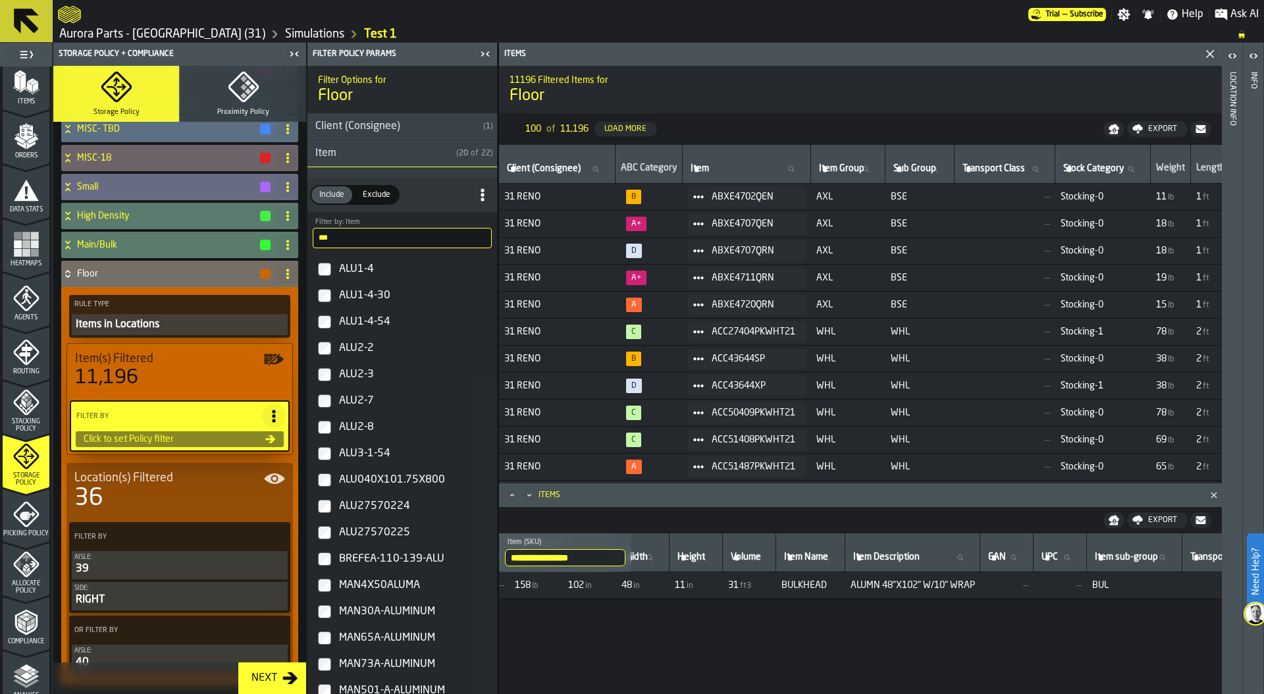
type input "***"
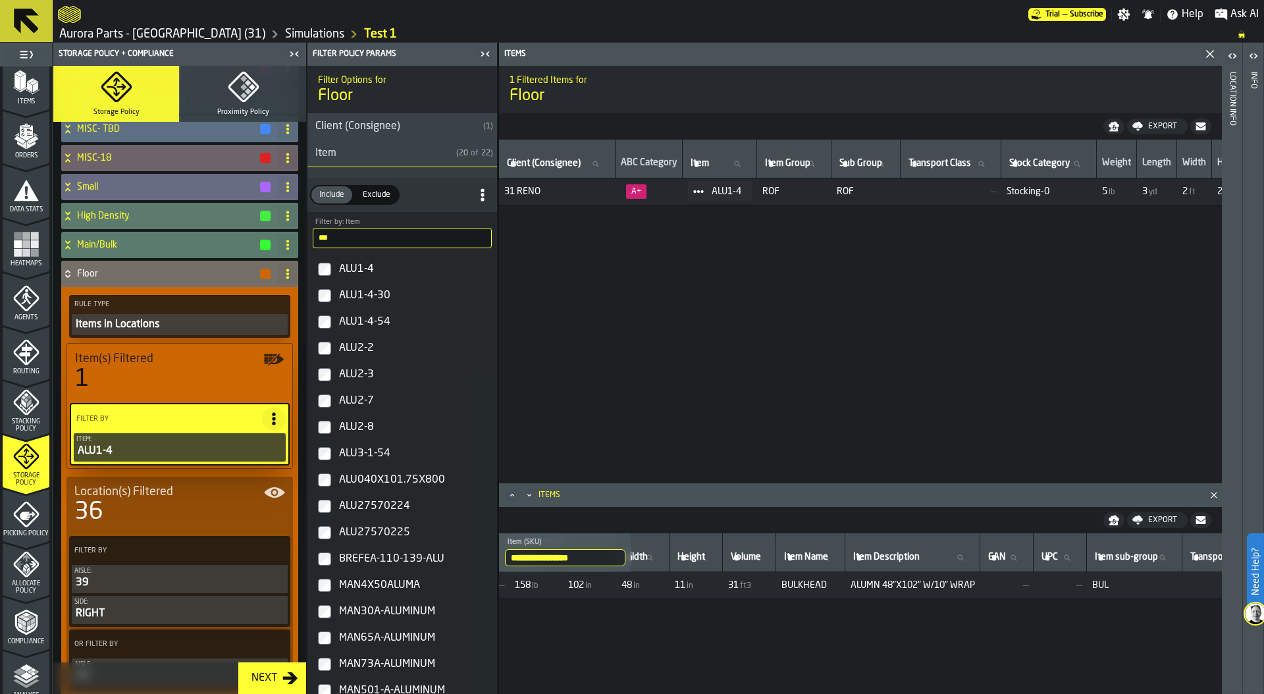
click at [170, 504] on div "36" at bounding box center [179, 512] width 211 height 26
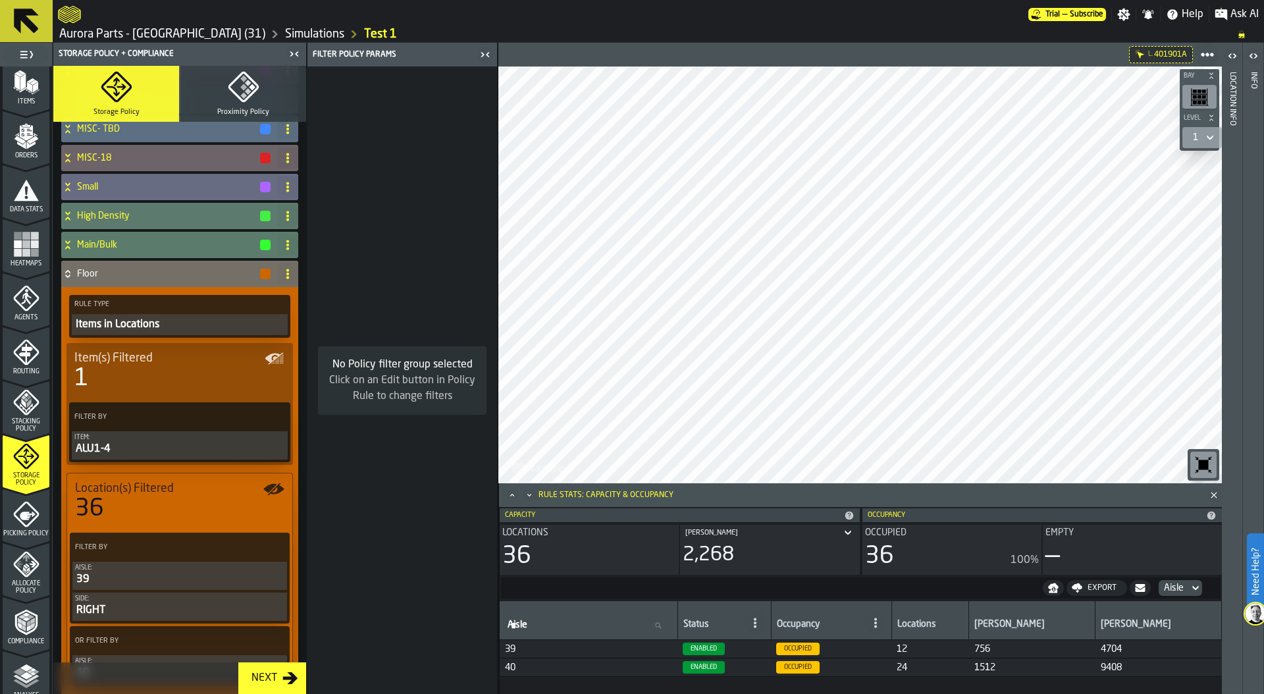
click at [196, 444] on div "ALU1-4" at bounding box center [179, 449] width 211 height 16
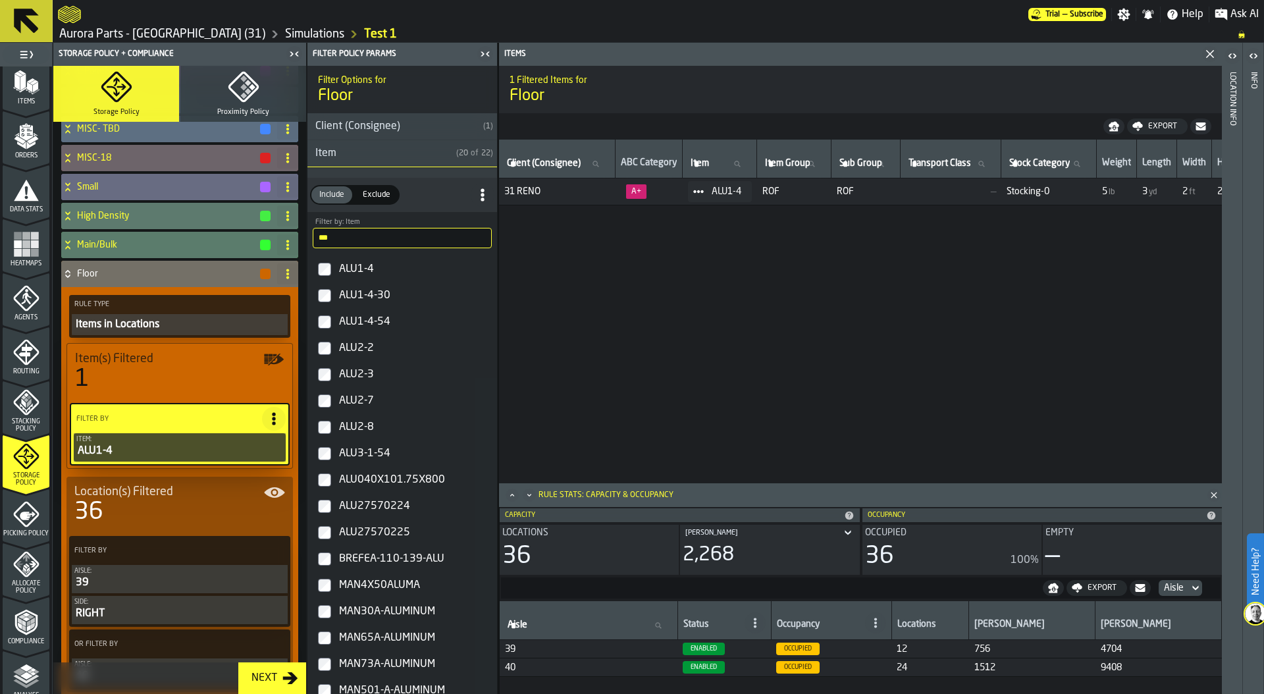
click at [274, 417] on icon at bounding box center [273, 418] width 13 height 13
click at [261, 479] on div "Add (OR) Filter" at bounding box center [239, 478] width 68 height 16
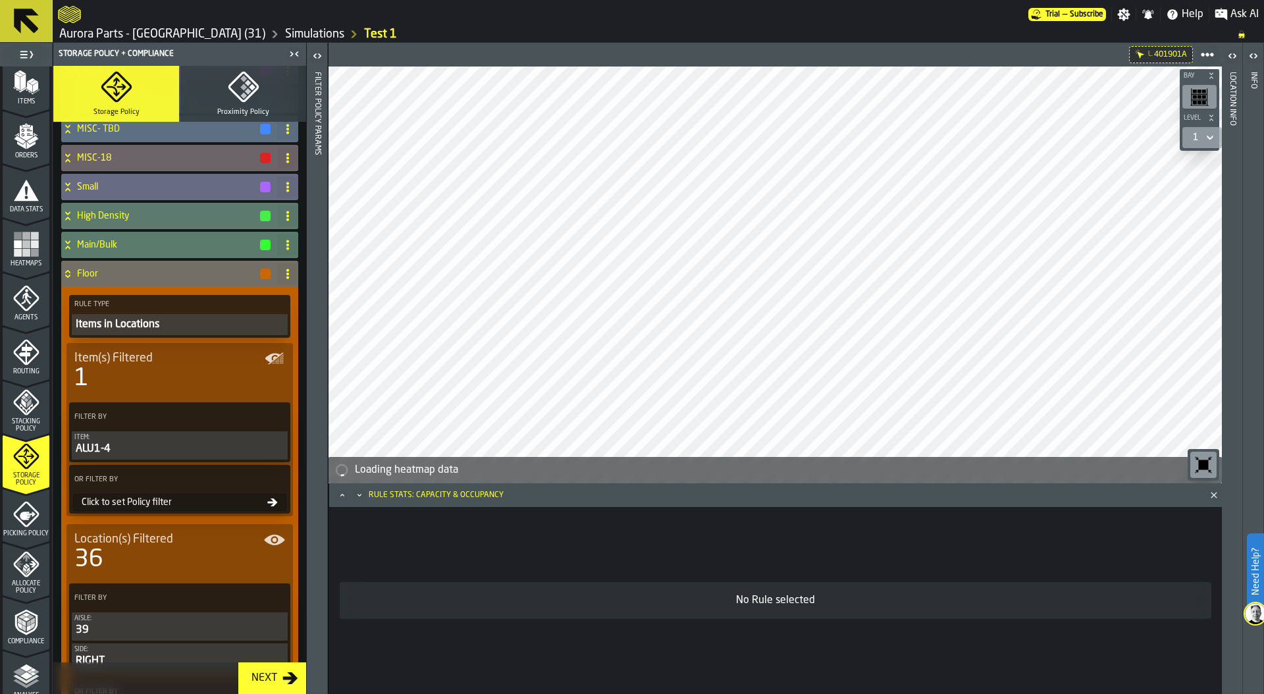
click at [166, 501] on div "Click to set Policy filter" at bounding box center [171, 502] width 191 height 11
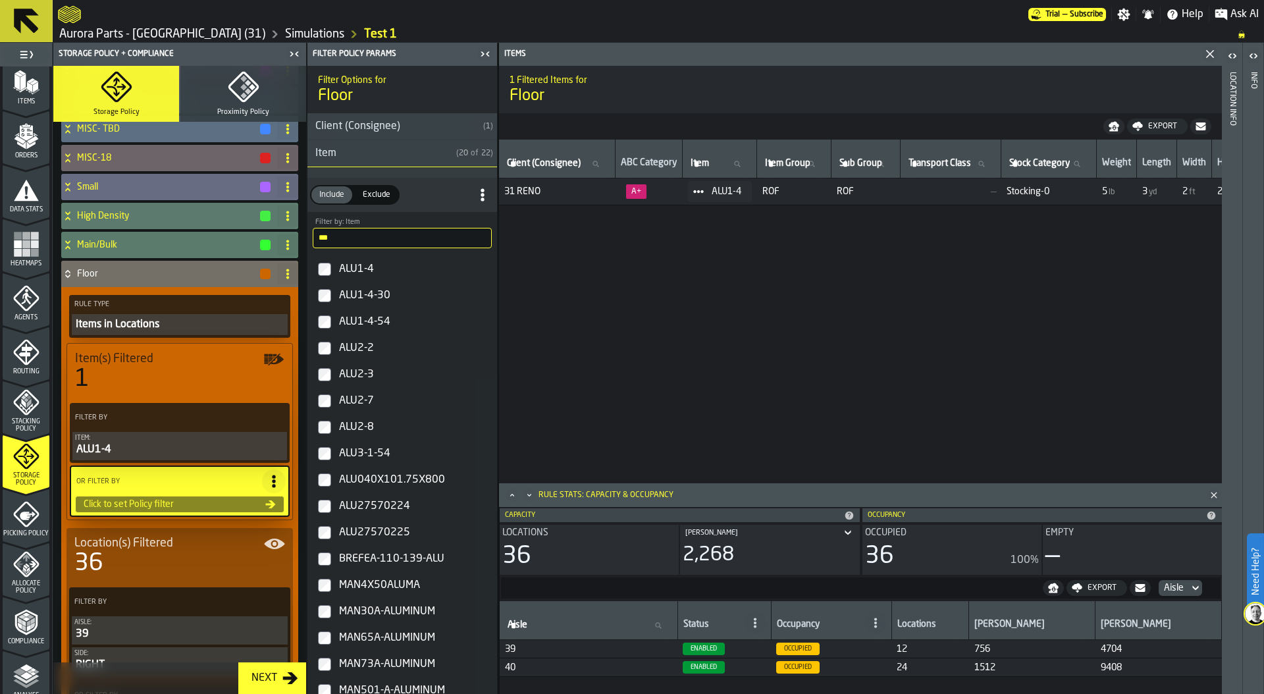
click at [262, 476] on span at bounding box center [274, 482] width 24 height 24
click at [242, 513] on div "Clear Filter" at bounding box center [239, 509] width 68 height 16
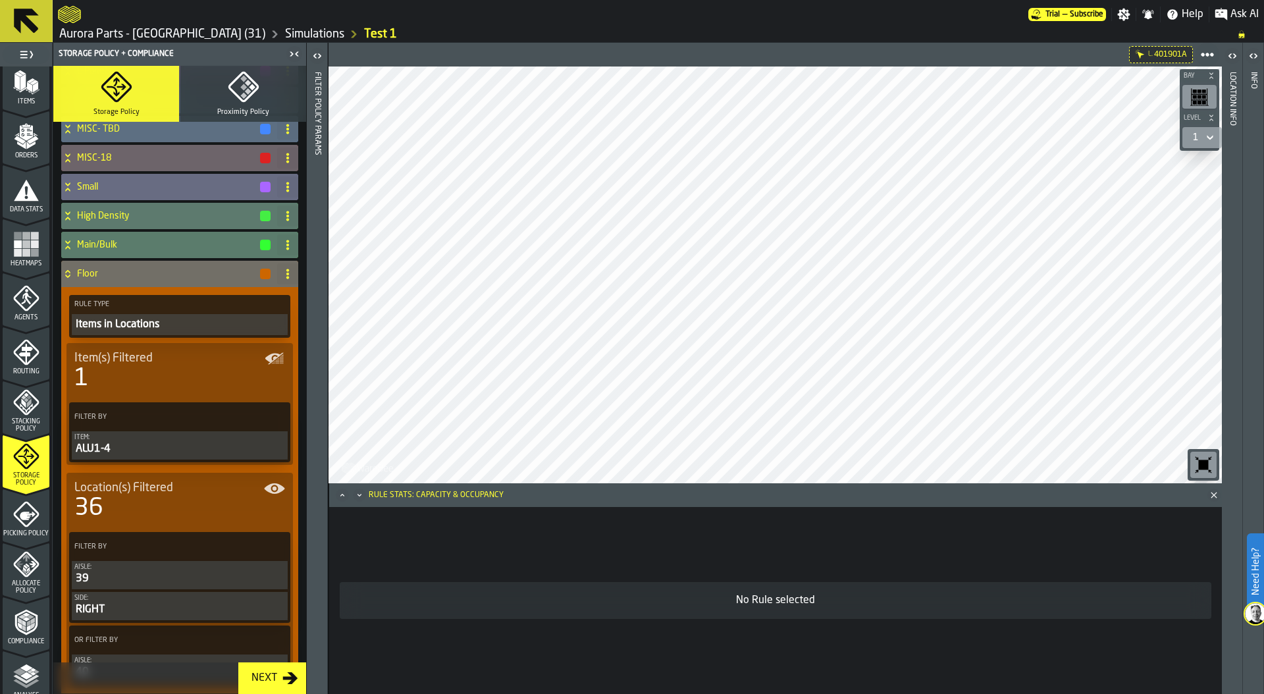
click at [178, 448] on div "ALU1-4" at bounding box center [179, 449] width 211 height 16
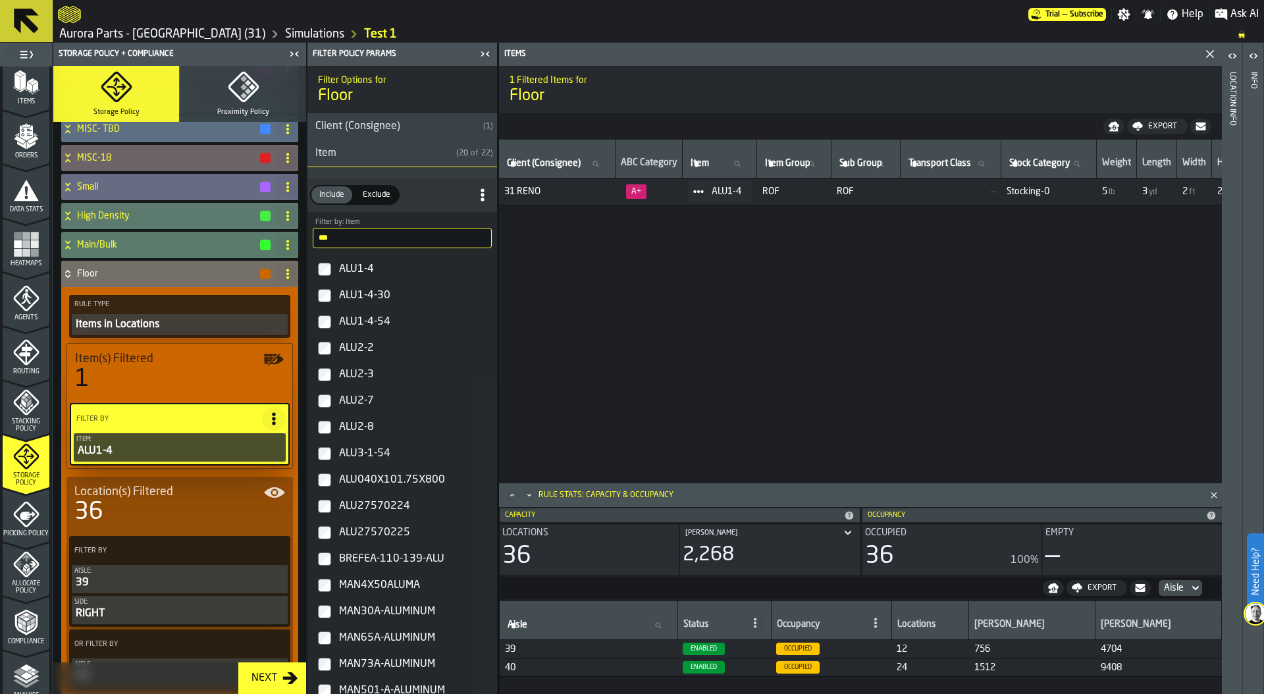
click at [338, 242] on input "***" at bounding box center [402, 238] width 179 height 20
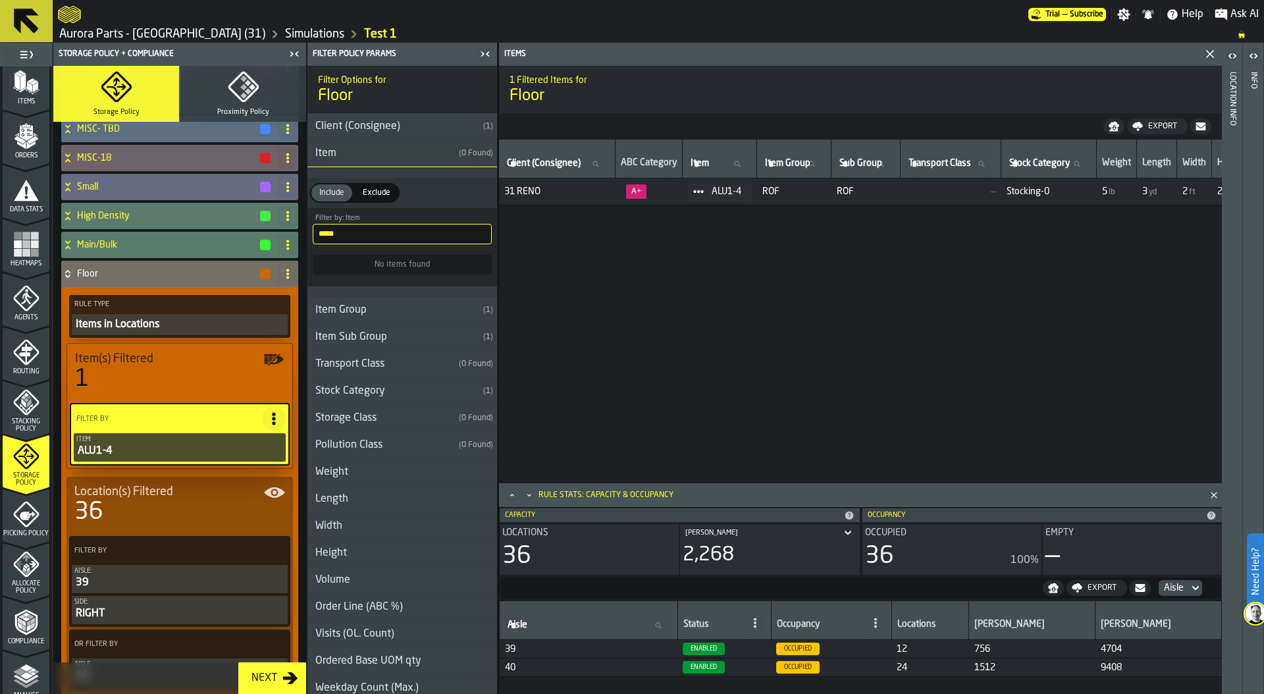
click at [375, 242] on input "*****" at bounding box center [402, 234] width 179 height 20
click at [360, 234] on input "*****" at bounding box center [402, 234] width 179 height 20
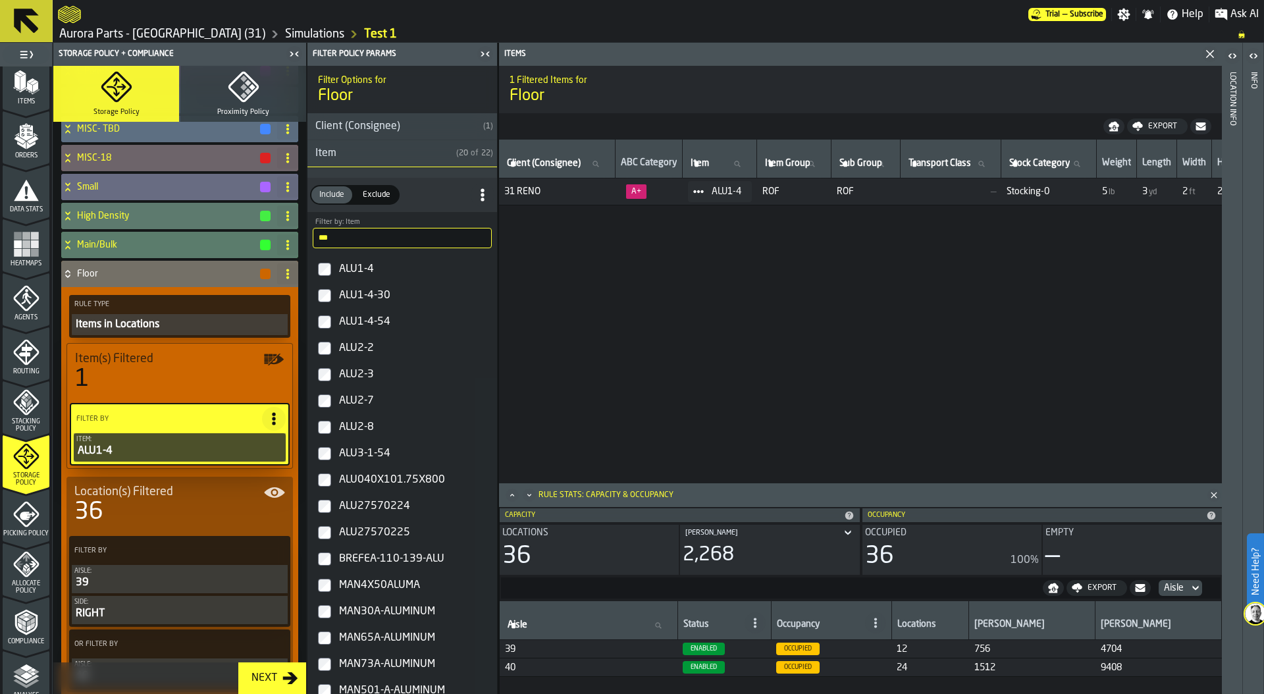
click at [385, 480] on div "ALU040X101.75X800" at bounding box center [414, 480] width 155 height 21
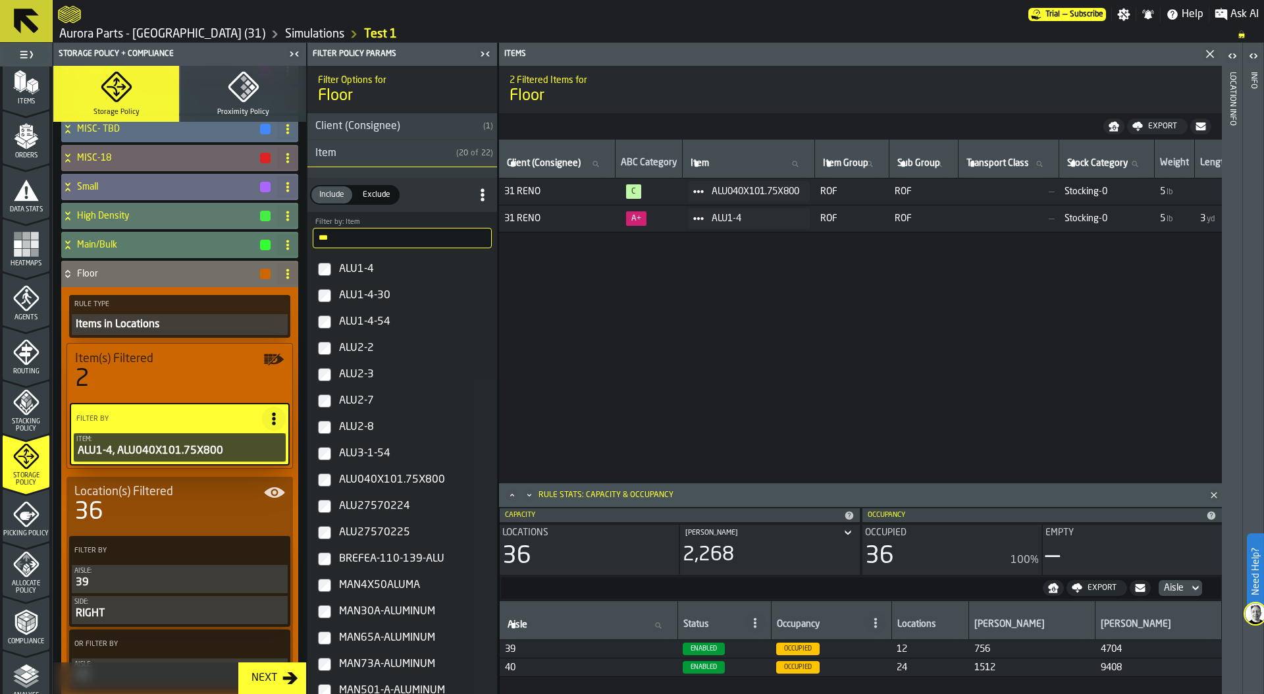
click at [65, 270] on icon at bounding box center [67, 274] width 13 height 11
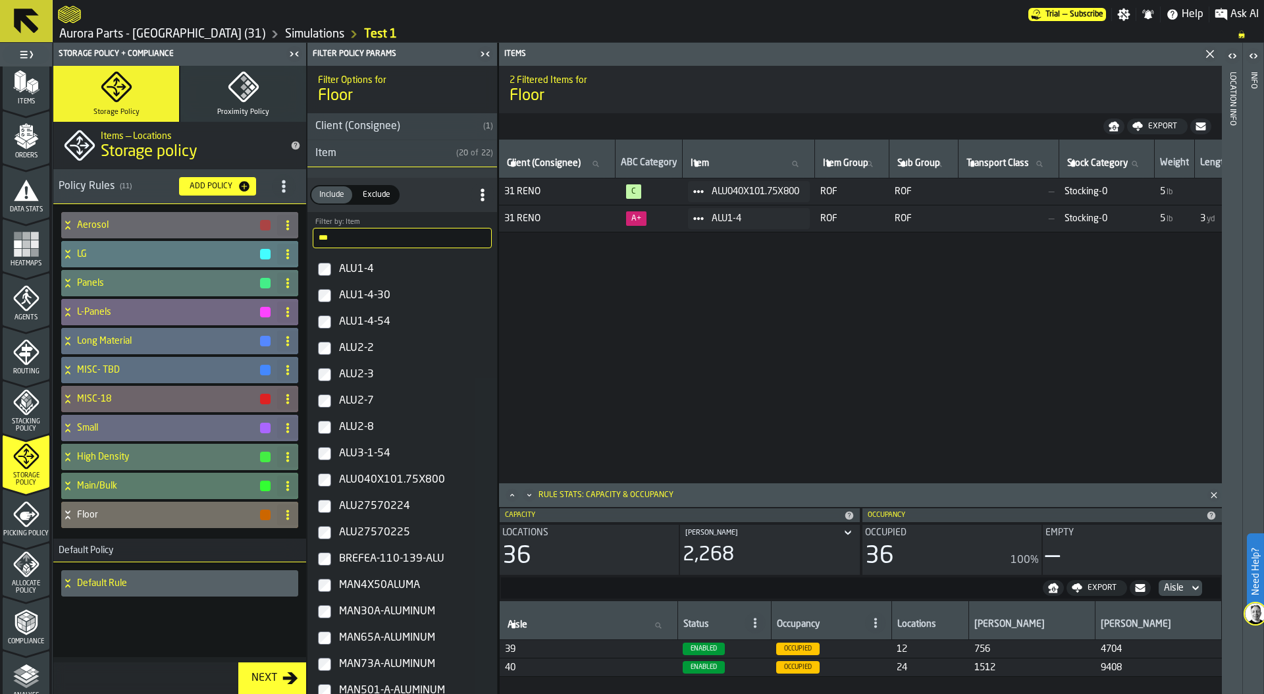
click at [96, 518] on h4 "Floor" at bounding box center [168, 515] width 182 height 11
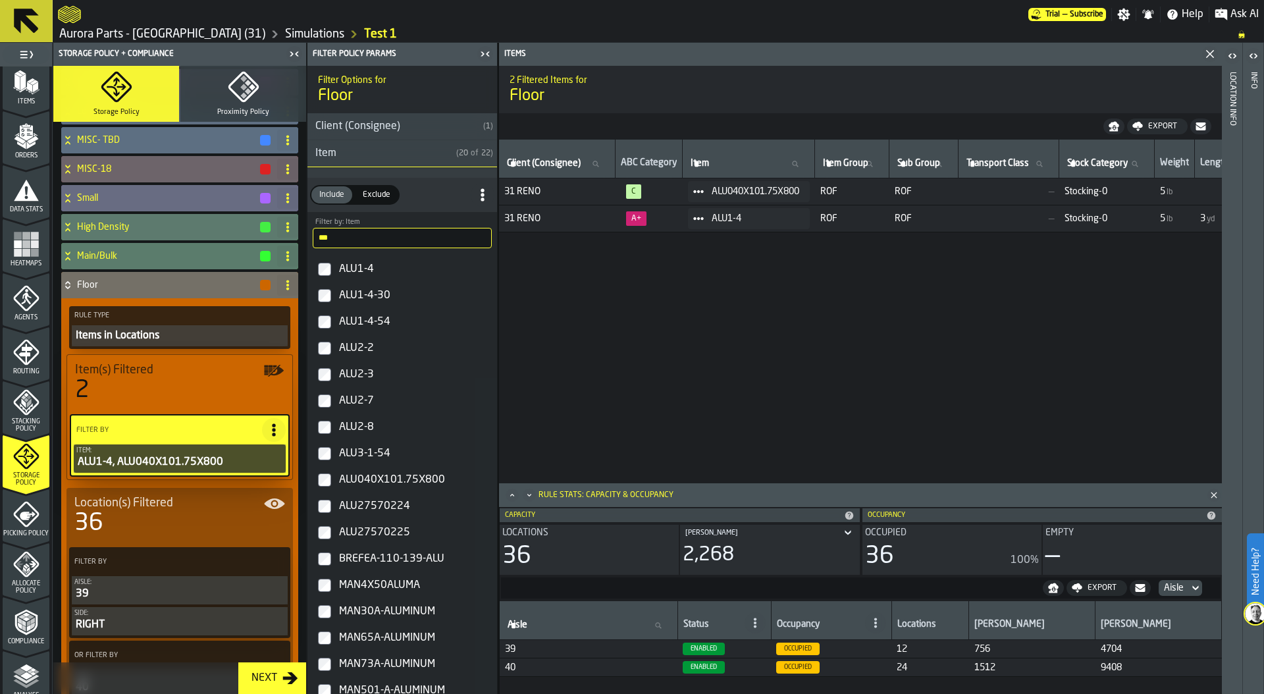
scroll to position [291, 0]
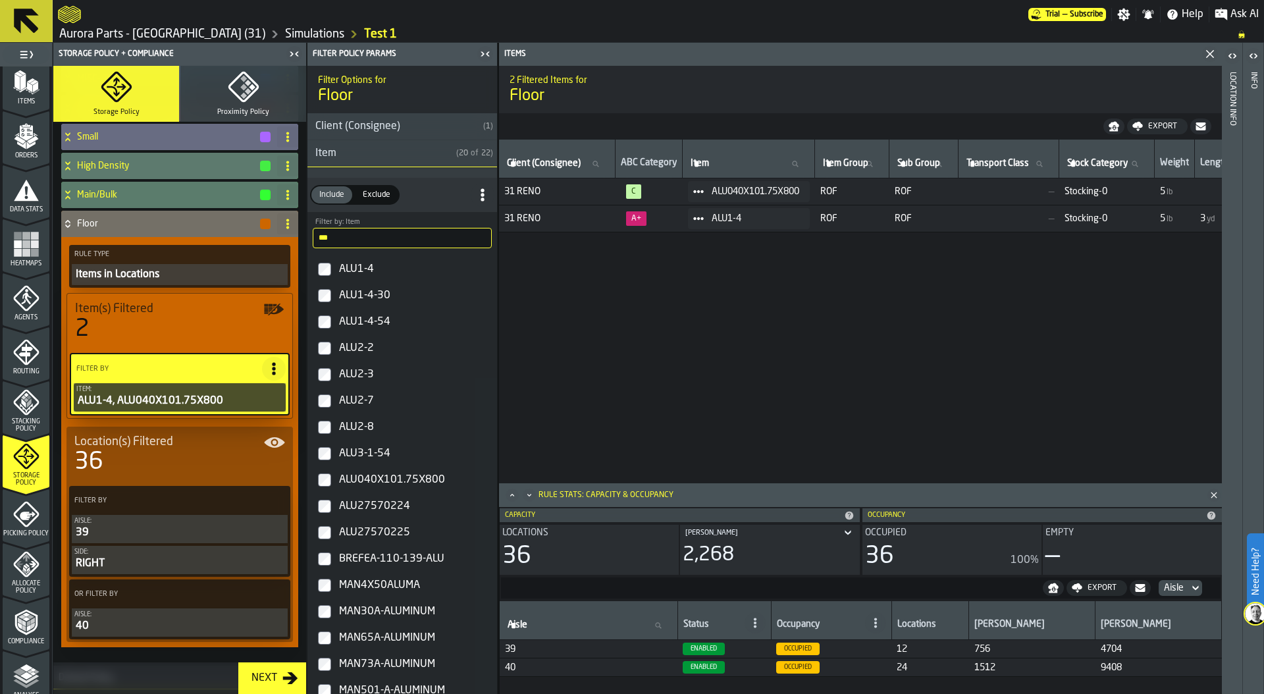
click at [338, 238] on input "***" at bounding box center [402, 238] width 179 height 20
type input "*"
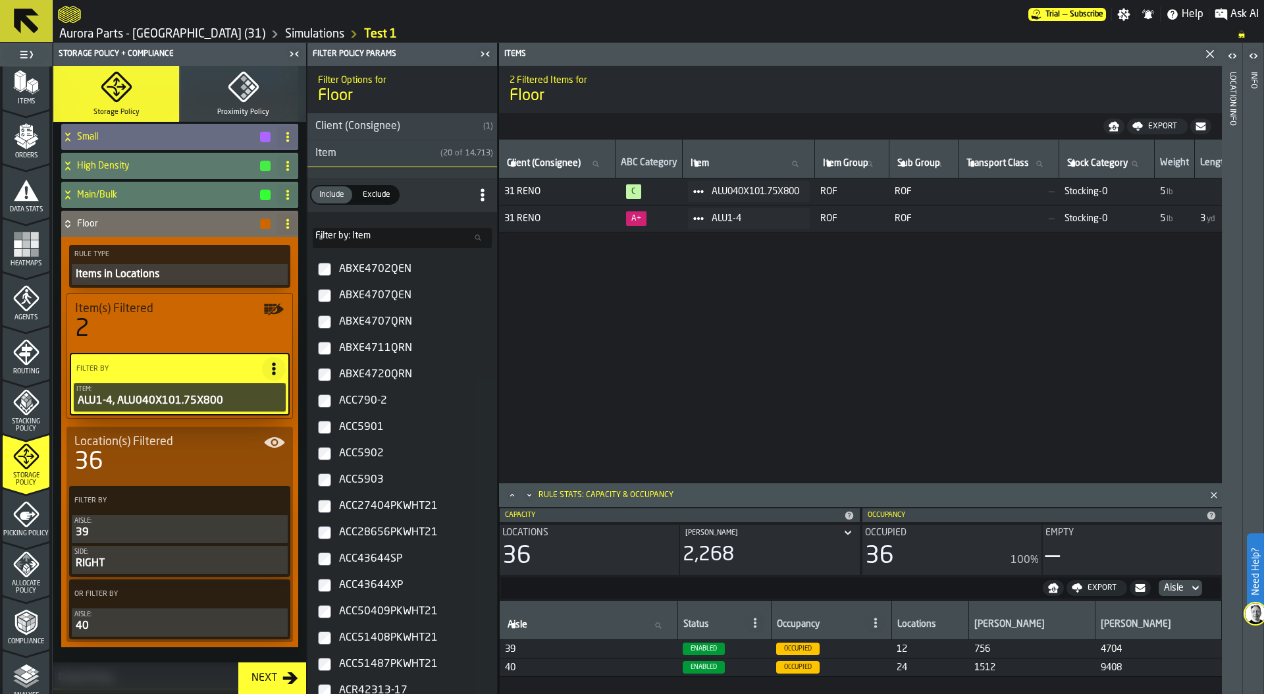
click at [702, 219] on icon at bounding box center [698, 218] width 11 height 11
drag, startPoint x: 739, startPoint y: 275, endPoint x: 739, endPoint y: 286, distance: 11.9
click at [739, 286] on ul "Show Assignment Show Orders Show Items Show Hq" at bounding box center [735, 277] width 84 height 97
click at [739, 286] on div "Show Items" at bounding box center [735, 290] width 68 height 9
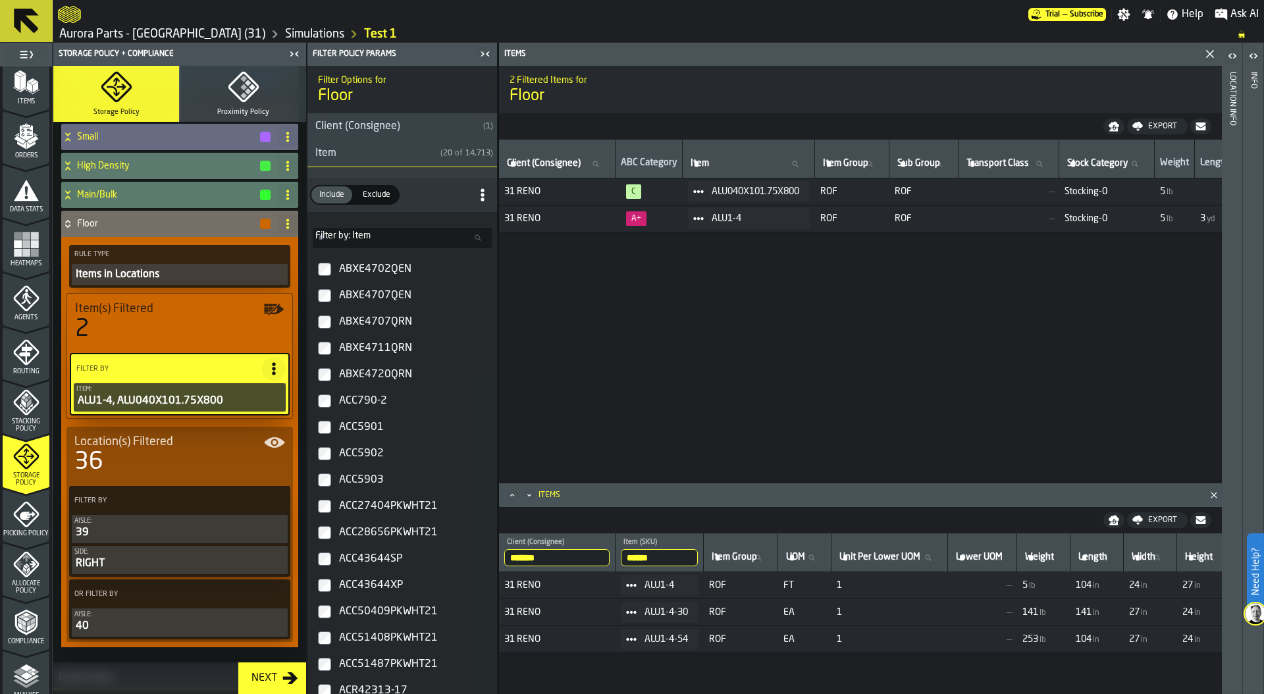
click at [676, 558] on input "******" at bounding box center [659, 557] width 77 height 17
click at [691, 558] on input "******" at bounding box center [659, 557] width 77 height 17
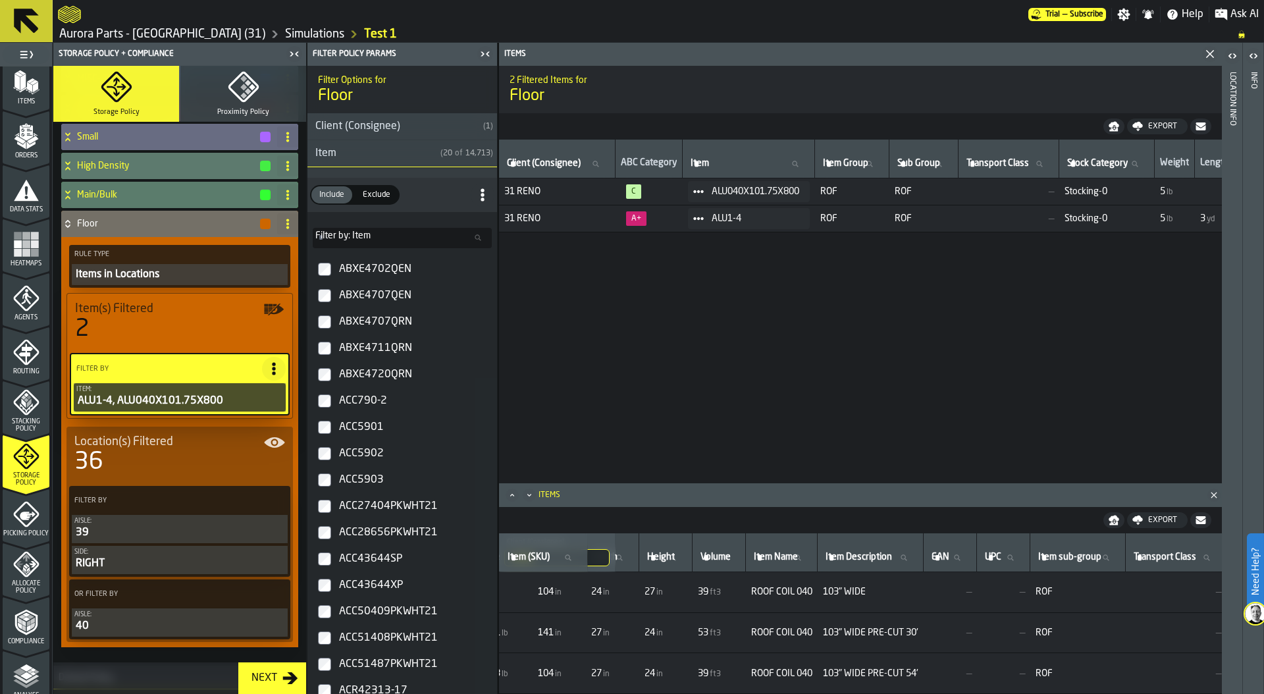
scroll to position [0, 580]
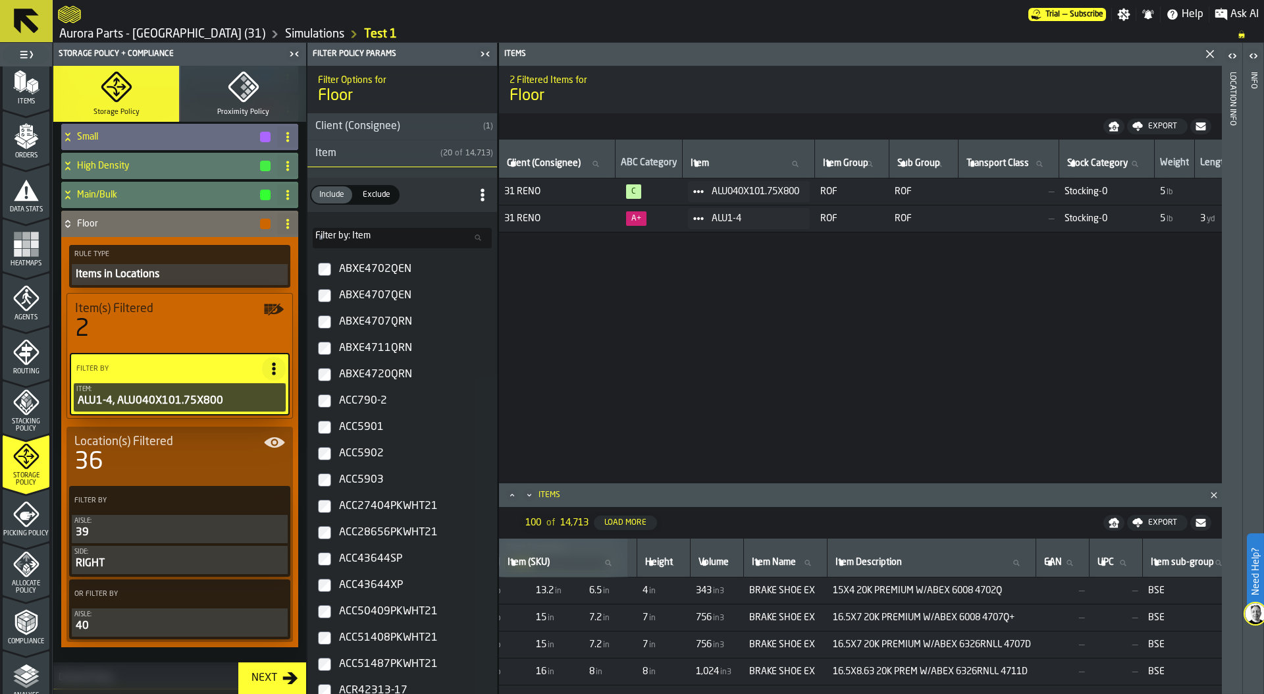
click at [898, 561] on span "Item Description" at bounding box center [869, 562] width 67 height 11
click at [898, 561] on input "Item Description Item Description" at bounding box center [932, 562] width 198 height 17
type input "***"
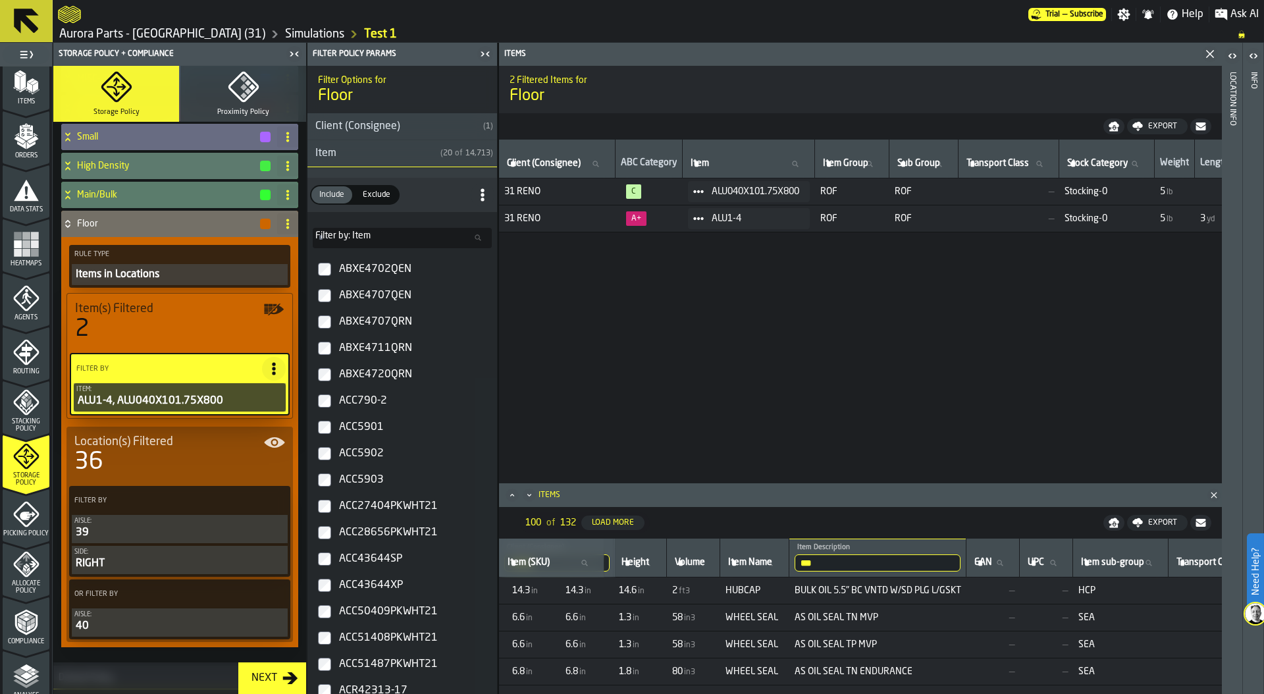
click at [884, 562] on input "***" at bounding box center [878, 562] width 166 height 17
type input "******"
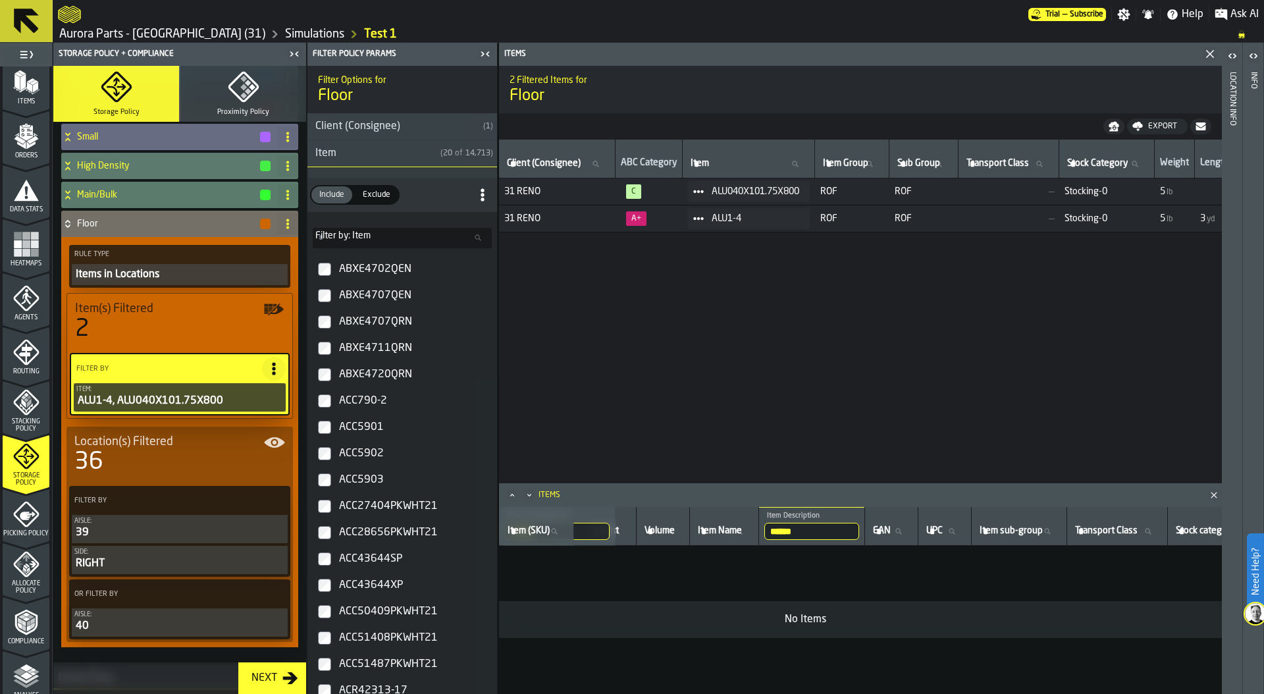
click at [823, 529] on input "******" at bounding box center [812, 531] width 95 height 17
type input "*****"
click at [850, 531] on input "*****" at bounding box center [812, 531] width 95 height 17
type input "****"
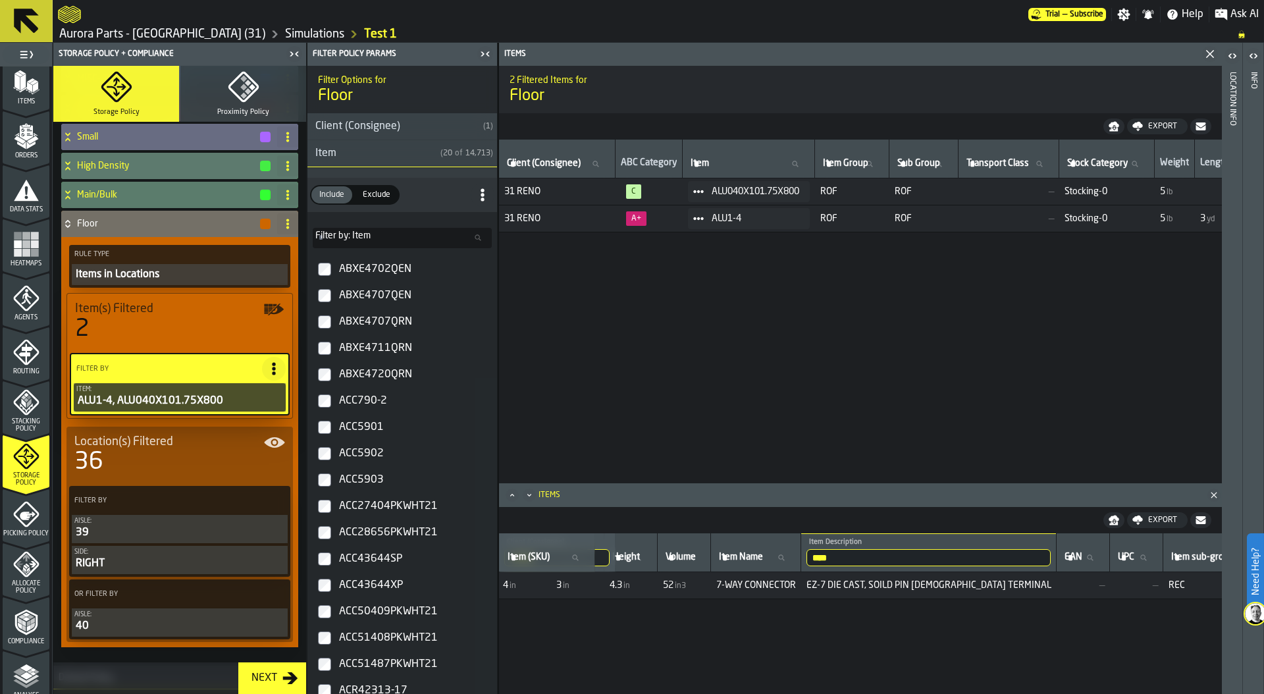
drag, startPoint x: 880, startPoint y: 554, endPoint x: 797, endPoint y: 554, distance: 83.0
click at [797, 554] on tr "******* Client (Consignee) 31 RENO Item (SKU) Item (SKU) Item Group Item Group …" at bounding box center [902, 552] width 1966 height 39
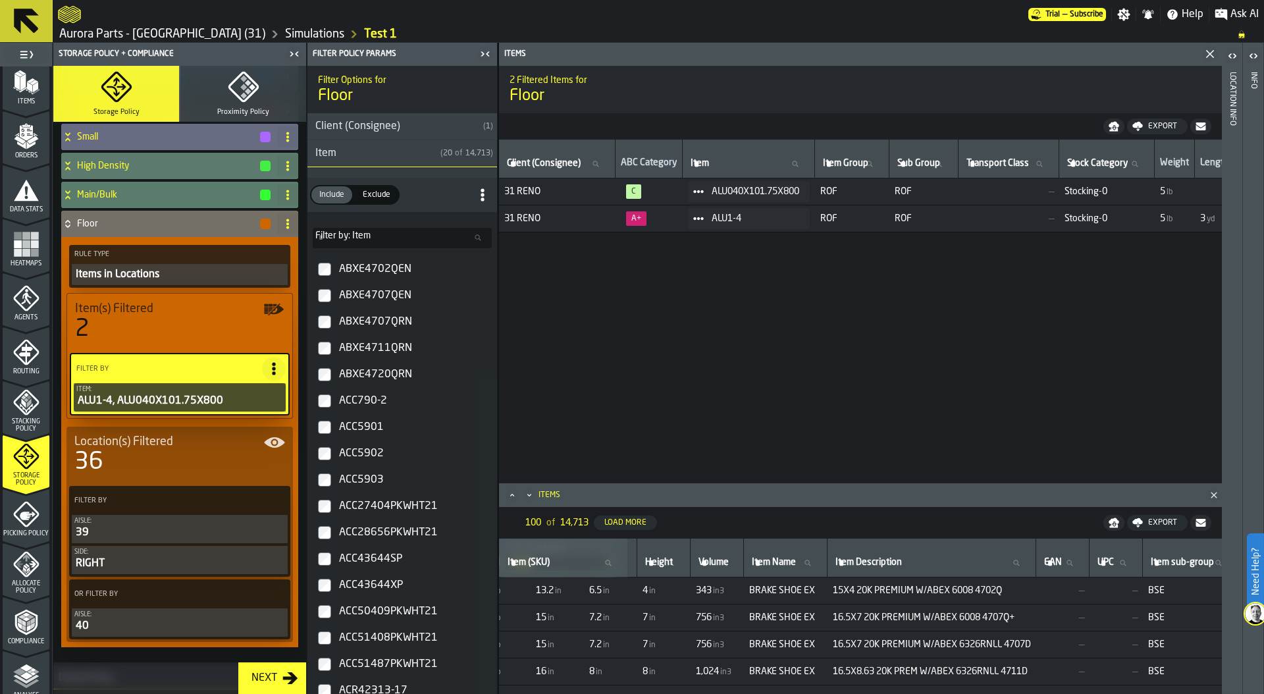
click at [796, 559] on span "Item Name" at bounding box center [774, 562] width 44 height 11
click at [797, 559] on input "Item Name Item Name" at bounding box center [785, 562] width 72 height 17
type input "***"
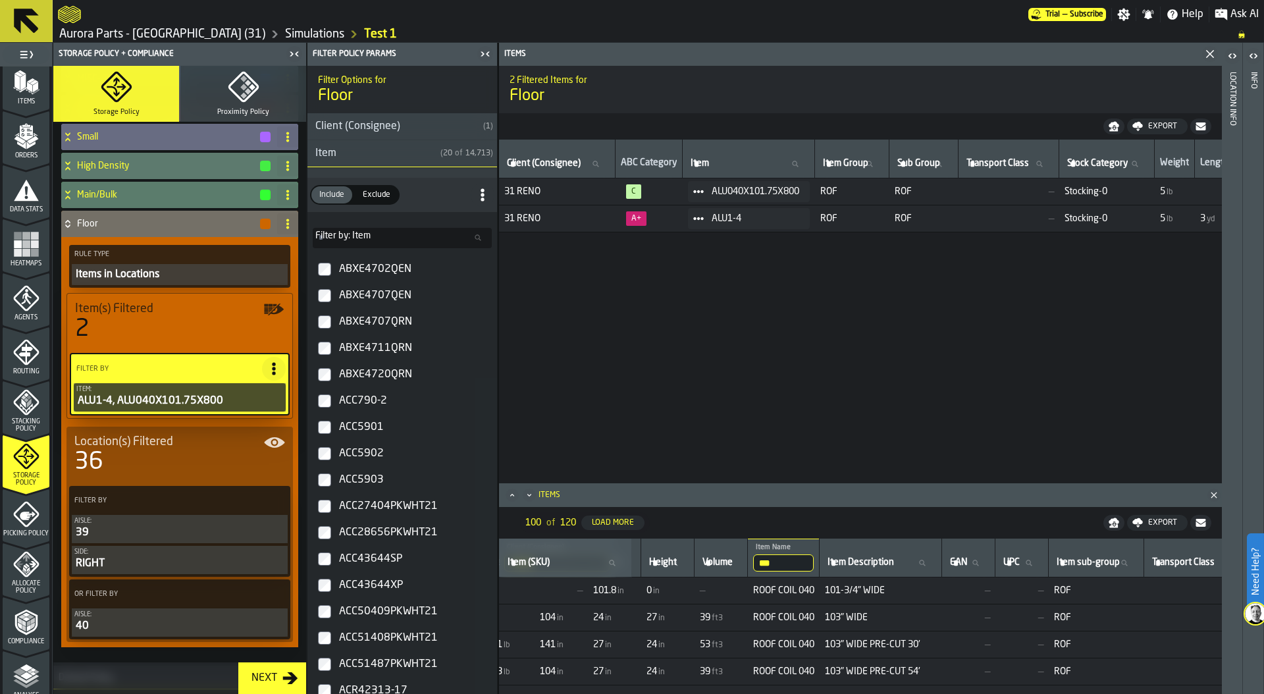
drag, startPoint x: 813, startPoint y: 565, endPoint x: 751, endPoint y: 562, distance: 62.0
click at [751, 562] on tr "******* Client (Consignee) 31 RENO Item (SKU) Item (SKU) Item Group Item Group …" at bounding box center [844, 558] width 1851 height 39
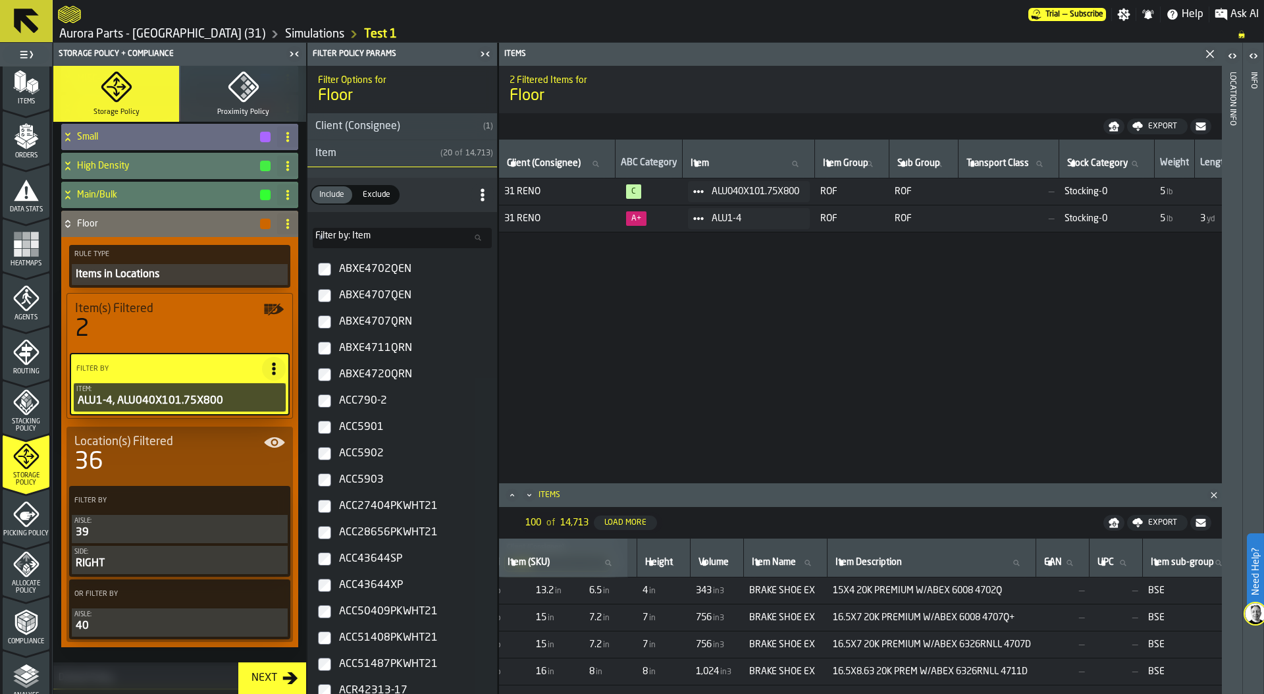
click at [897, 561] on label "Item Description Item Description" at bounding box center [932, 562] width 198 height 17
click at [897, 561] on input "Item Description Item Description" at bounding box center [932, 562] width 198 height 17
type input "*"
click at [918, 566] on label "Item Description Item Description" at bounding box center [932, 562] width 198 height 17
click at [918, 566] on input "Item Description Item Description" at bounding box center [932, 562] width 198 height 17
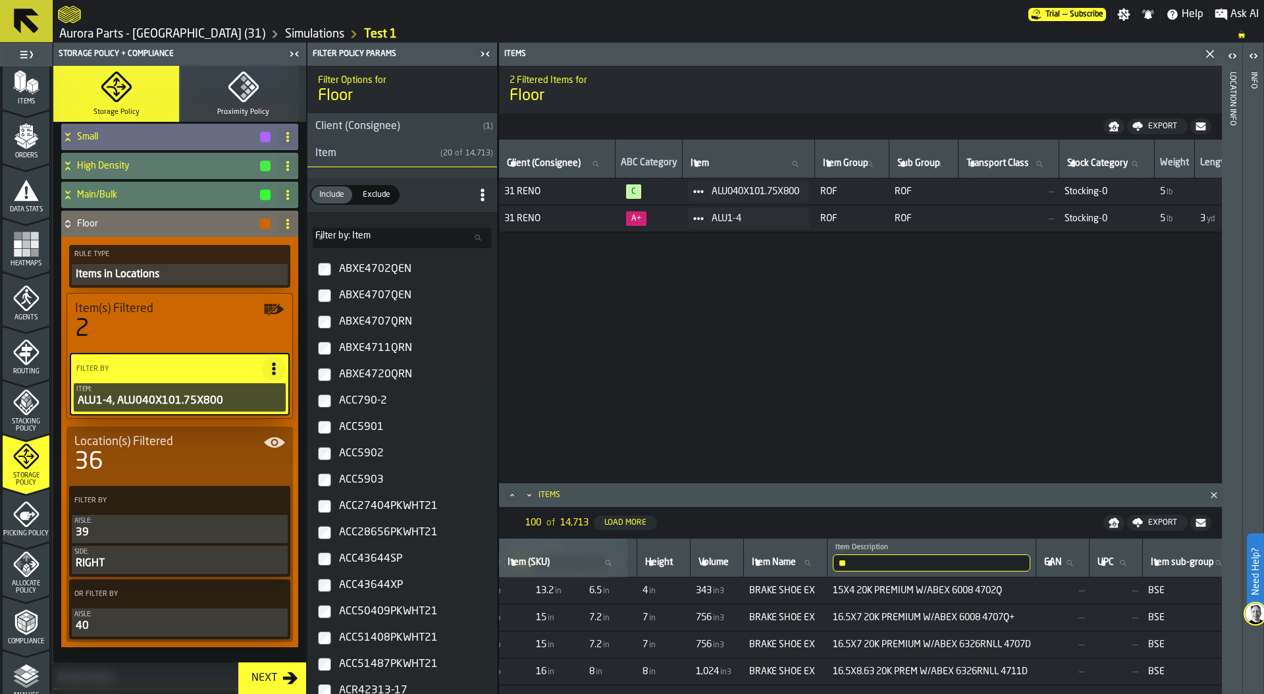
type input "***"
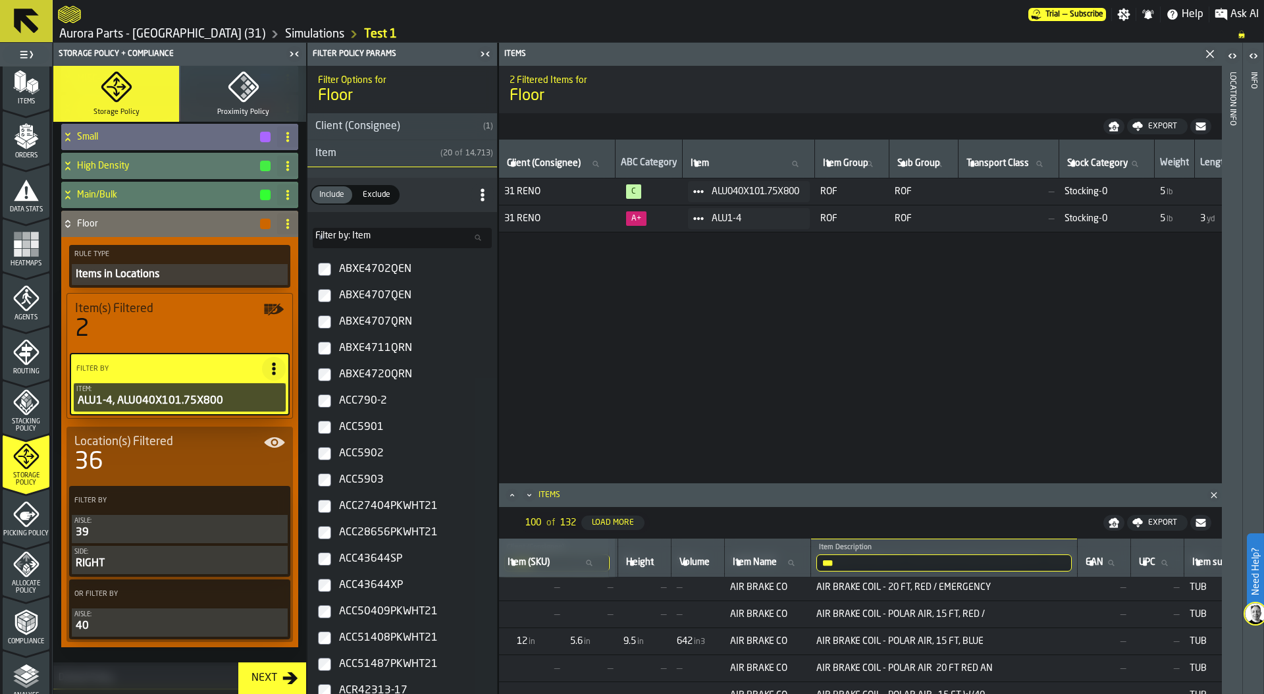
scroll to position [1479, 580]
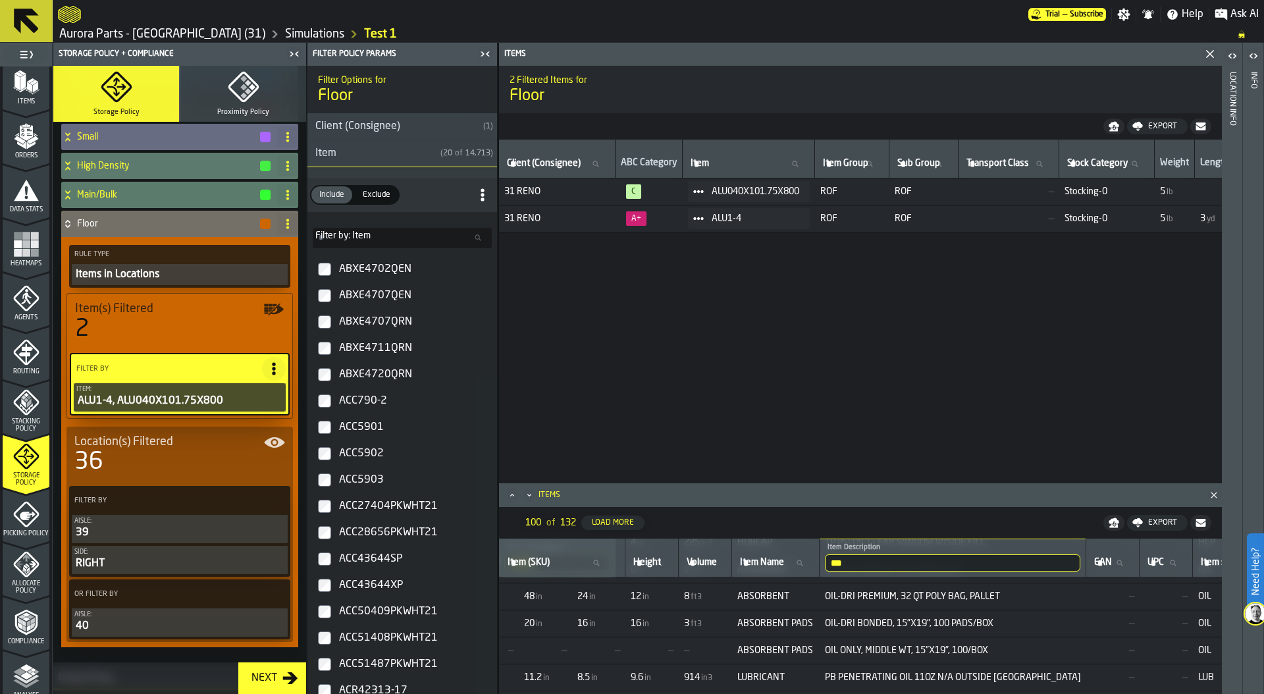
click at [886, 560] on input "***" at bounding box center [953, 562] width 256 height 17
type input "*******"
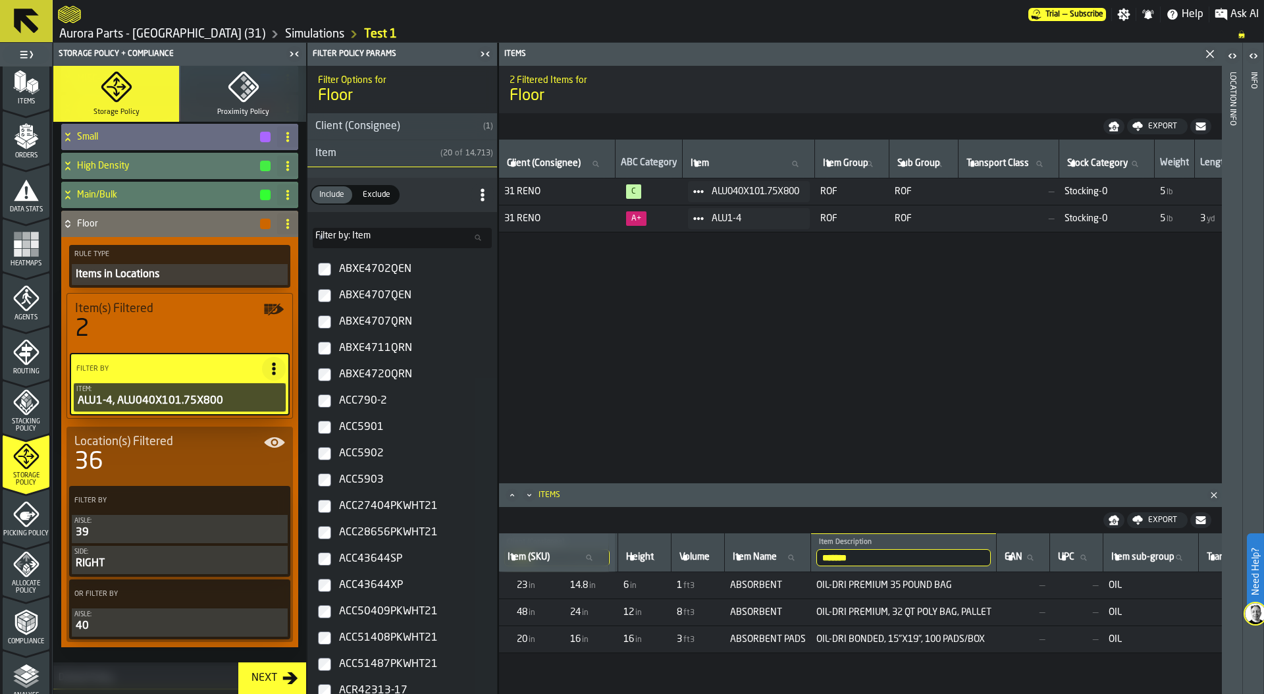
click at [355, 236] on span "Filter by: Item" at bounding box center [342, 235] width 55 height 11
click at [355, 236] on input "Filter by: Item Filter by: Item" at bounding box center [402, 238] width 179 height 20
paste input "*********"
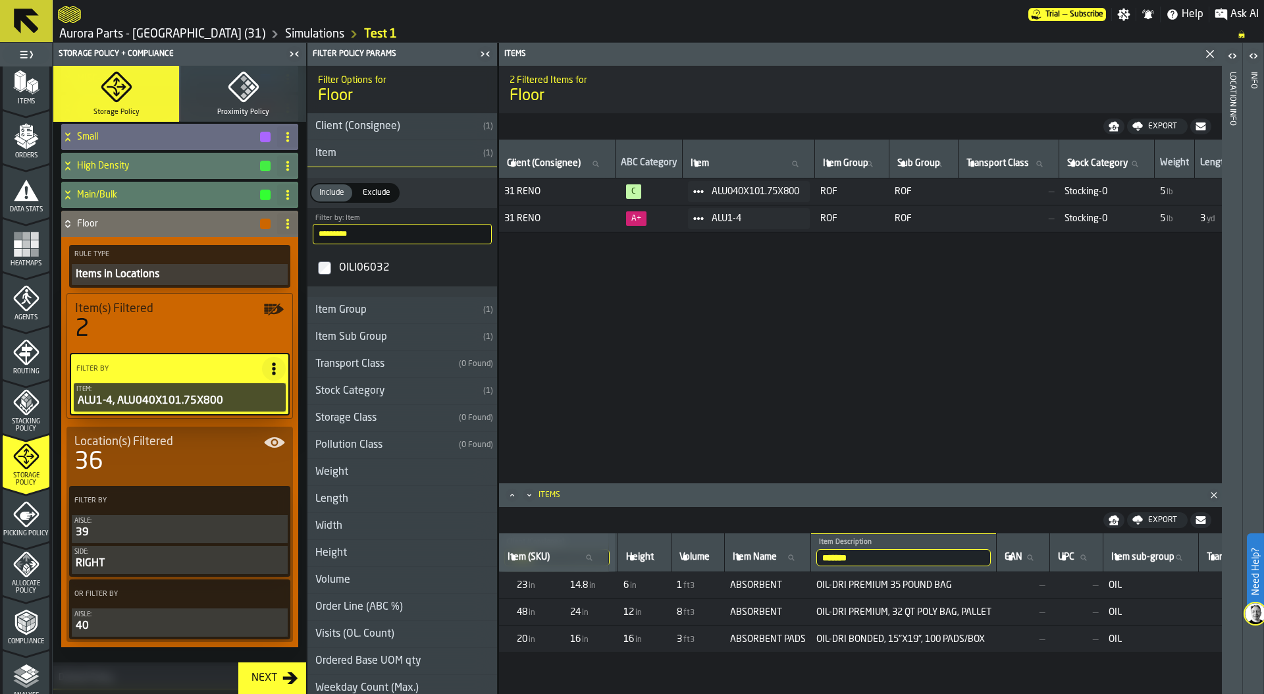
type input "*********"
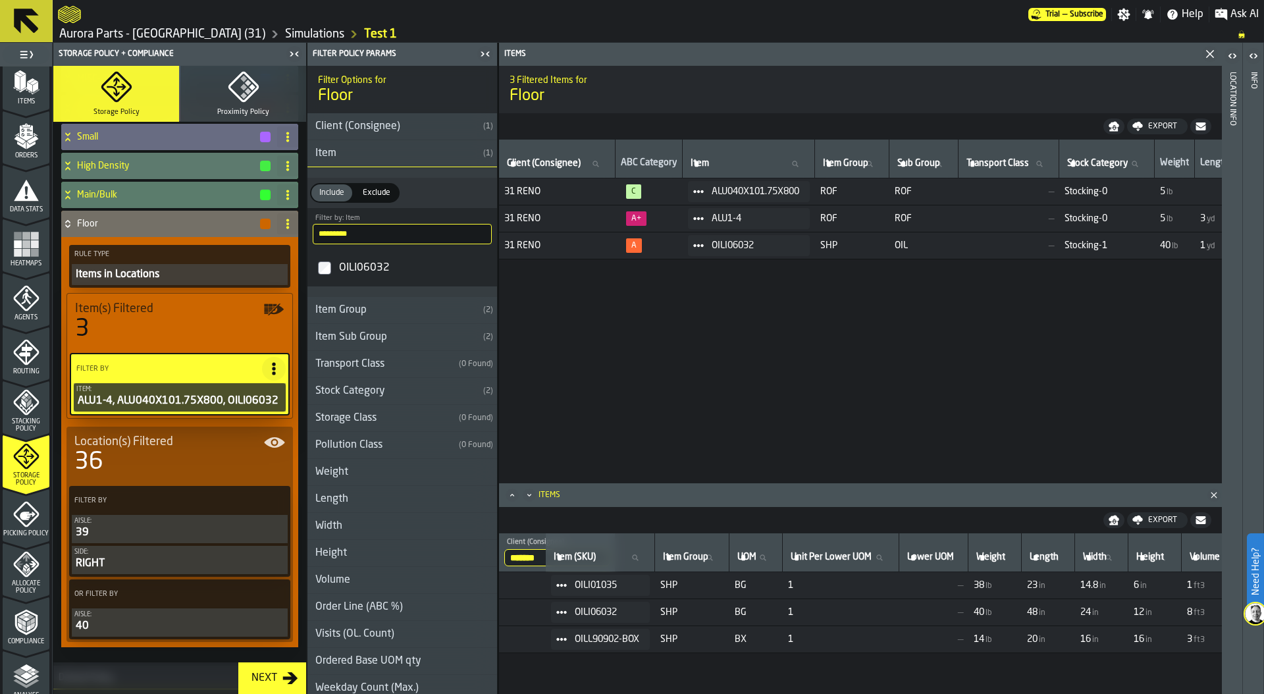
scroll to position [0, 0]
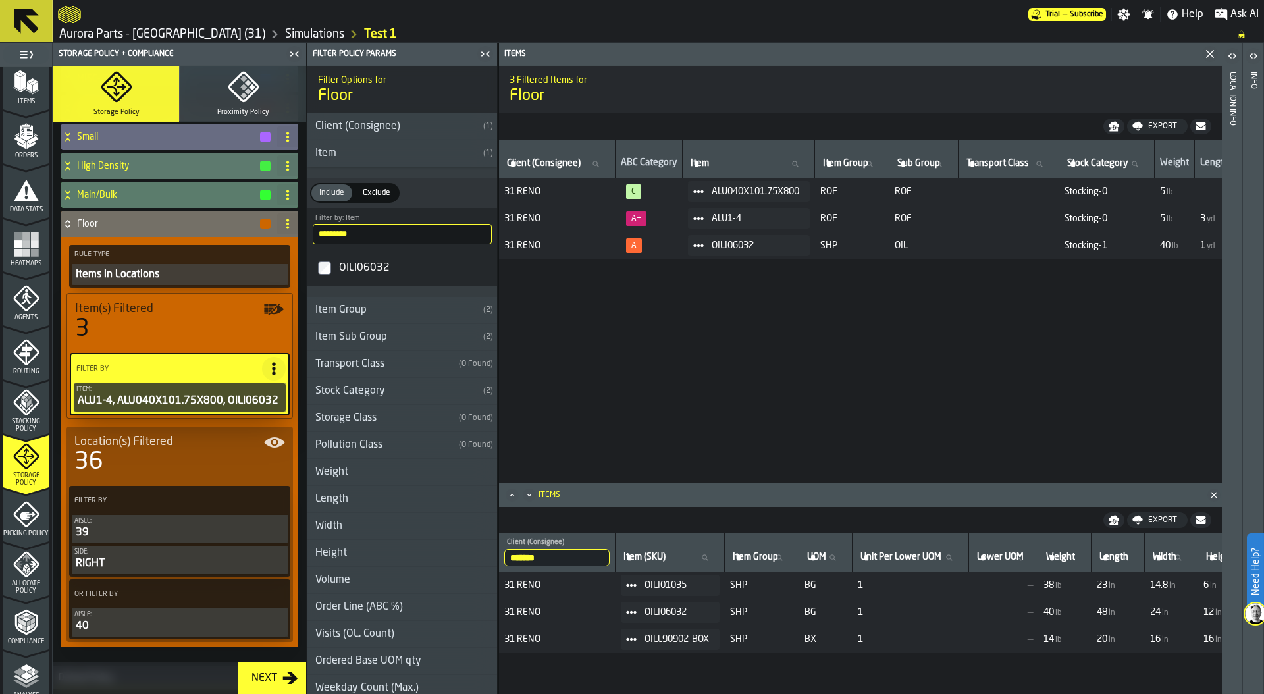
click at [67, 226] on icon at bounding box center [67, 226] width 5 height 3
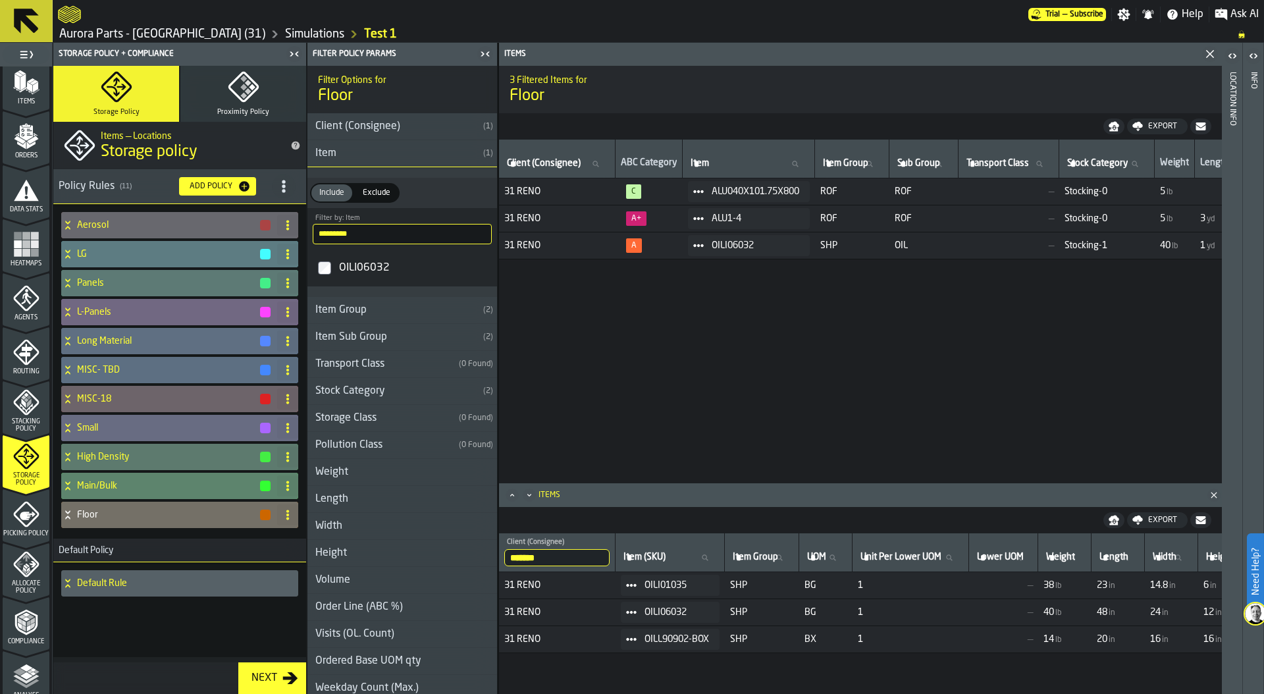
click at [122, 479] on div "Main/Bulk" at bounding box center [166, 486] width 211 height 26
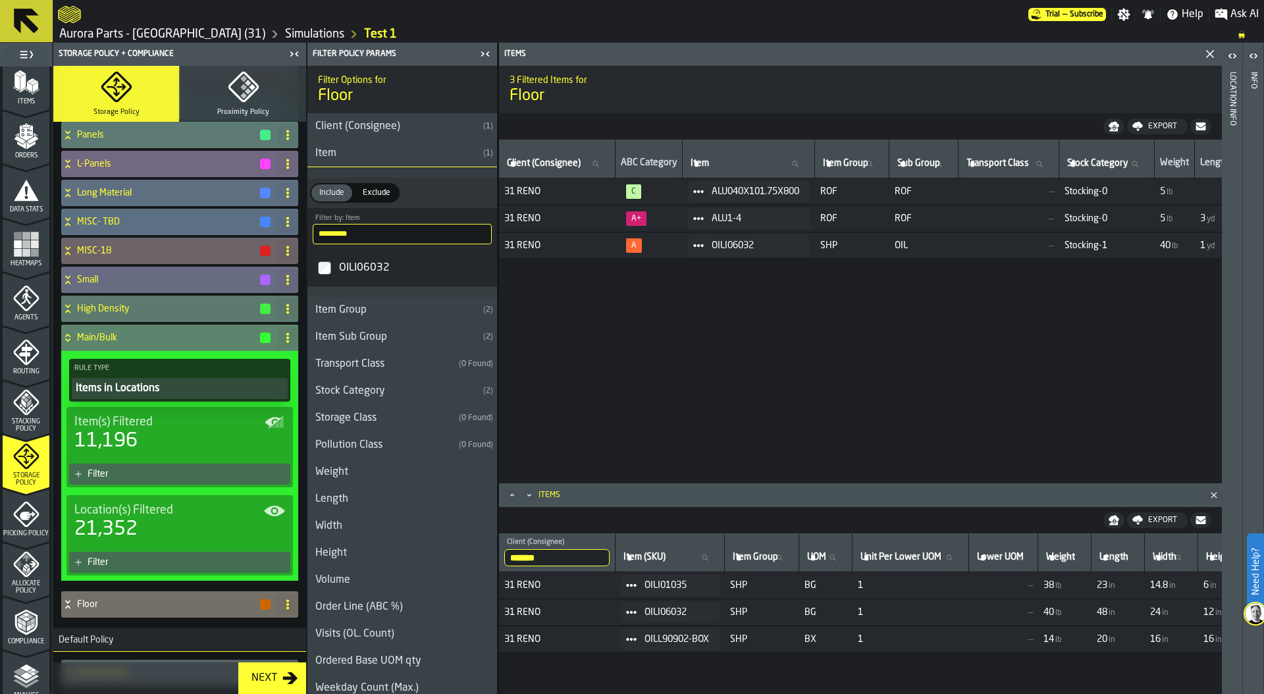
scroll to position [152, 0]
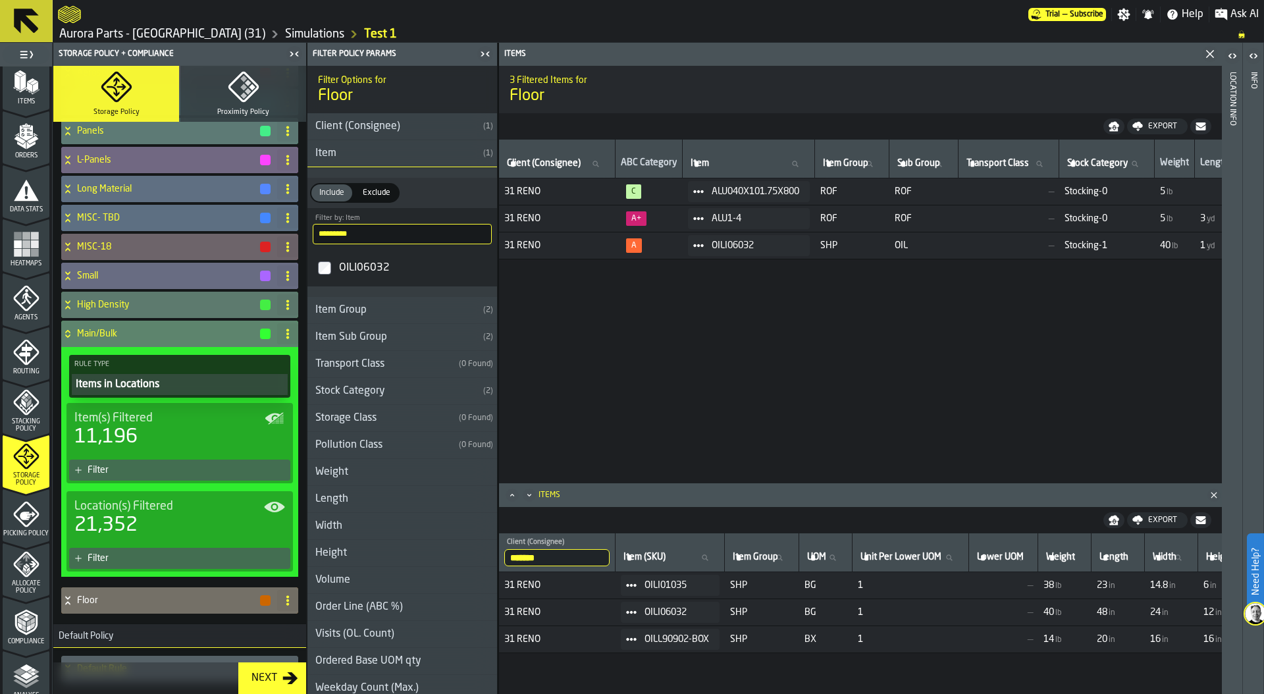
click at [147, 556] on div "Filter" at bounding box center [187, 558] width 198 height 11
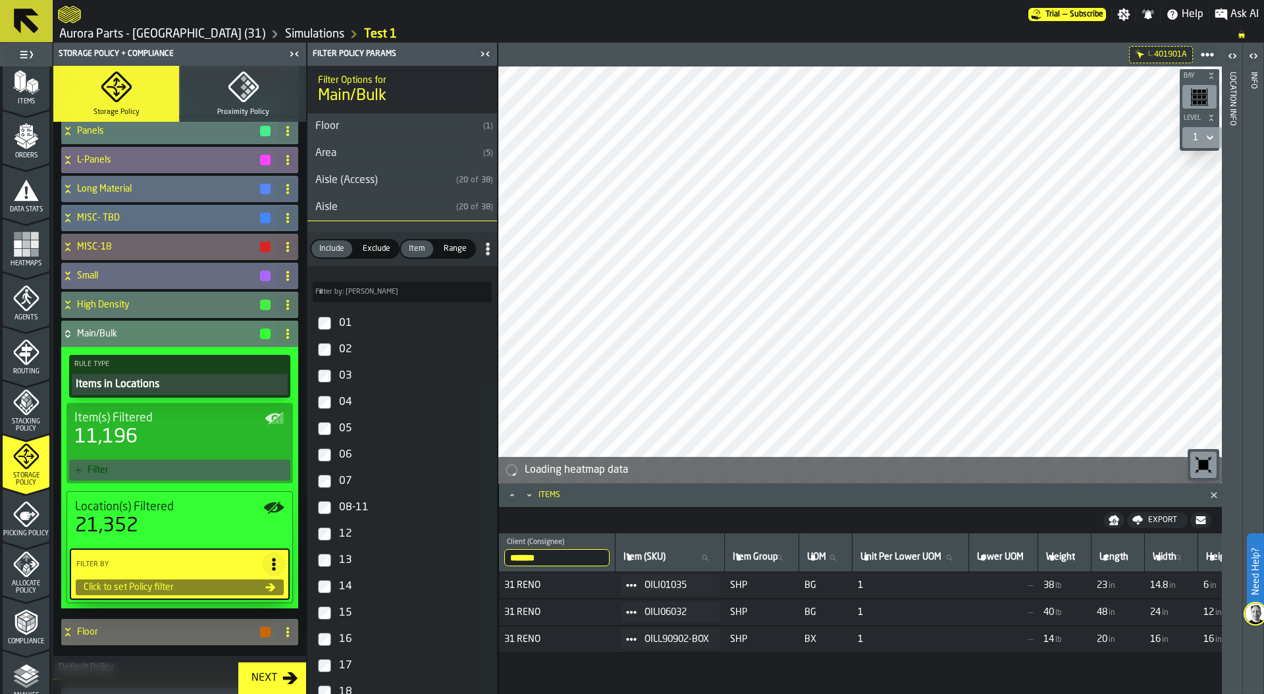
click at [1210, 493] on icon "Close" at bounding box center [1214, 495] width 13 height 13
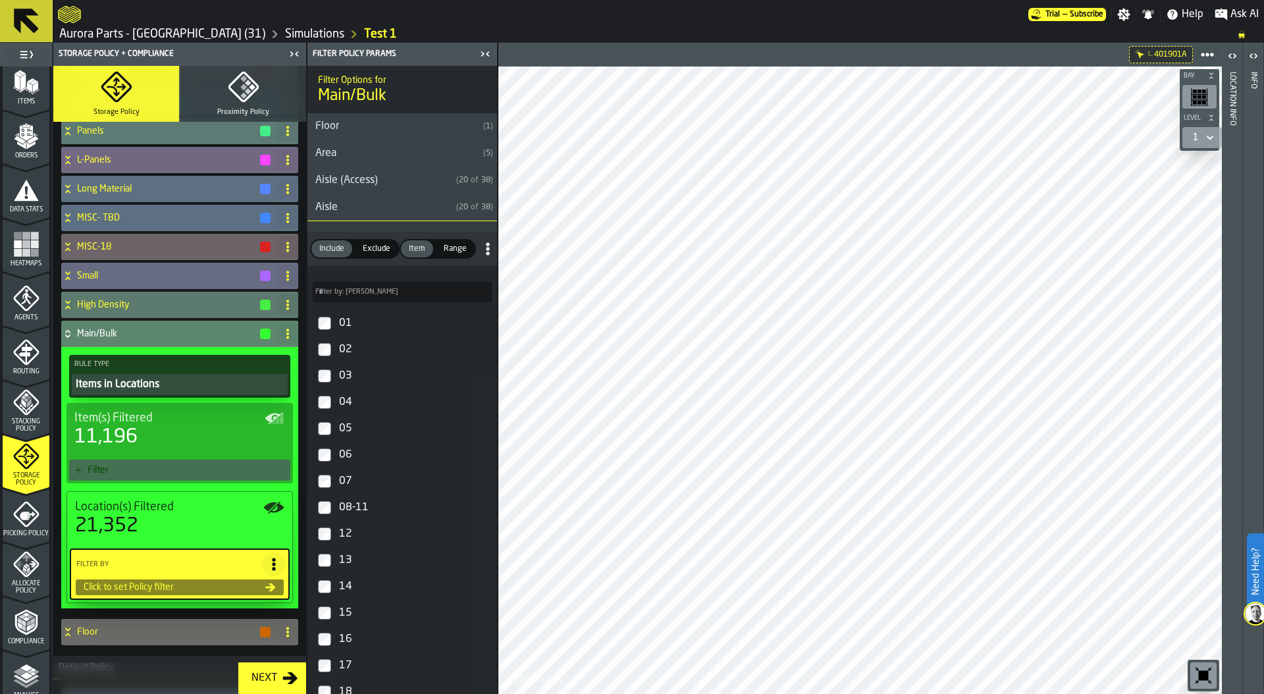
click at [1249, 271] on div "Info" at bounding box center [1253, 380] width 9 height 622
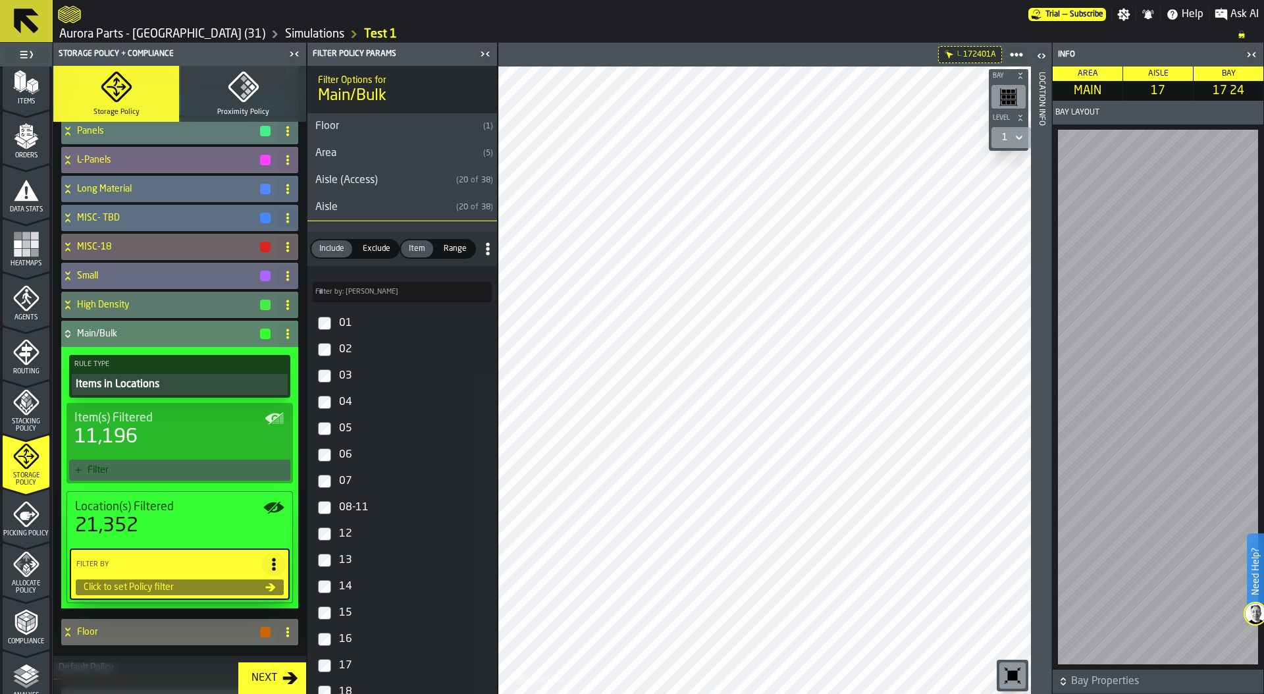
click at [1044, 361] on div "Location Info" at bounding box center [1041, 380] width 9 height 622
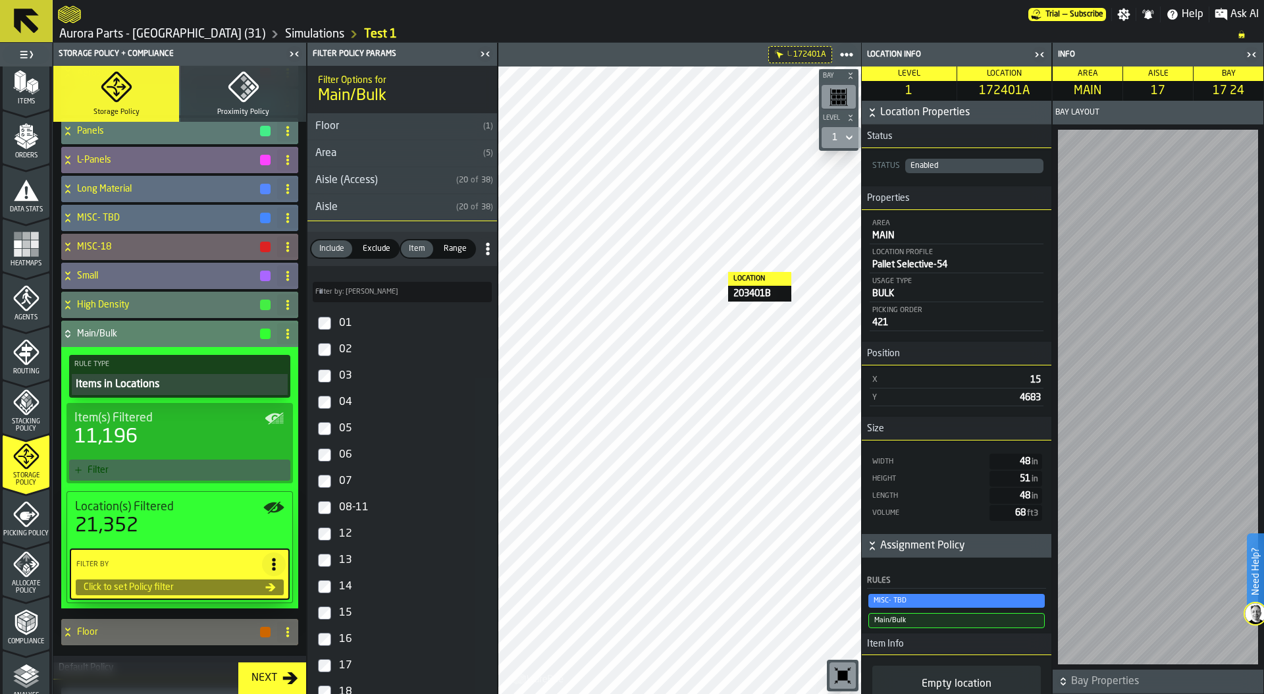
click at [1043, 53] on icon "button-toggle-Close me" at bounding box center [1040, 55] width 16 height 16
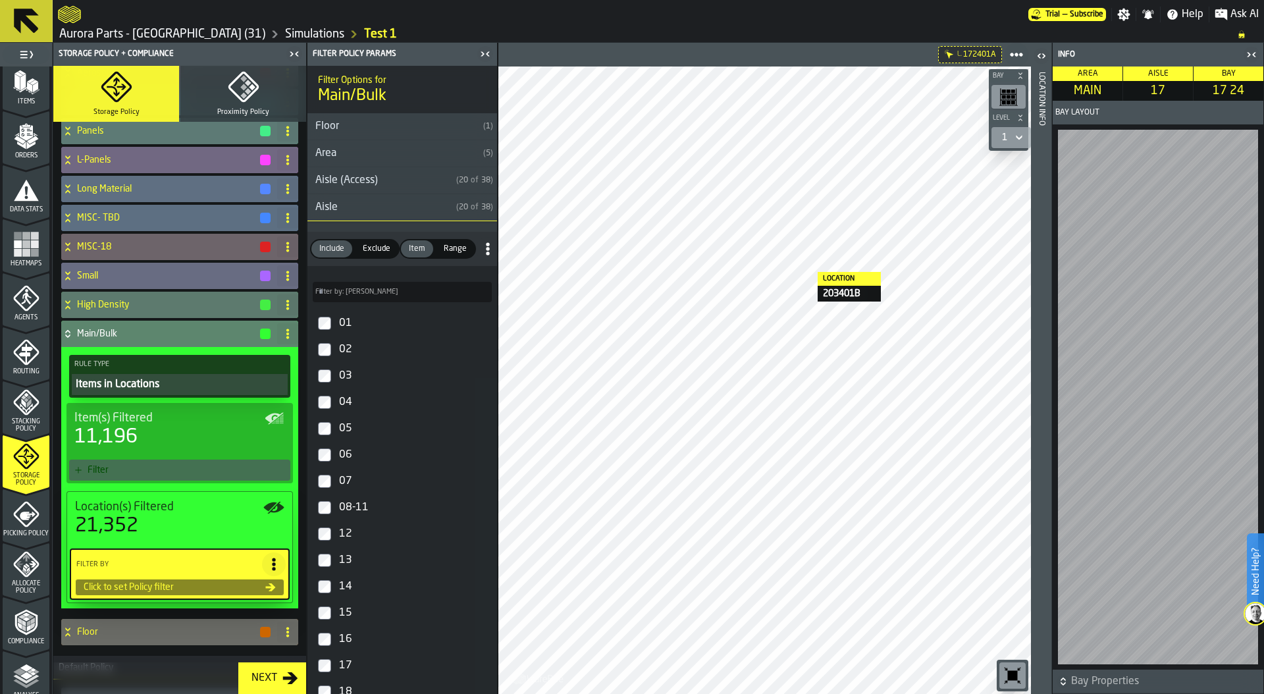
click at [1252, 55] on icon "button-toggle-Close me" at bounding box center [1252, 55] width 16 height 16
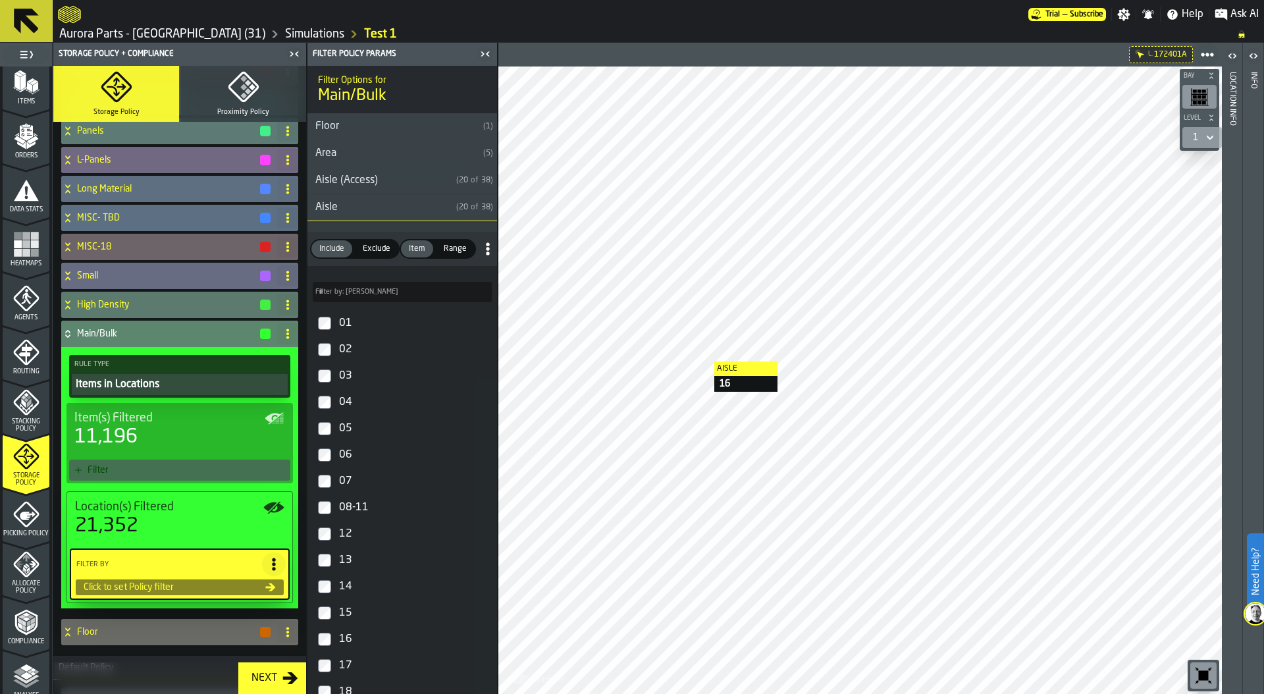
click at [707, 360] on div at bounding box center [860, 381] width 724 height 628
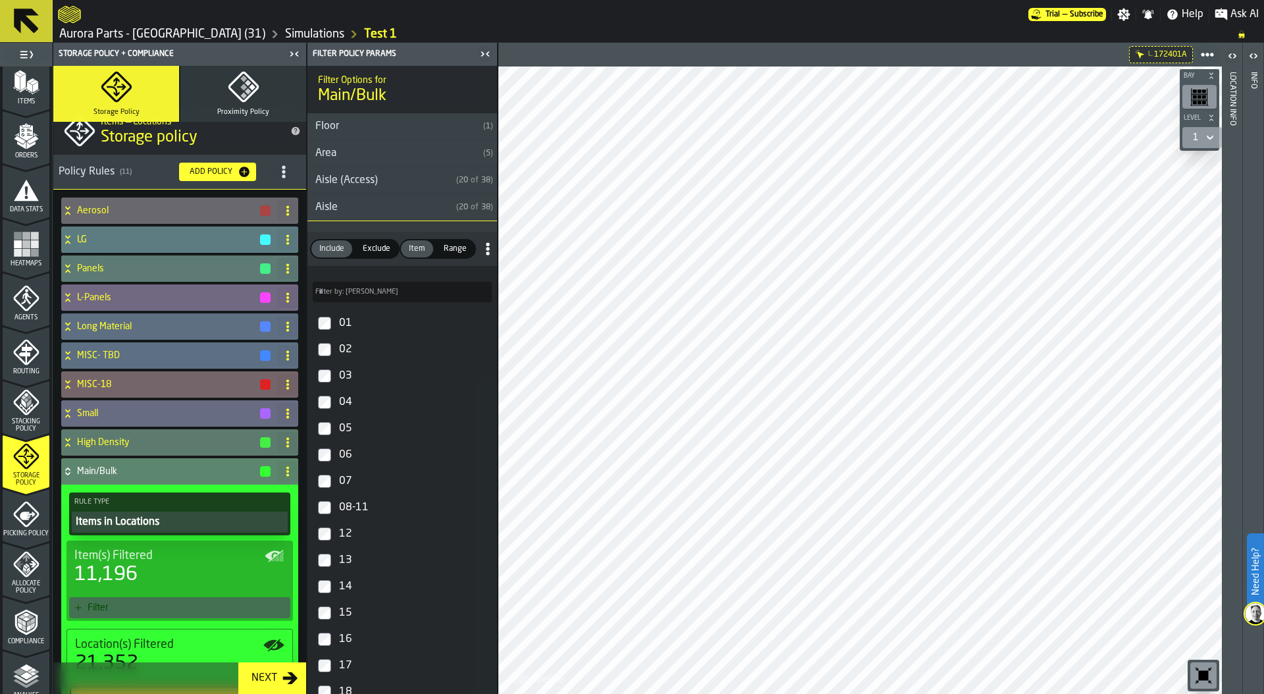
scroll to position [11, 0]
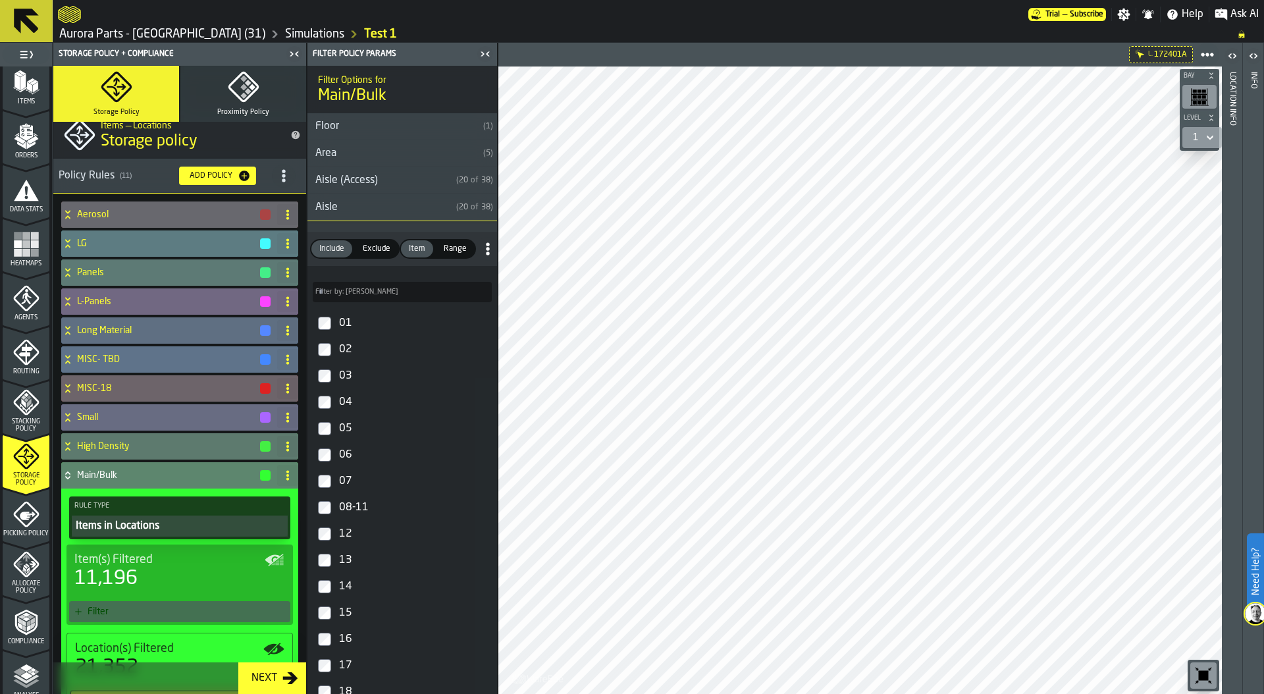
click at [154, 362] on h4 "MISC- TBD" at bounding box center [168, 359] width 182 height 11
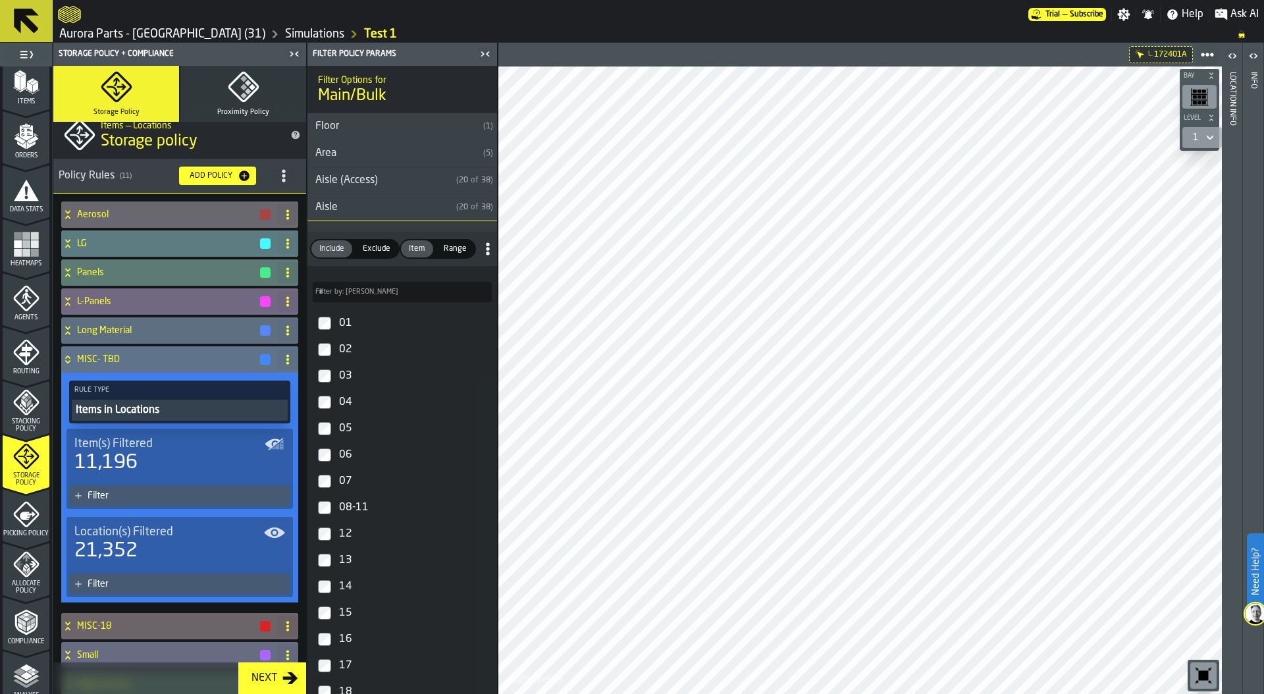
click at [287, 365] on span at bounding box center [287, 359] width 21 height 21
click at [205, 416] on div "Delete" at bounding box center [231, 418] width 111 height 16
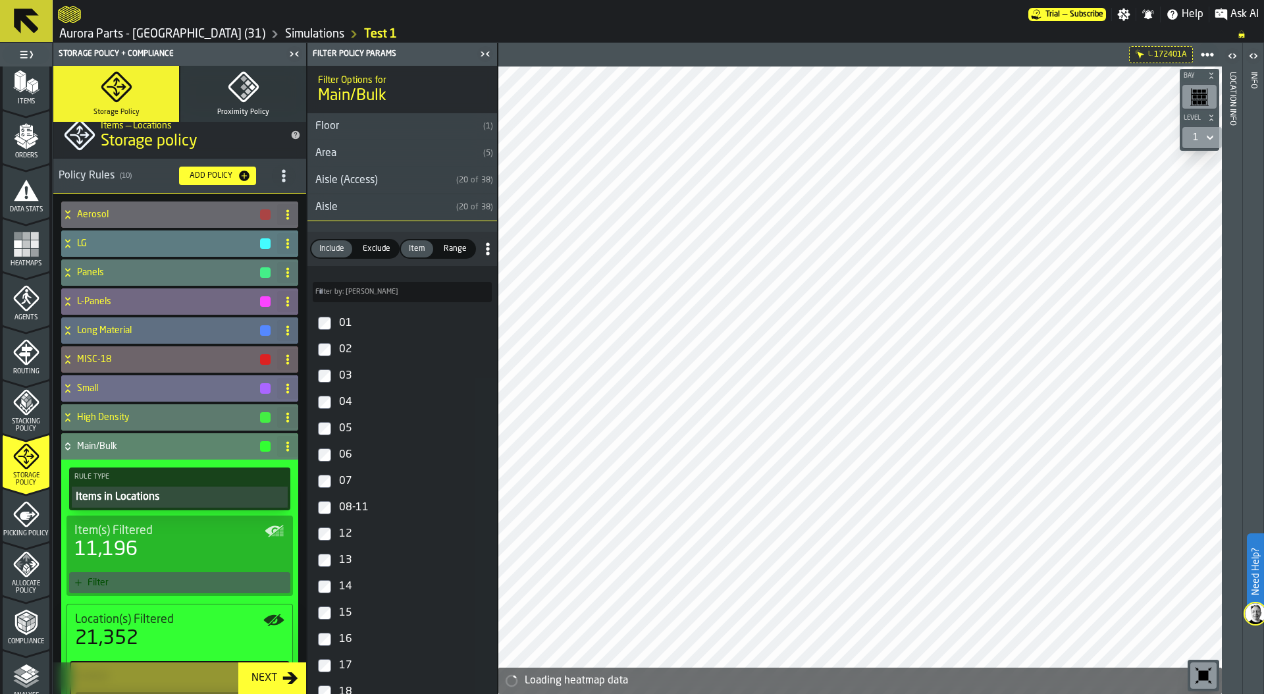
click at [286, 390] on icon at bounding box center [288, 388] width 11 height 11
click at [232, 448] on div "Delete" at bounding box center [231, 447] width 111 height 16
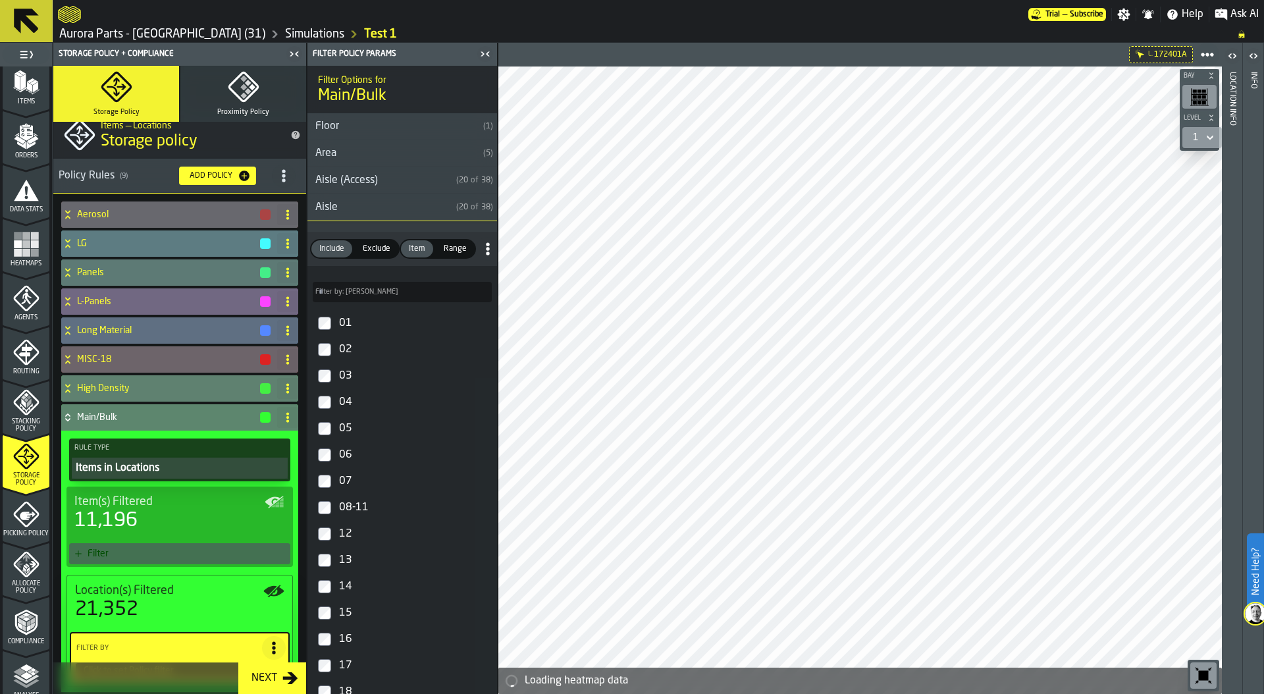
click at [284, 390] on icon at bounding box center [288, 388] width 11 height 11
click at [248, 448] on div "Delete" at bounding box center [231, 447] width 111 height 16
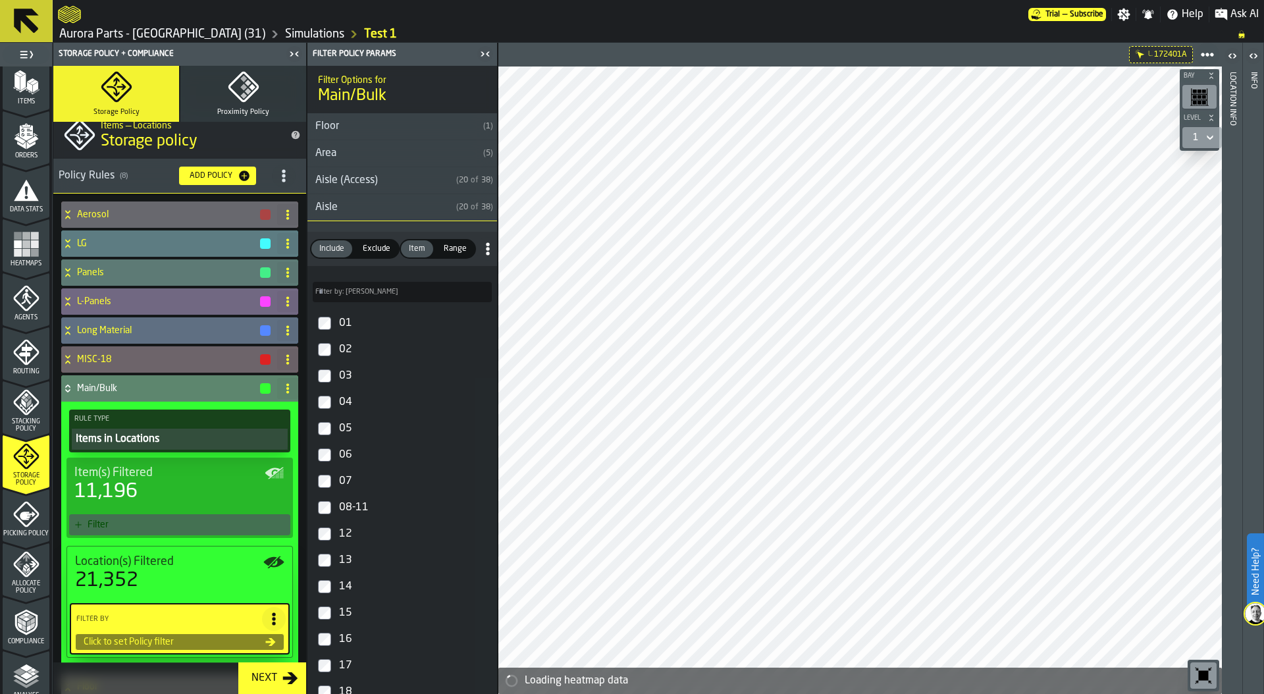
click at [285, 387] on icon at bounding box center [288, 388] width 11 height 11
click at [244, 443] on div "Delete" at bounding box center [231, 447] width 111 height 16
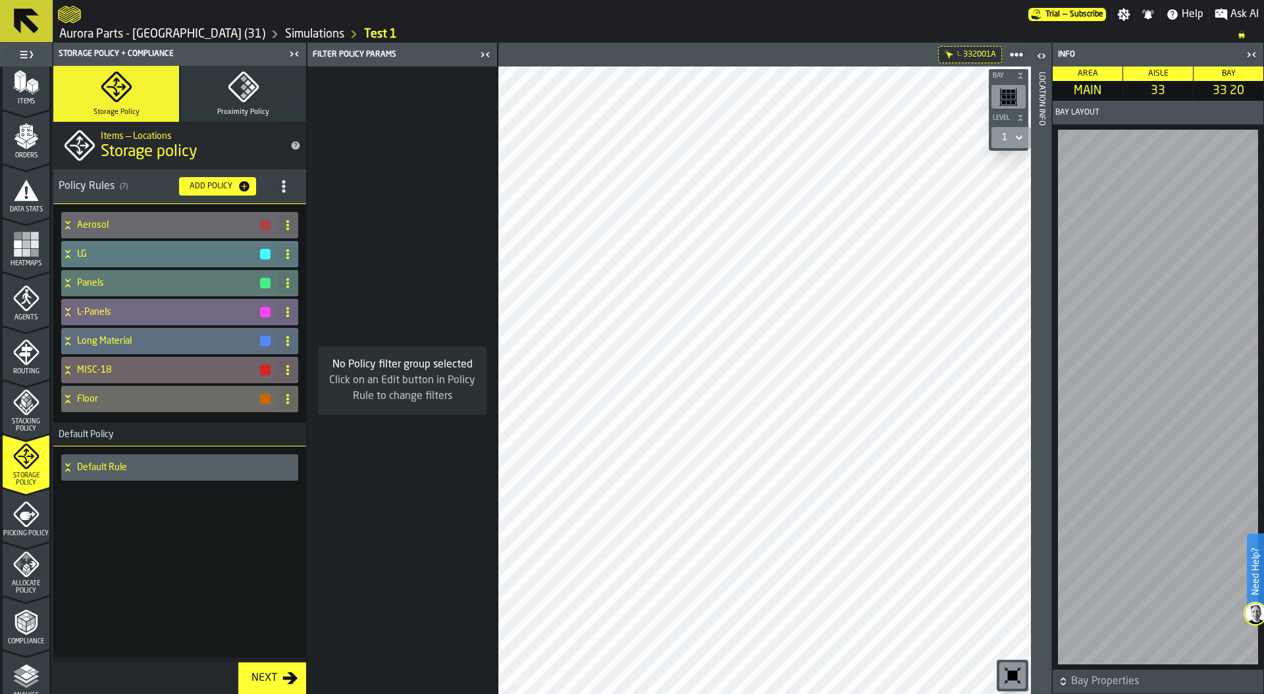
click at [1245, 55] on icon "button-toggle-Close me" at bounding box center [1252, 55] width 16 height 16
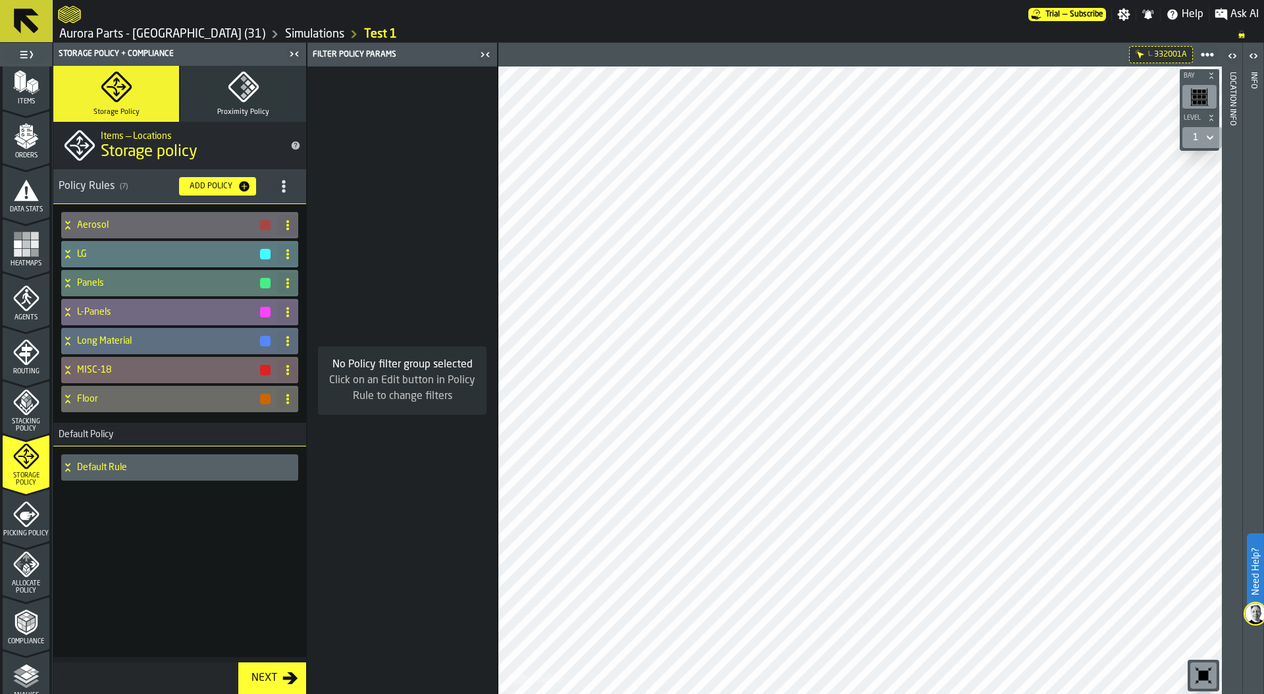
click at [67, 368] on icon at bounding box center [67, 366] width 5 height 3
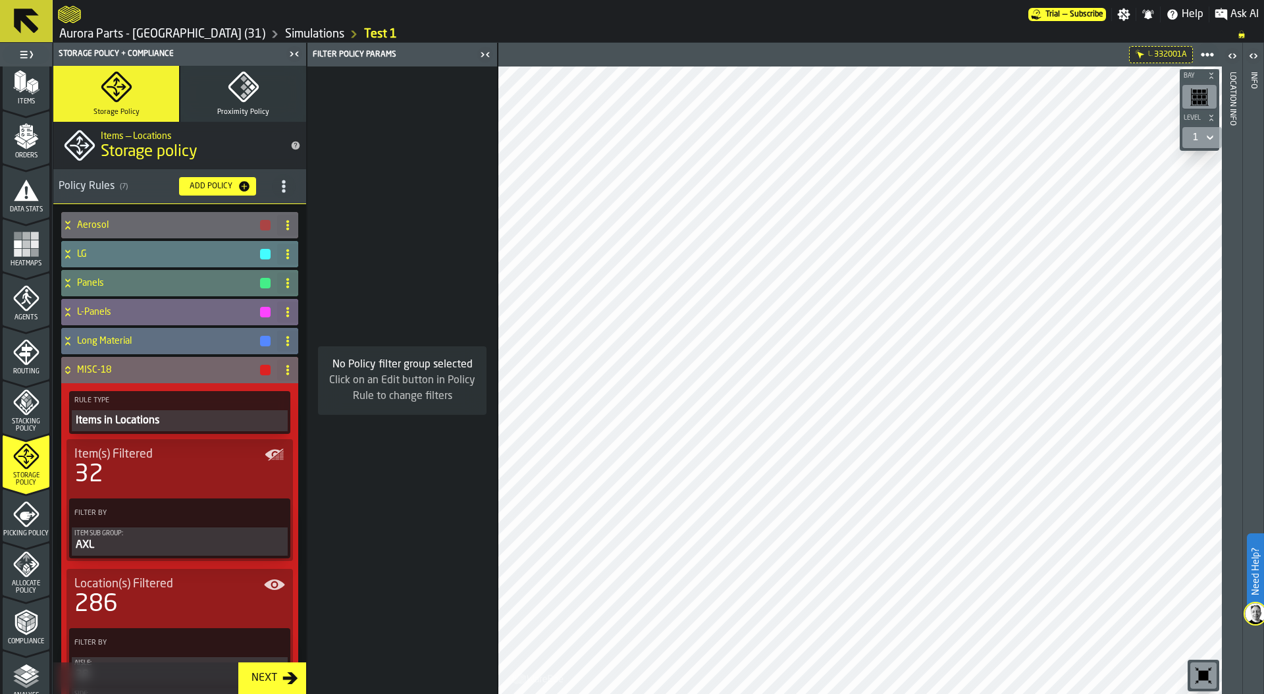
click at [67, 369] on icon at bounding box center [67, 370] width 13 height 11
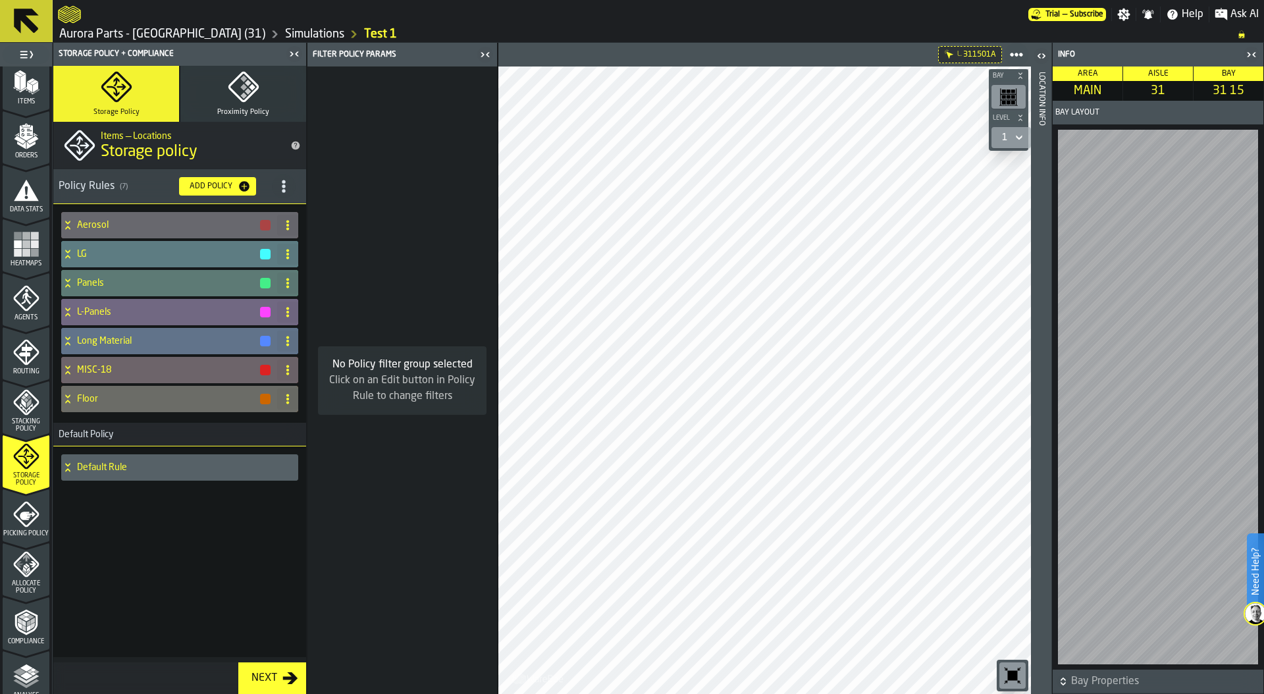
click at [70, 339] on icon at bounding box center [67, 341] width 13 height 11
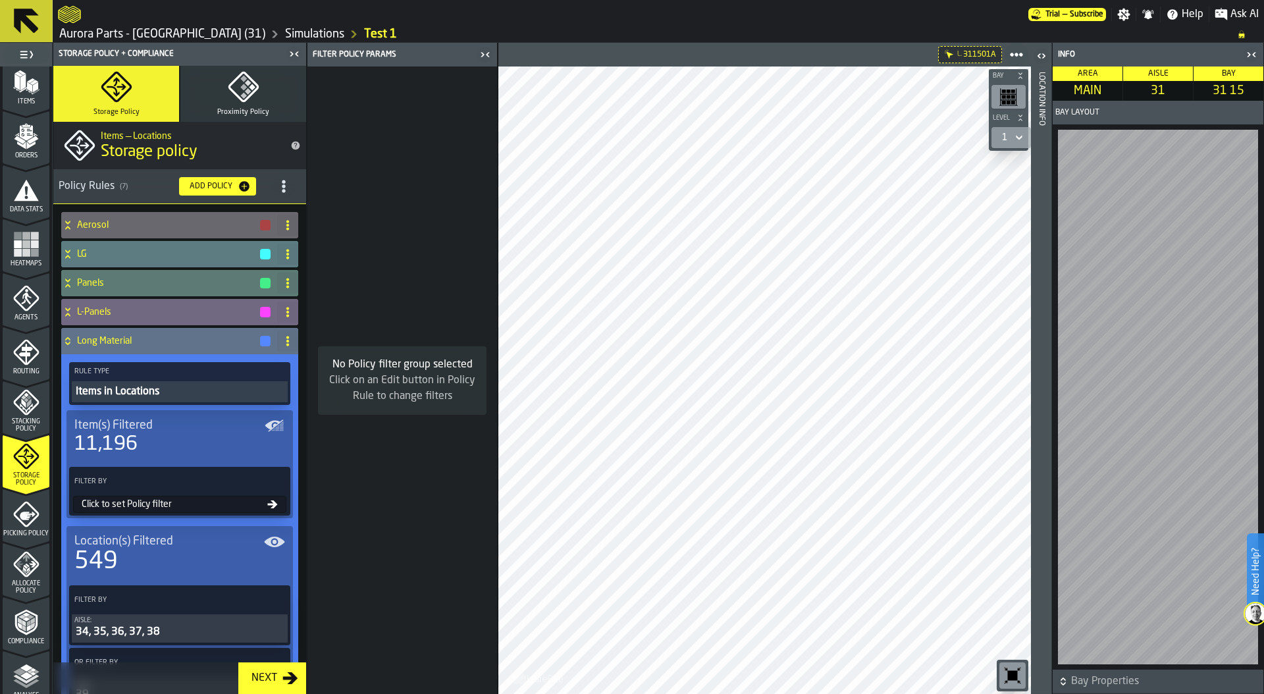
scroll to position [16, 0]
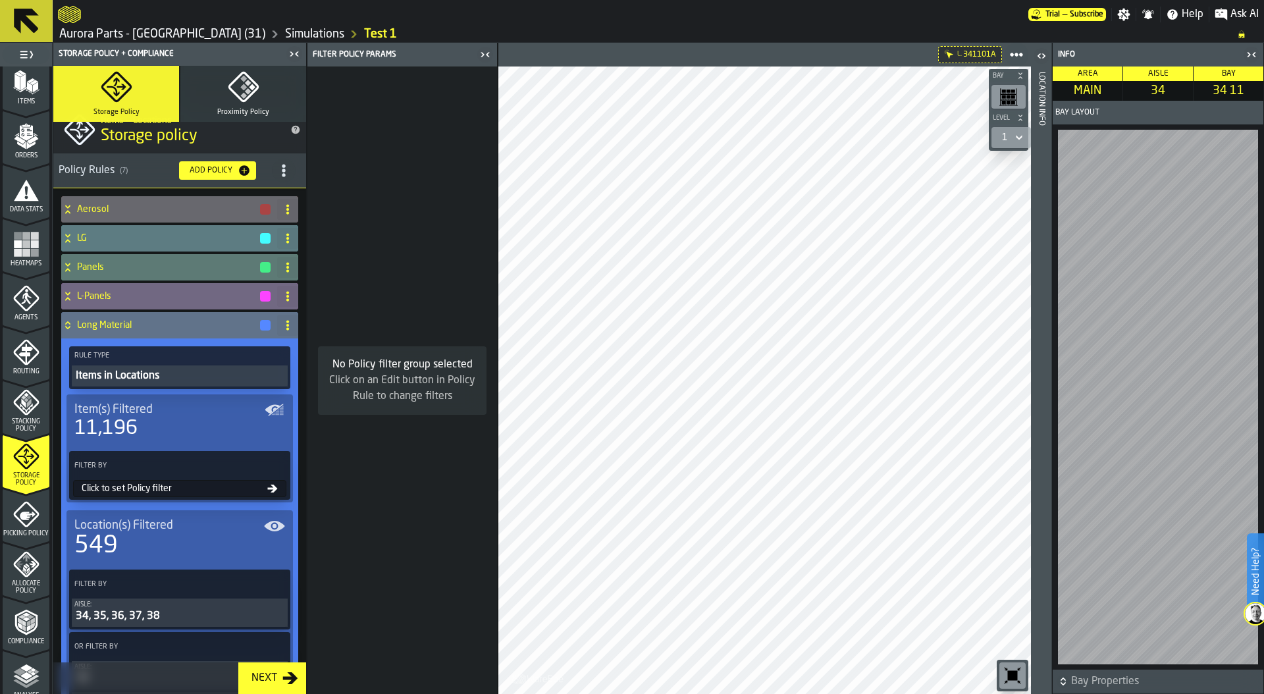
click at [64, 324] on icon at bounding box center [67, 325] width 13 height 11
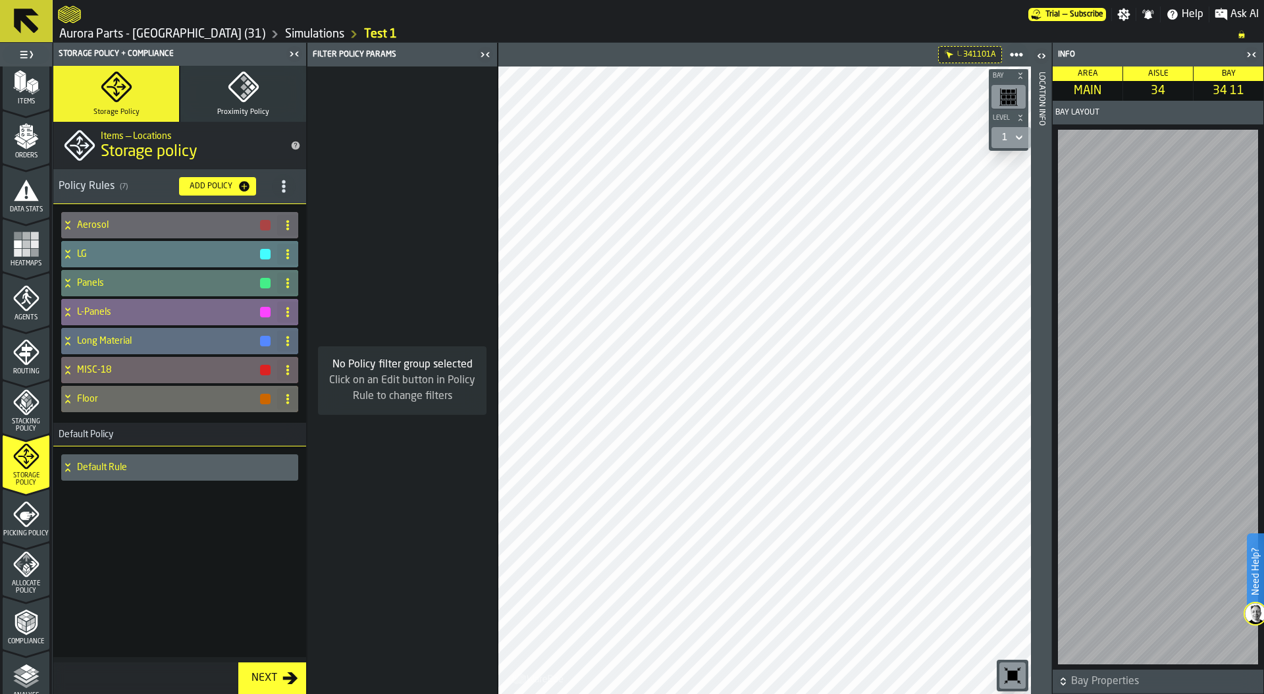
scroll to position [0, 0]
click at [104, 341] on h4 "Long Material" at bounding box center [168, 341] width 182 height 11
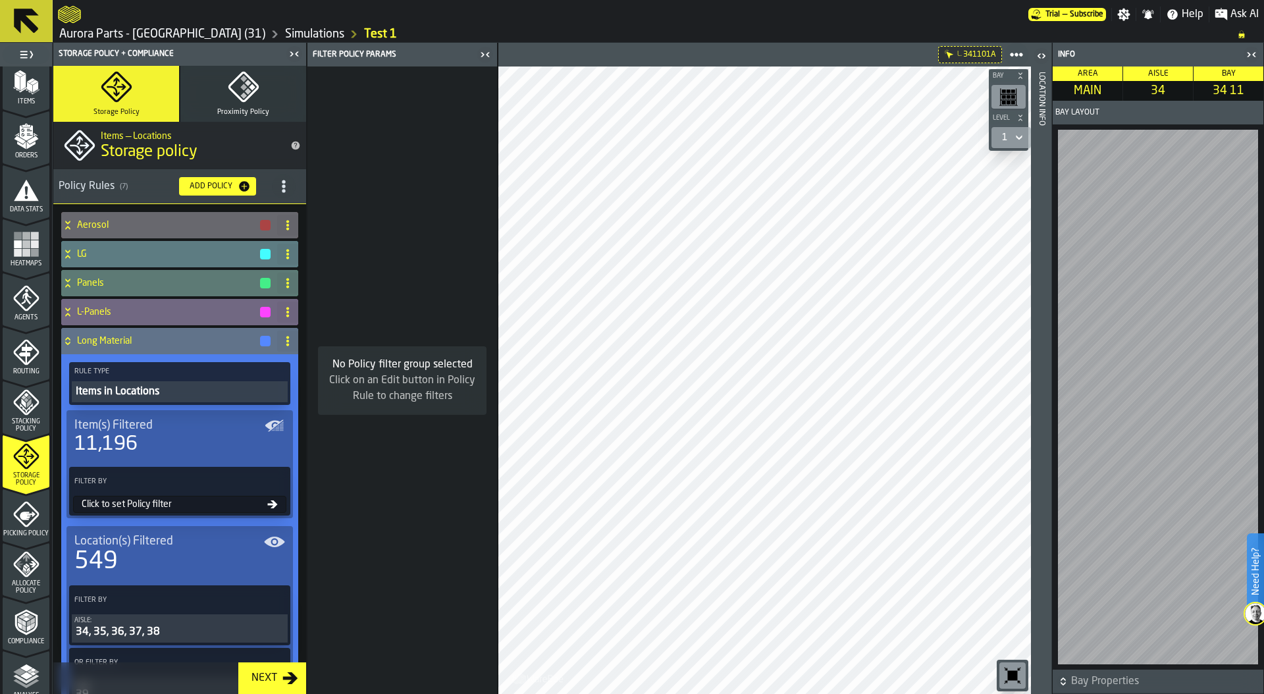
click at [146, 504] on div "Click to set Policy filter" at bounding box center [171, 504] width 191 height 11
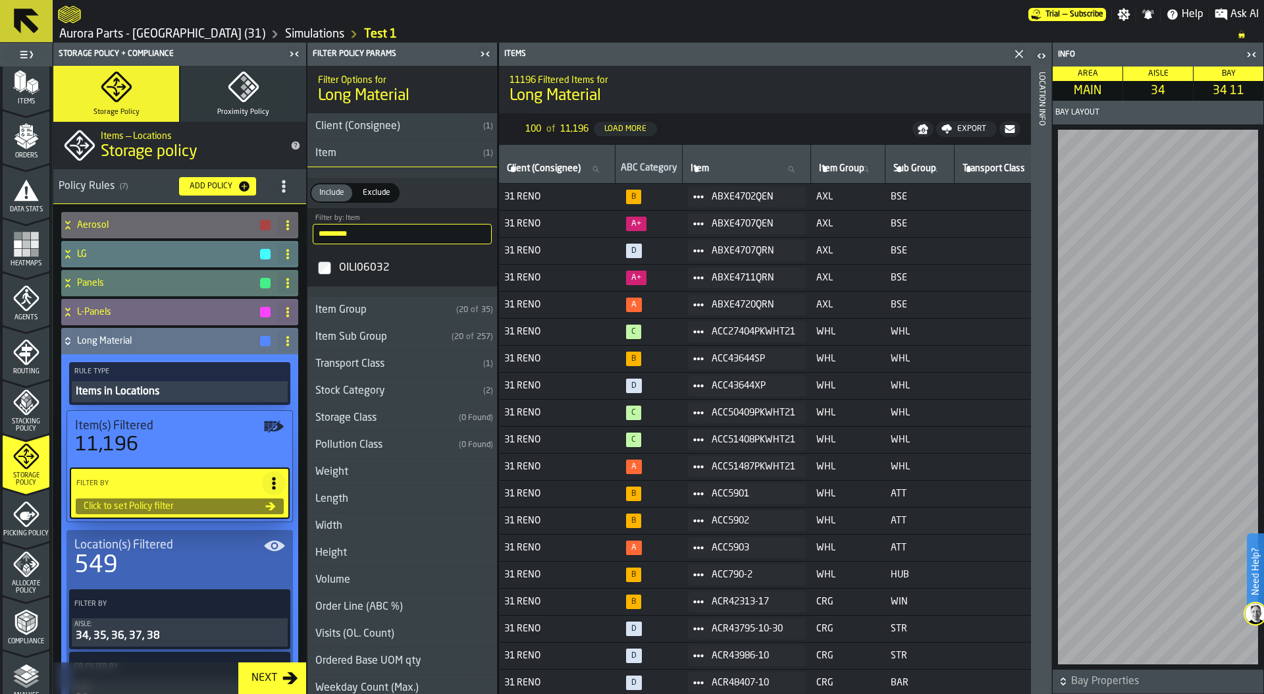
click at [67, 340] on icon at bounding box center [67, 341] width 13 height 11
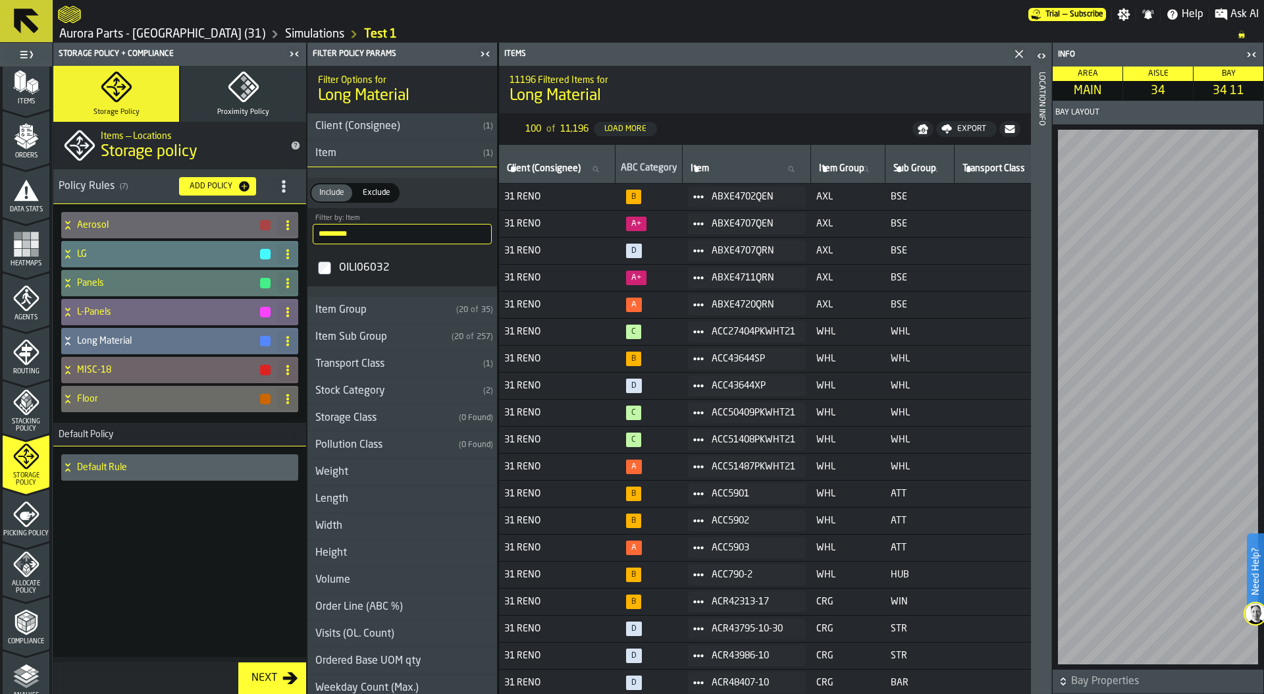
click at [129, 338] on h4 "Long Material" at bounding box center [168, 341] width 182 height 11
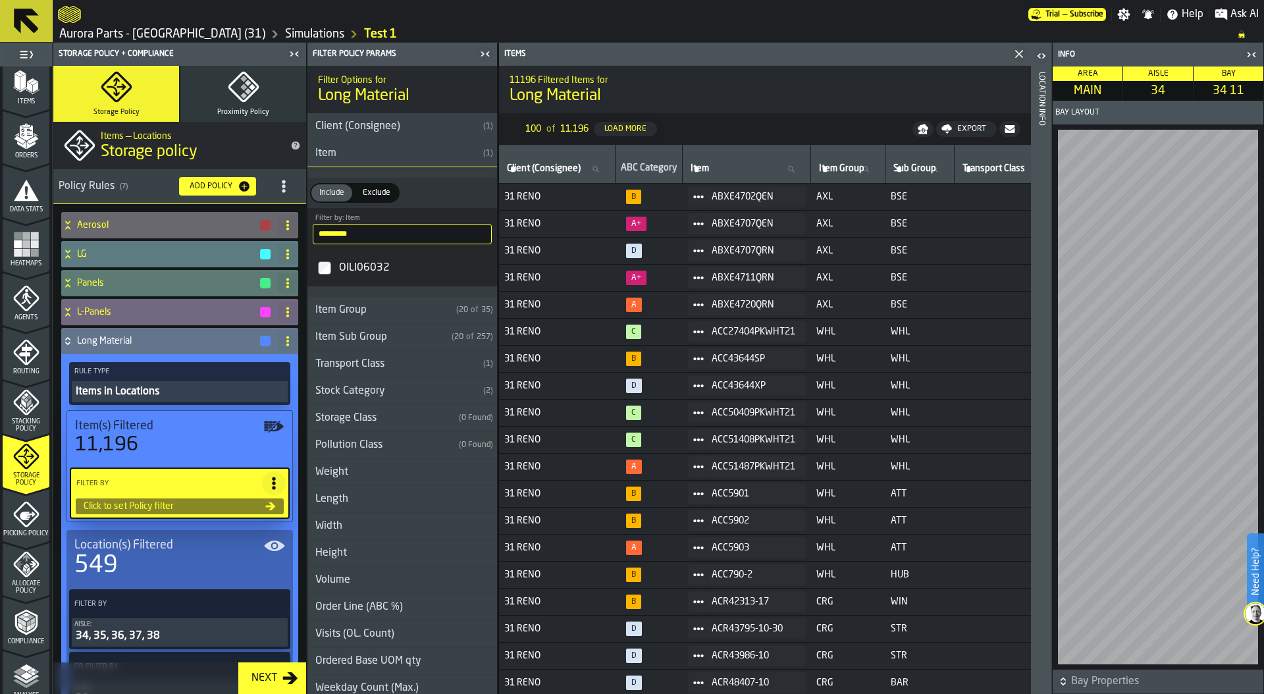
click at [68, 340] on icon at bounding box center [67, 341] width 13 height 11
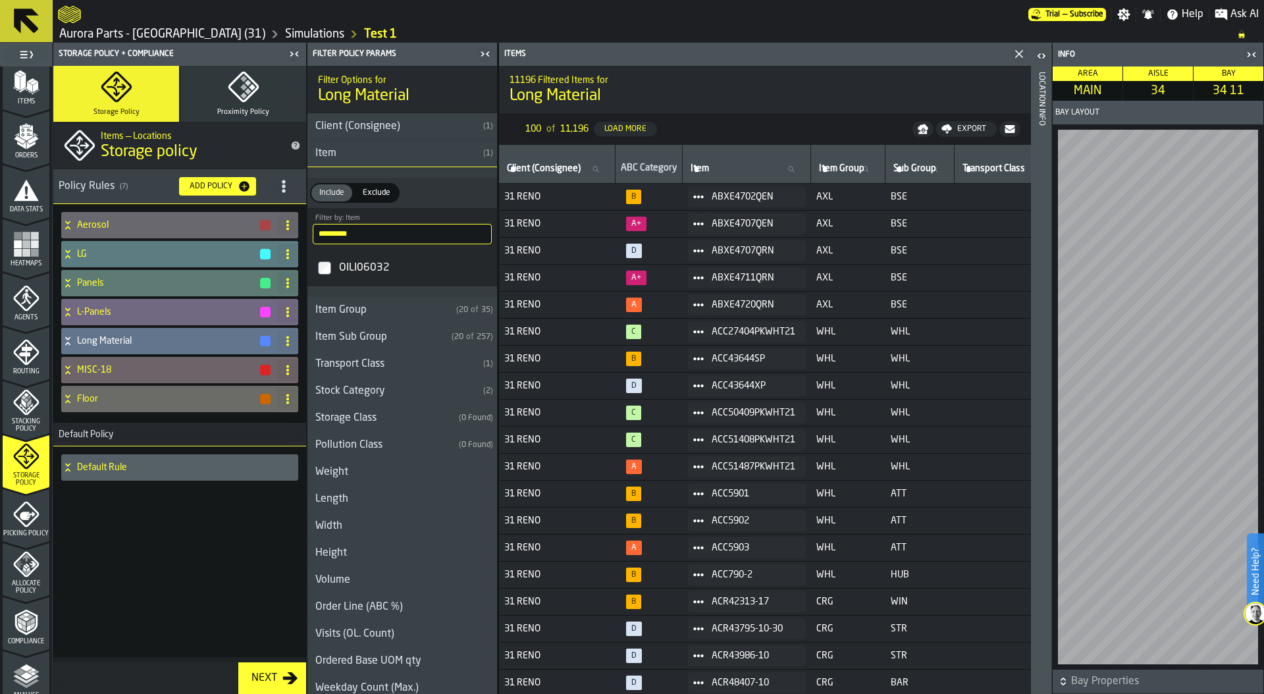
click at [30, 514] on icon "menu Picking Policy" at bounding box center [26, 514] width 26 height 26
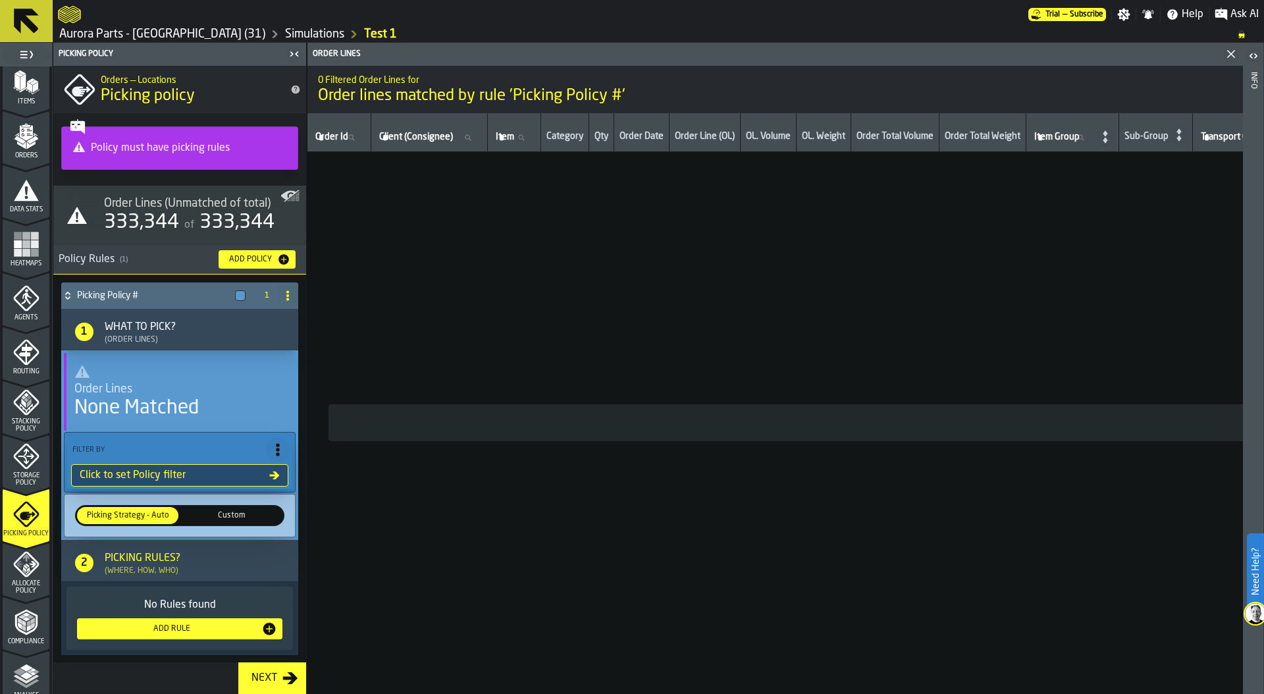
click at [178, 477] on div "Click to set Policy filter" at bounding box center [171, 476] width 195 height 16
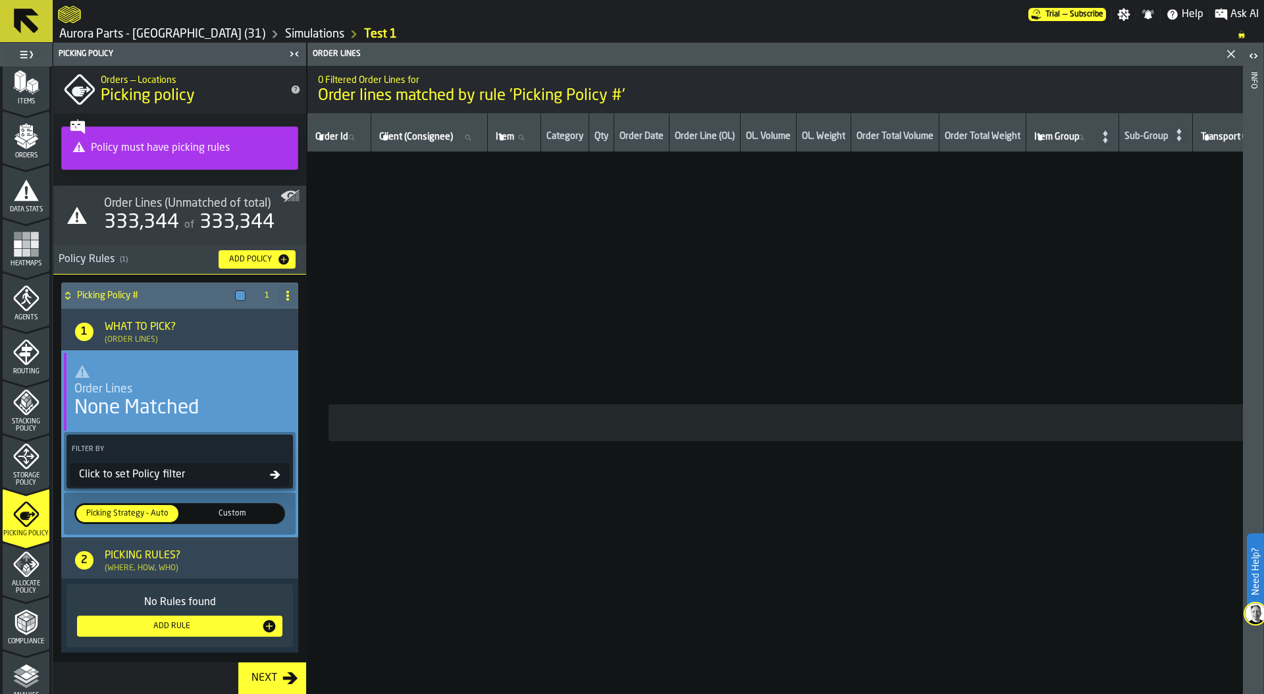
click at [178, 477] on div "Click to set Policy filter" at bounding box center [172, 475] width 196 height 16
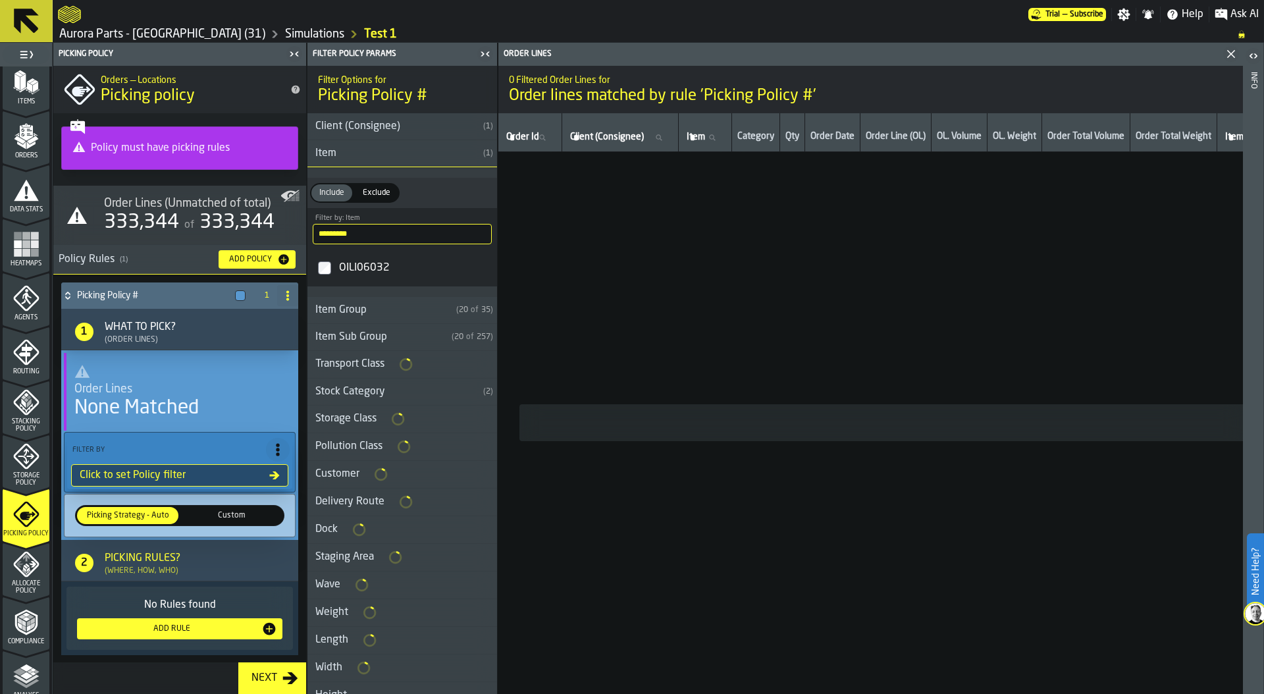
click at [426, 156] on div "Item" at bounding box center [393, 154] width 171 height 16
